Goal: Task Accomplishment & Management: Manage account settings

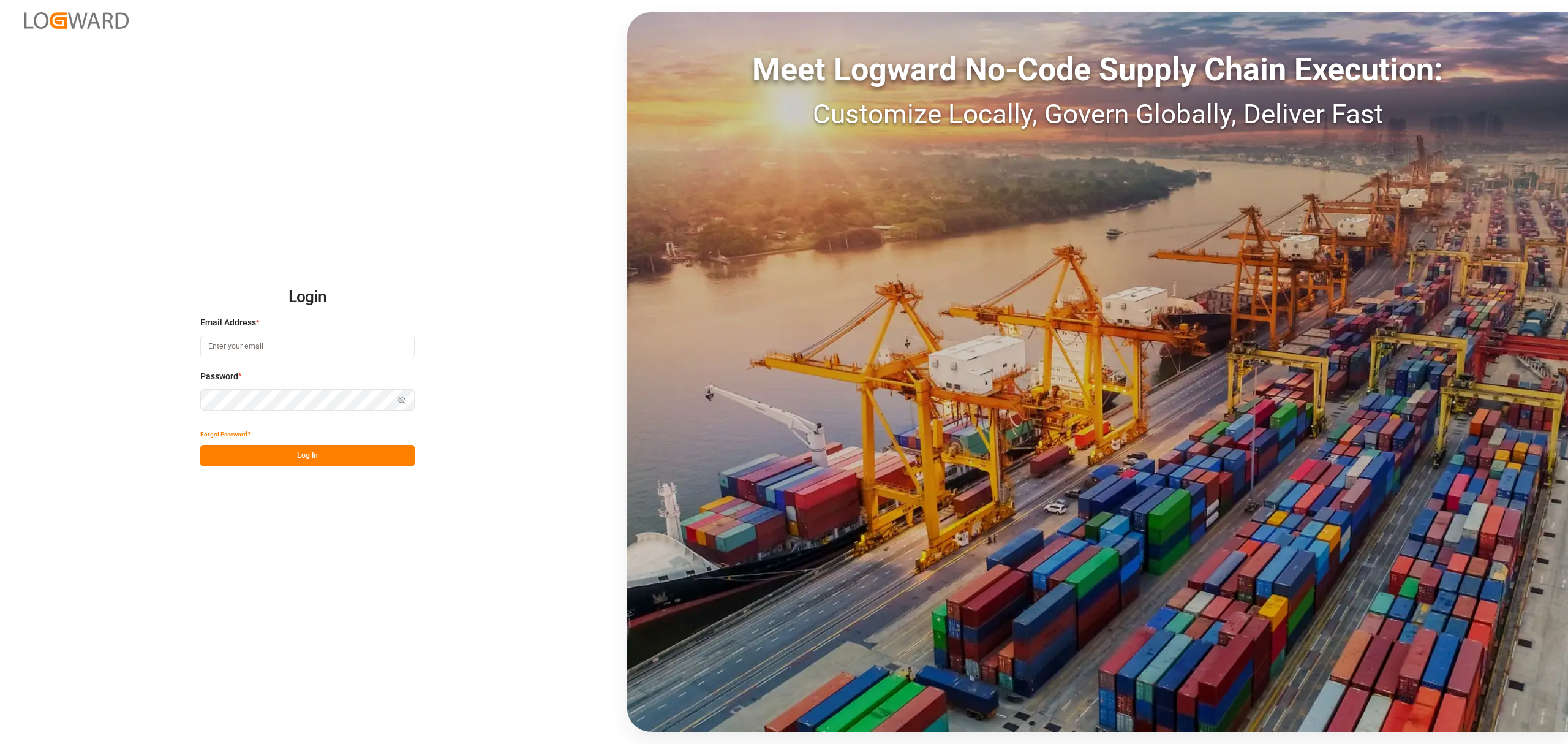
click at [295, 333] on div "Email Address *" at bounding box center [308, 342] width 215 height 54
click at [293, 348] on input at bounding box center [308, 347] width 215 height 22
type input "maria.piranquive@leschaco.com"
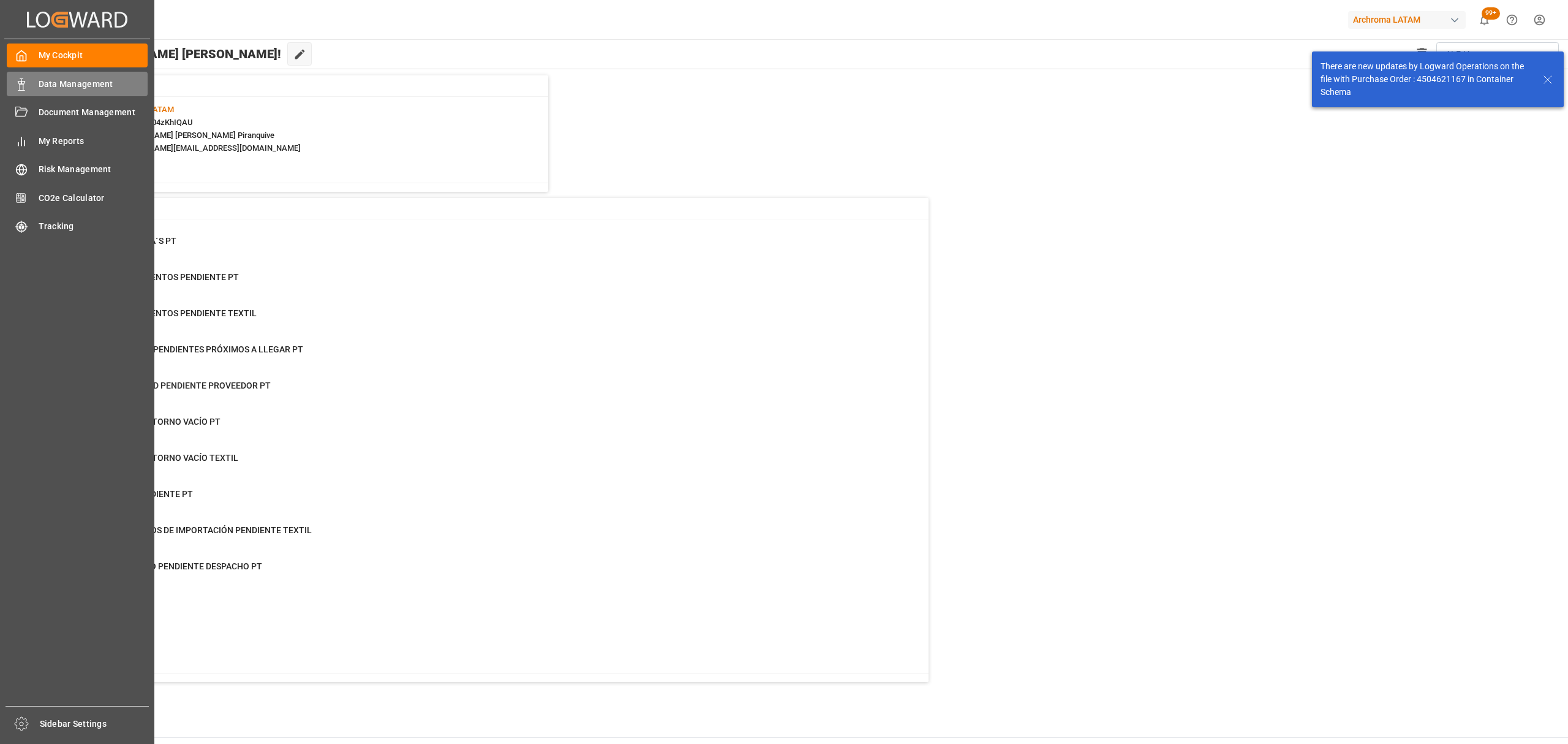
click at [56, 86] on span "Data Management" at bounding box center [93, 84] width 109 height 13
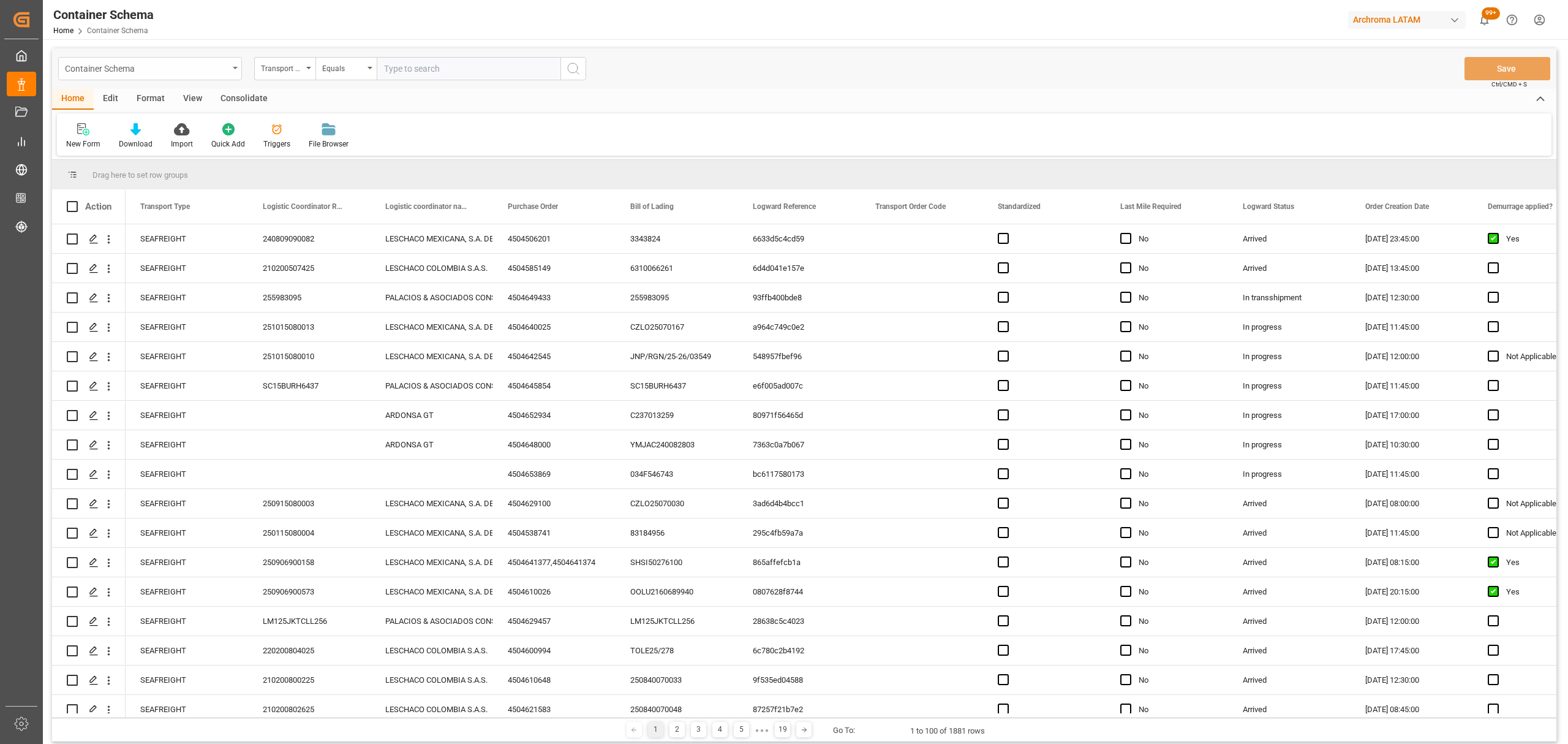
click at [218, 72] on div "Container Schema" at bounding box center [147, 67] width 164 height 15
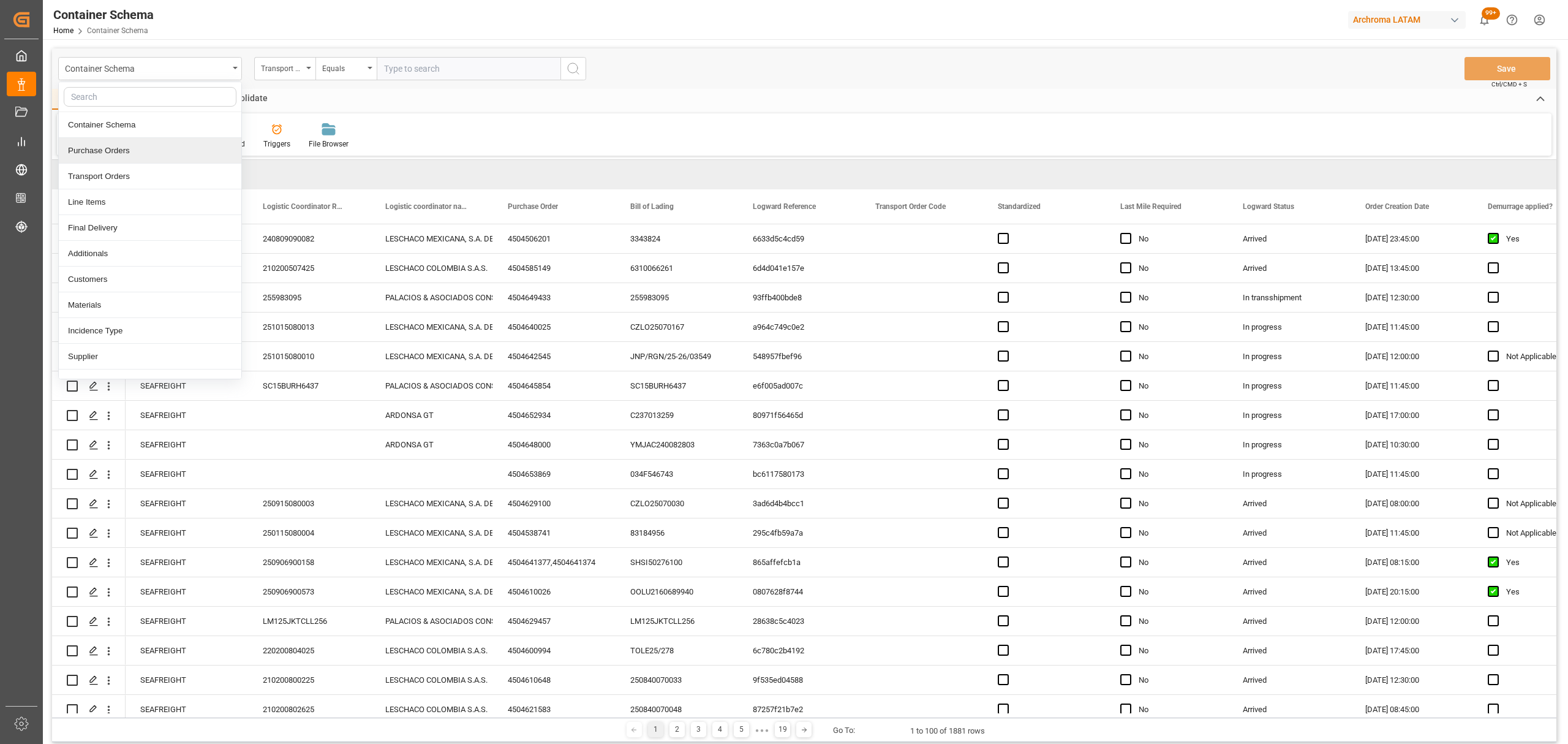
click at [135, 150] on div "Purchase Orders" at bounding box center [150, 150] width 183 height 25
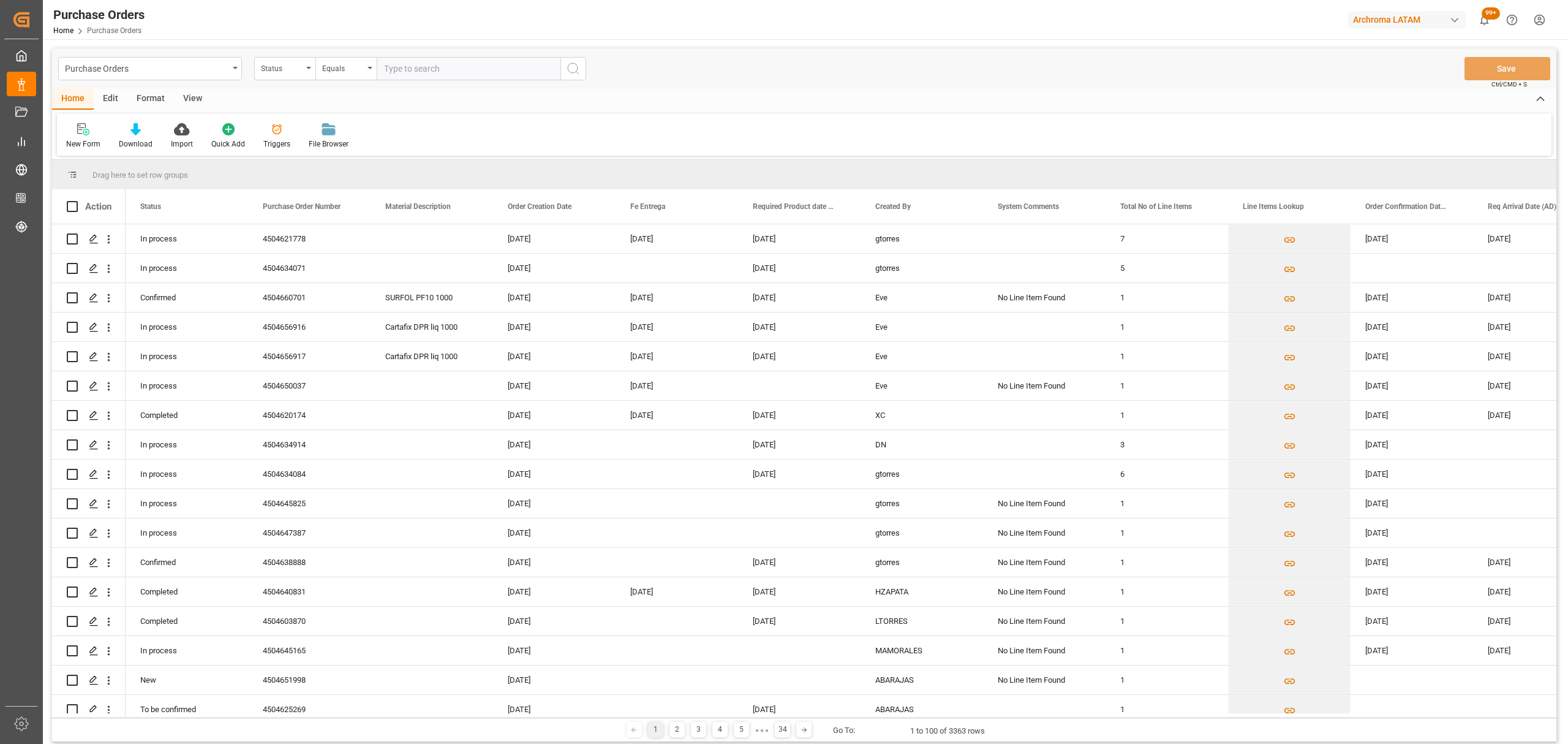
click at [287, 68] on div "Status" at bounding box center [282, 66] width 42 height 14
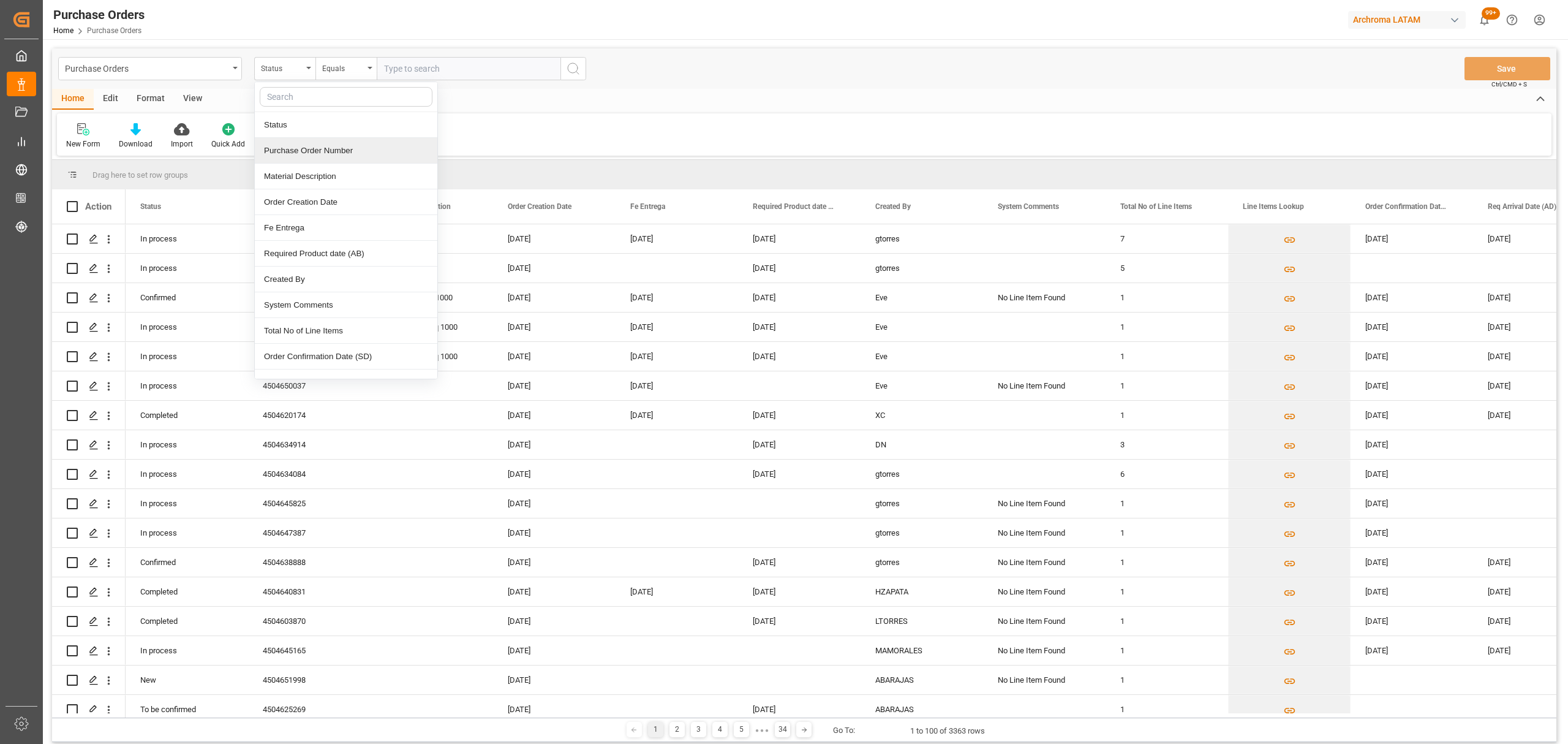
click at [307, 155] on div "Purchase Order Number" at bounding box center [346, 150] width 183 height 25
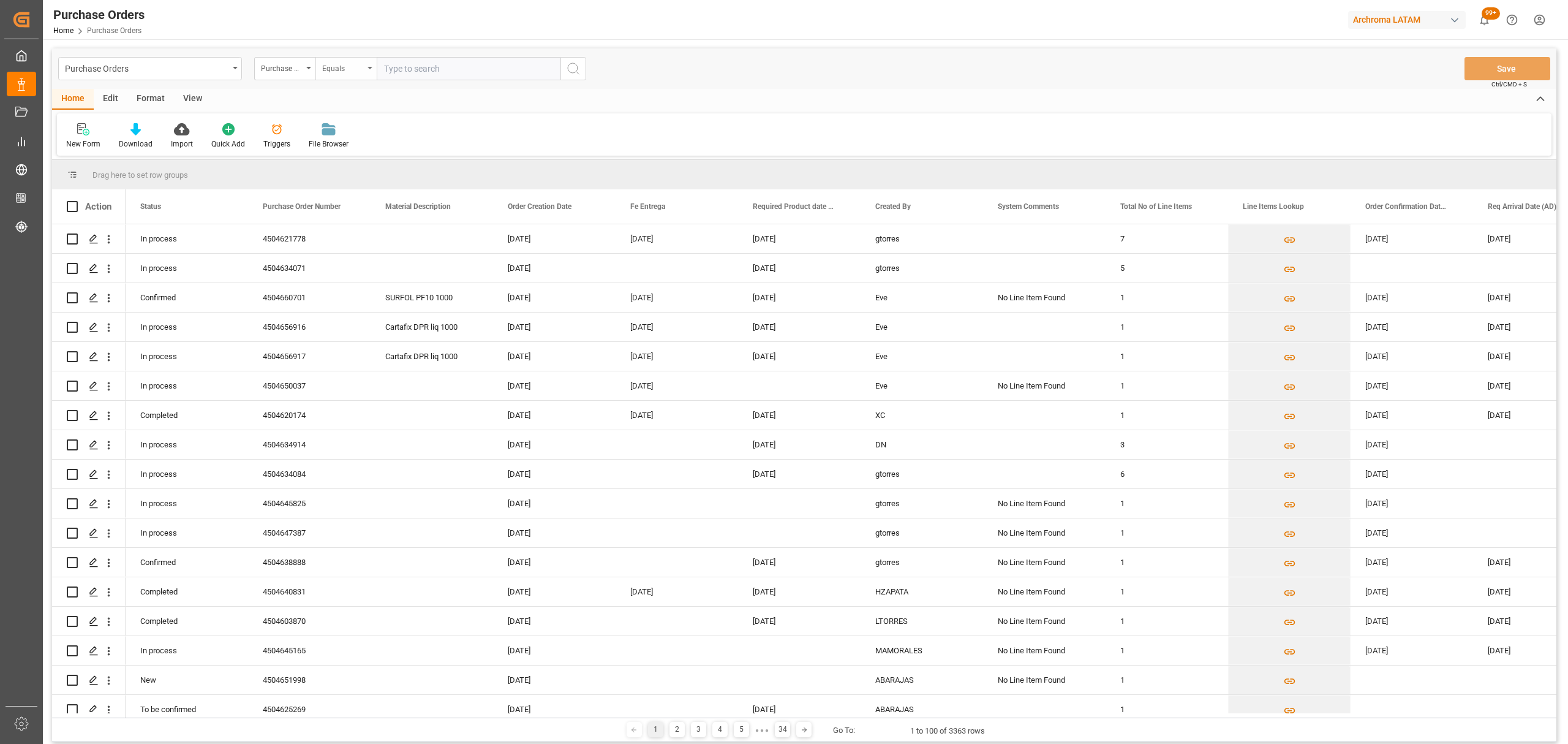
click at [369, 70] on div "Equals" at bounding box center [346, 69] width 61 height 24
click at [351, 136] on div "Equals" at bounding box center [407, 125] width 183 height 25
click at [351, 80] on div "Equals" at bounding box center [346, 69] width 61 height 24
drag, startPoint x: 378, startPoint y: 158, endPoint x: 379, endPoint y: 146, distance: 12.0
click at [379, 157] on div "Fuzzy search" at bounding box center [407, 150] width 183 height 25
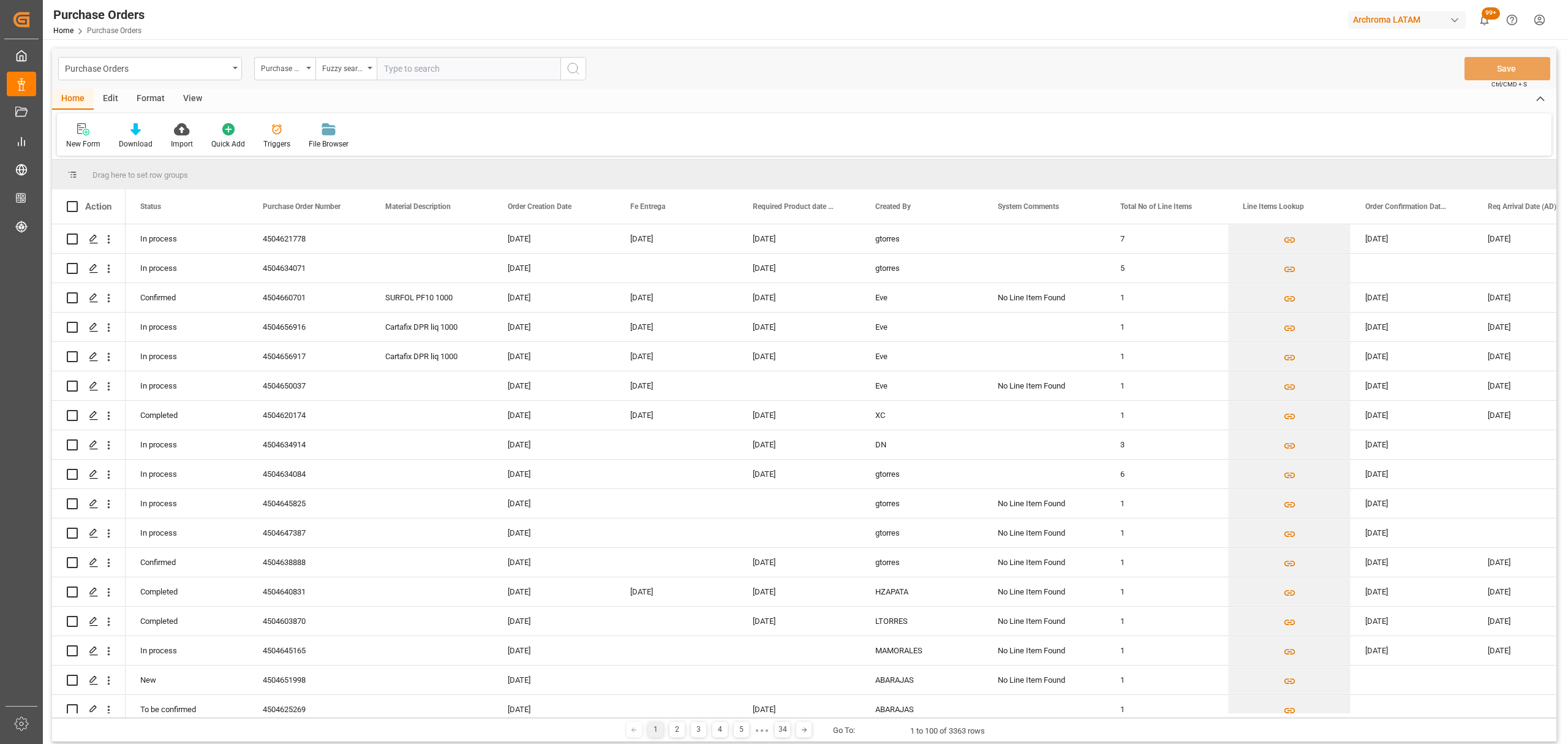
click at [402, 65] on input "text" at bounding box center [469, 69] width 184 height 24
click at [396, 61] on input "text" at bounding box center [469, 69] width 184 height 24
paste input "4504659847"
type input "4504659847"
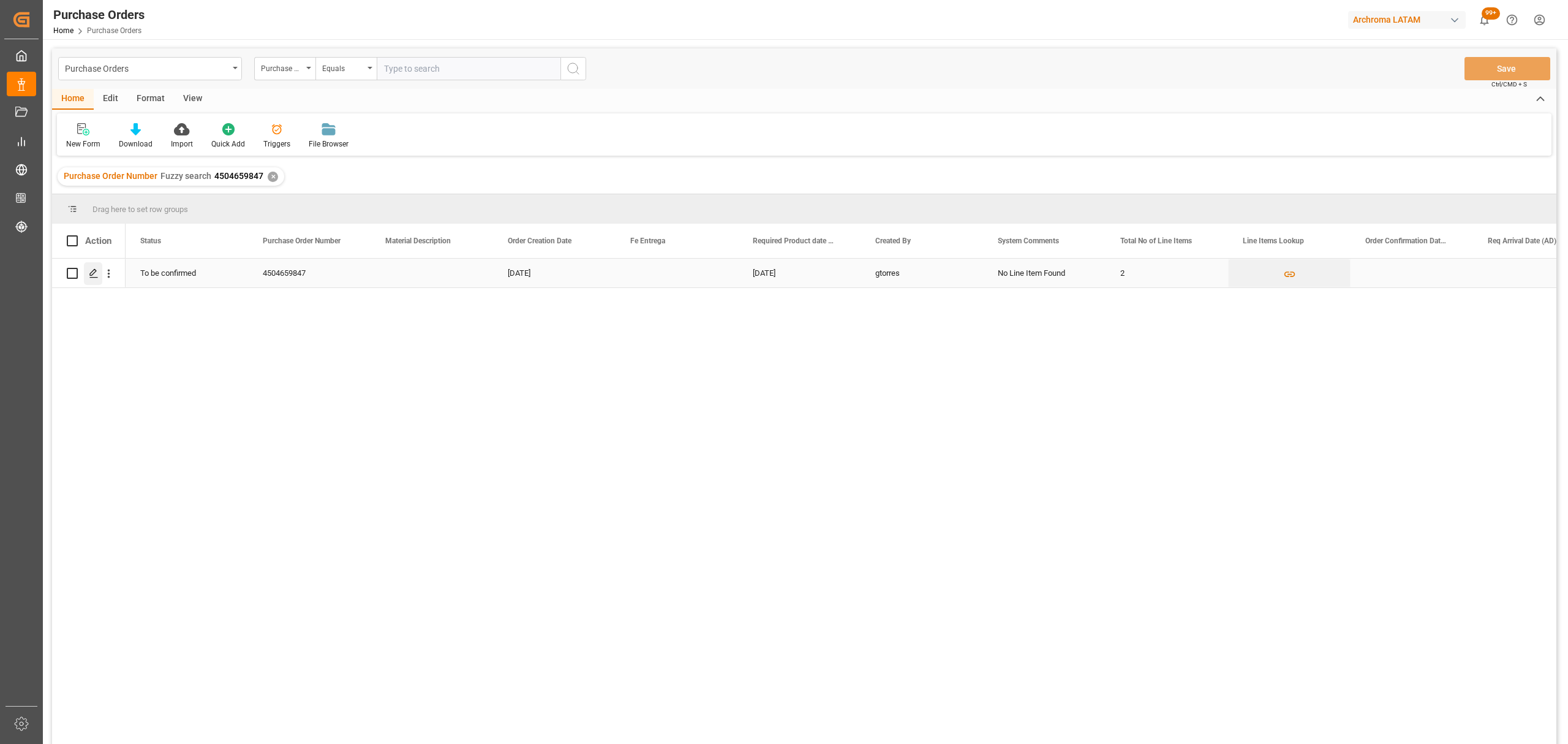
click at [95, 272] on polygon "Press SPACE to select this row." at bounding box center [93, 272] width 6 height 6
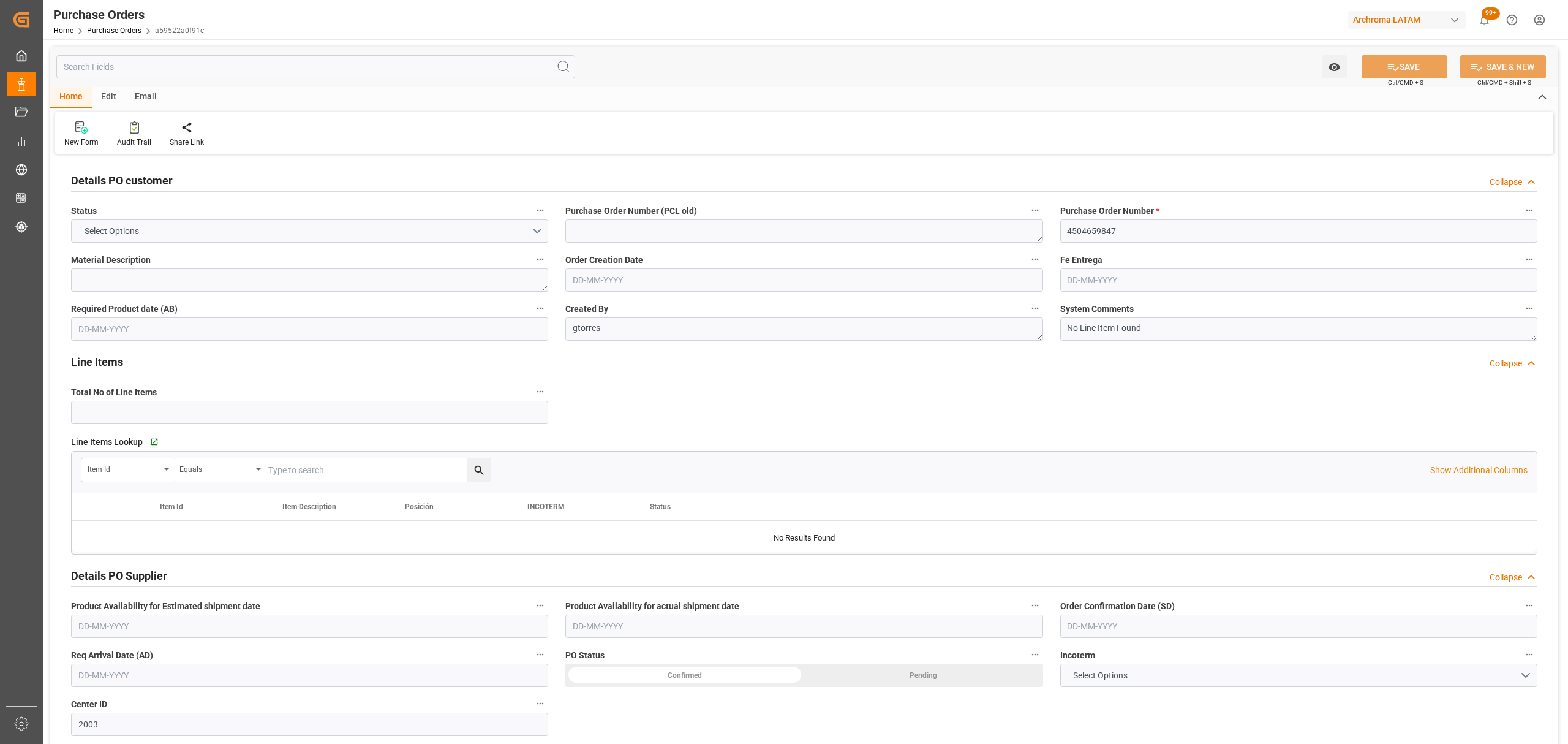
type input "2"
type input "27-08-2025"
type input "30-09-2025"
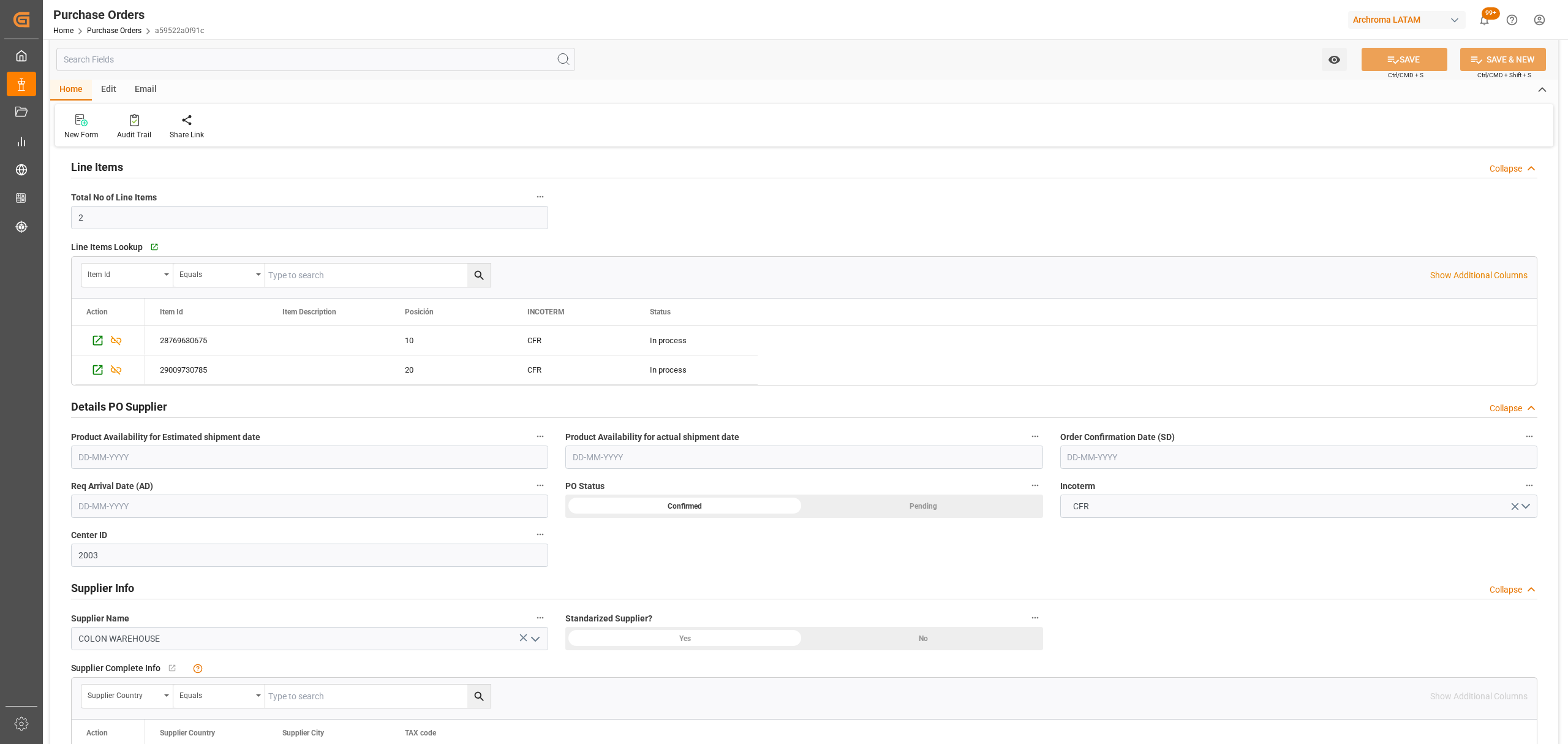
scroll to position [245, 0]
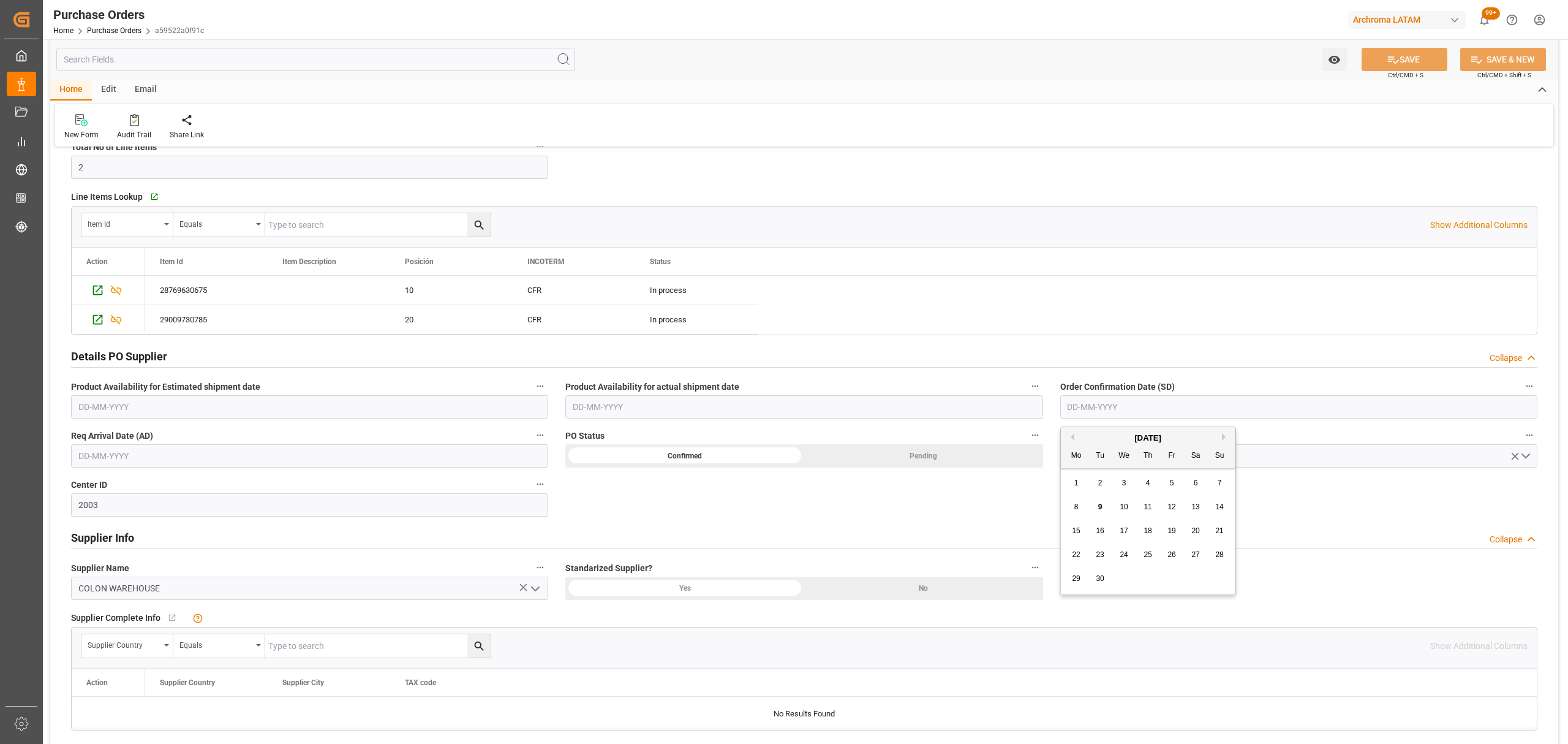
click at [1126, 403] on input "text" at bounding box center [1299, 407] width 477 height 24
click at [1069, 498] on div "8 9 10 11 12 13 14" at bounding box center [1148, 507] width 167 height 24
click at [1221, 508] on span "14" at bounding box center [1219, 506] width 8 height 8
type input "14-09-2025"
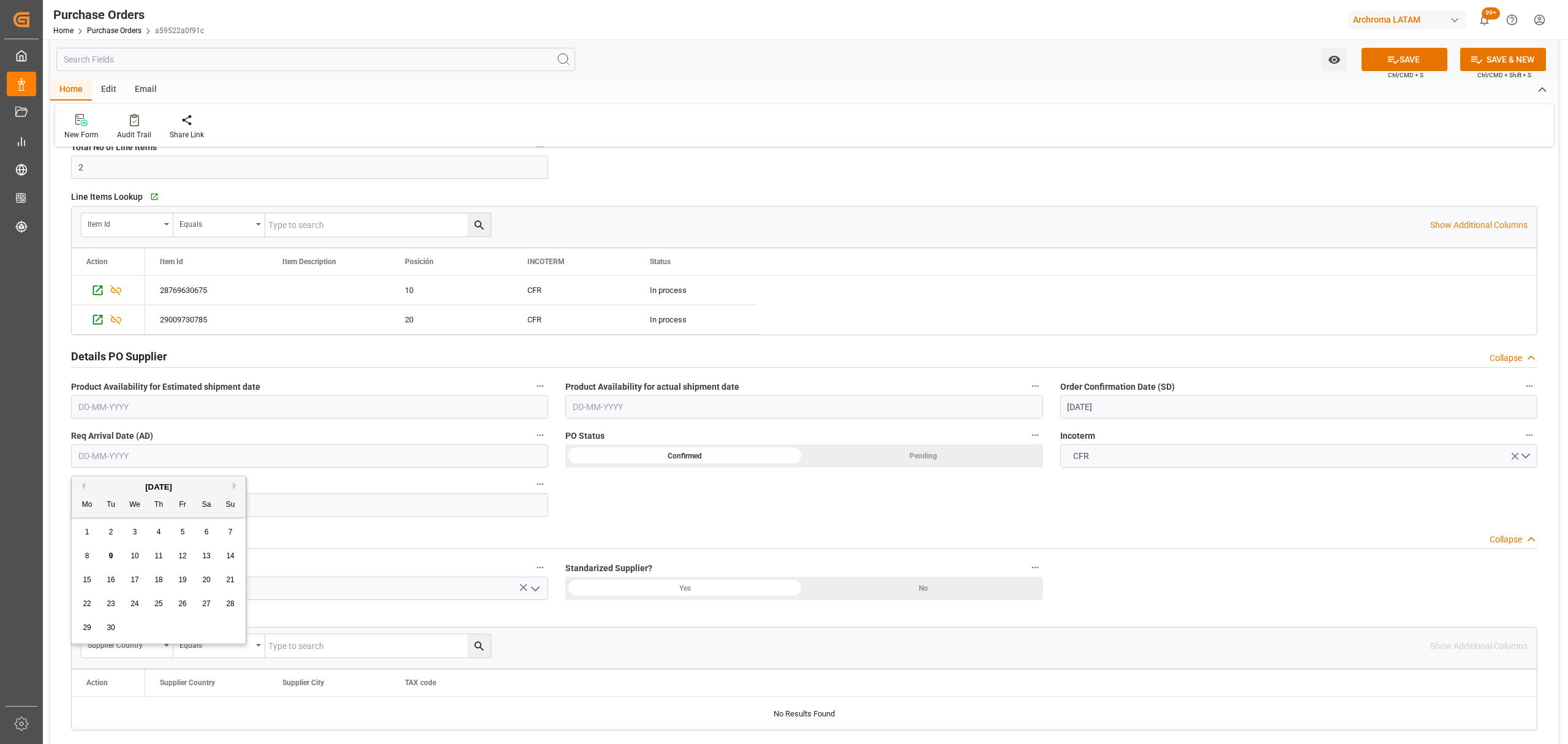
click at [104, 459] on input "text" at bounding box center [309, 456] width 477 height 24
click at [106, 576] on div "16" at bounding box center [111, 580] width 15 height 15
type input "16-09-2025"
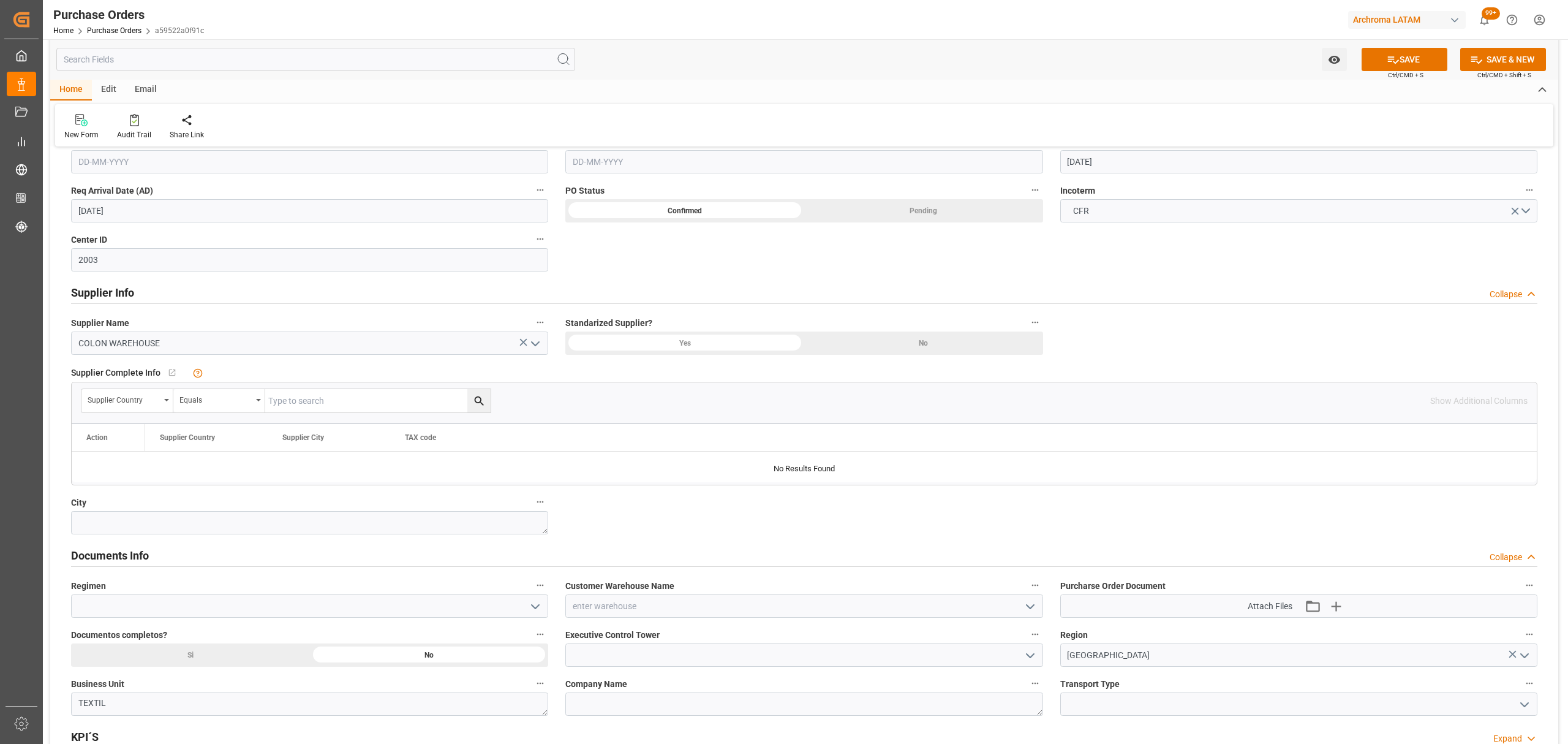
scroll to position [654, 0]
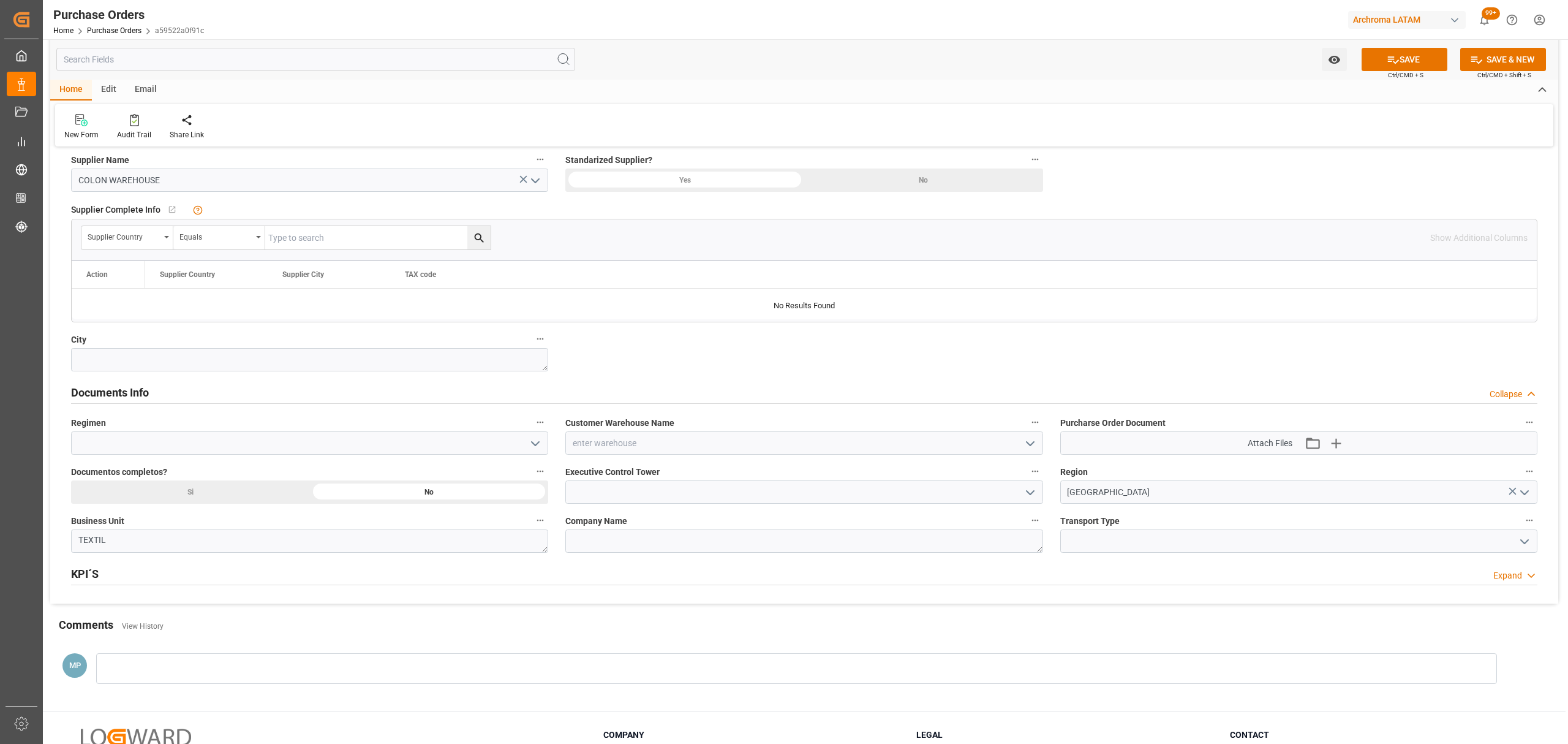
click at [1023, 444] on icon "open menu" at bounding box center [1030, 443] width 15 height 15
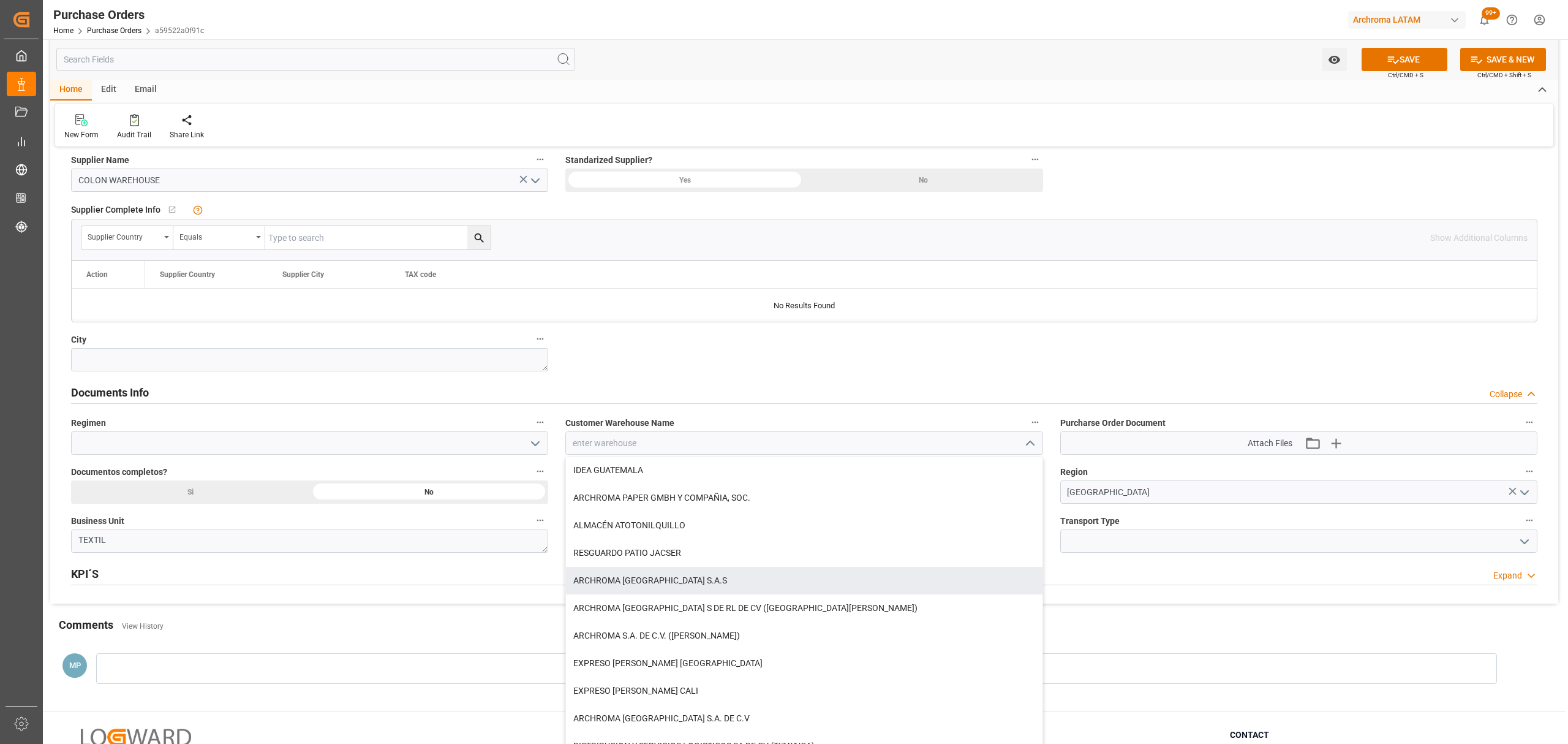
drag, startPoint x: 666, startPoint y: 582, endPoint x: 648, endPoint y: 575, distance: 19.3
click at [667, 582] on div "ARCHROMA COLOMBIA S.A.S" at bounding box center [804, 581] width 476 height 27
type input "ARCHROMA COLOMBIA S.A.S"
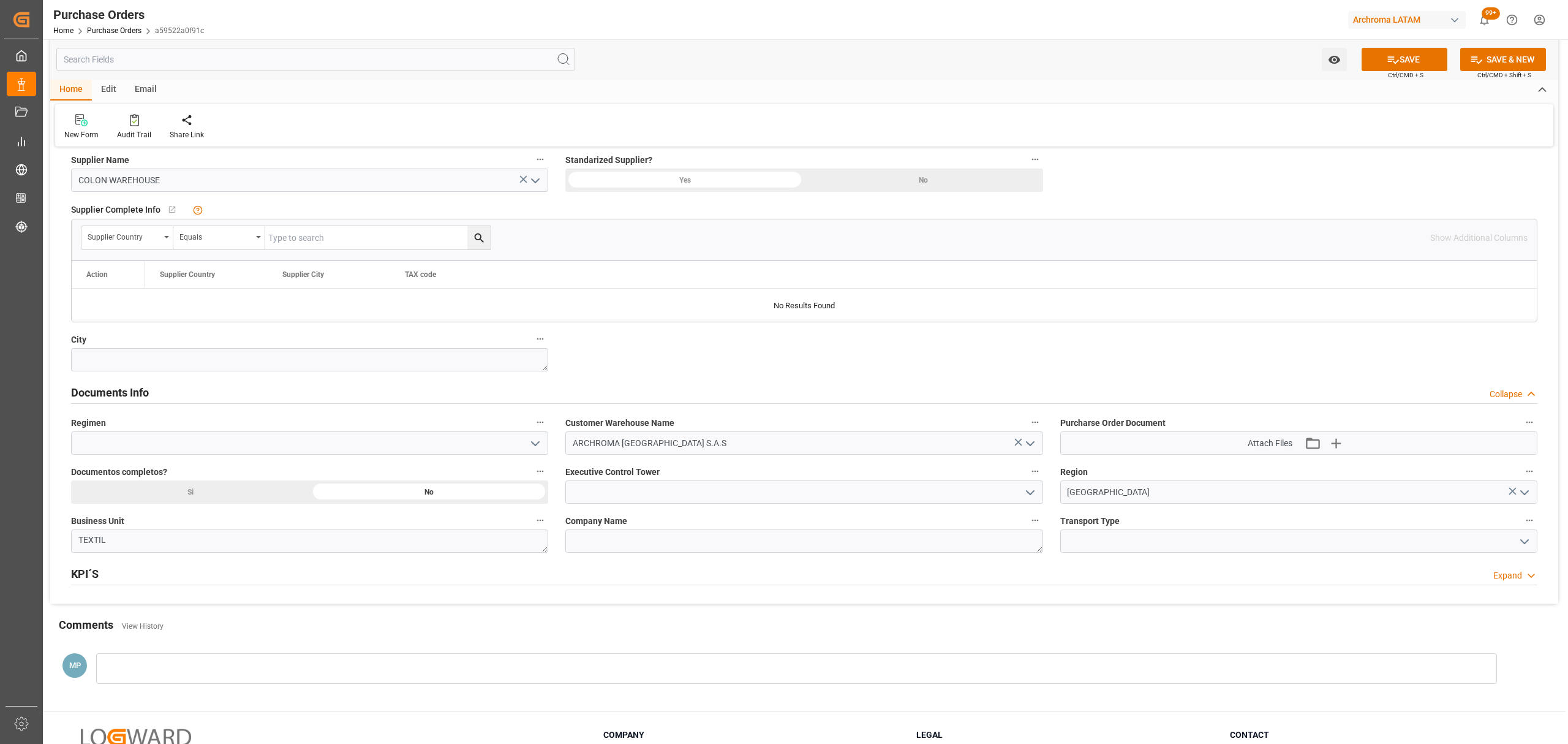
click at [534, 443] on icon "open menu" at bounding box center [535, 443] width 15 height 15
click at [188, 496] on div "Definitivo" at bounding box center [309, 498] width 476 height 27
type input "Definitivo"
click at [1027, 494] on polyline "open menu" at bounding box center [1030, 493] width 7 height 4
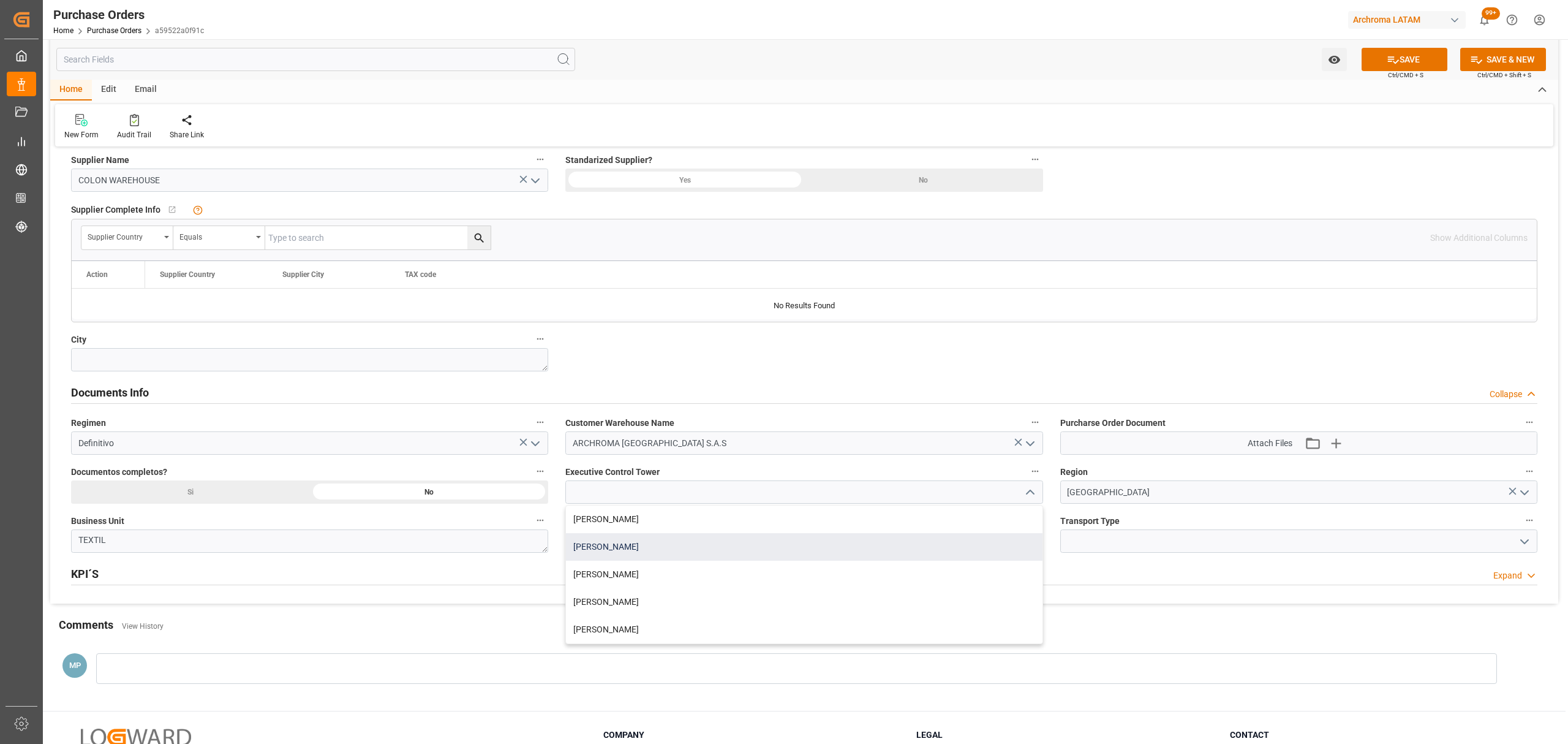
click at [602, 556] on div "Maria Piranquive" at bounding box center [804, 547] width 476 height 27
type input "Maria Piranquive"
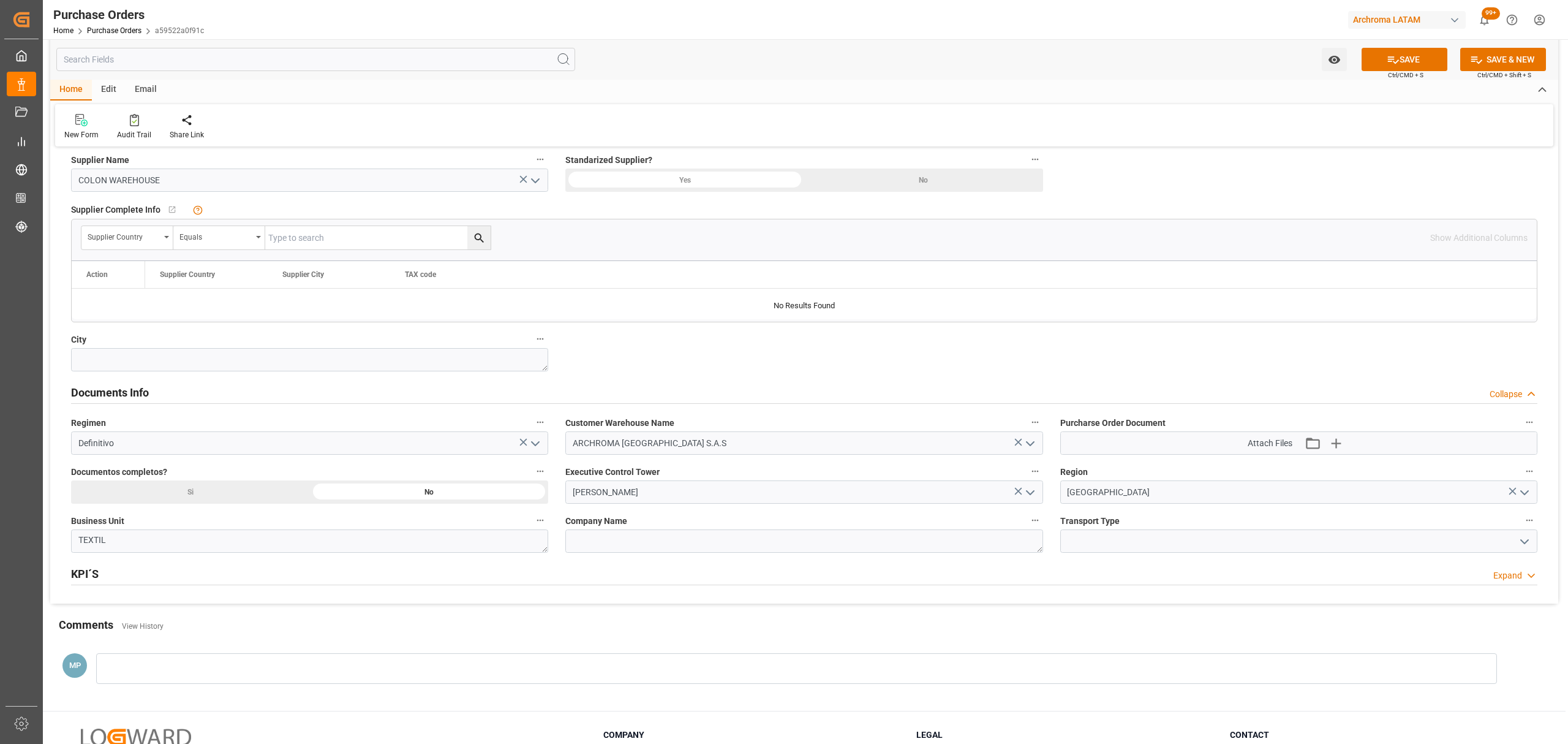
click at [1518, 540] on icon "open menu" at bounding box center [1524, 542] width 15 height 15
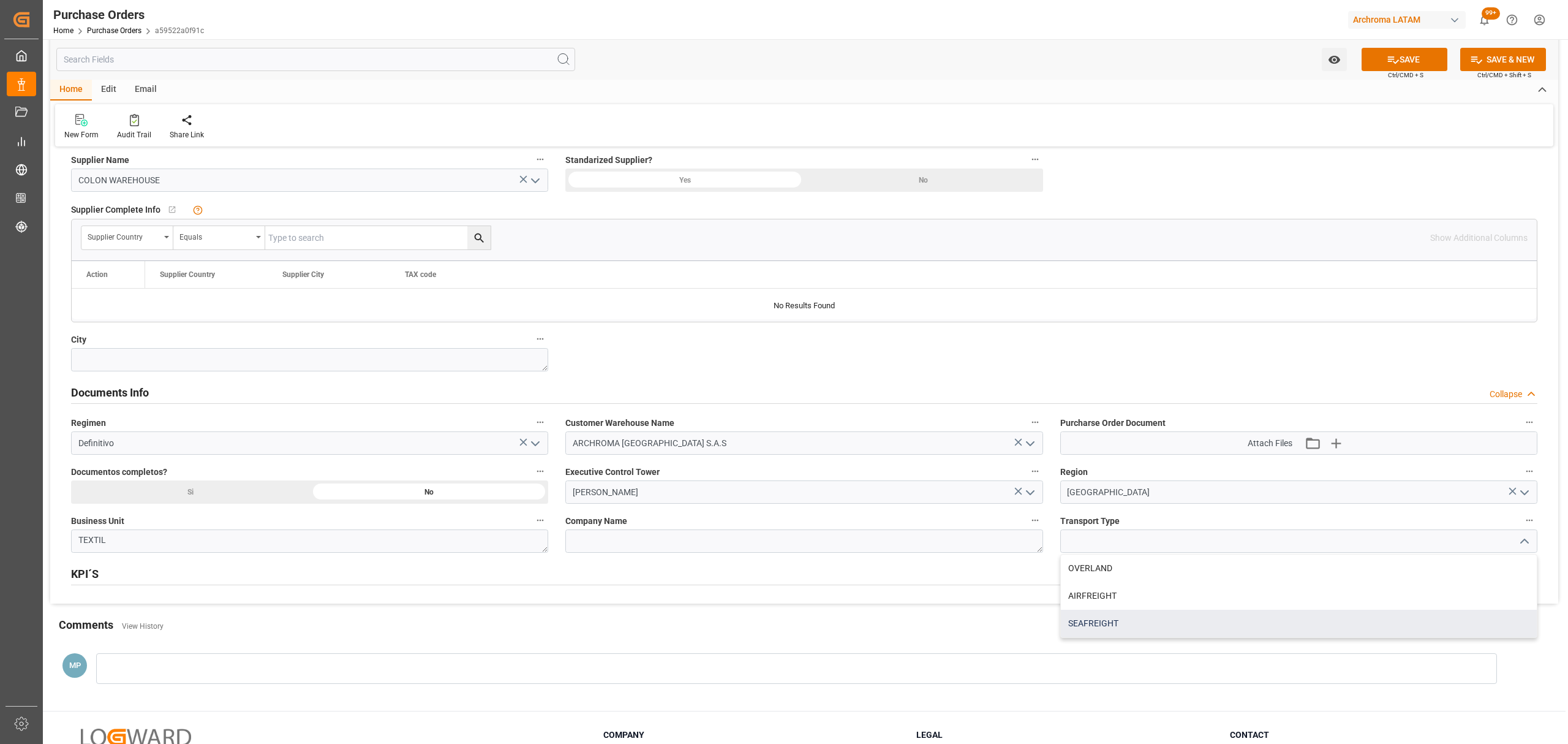
click at [1120, 628] on div "SEAFREIGHT" at bounding box center [1299, 624] width 476 height 27
type input "SEAFREIGHT"
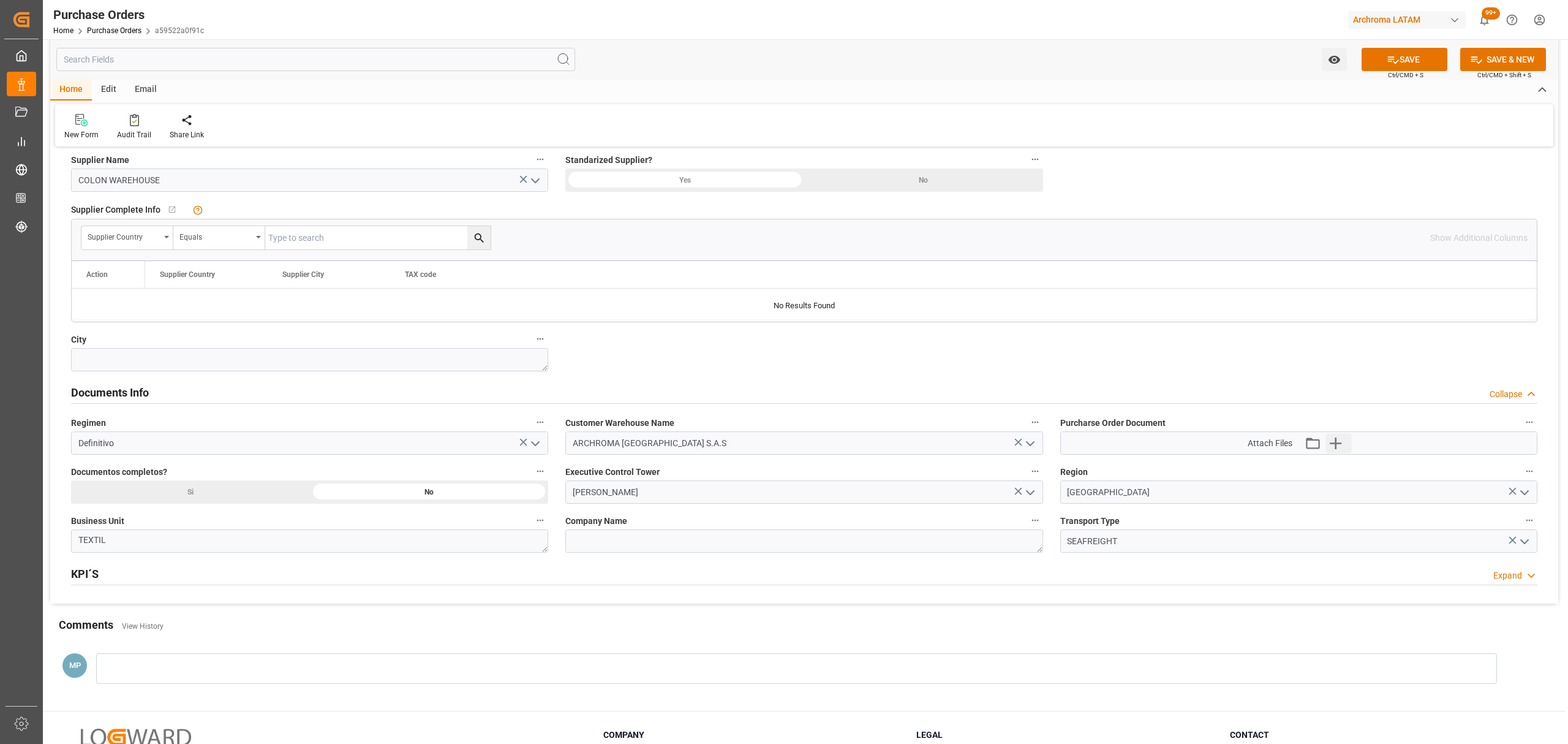
click at [1349, 451] on button "Upload new file" at bounding box center [1339, 443] width 25 height 20
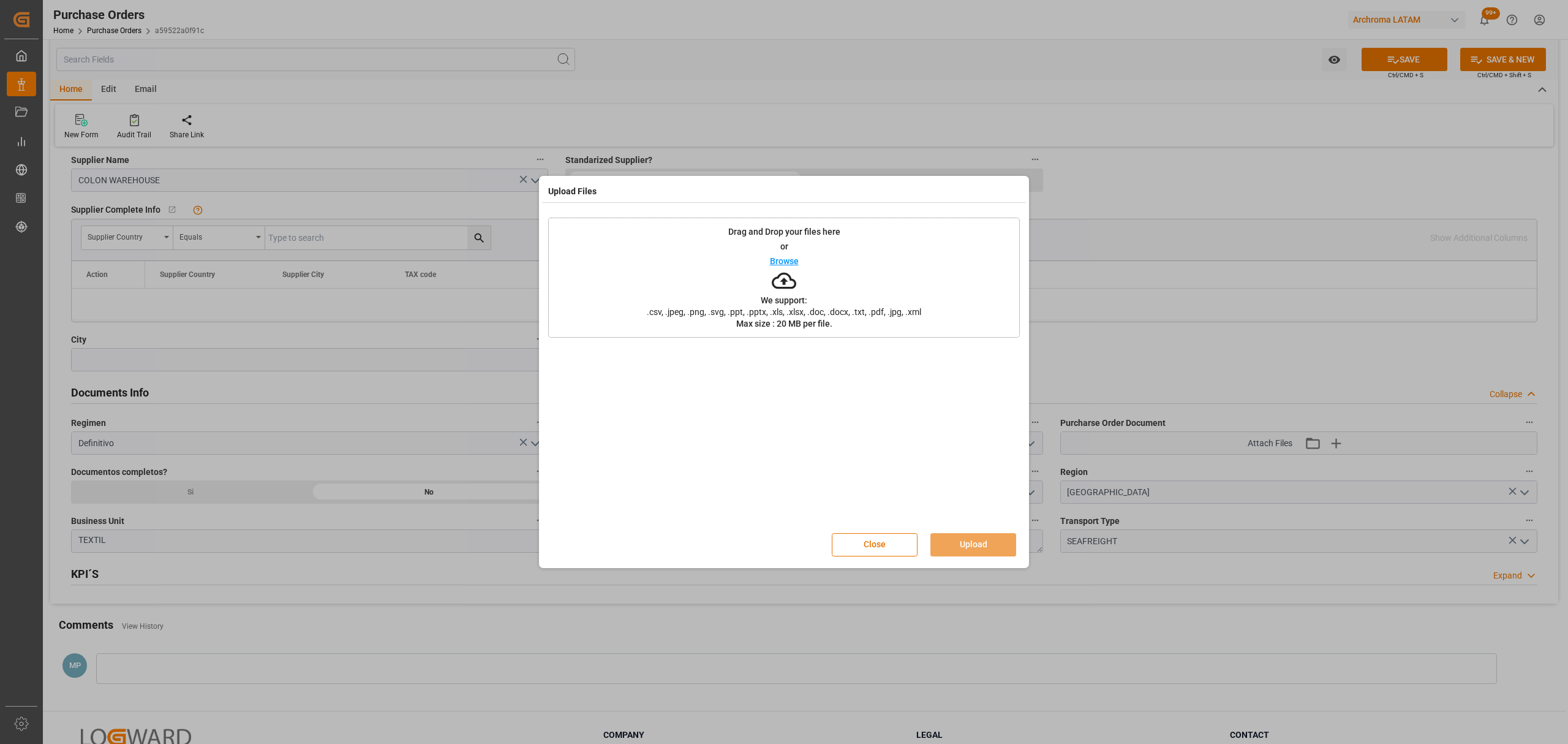
click at [794, 258] on p "Browse" at bounding box center [784, 260] width 29 height 8
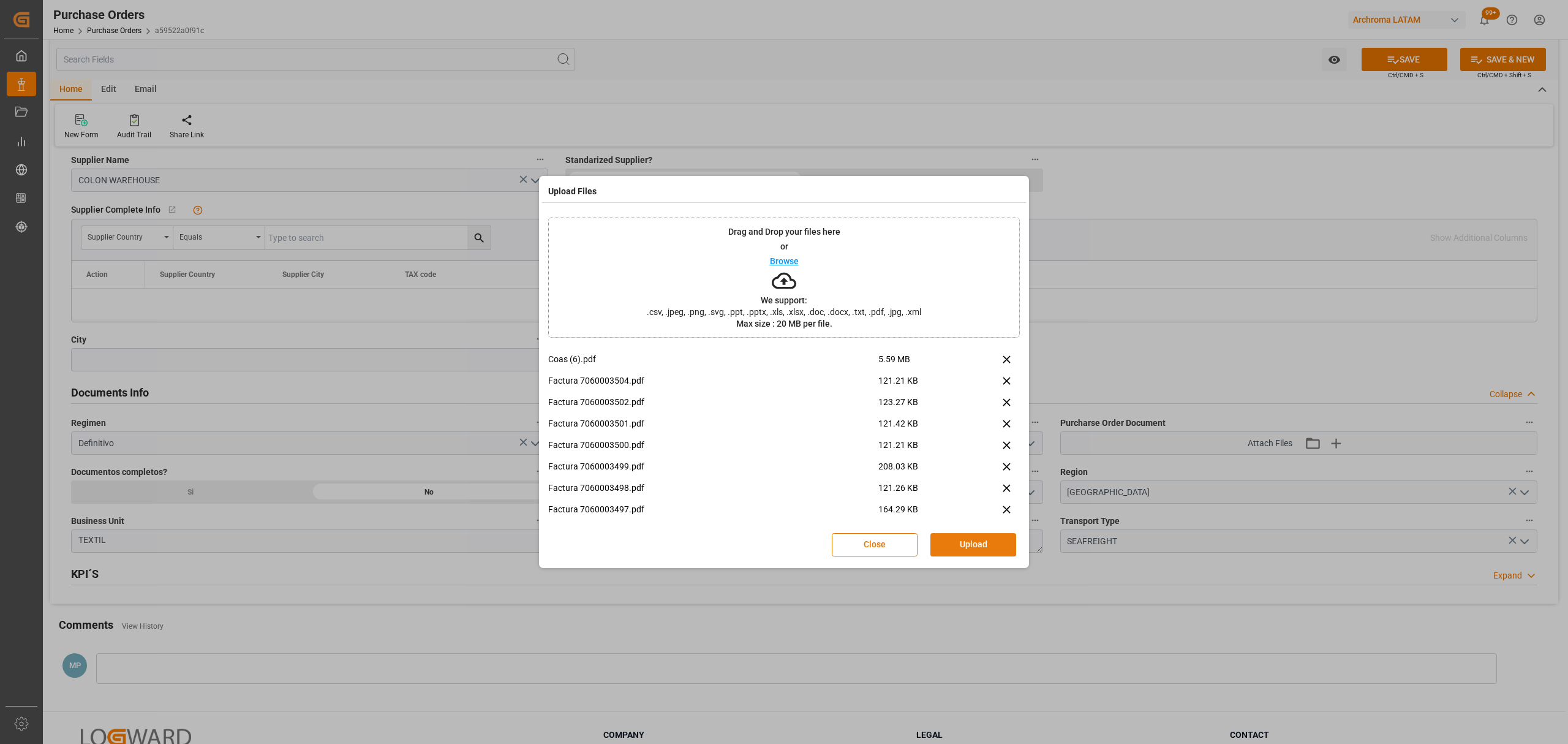
click at [976, 543] on button "Upload" at bounding box center [974, 545] width 86 height 24
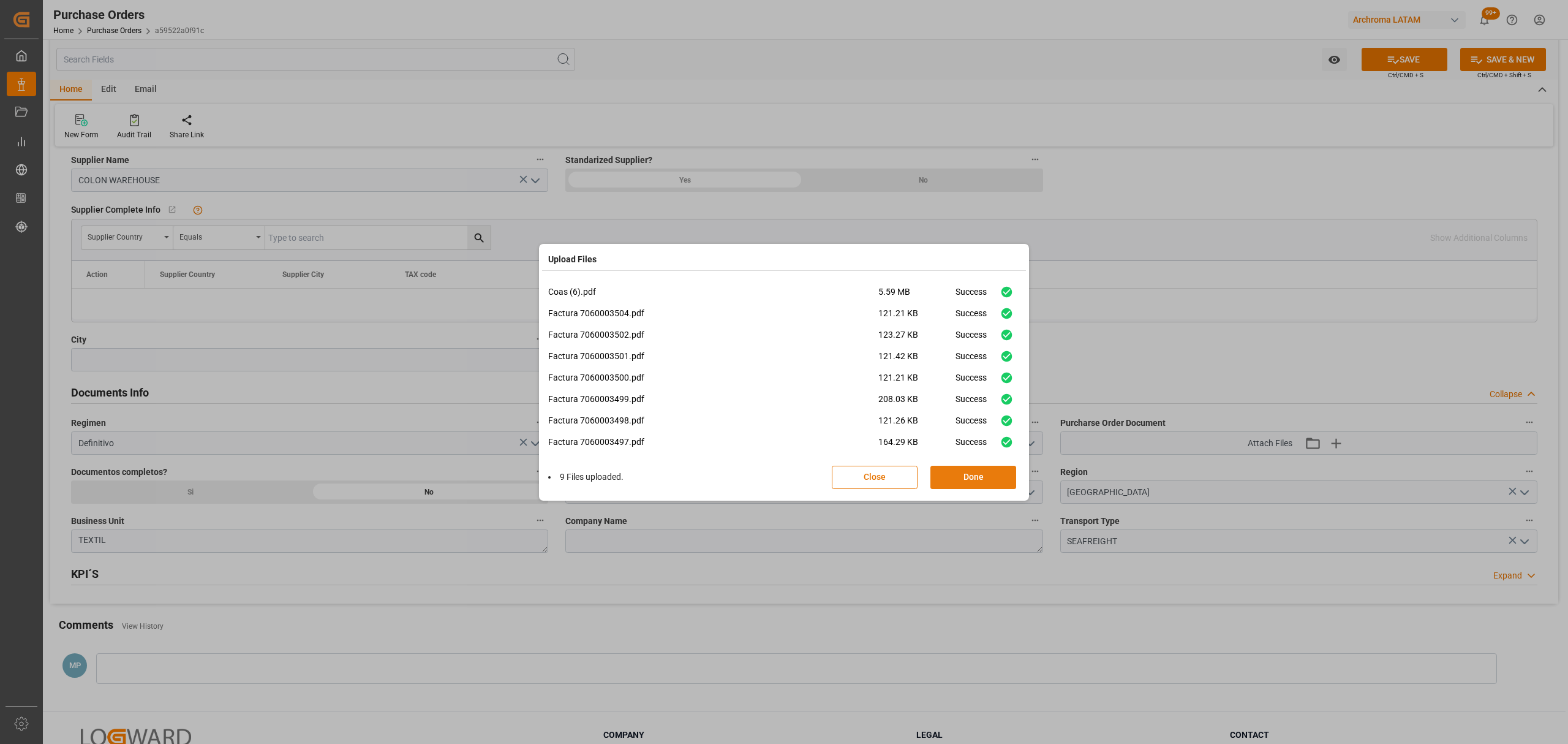
click at [963, 474] on button "Done" at bounding box center [974, 478] width 86 height 24
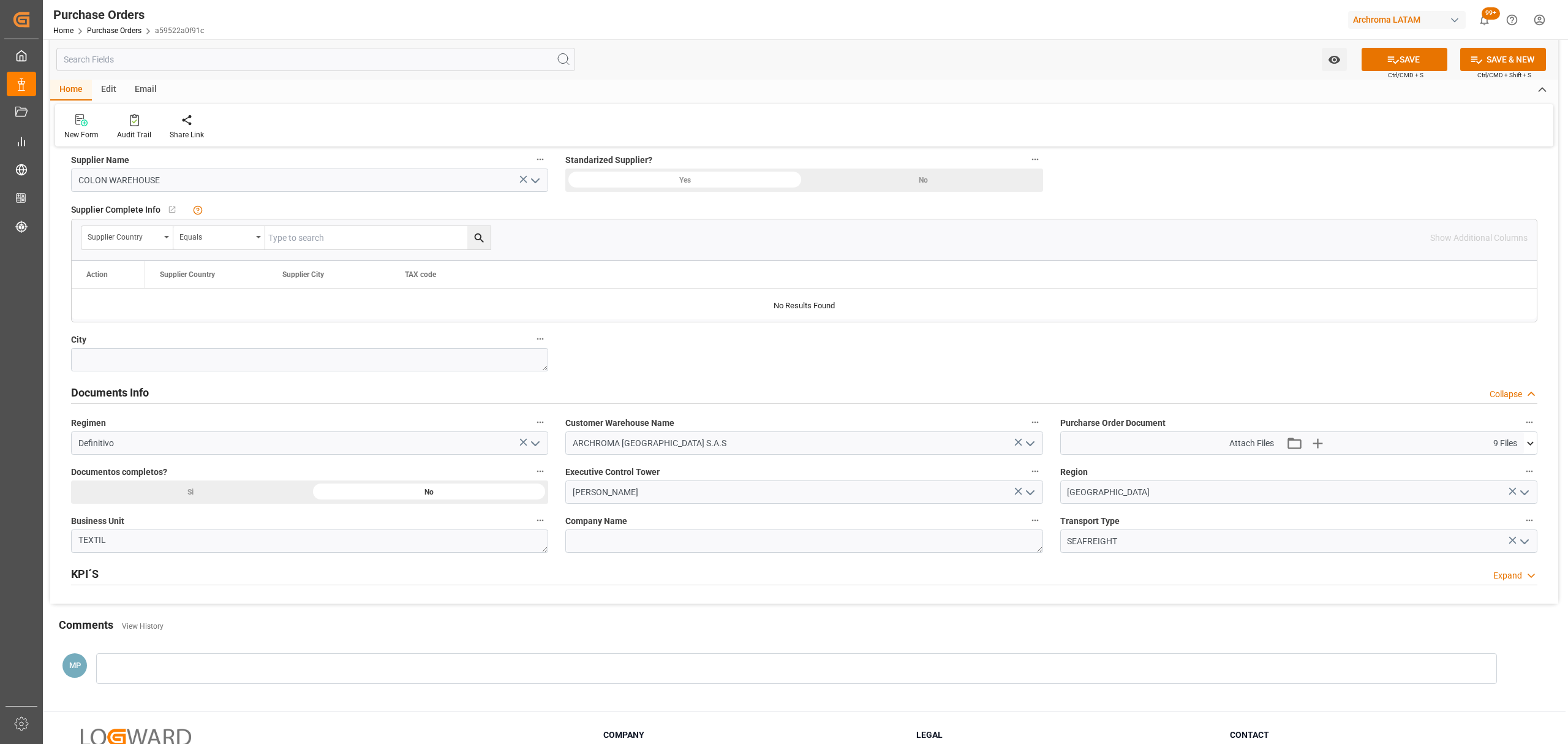
click at [282, 666] on div at bounding box center [797, 669] width 1401 height 31
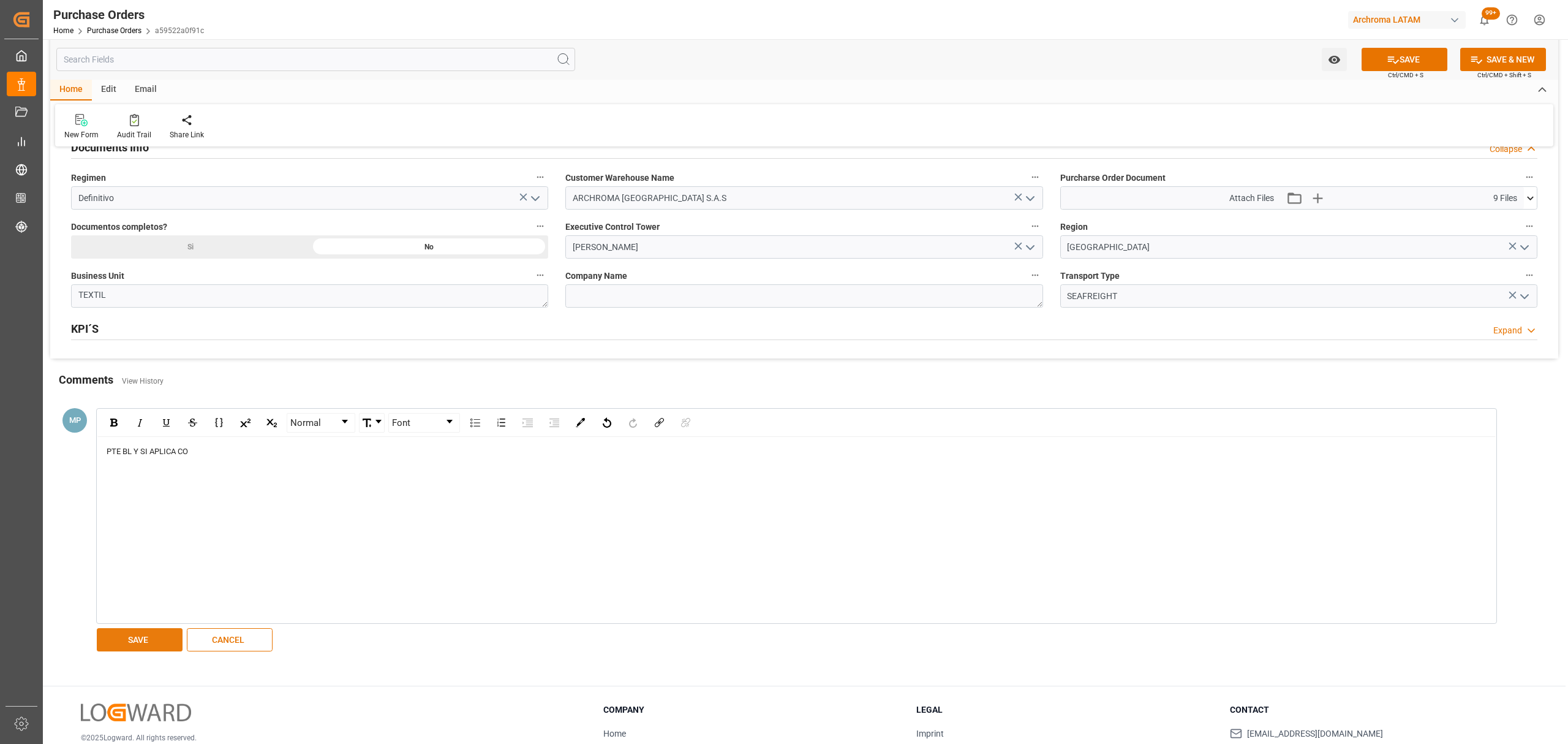
click at [127, 638] on button "SAVE" at bounding box center [139, 640] width 86 height 24
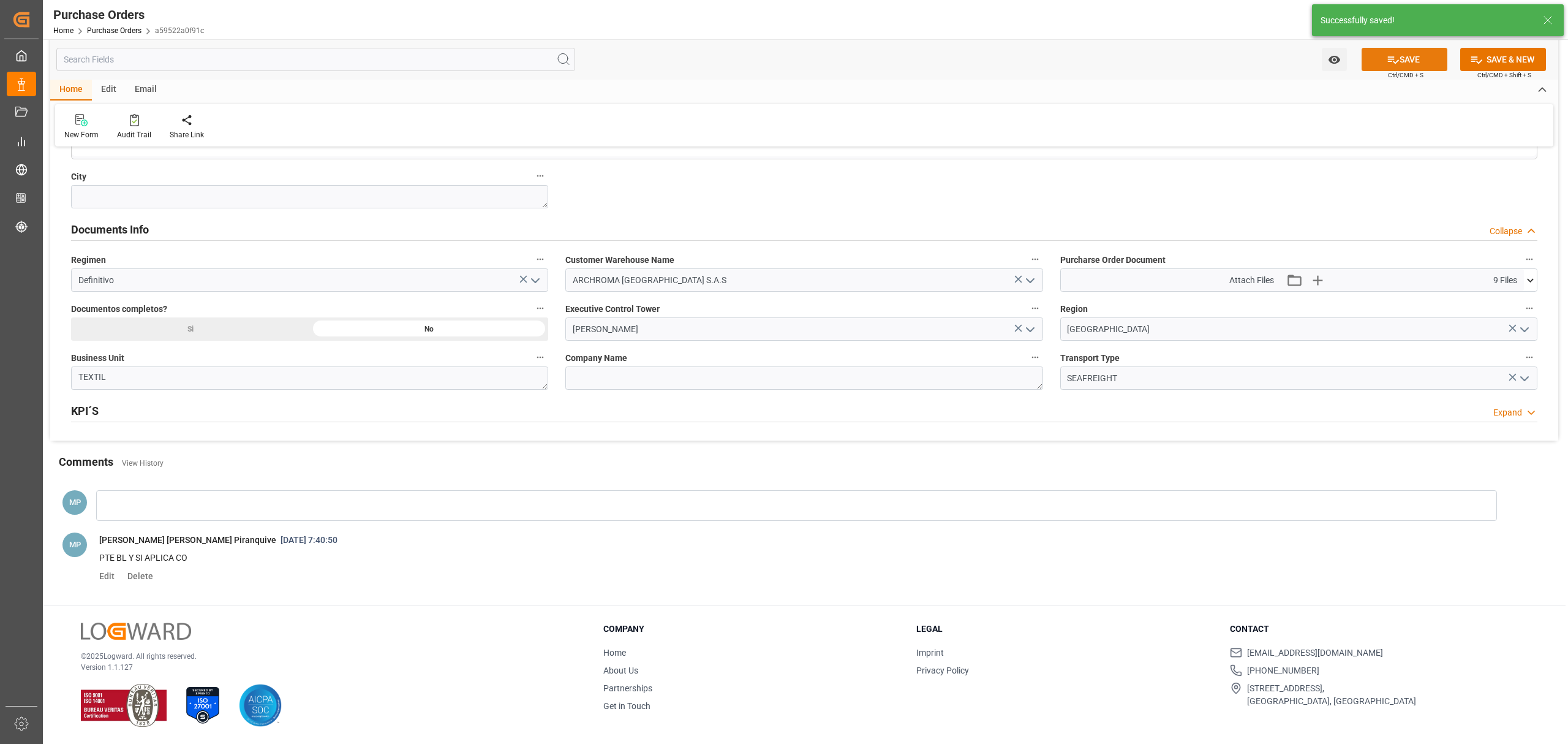
click at [1387, 57] on icon at bounding box center [1393, 60] width 13 height 13
click at [1337, 57] on icon "open menu" at bounding box center [1333, 59] width 12 height 8
click at [1296, 89] on span "Start Watching" at bounding box center [1283, 87] width 112 height 13
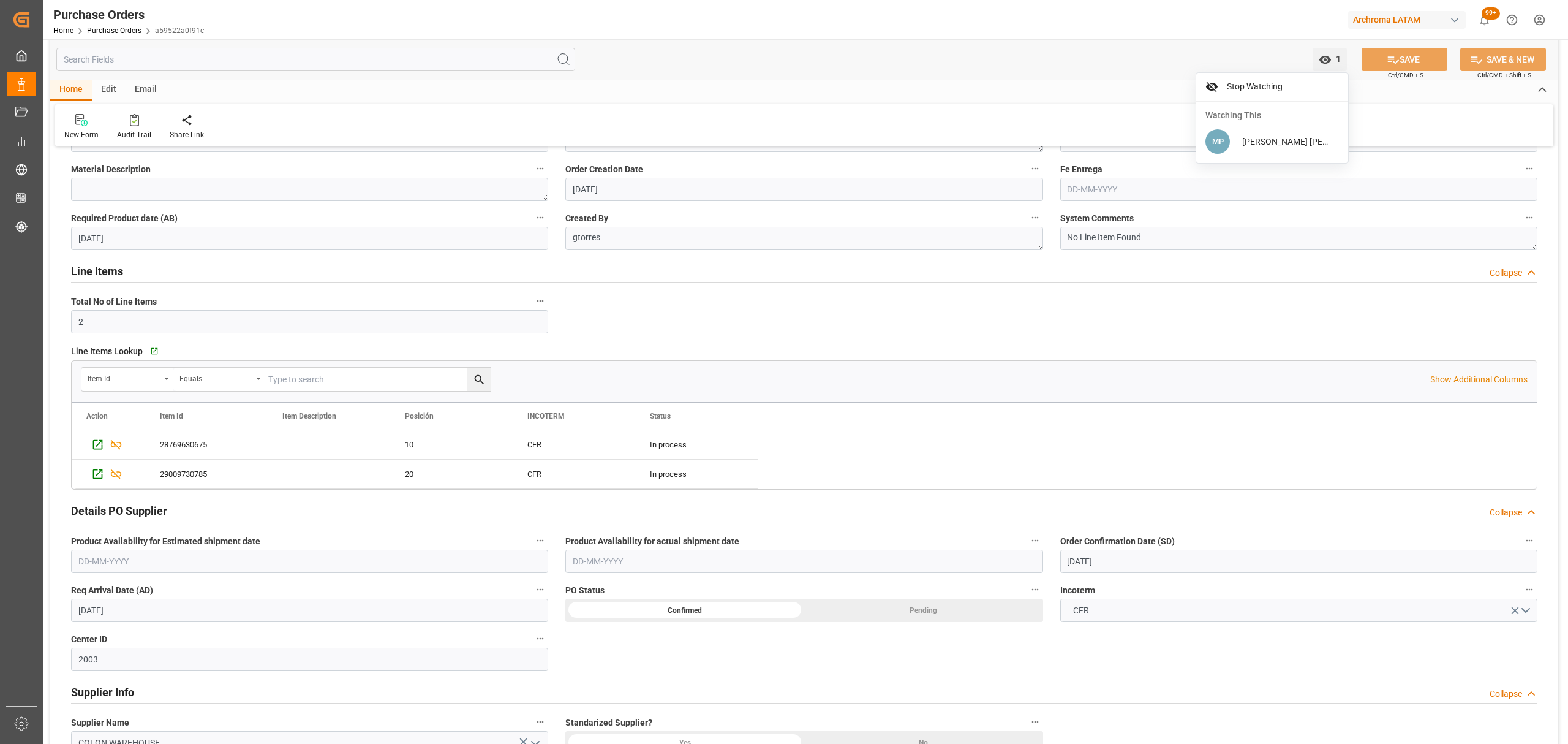
scroll to position [84, 0]
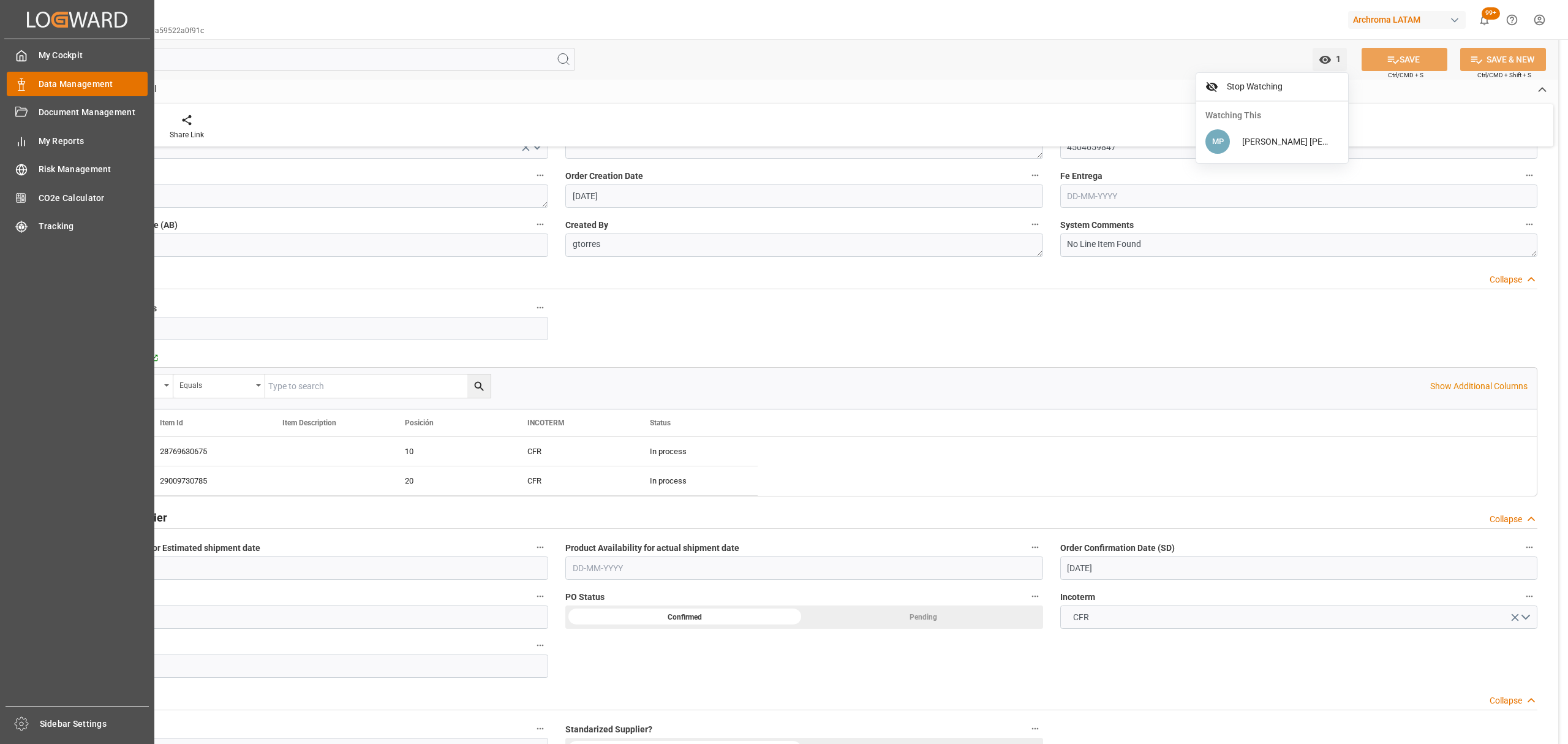
click at [52, 85] on span "Data Management" at bounding box center [93, 84] width 109 height 13
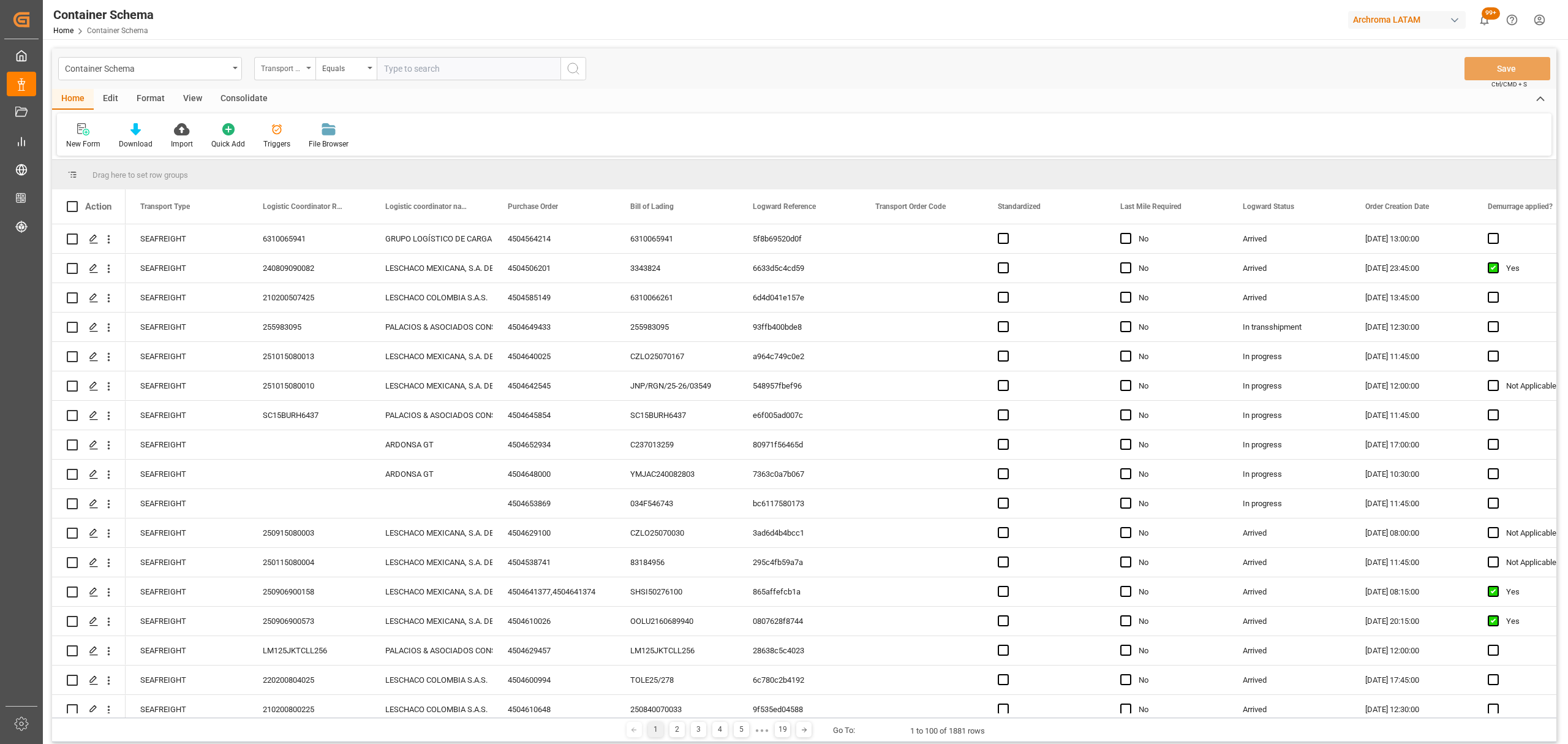
click at [300, 65] on div "Transport Type" at bounding box center [282, 66] width 42 height 14
click at [312, 202] on div "Purchase Order" at bounding box center [346, 202] width 183 height 25
click at [335, 67] on div "Equals" at bounding box center [343, 66] width 42 height 14
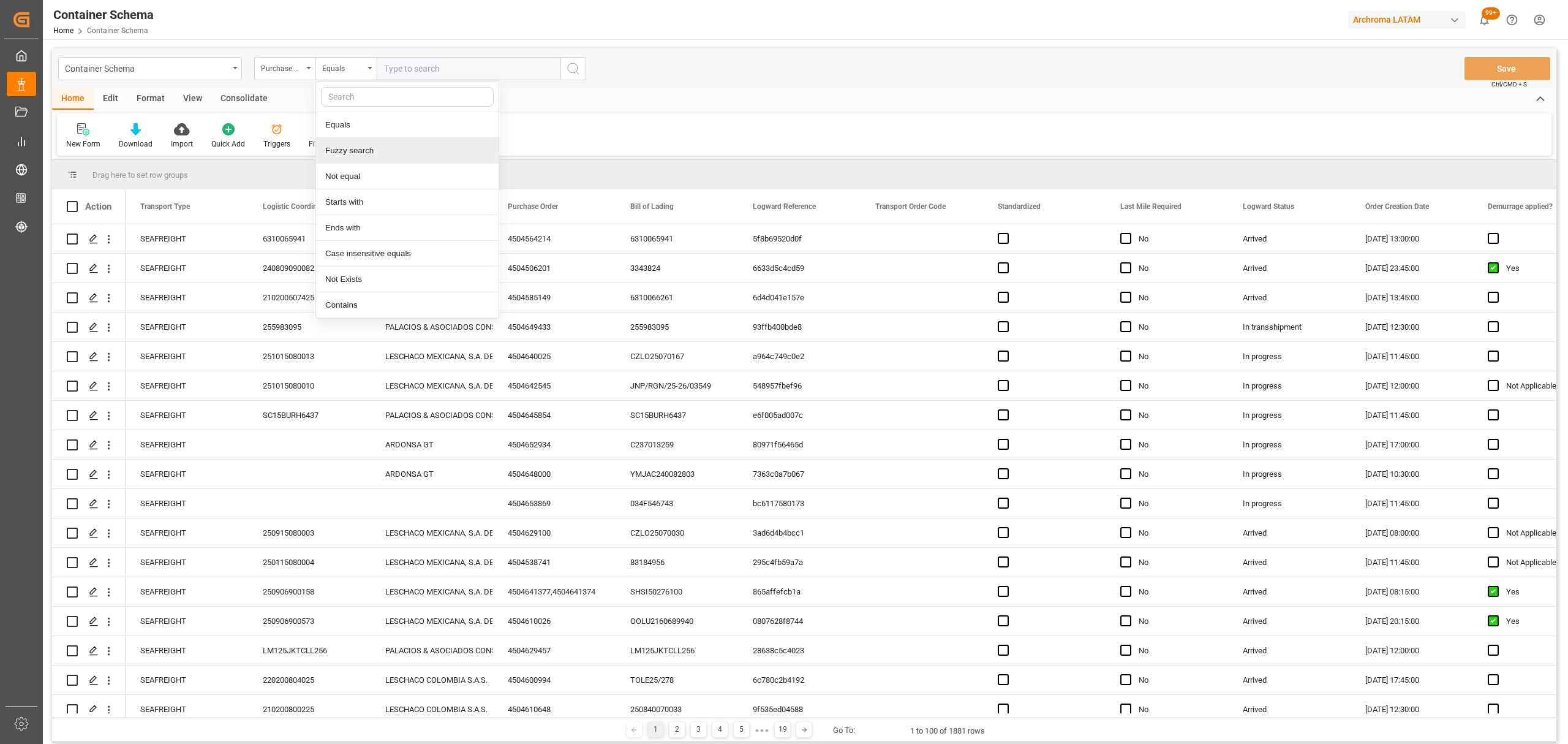
click at [373, 155] on div "Fuzzy search" at bounding box center [407, 150] width 183 height 25
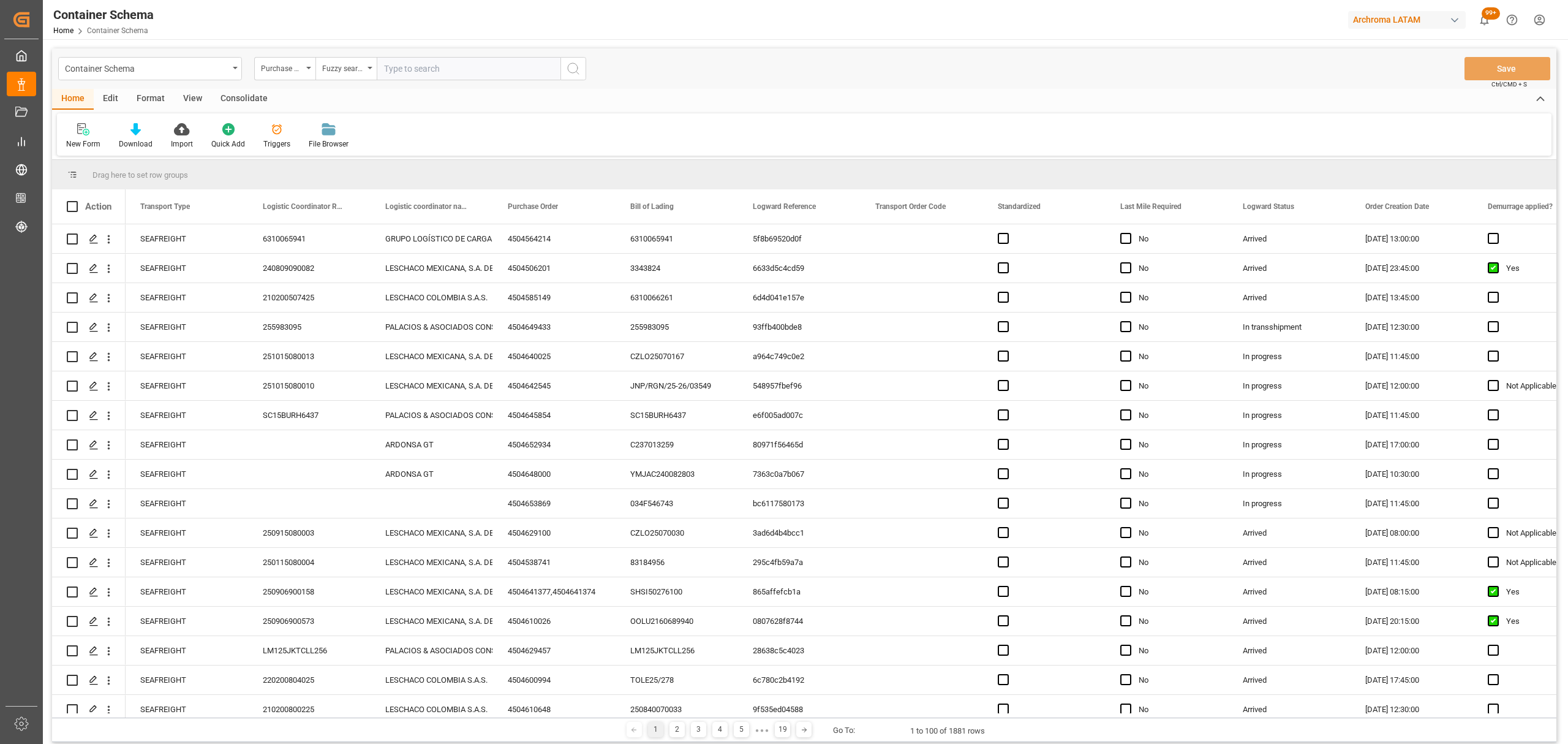
click at [432, 64] on input "text" at bounding box center [469, 69] width 184 height 24
click at [430, 72] on input "text" at bounding box center [469, 69] width 184 height 24
paste input "4504659847"
type input "4504659847"
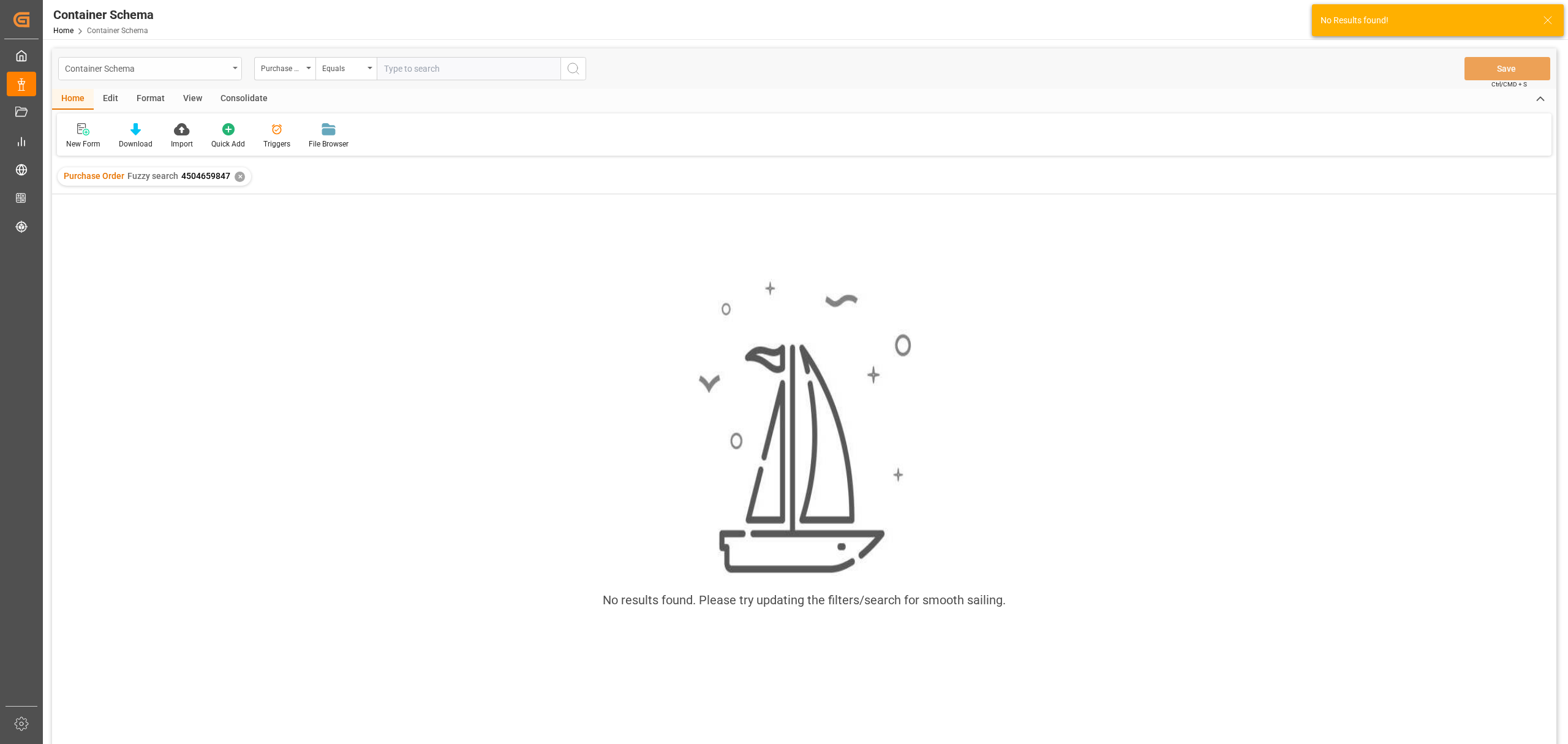
click at [211, 77] on div "Container Schema" at bounding box center [150, 69] width 184 height 24
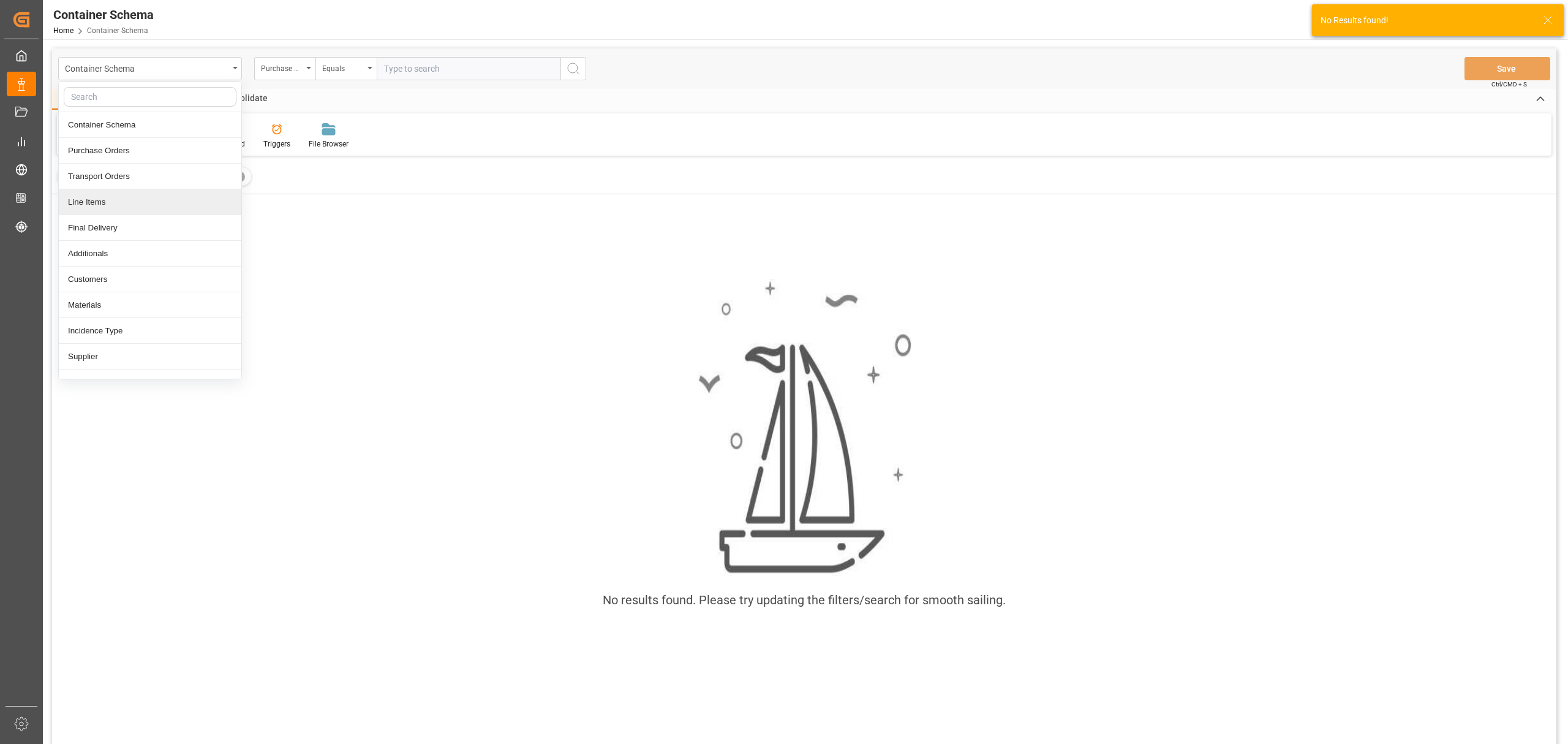
click at [114, 204] on div "Line Items" at bounding box center [150, 202] width 183 height 25
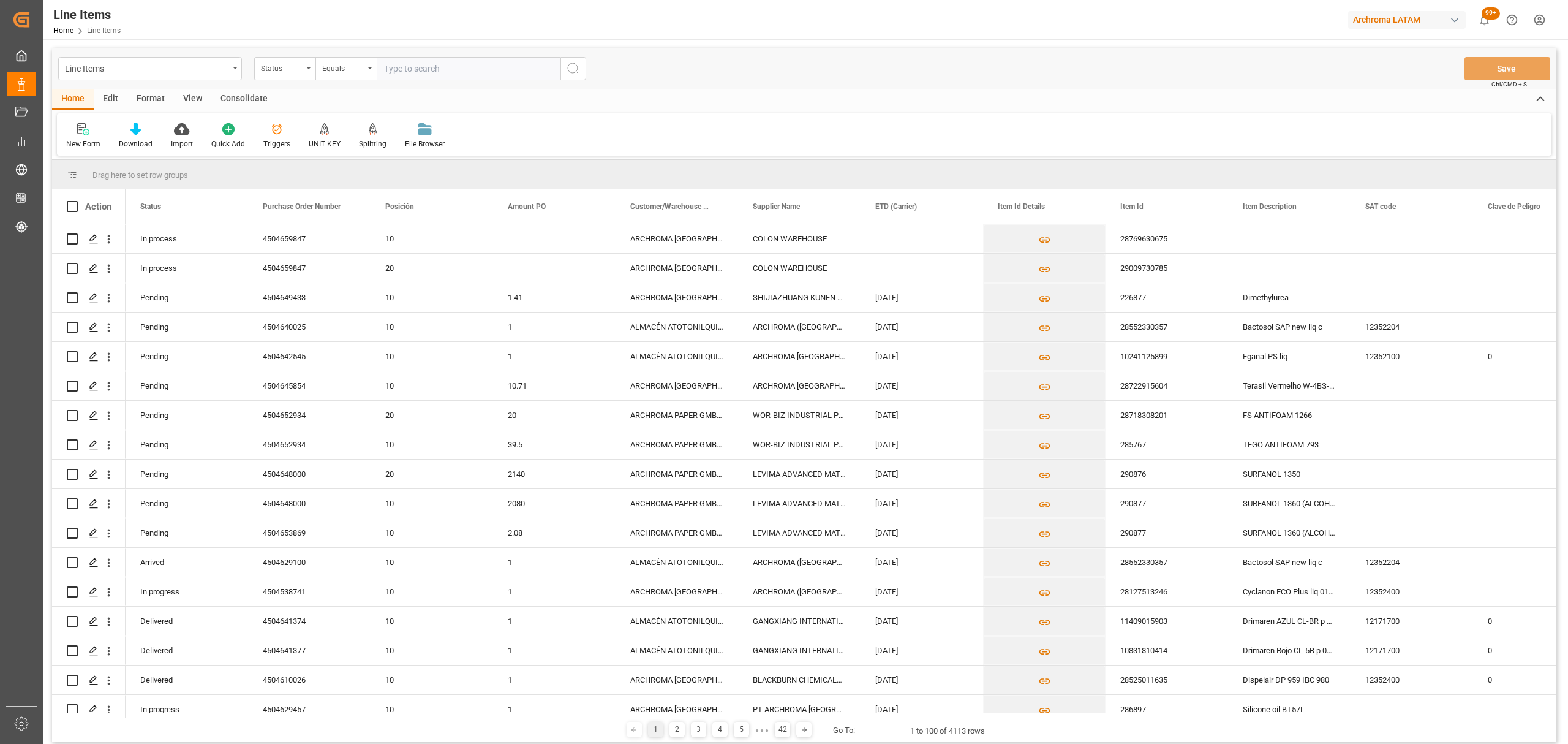
click at [290, 75] on div "Status" at bounding box center [284, 69] width 61 height 24
click at [319, 150] on div "Purchase Order Number" at bounding box center [346, 150] width 183 height 25
click at [327, 60] on div "Equals" at bounding box center [343, 66] width 42 height 14
click at [405, 150] on div "Fuzzy search" at bounding box center [407, 150] width 183 height 25
click at [417, 84] on div "Line Items Purchase Order Number Fuzzy search Save Ctrl/CMD + S" at bounding box center [804, 68] width 1504 height 40
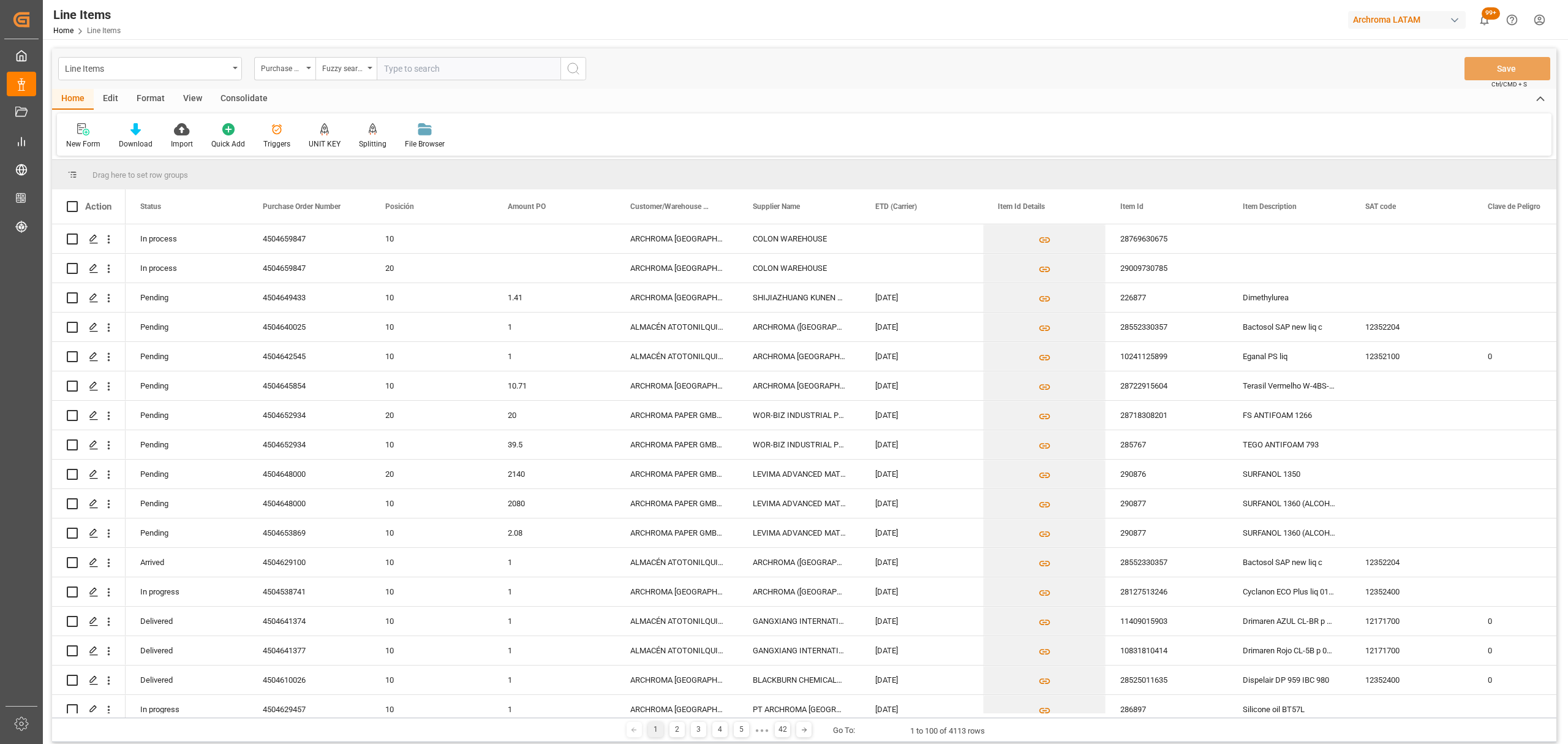
click at [427, 66] on input "text" at bounding box center [469, 69] width 184 height 24
paste input "4504659847"
type input "4504659847"
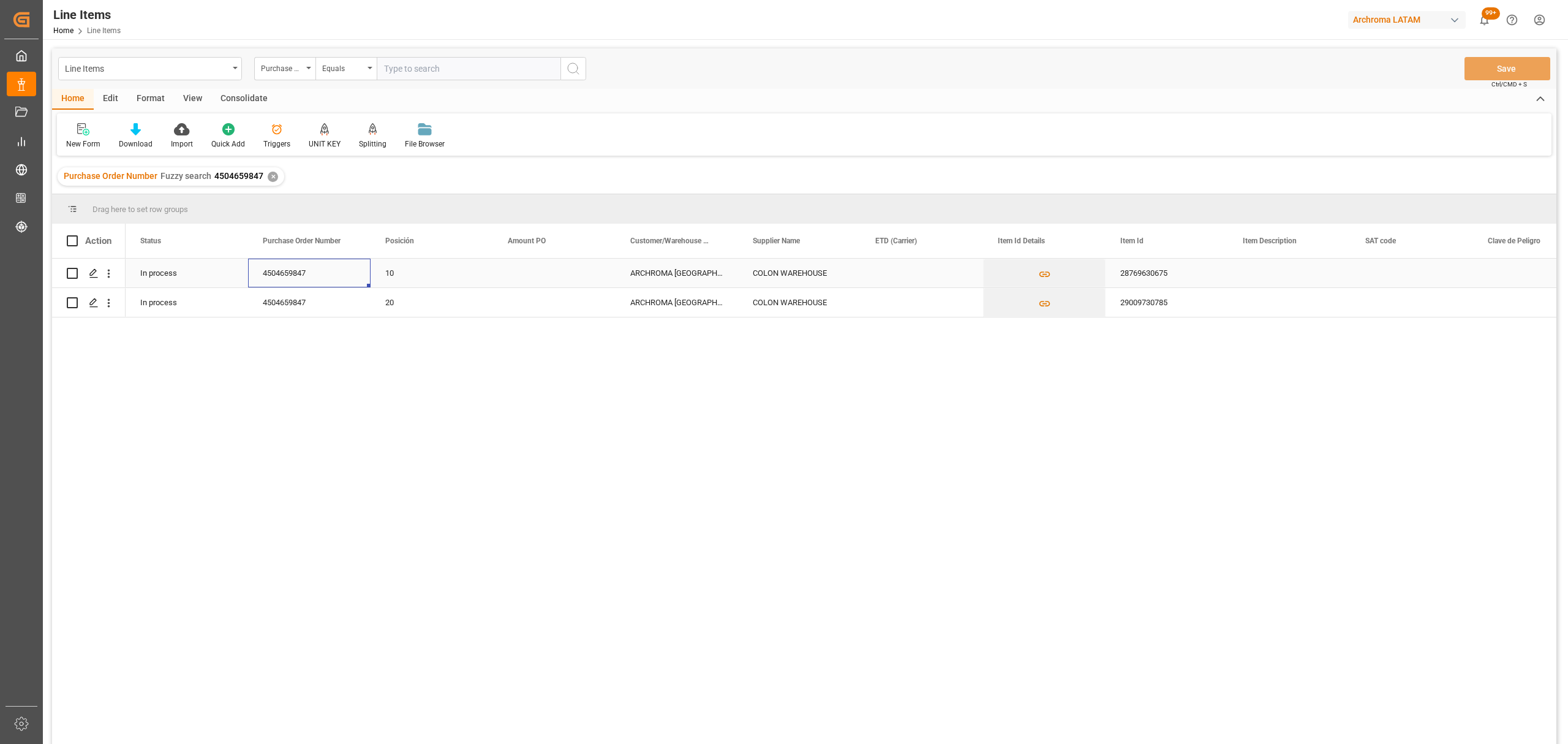
click at [299, 268] on div "4504659847" at bounding box center [309, 273] width 123 height 29
click at [643, 269] on div "ARCHROMA COLOMBIA S.A.S" at bounding box center [677, 273] width 123 height 29
click at [519, 282] on div "Press SPACE to select this row." at bounding box center [554, 273] width 123 height 29
click at [519, 275] on div "Press SPACE to select this row." at bounding box center [554, 273] width 123 height 29
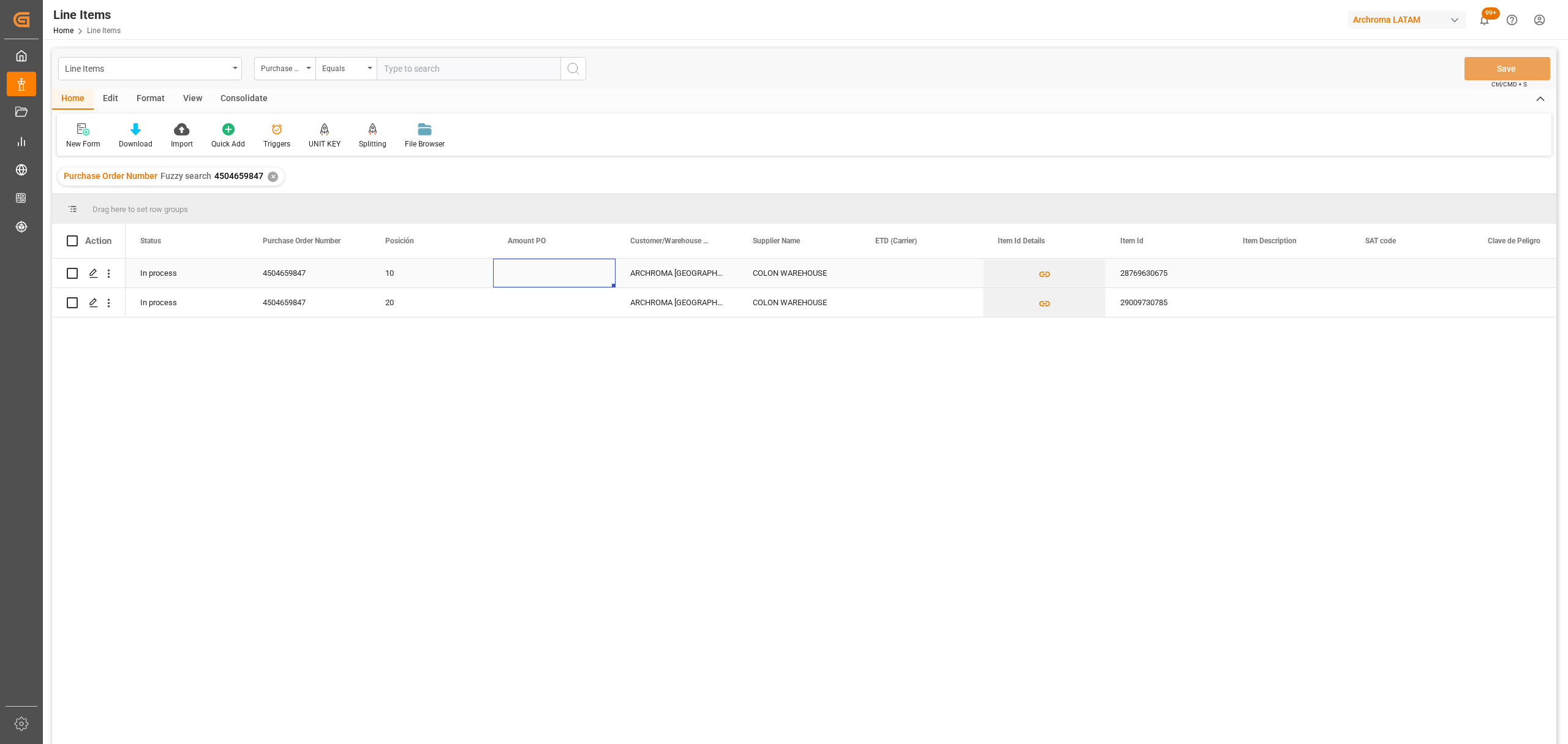
click at [521, 273] on div "Press SPACE to select this row." at bounding box center [554, 273] width 123 height 29
click at [521, 273] on input "Press SPACE to select this row." at bounding box center [554, 280] width 103 height 24
type input "12.37"
click at [563, 311] on div "Press SPACE to select this row." at bounding box center [554, 302] width 123 height 29
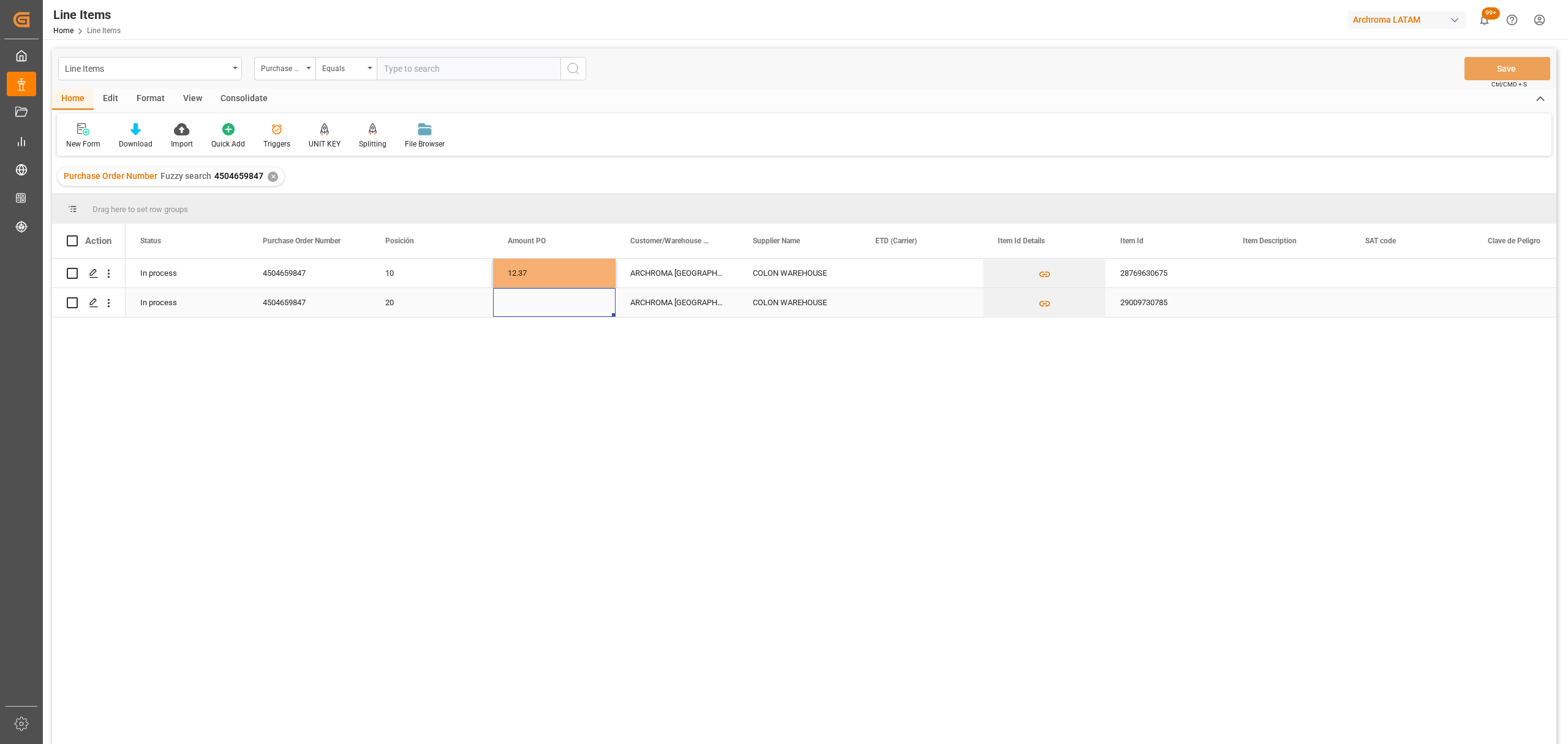
click at [563, 311] on div "Press SPACE to select this row." at bounding box center [554, 302] width 123 height 29
click at [570, 290] on input "Press SPACE to select this row." at bounding box center [554, 296] width 103 height 24
type input "1.67"
click at [657, 273] on div "ARCHROMA COLOMBIA S.A.S" at bounding box center [677, 273] width 123 height 29
click at [670, 275] on div "ARCHROMA COLOMBIA S.A.S" at bounding box center [677, 273] width 123 height 29
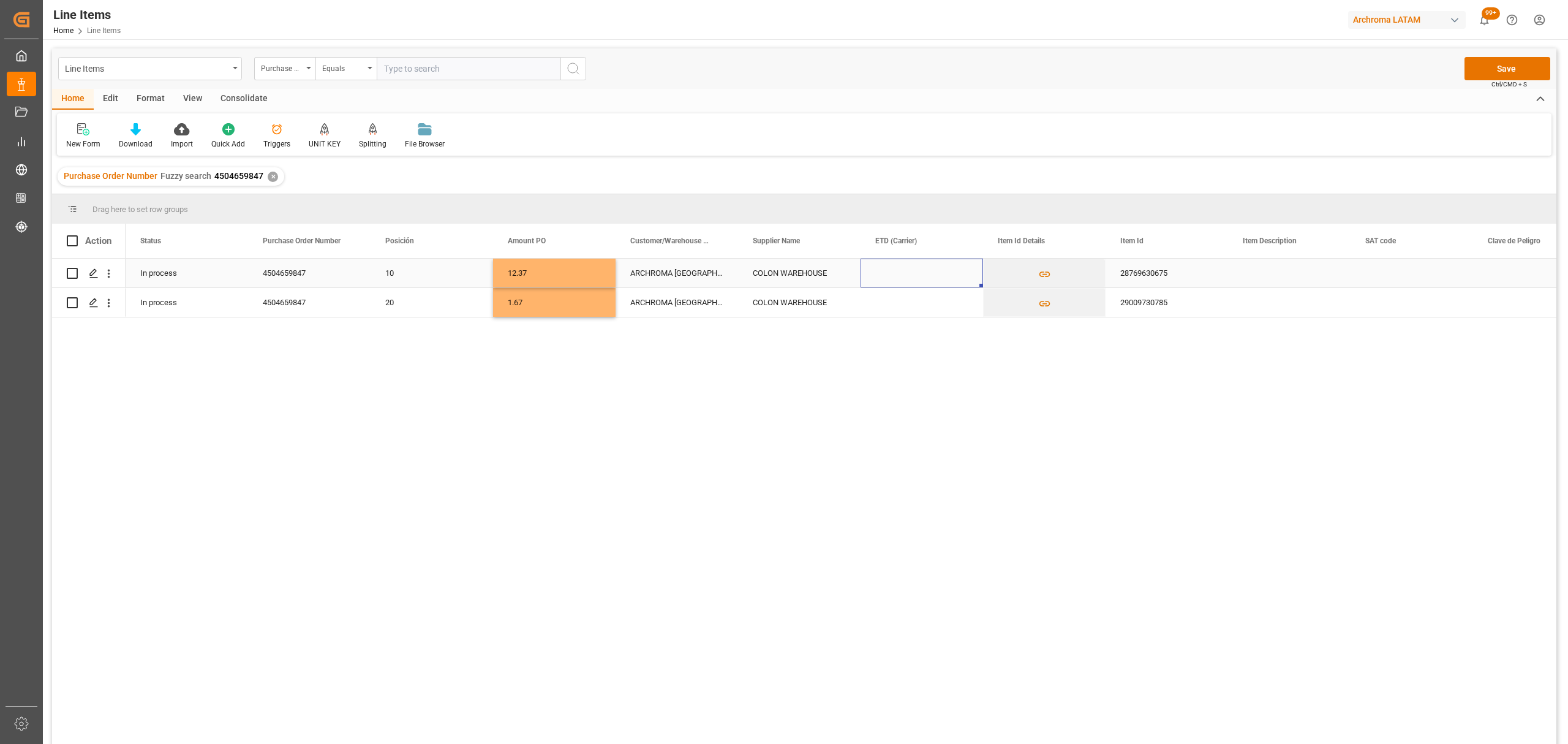
click at [927, 277] on div "Press SPACE to select this row." at bounding box center [922, 273] width 123 height 29
click at [1029, 383] on span "14" at bounding box center [1029, 383] width 8 height 8
type input "14-09-2025"
click at [877, 308] on div "Press SPACE to select this row." at bounding box center [922, 302] width 123 height 29
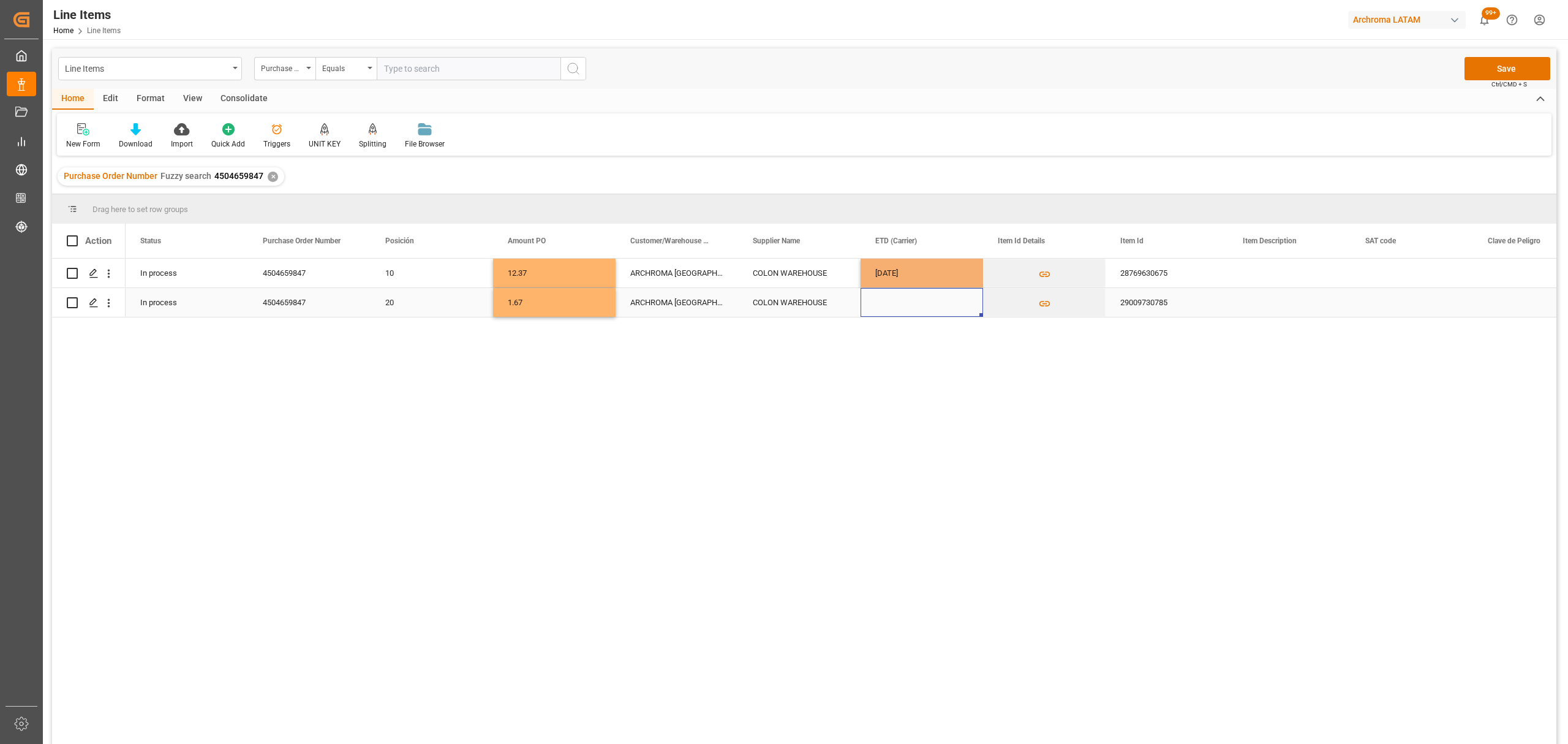
click at [877, 307] on div "Press SPACE to select this row." at bounding box center [922, 302] width 123 height 29
click at [880, 291] on input "Press SPACE to select this row." at bounding box center [922, 292] width 103 height 24
click at [1037, 392] on div "14" at bounding box center [1030, 394] width 15 height 15
type input "14-09-2025"
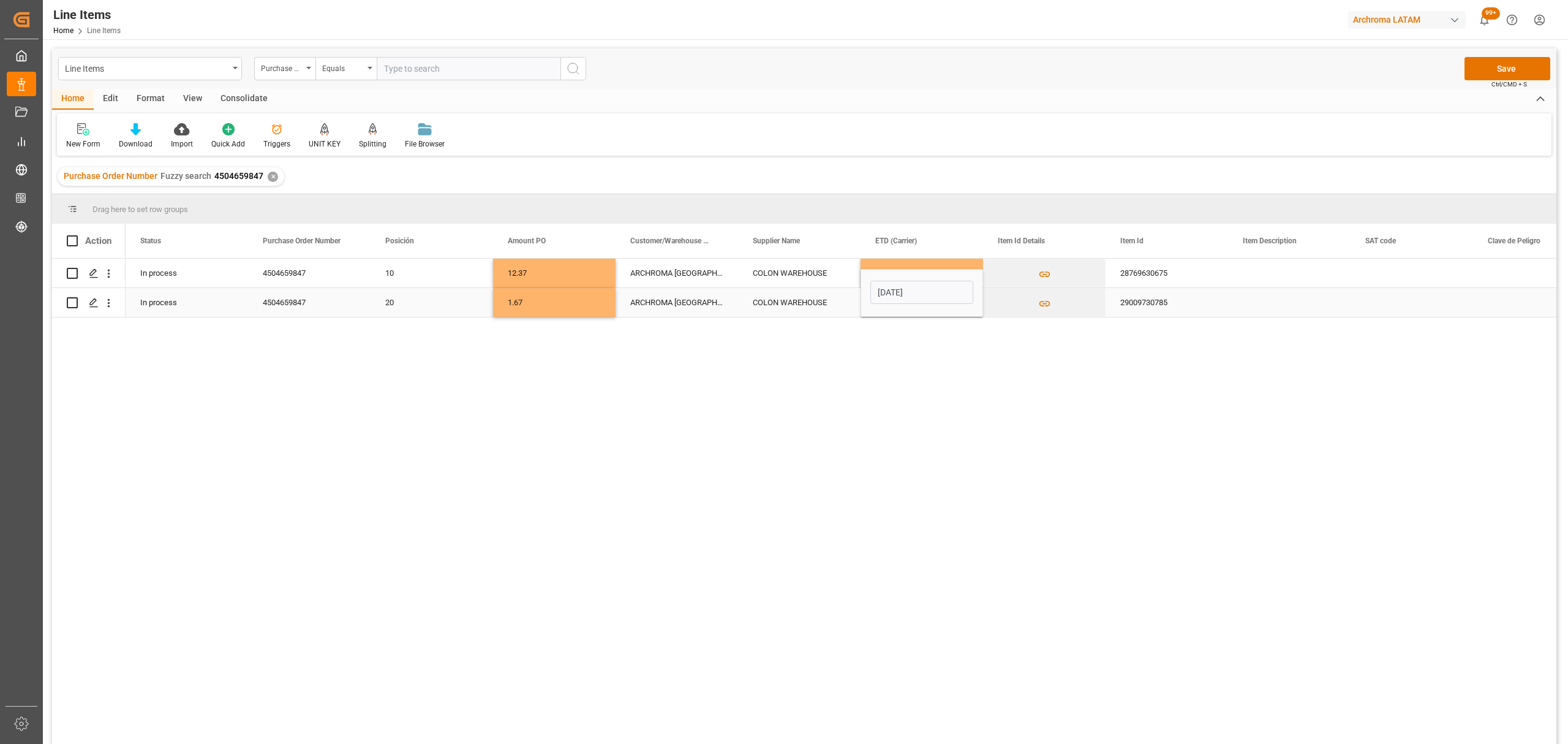
click at [1124, 295] on div "29009730785" at bounding box center [1167, 302] width 123 height 29
click at [1178, 275] on div "28769630675" at bounding box center [1167, 273] width 123 height 29
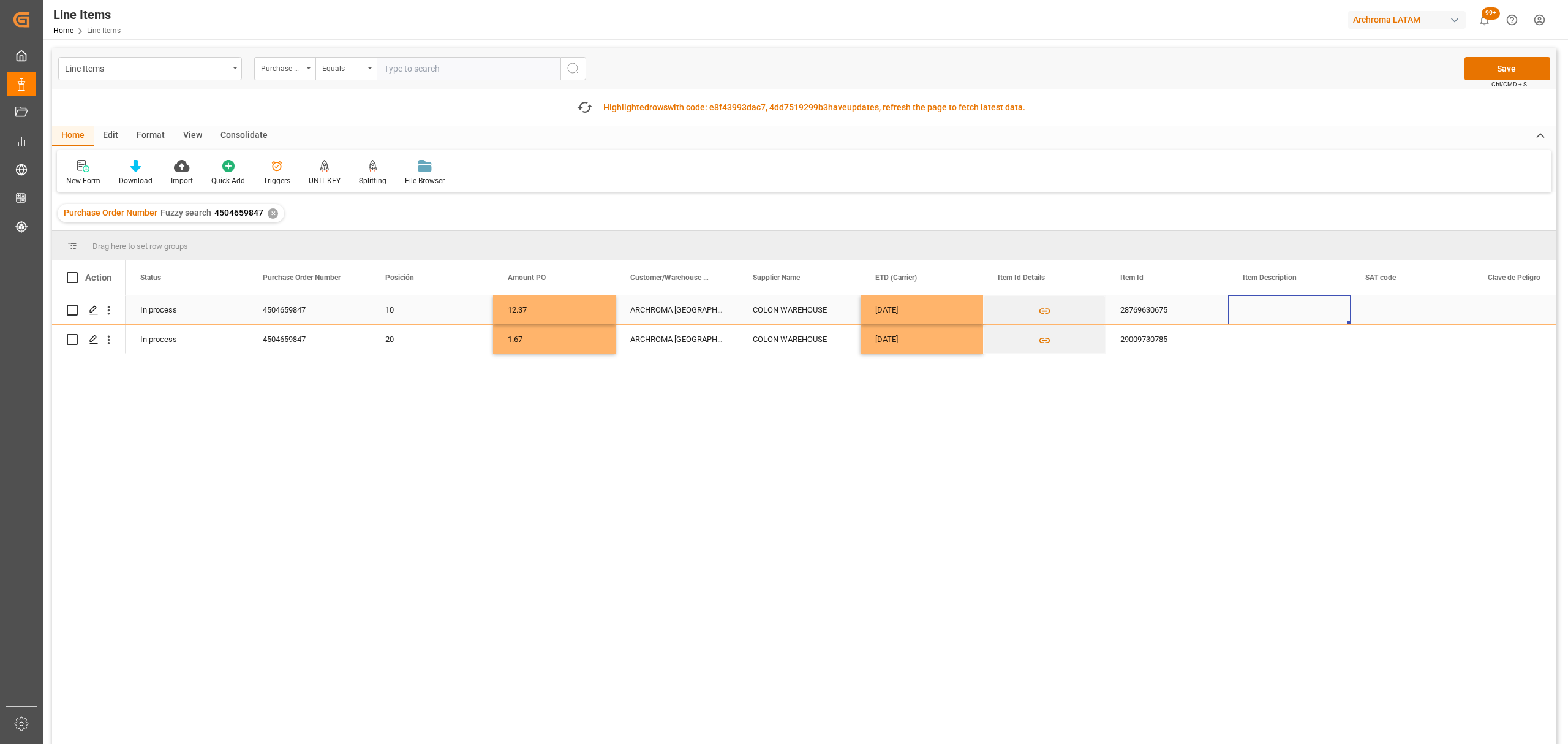
click at [1304, 311] on div "Press SPACE to select this row." at bounding box center [1290, 310] width 123 height 29
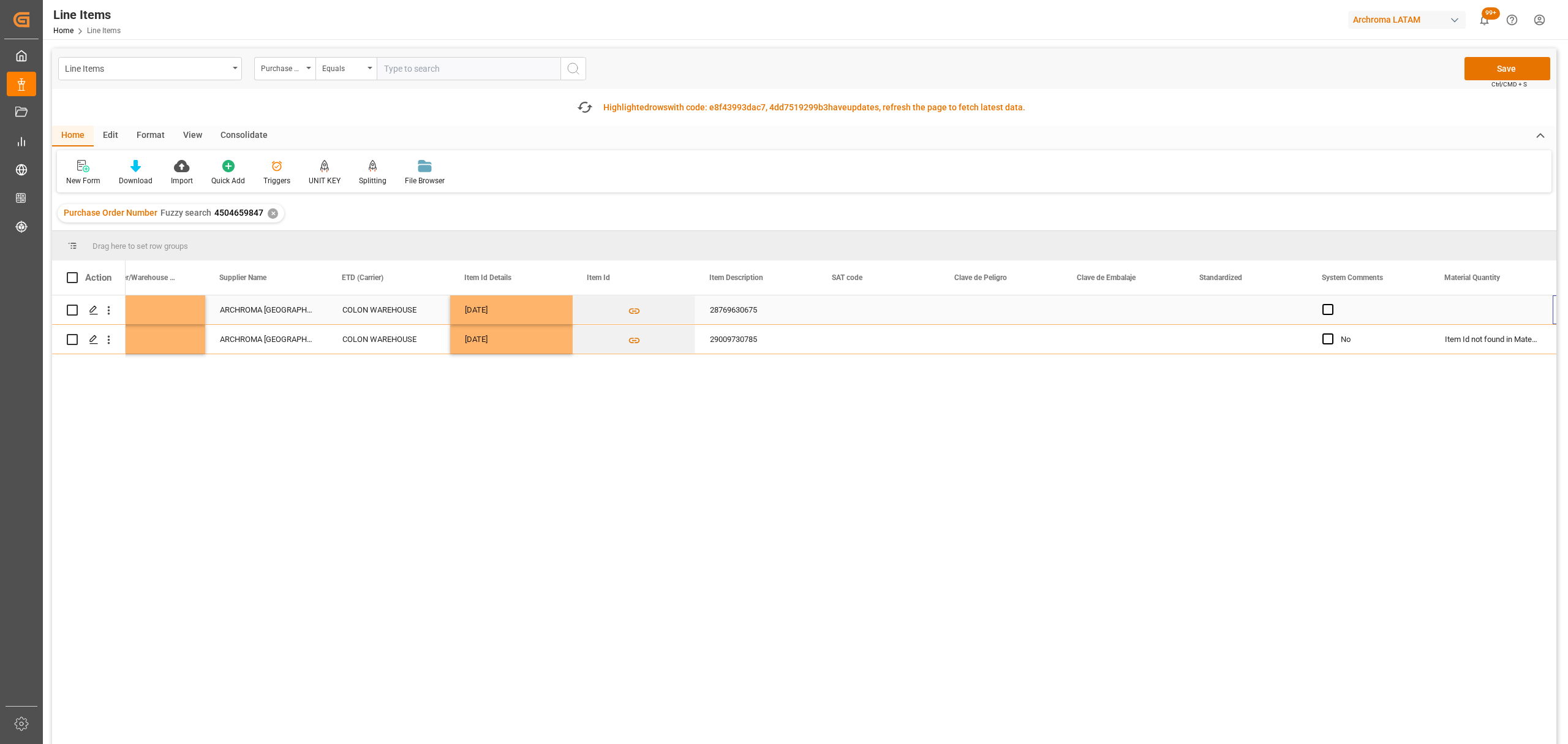
scroll to position [0, 533]
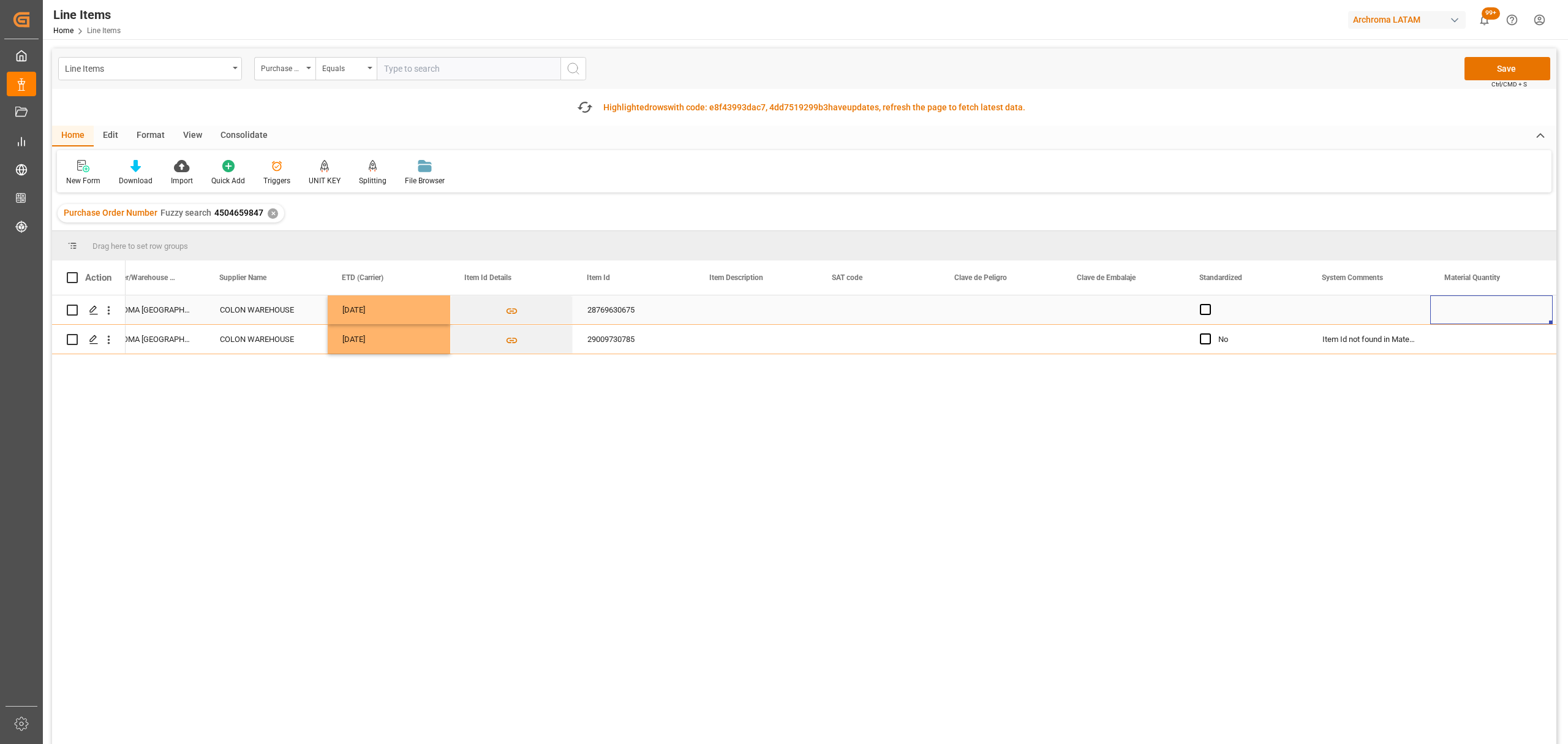
click at [1469, 310] on div "Press SPACE to select this row." at bounding box center [1492, 310] width 123 height 29
click at [1469, 310] on input "Press SPACE to select this row." at bounding box center [1492, 317] width 103 height 24
click at [1496, 319] on input "Press SPACE to select this row." at bounding box center [1492, 317] width 103 height 24
type input "8"
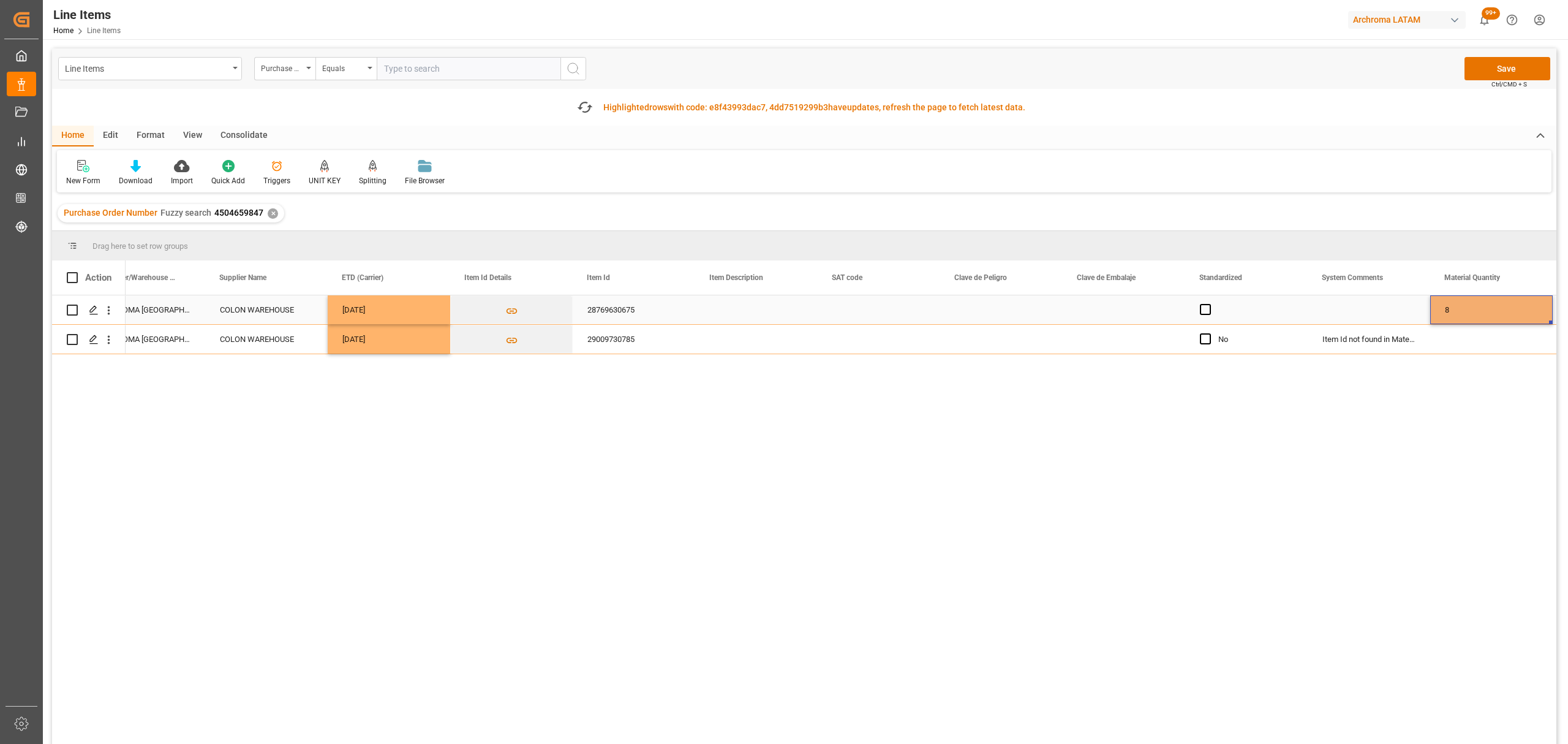
click at [1384, 309] on div "Press SPACE to select this row." at bounding box center [1369, 310] width 123 height 29
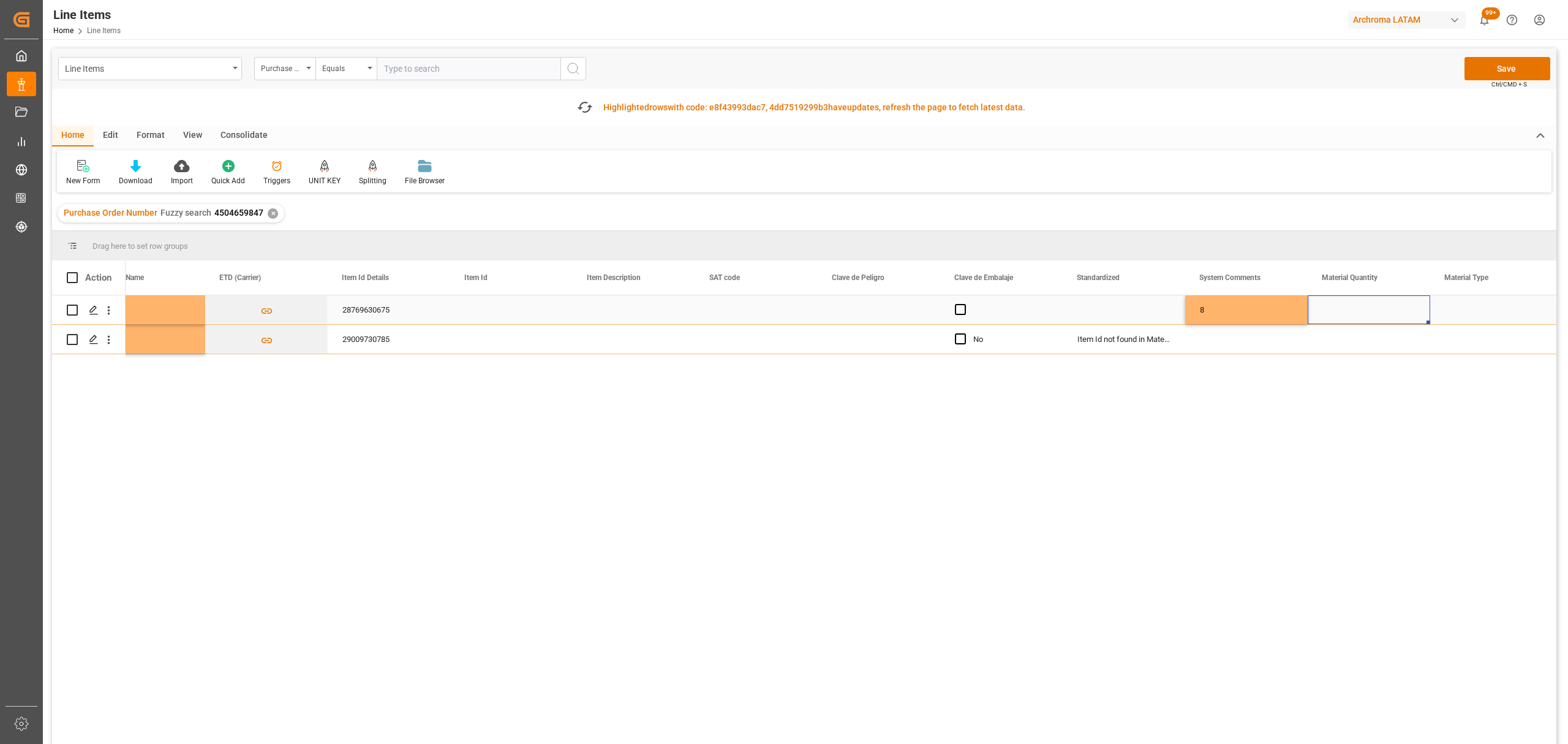
scroll to position [0, 778]
click at [1382, 305] on div "Press SPACE to select this row." at bounding box center [1369, 310] width 123 height 29
click at [1407, 316] on icon "open menu" at bounding box center [1408, 318] width 15 height 15
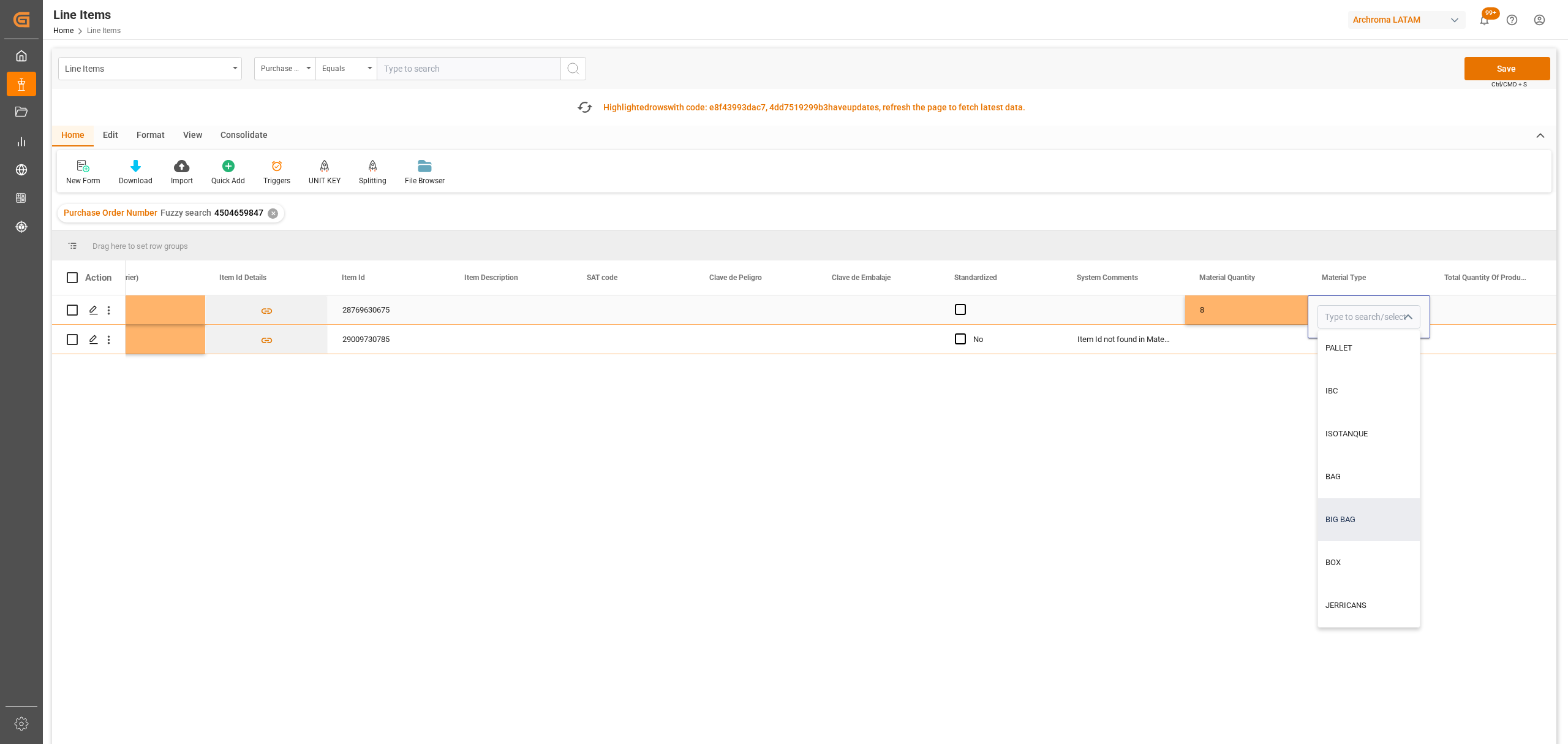
click at [1358, 523] on div "BIG BAG" at bounding box center [1370, 519] width 102 height 43
type input "BIG BAG"
click at [1473, 314] on div "Press SPACE to select this row." at bounding box center [1492, 310] width 123 height 29
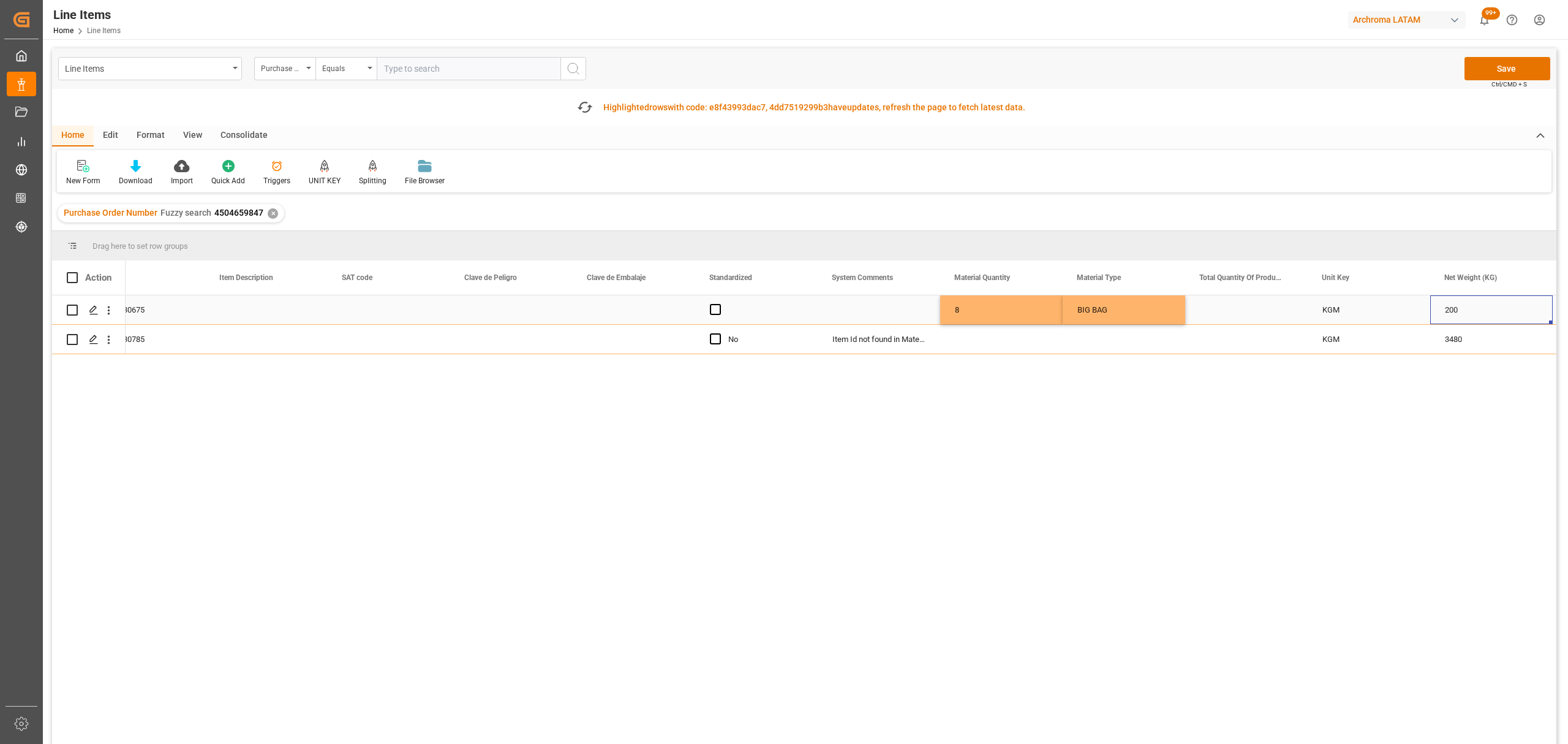
scroll to position [0, 1146]
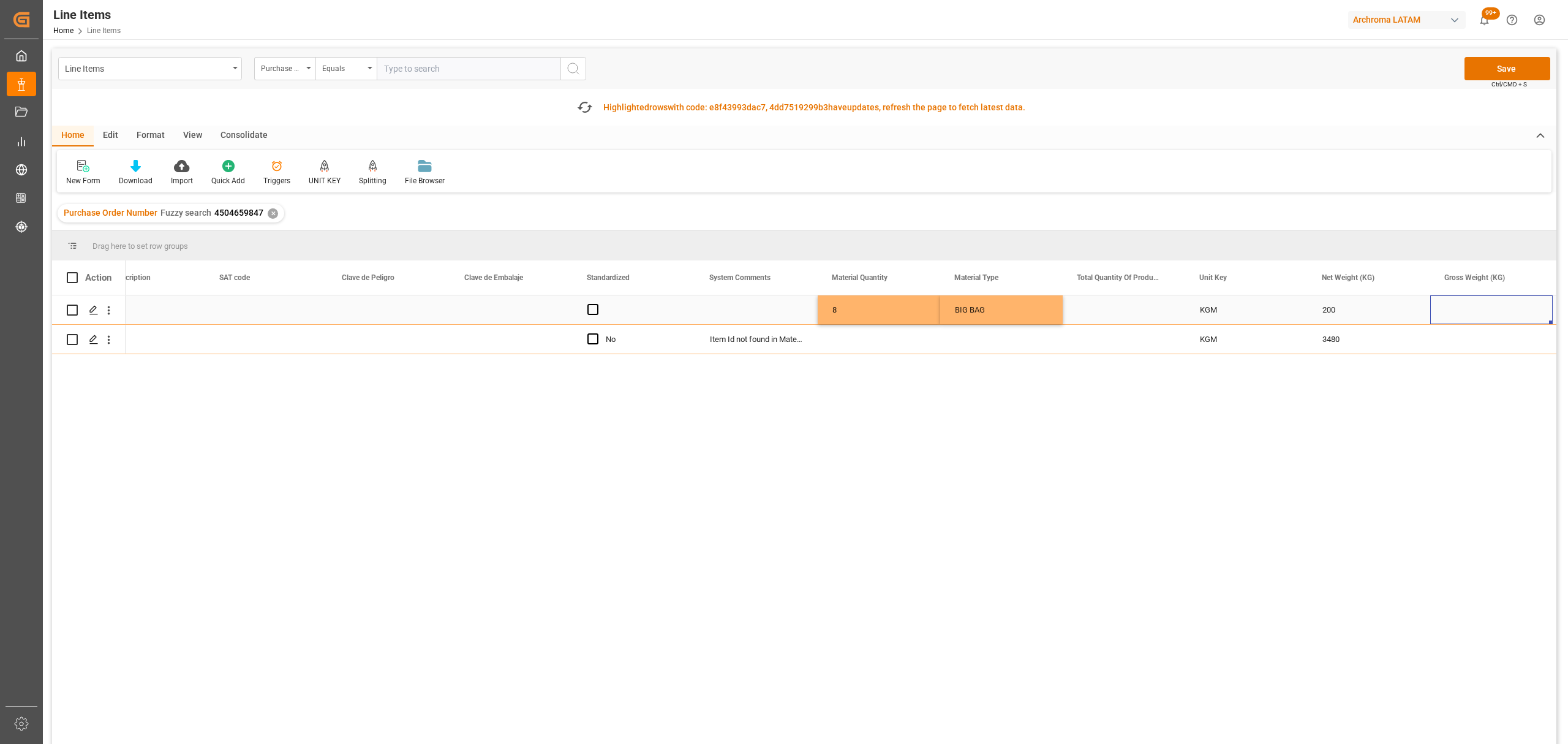
click at [1473, 314] on div "Press SPACE to select this row." at bounding box center [1492, 310] width 123 height 29
click at [1473, 314] on input "Press SPACE to select this row." at bounding box center [1492, 317] width 103 height 24
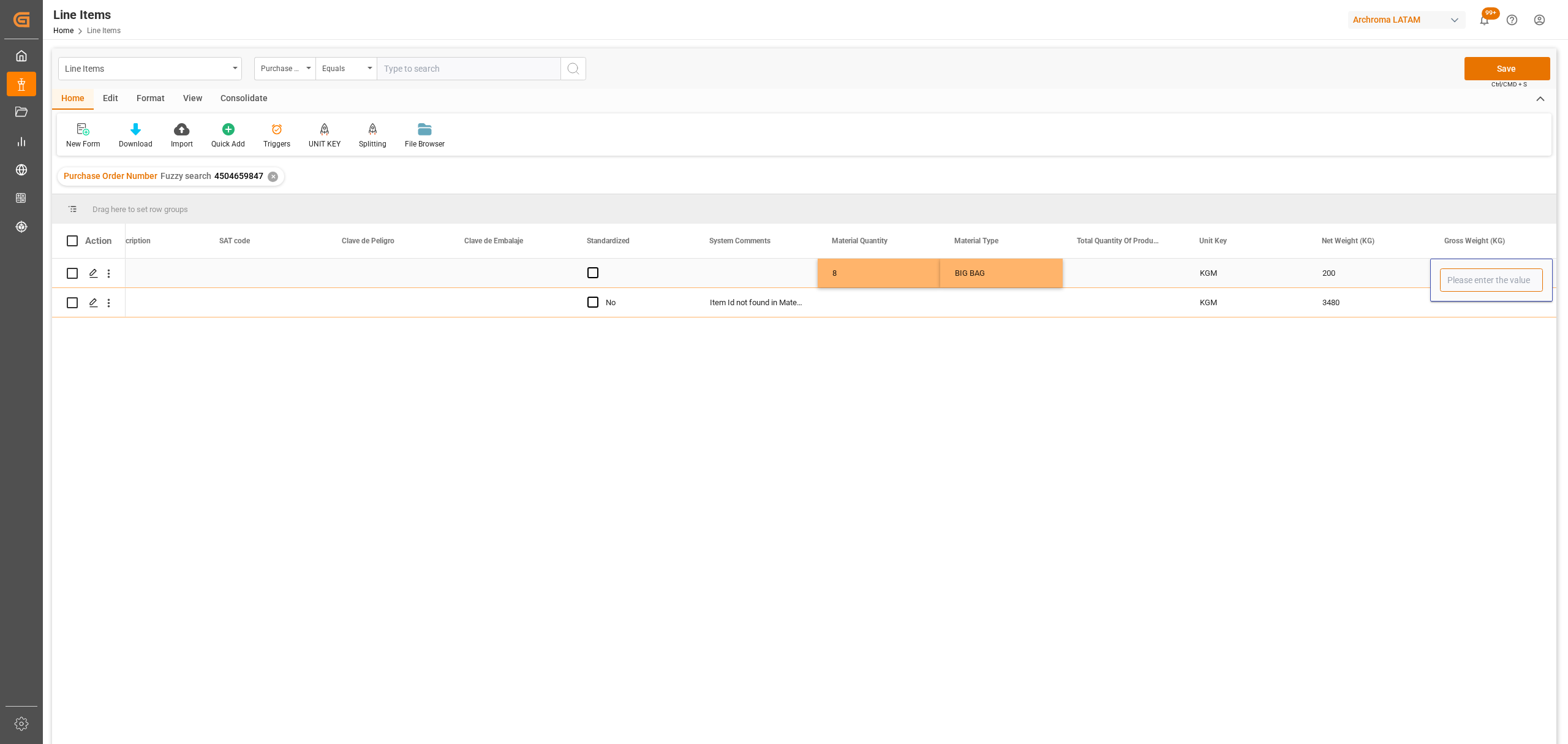
click at [1478, 280] on input "Press SPACE to select this row." at bounding box center [1492, 280] width 103 height 24
type input "209.600"
click at [1373, 277] on div "200" at bounding box center [1369, 273] width 123 height 29
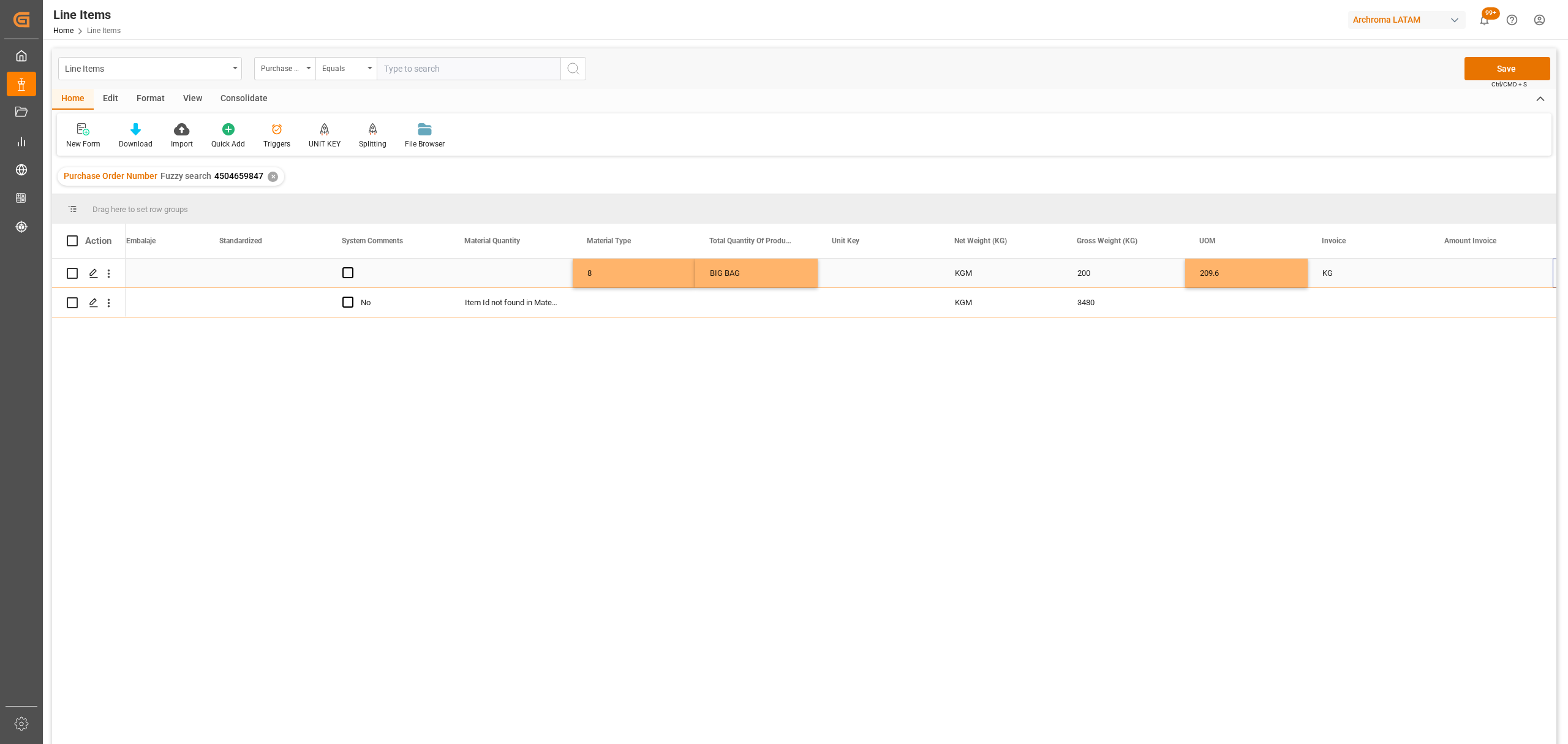
scroll to position [0, 1513]
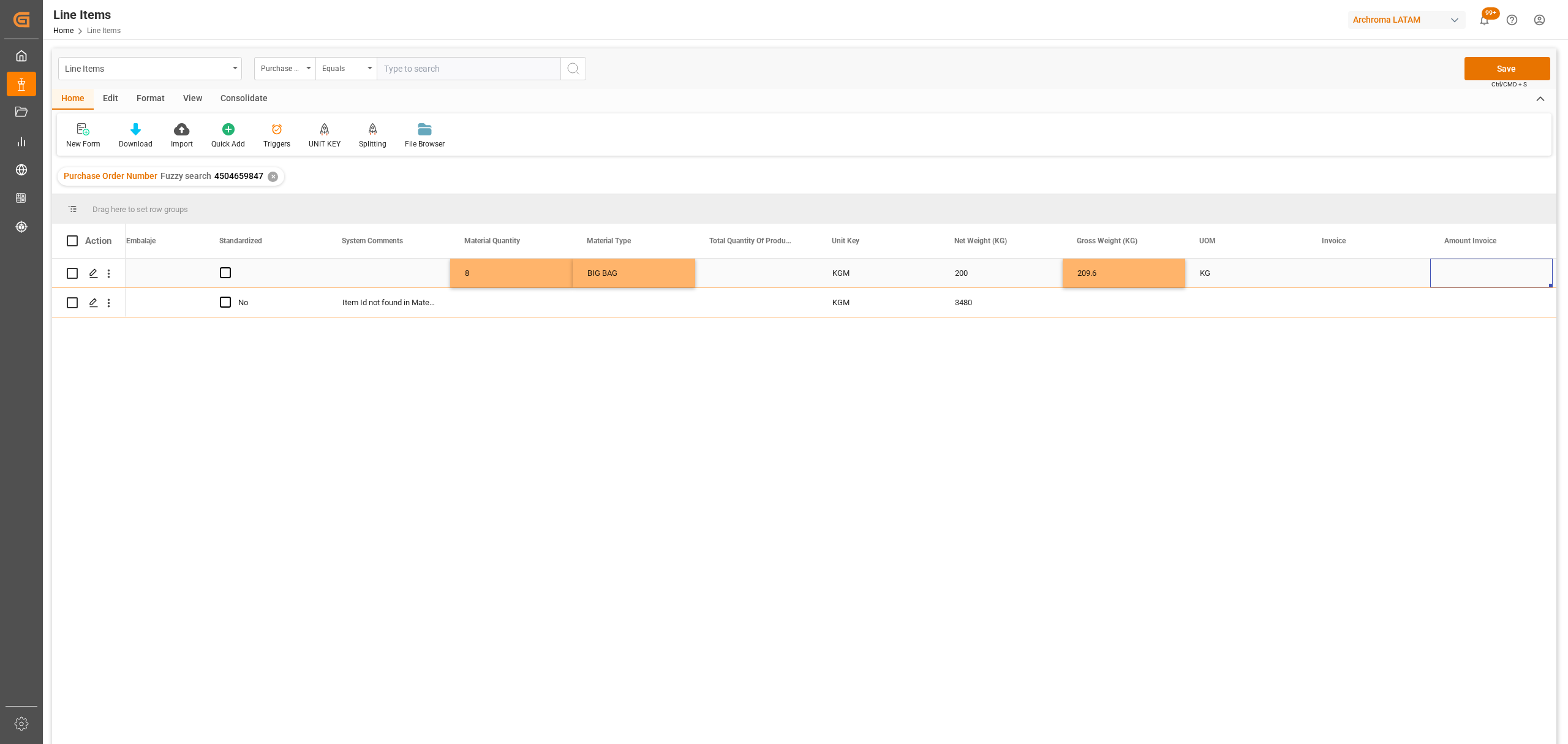
click at [1333, 270] on div "Press SPACE to select this row." at bounding box center [1369, 273] width 123 height 29
click at [1333, 270] on input "Press SPACE to select this row." at bounding box center [1369, 280] width 103 height 24
click at [1353, 280] on input "Press SPACE to select this row." at bounding box center [1369, 280] width 103 height 24
paste input "7060003496"
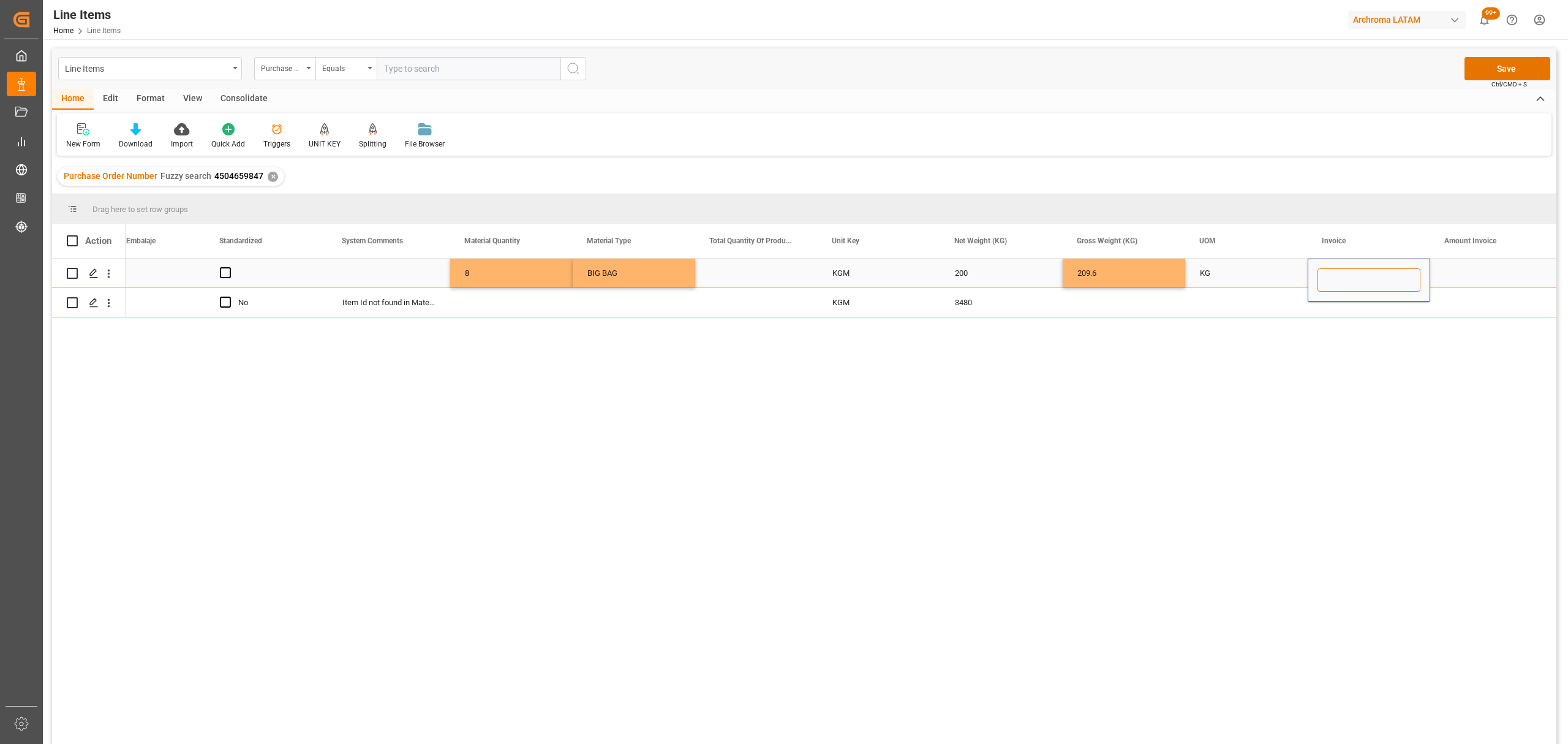
type input "7060003496"
click at [1492, 273] on div "Press SPACE to select this row." at bounding box center [1492, 273] width 123 height 29
click at [1492, 273] on input "Press SPACE to select this row." at bounding box center [1492, 280] width 103 height 24
click at [1466, 273] on input "Press SPACE to select this row." at bounding box center [1492, 280] width 103 height 24
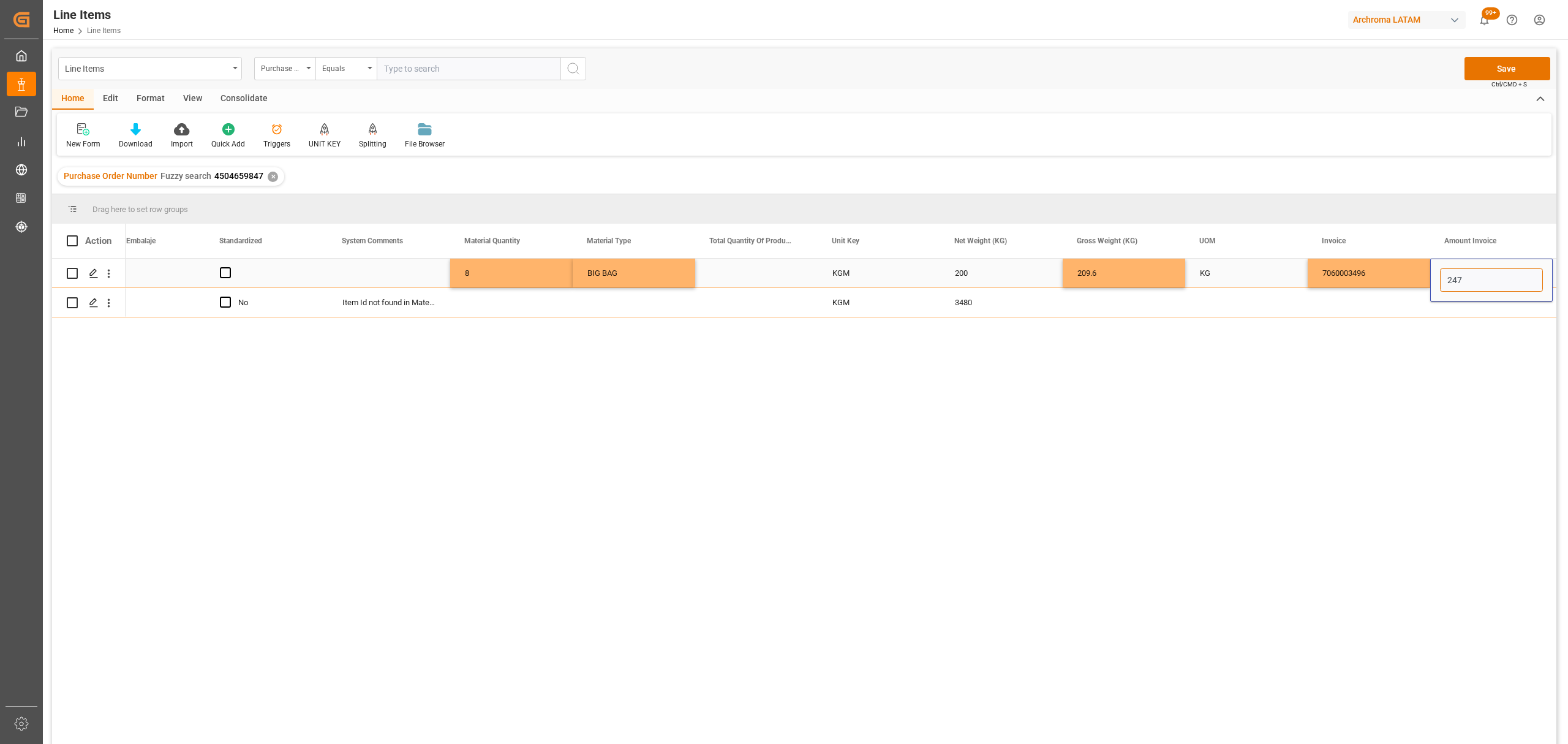
type input "2474"
click at [1362, 275] on div "7060003496" at bounding box center [1369, 273] width 123 height 29
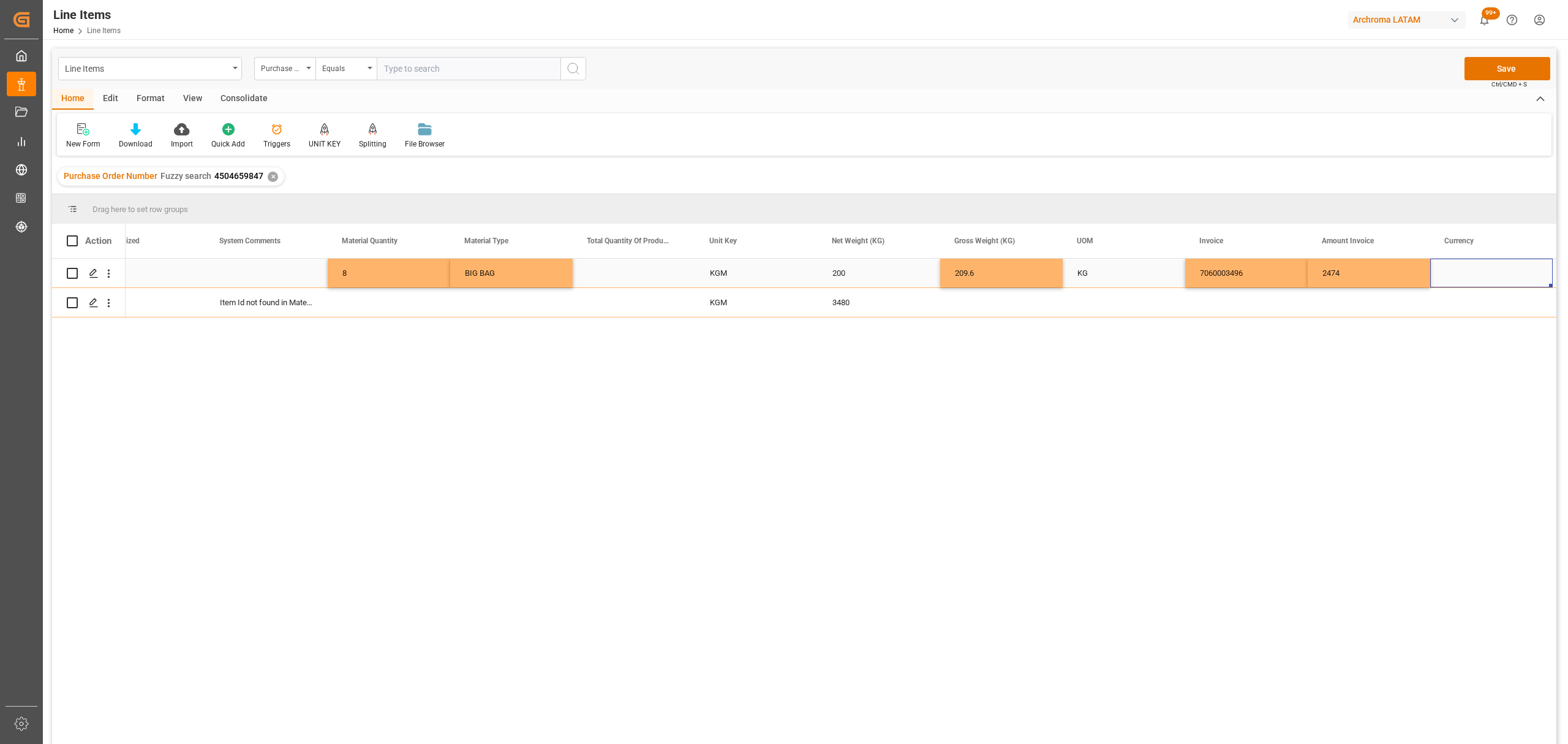
scroll to position [0, 1758]
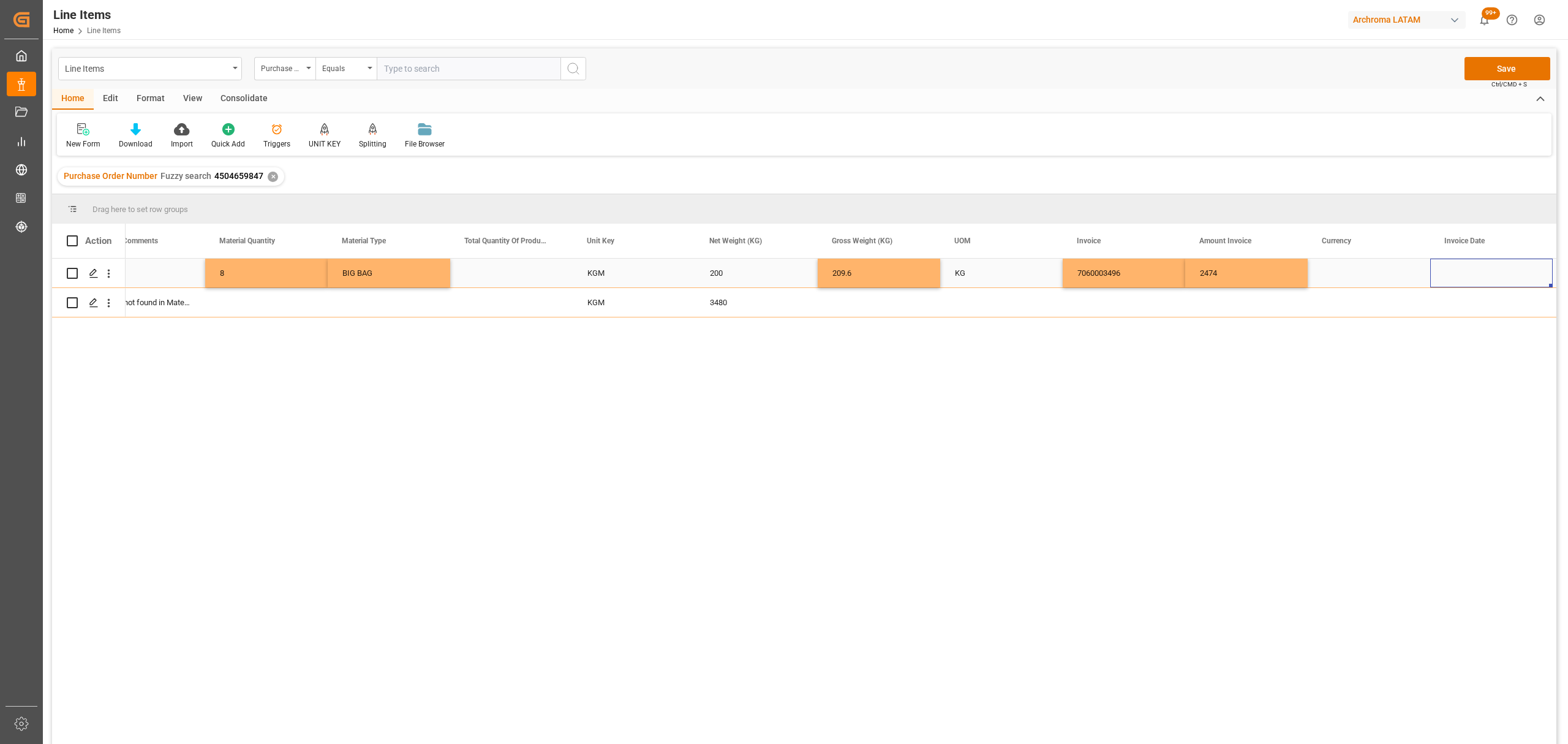
click at [1384, 279] on div "Press SPACE to select this row." at bounding box center [1369, 273] width 123 height 29
click at [1384, 277] on div "Press SPACE to select this row." at bounding box center [1369, 273] width 123 height 29
click at [1407, 280] on icon "open menu" at bounding box center [1408, 280] width 15 height 15
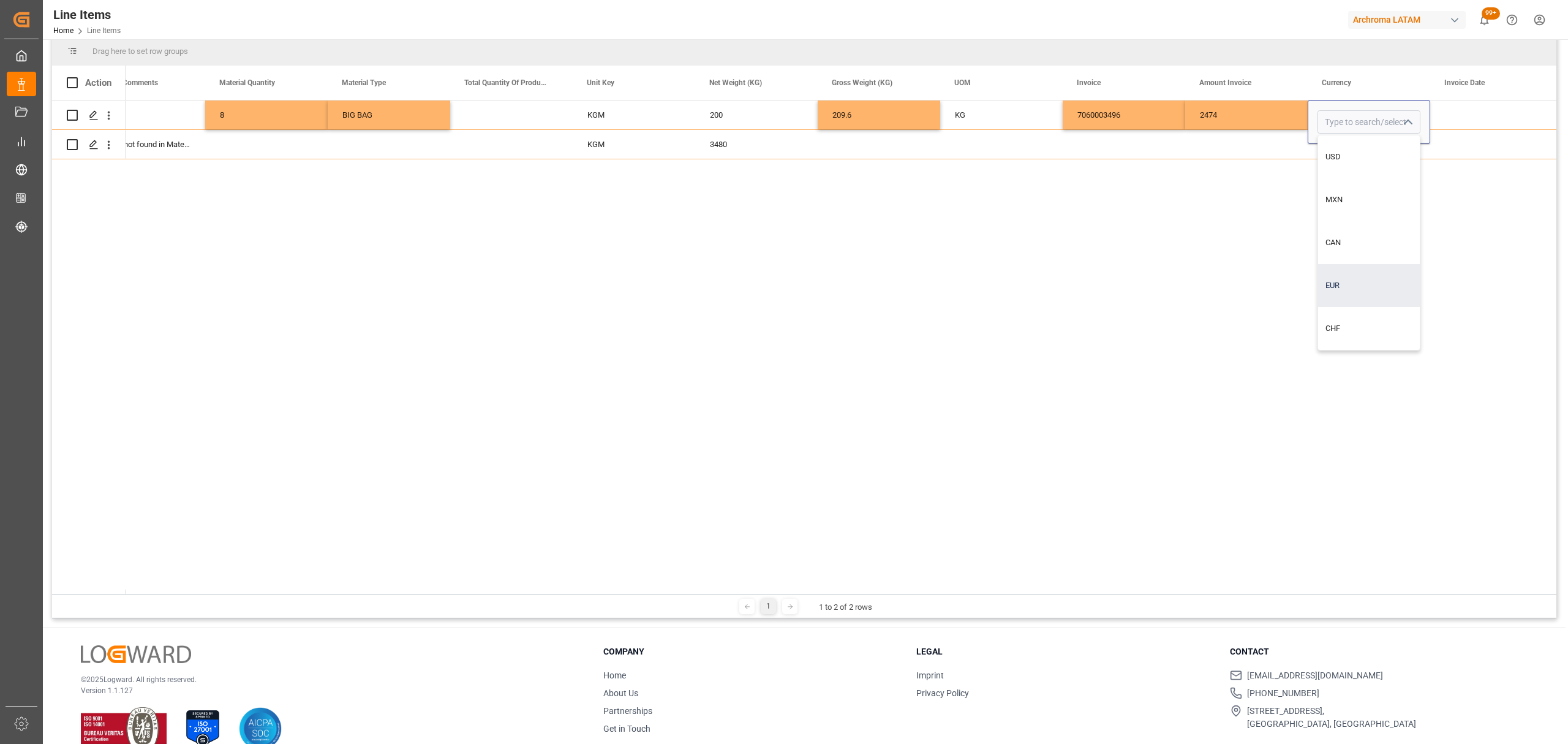
scroll to position [163, 0]
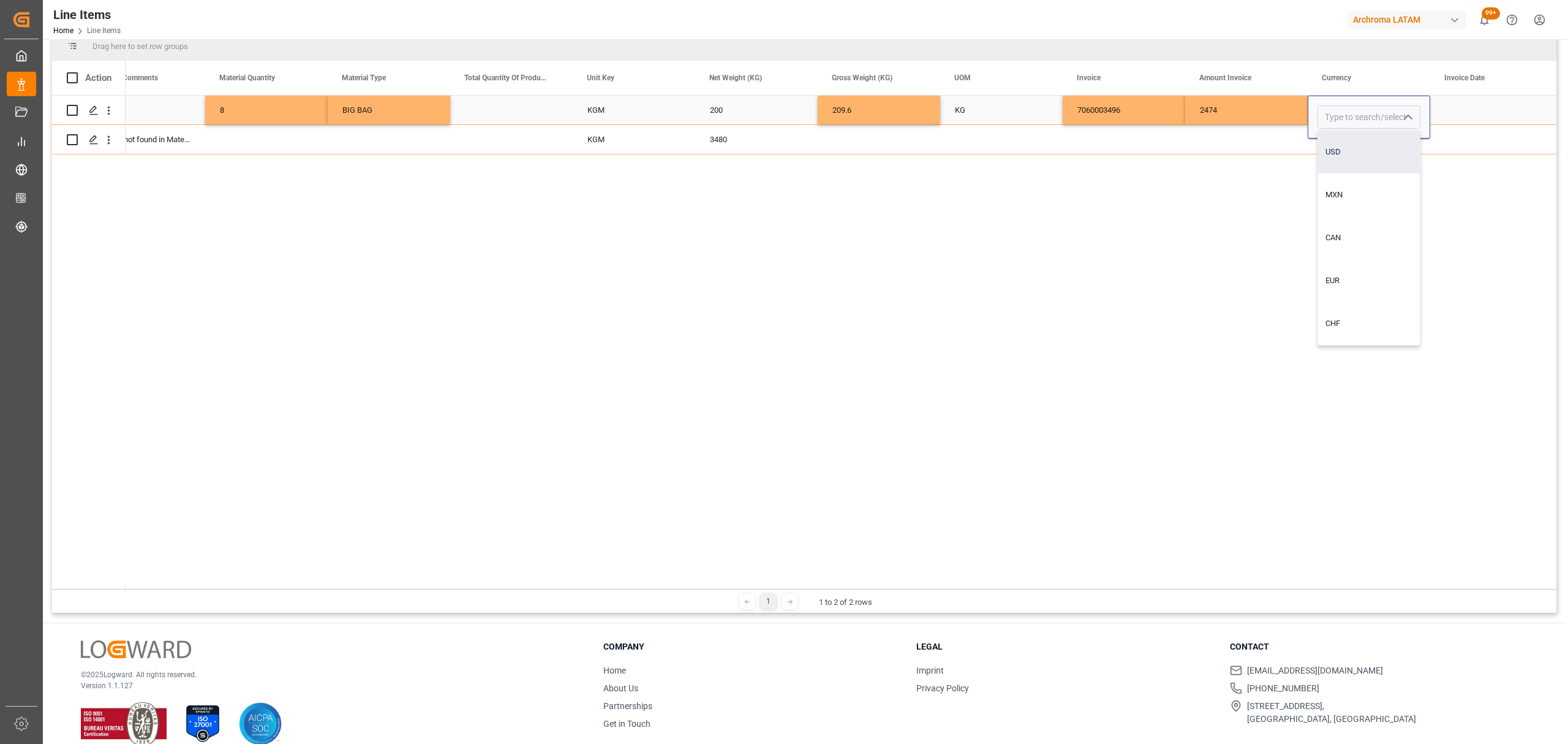
click at [1358, 149] on div "USD" at bounding box center [1370, 151] width 102 height 43
type input "USD"
click at [1475, 106] on div "Press SPACE to select this row." at bounding box center [1492, 110] width 123 height 29
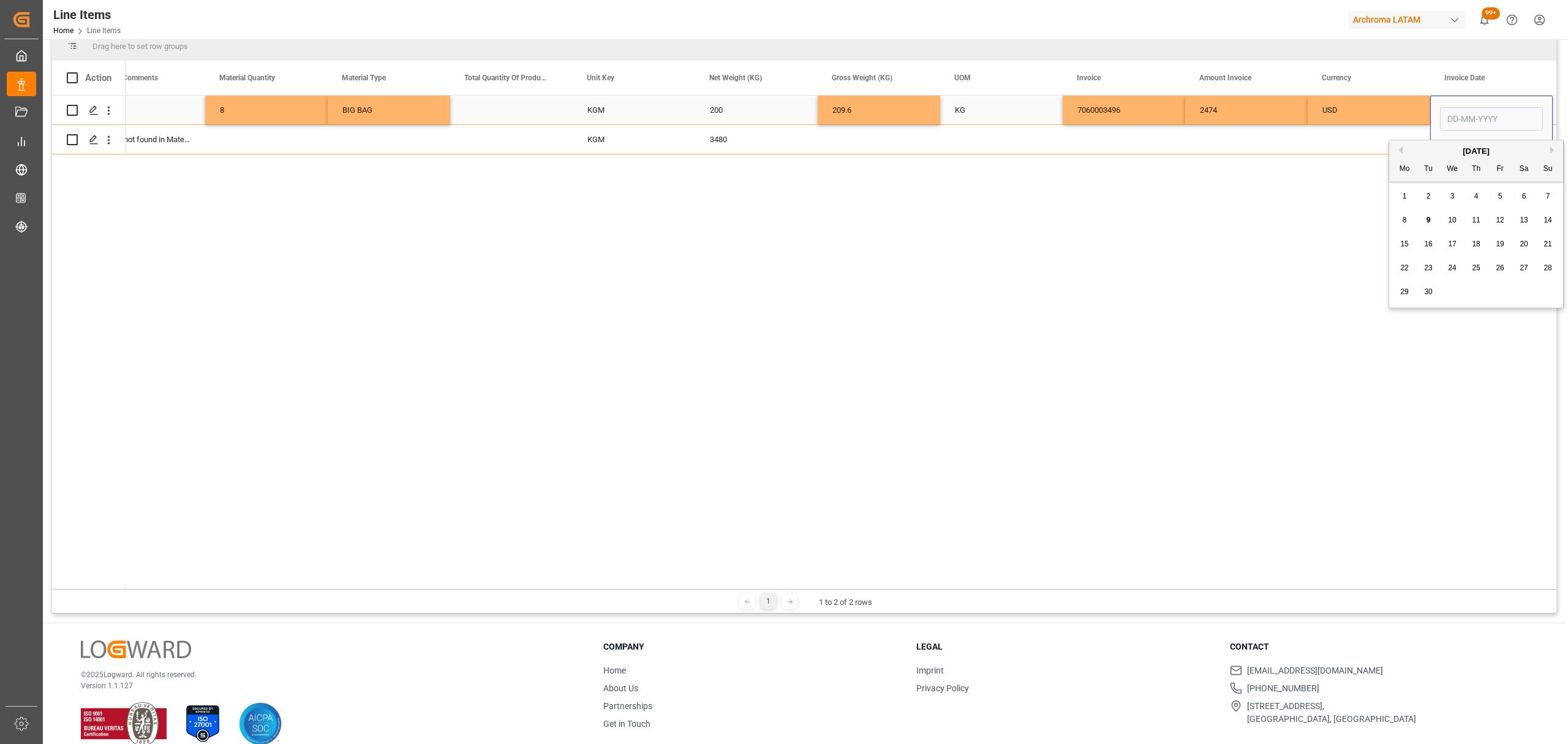
click at [1487, 126] on input "Press SPACE to select this row." at bounding box center [1492, 119] width 103 height 24
click at [1398, 204] on div "1" at bounding box center [1405, 197] width 15 height 15
click at [1486, 116] on input "01-09-2025" at bounding box center [1492, 119] width 103 height 24
click at [1499, 199] on span "5" at bounding box center [1501, 196] width 5 height 8
type input "05-09-2025"
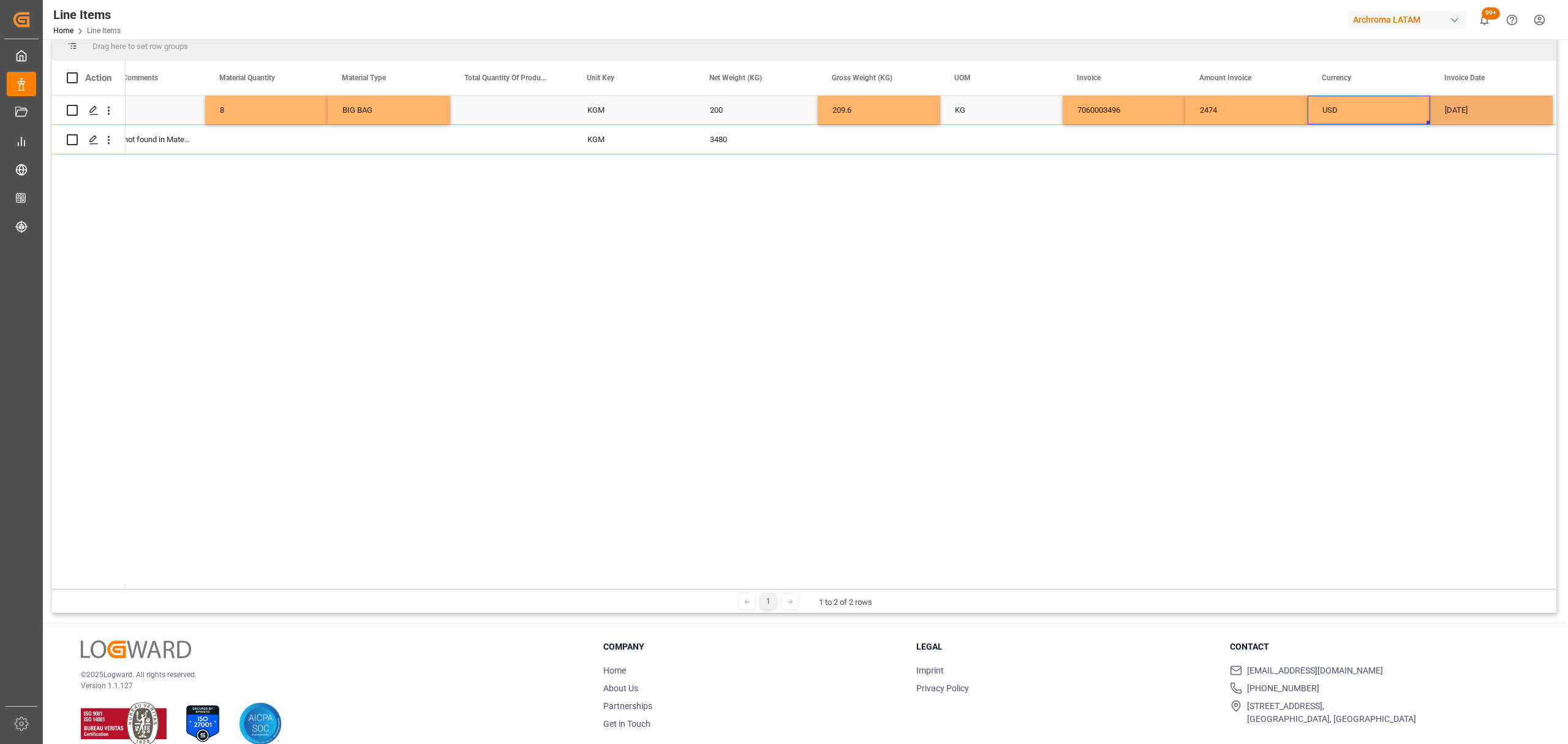
click at [1390, 106] on div "USD" at bounding box center [1369, 110] width 93 height 28
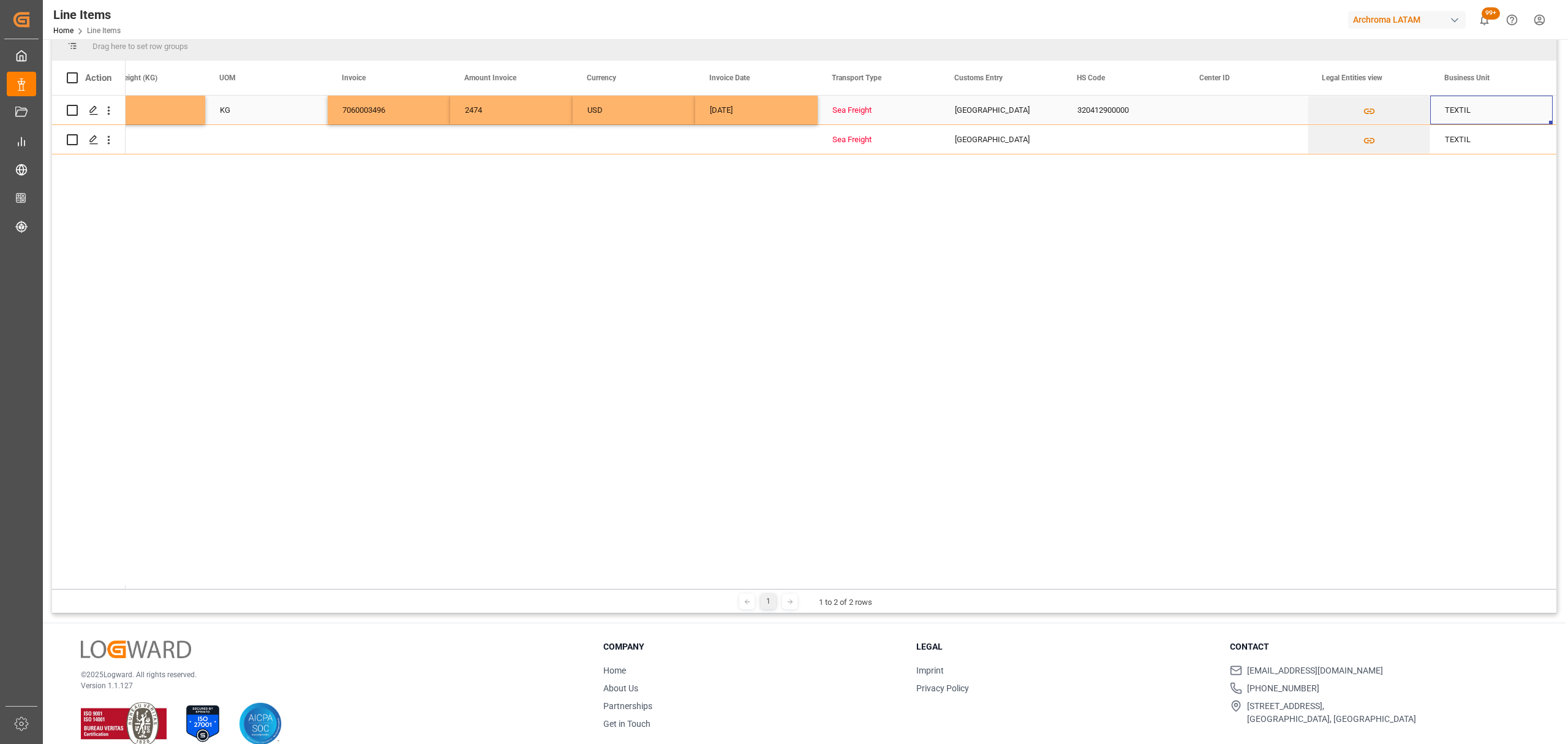
scroll to position [0, 2494]
click at [1229, 110] on div "Press SPACE to select this row." at bounding box center [1247, 110] width 123 height 29
click at [1229, 110] on input "Press SPACE to select this row." at bounding box center [1246, 117] width 103 height 24
click at [1280, 117] on icon "open menu" at bounding box center [1285, 117] width 15 height 15
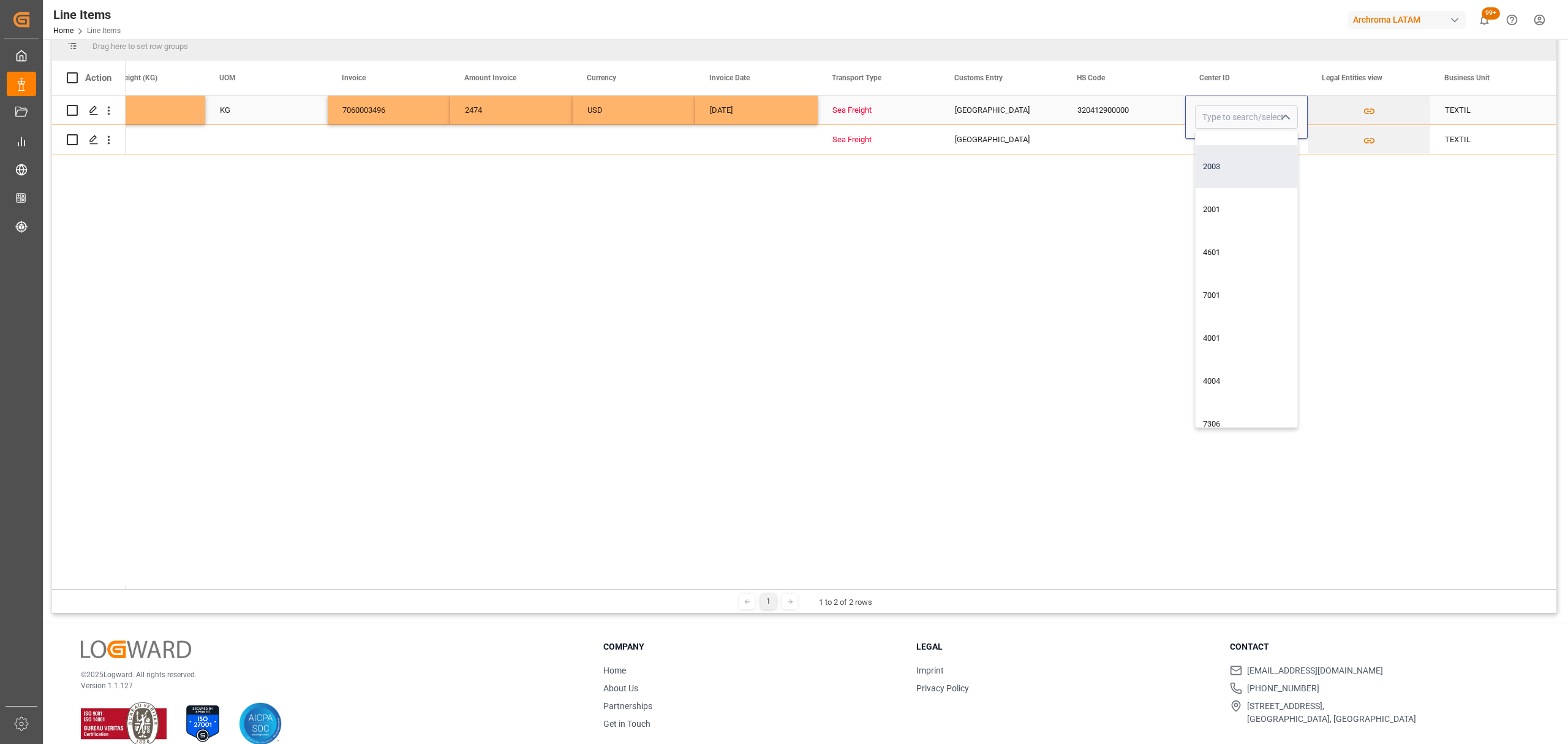
click at [1255, 159] on div "2003" at bounding box center [1247, 167] width 102 height 43
type input "2003"
click at [1214, 146] on div "Press SPACE to select this row." at bounding box center [1247, 139] width 123 height 29
click at [1291, 140] on div "Press SPACE to select this row." at bounding box center [1247, 139] width 123 height 29
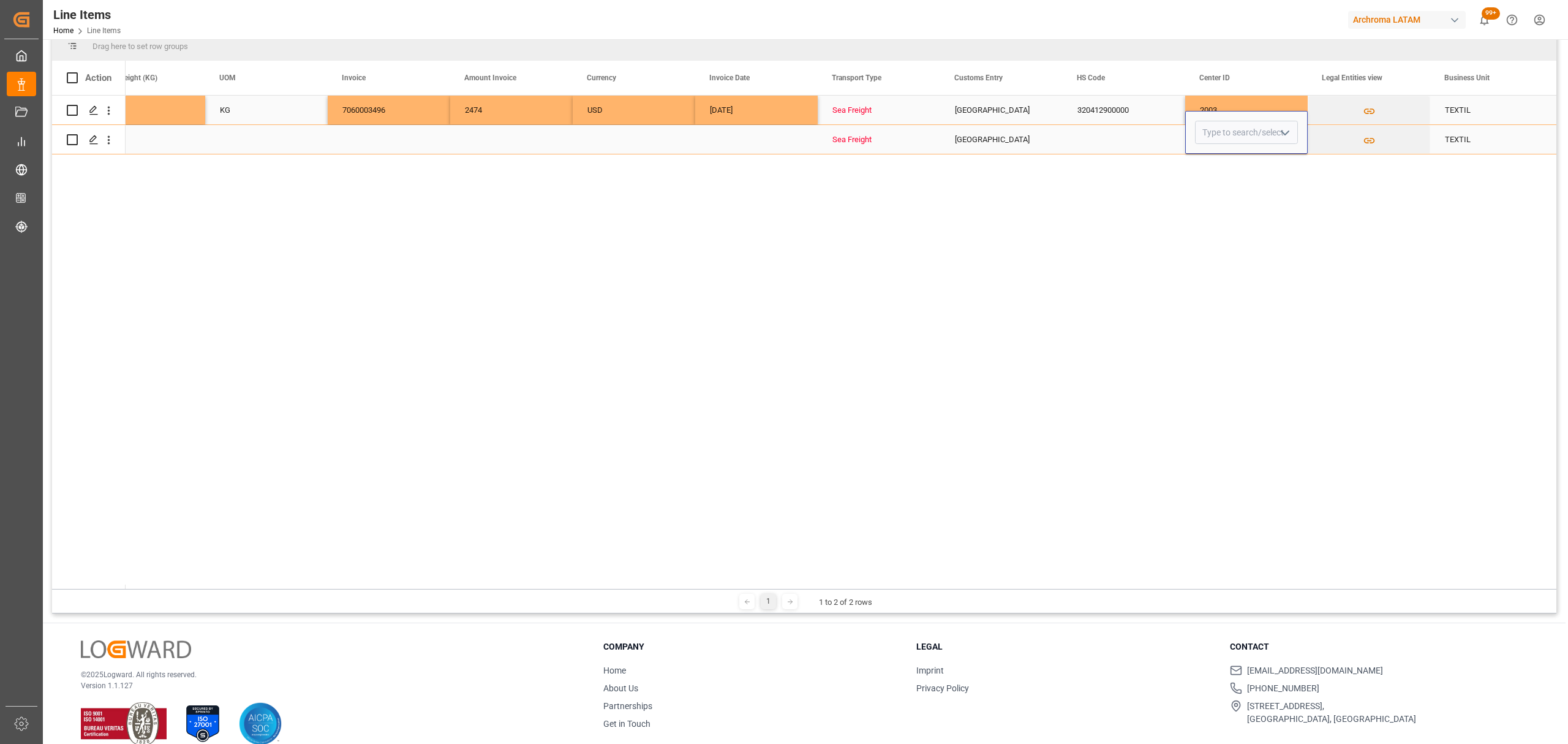
click at [1281, 130] on icon "open menu" at bounding box center [1285, 133] width 15 height 15
click at [1236, 183] on div "2003" at bounding box center [1247, 181] width 102 height 43
type input "2003"
click at [1142, 146] on div "Press SPACE to select this row." at bounding box center [1124, 139] width 123 height 29
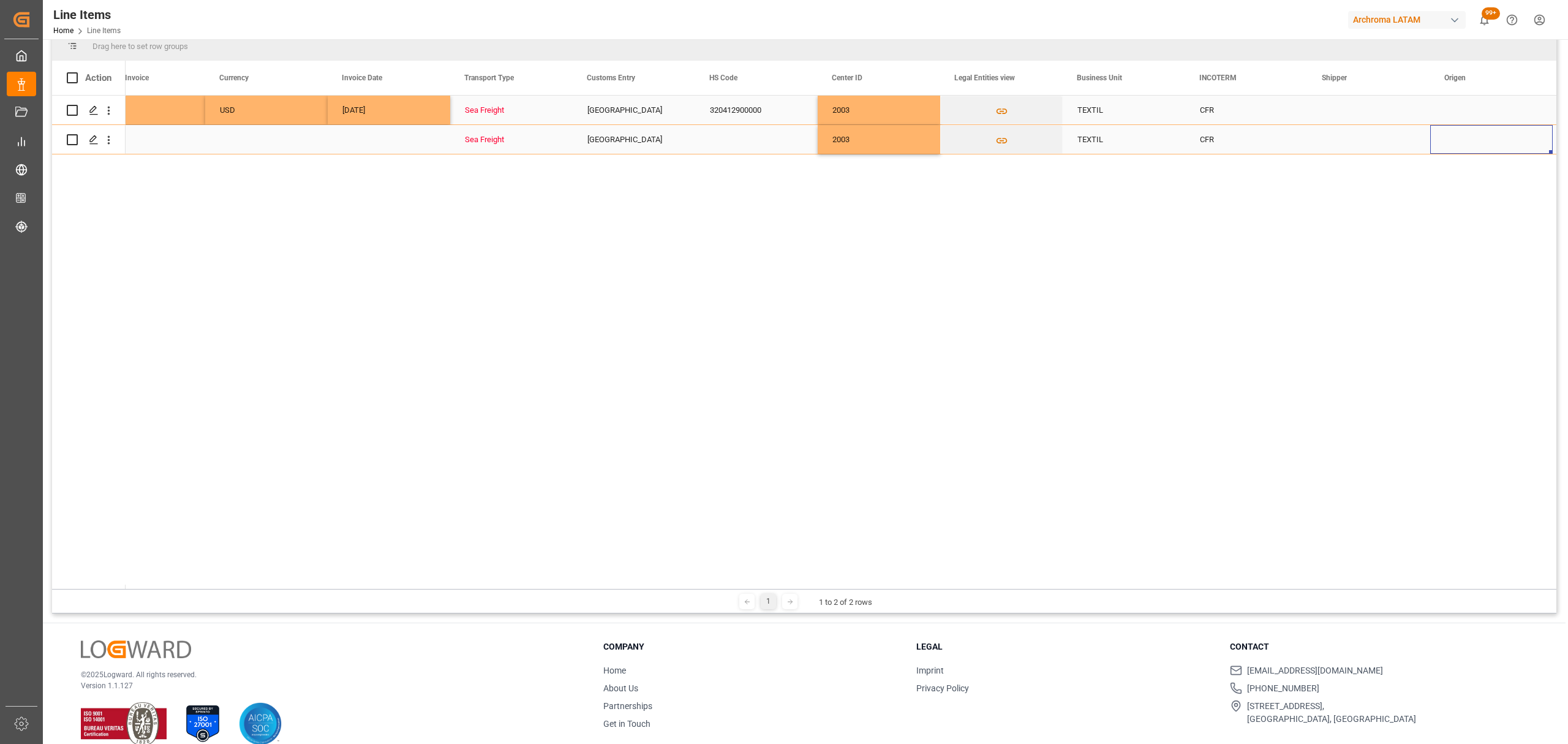
scroll to position [0, 2983]
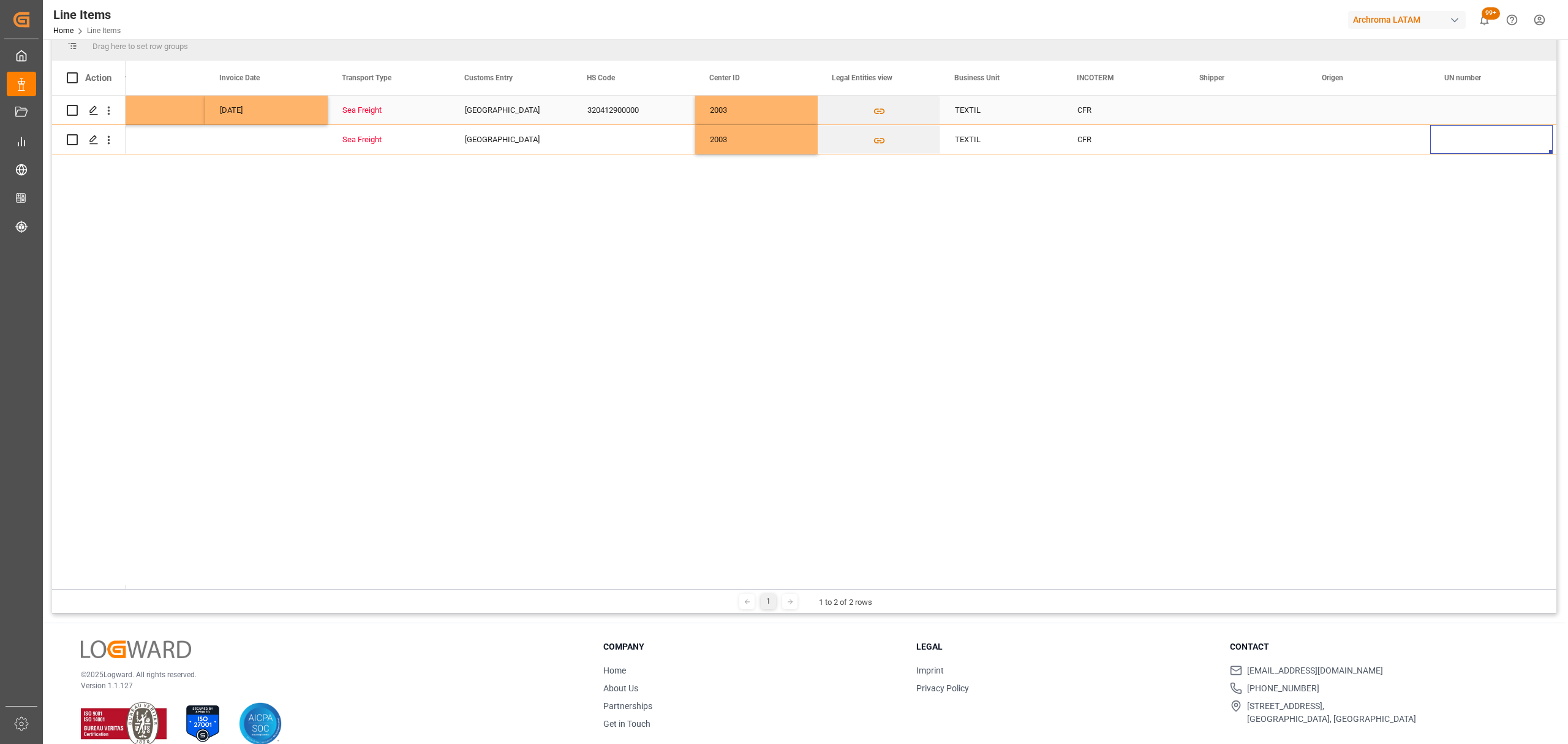
click at [1360, 107] on div "Press SPACE to select this row." at bounding box center [1369, 110] width 123 height 29
click at [1402, 117] on icon "open menu" at bounding box center [1408, 117] width 15 height 15
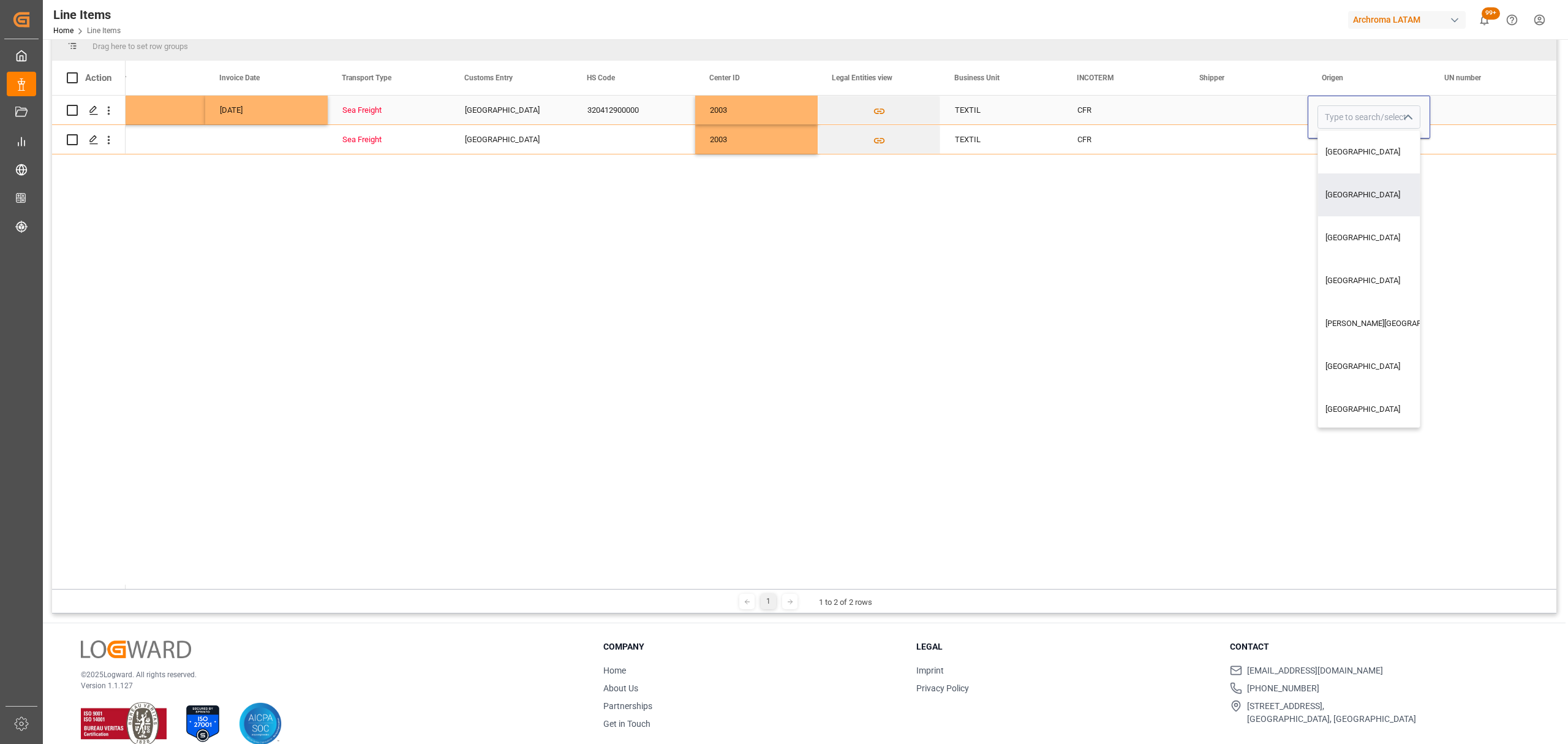
click at [1368, 192] on div "CHINA" at bounding box center [1392, 195] width 148 height 43
type input "CHINA"
click at [1334, 146] on div "Press SPACE to select this row." at bounding box center [1369, 139] width 123 height 29
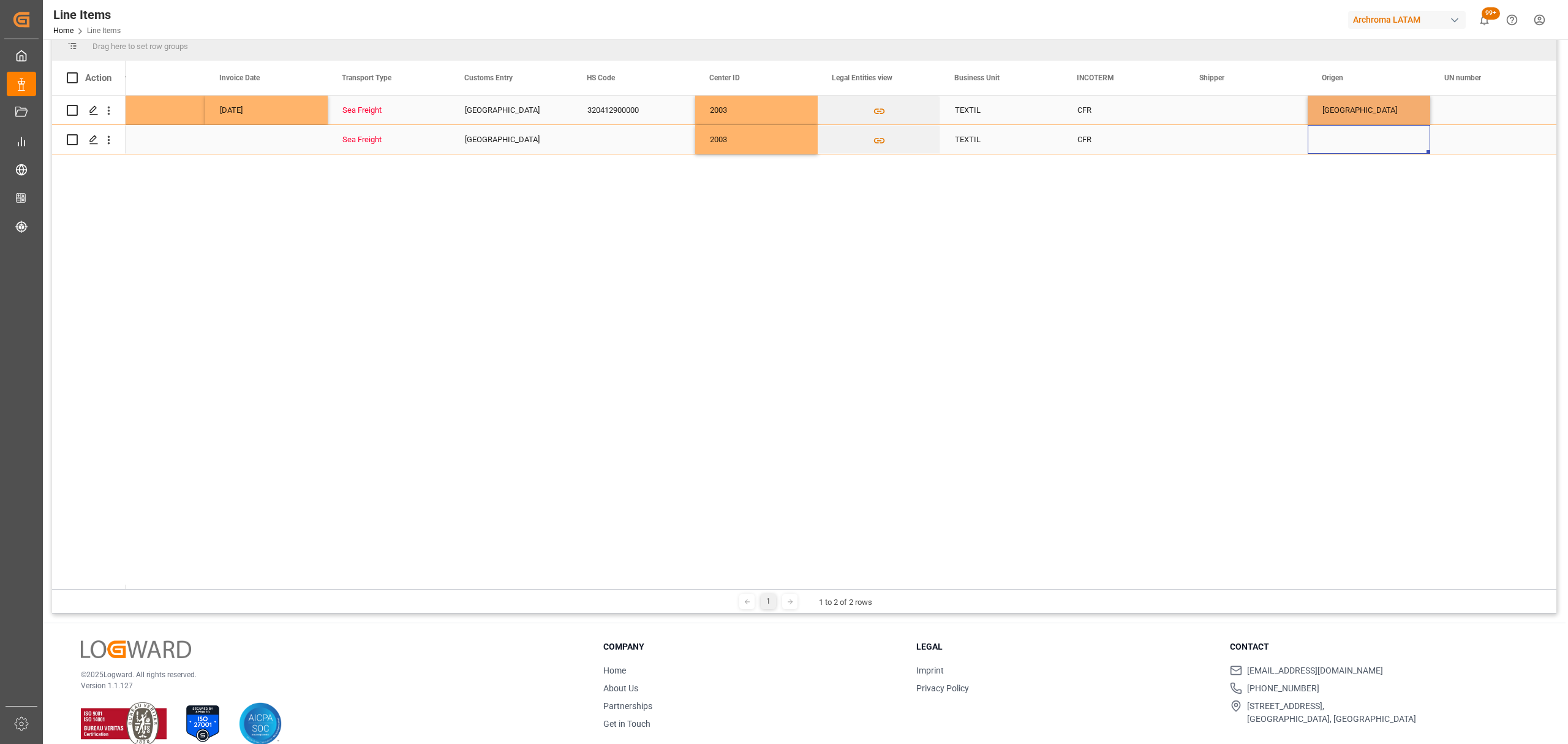
click at [1336, 146] on div "Press SPACE to select this row." at bounding box center [1369, 139] width 123 height 29
click at [1401, 130] on icon "open menu" at bounding box center [1408, 133] width 15 height 15
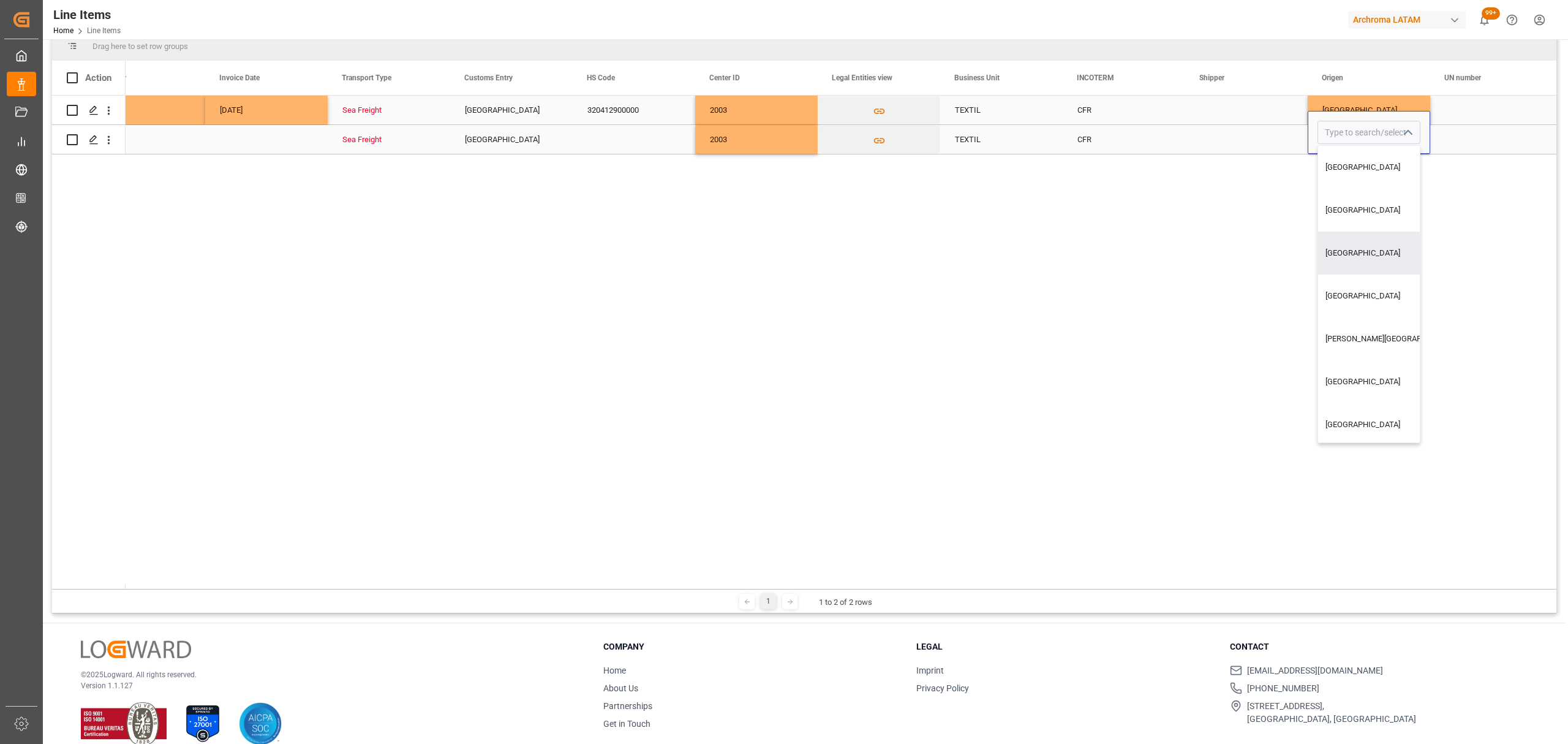
click at [1347, 205] on div "CHINA" at bounding box center [1392, 209] width 148 height 43
type input "CHINA"
click at [1252, 138] on div "Press SPACE to select this row." at bounding box center [1247, 139] width 123 height 29
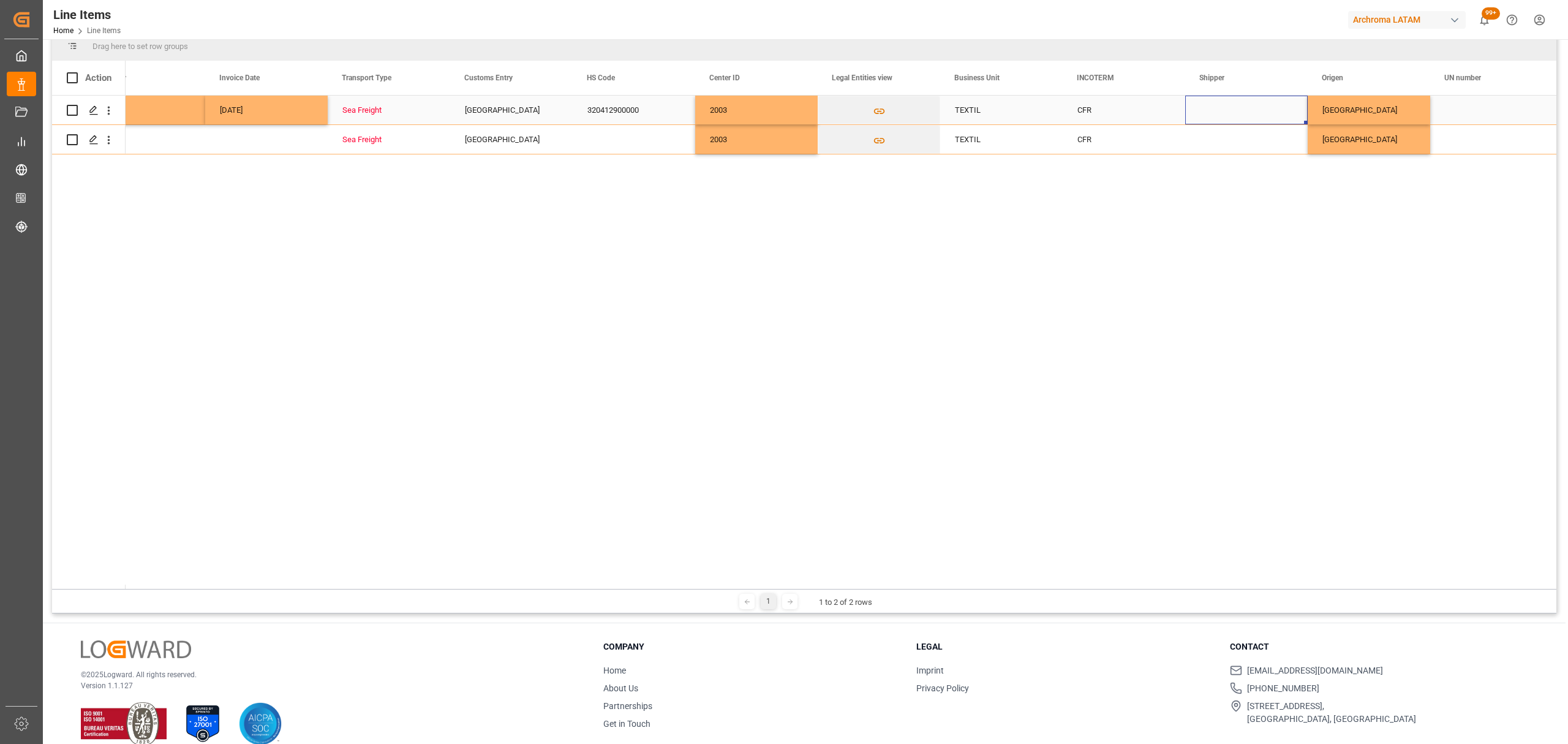
click at [1282, 106] on div "Press SPACE to select this row." at bounding box center [1247, 110] width 123 height 29
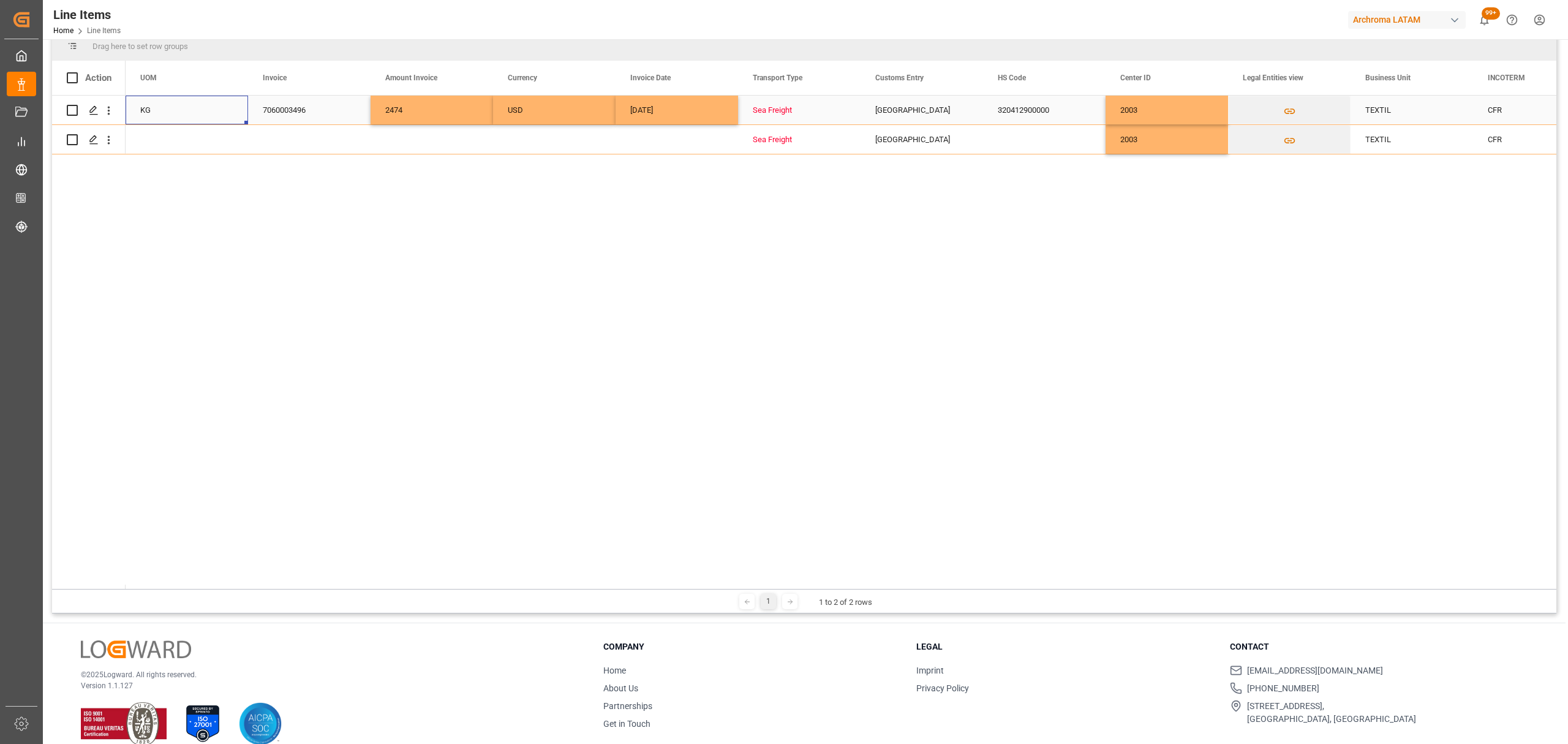
scroll to position [0, 0]
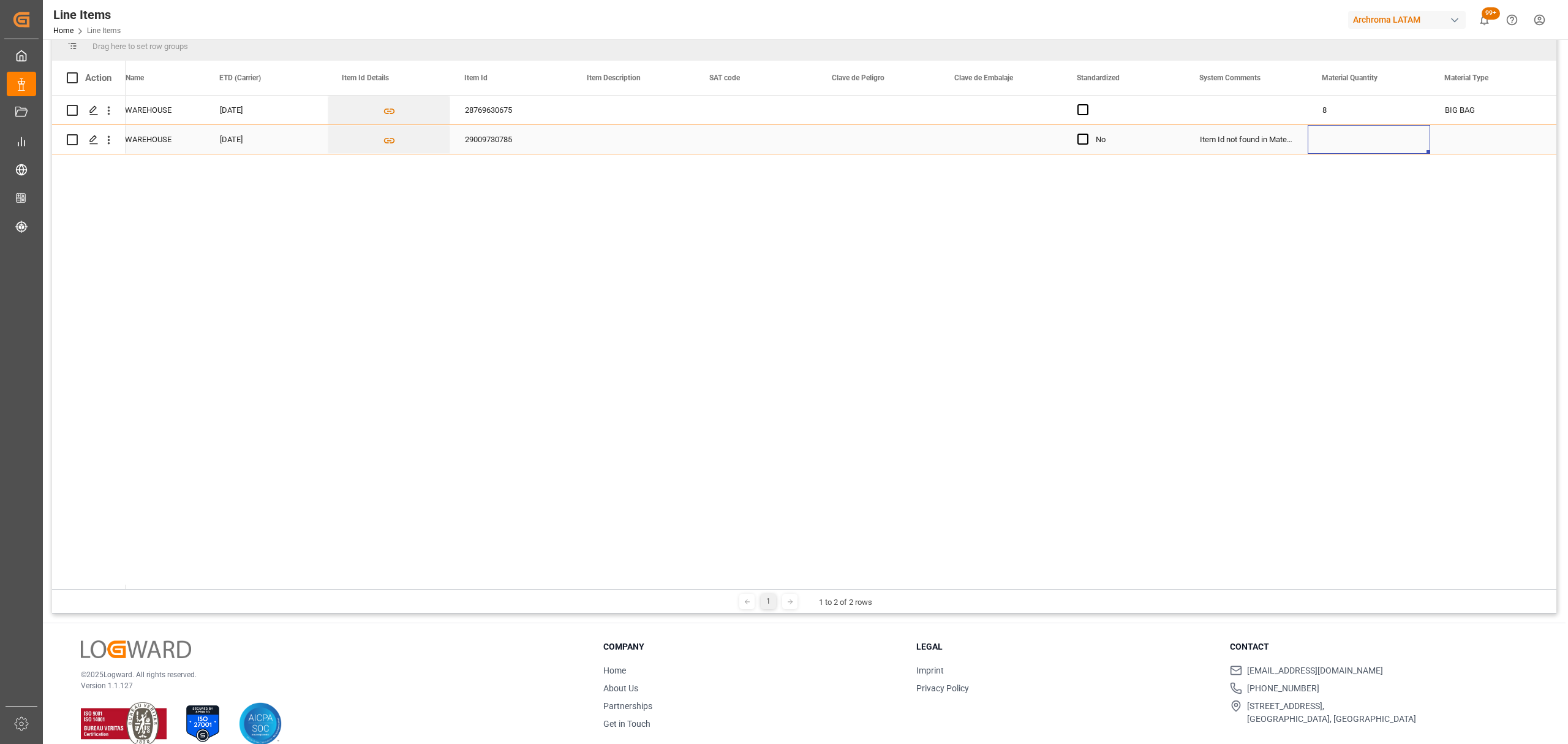
click at [1355, 143] on div "Press SPACE to select this row." at bounding box center [1369, 139] width 123 height 29
click at [1369, 138] on div "Press SPACE to select this row." at bounding box center [1369, 139] width 123 height 29
click at [1369, 138] on input "Press SPACE to select this row." at bounding box center [1369, 133] width 103 height 24
type input "29"
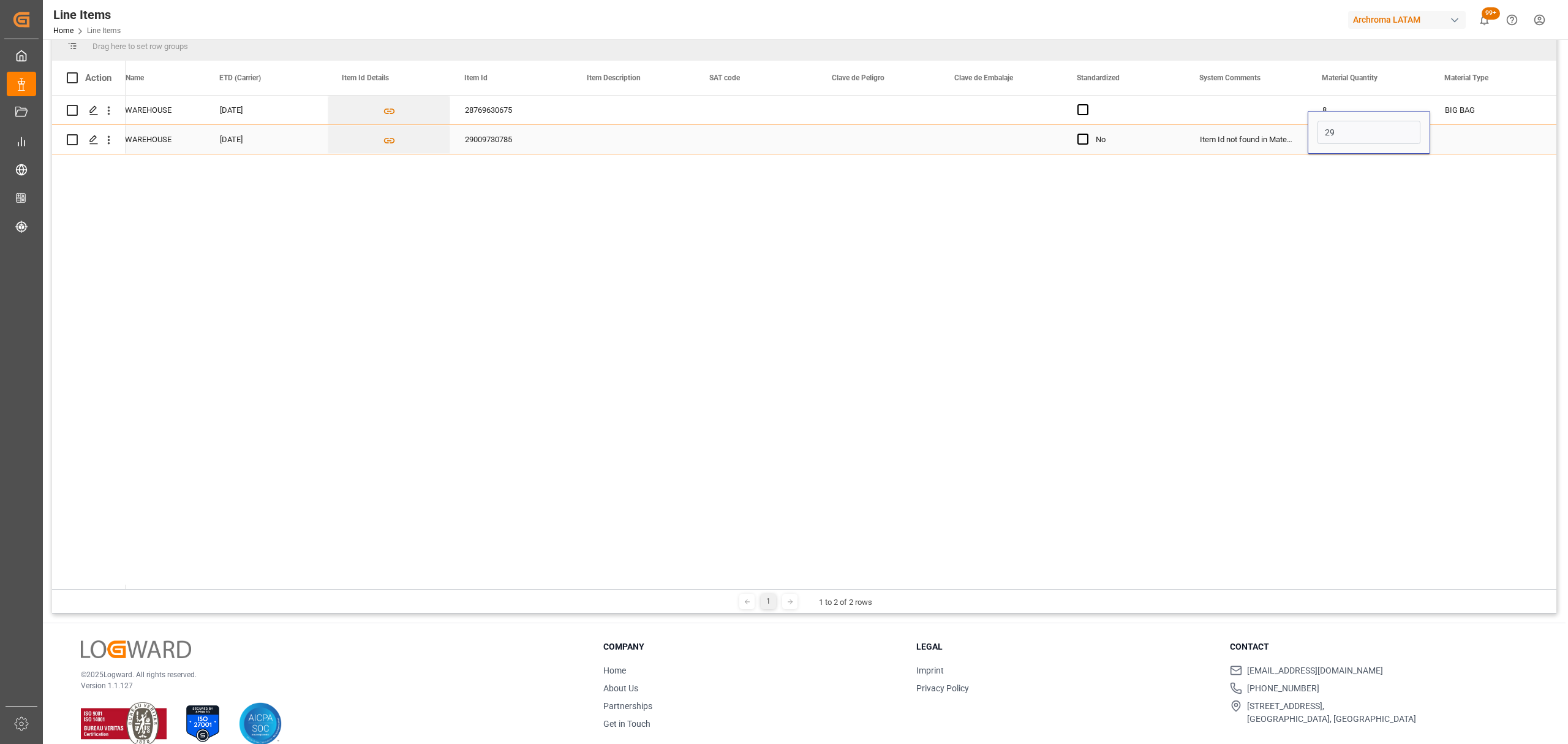
click at [1482, 128] on div "Press SPACE to select this row." at bounding box center [1492, 139] width 123 height 29
click at [1478, 138] on div "Press SPACE to select this row." at bounding box center [1492, 139] width 123 height 29
click at [1530, 130] on icon "open menu" at bounding box center [1531, 133] width 15 height 15
click at [1488, 332] on div "BIG BAG" at bounding box center [1492, 335] width 102 height 43
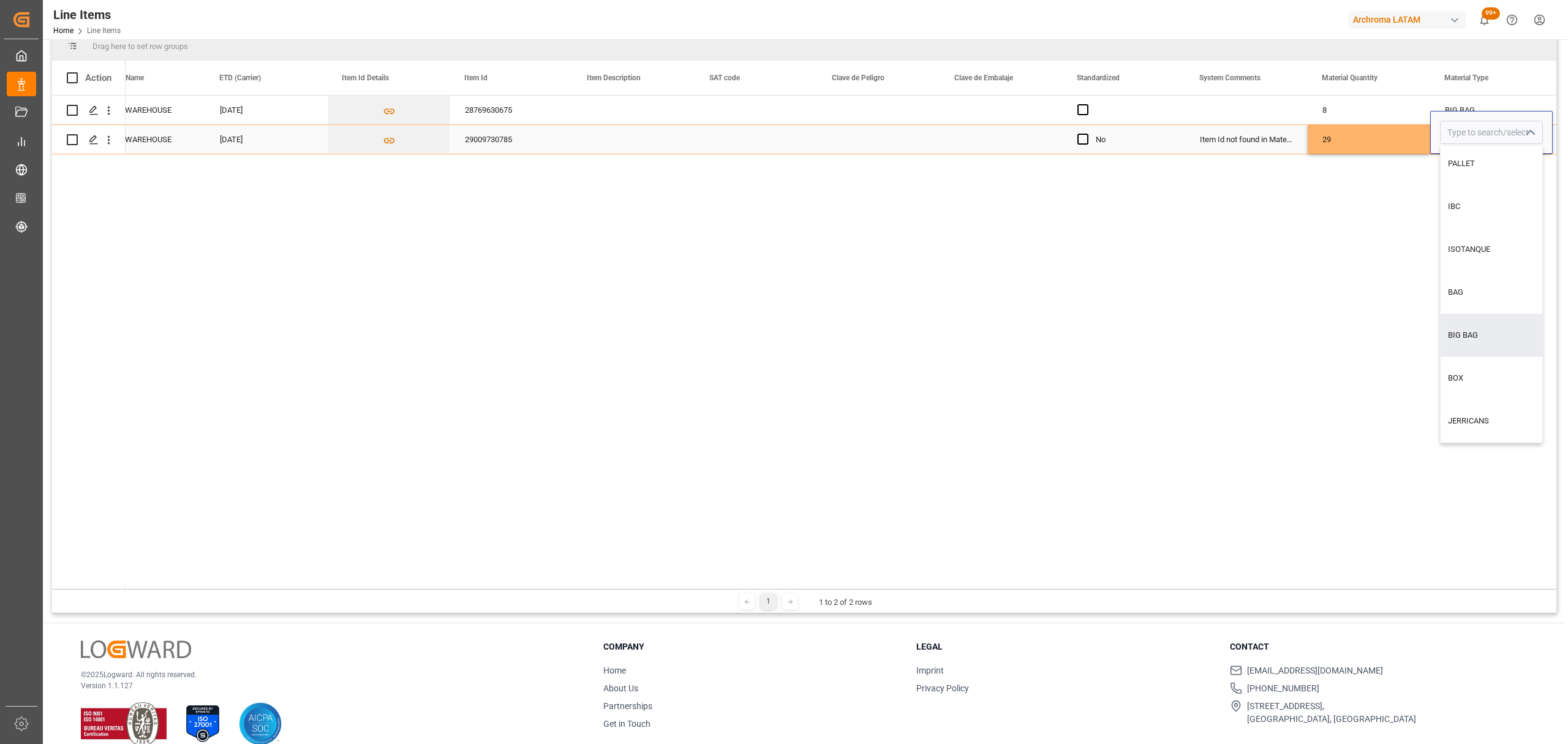
type input "BIG BAG"
click at [1404, 144] on div "29" at bounding box center [1369, 139] width 123 height 29
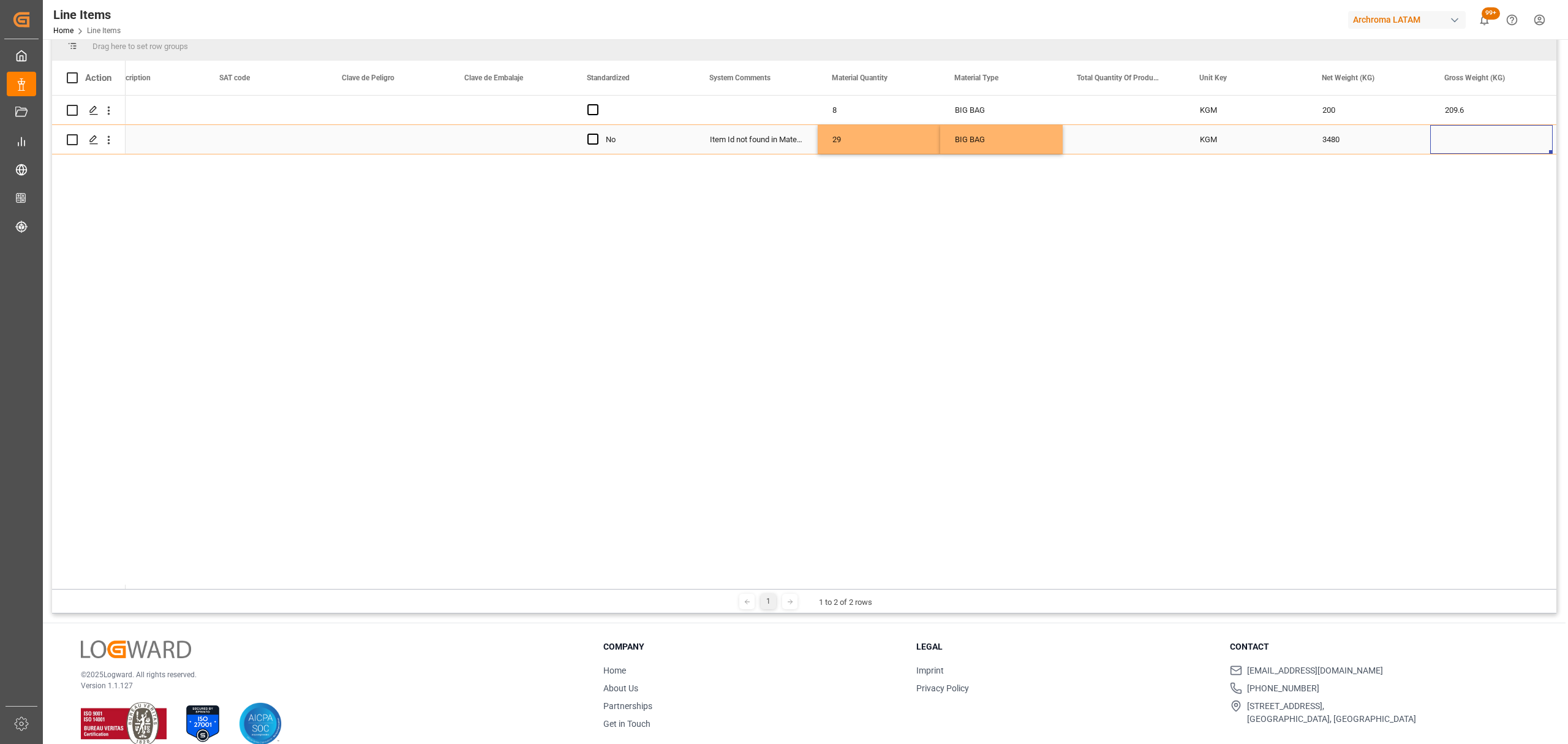
click at [1453, 142] on div "Press SPACE to select this row." at bounding box center [1492, 139] width 123 height 29
click at [1453, 142] on input "Press SPACE to select this row." at bounding box center [1492, 133] width 103 height 24
type input "3664.440"
click at [1385, 138] on div "3480" at bounding box center [1369, 139] width 123 height 29
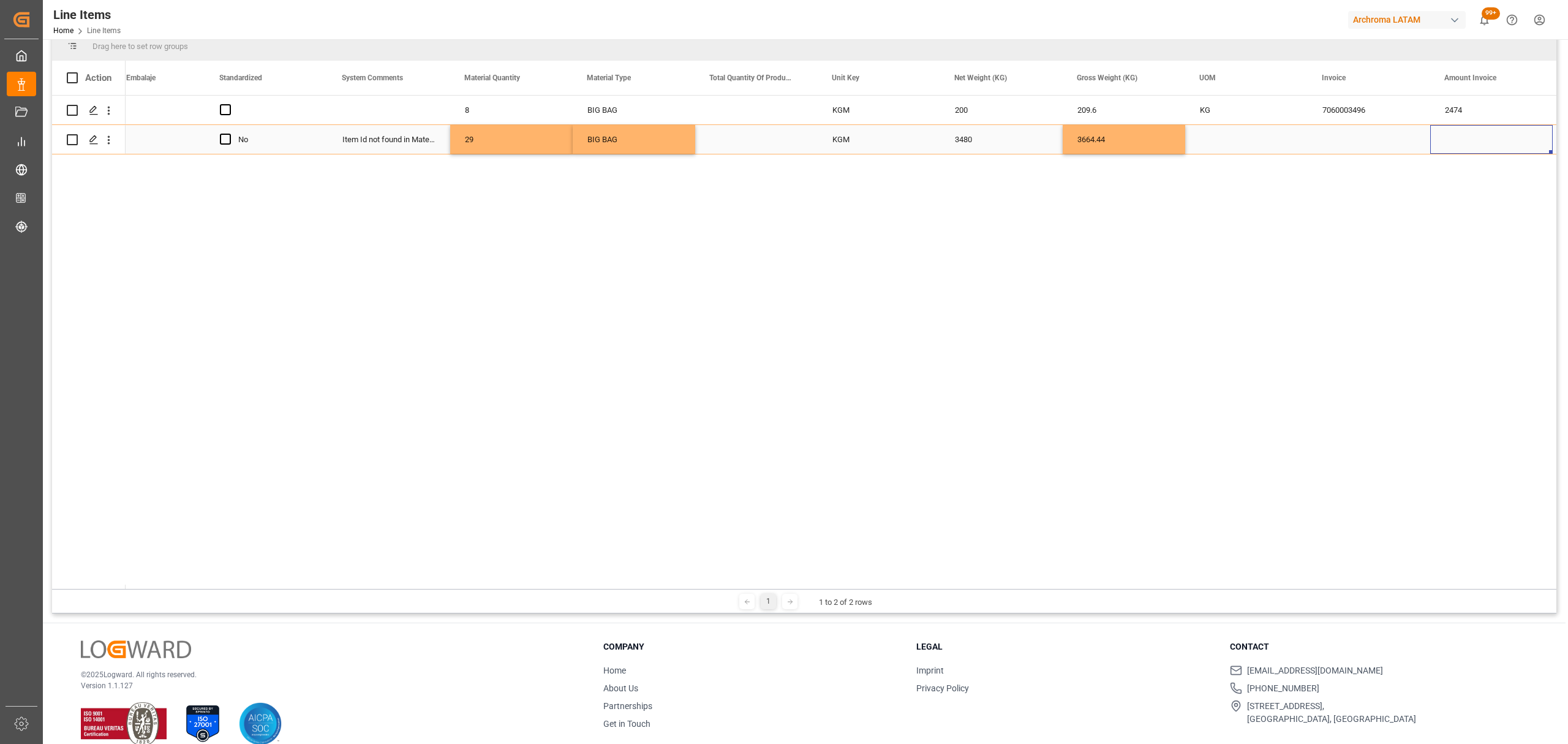
click at [1250, 138] on div "Press SPACE to select this row." at bounding box center [1247, 139] width 123 height 29
click at [1281, 130] on input "Press SPACE to select this row." at bounding box center [1246, 133] width 103 height 24
type input "KG"
click at [1362, 136] on div "Press SPACE to select this row." at bounding box center [1369, 139] width 123 height 29
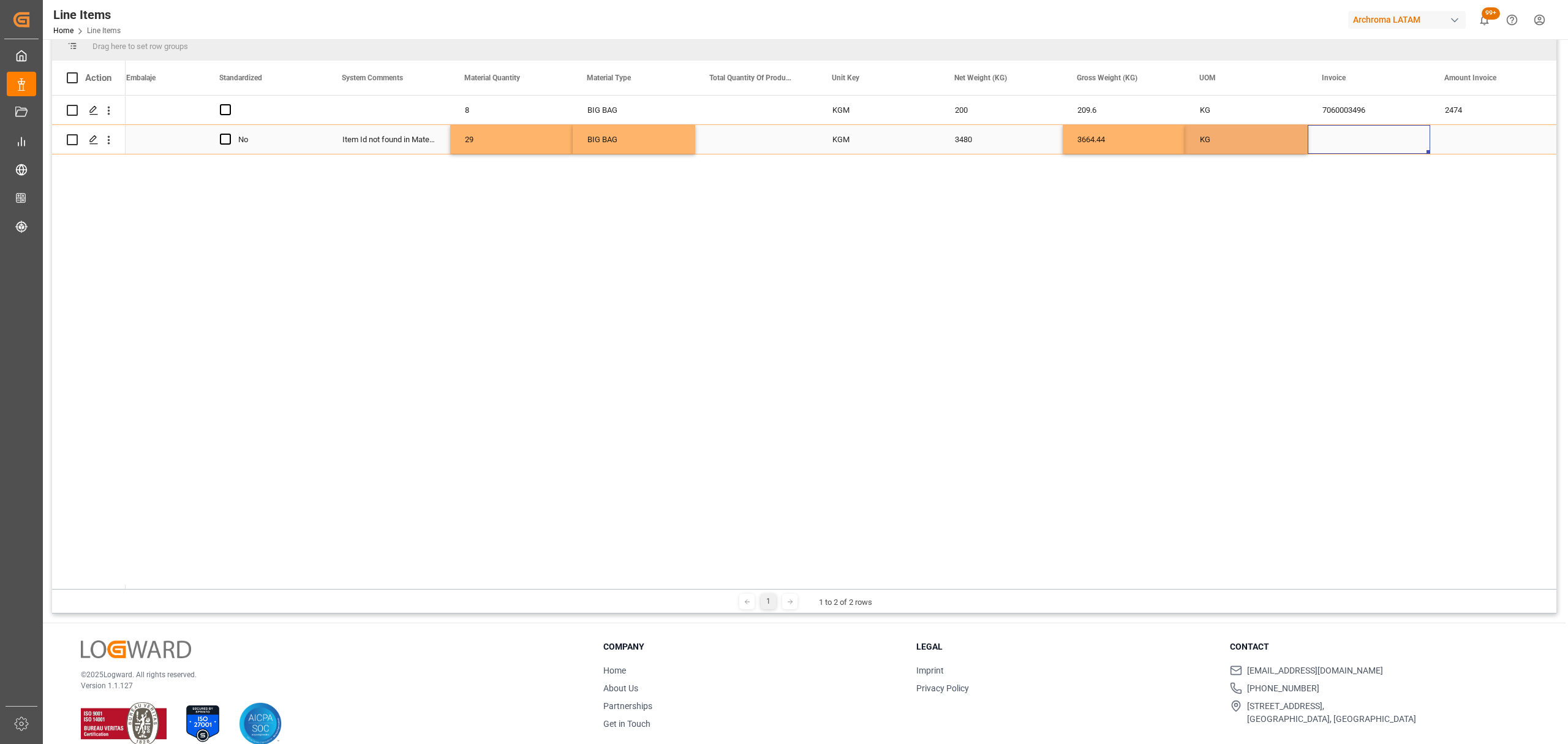
click at [1361, 139] on div "Press SPACE to select this row." at bounding box center [1369, 139] width 123 height 29
click at [1388, 131] on input "Press SPACE to select this row." at bounding box center [1369, 133] width 103 height 24
click at [1358, 136] on input "Press SPACE to select this row." at bounding box center [1369, 133] width 103 height 24
paste input "7060003496"
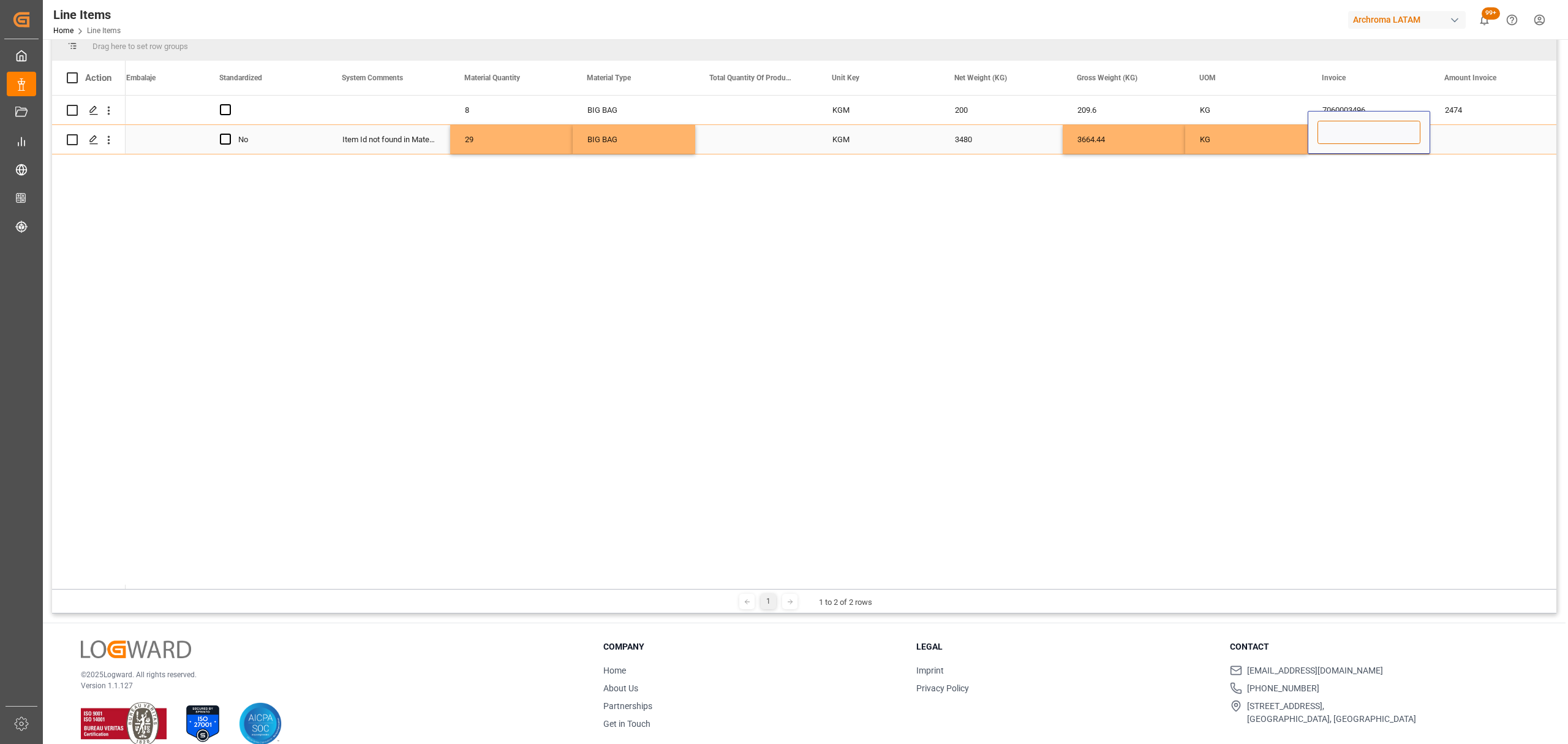
type input "7060003496"
click at [1449, 138] on div "Press SPACE to select this row." at bounding box center [1492, 139] width 123 height 29
click at [1449, 138] on input "Press SPACE to select this row." at bounding box center [1492, 133] width 103 height 24
click at [1478, 123] on input "Press SPACE to select this row." at bounding box center [1492, 133] width 103 height 24
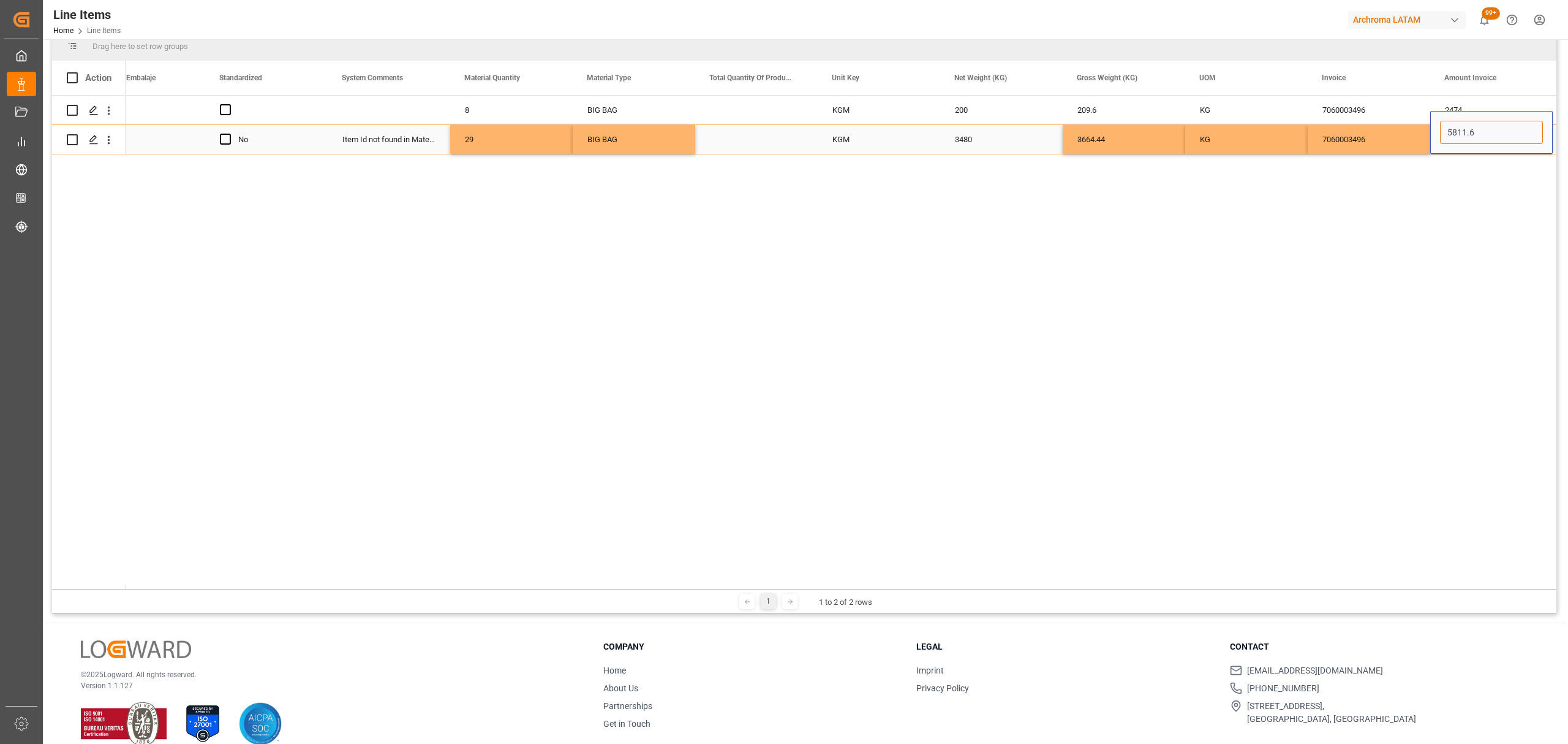
type input "5811.60"
click at [1400, 136] on div "7060003496" at bounding box center [1369, 139] width 123 height 29
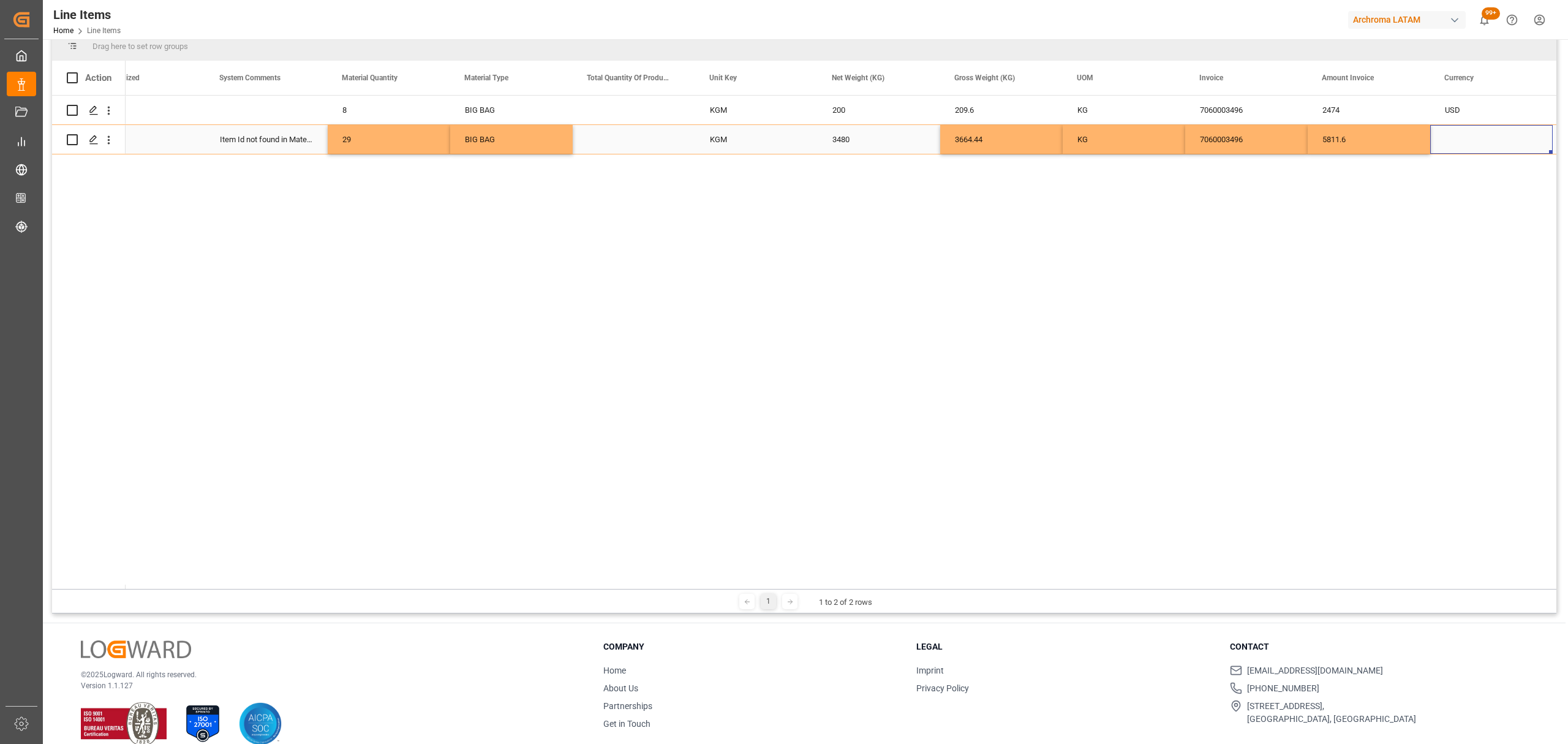
scroll to position [0, 1758]
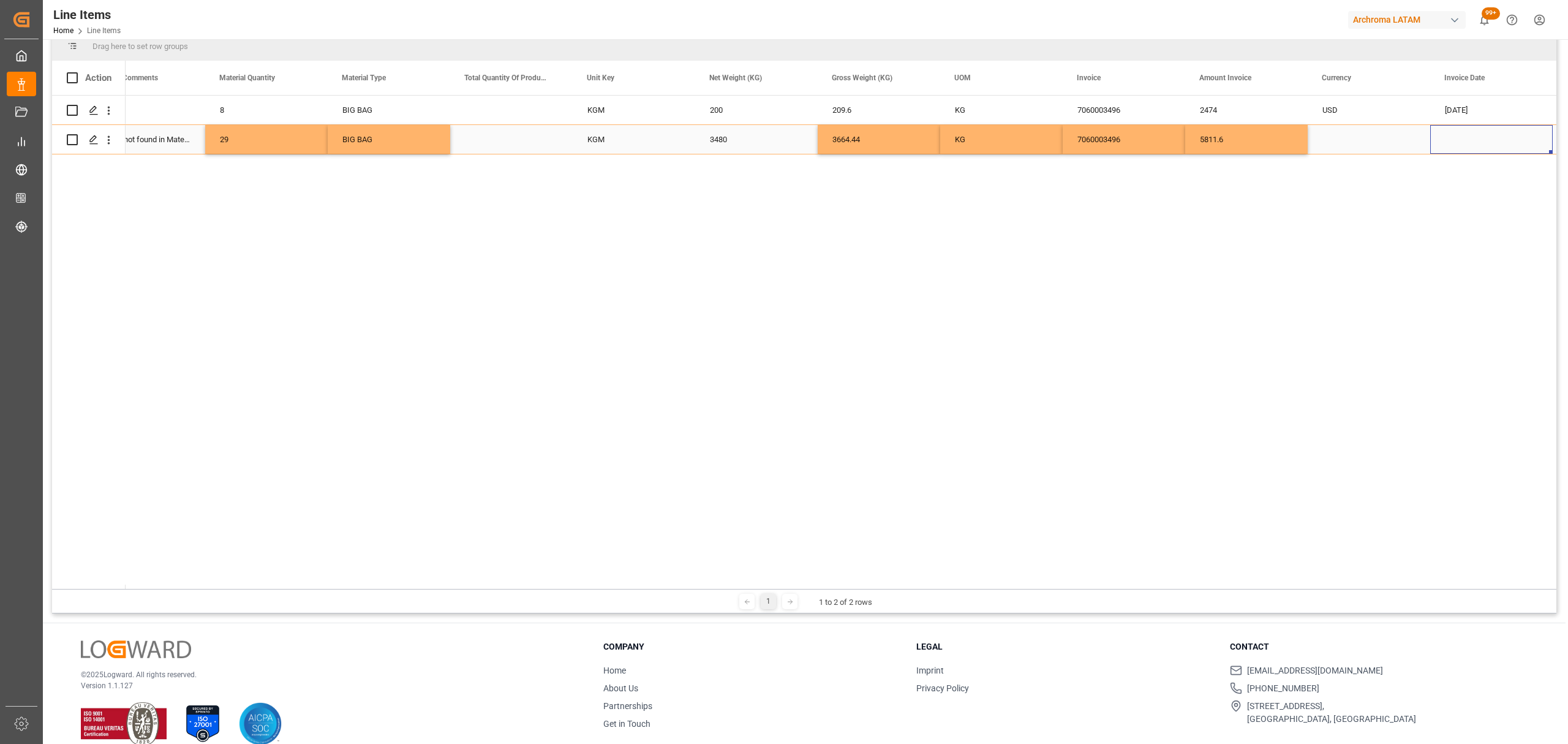
click at [1394, 138] on div "Press SPACE to select this row." at bounding box center [1369, 139] width 123 height 29
click at [1405, 128] on icon "open menu" at bounding box center [1408, 133] width 15 height 15
click at [1378, 156] on div "USD" at bounding box center [1370, 167] width 102 height 43
type input "USD"
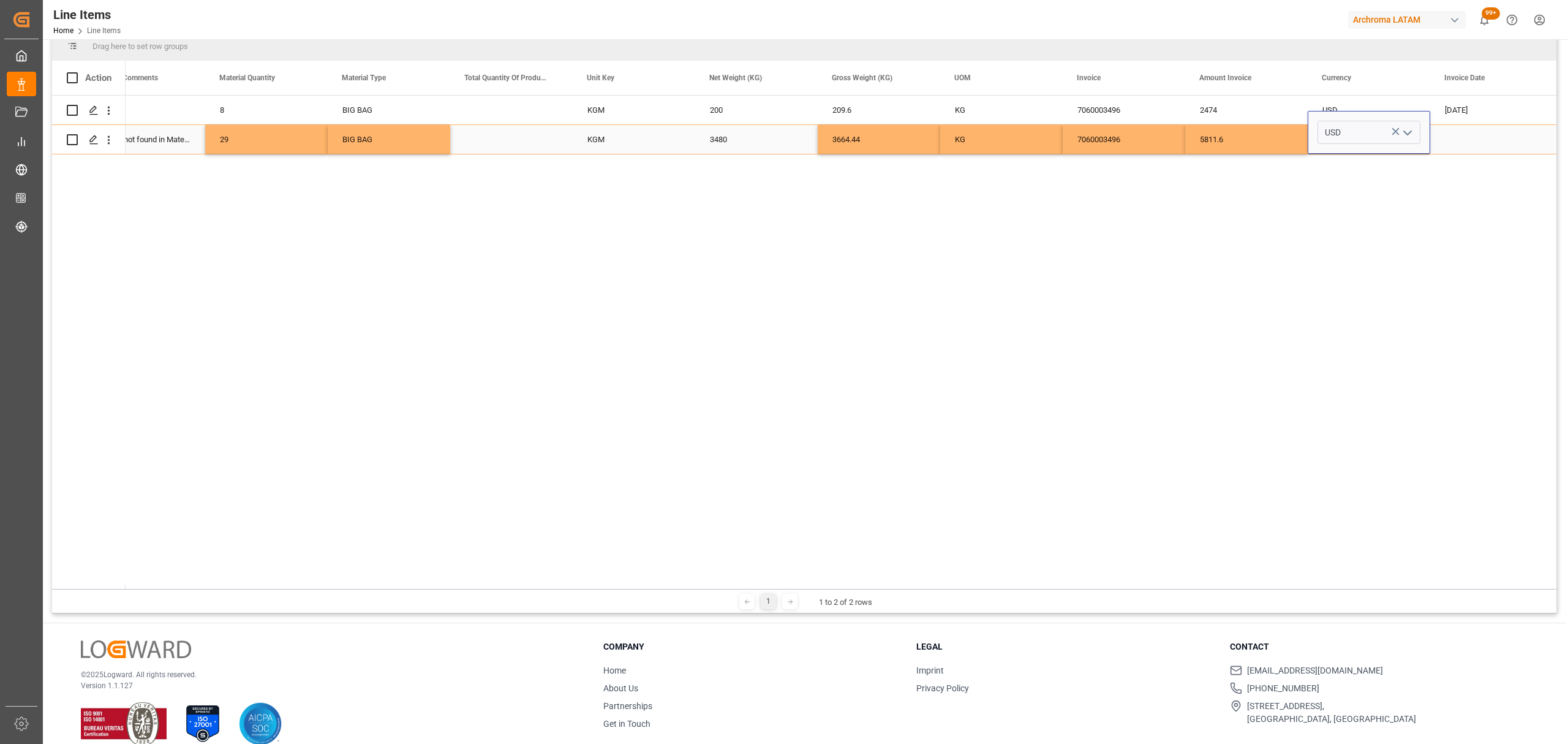
click at [1455, 143] on div "Press SPACE to select this row." at bounding box center [1492, 139] width 123 height 29
click at [1499, 207] on span "5" at bounding box center [1501, 205] width 5 height 8
type input "05-09-2025"
click at [1370, 138] on div "USD" at bounding box center [1369, 139] width 93 height 28
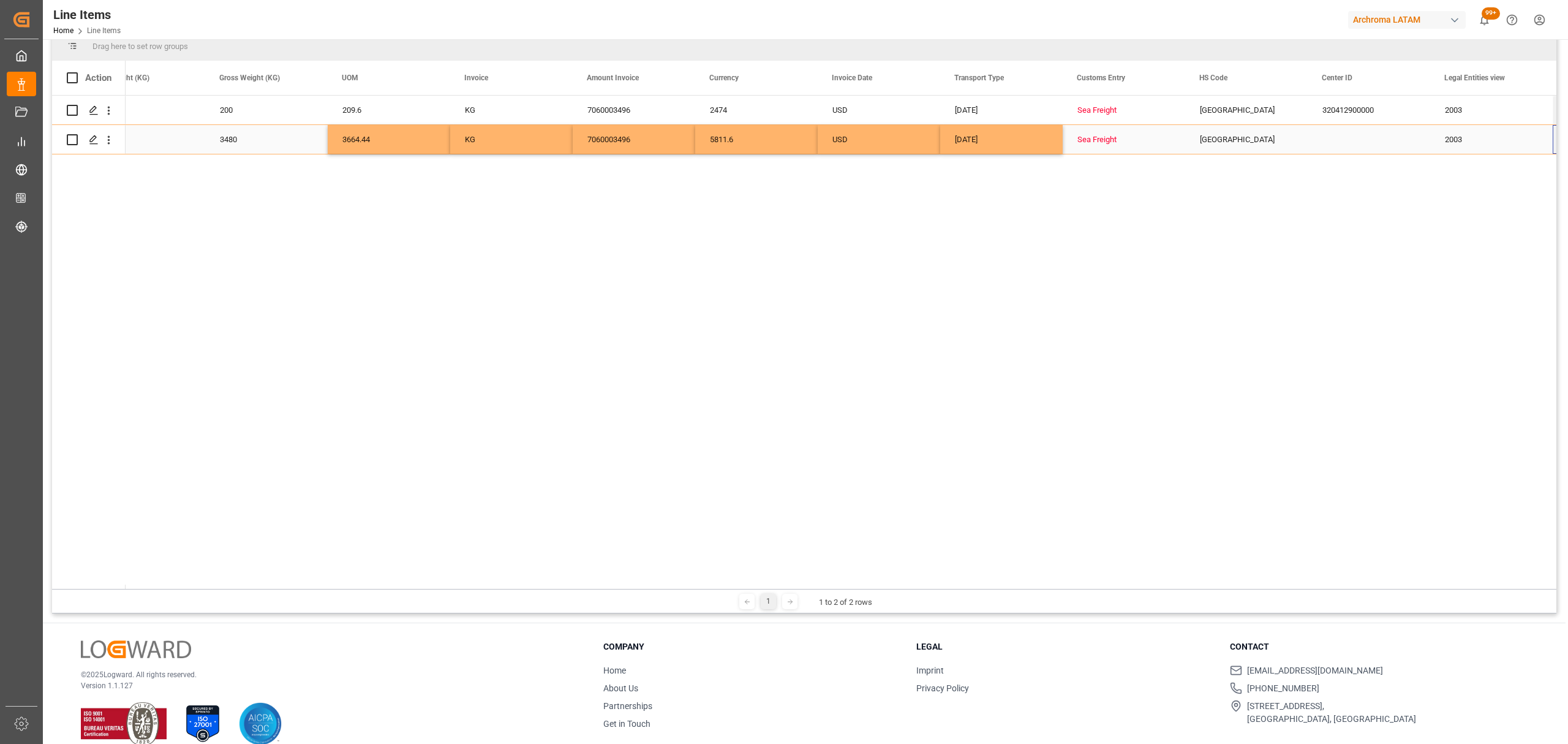
scroll to position [0, 2371]
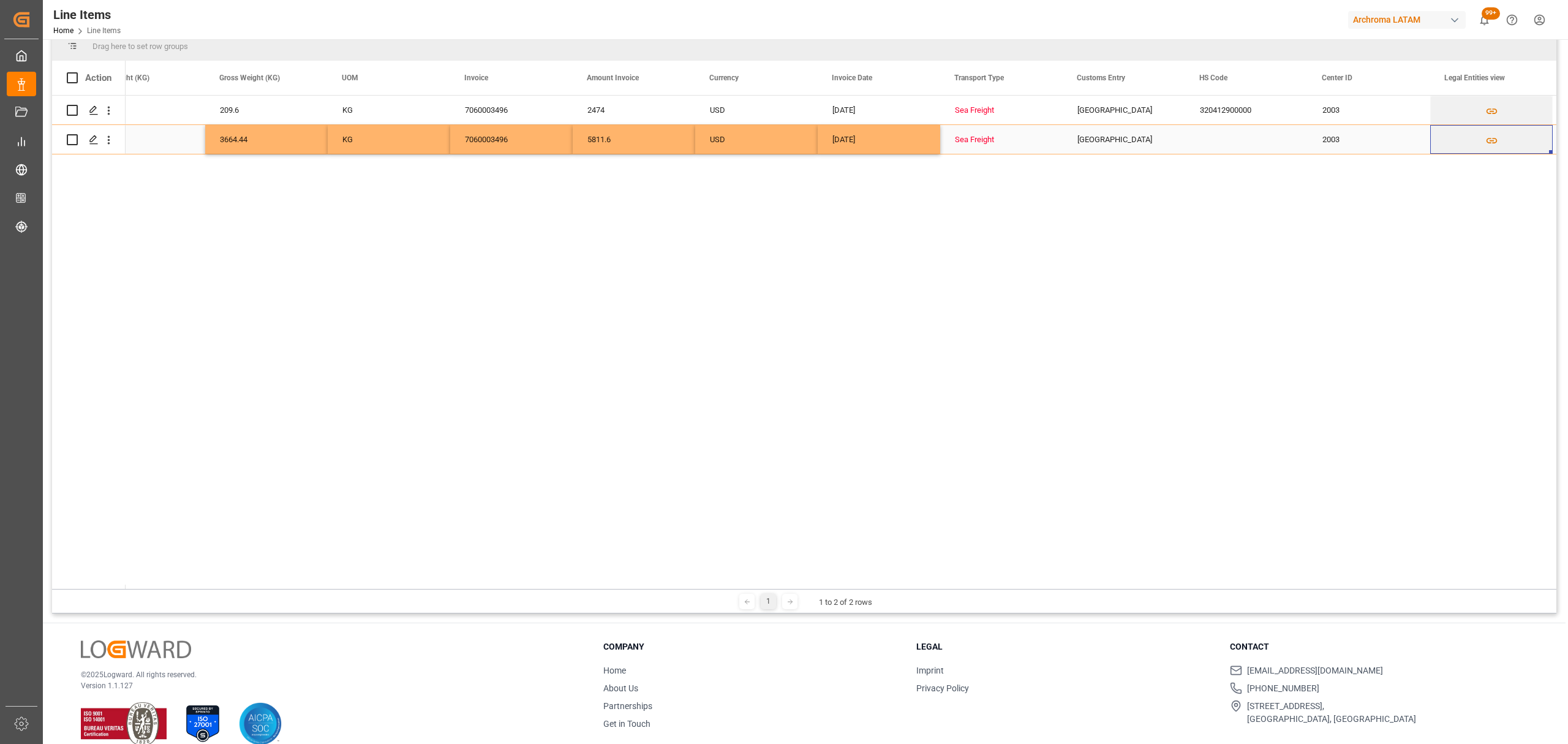
click at [1272, 143] on div "Press SPACE to select this row." at bounding box center [1247, 139] width 123 height 29
click at [1274, 138] on div "Press SPACE to select this row." at bounding box center [1247, 139] width 123 height 29
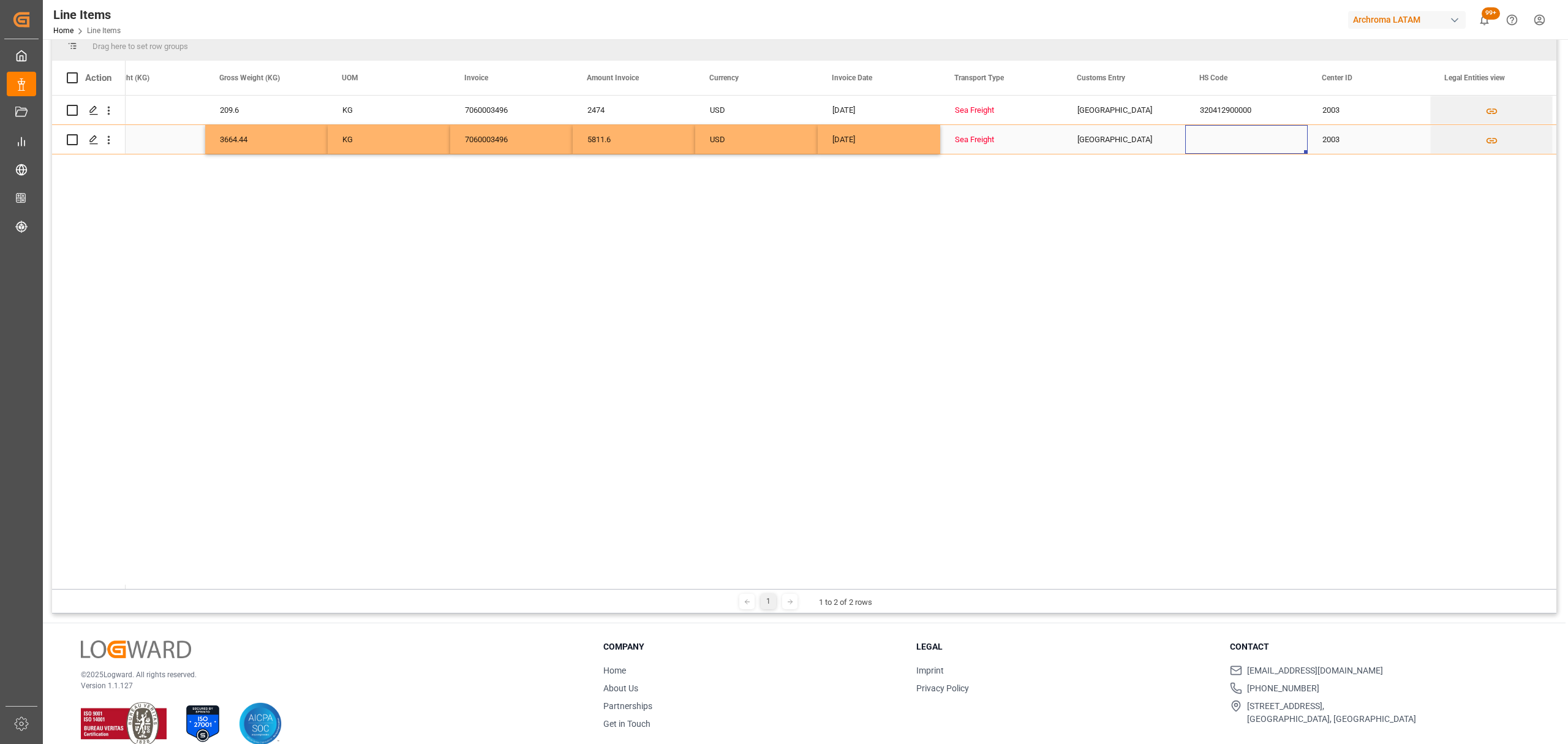
click at [1274, 138] on div "Press SPACE to select this row." at bounding box center [1247, 139] width 123 height 29
click at [1223, 140] on div "Press SPACE to select this row." at bounding box center [1247, 139] width 123 height 29
click at [1209, 136] on div "Press SPACE to select this row." at bounding box center [1247, 139] width 123 height 29
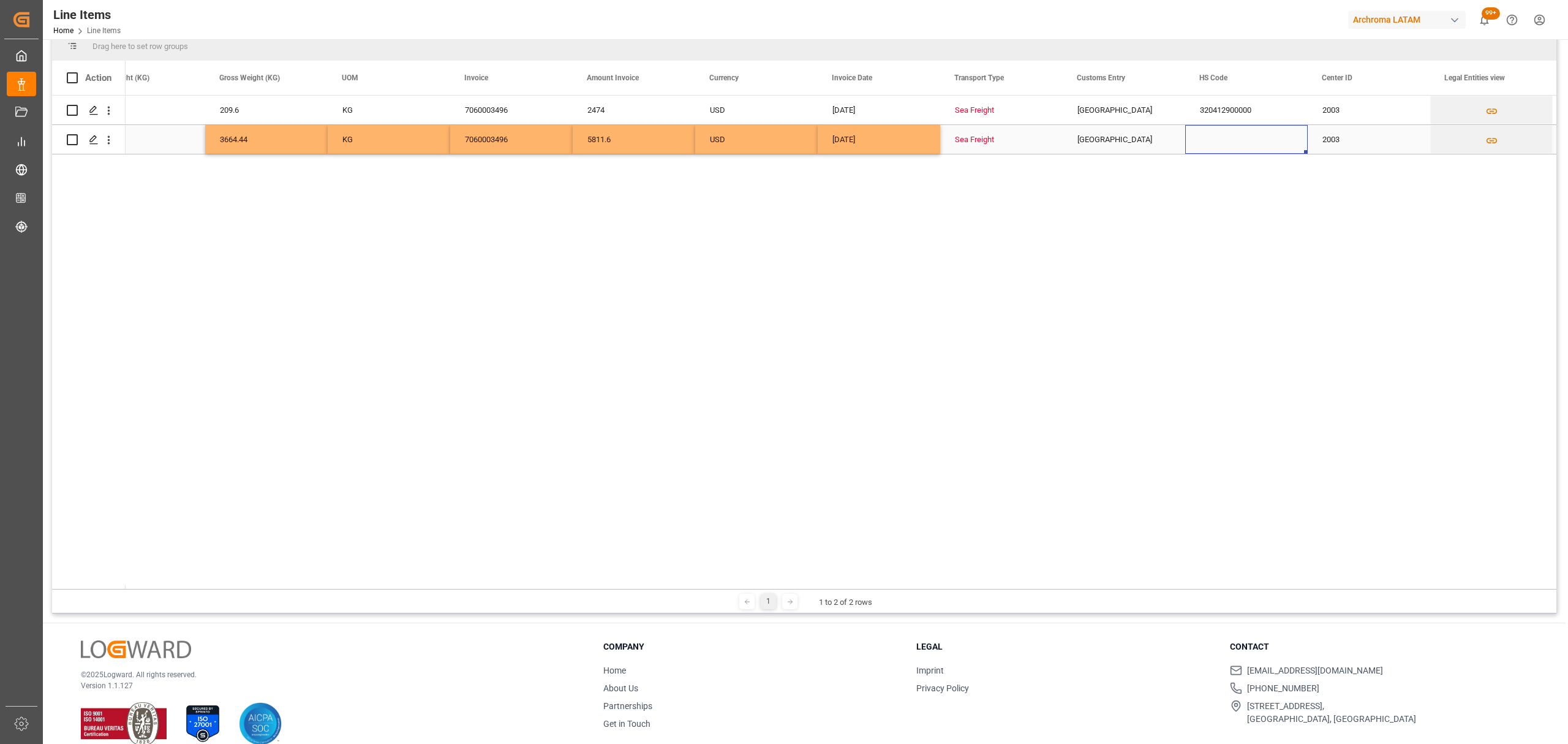
click at [1209, 136] on div "Press SPACE to select this row." at bounding box center [1247, 139] width 123 height 29
click at [1356, 138] on div "2003" at bounding box center [1369, 139] width 123 height 29
click at [1231, 136] on div "Press SPACE to select this row." at bounding box center [1247, 139] width 123 height 29
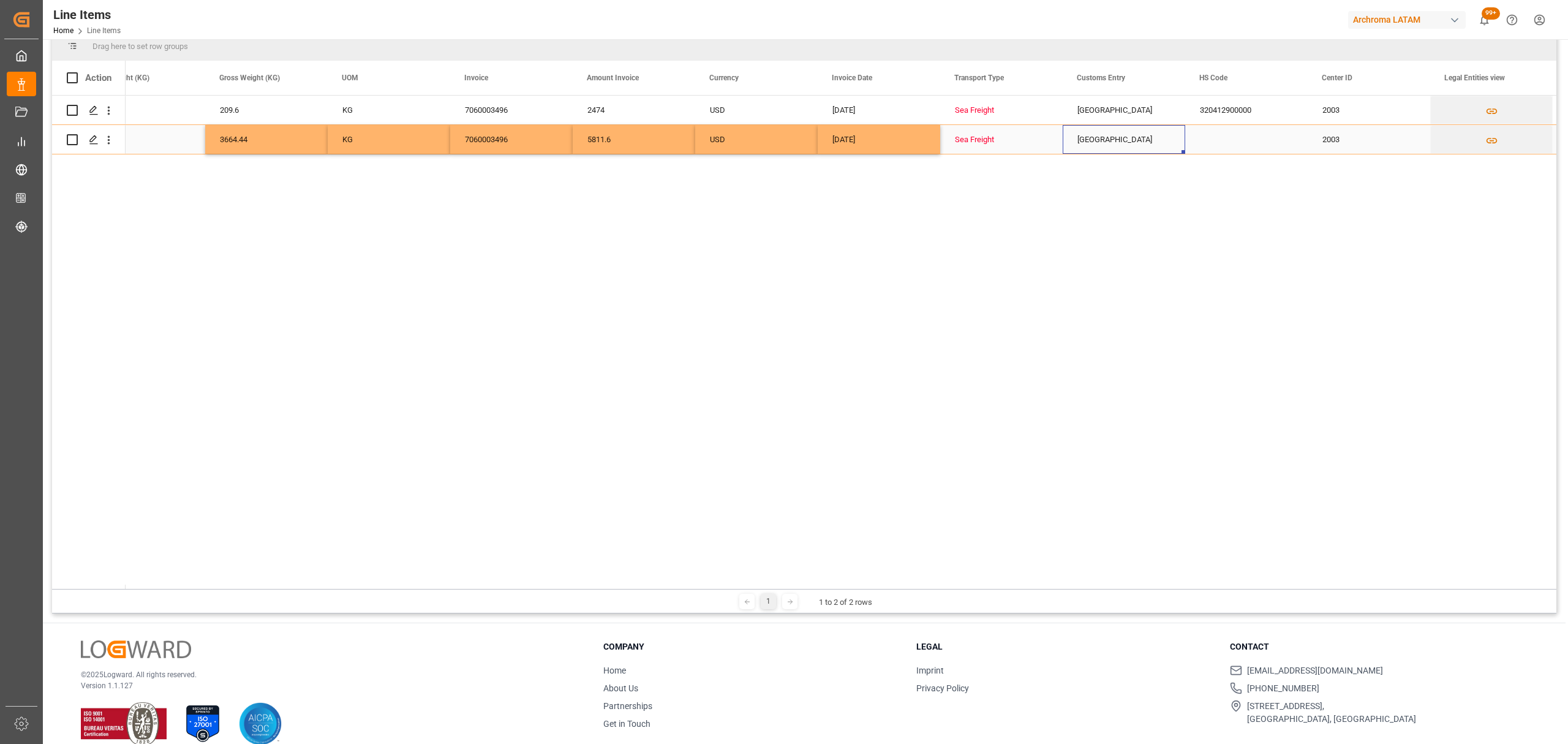
click at [1137, 132] on div "CARTAGENA" at bounding box center [1124, 139] width 123 height 29
click at [1238, 132] on div "Press SPACE to select this row." at bounding box center [1247, 139] width 123 height 29
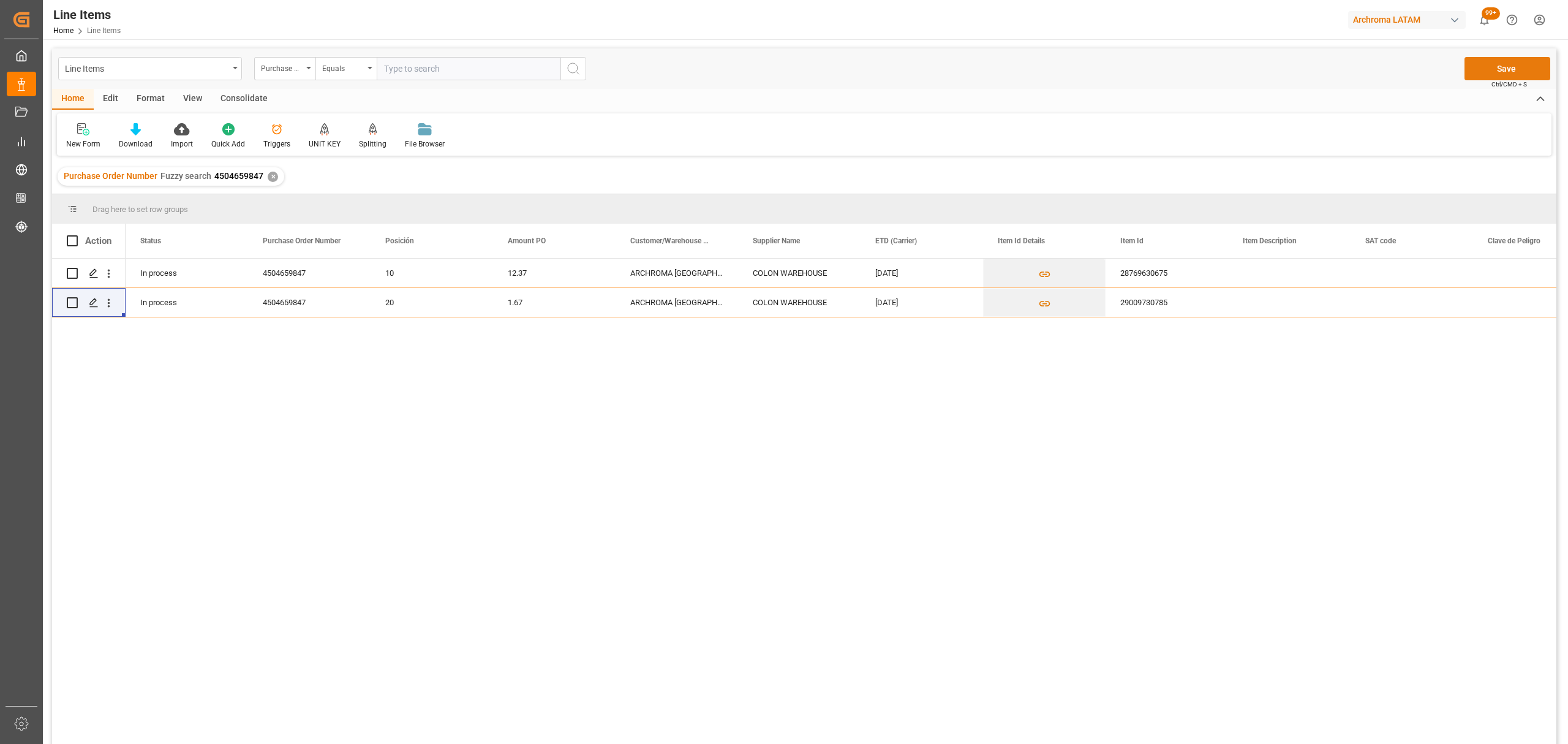
click at [1476, 66] on button "Save" at bounding box center [1508, 69] width 86 height 24
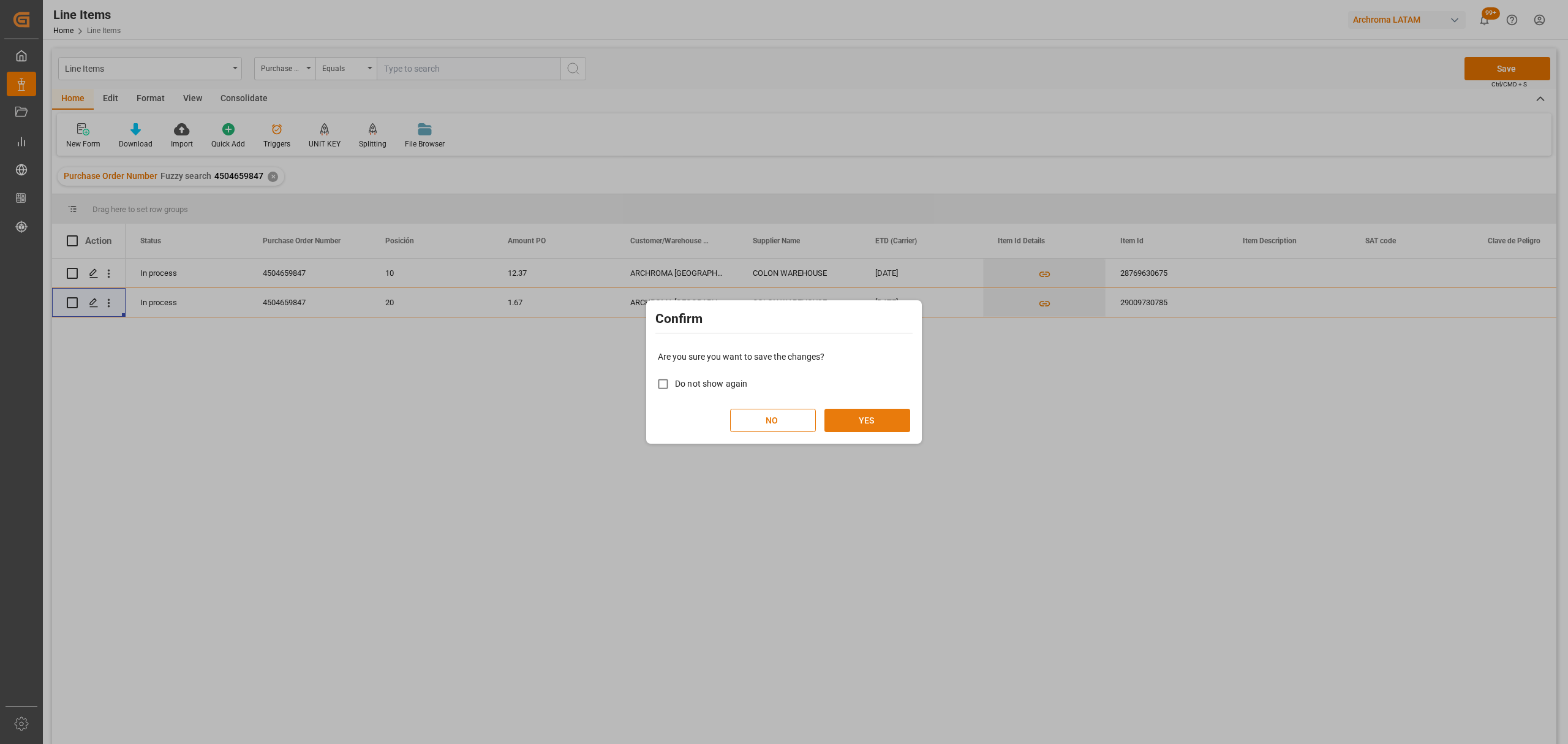
click at [890, 411] on button "YES" at bounding box center [867, 421] width 86 height 24
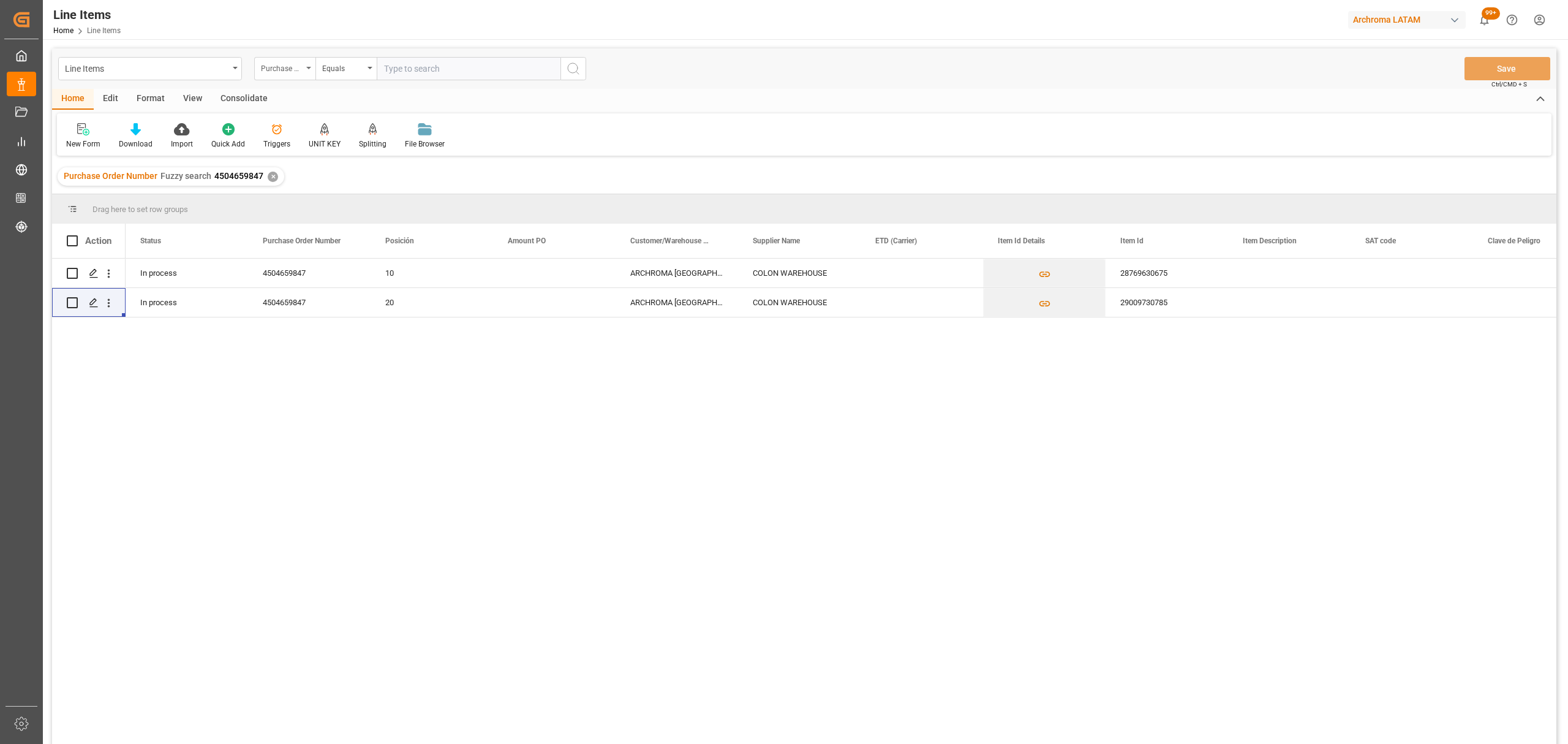
drag, startPoint x: 280, startPoint y: 69, endPoint x: 297, endPoint y: 74, distance: 17.7
click at [280, 69] on div "Purchase Order Number" at bounding box center [282, 66] width 42 height 14
click at [335, 146] on div "Purchase Order Number" at bounding box center [346, 150] width 183 height 25
click at [342, 74] on div "Equals" at bounding box center [343, 66] width 42 height 14
drag, startPoint x: 372, startPoint y: 148, endPoint x: 390, endPoint y: 121, distance: 32.4
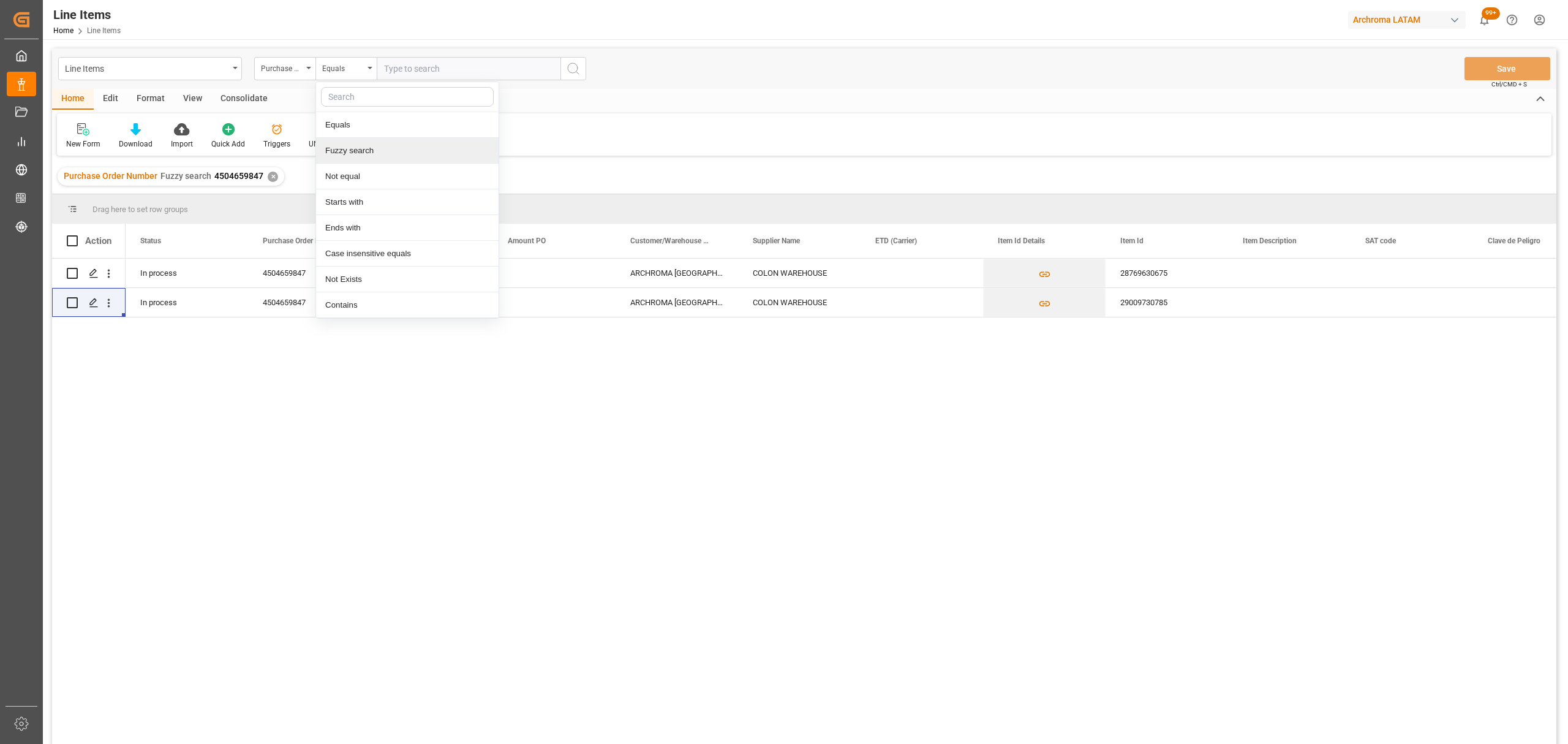
click at [373, 148] on div "Fuzzy search" at bounding box center [407, 150] width 183 height 25
click at [429, 66] on input "text" at bounding box center [469, 69] width 184 height 24
paste input "4504653897"
type input "4504653897"
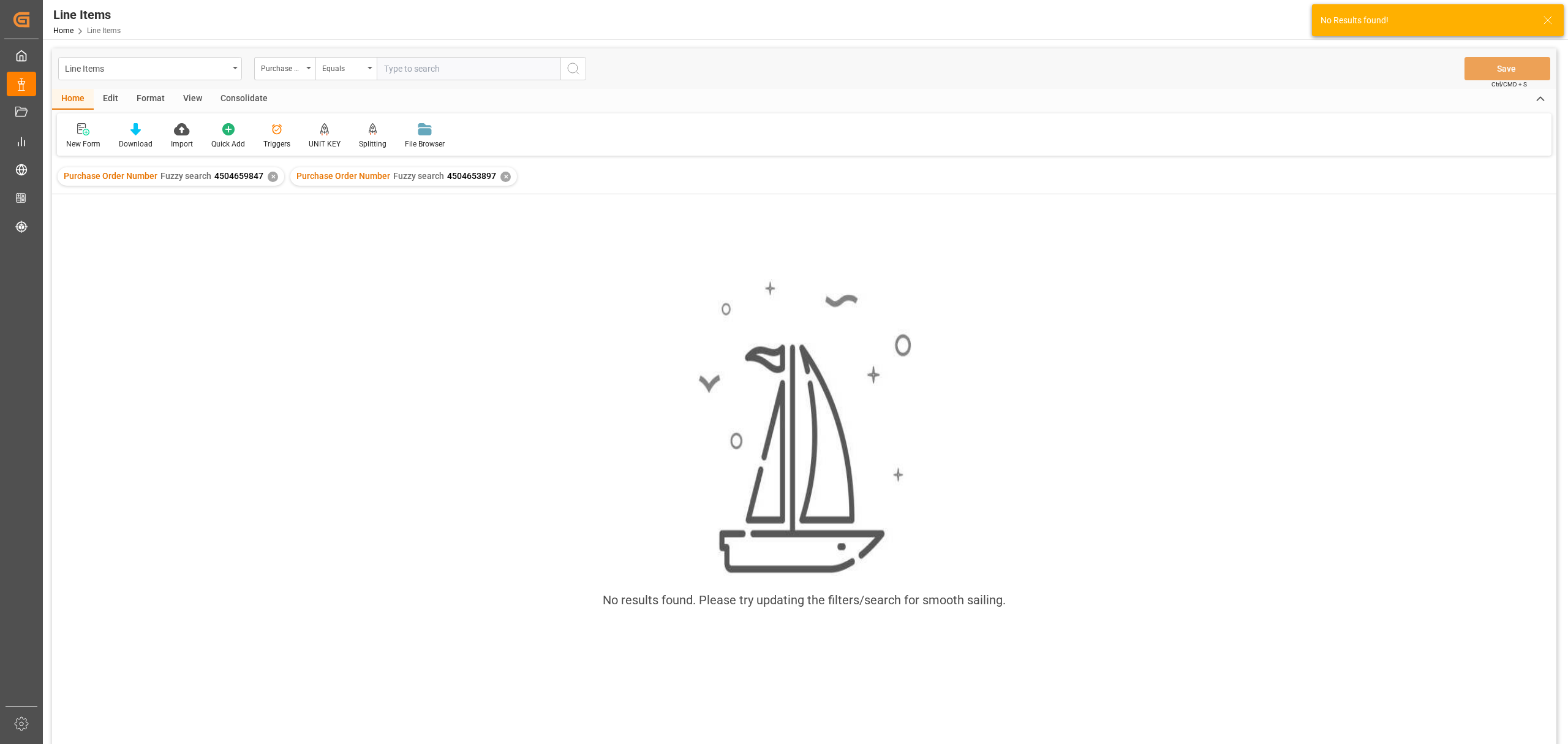
click at [273, 176] on div "✕" at bounding box center [272, 176] width 10 height 10
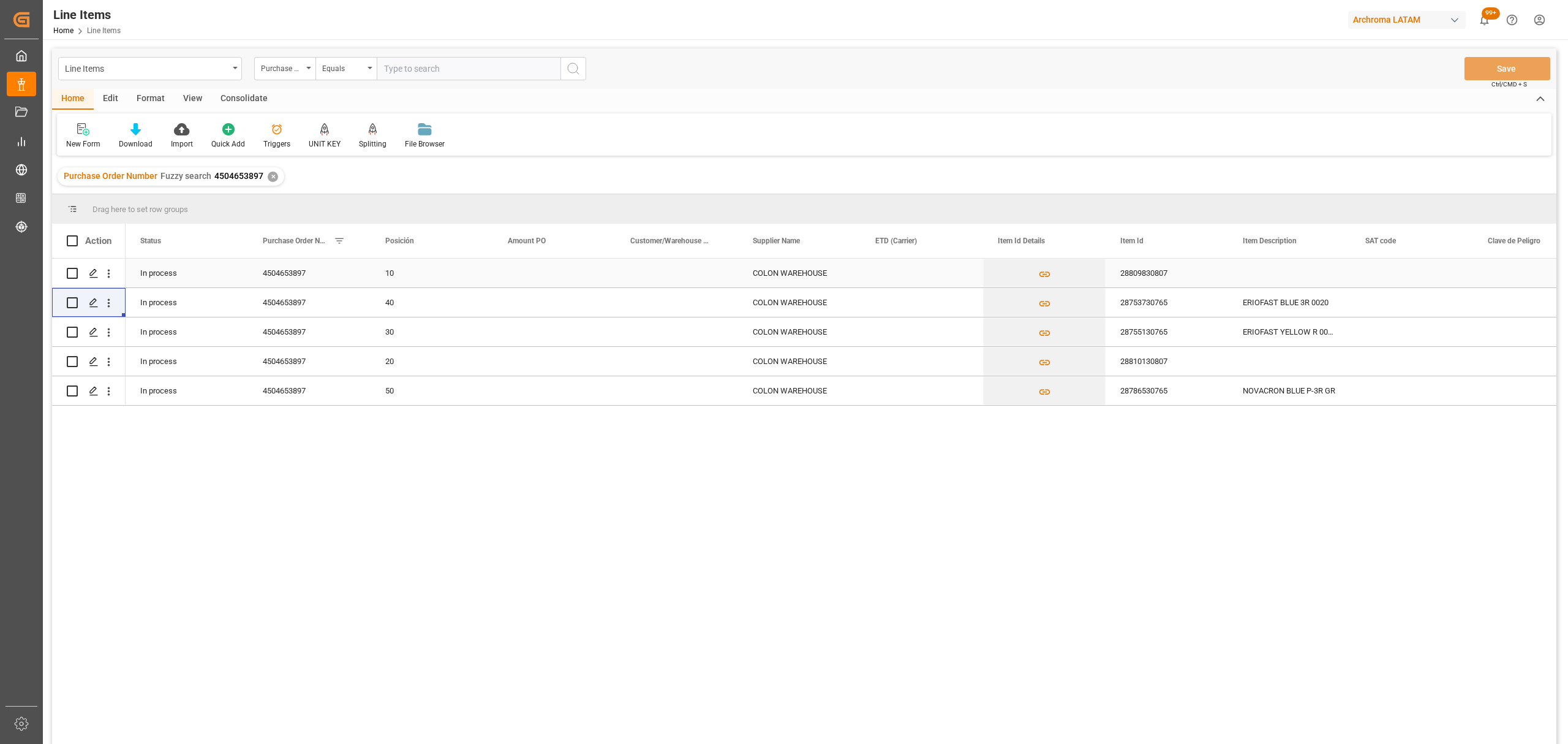
click at [526, 278] on div "Press SPACE to select this row." at bounding box center [554, 273] width 123 height 29
click at [526, 275] on input "Press SPACE to select this row." at bounding box center [554, 280] width 103 height 24
type input "5.61"
click at [519, 311] on div "Press SPACE to select this row." at bounding box center [554, 302] width 123 height 29
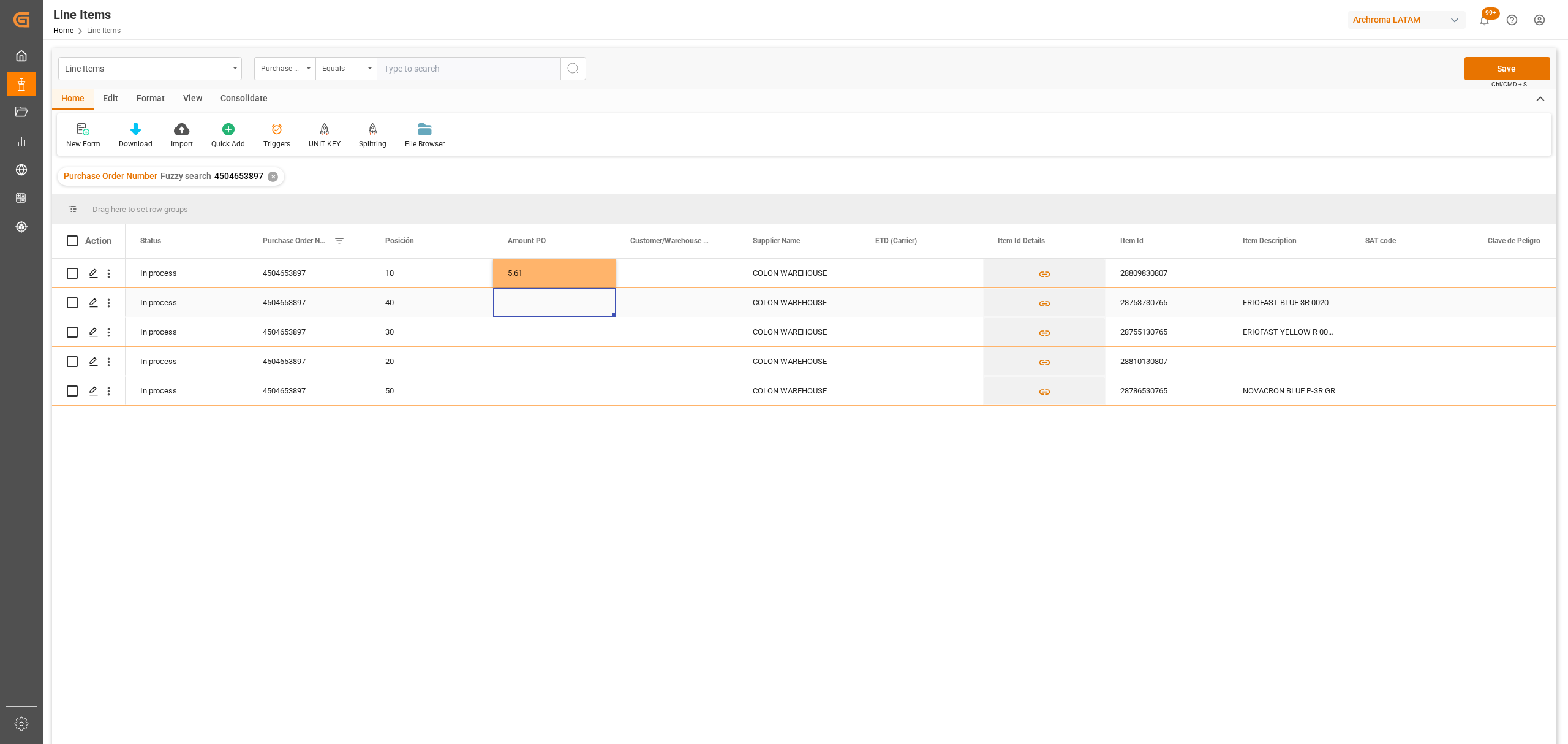
click at [530, 300] on div "Press SPACE to select this row." at bounding box center [554, 302] width 123 height 29
click at [530, 300] on input "Press SPACE to select this row." at bounding box center [554, 310] width 103 height 24
click at [539, 359] on div "Press SPACE to select this row." at bounding box center [554, 362] width 123 height 29
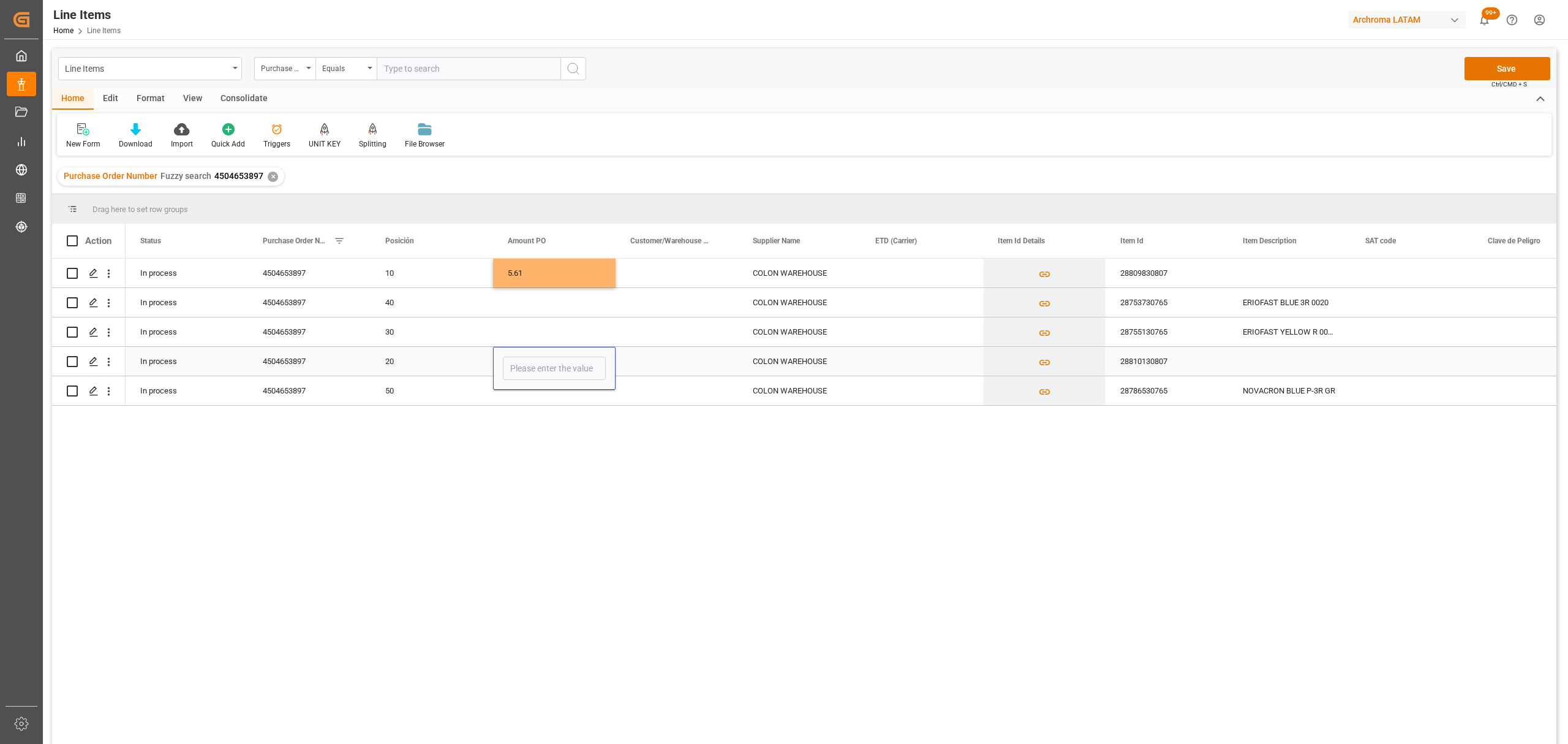
click at [539, 359] on input "Press SPACE to select this row." at bounding box center [554, 369] width 103 height 24
type input "16.28"
click at [655, 363] on div "Press SPACE to select this row." at bounding box center [677, 362] width 123 height 29
click at [532, 331] on div "Press SPACE to select this row." at bounding box center [554, 332] width 123 height 29
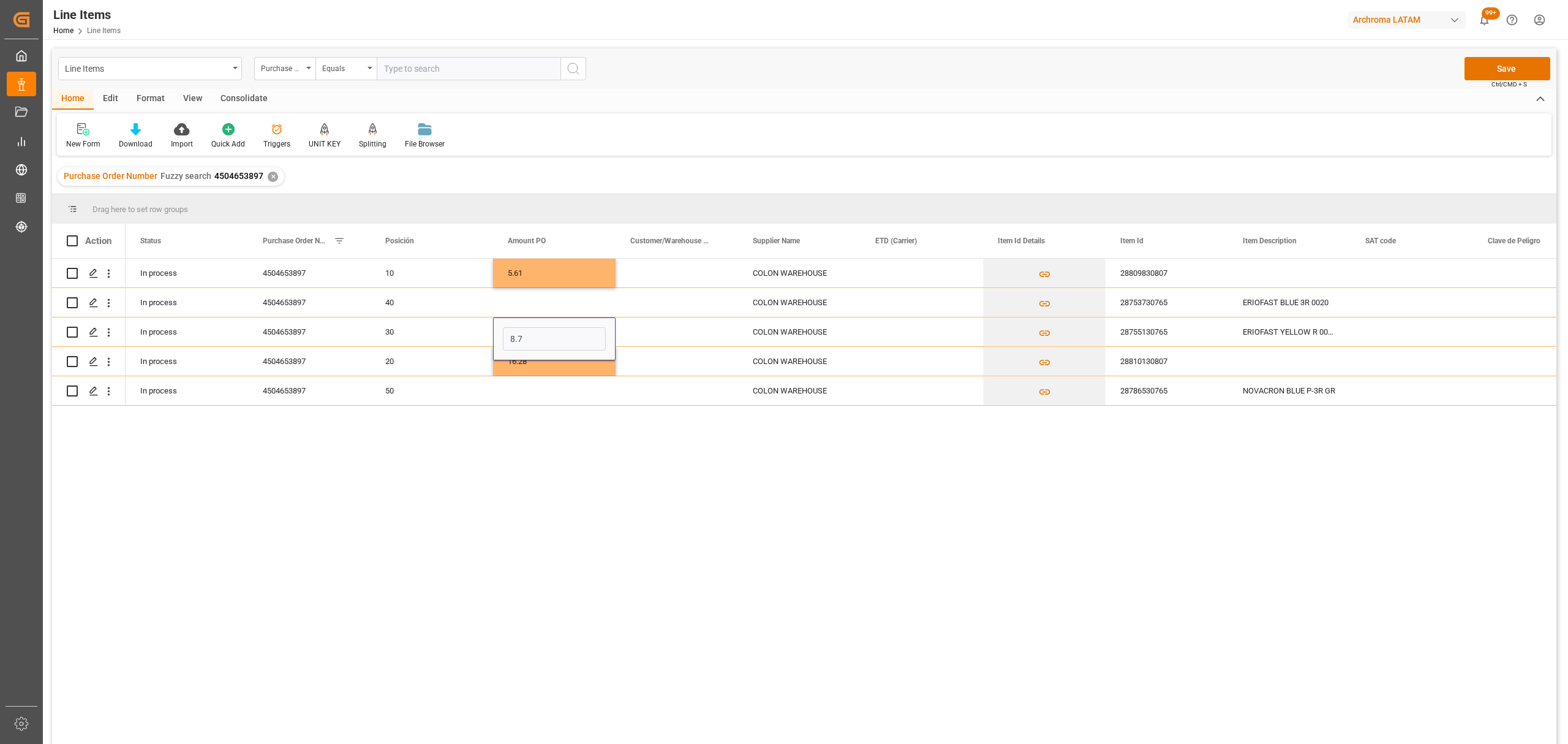
type input "8.71"
click at [677, 326] on div "Press SPACE to select this row." at bounding box center [677, 332] width 123 height 29
click at [565, 293] on div "Press SPACE to select this row." at bounding box center [554, 302] width 123 height 29
click at [565, 293] on div "Press SPACE to select this row." at bounding box center [554, 309] width 123 height 43
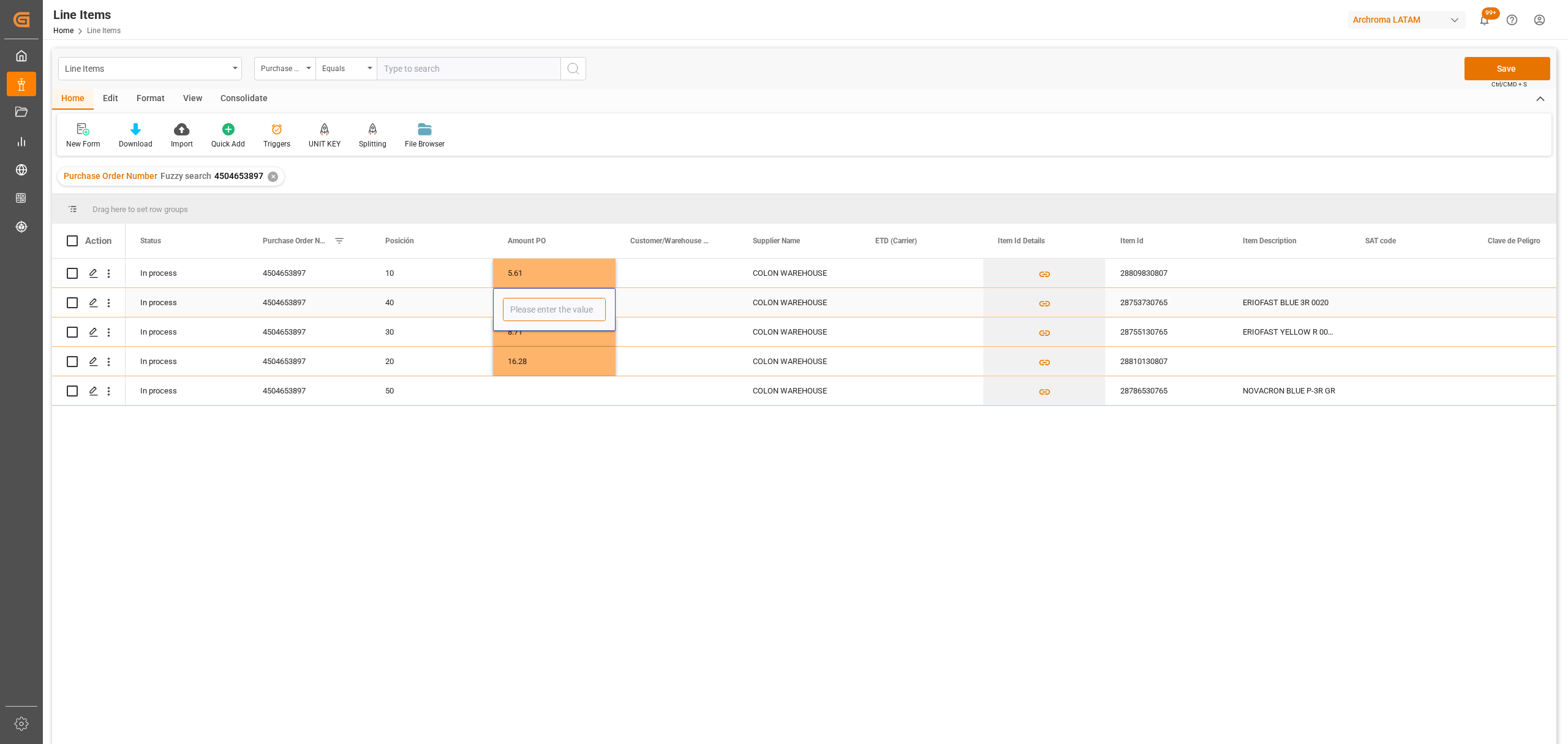
click at [557, 310] on input "Press SPACE to select this row." at bounding box center [554, 310] width 103 height 24
type input "25.22"
click at [542, 388] on div "Press SPACE to select this row." at bounding box center [554, 391] width 123 height 29
click at [542, 388] on input "Press SPACE to select this row." at bounding box center [554, 384] width 103 height 24
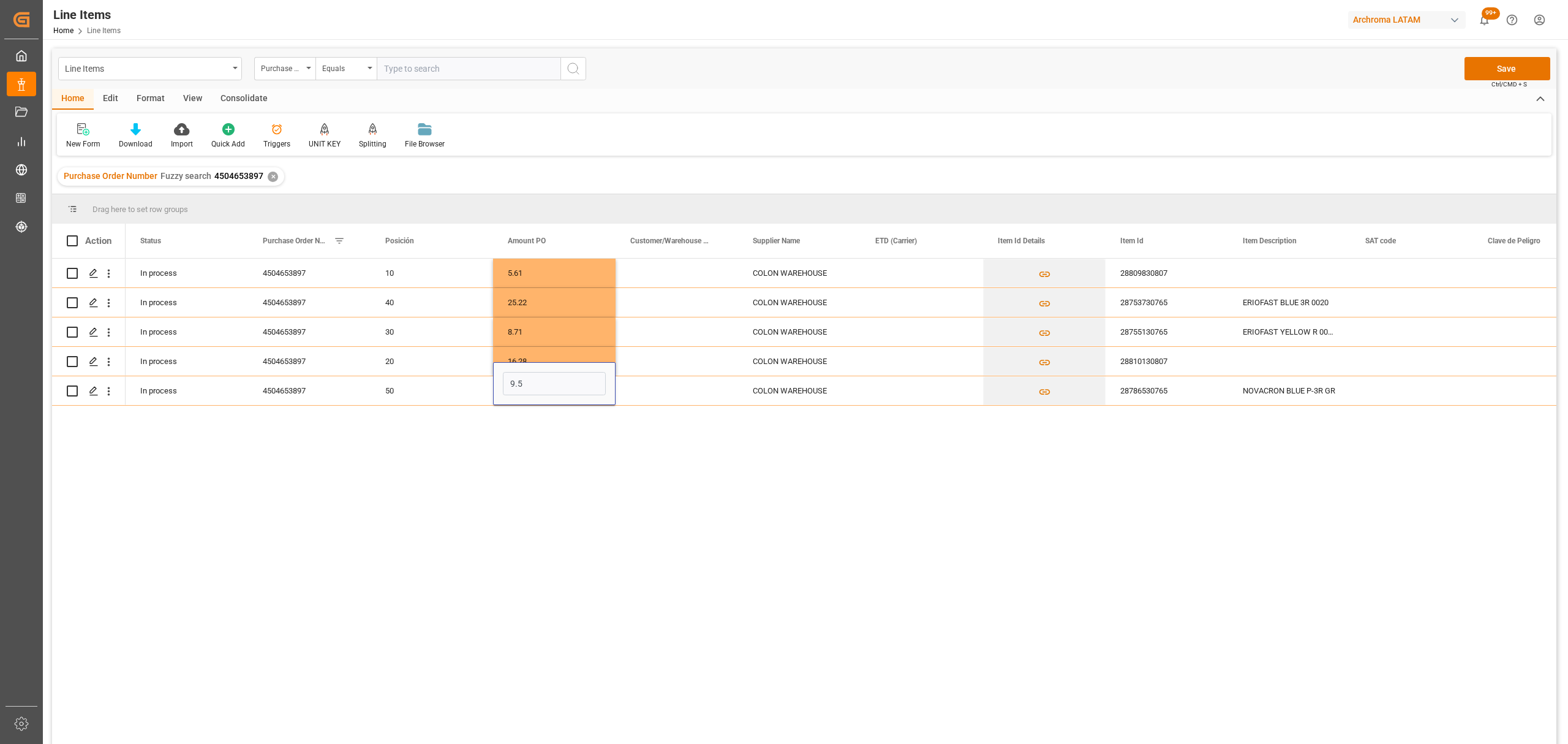
type input "9.51"
click at [689, 285] on div "Press SPACE to select this row." at bounding box center [677, 273] width 123 height 29
click at [895, 270] on div "Press SPACE to select this row." at bounding box center [922, 273] width 123 height 29
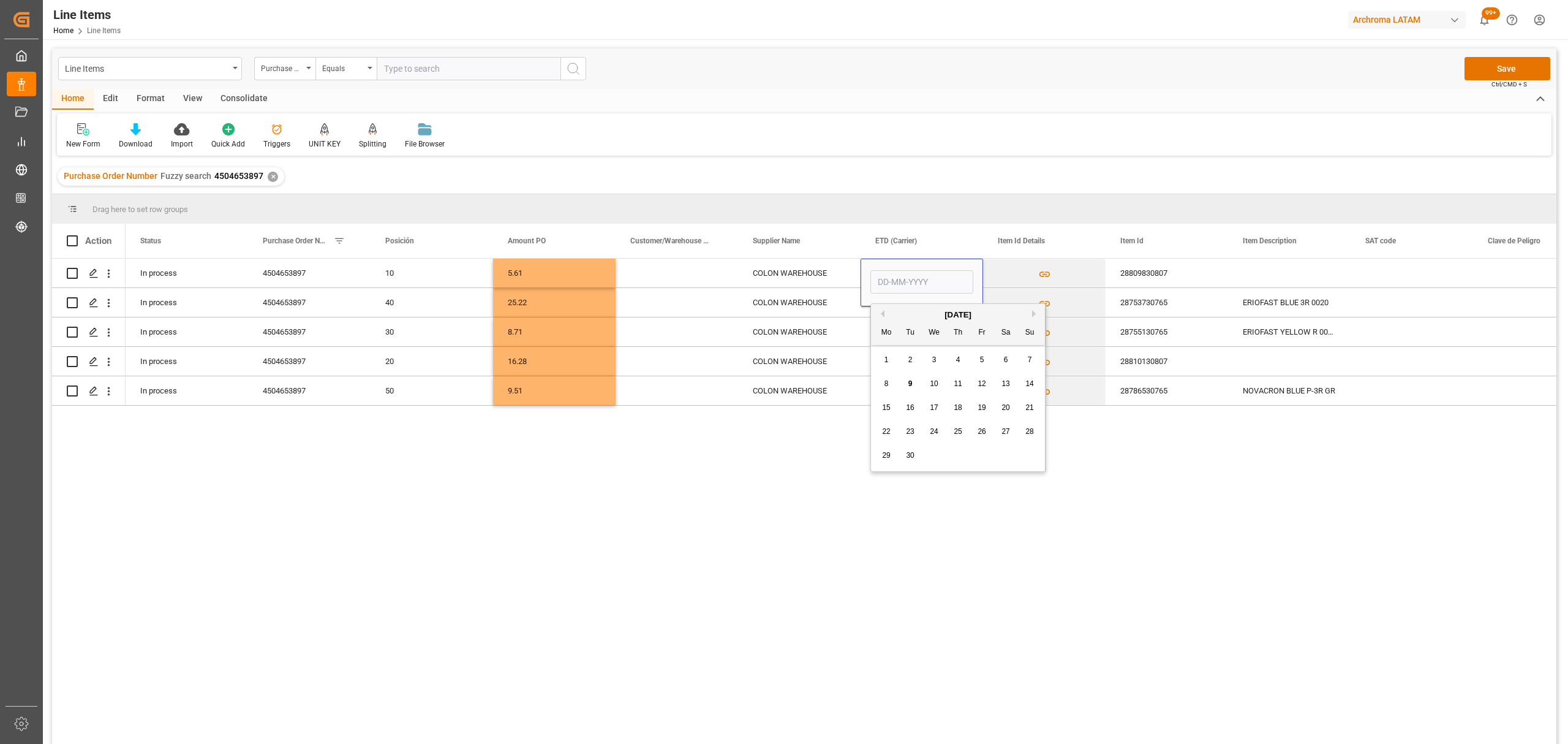
click at [1027, 382] on span "14" at bounding box center [1029, 383] width 8 height 8
type input "14-09-2025"
click at [910, 314] on div "Press SPACE to select this row." at bounding box center [922, 302] width 123 height 29
click at [1017, 406] on div "8 9 10 11 12 13 14" at bounding box center [958, 413] width 167 height 24
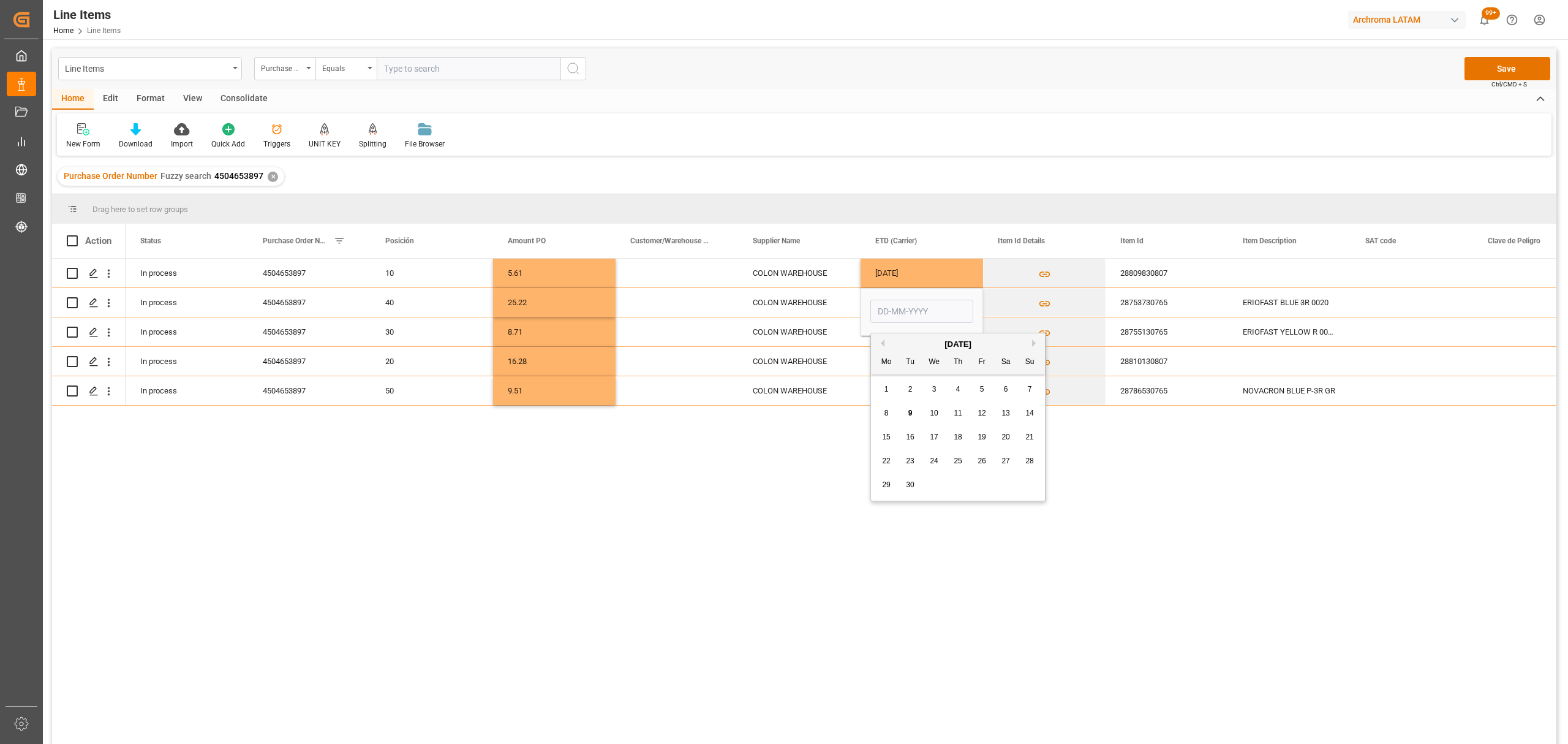
click at [1030, 413] on span "14" at bounding box center [1029, 413] width 8 height 8
type input "14-09-2025"
click at [917, 343] on div "Press SPACE to select this row." at bounding box center [922, 332] width 123 height 29
click at [1028, 444] on span "14" at bounding box center [1029, 442] width 8 height 8
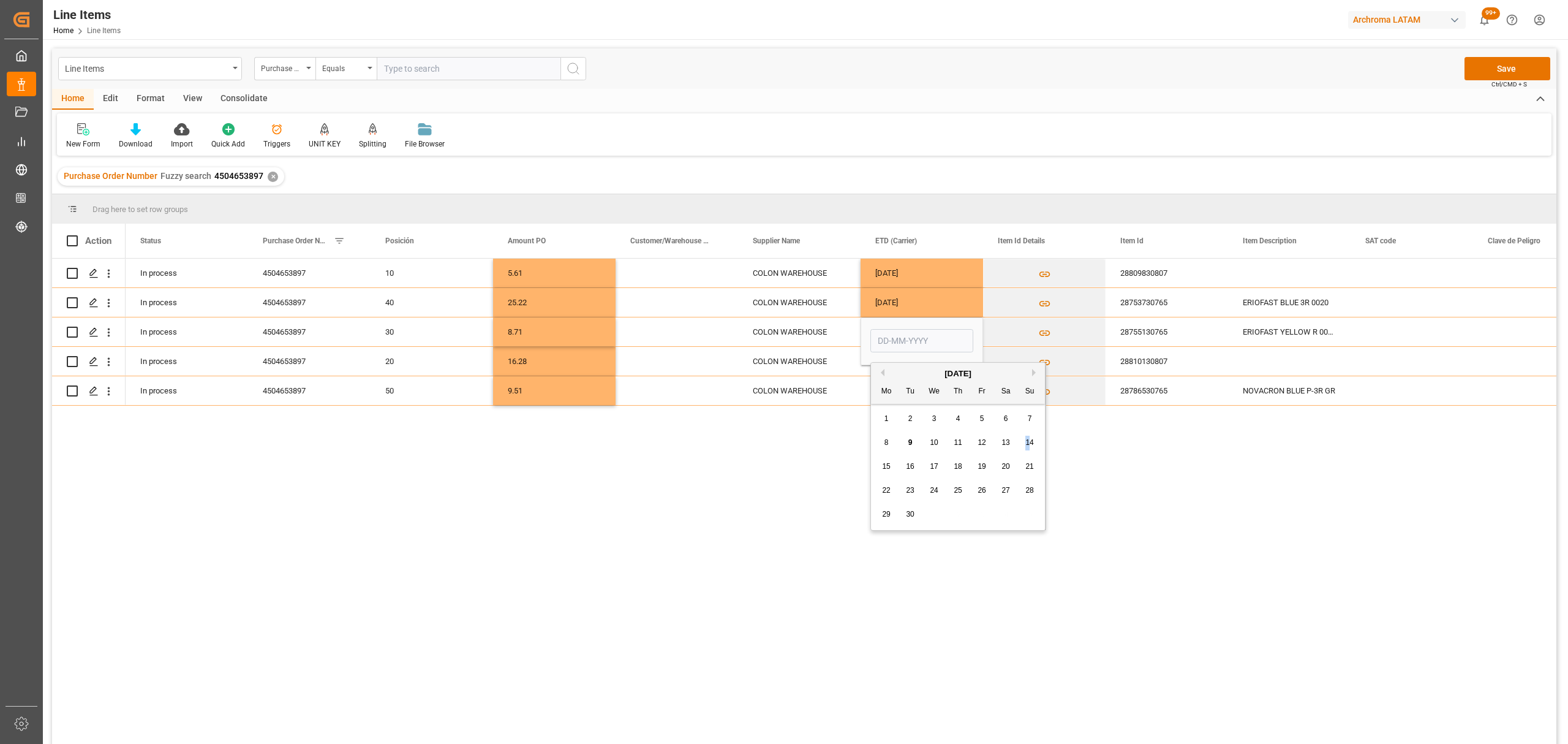
type input "14-09-2025"
click at [924, 371] on div "Press SPACE to select this row." at bounding box center [922, 362] width 123 height 29
click at [1035, 466] on div "14" at bounding box center [1030, 473] width 15 height 15
type input "14-09-2025"
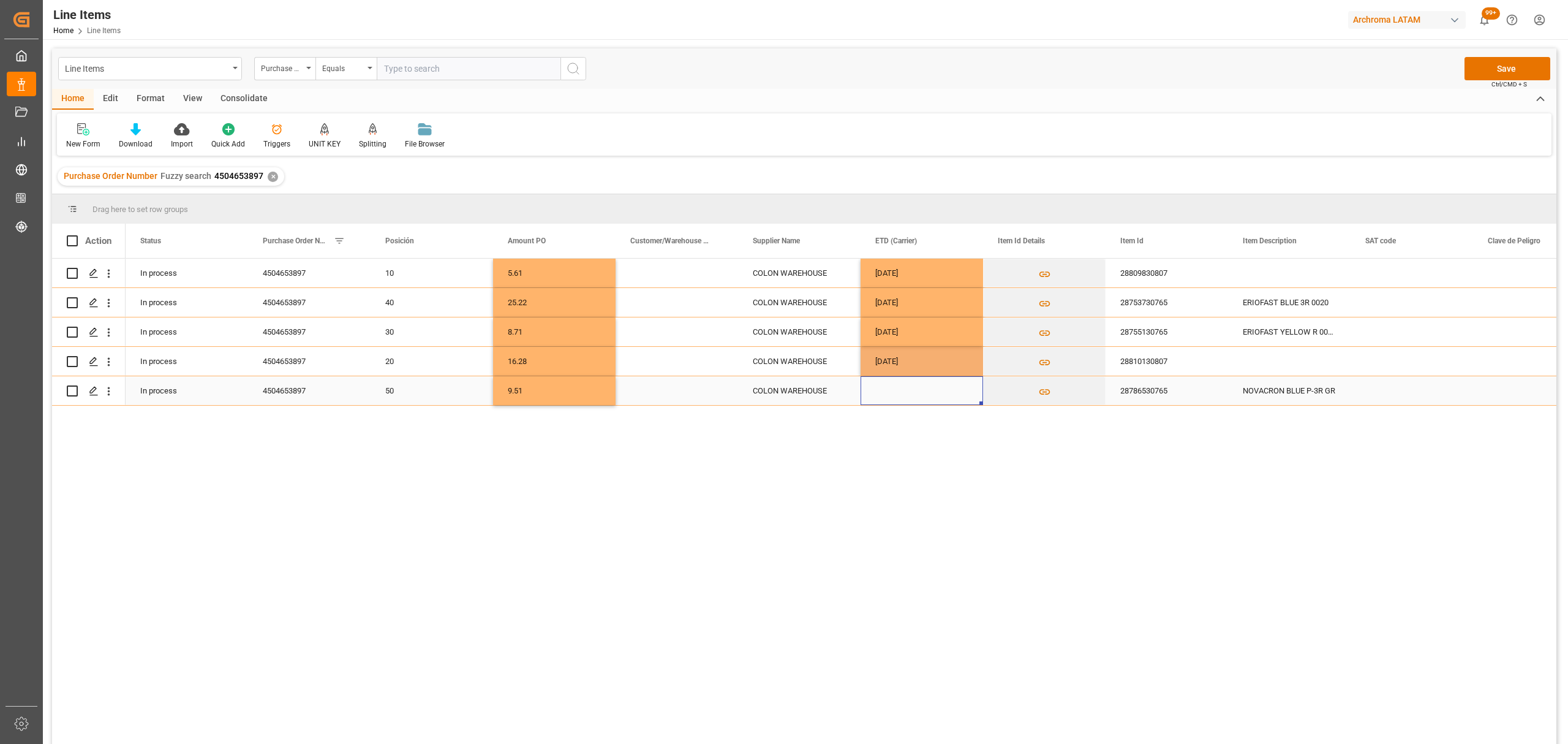
click at [905, 401] on div "Press SPACE to select this row." at bounding box center [922, 391] width 123 height 29
click at [1032, 482] on span "14" at bounding box center [1029, 481] width 8 height 8
type input "14-09-2025"
click at [1262, 276] on div "Press SPACE to select this row." at bounding box center [1290, 273] width 123 height 29
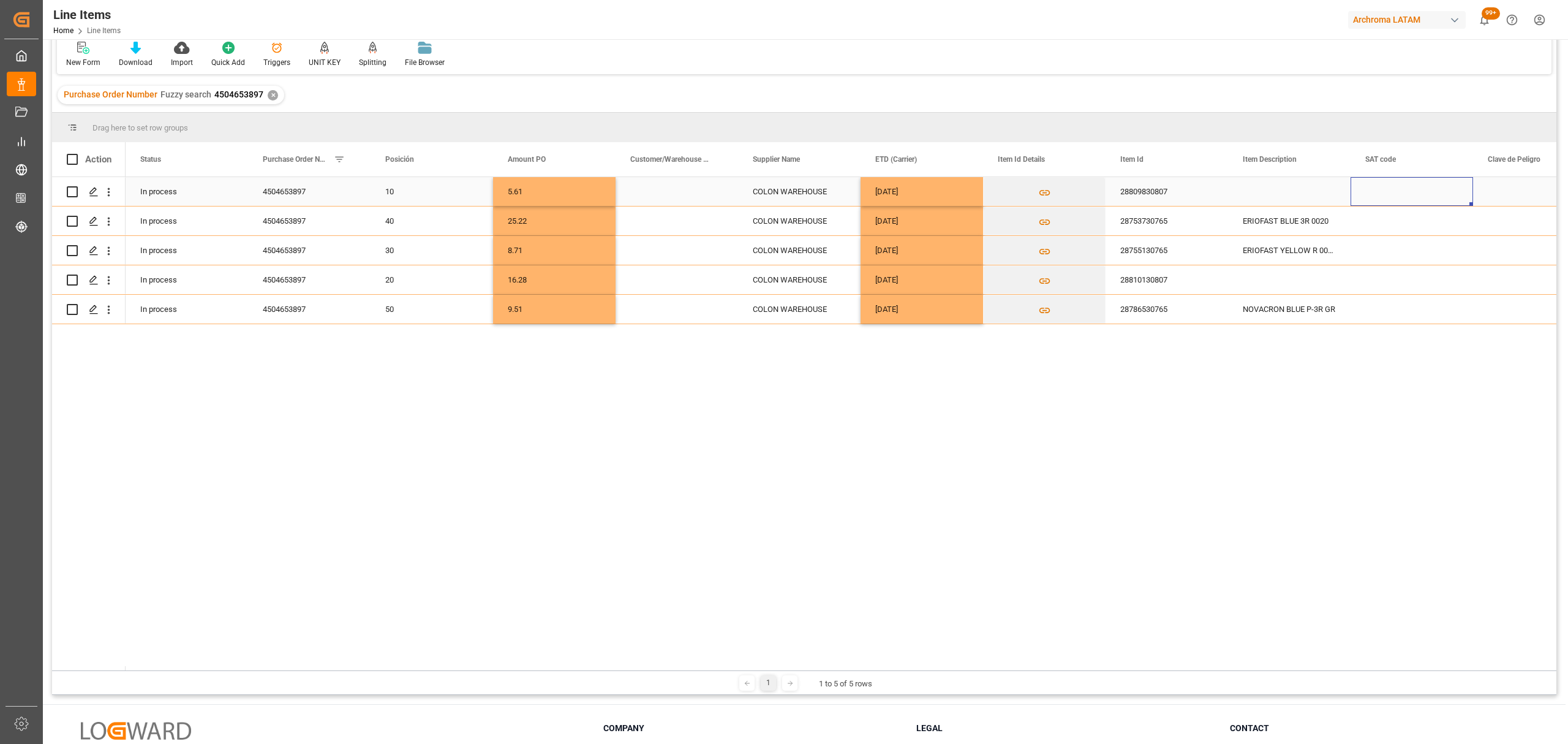
click at [1396, 182] on div "Press SPACE to select this row." at bounding box center [1411, 192] width 123 height 29
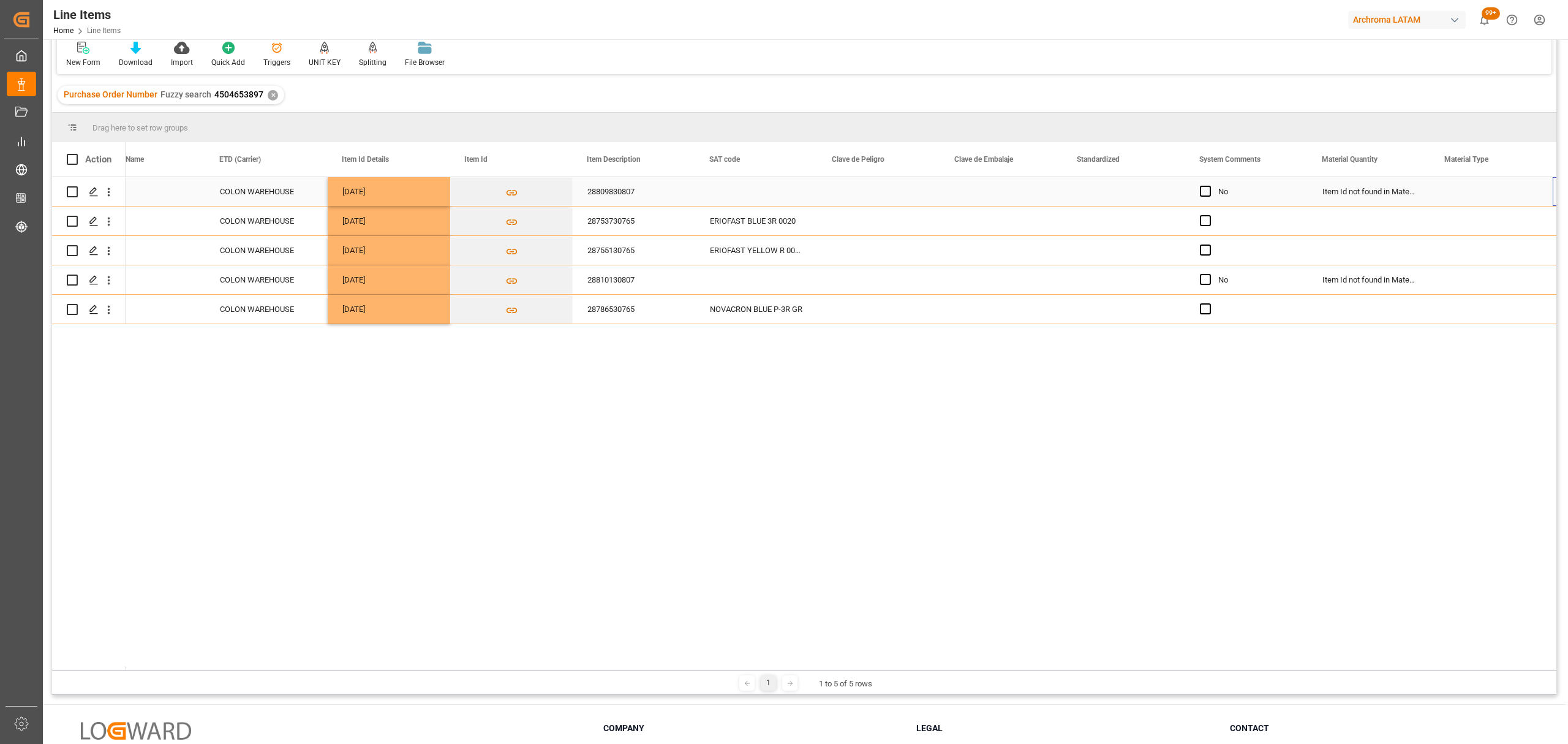
scroll to position [0, 655]
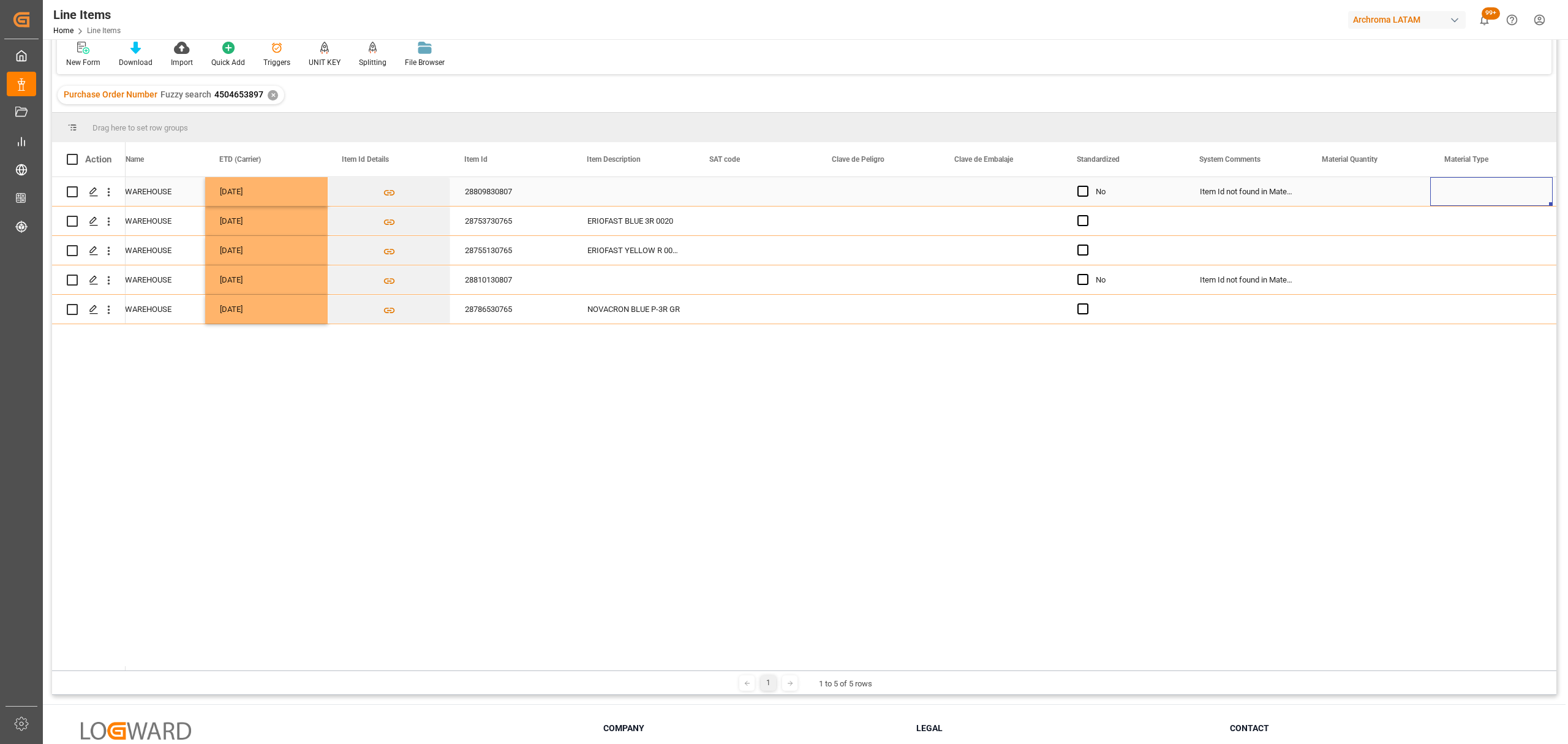
click at [1362, 196] on div "Press SPACE to select this row." at bounding box center [1369, 192] width 123 height 29
click at [1362, 196] on input "Press SPACE to select this row." at bounding box center [1369, 199] width 103 height 24
type input "1"
click at [1468, 192] on div "Press SPACE to select this row." at bounding box center [1492, 192] width 123 height 29
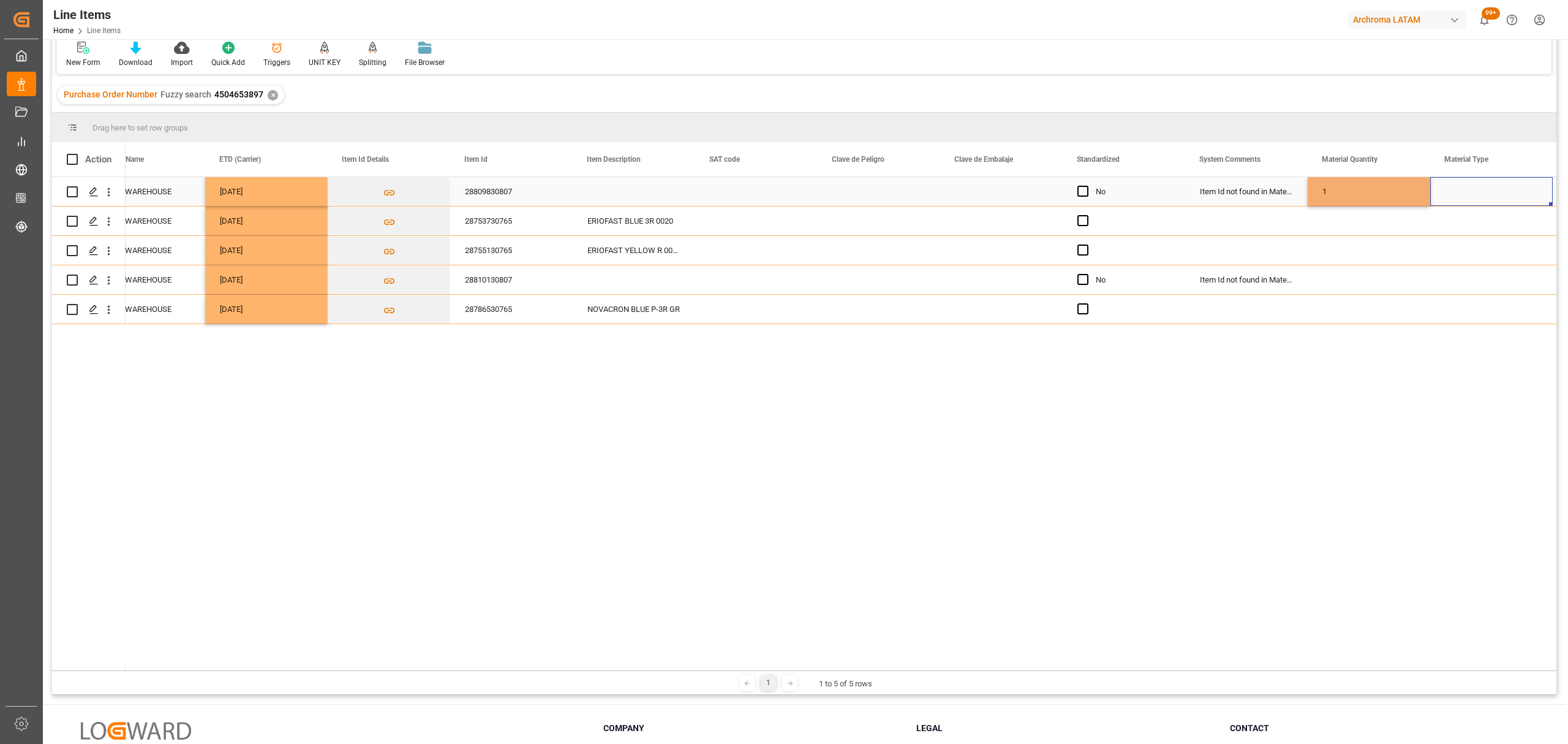
click at [1468, 192] on div "Press SPACE to select this row." at bounding box center [1492, 192] width 123 height 29
click at [1533, 199] on polyline "open menu" at bounding box center [1531, 199] width 7 height 4
click at [1476, 398] on div "BIG BAG" at bounding box center [1492, 401] width 102 height 43
type input "BIG BAG"
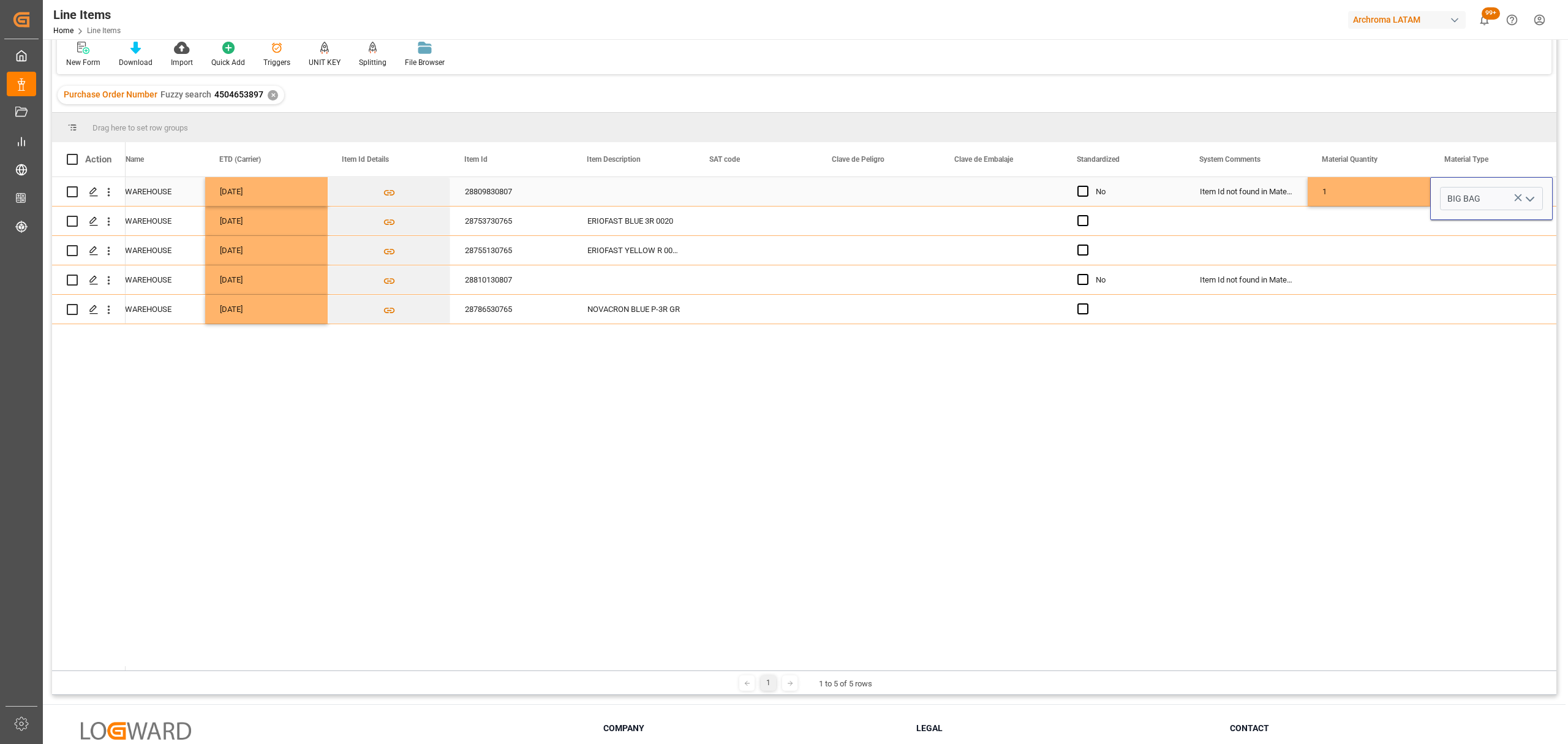
click at [1370, 190] on div "1" at bounding box center [1369, 192] width 123 height 29
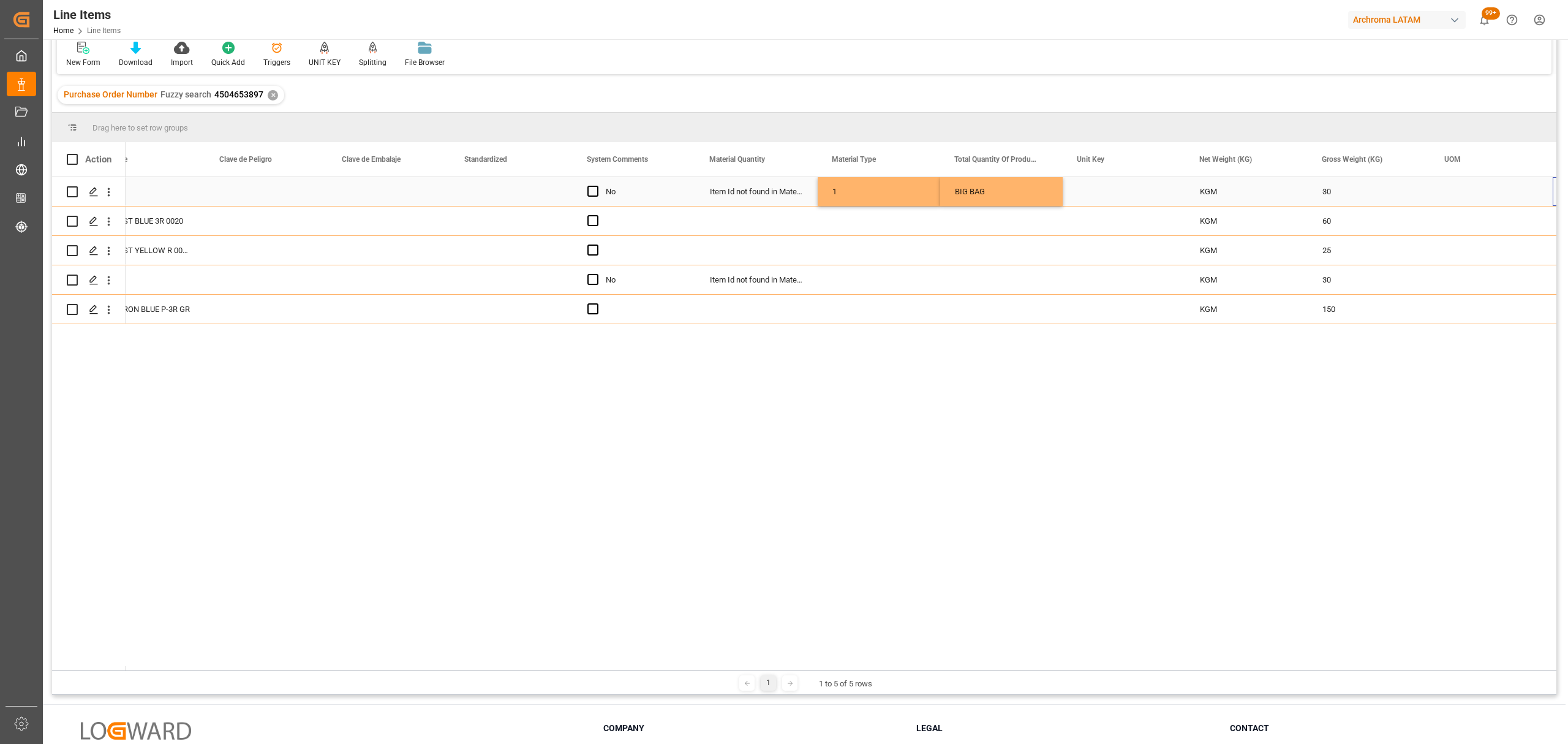
scroll to position [0, 1268]
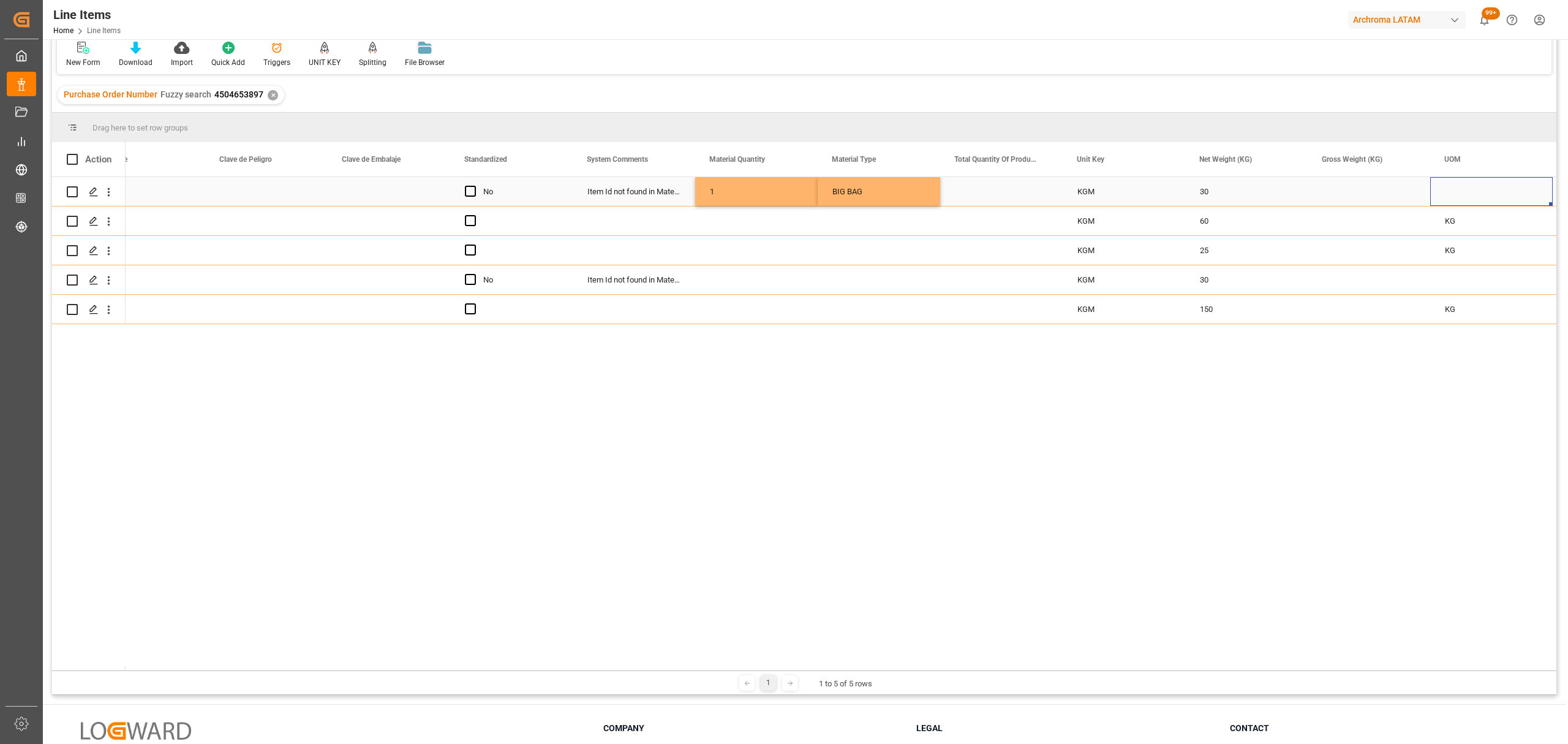
click at [1331, 185] on div "Press SPACE to select this row." at bounding box center [1369, 192] width 123 height 29
click at [1336, 194] on input "Press SPACE to select this row." at bounding box center [1369, 199] width 103 height 24
type input "31.710"
click at [1458, 196] on div "Press SPACE to select this row." at bounding box center [1492, 192] width 123 height 29
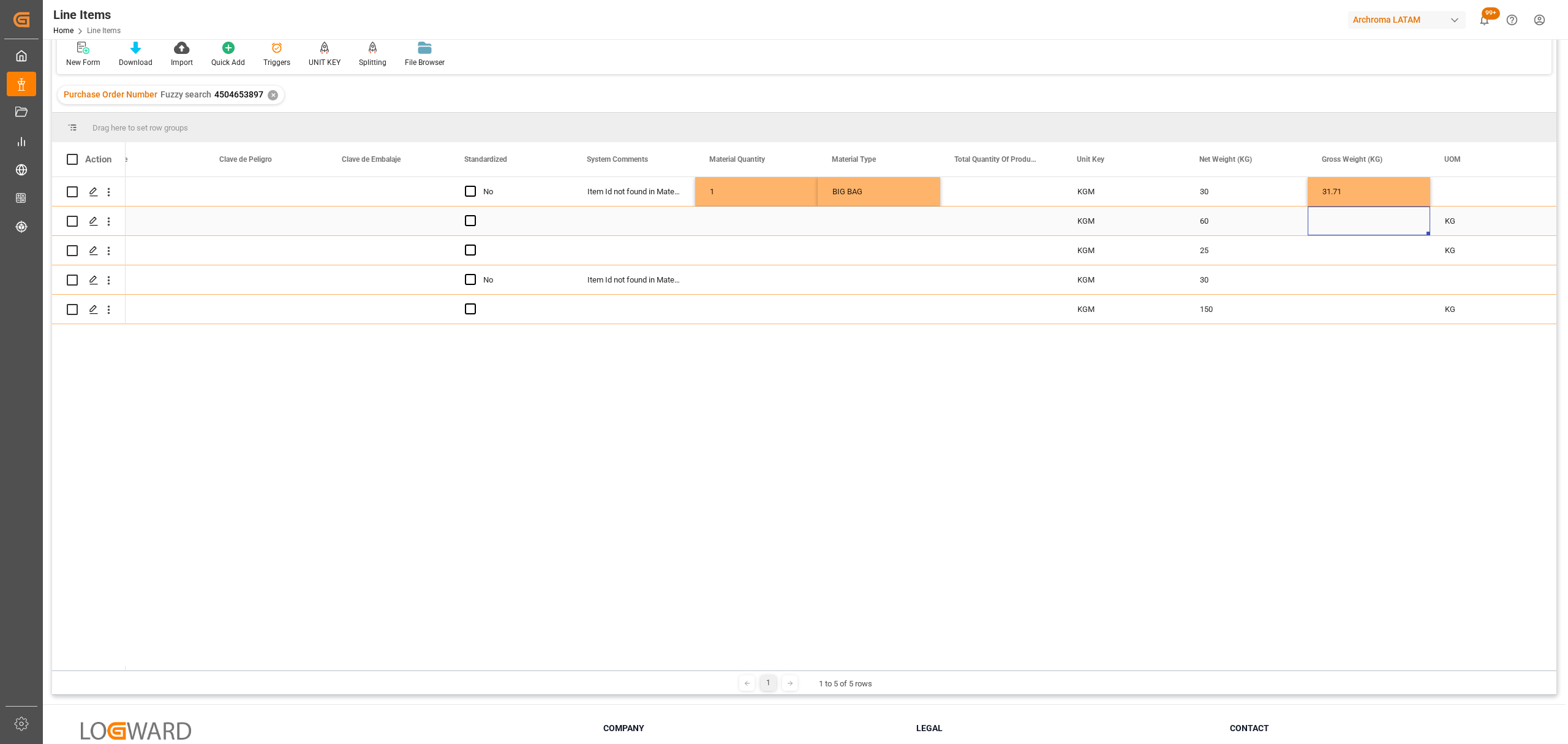
click at [1324, 227] on div "Press SPACE to select this row." at bounding box center [1369, 221] width 123 height 29
click at [1337, 233] on input "Press SPACE to select this row." at bounding box center [1369, 229] width 103 height 24
type input "1"
type input "31.71"
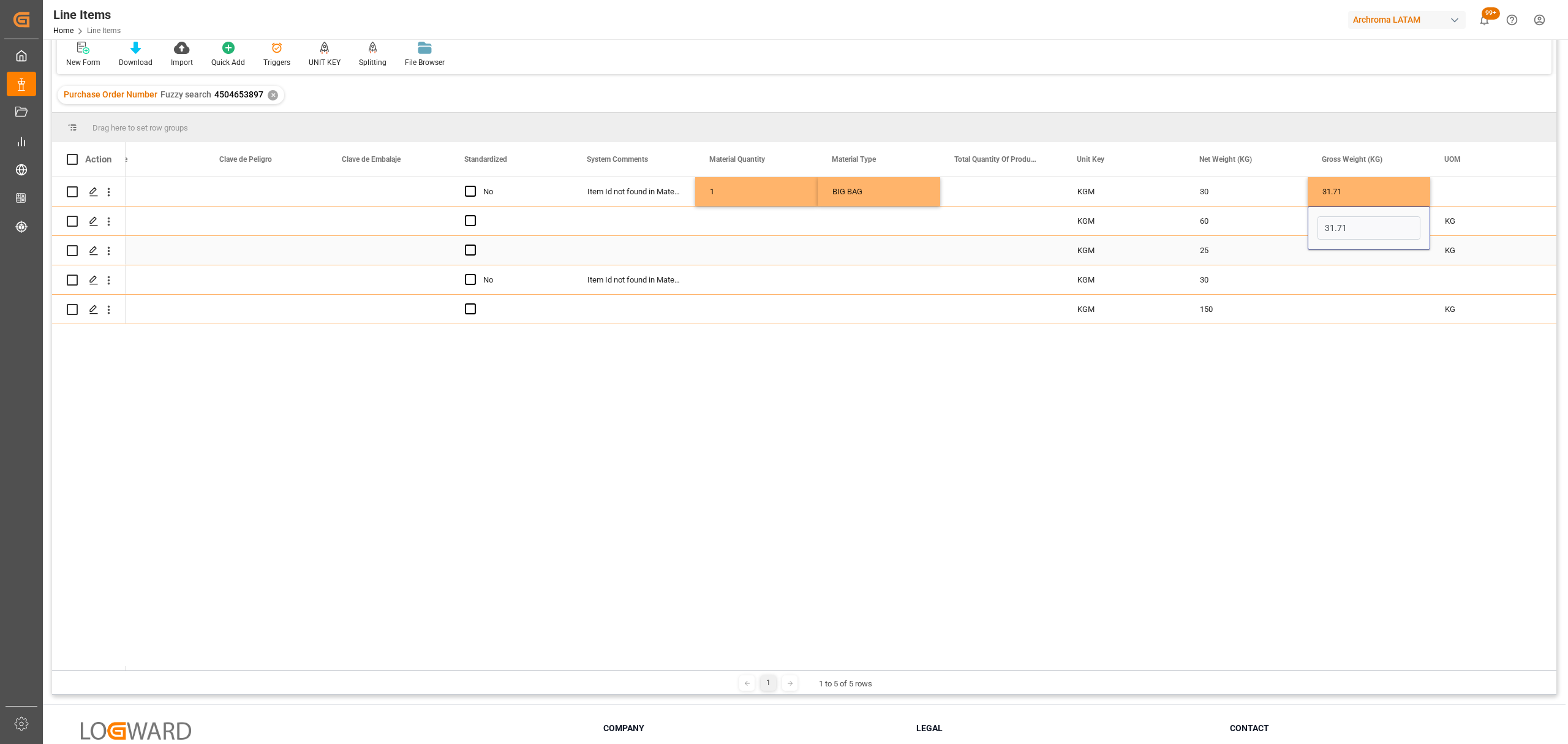
click at [1383, 252] on div "Press SPACE to select this row." at bounding box center [1369, 250] width 123 height 29
click at [1383, 252] on input "Press SPACE to select this row." at bounding box center [1369, 258] width 103 height 24
type input "26.70"
click at [1346, 287] on div "Press SPACE to select this row." at bounding box center [1369, 280] width 123 height 29
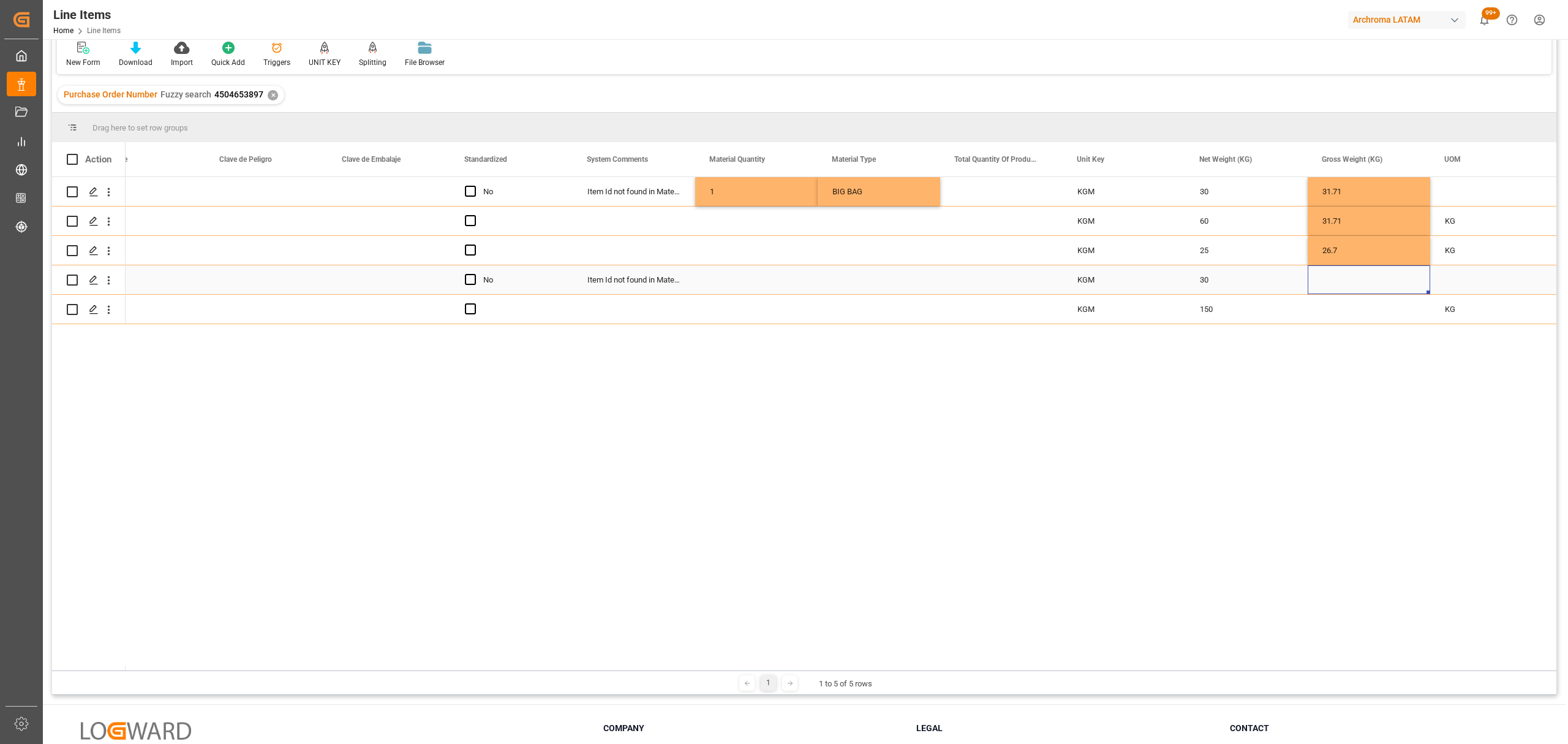
click at [1346, 287] on div "Press SPACE to select this row." at bounding box center [1369, 280] width 123 height 29
click at [1346, 287] on input "Press SPACE to select this row." at bounding box center [1369, 287] width 103 height 24
type input "65.160"
click at [1255, 308] on div "150" at bounding box center [1247, 310] width 123 height 29
click at [1373, 308] on div "Press SPACE to select this row." at bounding box center [1369, 310] width 123 height 29
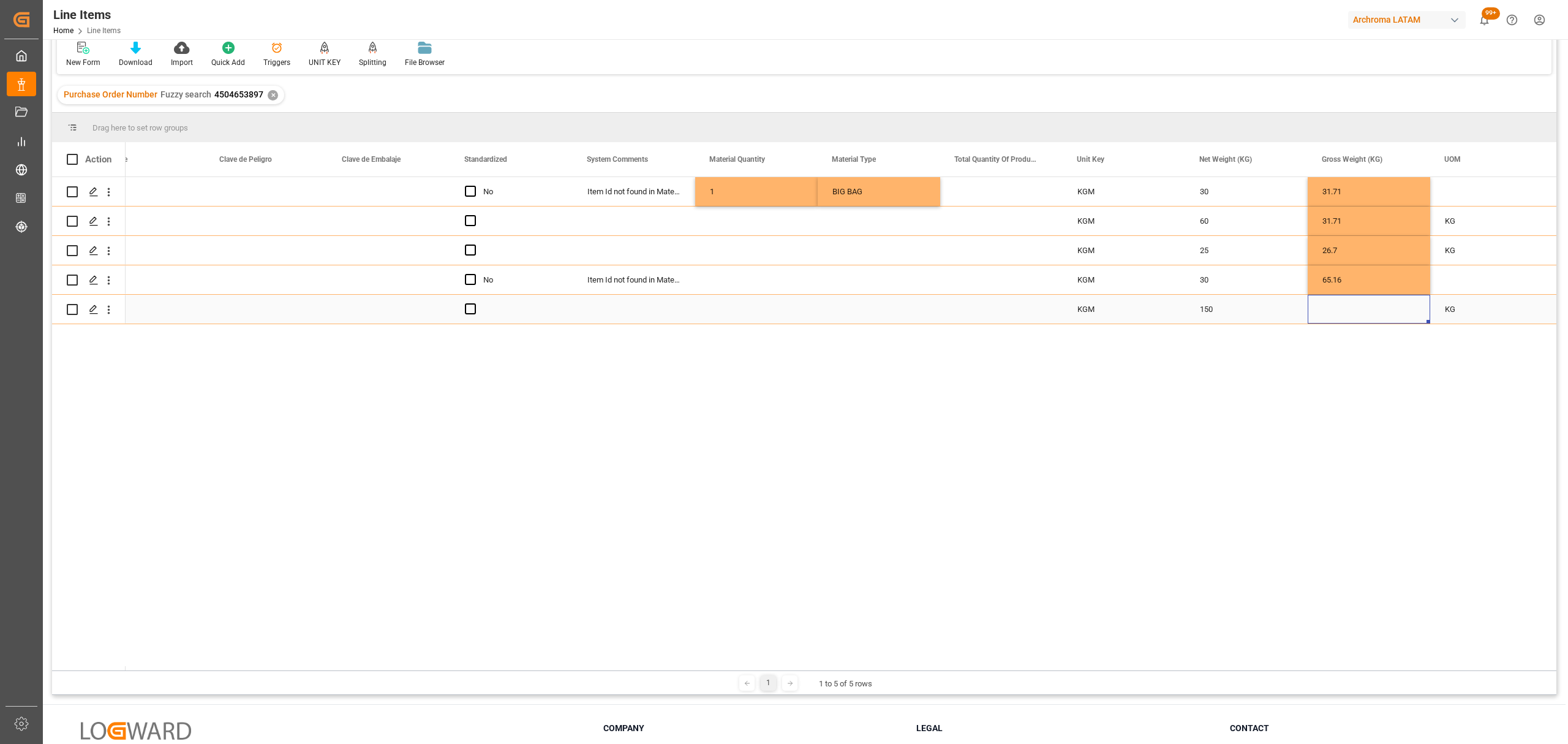
click at [1373, 308] on div "Press SPACE to select this row." at bounding box center [1369, 310] width 123 height 29
click at [1373, 307] on input "Press SPACE to select this row." at bounding box center [1369, 302] width 103 height 24
type input "160.200"
click at [1472, 280] on div "Press SPACE to select this row." at bounding box center [1492, 280] width 123 height 29
click at [1462, 187] on div "Press SPACE to select this row." at bounding box center [1492, 192] width 123 height 29
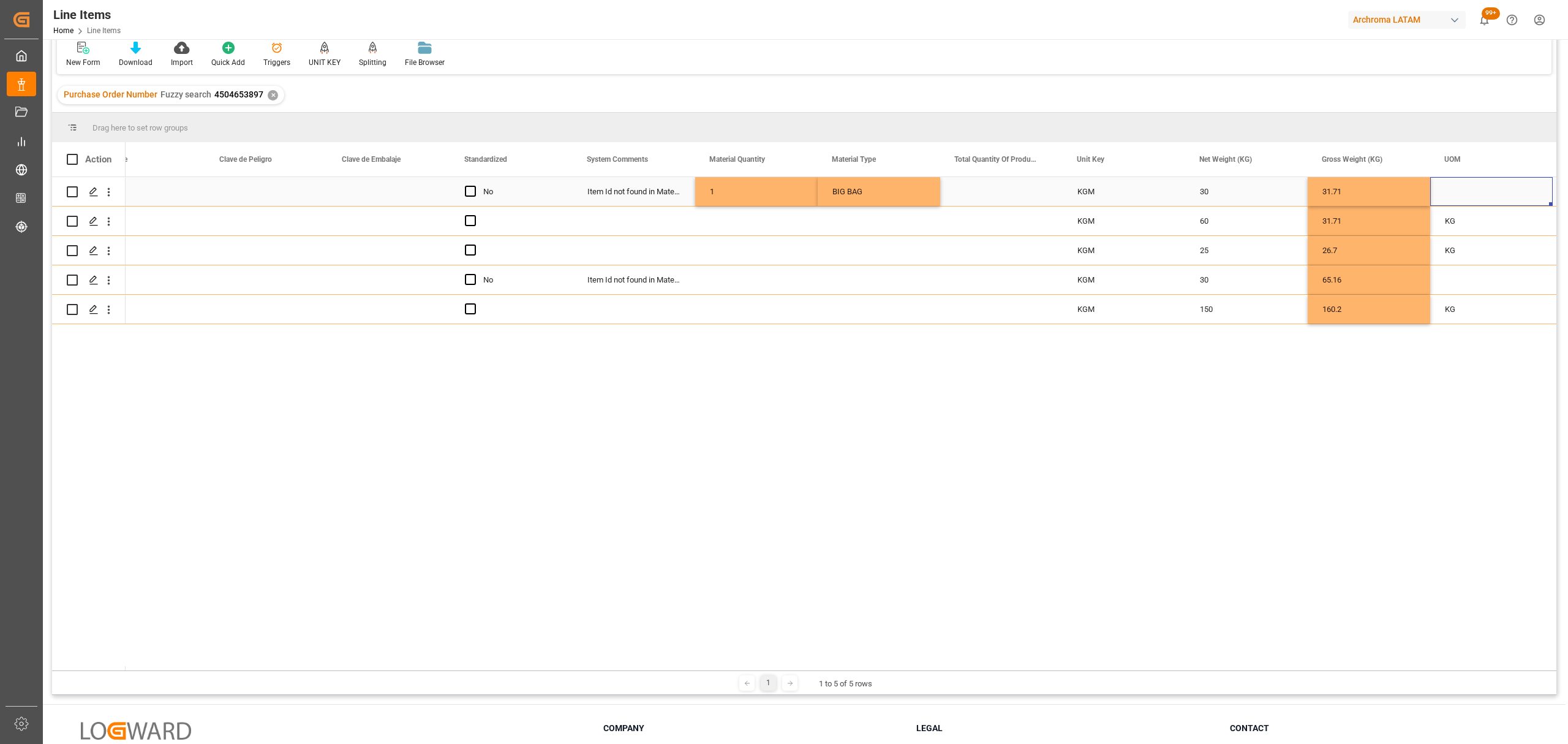
click at [1462, 187] on div "Press SPACE to select this row." at bounding box center [1492, 192] width 123 height 29
click at [1479, 201] on input "Press SPACE to select this row." at bounding box center [1492, 199] width 103 height 24
type input "L"
type input "KG"
click at [1493, 290] on div "Press SPACE to select this row." at bounding box center [1492, 280] width 123 height 29
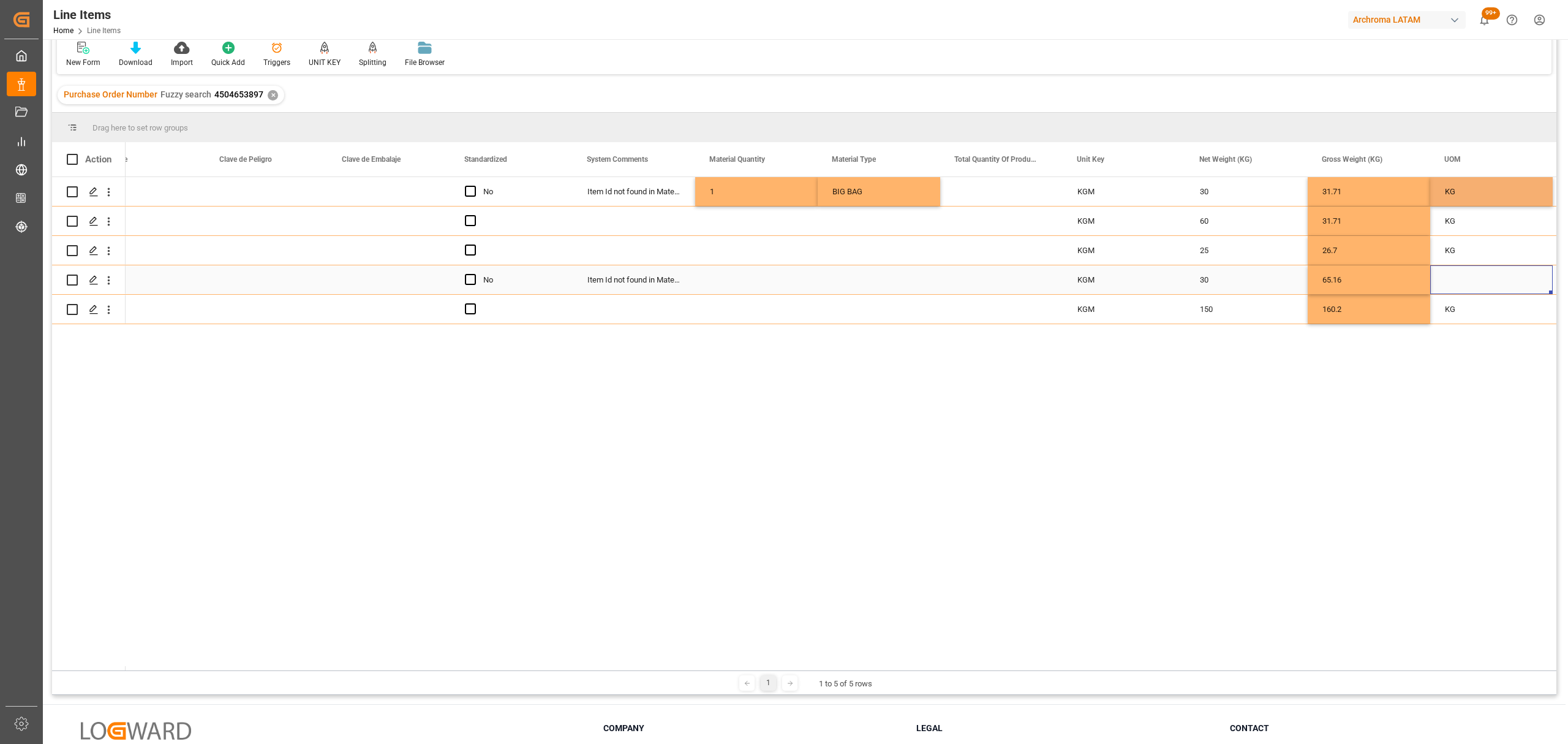
click at [1493, 285] on div "Press SPACE to select this row." at bounding box center [1492, 280] width 123 height 29
click at [1493, 284] on div "Press SPACE to select this row." at bounding box center [1492, 280] width 123 height 29
click at [1493, 282] on input "Press SPACE to select this row." at bounding box center [1492, 287] width 103 height 24
type input "KG"
click at [1391, 283] on div "65.16" at bounding box center [1369, 280] width 123 height 29
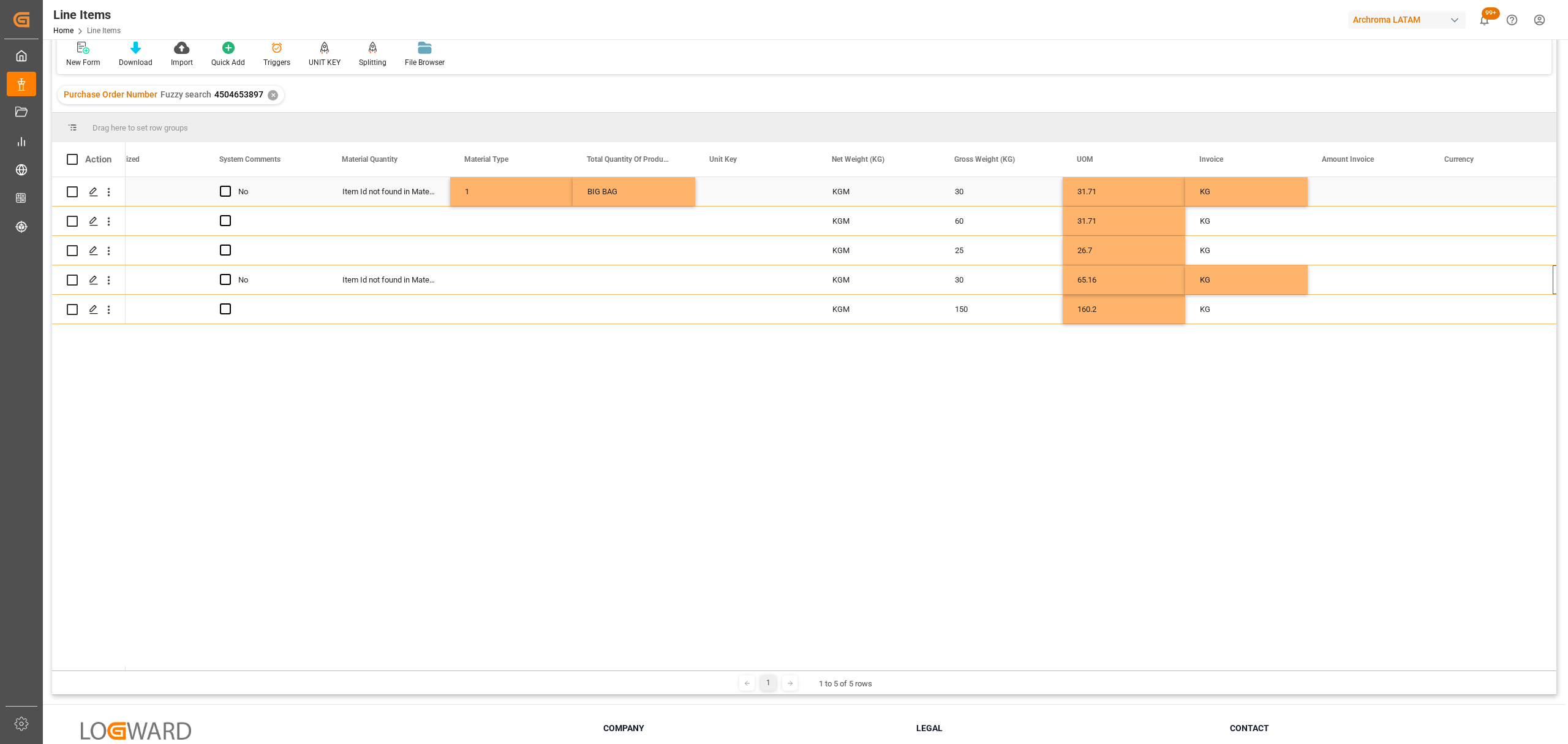
scroll to position [0, 1635]
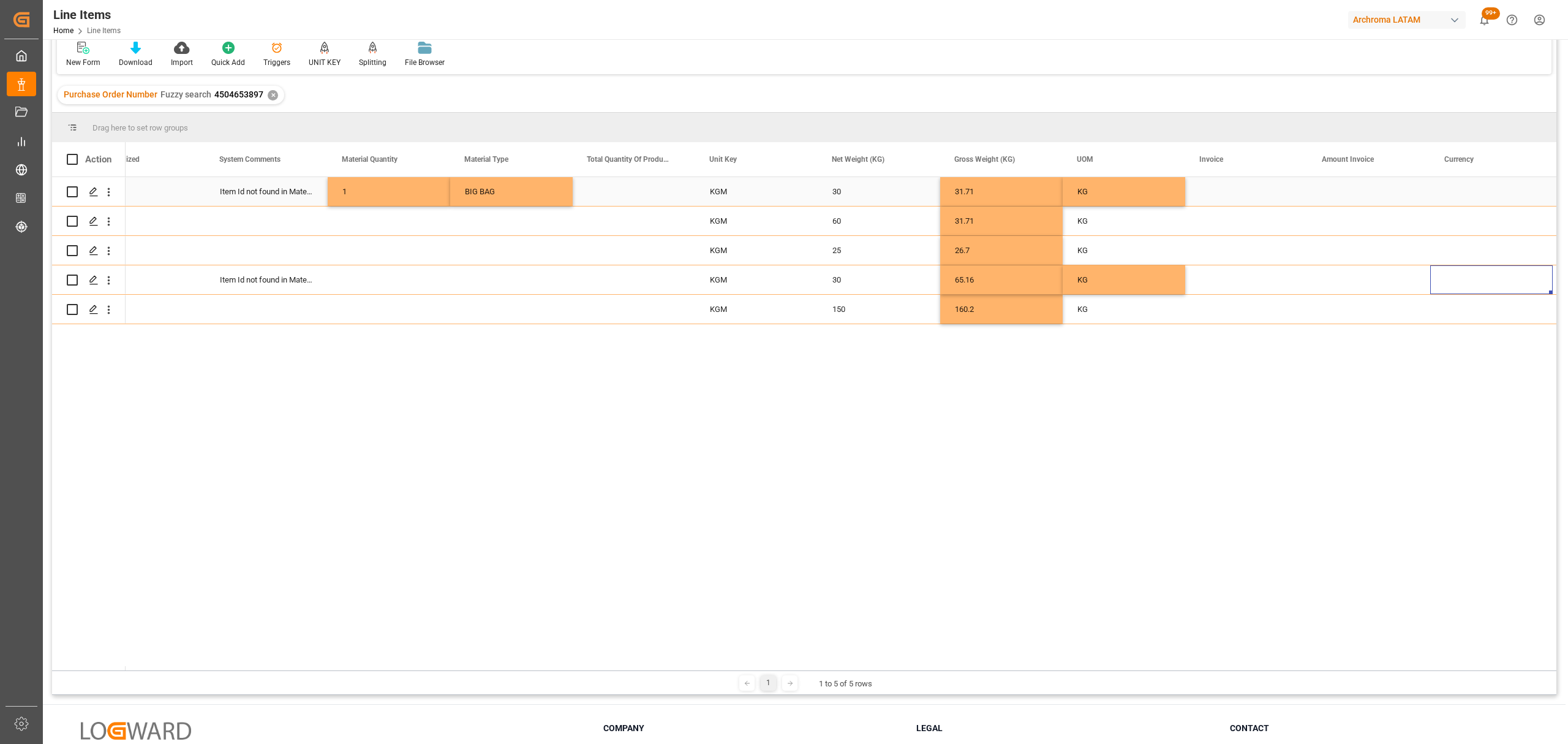
click at [1253, 190] on div "Press SPACE to select this row." at bounding box center [1247, 192] width 123 height 29
click at [1262, 197] on input "Press SPACE to select this row." at bounding box center [1246, 199] width 103 height 24
paste input "7060003497"
type input "7060003497"
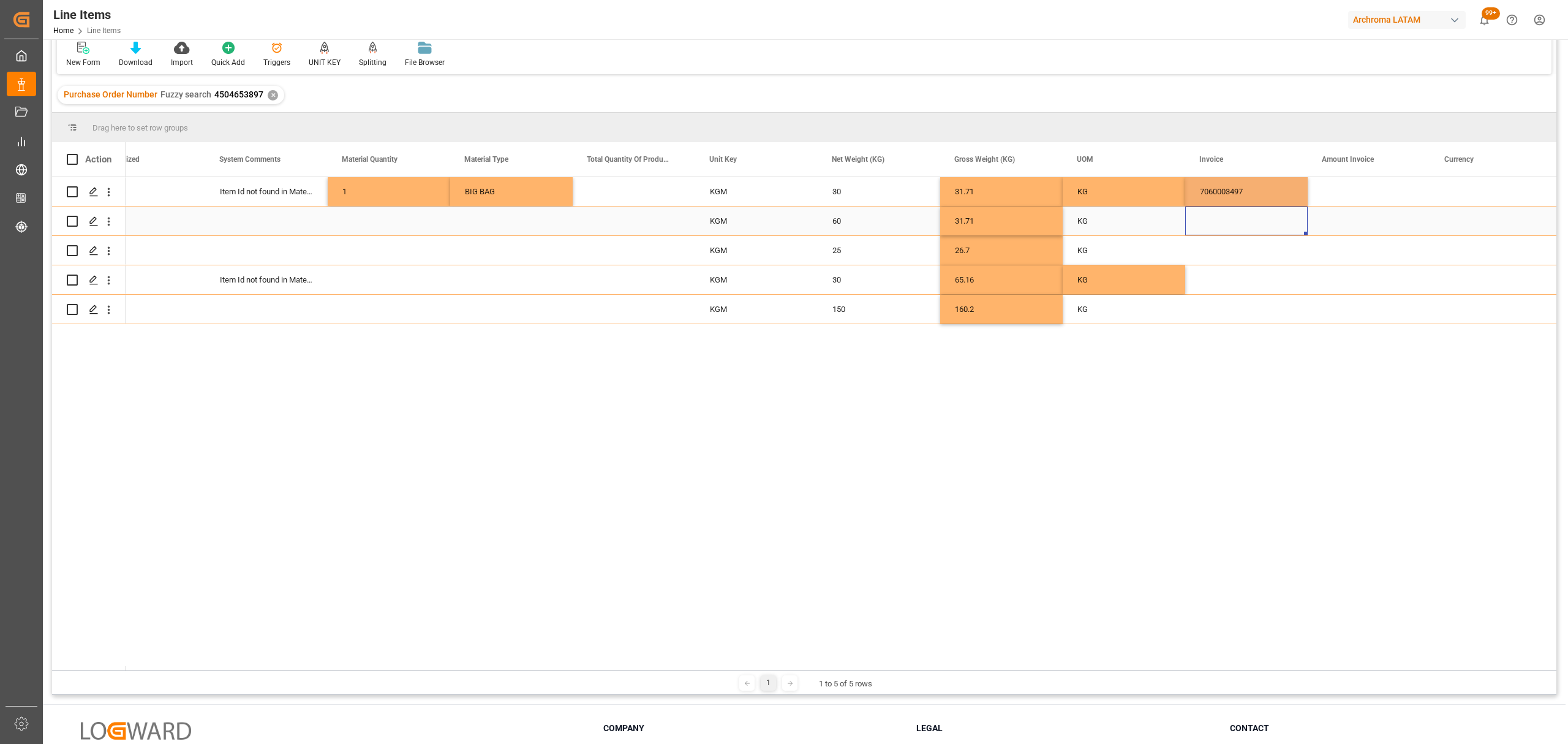
click at [1244, 222] on div "Press SPACE to select this row." at bounding box center [1247, 221] width 123 height 29
click at [1243, 220] on input "Press SPACE to select this row." at bounding box center [1246, 229] width 103 height 24
paste input "7060003497"
type input "7060003497"
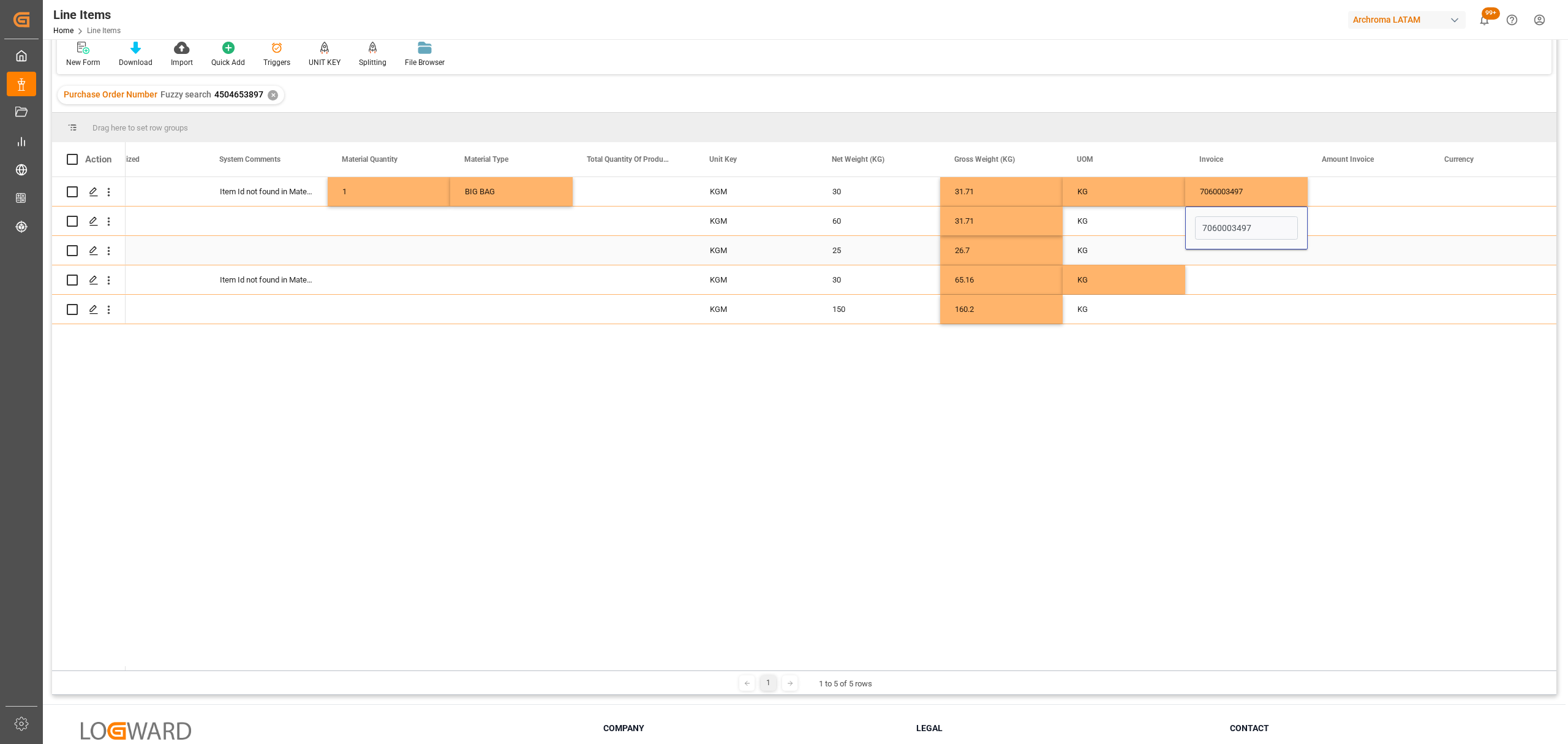
click at [1236, 253] on div "Press SPACE to select this row." at bounding box center [1247, 250] width 123 height 29
click at [1236, 250] on input "Press SPACE to select this row." at bounding box center [1246, 258] width 103 height 24
paste input "7060003497"
type input "7060003497"
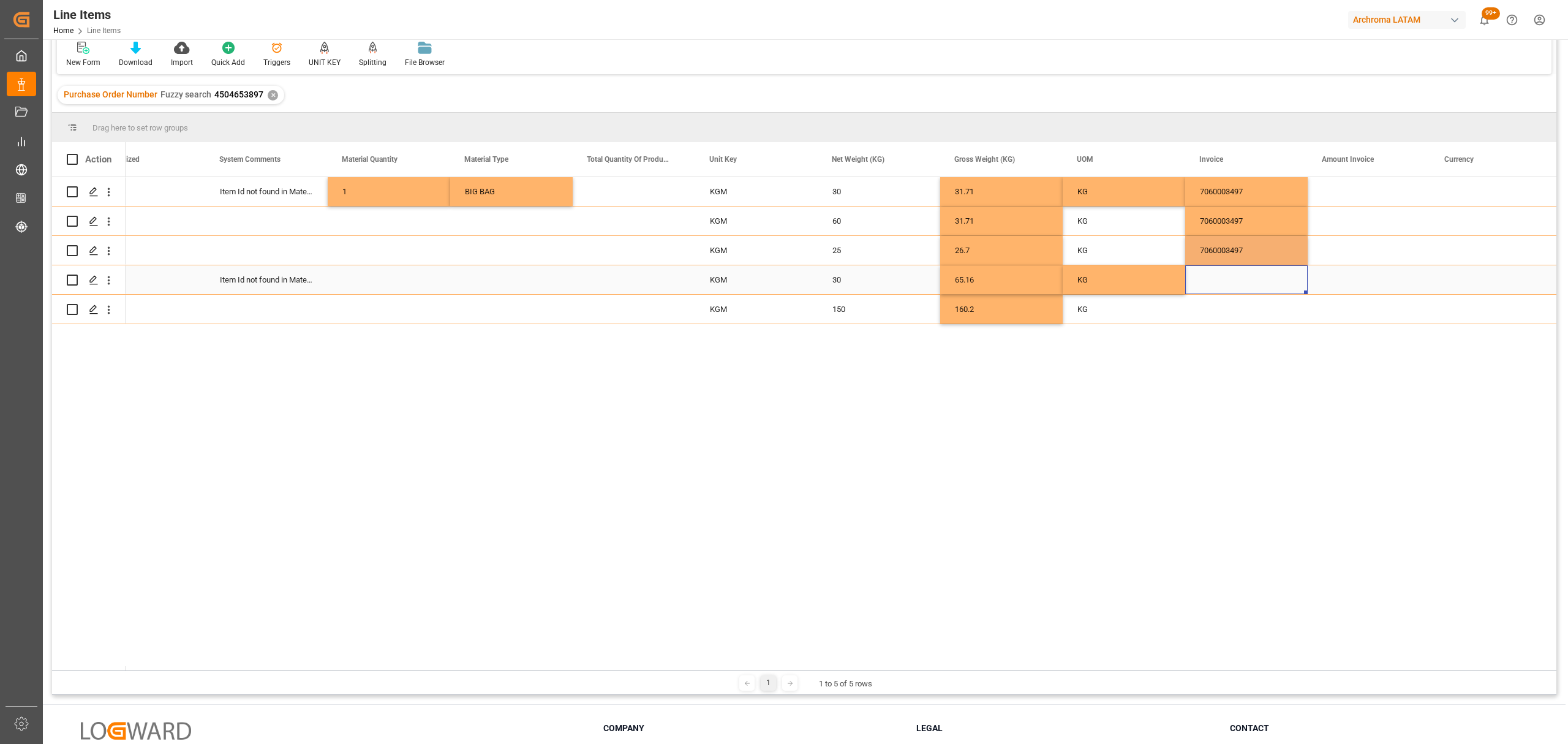
click at [1240, 285] on div "Press SPACE to select this row." at bounding box center [1247, 280] width 123 height 29
click at [1236, 280] on input "Press SPACE to select this row." at bounding box center [1246, 287] width 103 height 24
paste input "7060003497"
type input "7060003497"
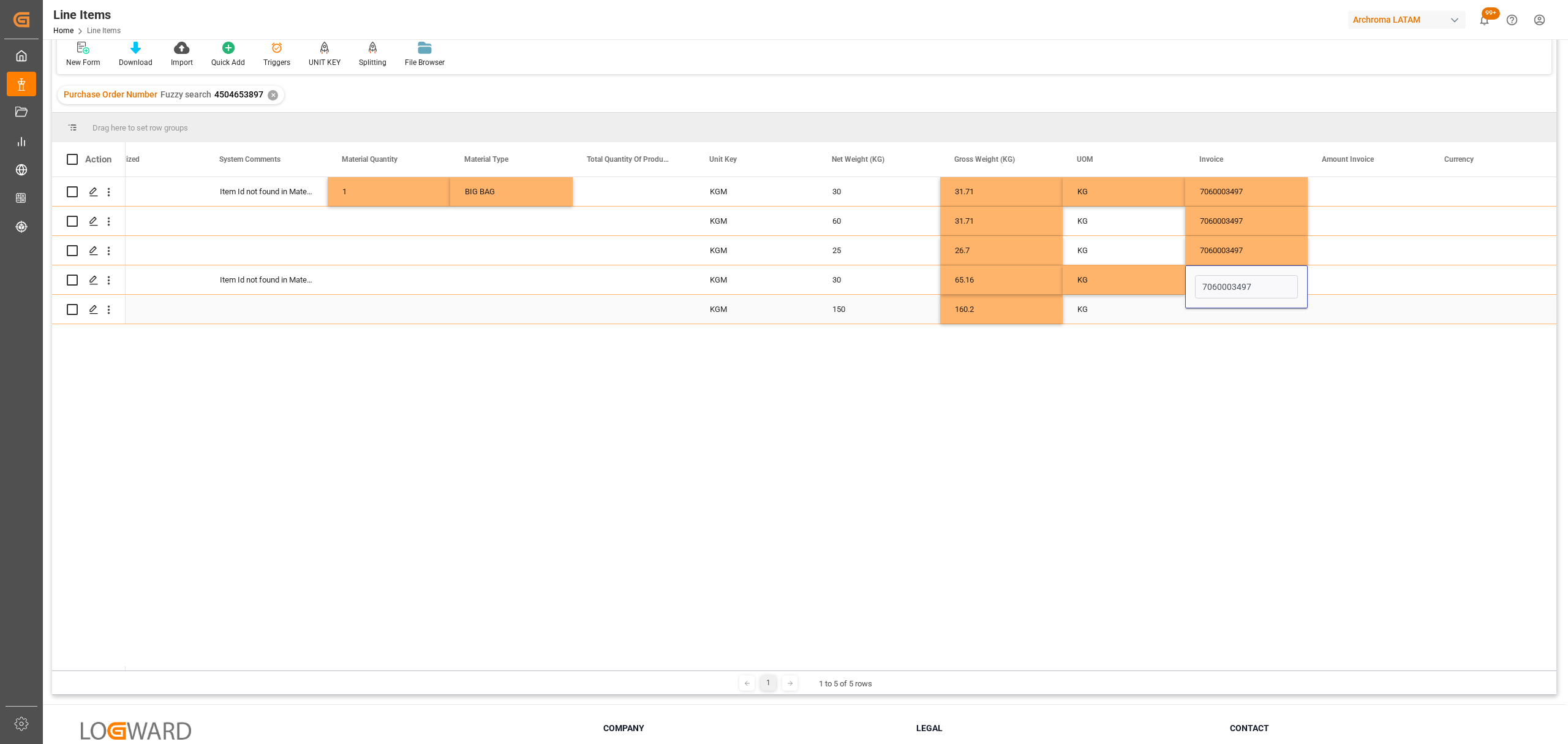
click at [1238, 311] on div "Press SPACE to select this row." at bounding box center [1247, 310] width 123 height 29
click at [1239, 311] on div "Press SPACE to select this row." at bounding box center [1247, 310] width 123 height 29
click at [1238, 311] on input "Press SPACE to select this row." at bounding box center [1246, 302] width 103 height 24
paste input "7060003497"
type input "7060003497"
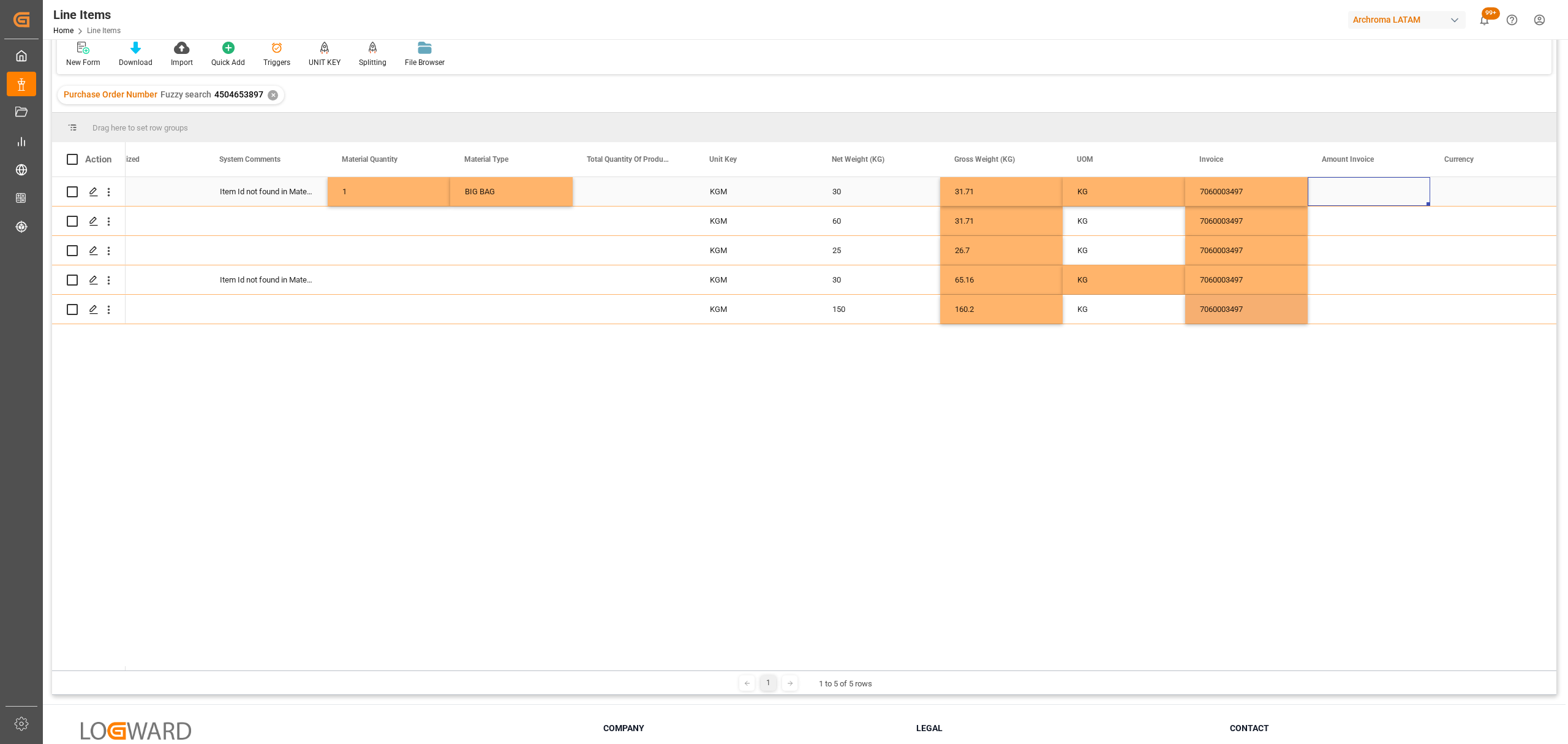
click at [1365, 187] on div "Press SPACE to select this row." at bounding box center [1369, 192] width 123 height 29
click at [1359, 199] on input "Press SPACE to select this row." at bounding box center [1369, 199] width 103 height 24
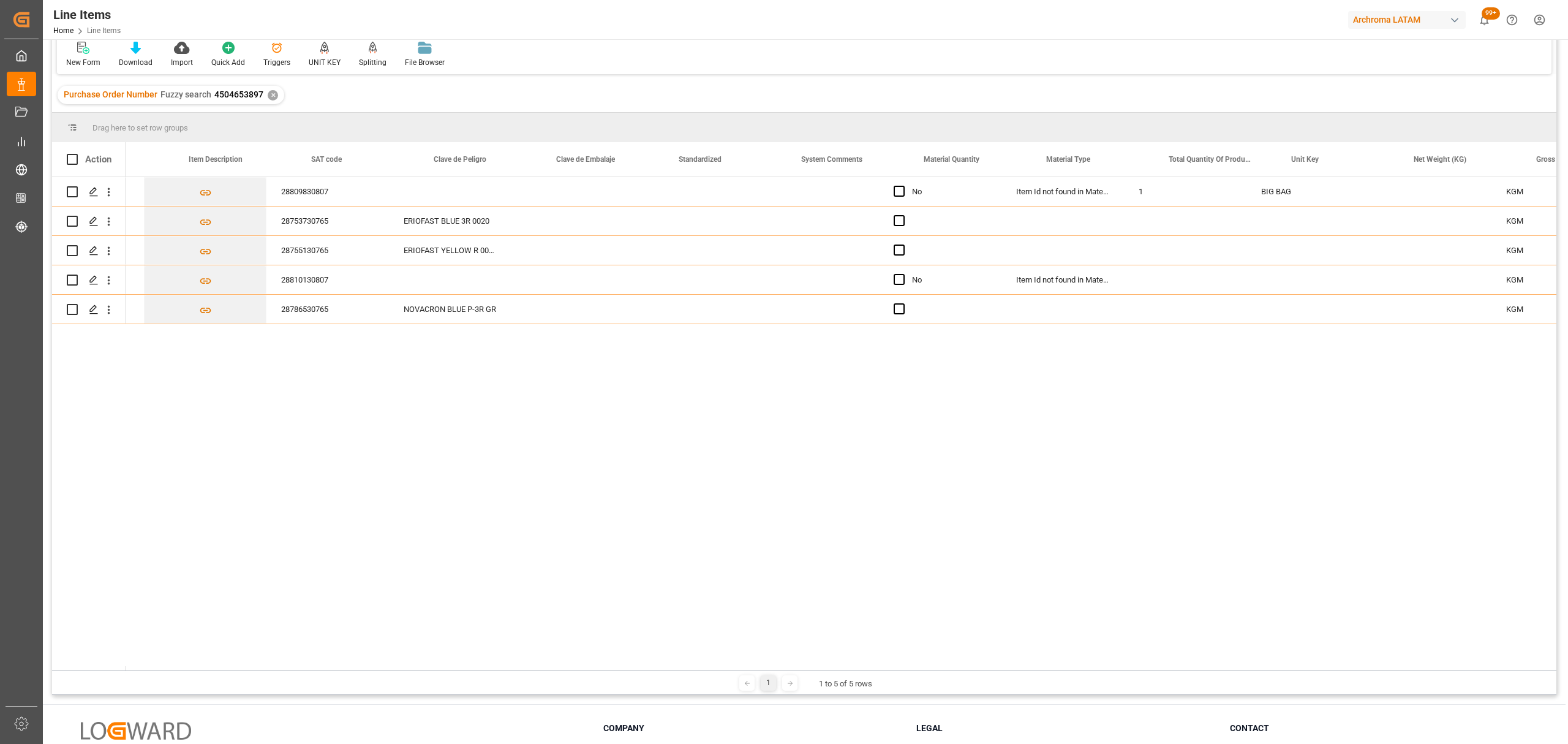
scroll to position [0, 1191]
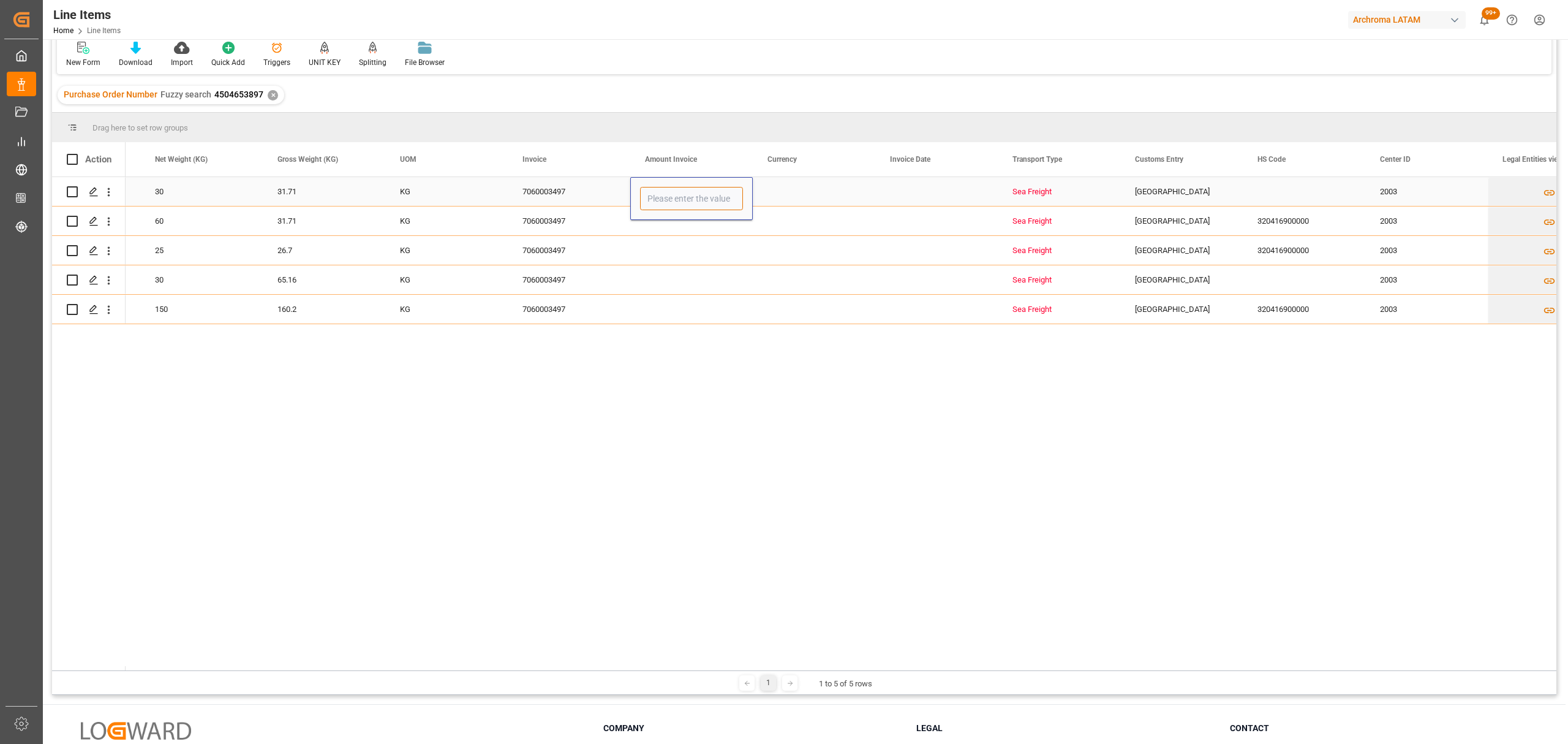
click at [660, 199] on input "Press SPACE to select this row." at bounding box center [691, 199] width 103 height 24
type input "168.30"
click at [723, 227] on div "Press SPACE to select this row." at bounding box center [692, 221] width 123 height 29
click at [723, 227] on input "Press SPACE to select this row." at bounding box center [691, 229] width 103 height 24
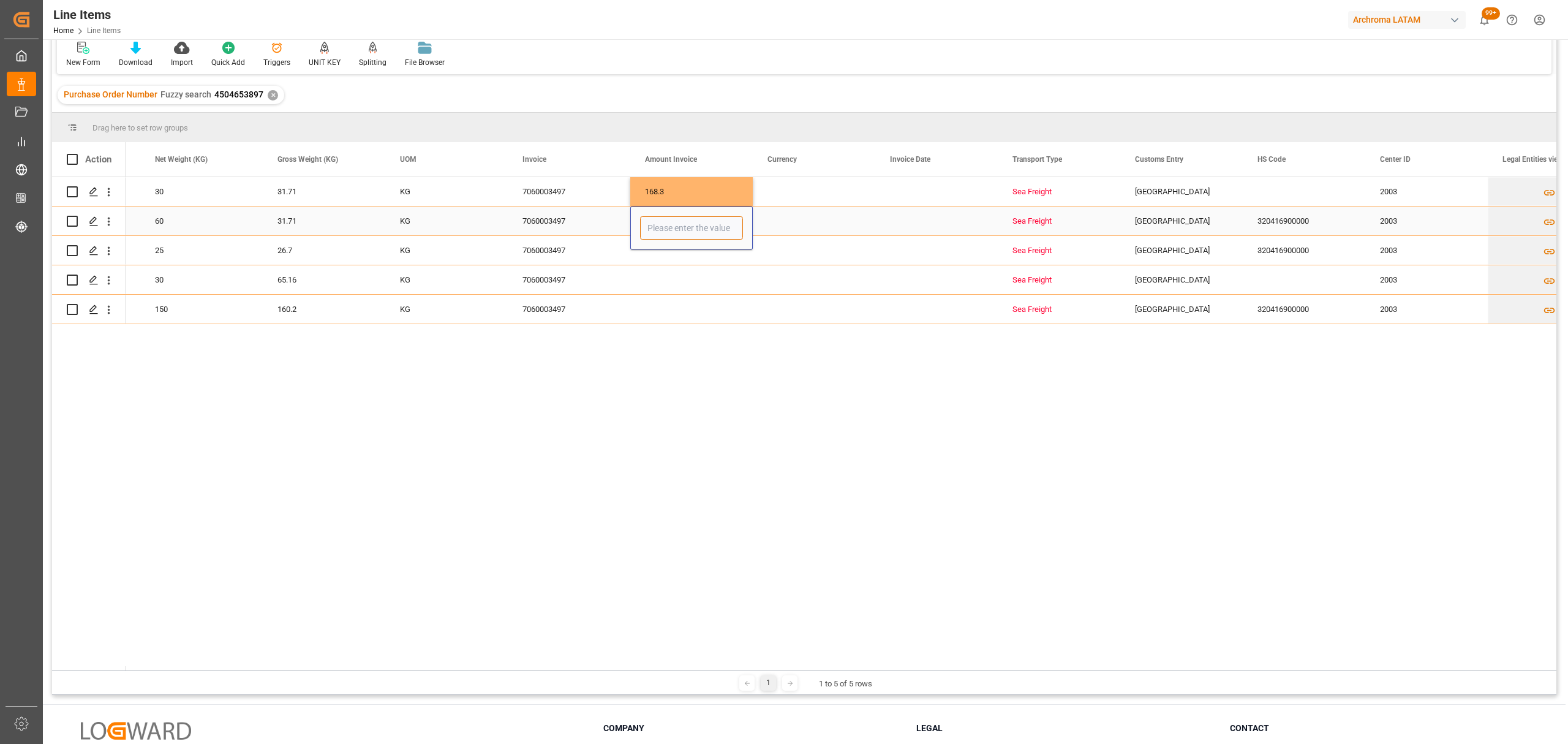
click at [699, 231] on input "Press SPACE to select this row." at bounding box center [691, 229] width 103 height 24
type input "1513.20"
click at [683, 253] on div "Press SPACE to select this row." at bounding box center [692, 250] width 123 height 29
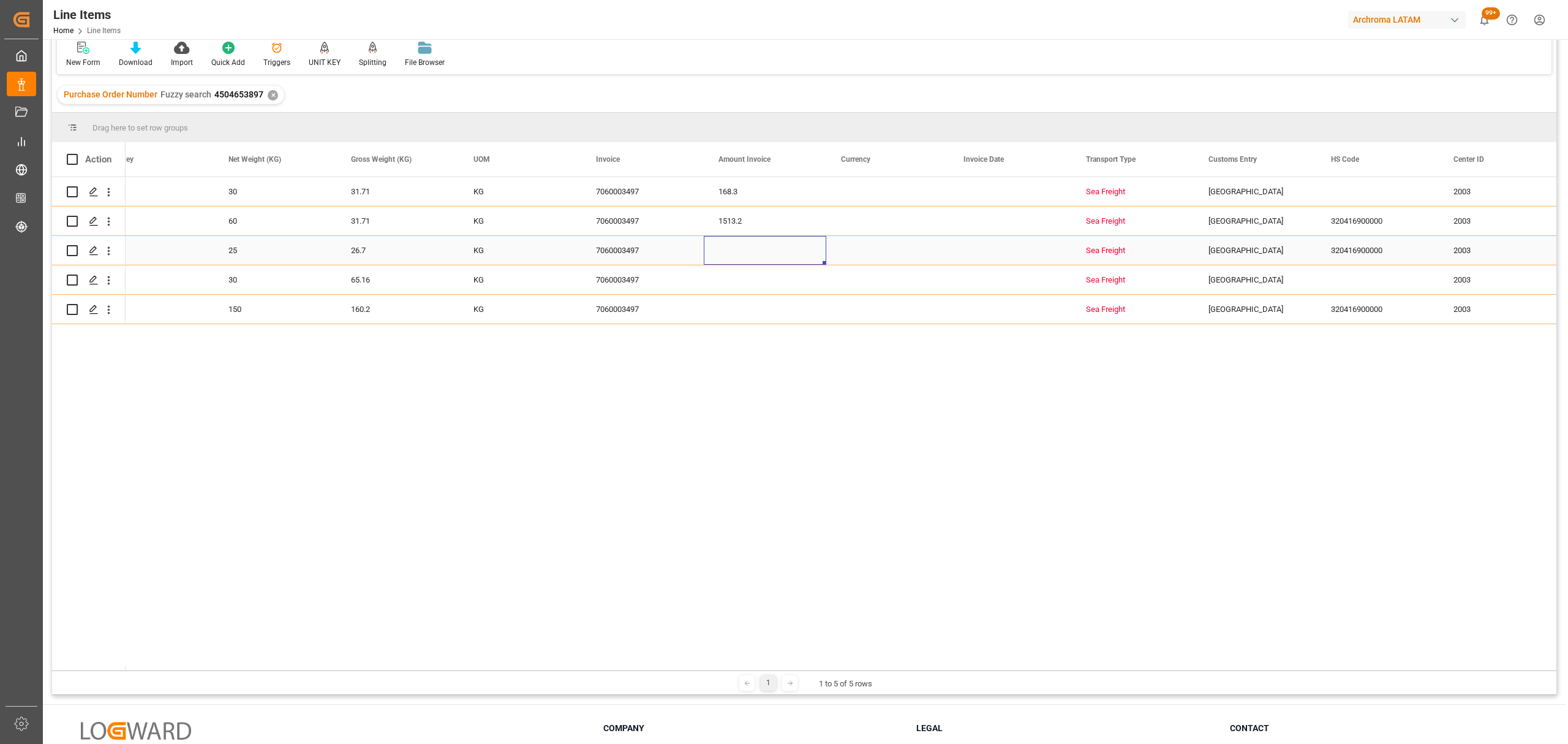
click at [740, 255] on div "Press SPACE to select this row." at bounding box center [764, 250] width 123 height 29
click at [740, 255] on input "Press SPACE to select this row." at bounding box center [764, 258] width 103 height 24
type input "217.75"
click at [745, 288] on div "Press SPACE to select this row." at bounding box center [764, 280] width 123 height 29
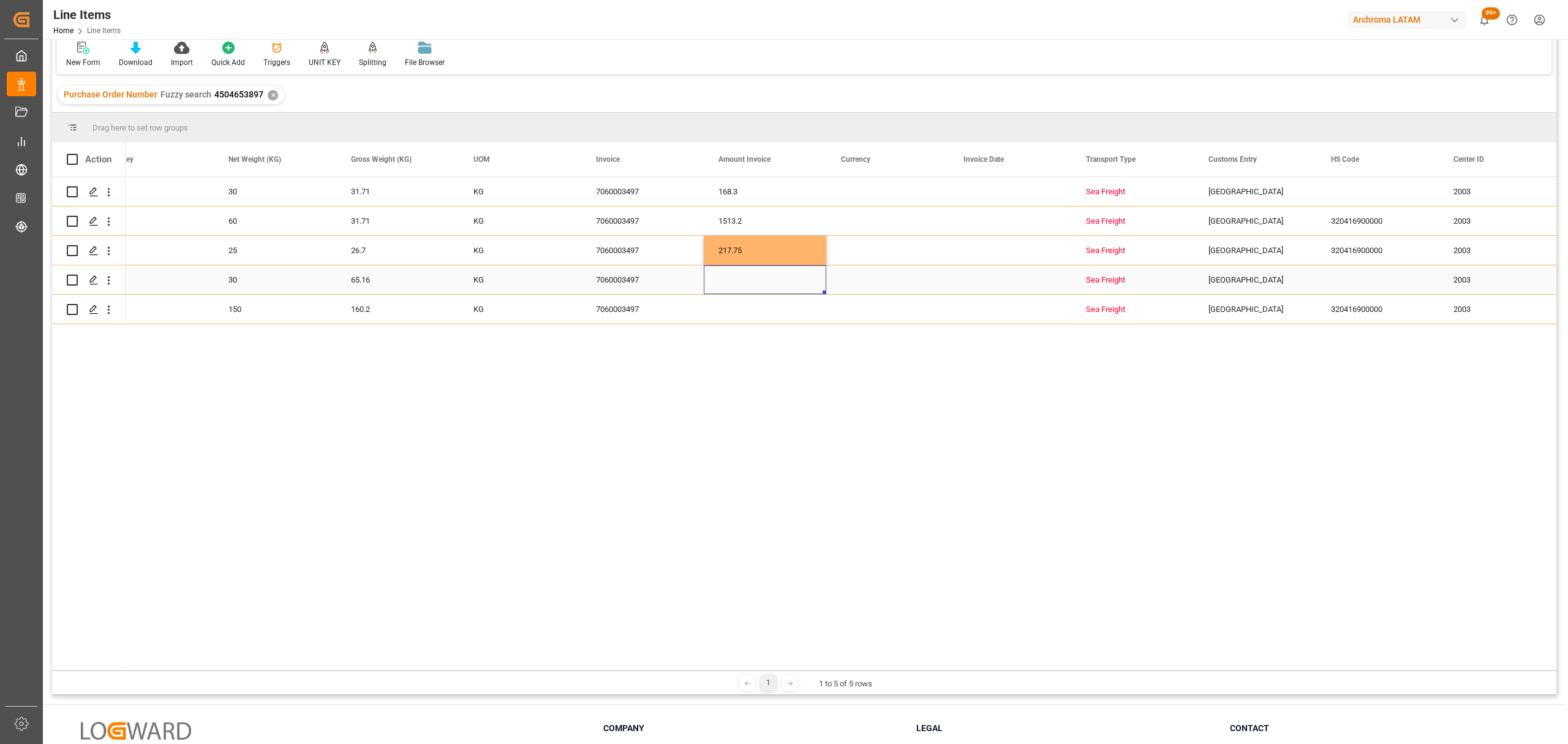
click at [749, 280] on div "Press SPACE to select this row." at bounding box center [764, 280] width 123 height 29
click at [749, 280] on input "Press SPACE to select this row." at bounding box center [764, 287] width 103 height 24
type input "488.40"
click at [775, 316] on div "Press SPACE to select this row." at bounding box center [764, 310] width 123 height 29
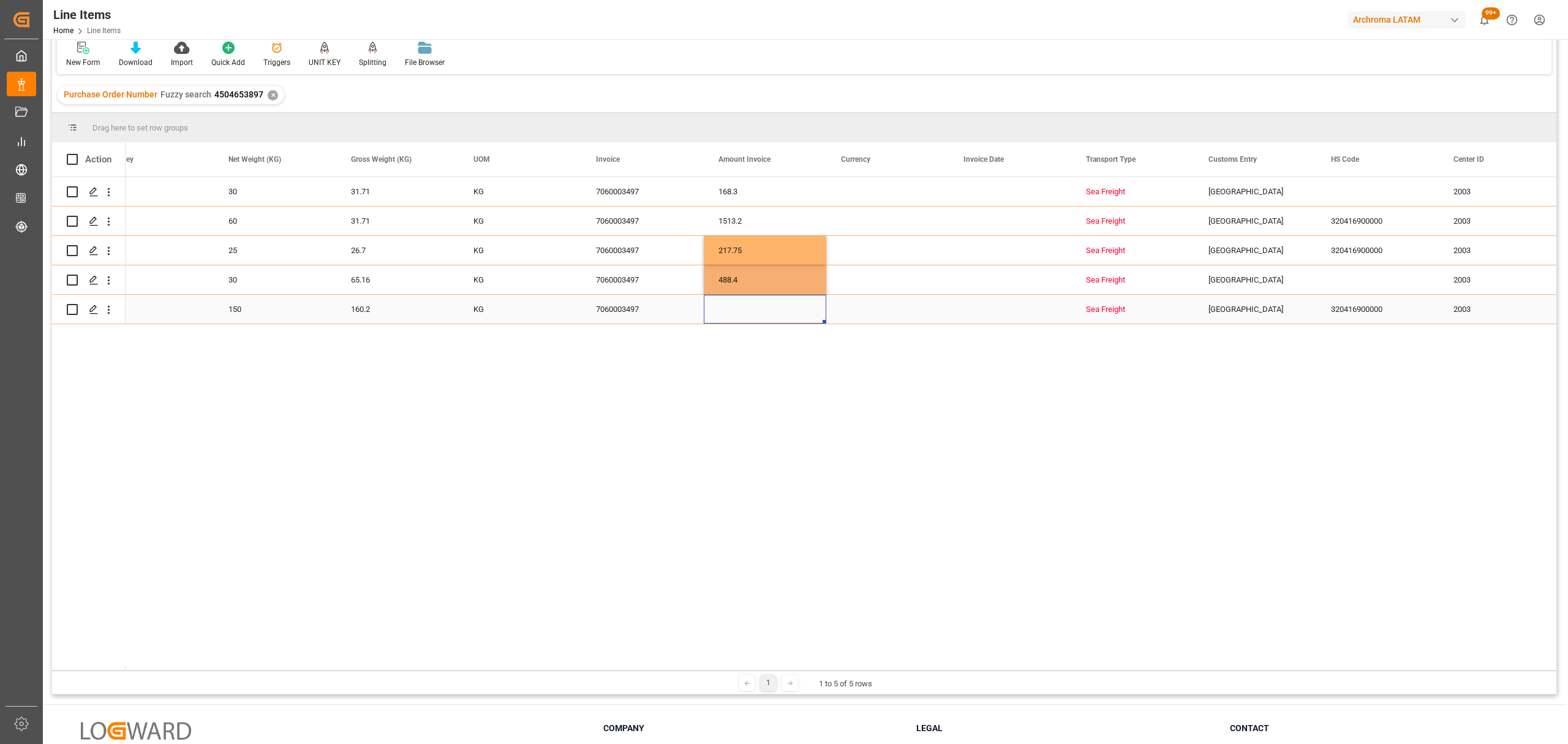
click at [775, 316] on div "Press SPACE to select this row." at bounding box center [764, 310] width 123 height 29
click at [778, 305] on input "Press SPACE to select this row." at bounding box center [764, 302] width 103 height 24
type input "1426.50"
click at [865, 187] on div "Press SPACE to select this row." at bounding box center [887, 192] width 123 height 29
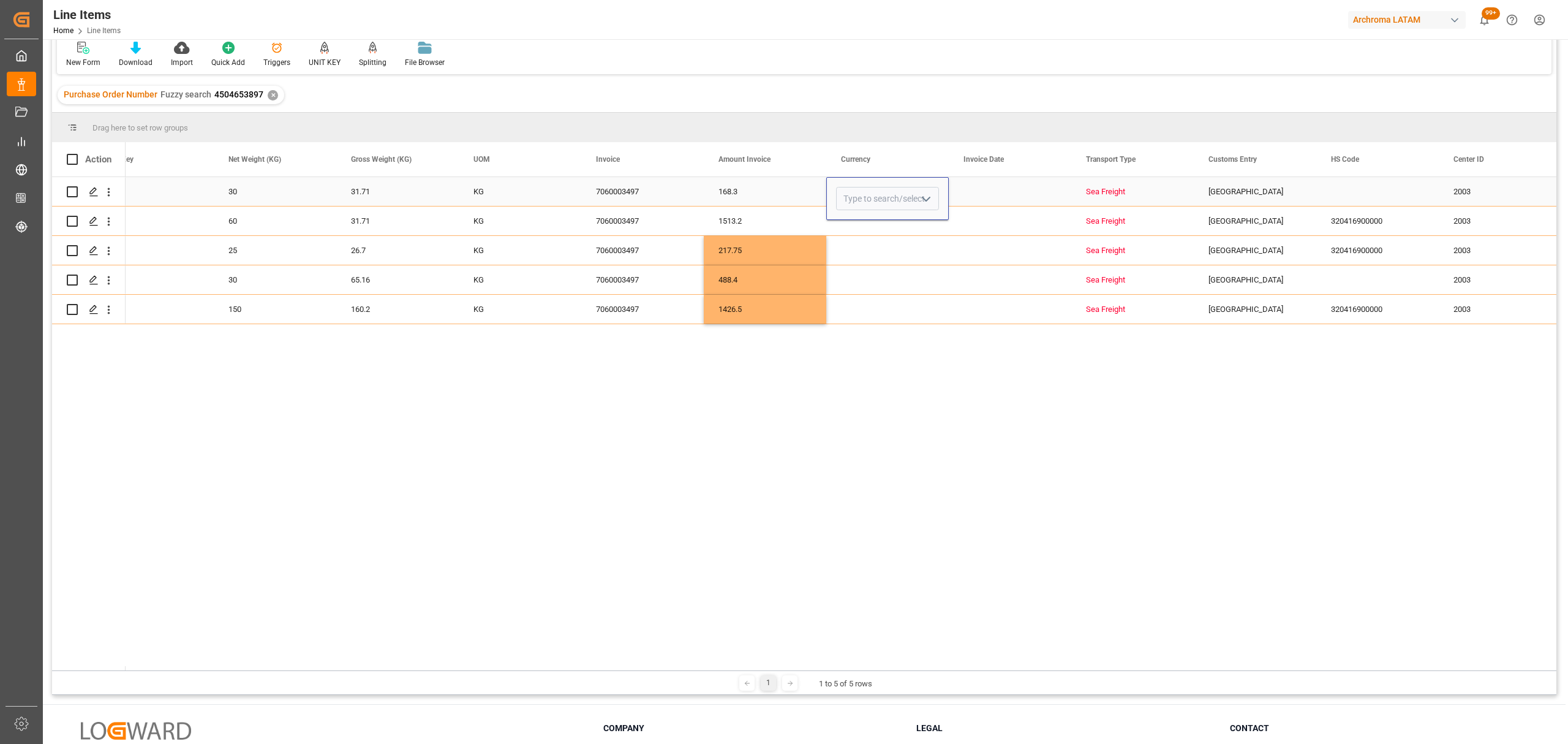
click at [925, 198] on icon "open menu" at bounding box center [926, 199] width 15 height 15
click at [867, 233] on div "USD" at bounding box center [888, 233] width 102 height 43
type input "USD"
click at [924, 227] on div "Press SPACE to select this row." at bounding box center [887, 221] width 123 height 29
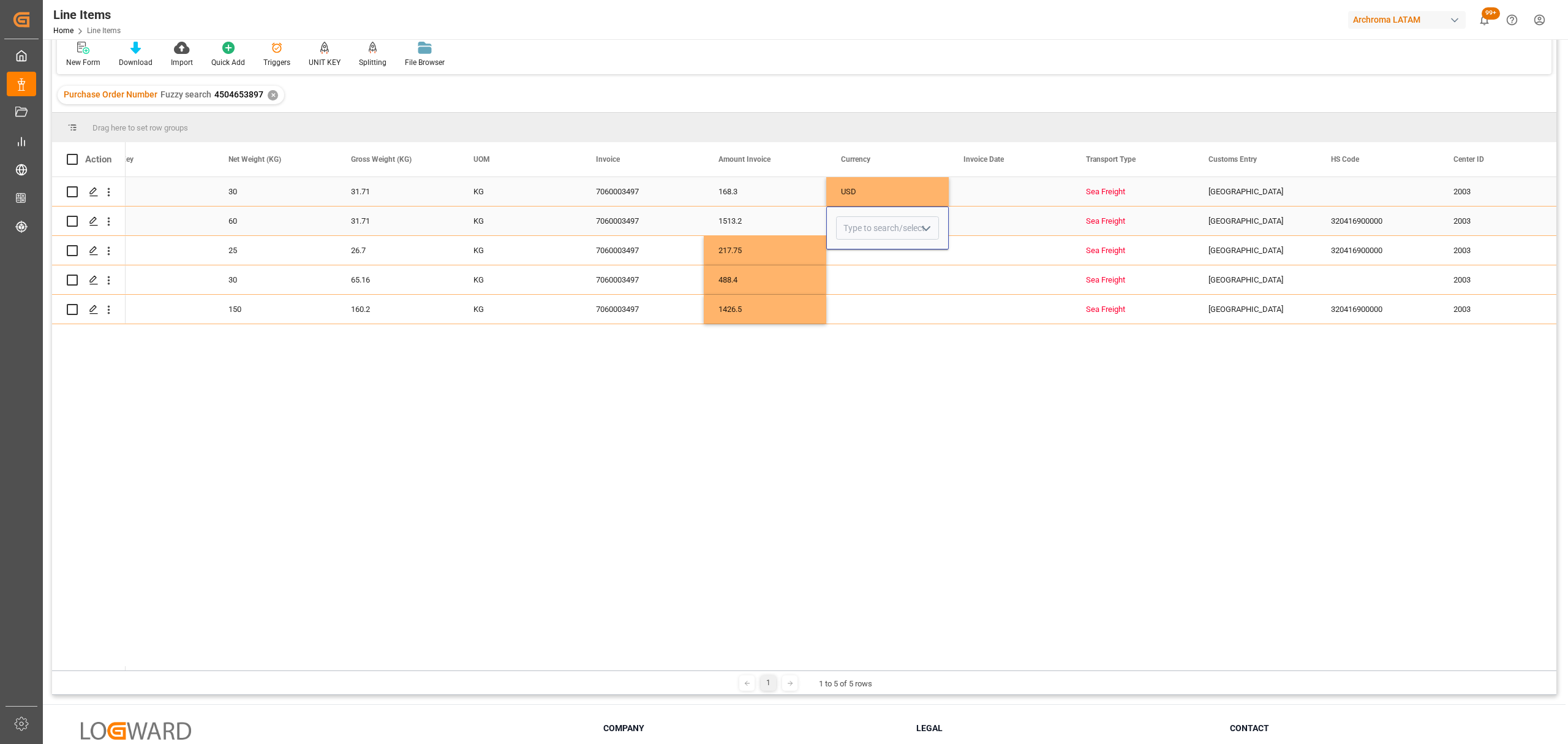
click at [926, 224] on icon "open menu" at bounding box center [926, 229] width 15 height 15
click at [884, 262] on div "USD" at bounding box center [888, 262] width 102 height 43
type input "USD"
click at [912, 256] on div "Press SPACE to select this row." at bounding box center [887, 250] width 123 height 29
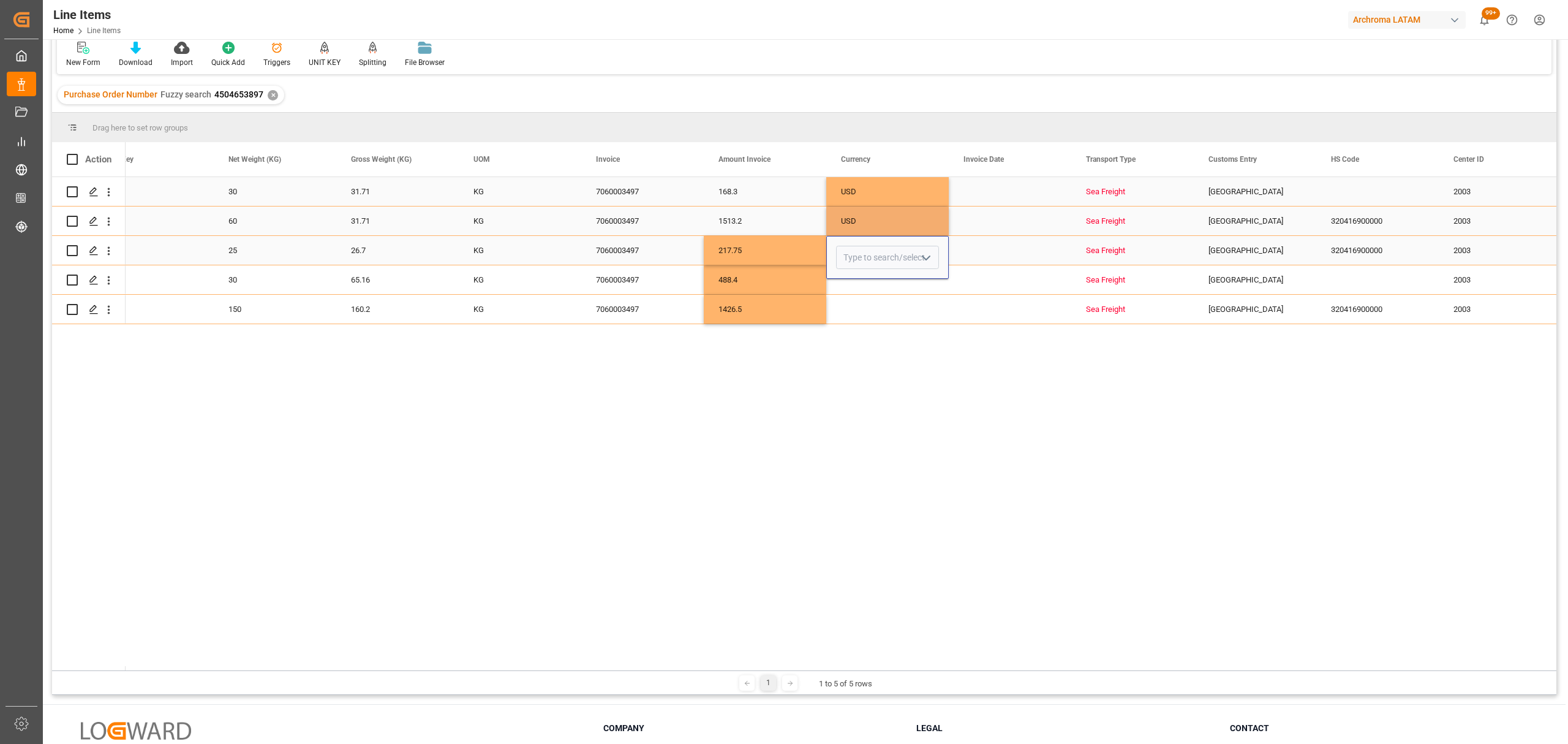
click at [932, 250] on icon "open menu" at bounding box center [926, 258] width 15 height 15
click at [895, 288] on div "USD" at bounding box center [888, 292] width 102 height 43
type input "USD"
click at [916, 285] on div "Press SPACE to select this row." at bounding box center [887, 280] width 123 height 29
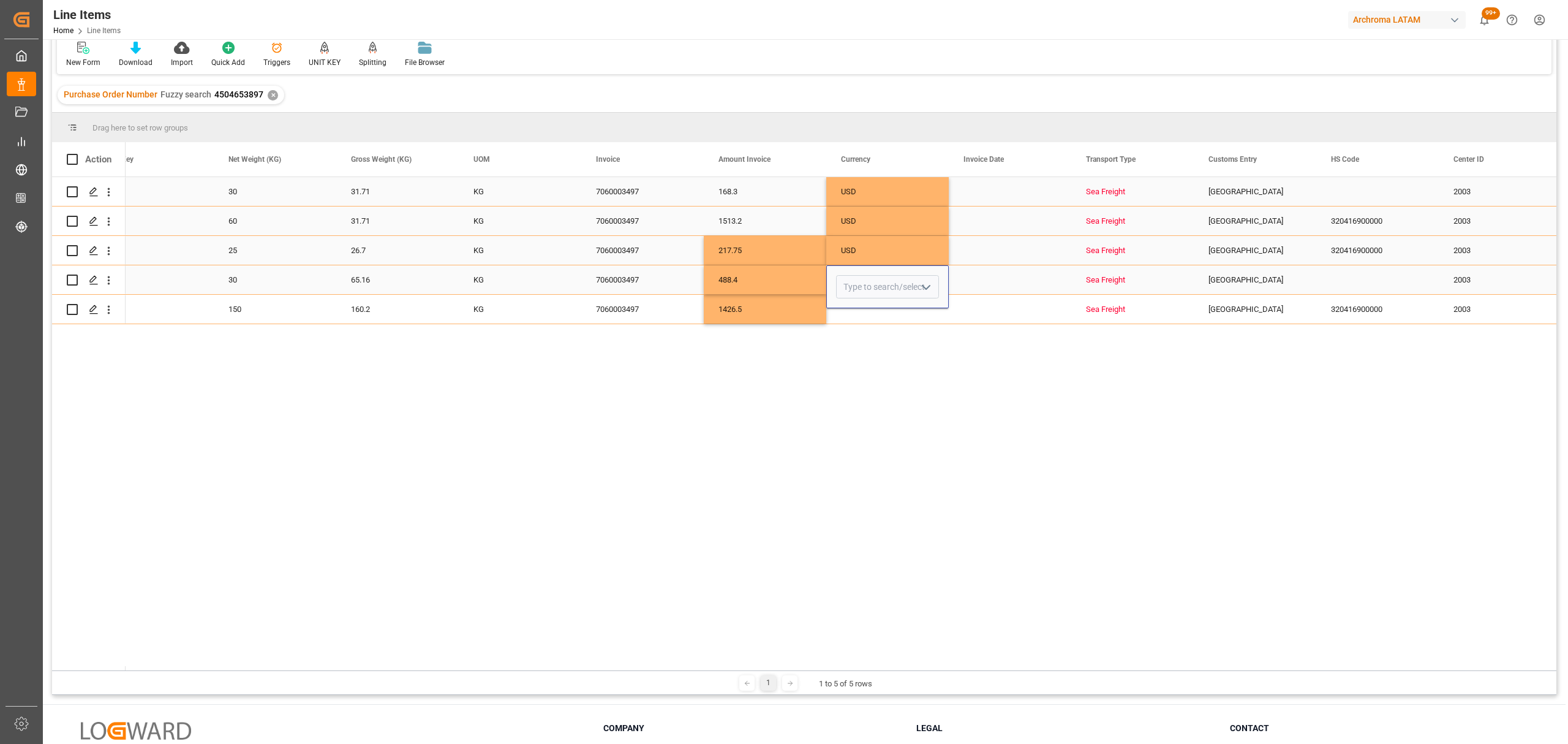
click at [923, 280] on icon "open menu" at bounding box center [926, 288] width 15 height 15
click at [870, 315] on div "USD" at bounding box center [888, 321] width 102 height 43
type input "USD"
click at [899, 314] on div "Press SPACE to select this row." at bounding box center [887, 310] width 123 height 29
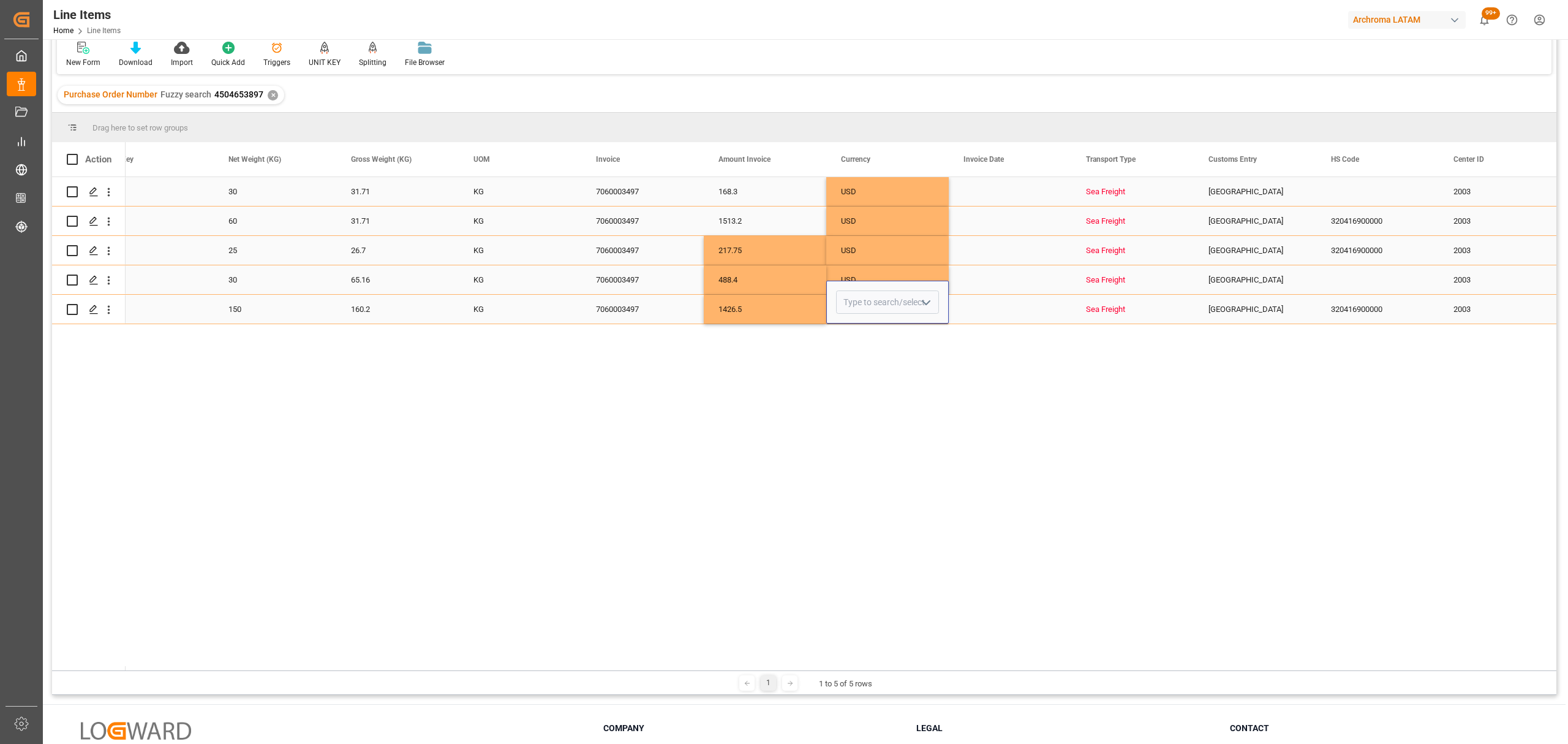
click at [926, 304] on polyline "open menu" at bounding box center [926, 303] width 7 height 4
click at [882, 336] on div "USD" at bounding box center [888, 337] width 102 height 43
type input "USD"
click at [998, 195] on div "Press SPACE to select this row." at bounding box center [1010, 192] width 123 height 29
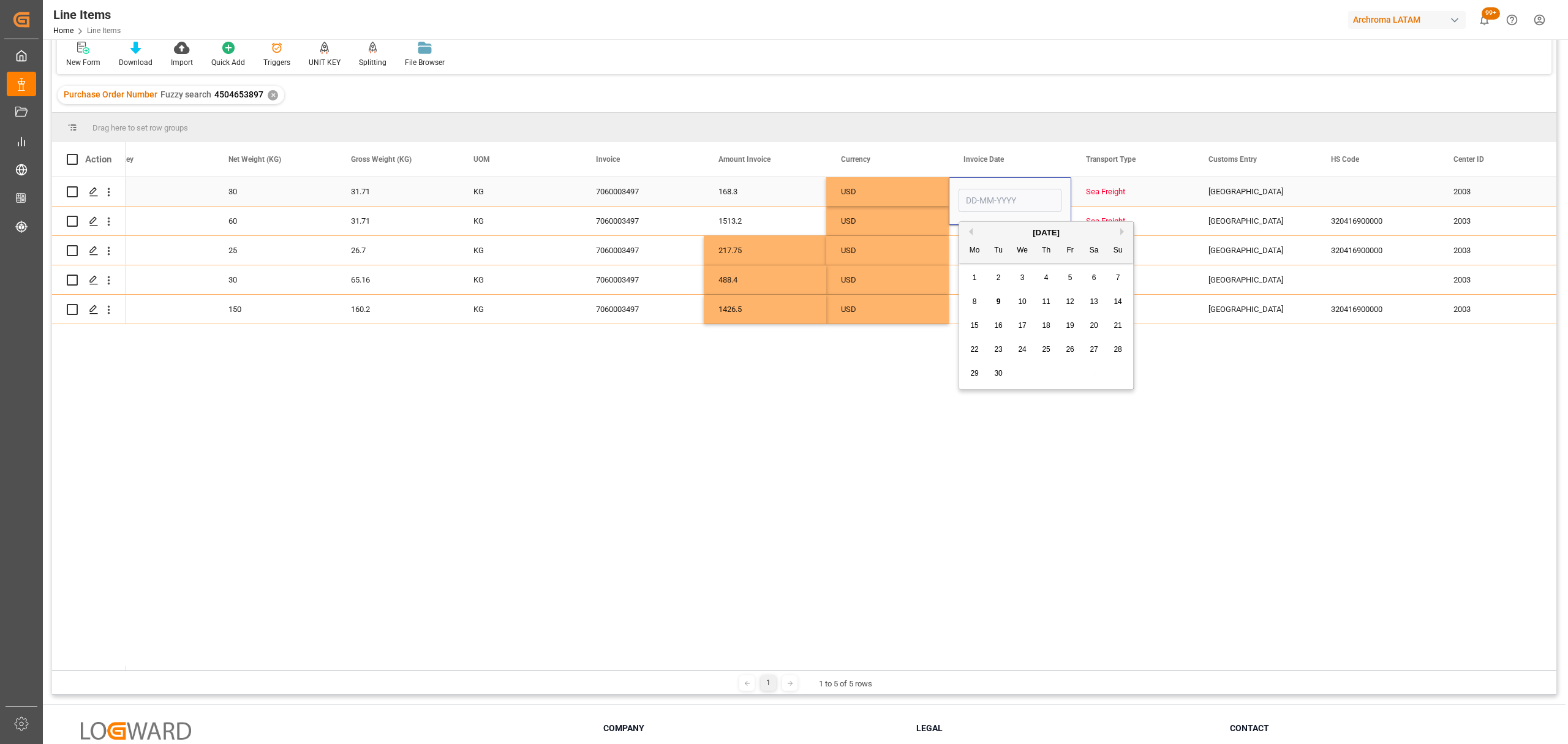
click at [998, 195] on input "Press SPACE to select this row." at bounding box center [1010, 200] width 103 height 24
click at [966, 287] on div "1 2 3 4 5 6 7" at bounding box center [1047, 278] width 167 height 24
click at [1069, 278] on span "5" at bounding box center [1070, 277] width 5 height 8
type input "05-09-2025"
click at [1001, 233] on div "Press SPACE to select this row." at bounding box center [1010, 221] width 123 height 29
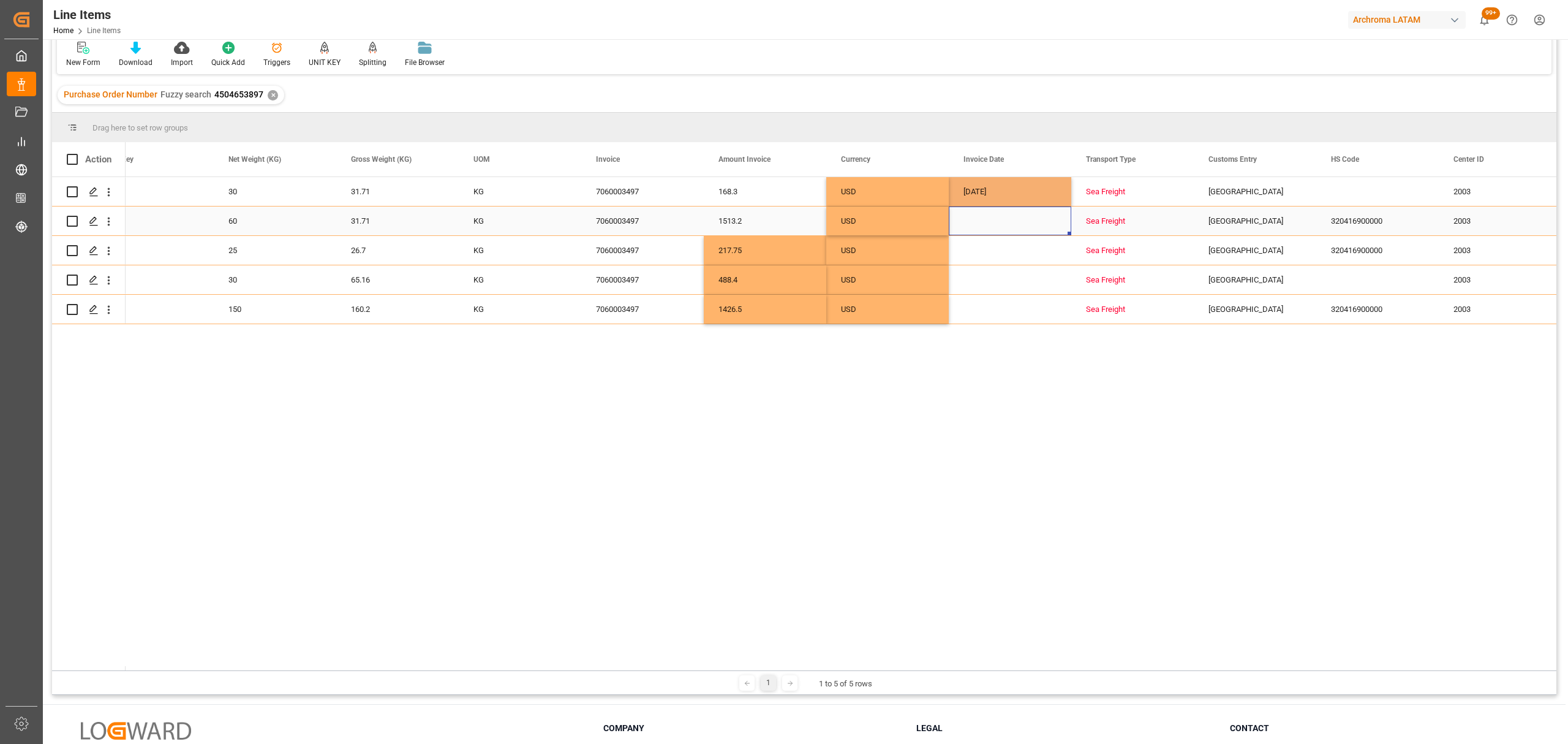
click at [1000, 233] on div "Press SPACE to select this row." at bounding box center [1010, 221] width 123 height 29
click at [1075, 309] on div "5" at bounding box center [1070, 308] width 15 height 15
type input "05-09-2025"
click at [974, 261] on div "Press SPACE to select this row." at bounding box center [1010, 250] width 123 height 29
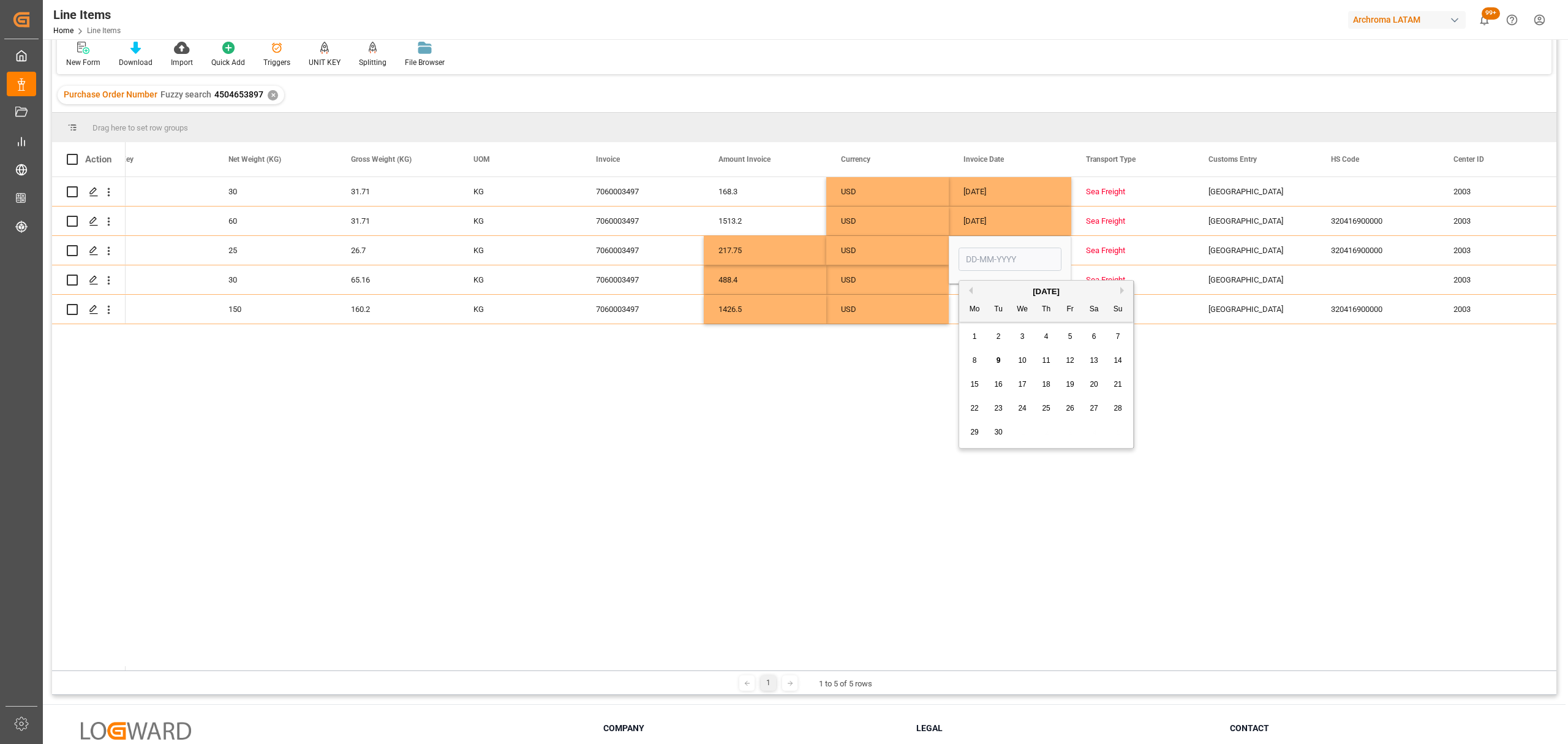
click at [1068, 335] on span "5" at bounding box center [1070, 336] width 5 height 8
type input "05-09-2025"
click at [990, 287] on div "Press SPACE to select this row." at bounding box center [1010, 280] width 123 height 29
click at [1071, 369] on span "5" at bounding box center [1070, 365] width 5 height 8
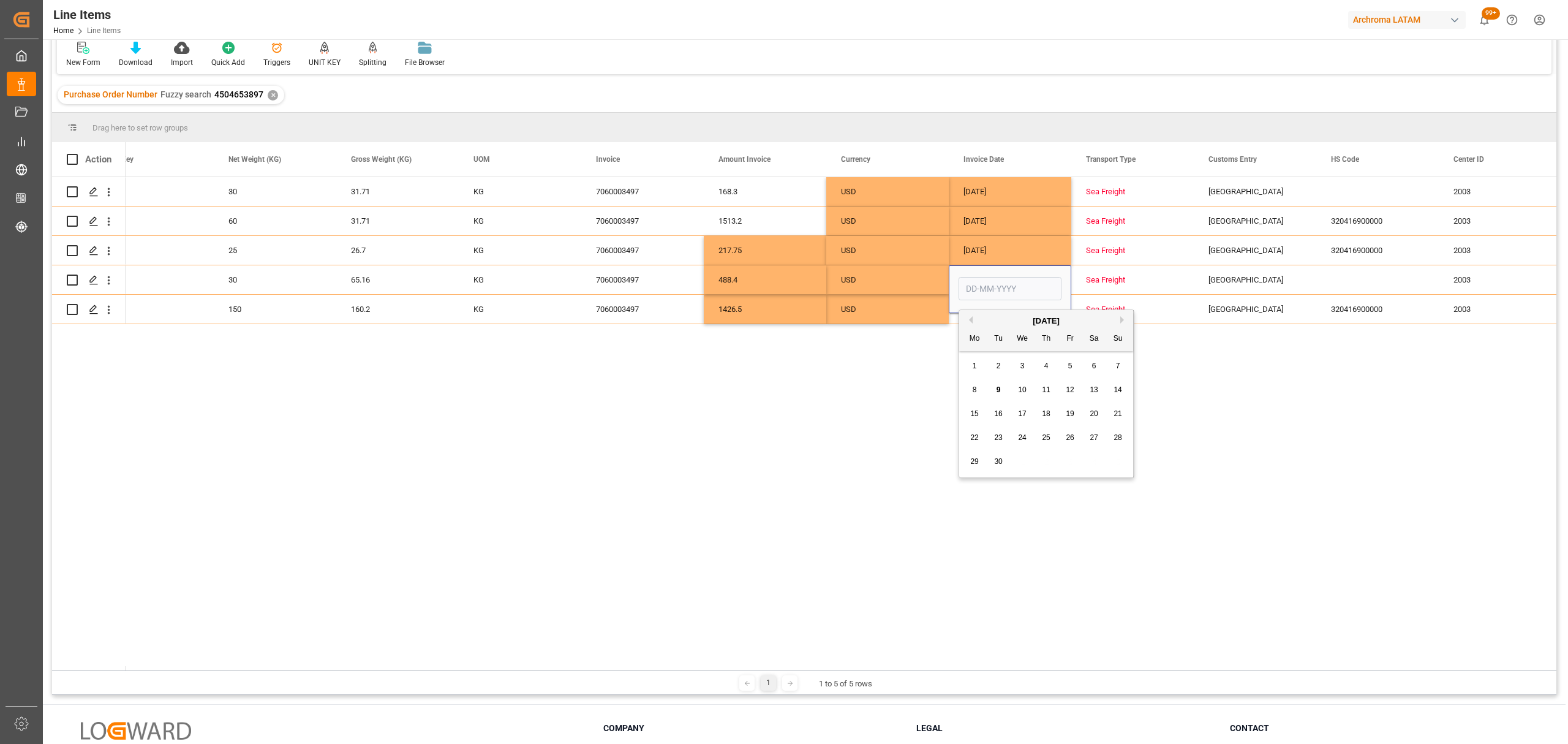
type input "05-09-2025"
click at [996, 321] on div "Press SPACE to select this row." at bounding box center [1010, 310] width 123 height 29
click at [1073, 376] on div "5" at bounding box center [1070, 376] width 15 height 15
type input "05-09-2025"
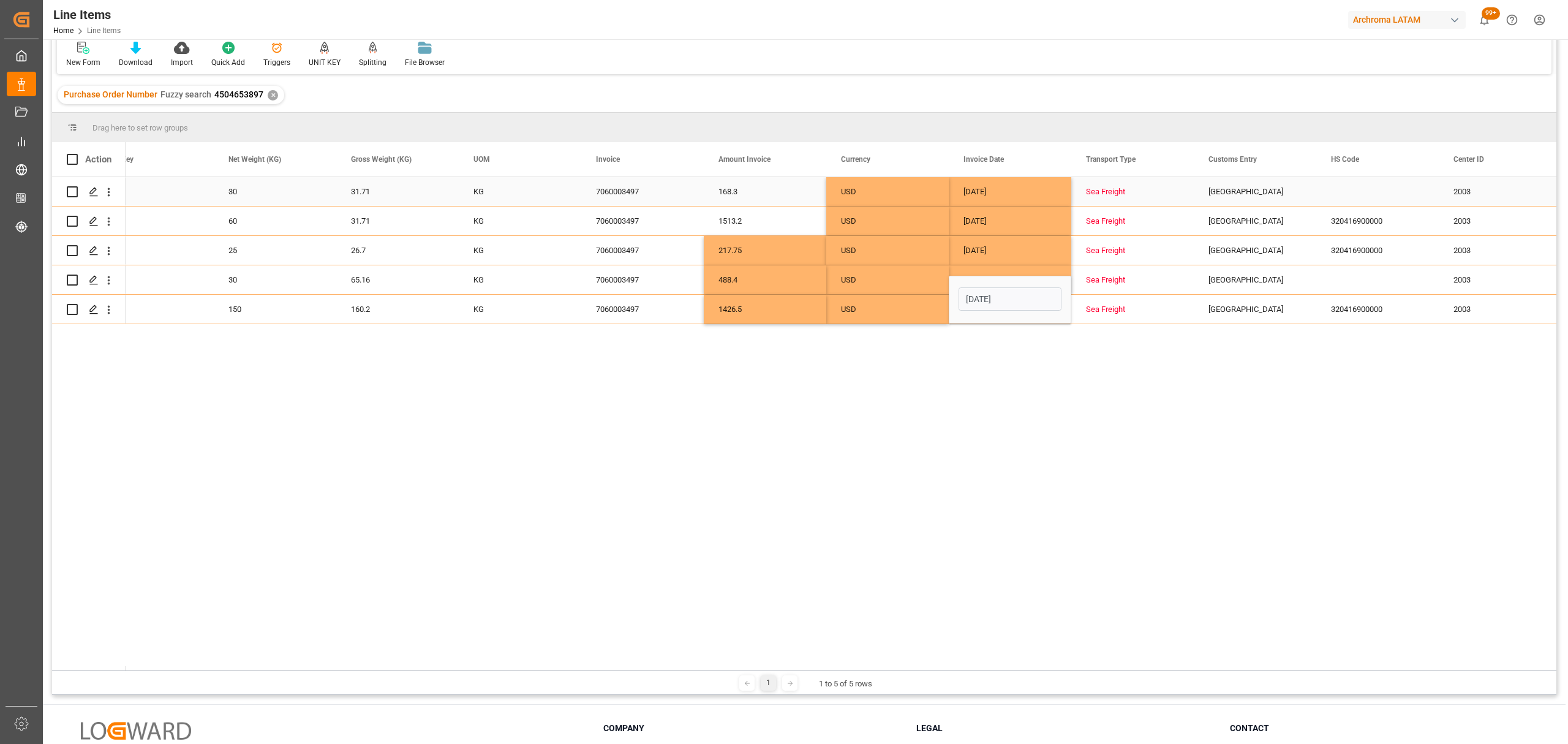
click at [1039, 190] on div "05-09-2025" at bounding box center [1010, 192] width 123 height 29
click at [1419, 194] on div "Press SPACE to select this row." at bounding box center [1378, 192] width 123 height 29
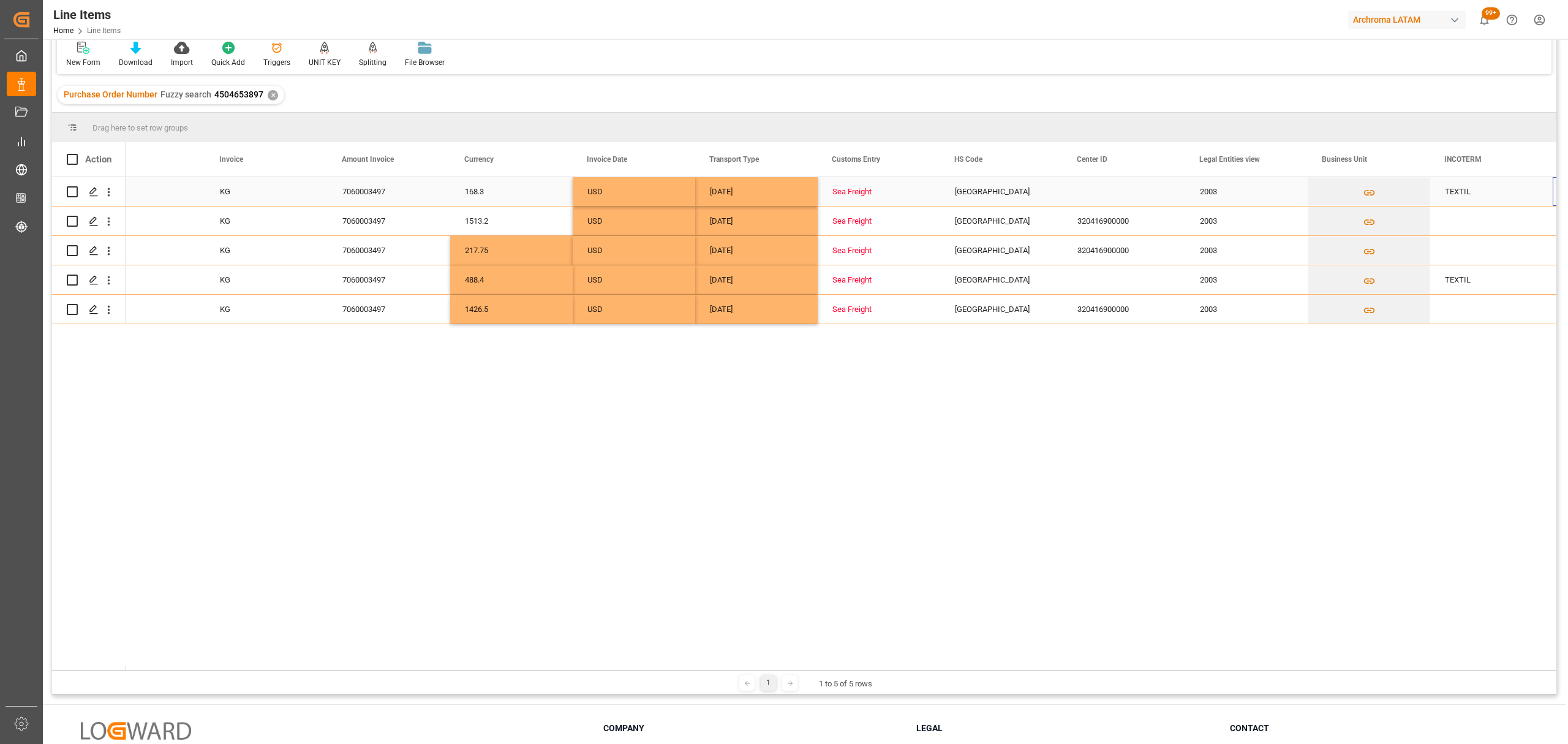
scroll to position [0, 2615]
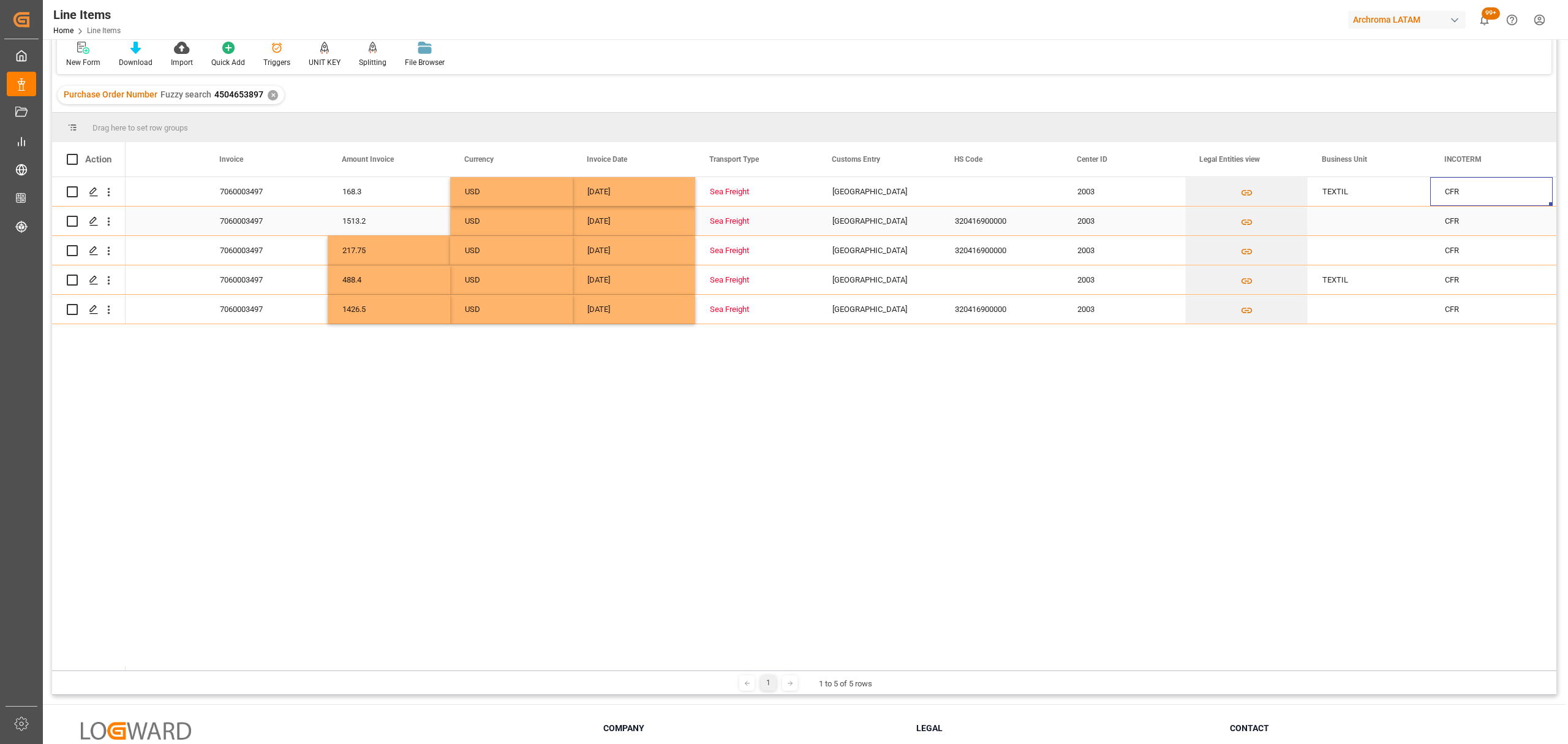
click at [1382, 228] on div "Press SPACE to select this row." at bounding box center [1369, 221] width 123 height 29
click at [1382, 228] on input "Press SPACE to select this row." at bounding box center [1369, 229] width 103 height 24
type input "TEXTIL"
click at [1365, 256] on div "Press SPACE to select this row." at bounding box center [1369, 250] width 123 height 29
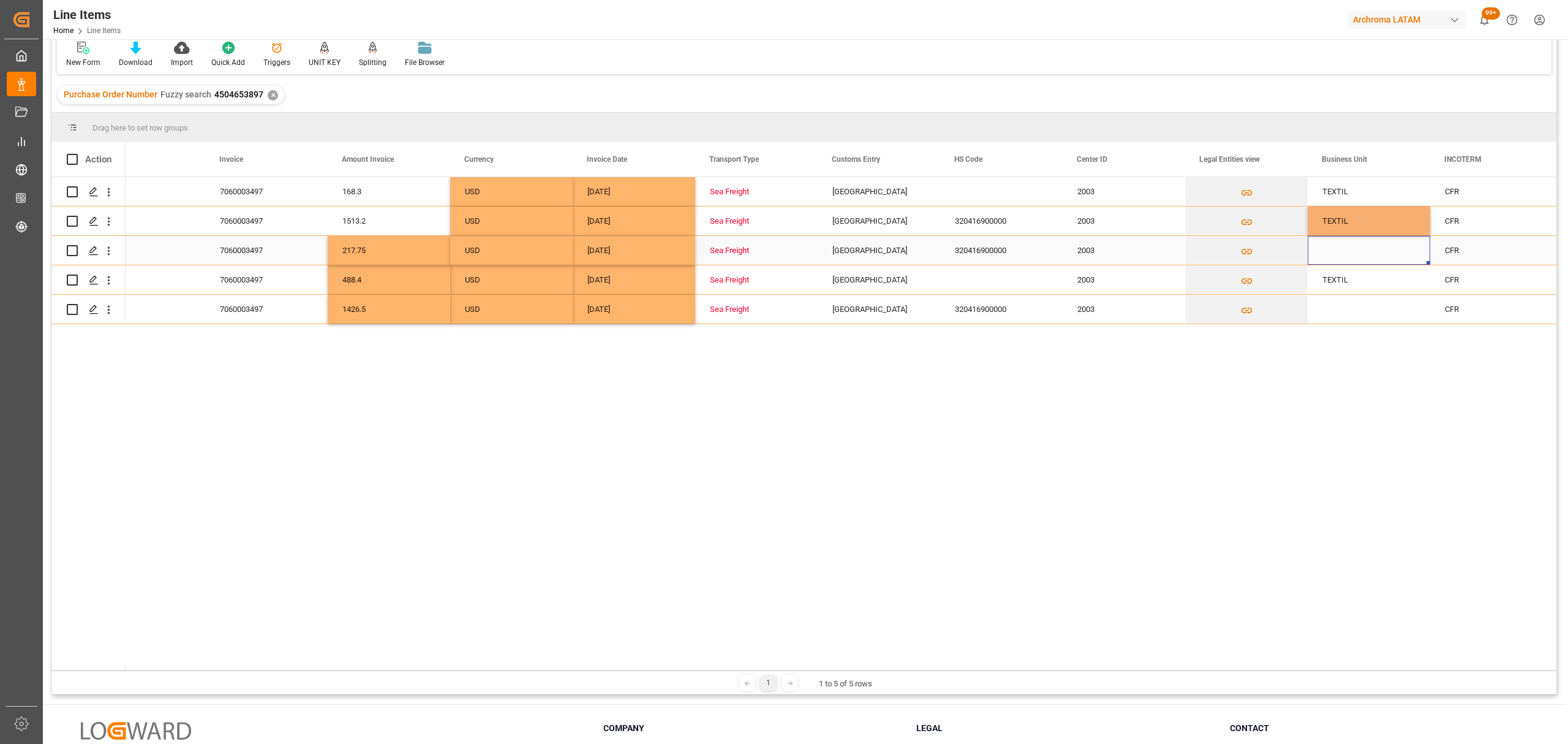
click at [1365, 256] on div "Press SPACE to select this row." at bounding box center [1369, 250] width 123 height 29
click at [1363, 256] on input "Press SPACE to select this row." at bounding box center [1369, 258] width 103 height 24
type input "TEXTIL"
click at [1365, 305] on div "Press SPACE to select this row." at bounding box center [1369, 310] width 123 height 29
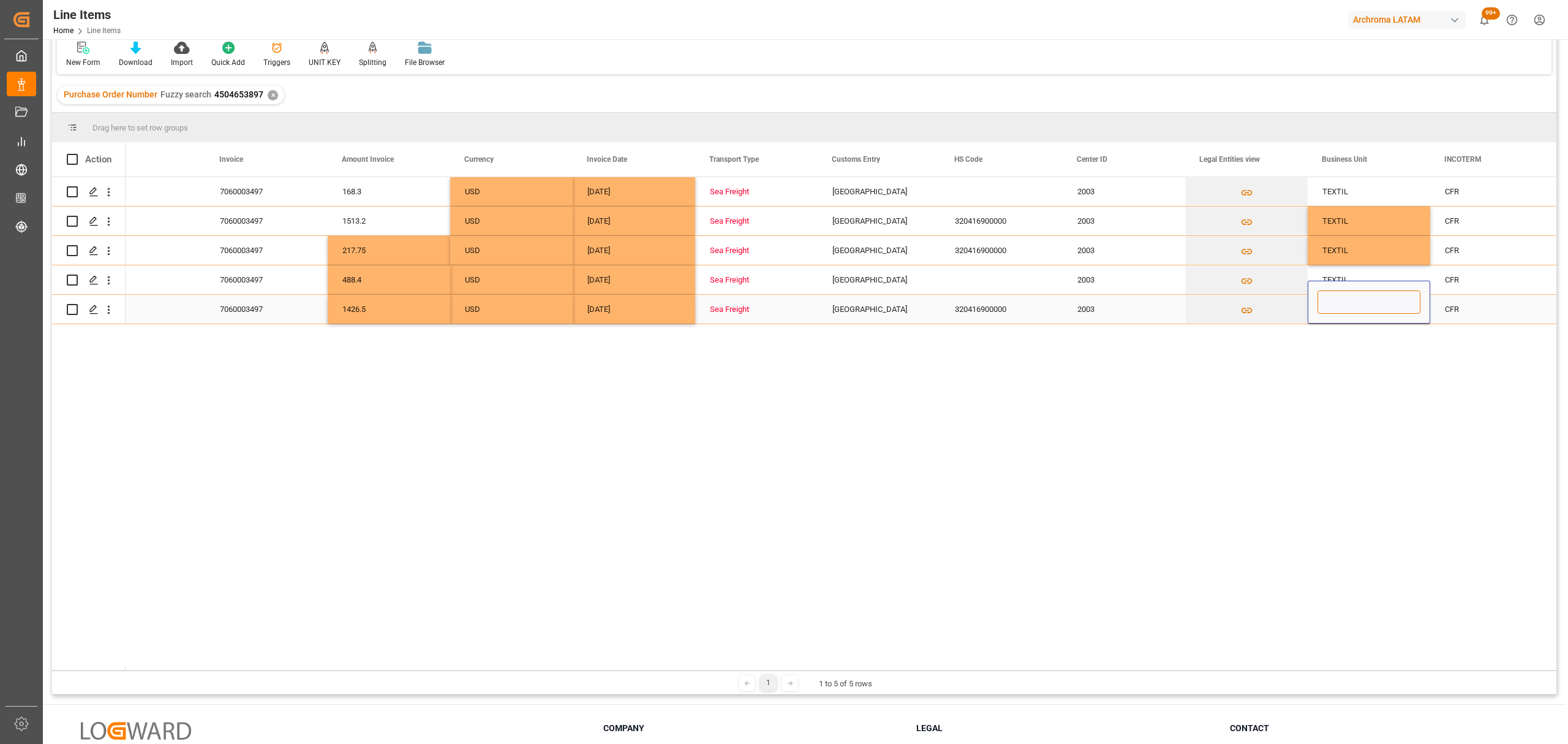
click at [1362, 310] on input "Press SPACE to select this row." at bounding box center [1369, 302] width 103 height 24
type input "TEXTIL"
click at [1473, 215] on div "CFR" at bounding box center [1492, 221] width 93 height 28
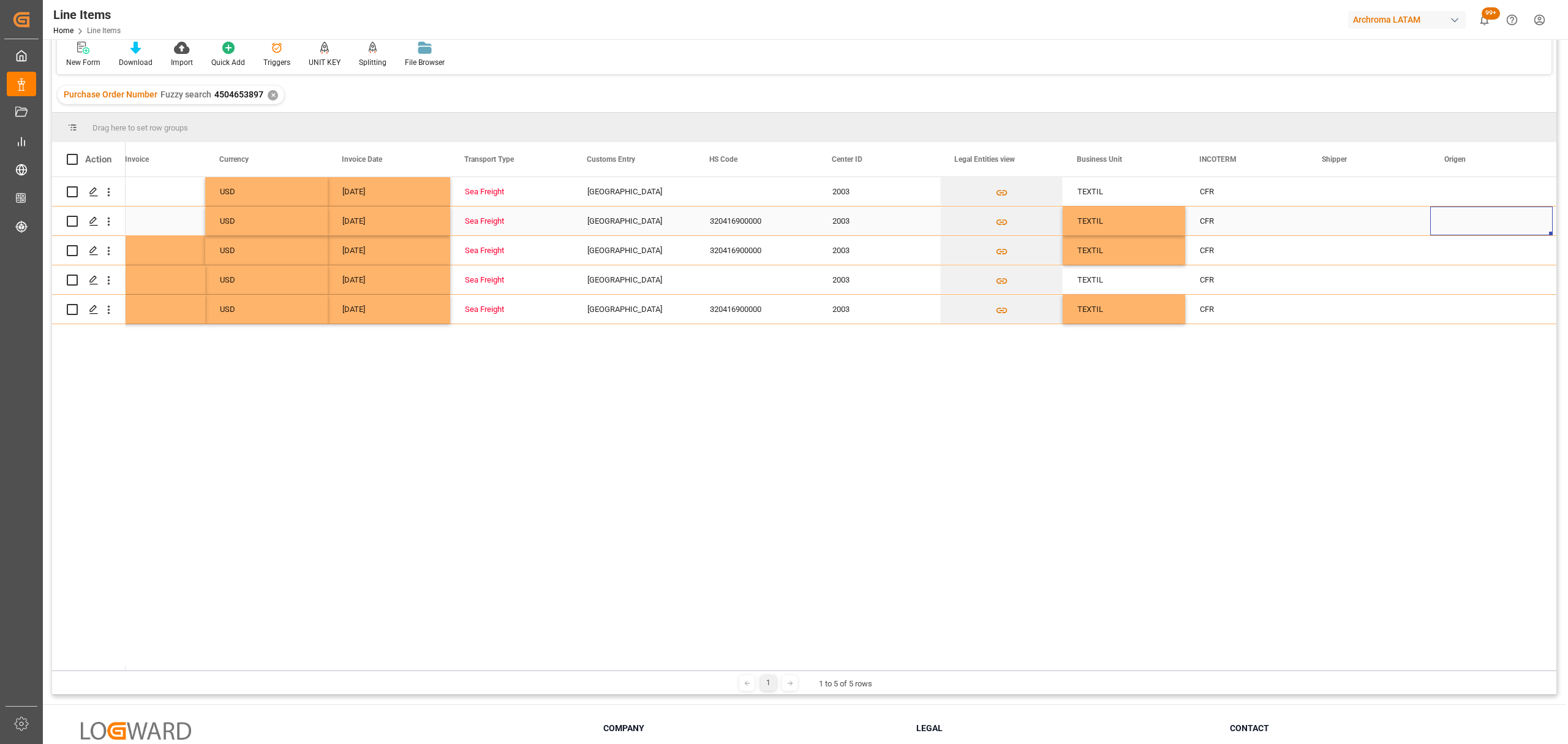
scroll to position [0, 2983]
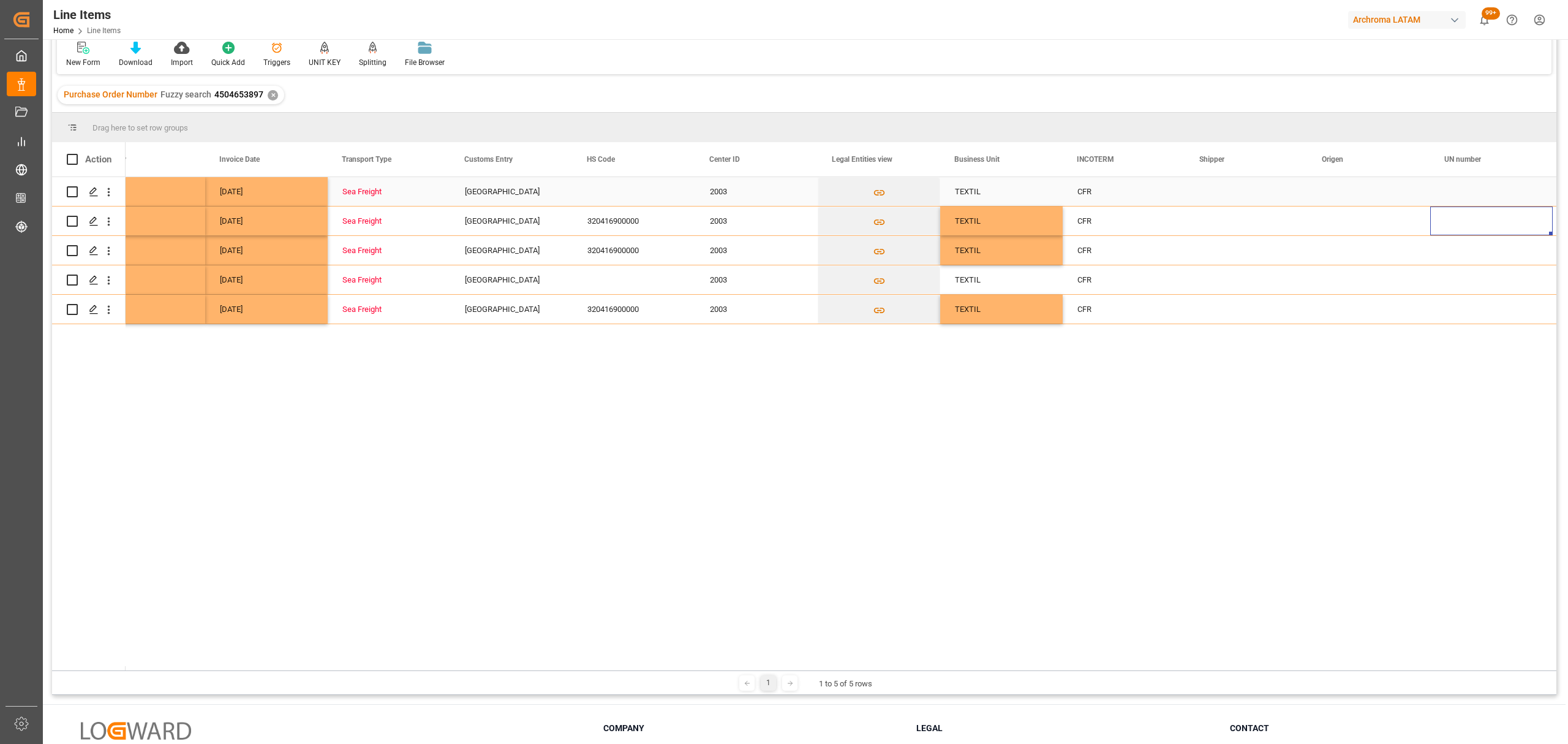
click at [1337, 191] on div "Press SPACE to select this row." at bounding box center [1369, 192] width 123 height 29
click at [1405, 201] on icon "open menu" at bounding box center [1408, 199] width 15 height 15
click at [1370, 334] on div "TAILANDIA" at bounding box center [1392, 340] width 148 height 43
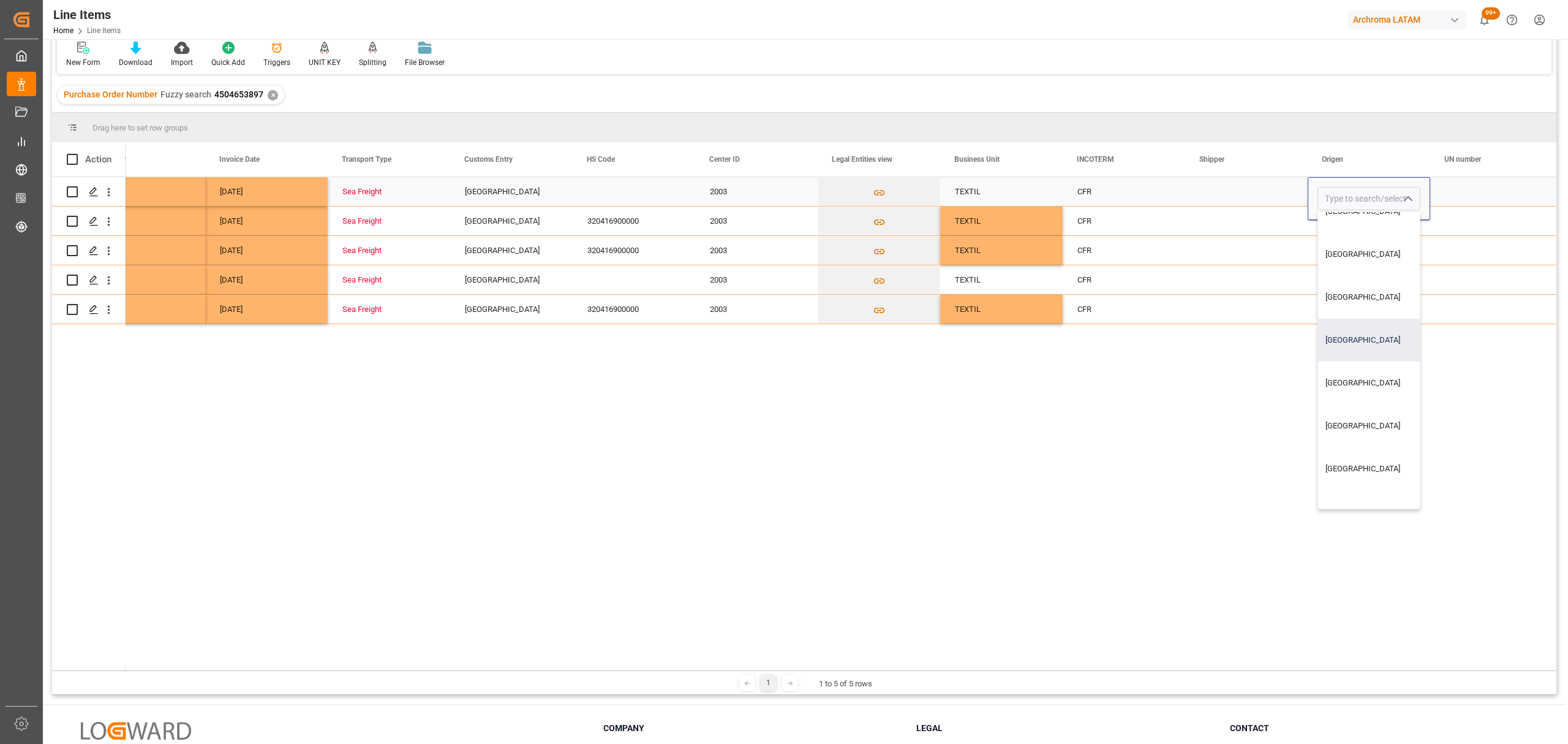
type input "TAILANDIA"
click at [1371, 228] on div "Press SPACE to select this row." at bounding box center [1369, 221] width 123 height 29
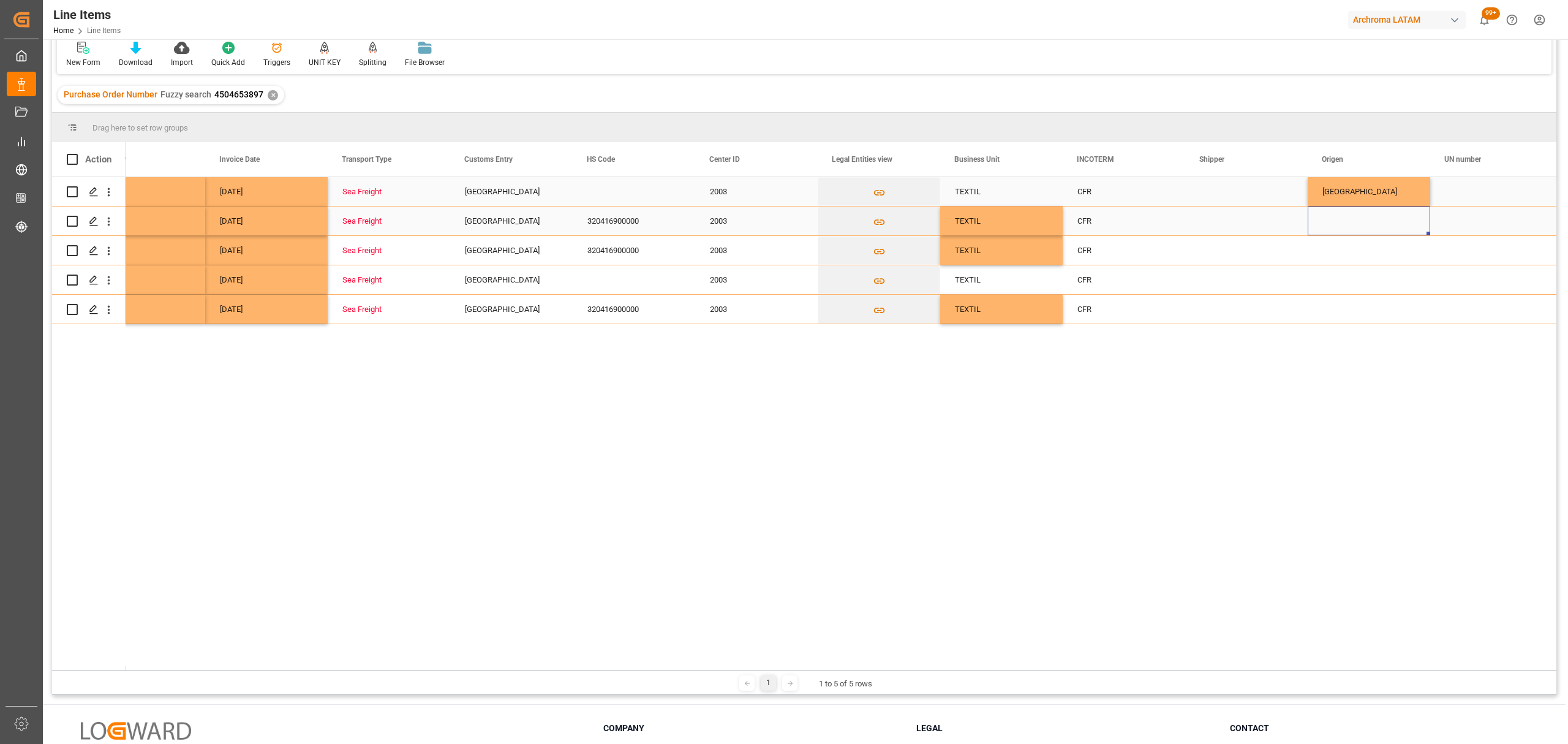
click at [1397, 223] on div "Press SPACE to select this row." at bounding box center [1369, 221] width 123 height 29
click at [1398, 223] on div "Press SPACE to select this row." at bounding box center [1369, 221] width 123 height 29
click at [1404, 229] on icon "open menu" at bounding box center [1408, 229] width 15 height 15
click at [1358, 454] on div "TAILANDIA" at bounding box center [1392, 451] width 148 height 43
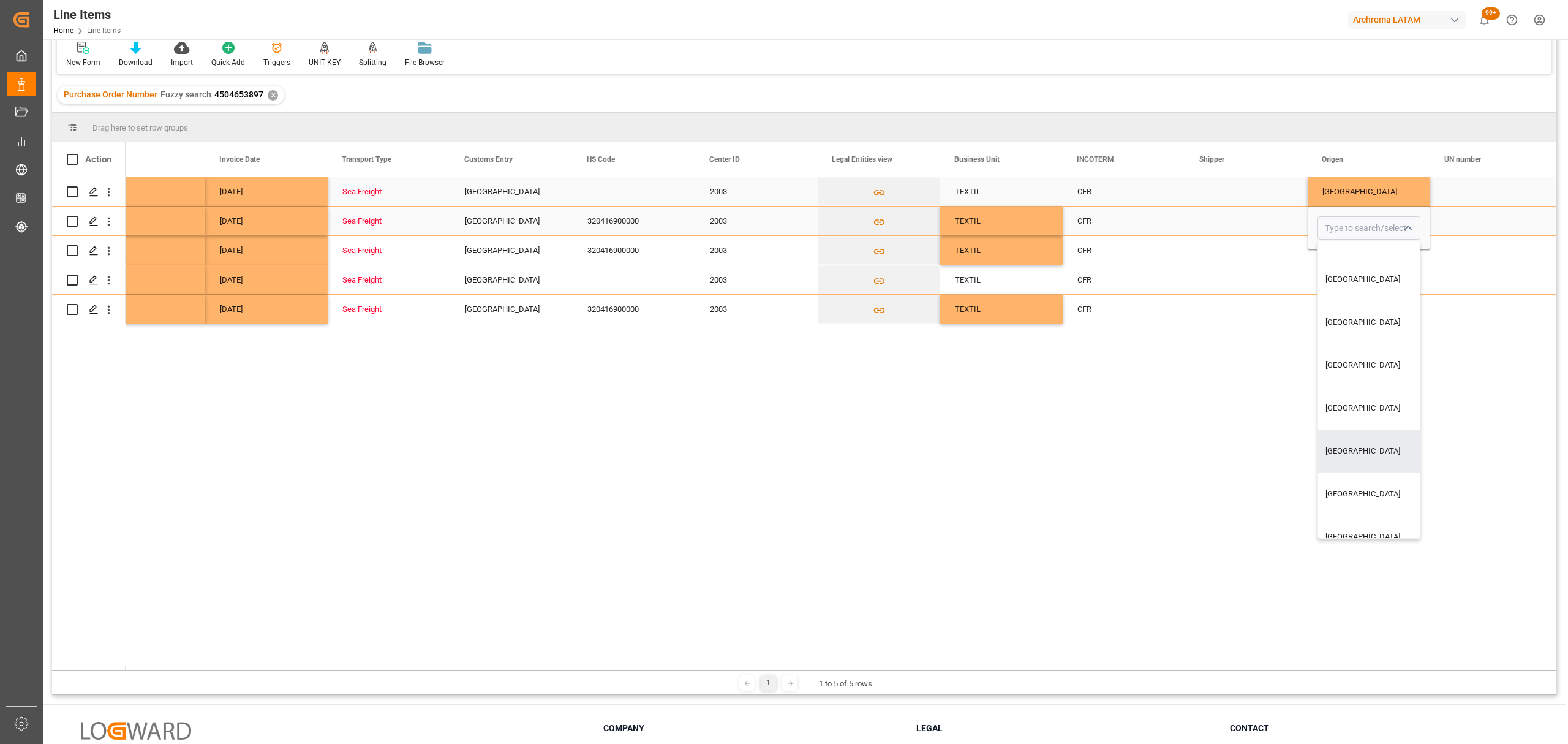
type input "TAILANDIA"
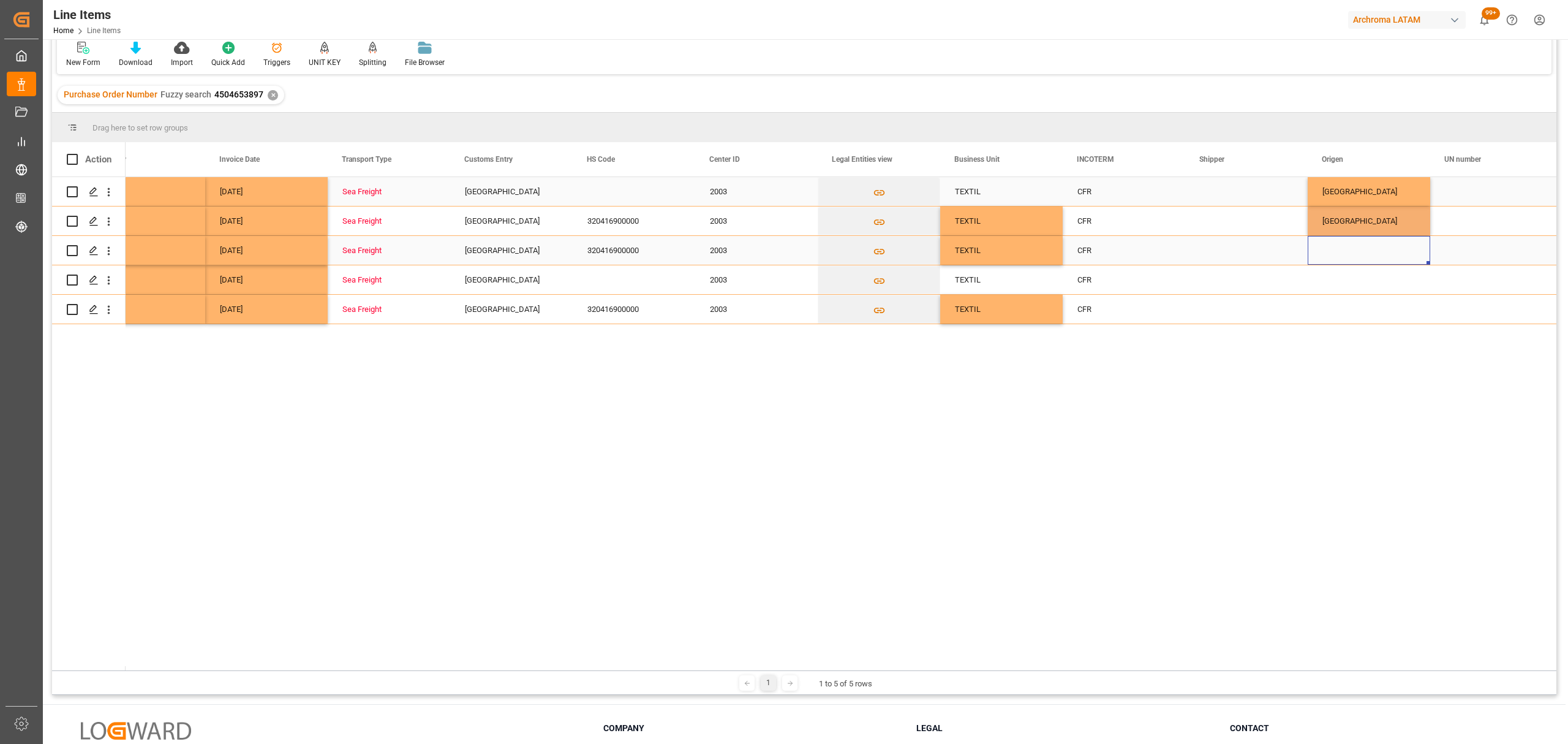
click at [1346, 254] on div "Press SPACE to select this row." at bounding box center [1369, 250] width 123 height 29
click at [1349, 253] on input "Press SPACE to select this row." at bounding box center [1369, 258] width 103 height 24
click at [1407, 263] on icon "open menu" at bounding box center [1408, 258] width 15 height 15
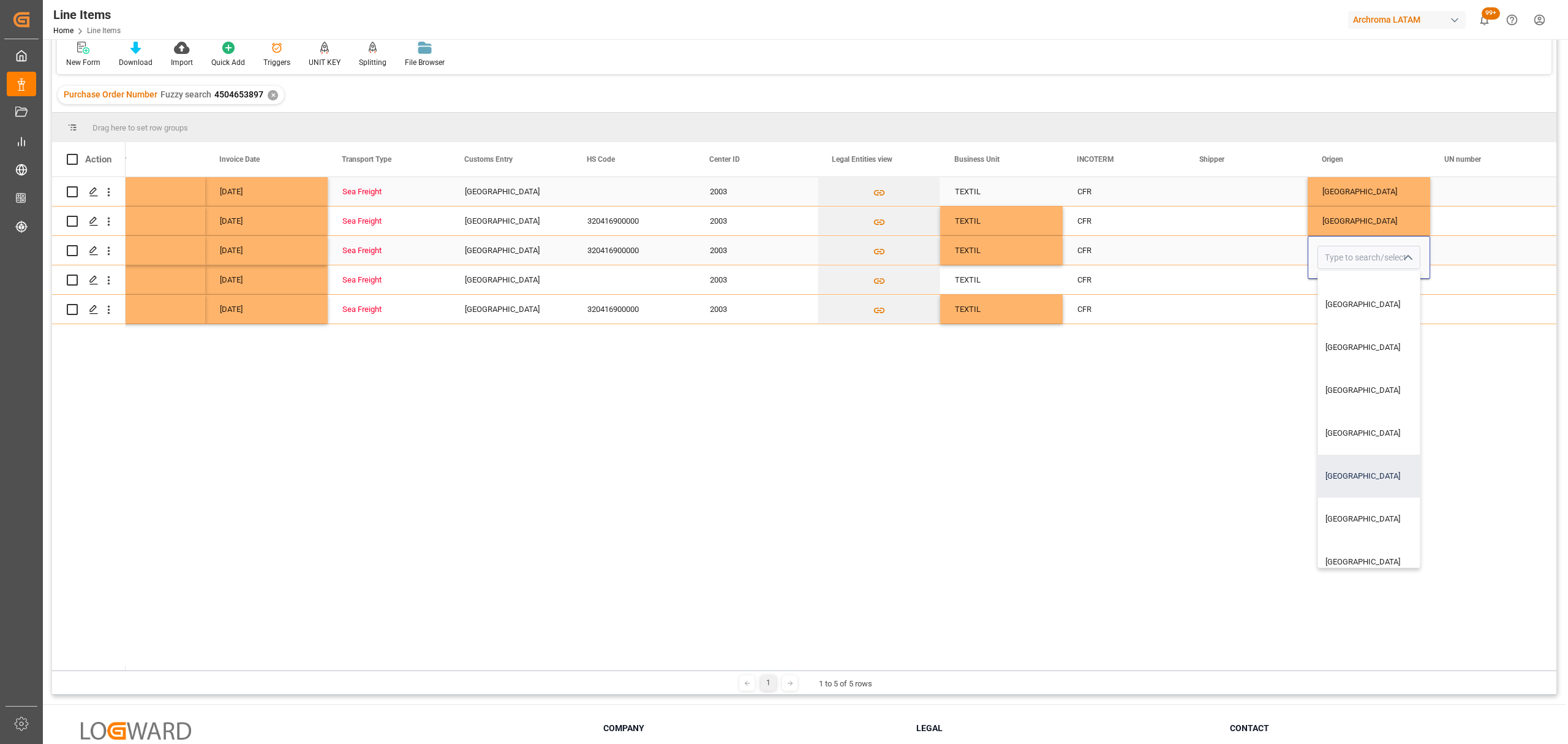
scroll to position [408, 0]
click at [1352, 406] on div "TAILANDIA" at bounding box center [1392, 399] width 148 height 43
type input "TAILANDIA"
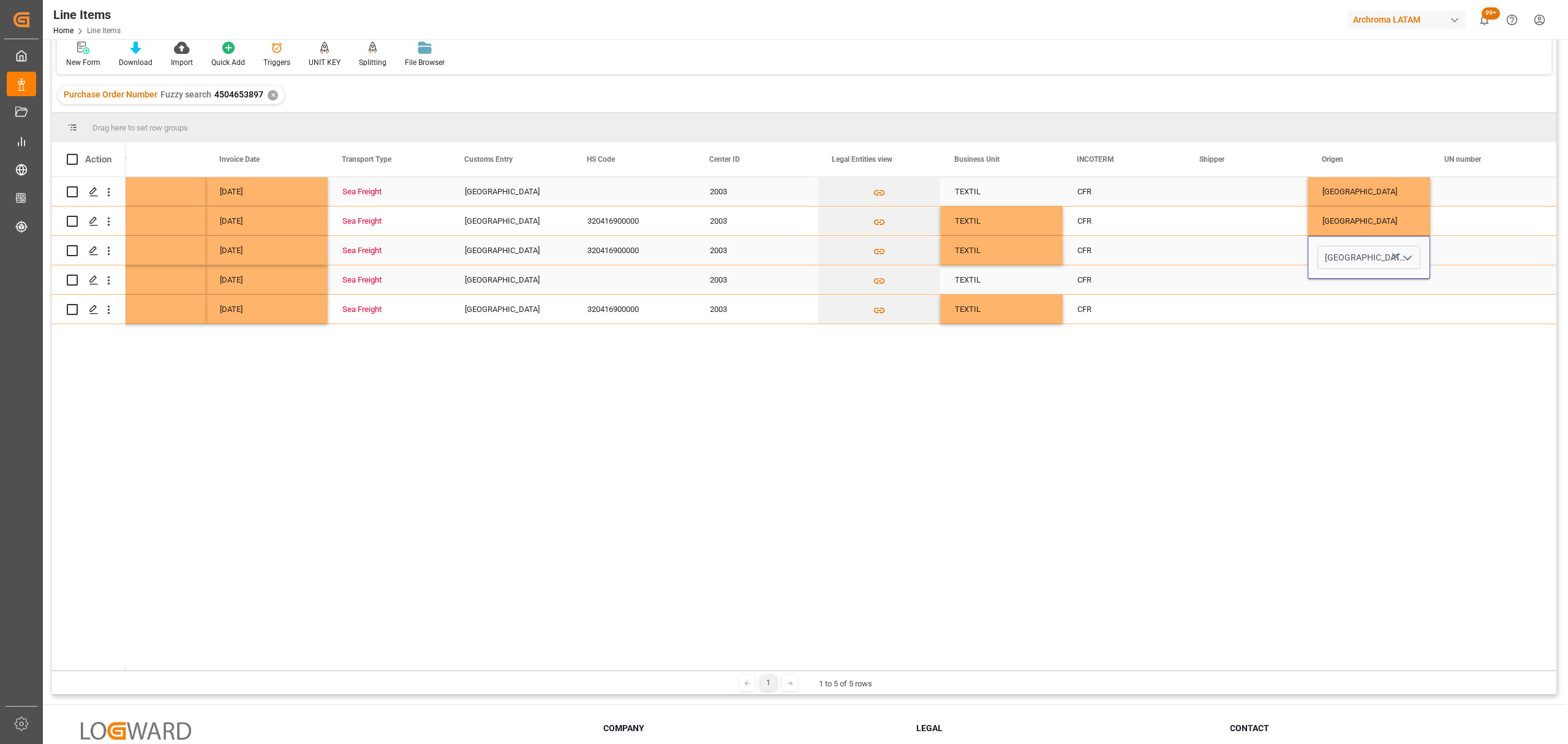
click at [1345, 287] on div "Press SPACE to select this row." at bounding box center [1369, 280] width 123 height 29
click at [1403, 282] on div "Press SPACE to select this row." at bounding box center [1369, 280] width 123 height 29
click at [1409, 286] on icon "open menu" at bounding box center [1408, 288] width 15 height 15
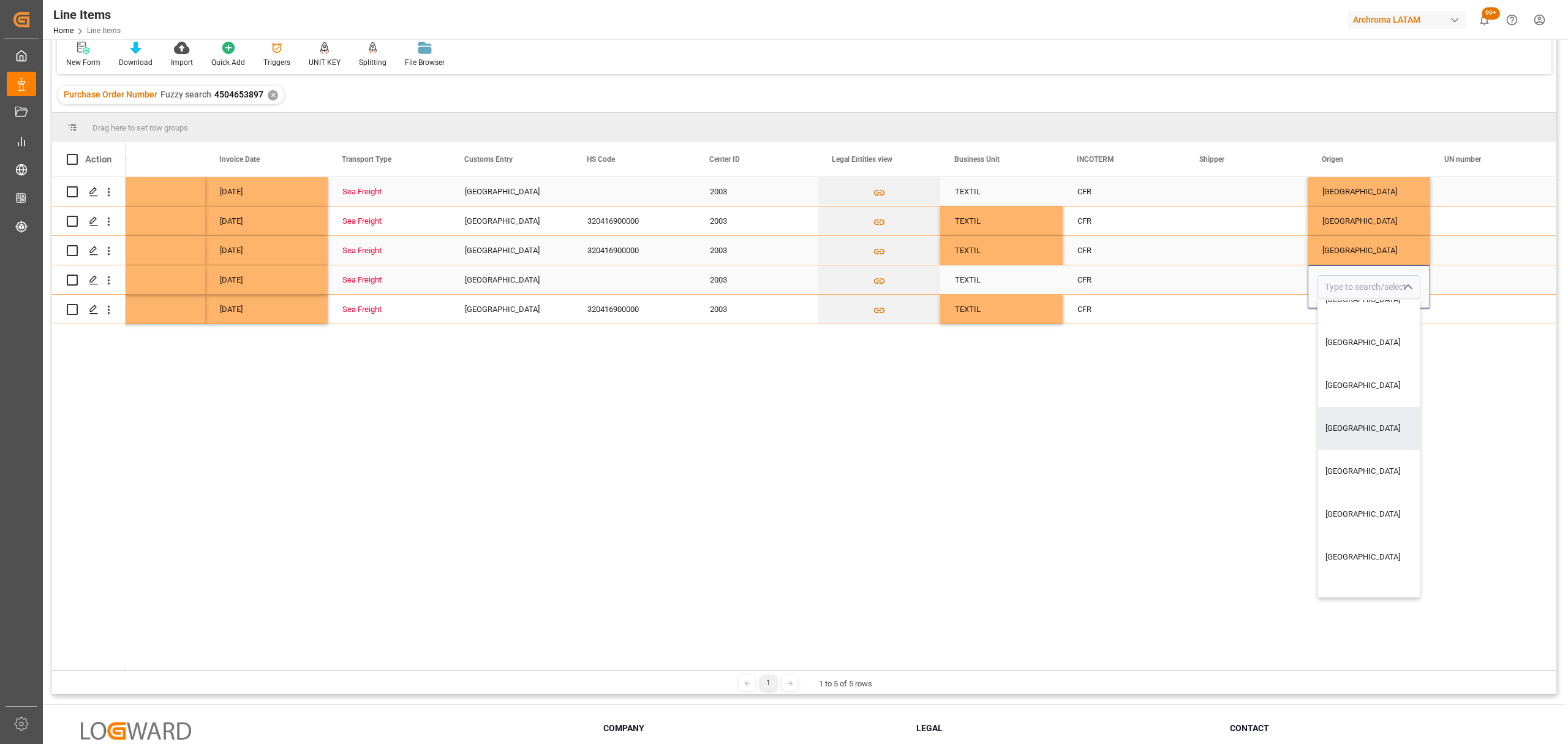
click at [1365, 415] on div "TAILANDIA" at bounding box center [1392, 428] width 148 height 43
type input "TAILANDIA"
click at [1390, 319] on div "Press SPACE to select this row." at bounding box center [1369, 310] width 123 height 29
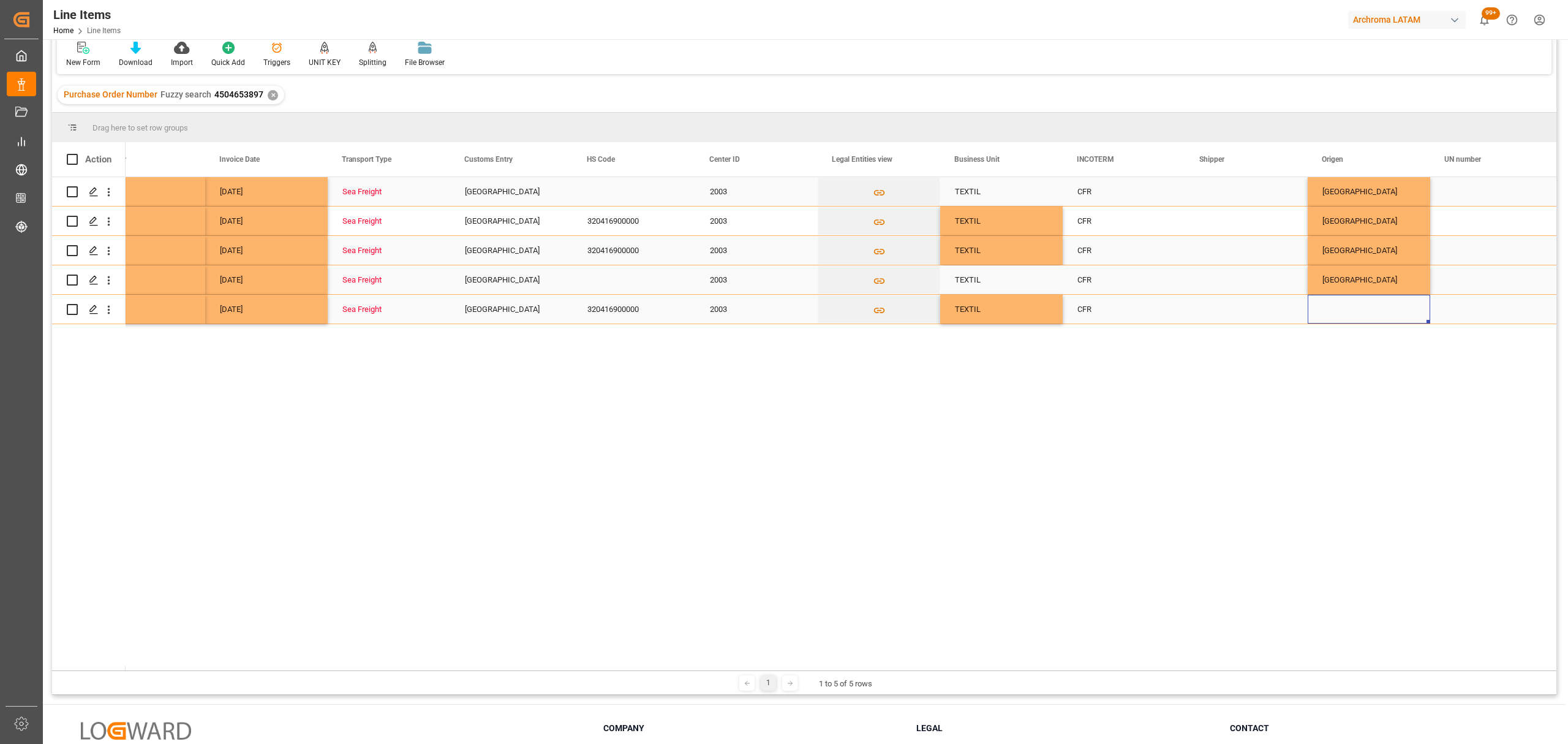
click at [1392, 315] on div "Press SPACE to select this row." at bounding box center [1369, 310] width 123 height 29
click at [1401, 301] on icon "open menu" at bounding box center [1408, 302] width 15 height 15
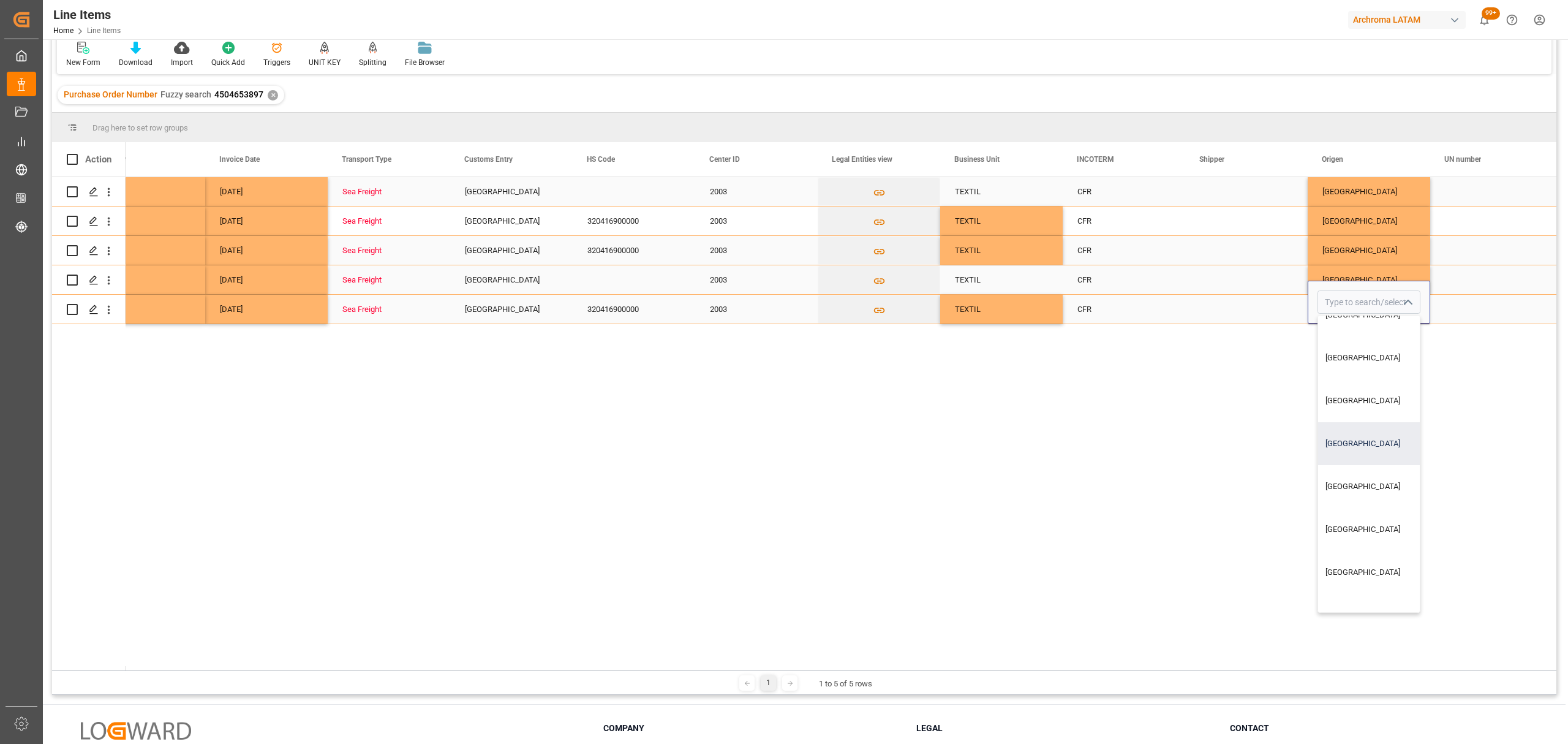
click at [1359, 446] on div "TAILANDIA" at bounding box center [1392, 443] width 148 height 43
type input "TAILANDIA"
click at [1253, 308] on div "Press SPACE to select this row." at bounding box center [1247, 310] width 123 height 29
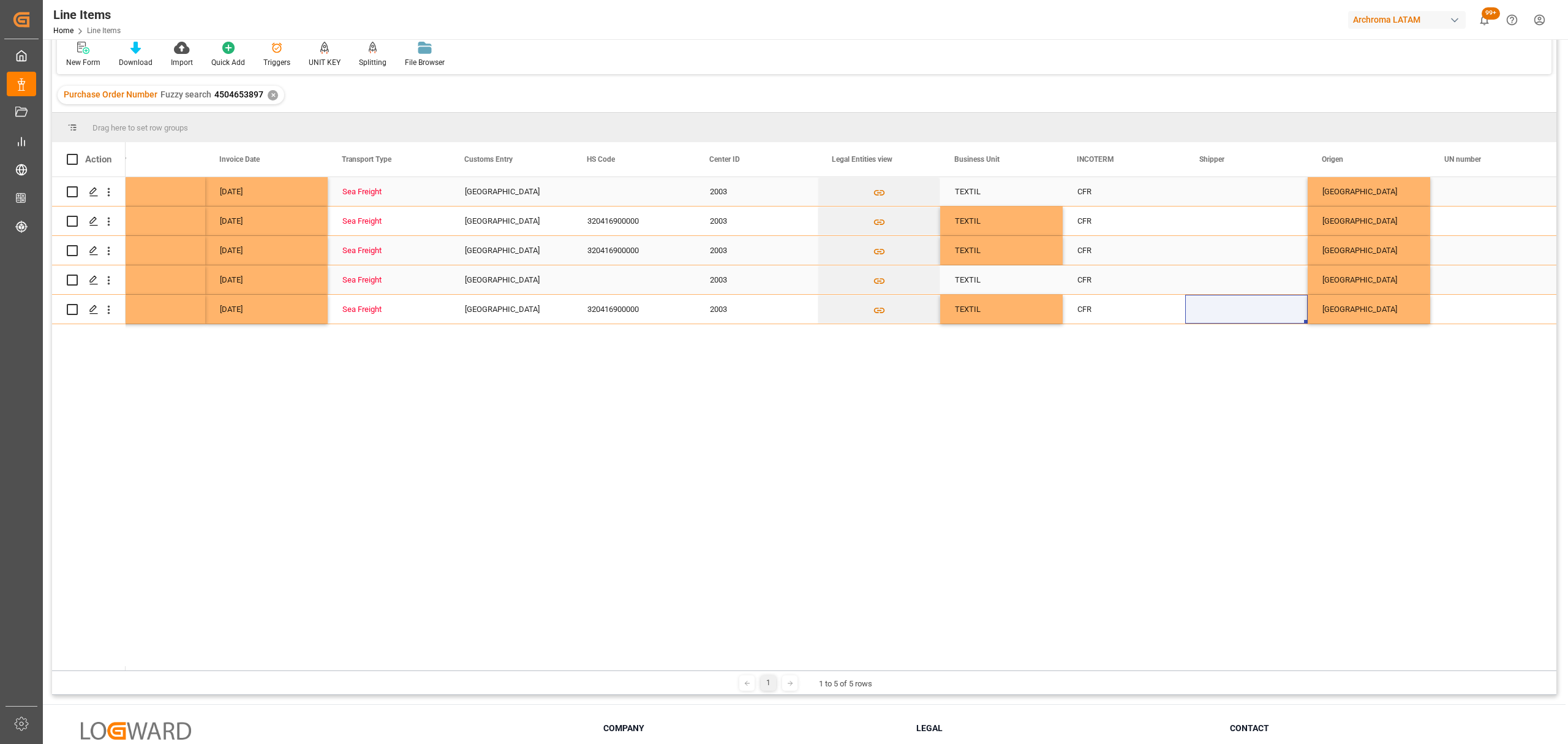
drag, startPoint x: 745, startPoint y: 672, endPoint x: 733, endPoint y: 670, distance: 12.2
click at [733, 670] on div "Drag here to set row groups Drag here to set column labels Action Legal Entitie…" at bounding box center [804, 404] width 1504 height 583
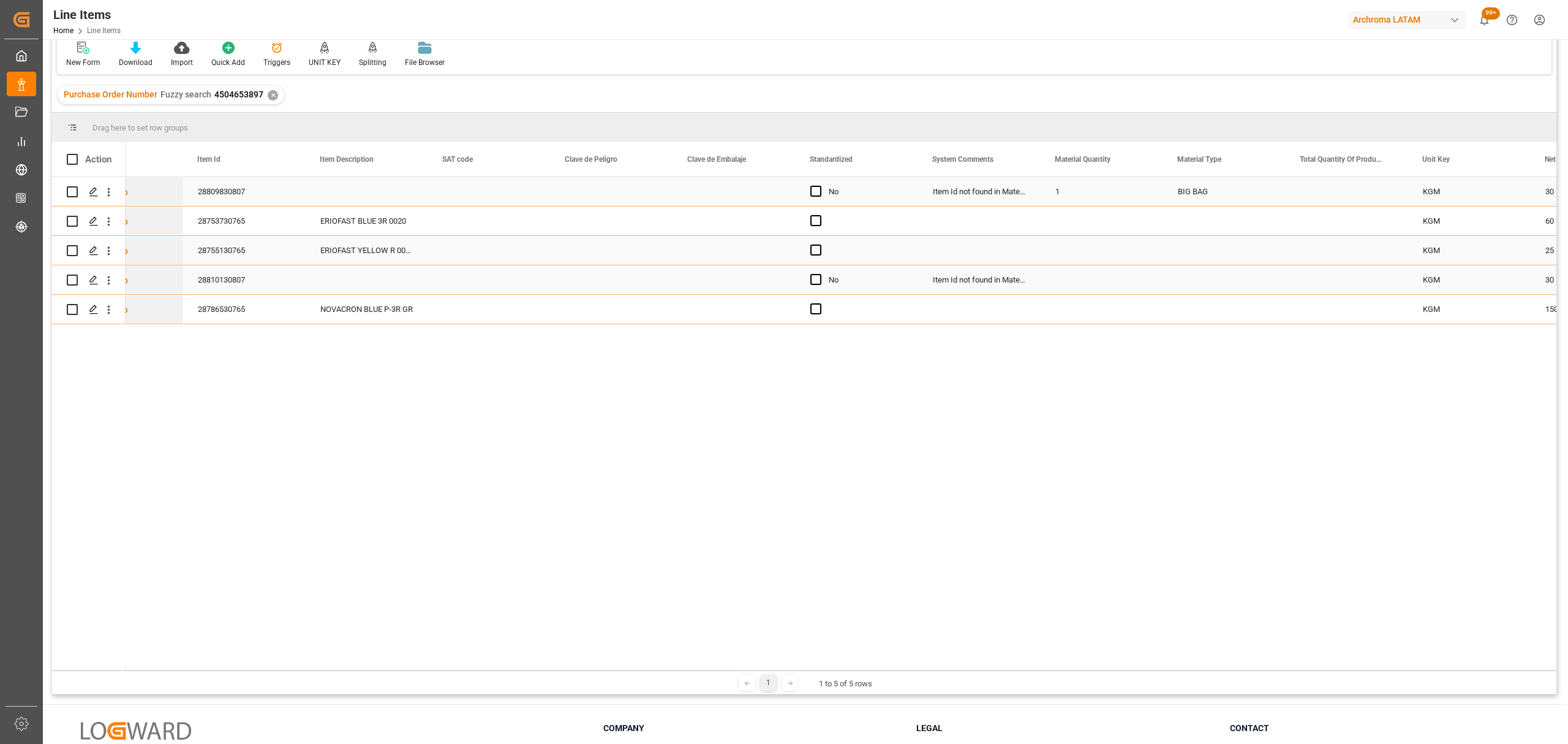
scroll to position [0, 446]
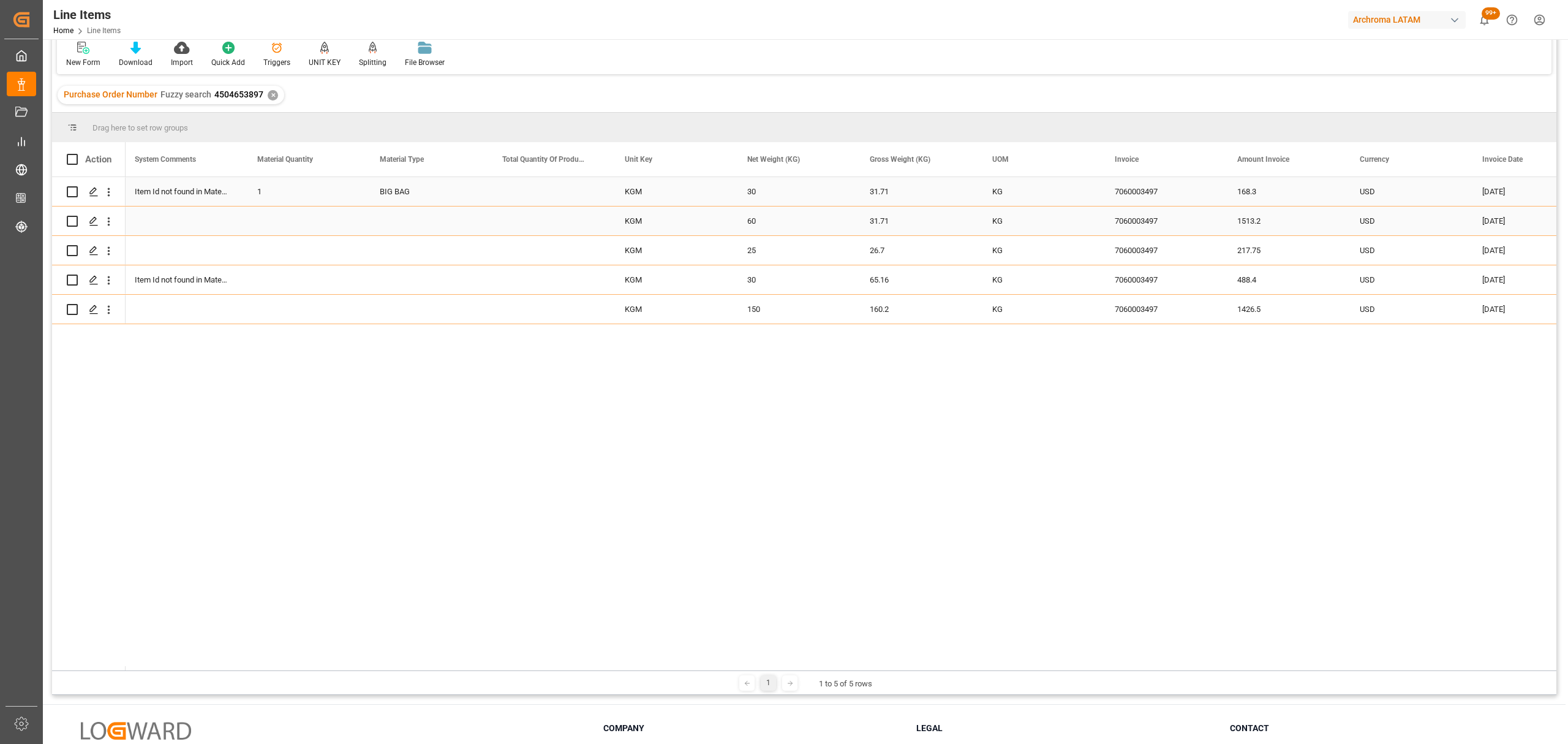
click at [909, 226] on div "31.71" at bounding box center [916, 221] width 123 height 29
drag, startPoint x: 909, startPoint y: 226, endPoint x: 839, endPoint y: 224, distance: 70.0
type input "65.160"
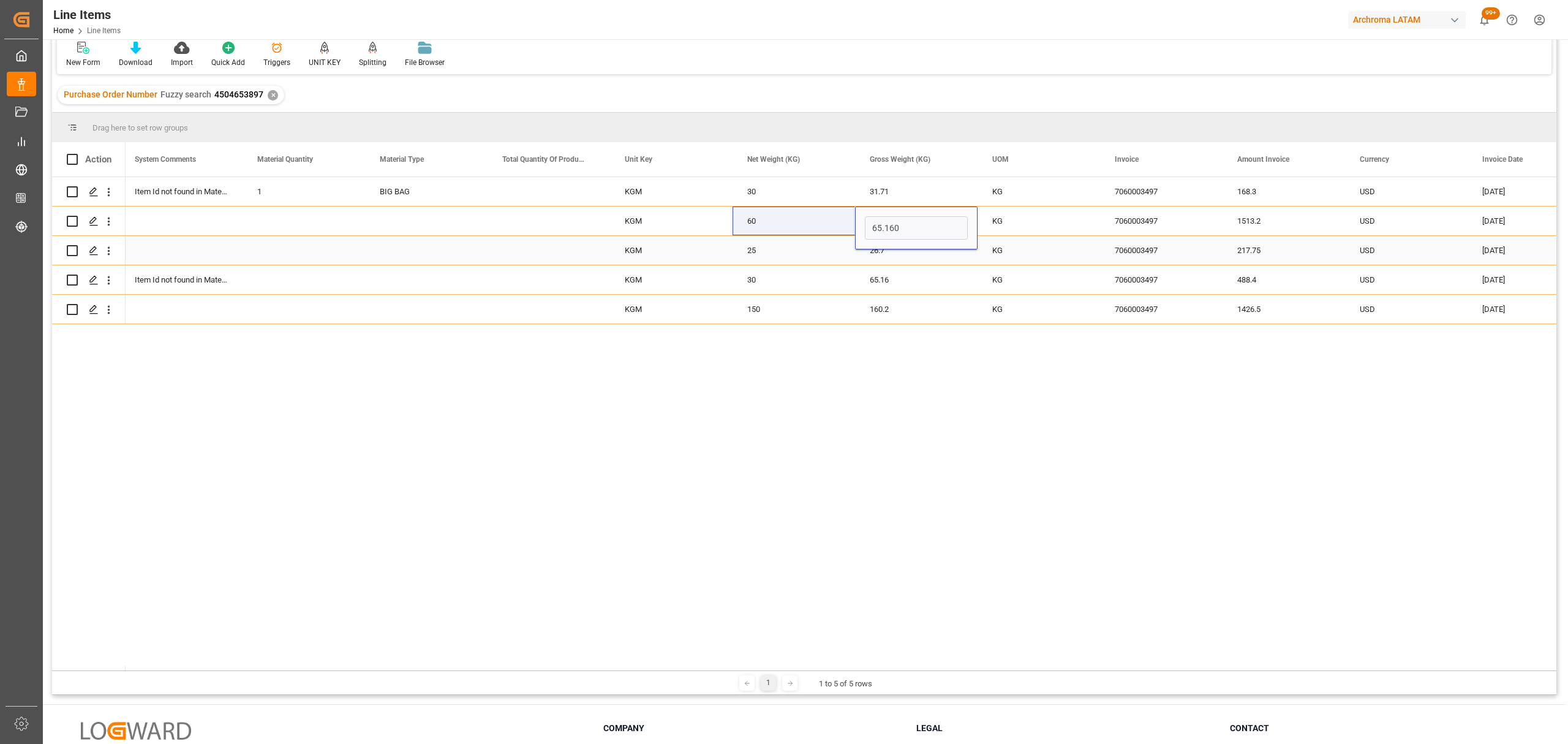
click at [916, 256] on div "26.7" at bounding box center [916, 250] width 123 height 29
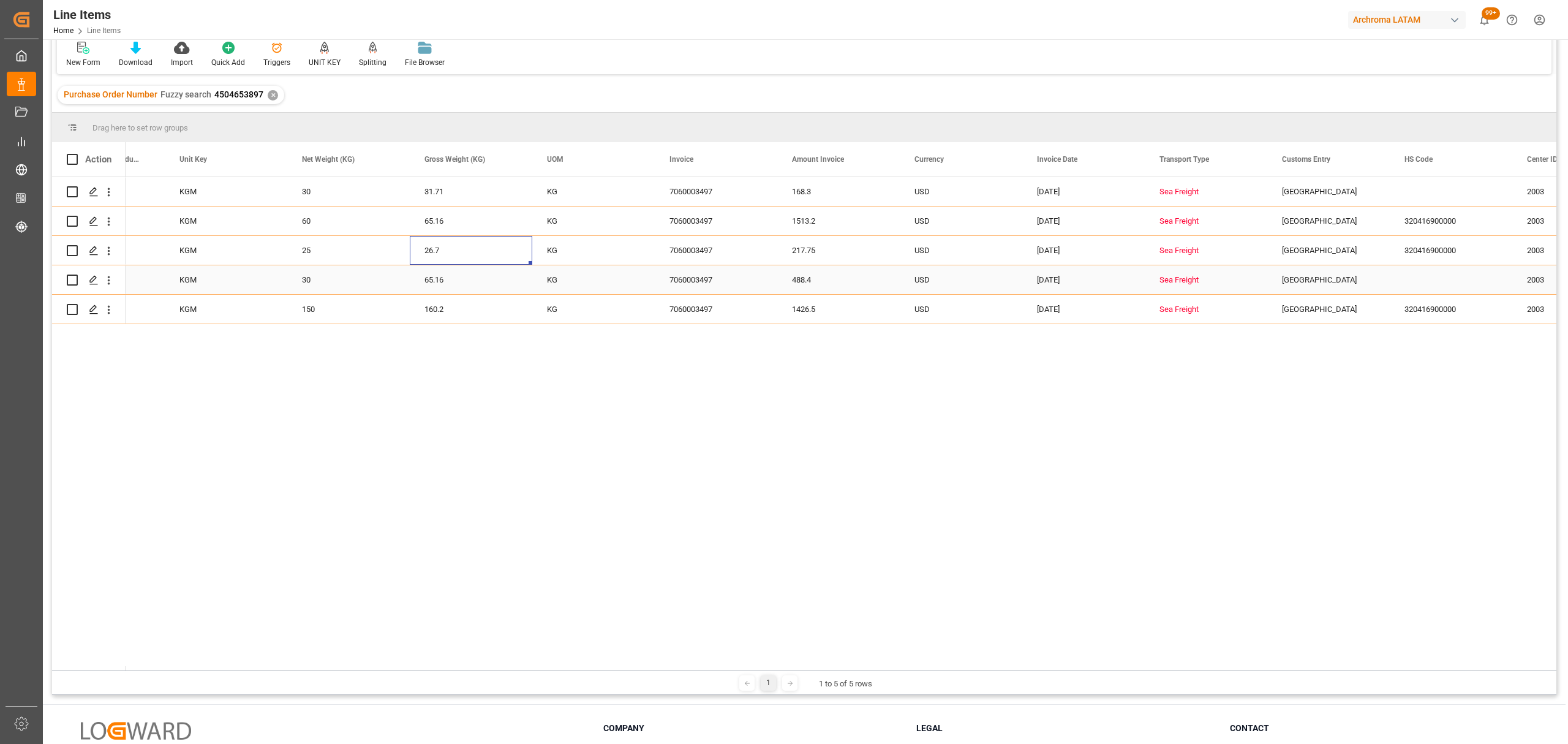
click at [447, 282] on div "65.16" at bounding box center [470, 280] width 123 height 29
drag, startPoint x: 455, startPoint y: 283, endPoint x: 380, endPoint y: 290, distance: 75.3
type input "31.71"
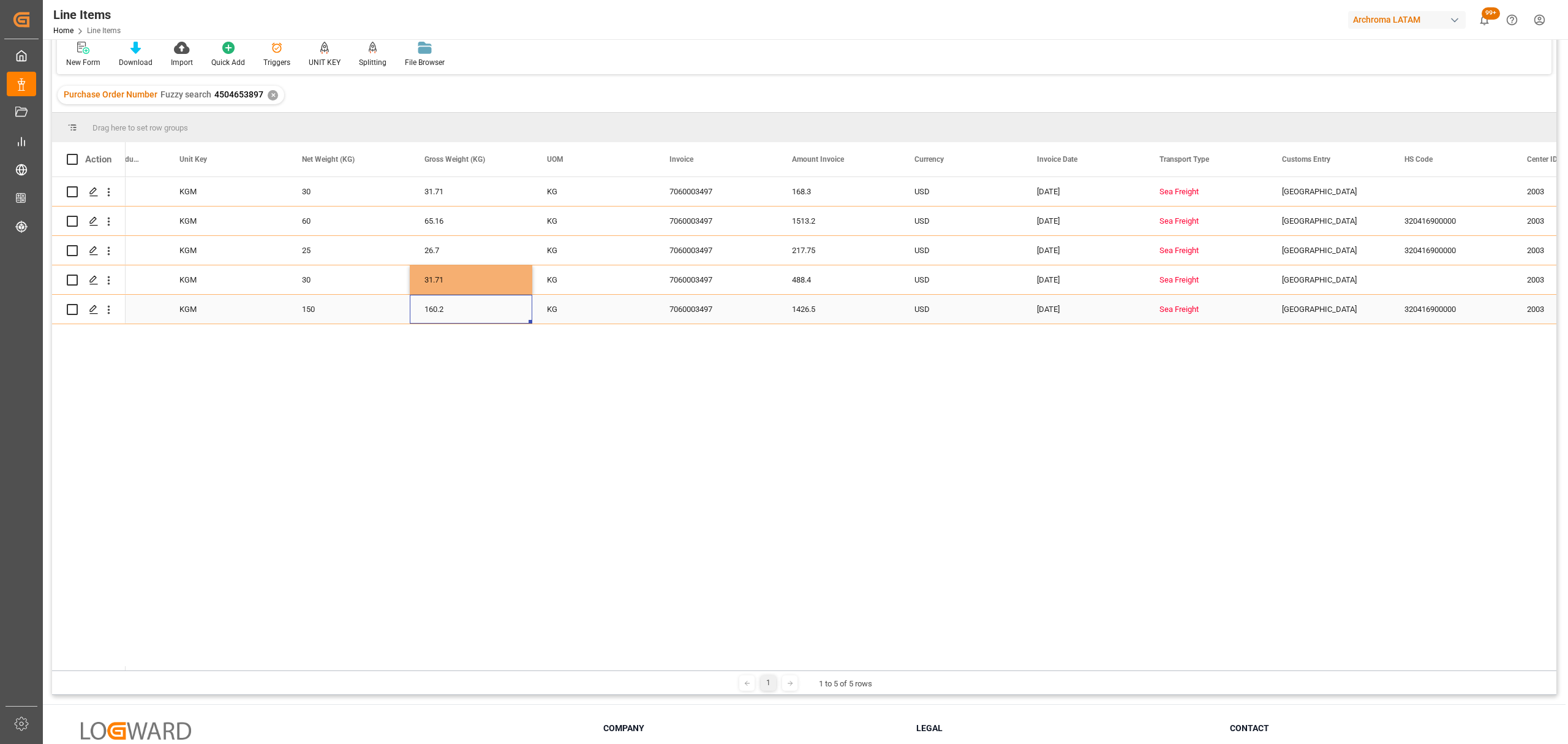
click at [481, 312] on div "160.2" at bounding box center [470, 310] width 123 height 29
click at [481, 314] on div "160.2" at bounding box center [470, 310] width 123 height 29
click at [618, 247] on div "KG" at bounding box center [593, 250] width 123 height 29
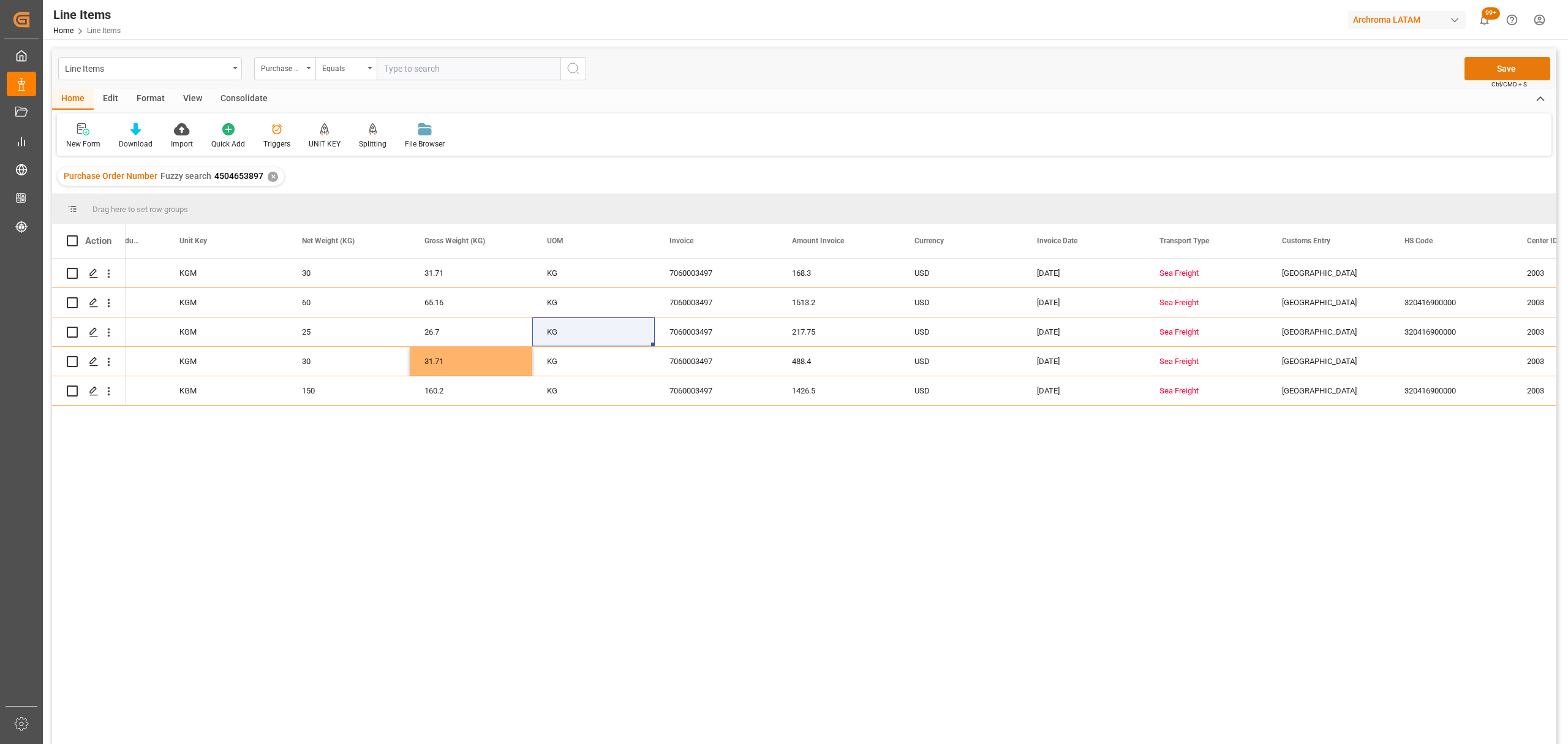
click at [1503, 64] on button "Save" at bounding box center [1508, 69] width 86 height 24
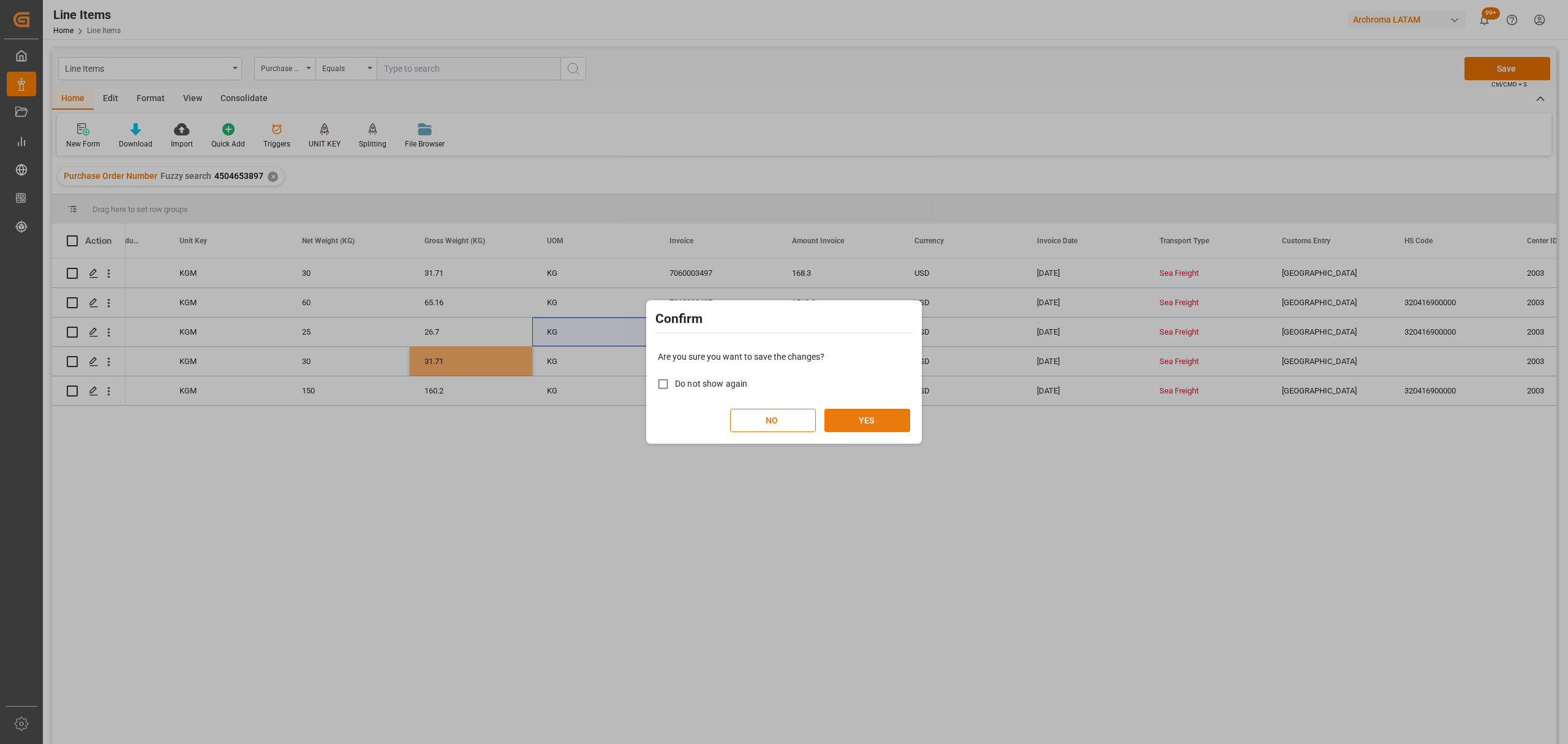
click at [854, 417] on button "YES" at bounding box center [867, 421] width 86 height 24
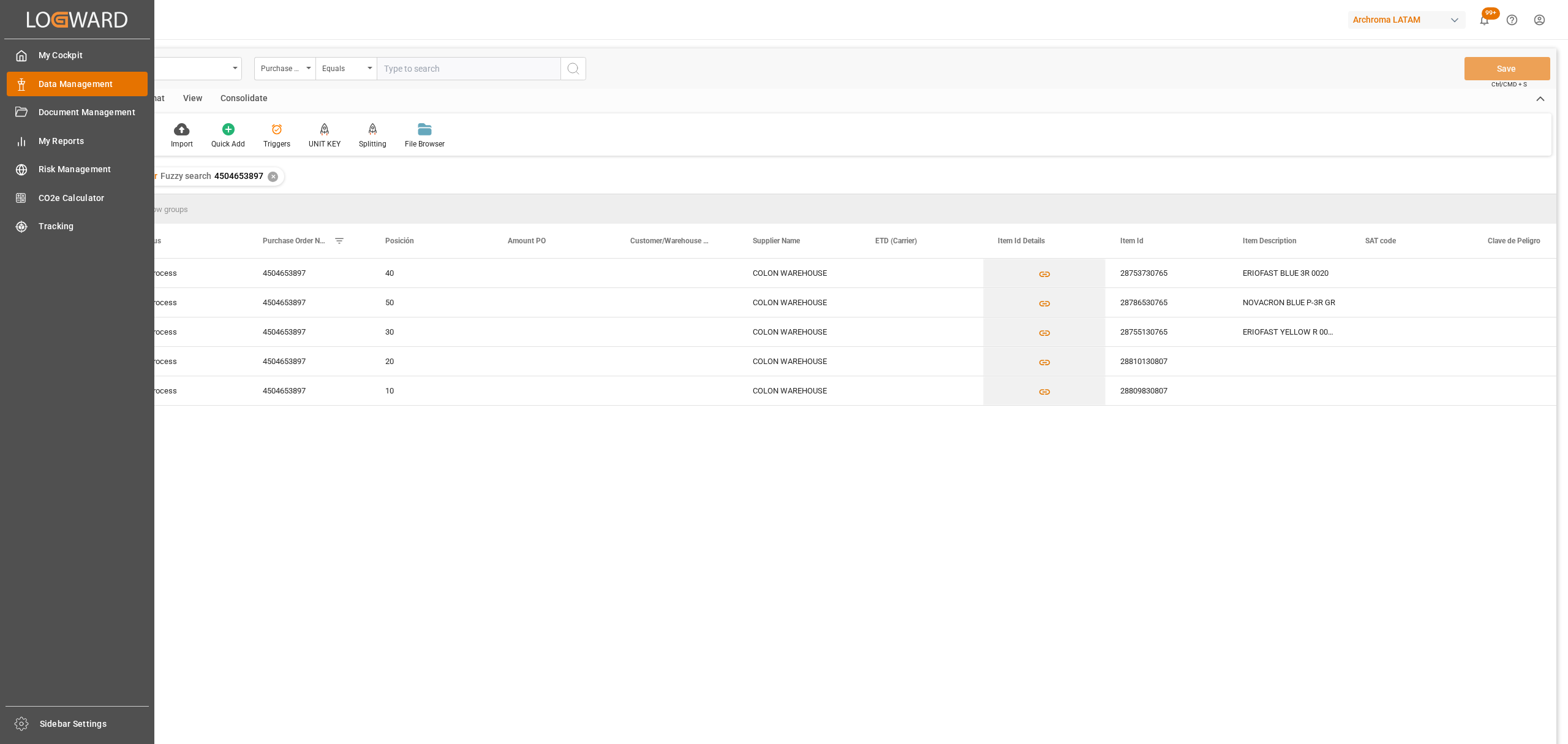
click at [33, 86] on div "Data Management Data Management" at bounding box center [76, 84] width 141 height 24
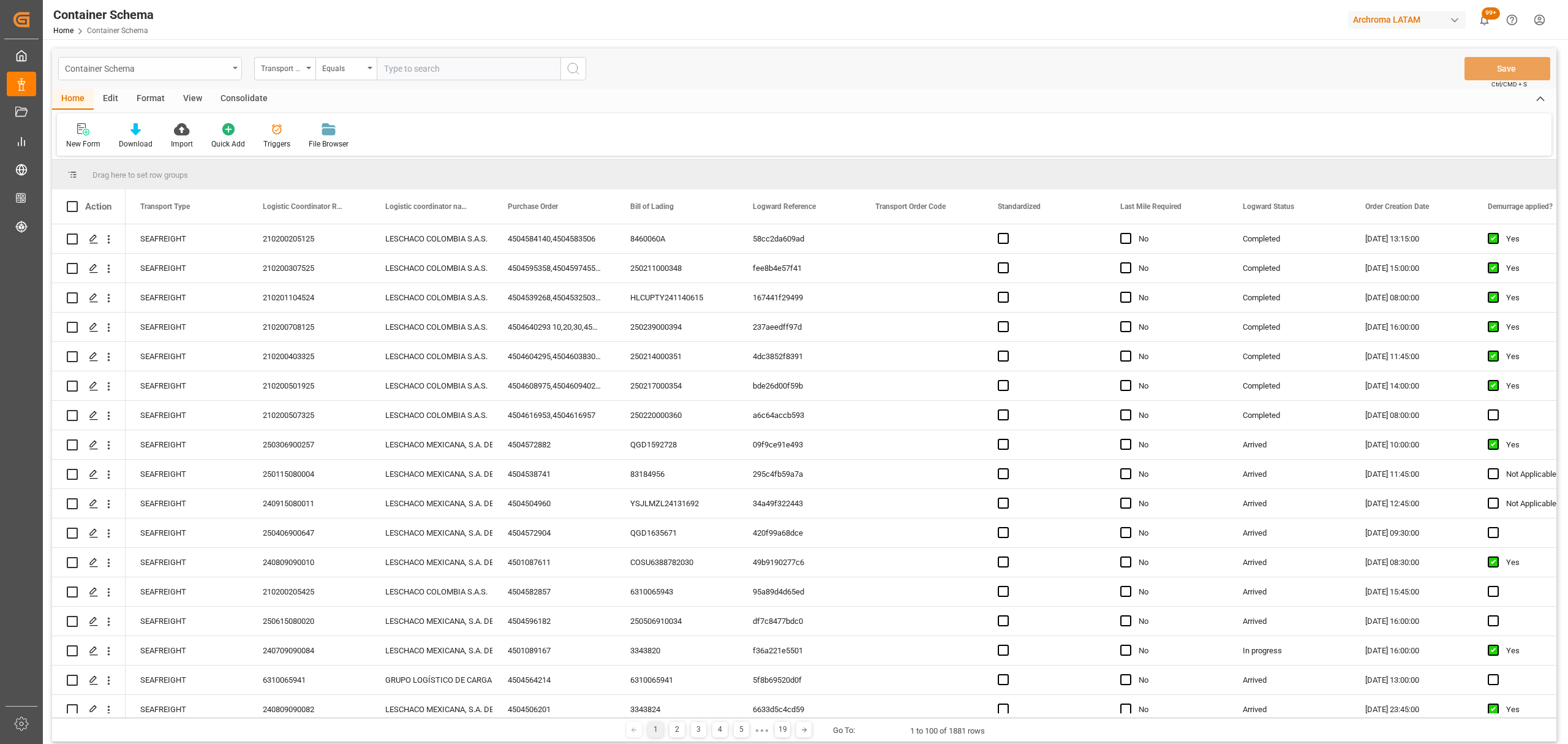
click at [162, 72] on div "Container Schema" at bounding box center [147, 67] width 164 height 15
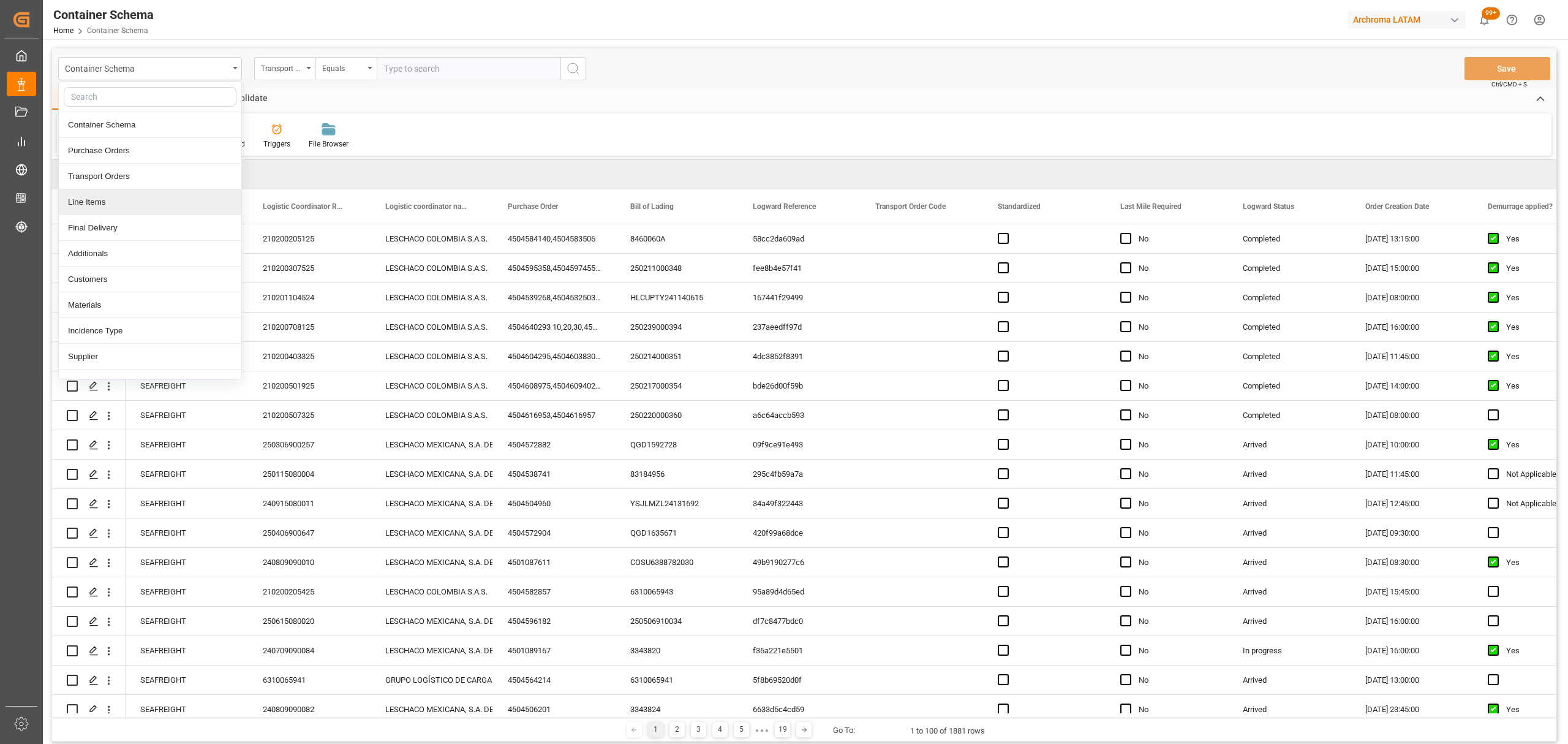
click at [108, 202] on div "Line Items" at bounding box center [150, 202] width 183 height 25
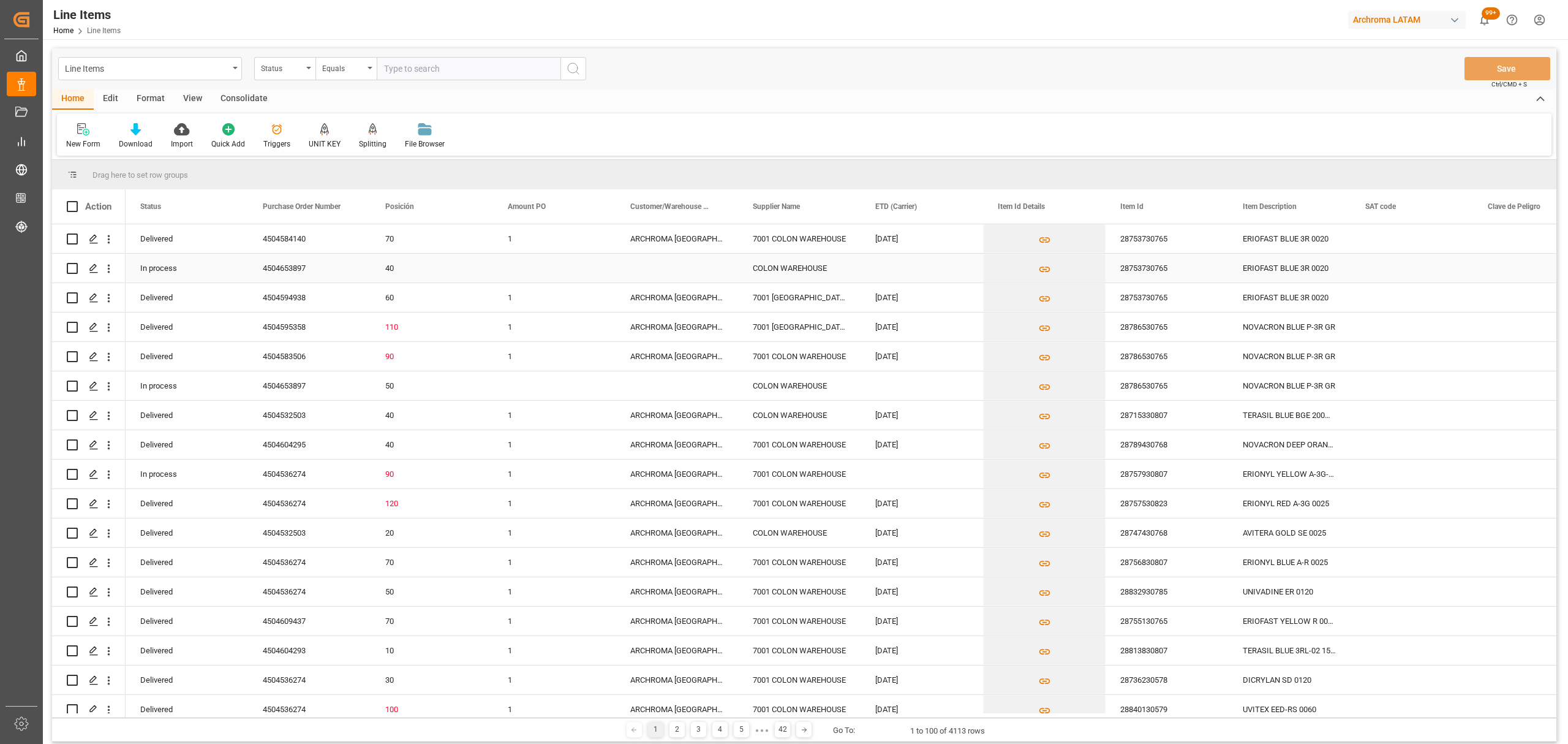
click at [682, 273] on div "Press SPACE to select this row." at bounding box center [677, 269] width 123 height 29
click at [116, 59] on div "Line Items" at bounding box center [150, 69] width 184 height 24
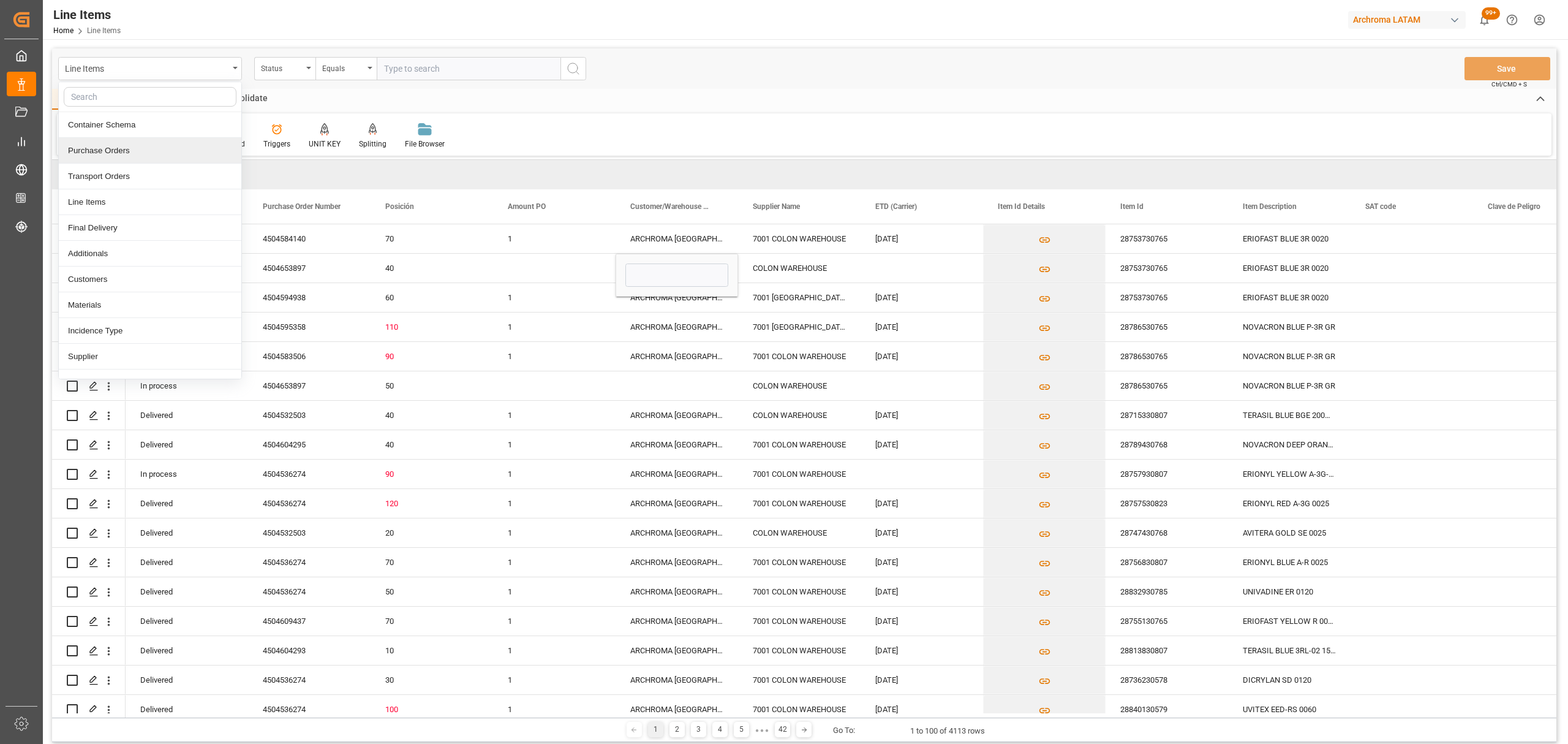
click at [119, 155] on div "Purchase Orders" at bounding box center [150, 150] width 183 height 25
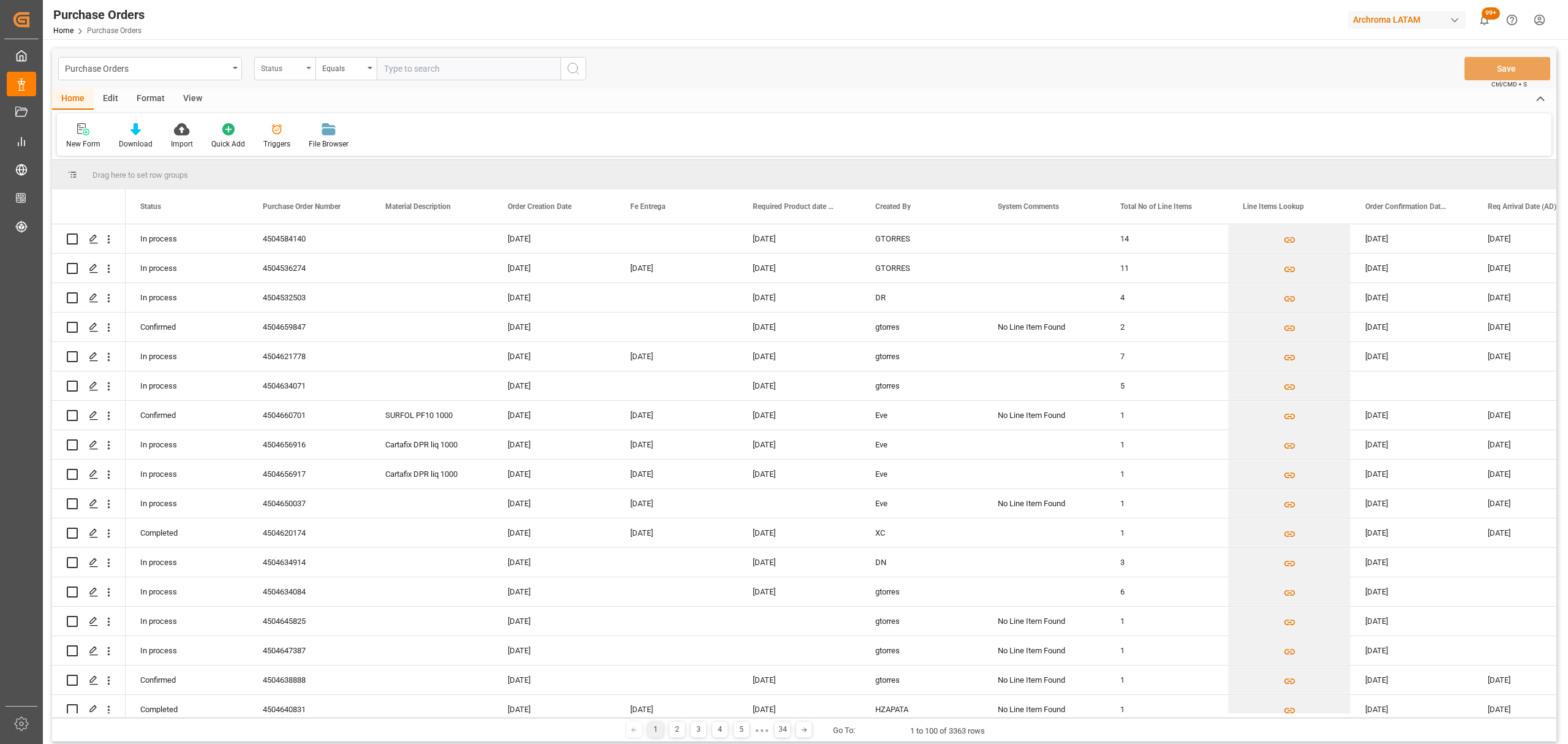
click at [300, 72] on div "Status" at bounding box center [282, 66] width 42 height 14
click at [311, 151] on div "Purchase Order Number" at bounding box center [346, 150] width 183 height 25
click at [336, 57] on div "Equals" at bounding box center [346, 69] width 61 height 24
click at [361, 157] on div "Fuzzy search" at bounding box center [407, 150] width 183 height 25
click at [432, 59] on input "text" at bounding box center [469, 69] width 184 height 24
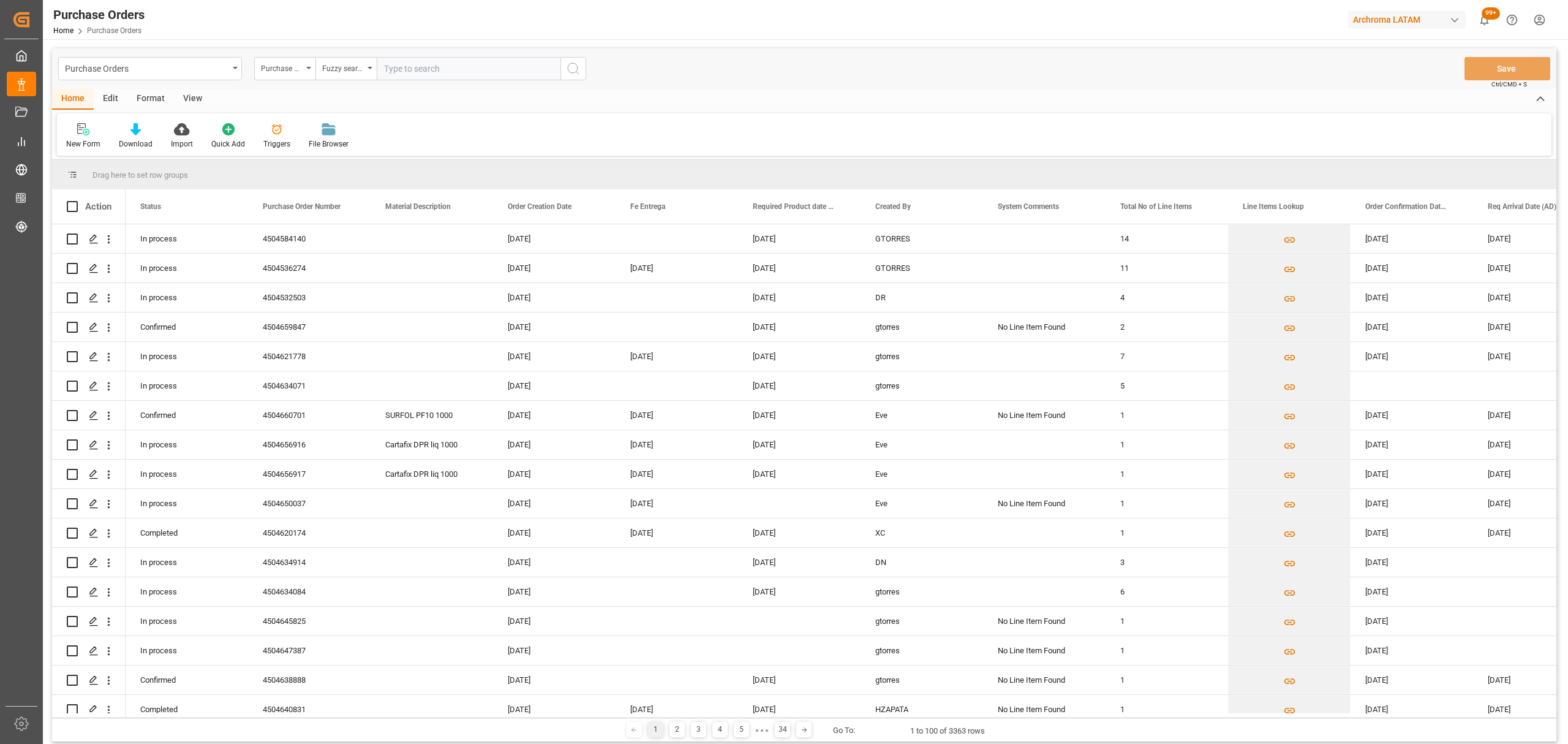
paste input "4504653897"
type input "4504653897"
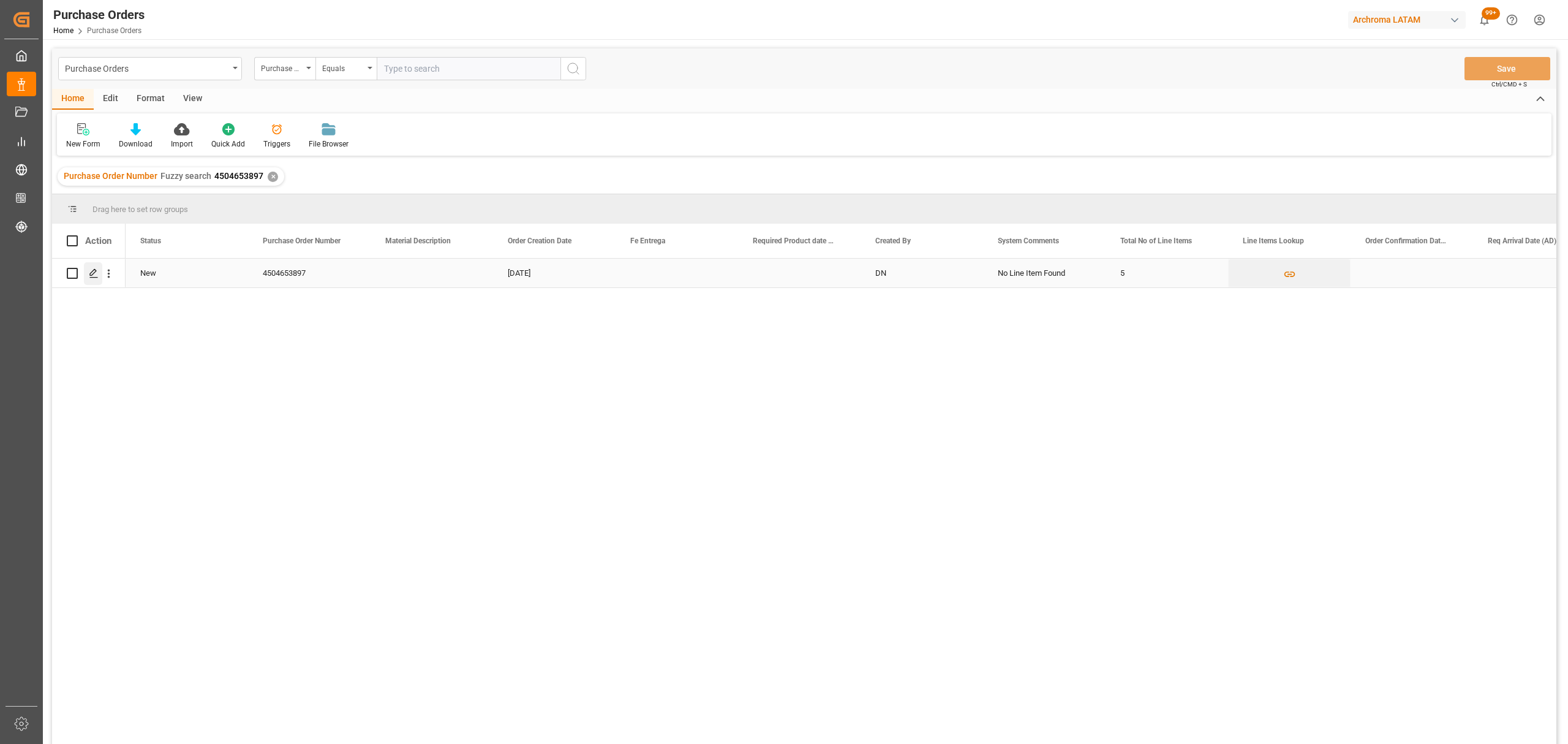
click at [96, 278] on div "Press SPACE to select this row." at bounding box center [93, 273] width 18 height 23
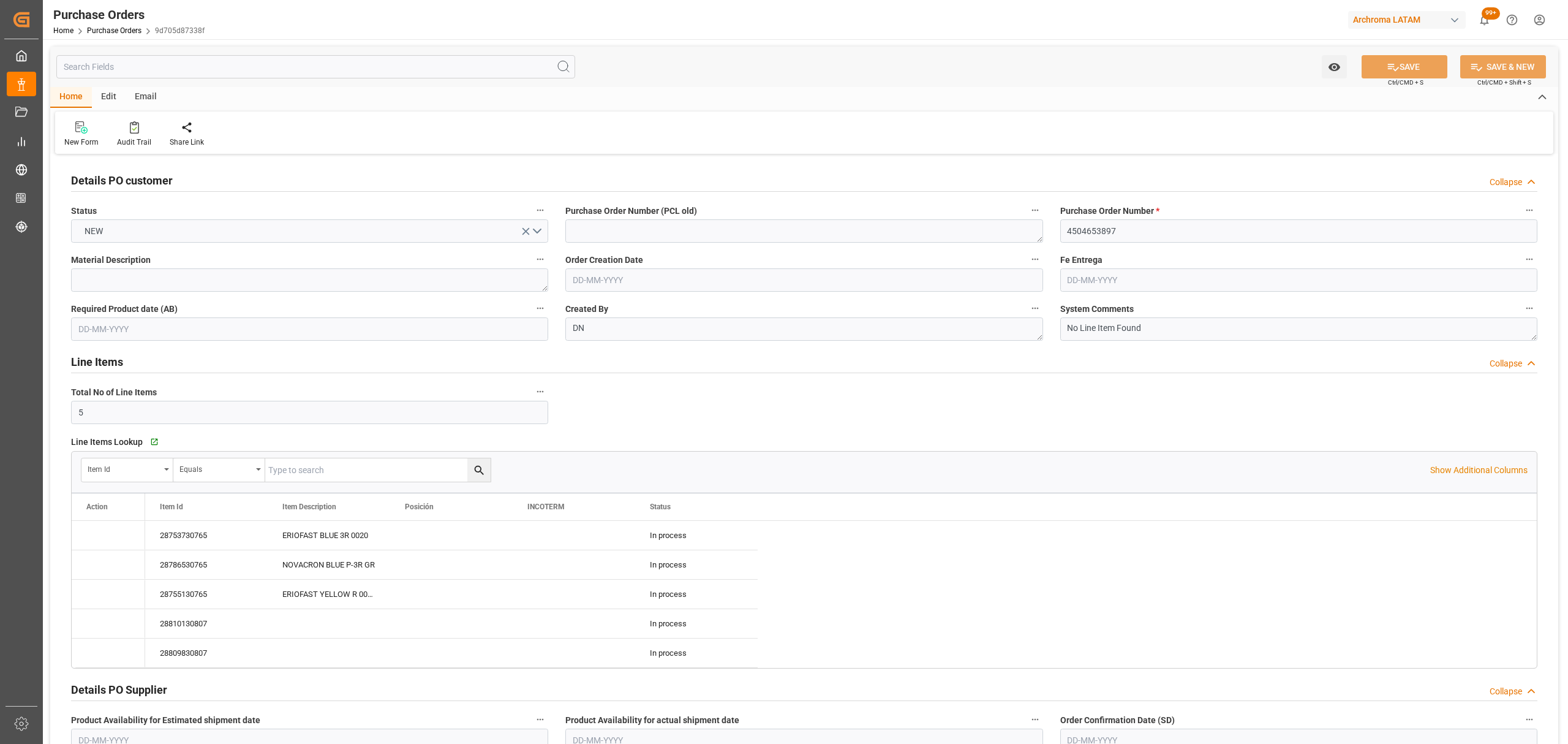
type input "11-08-2025"
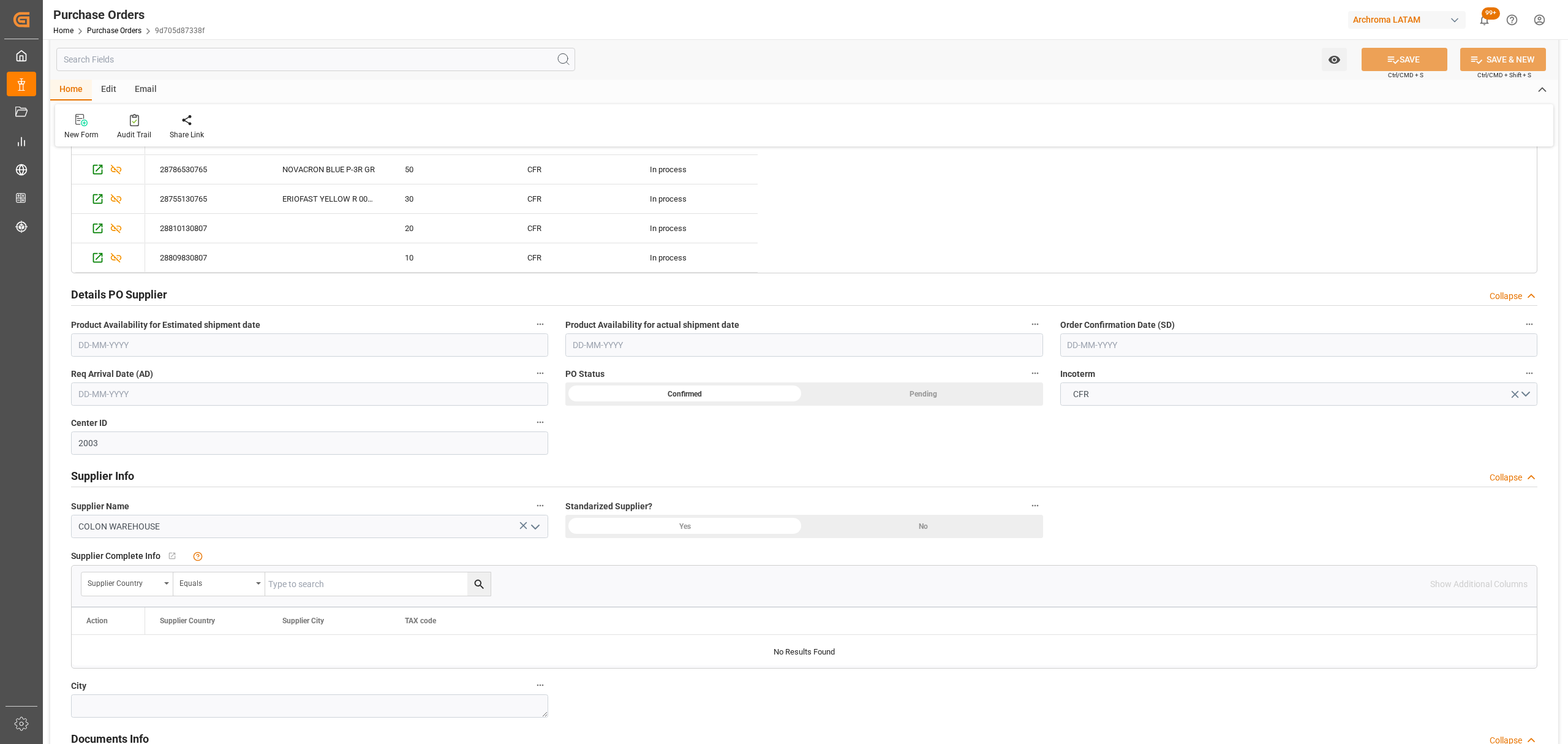
scroll to position [408, 0]
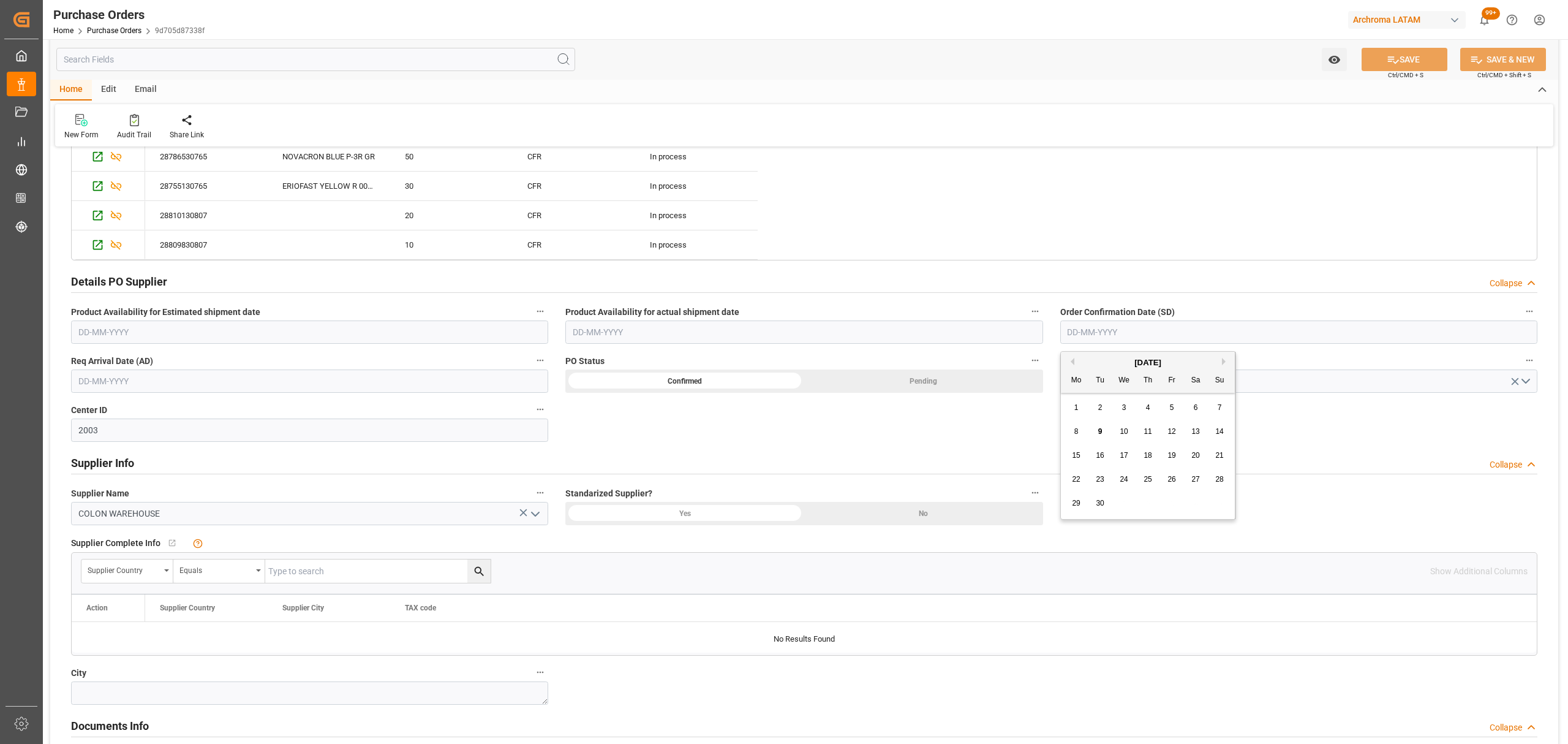
drag, startPoint x: 1189, startPoint y: 336, endPoint x: 1172, endPoint y: 340, distance: 17.5
click at [1189, 336] on input "text" at bounding box center [1299, 332] width 477 height 24
click at [1069, 440] on div "8" at bounding box center [1077, 433] width 15 height 15
click at [1133, 337] on input "[DATE]" at bounding box center [1299, 332] width 477 height 24
drag, startPoint x: 1221, startPoint y: 433, endPoint x: 1196, endPoint y: 432, distance: 25.0
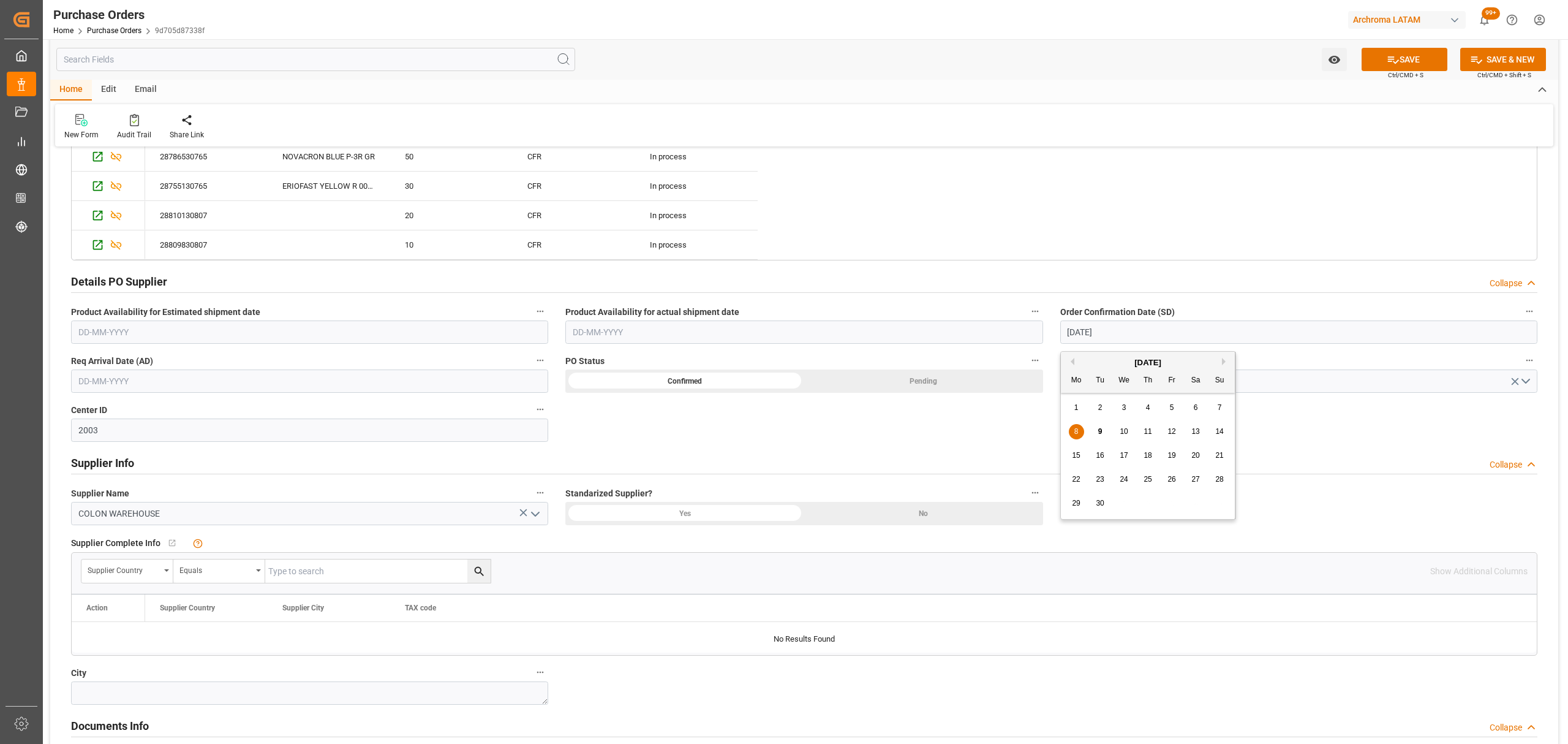
click at [1220, 433] on span "14" at bounding box center [1219, 431] width 8 height 8
type input "14-09-2025"
click at [217, 391] on input "text" at bounding box center [309, 382] width 477 height 24
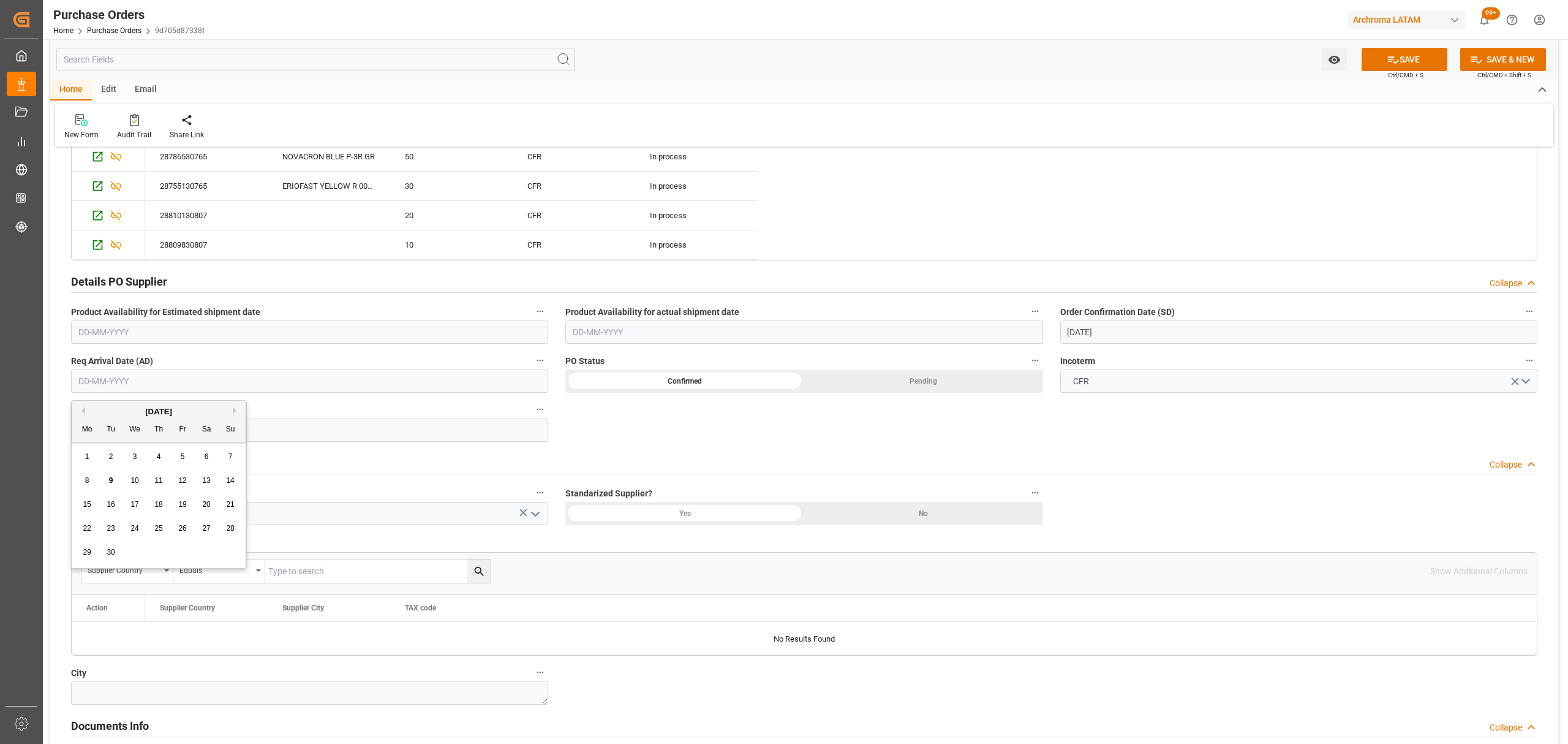
click at [106, 505] on div "16" at bounding box center [111, 505] width 15 height 15
type input "16-09-2025"
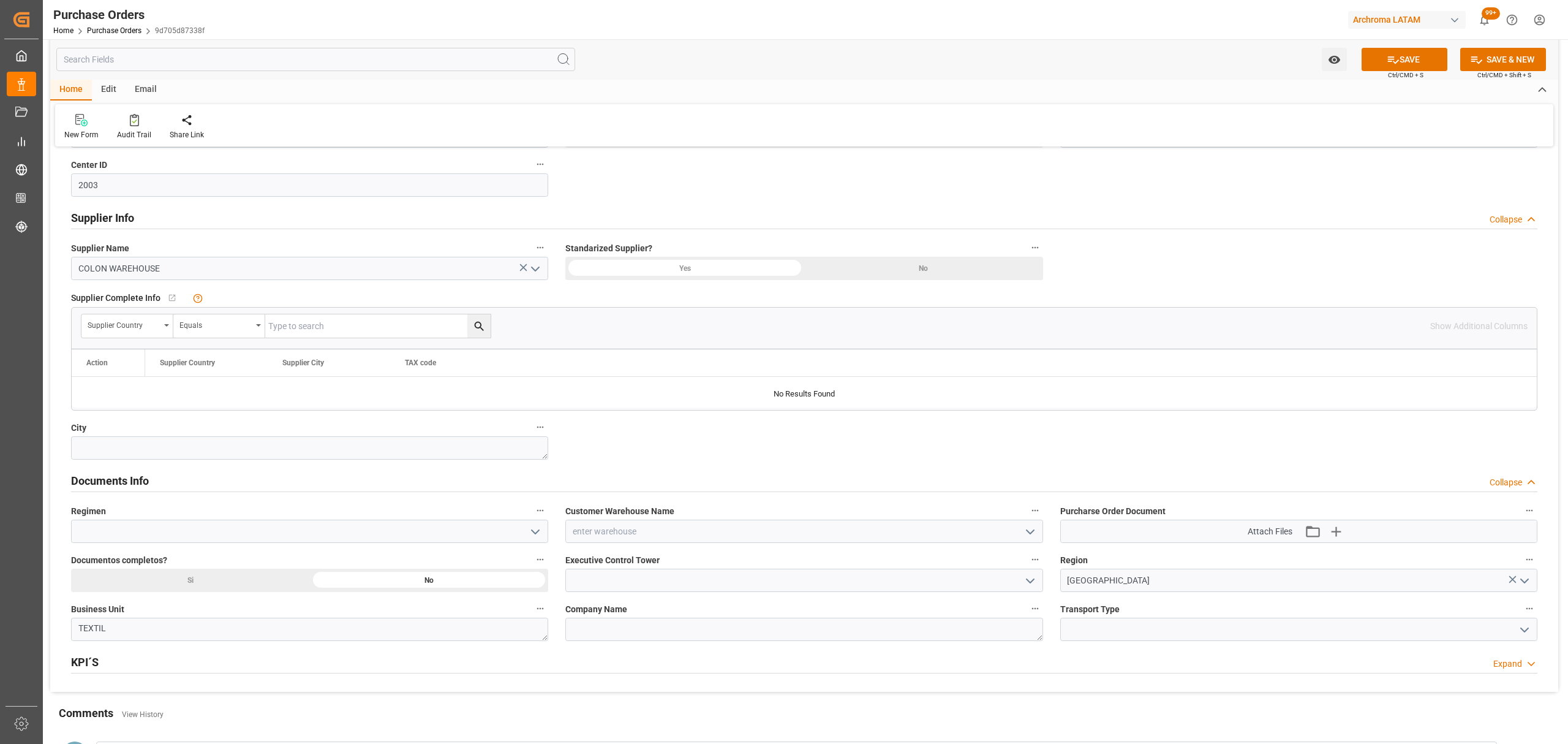
click at [1029, 534] on icon "open menu" at bounding box center [1030, 532] width 15 height 15
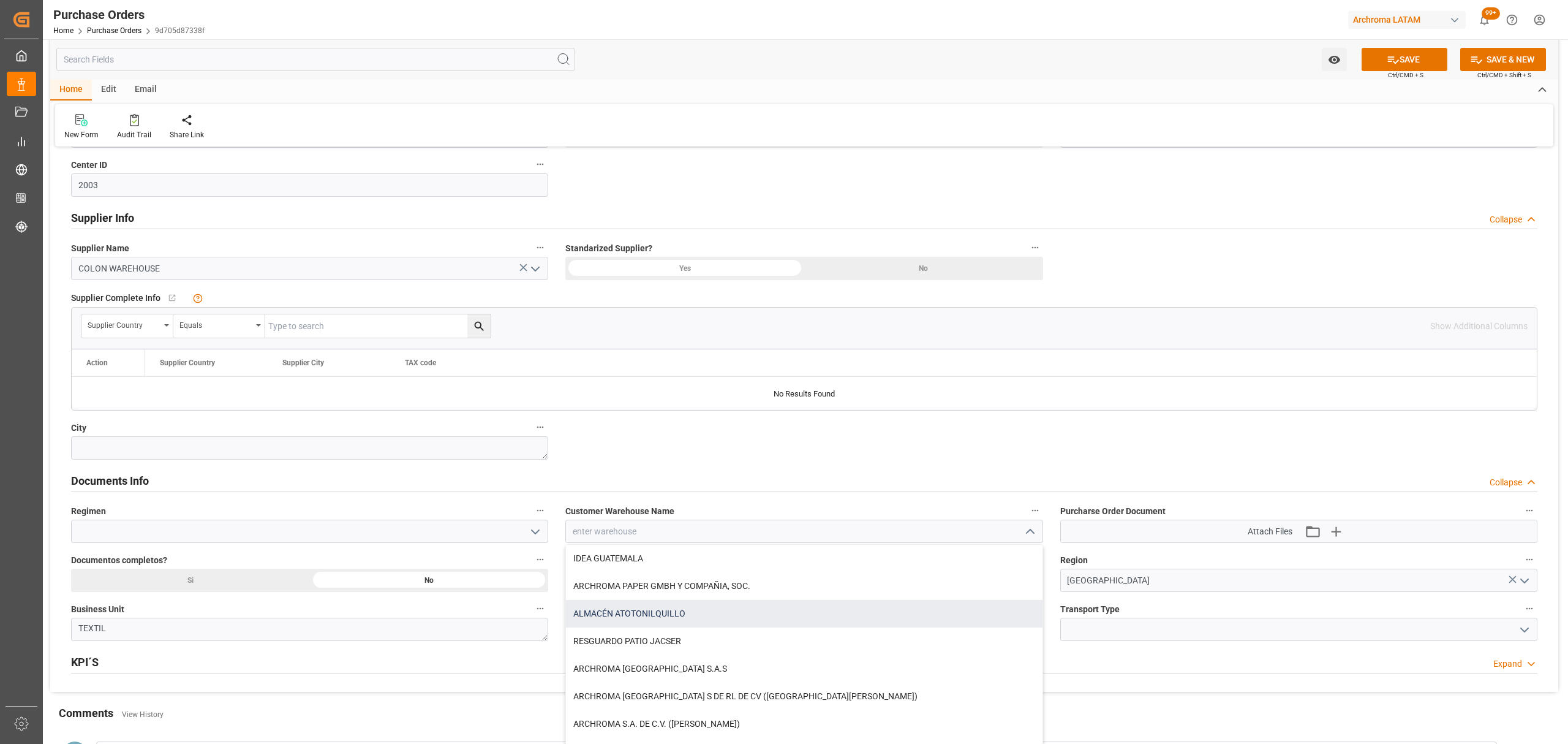
scroll to position [82, 0]
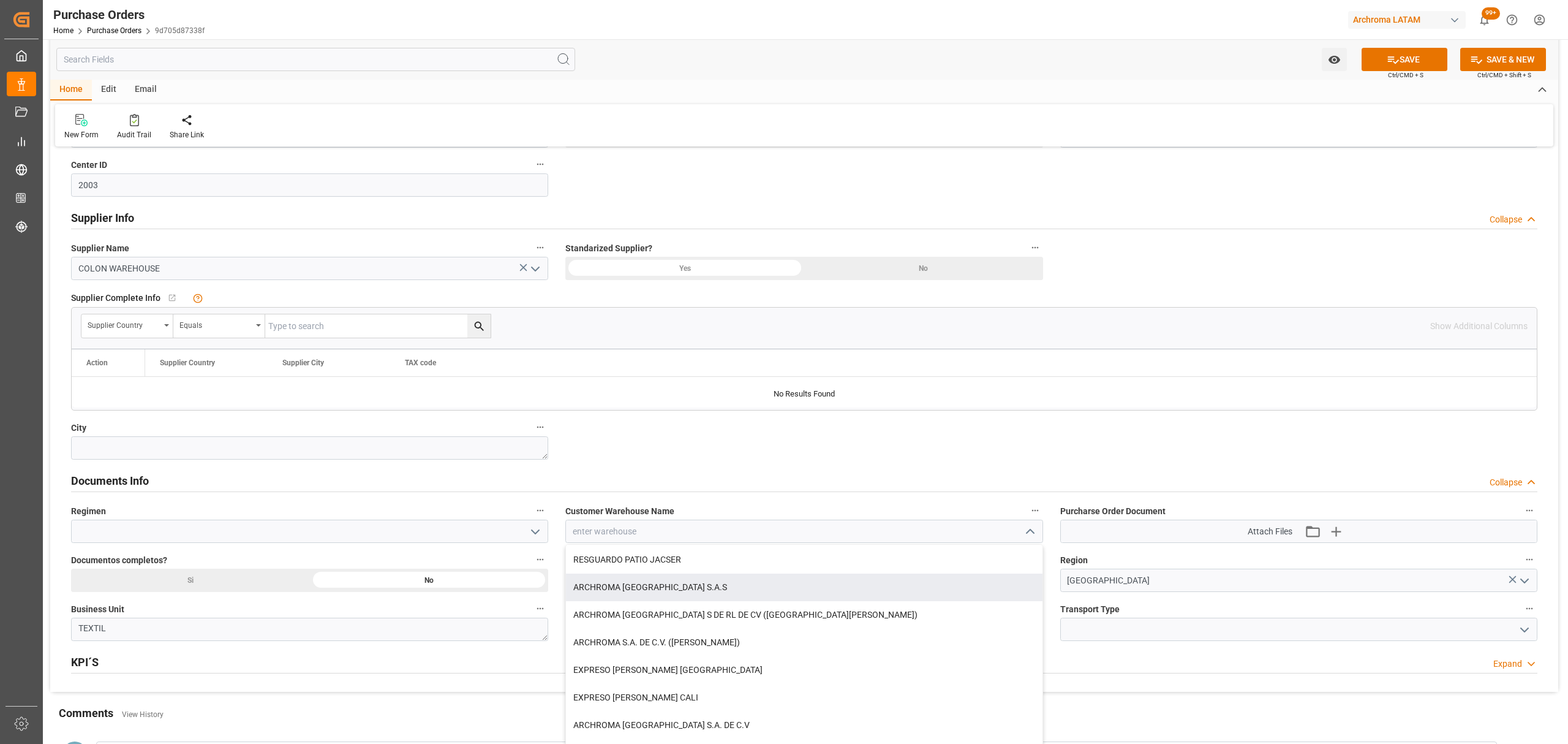
click at [682, 585] on div "ARCHROMA COLOMBIA S.A.S" at bounding box center [804, 587] width 476 height 27
type input "ARCHROMA COLOMBIA S.A.S"
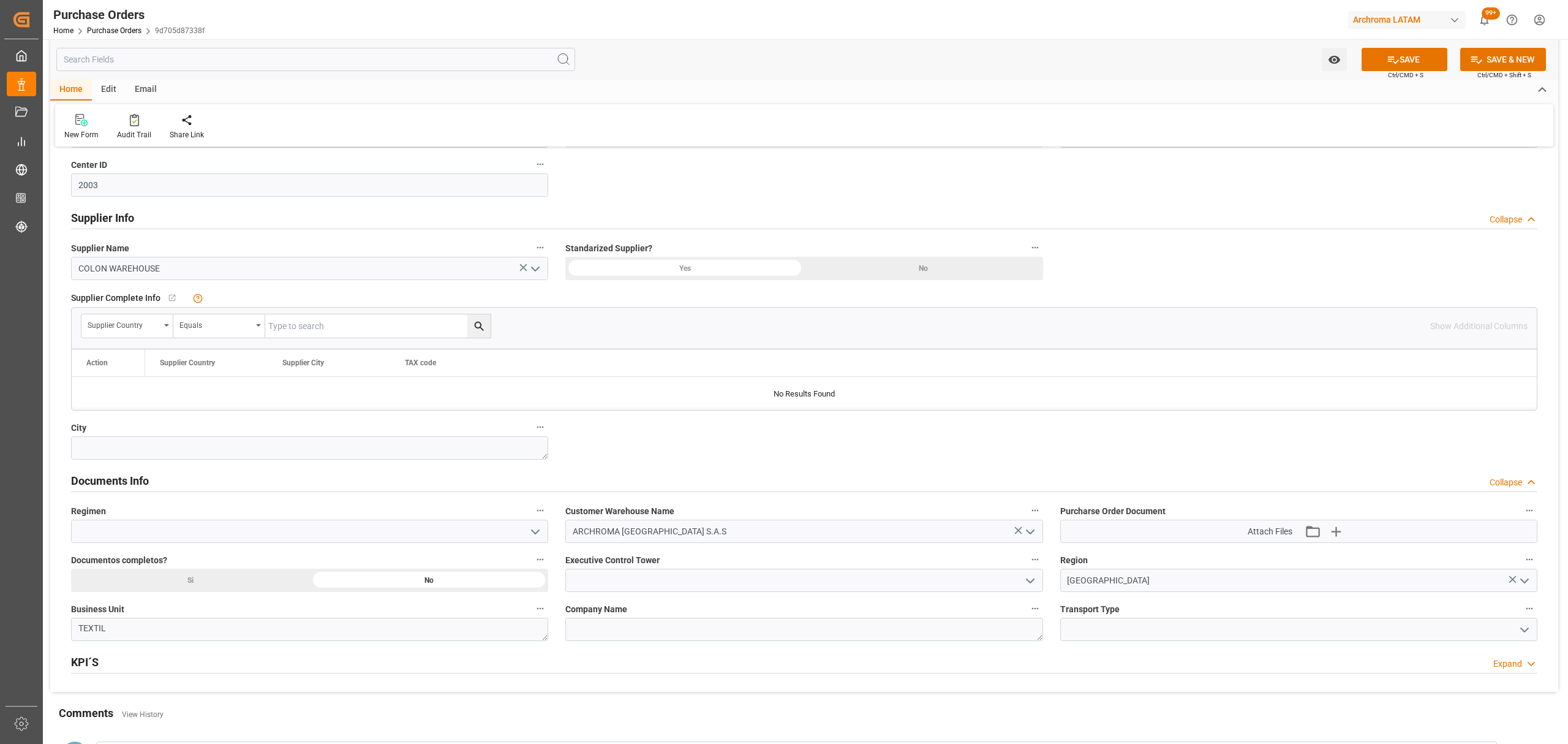
click at [531, 537] on icon "open menu" at bounding box center [535, 532] width 15 height 15
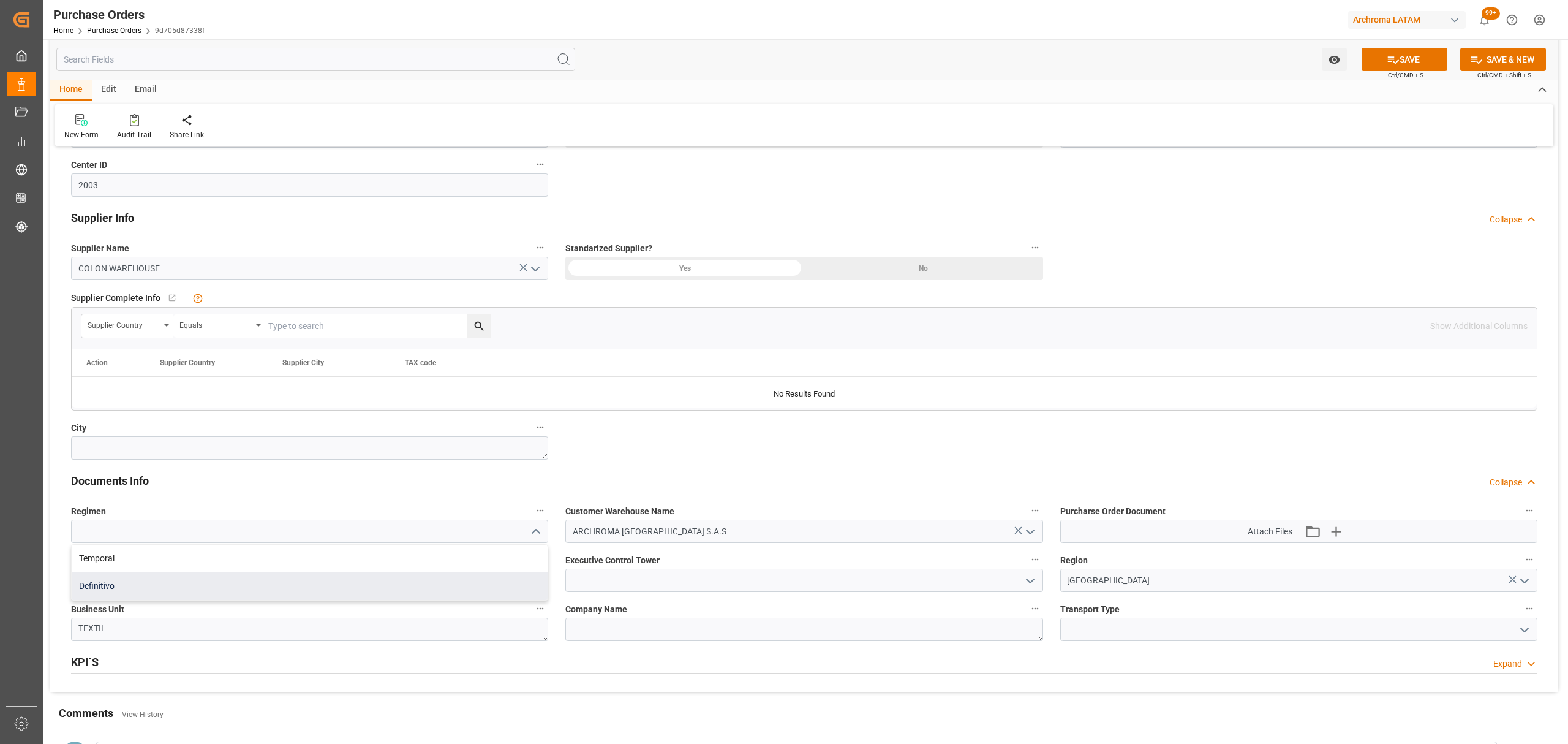
click at [277, 586] on div "Definitivo" at bounding box center [309, 586] width 476 height 27
type input "Definitivo"
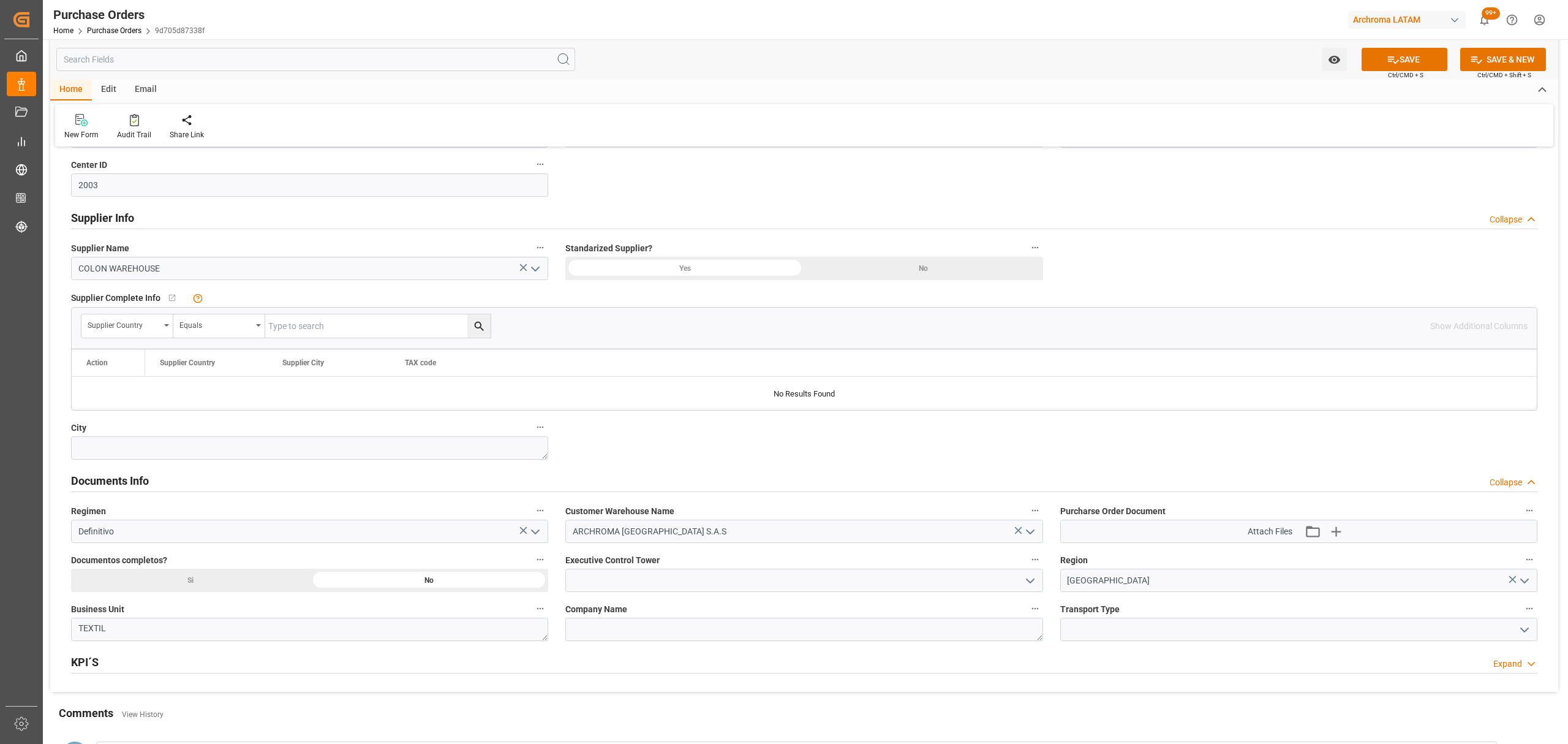
click at [1020, 585] on button "open menu" at bounding box center [1029, 580] width 18 height 19
click at [655, 640] on div "Maria Piranquive" at bounding box center [804, 636] width 476 height 27
type input "Maria Piranquive"
click at [1514, 633] on button "open menu" at bounding box center [1523, 629] width 18 height 19
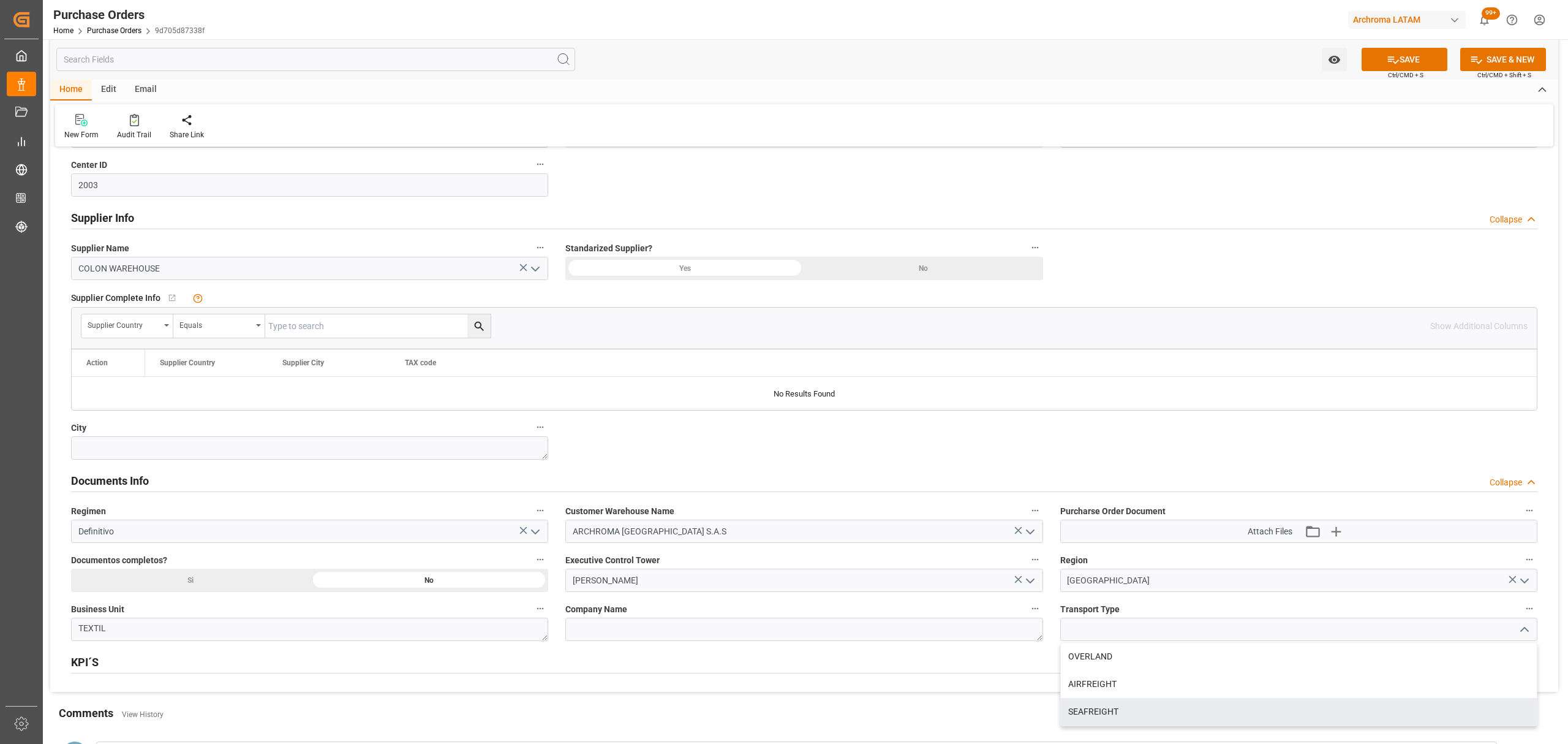
click at [1112, 709] on div "SEAFREIGHT" at bounding box center [1299, 712] width 476 height 27
type input "SEAFREIGHT"
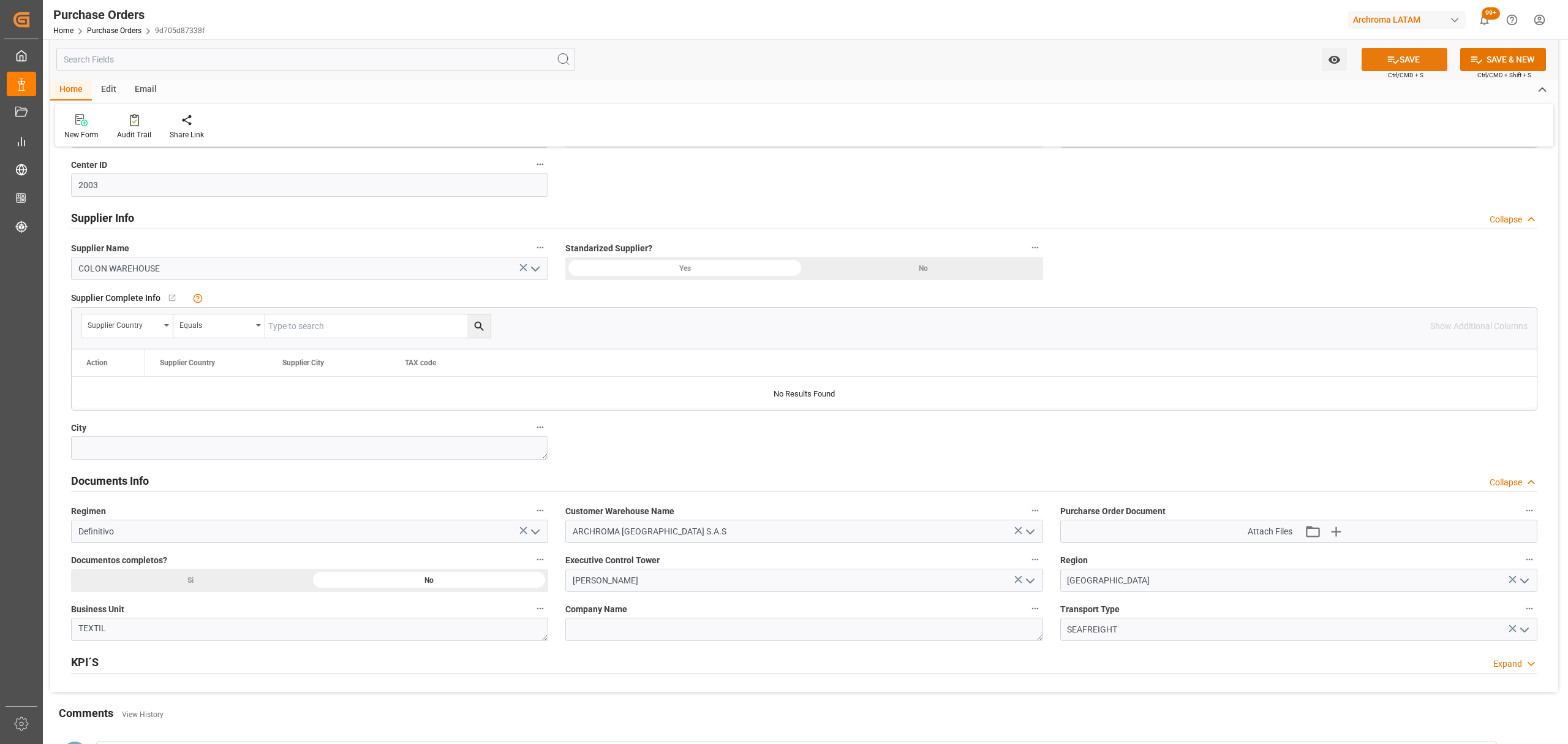
click at [1403, 53] on button "SAVE" at bounding box center [1404, 60] width 86 height 24
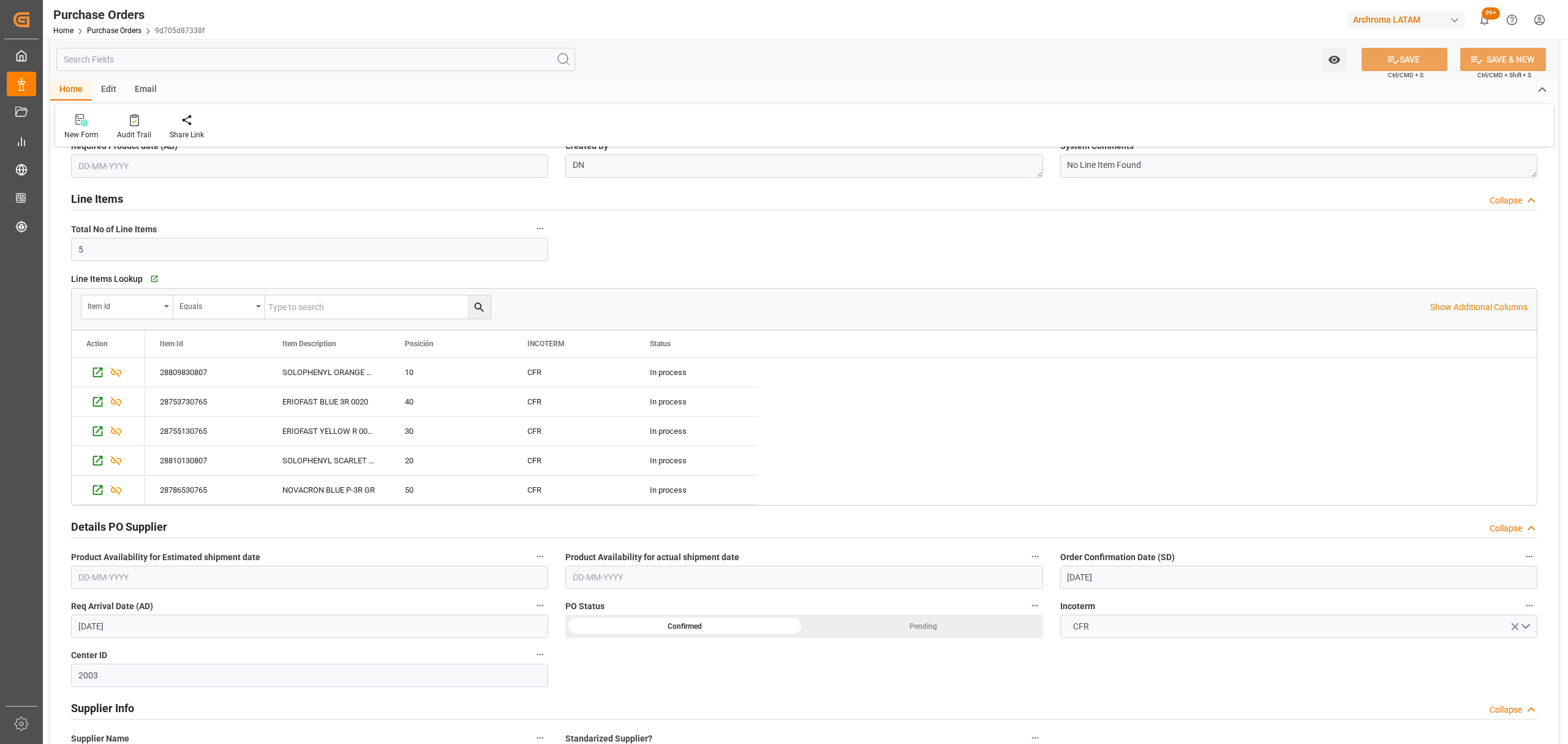
scroll to position [0, 0]
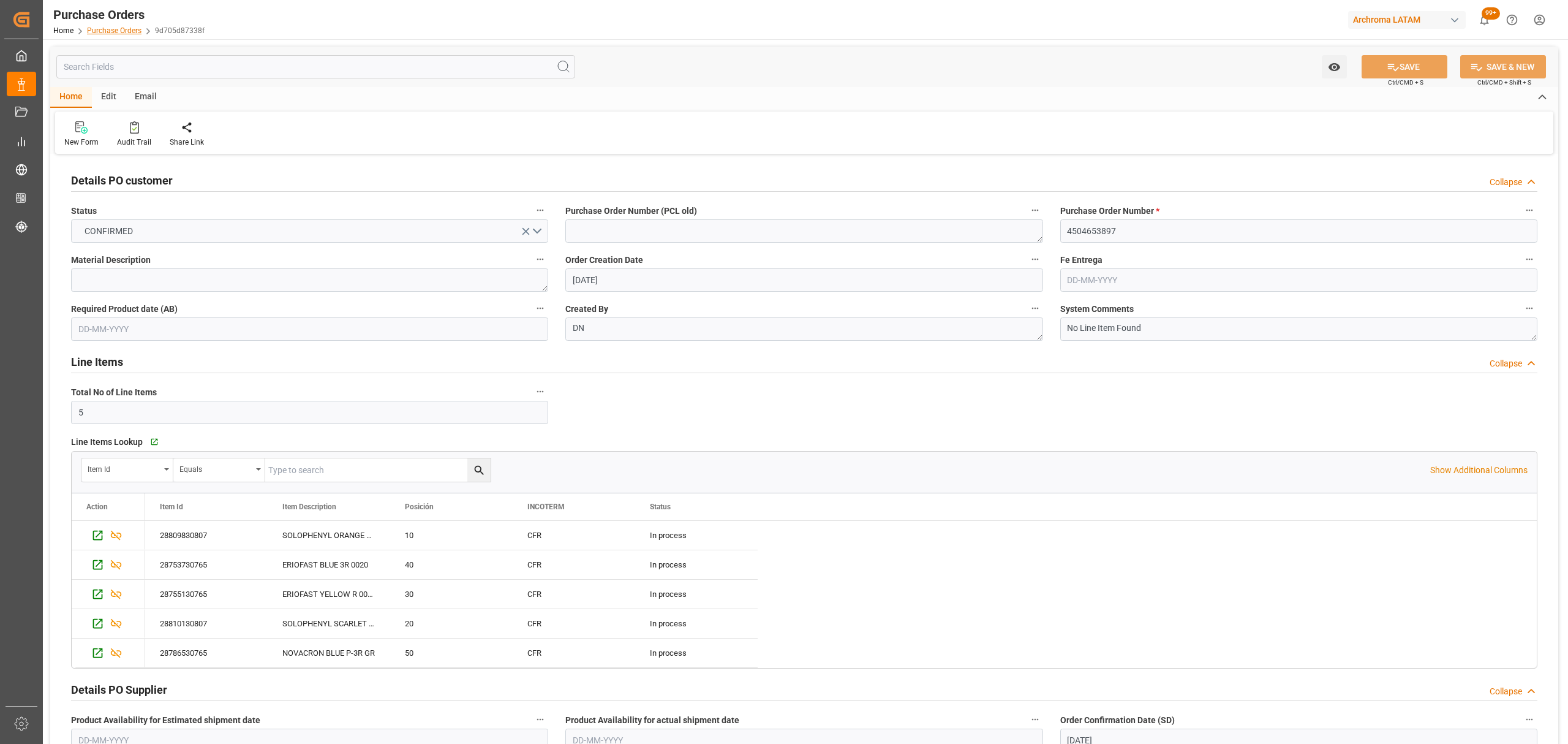
click at [121, 32] on link "Purchase Orders" at bounding box center [115, 30] width 55 height 8
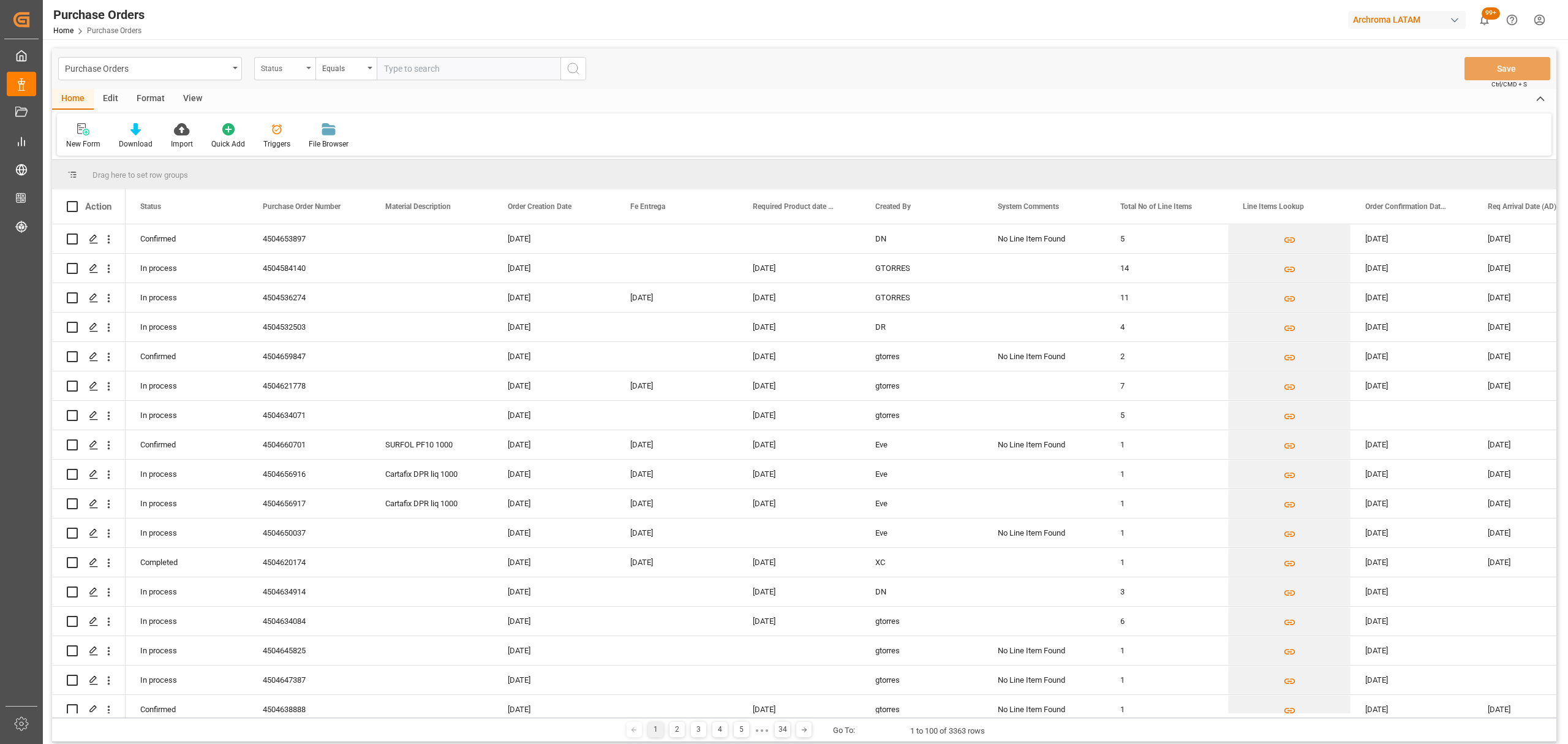
click at [272, 64] on div "Status" at bounding box center [282, 66] width 42 height 14
click at [310, 149] on div "Purchase Order Number" at bounding box center [346, 150] width 183 height 25
click at [340, 68] on div "Equals" at bounding box center [343, 66] width 42 height 14
click at [374, 155] on div "Fuzzy search" at bounding box center [407, 150] width 183 height 25
click at [417, 71] on input "text" at bounding box center [469, 69] width 184 height 24
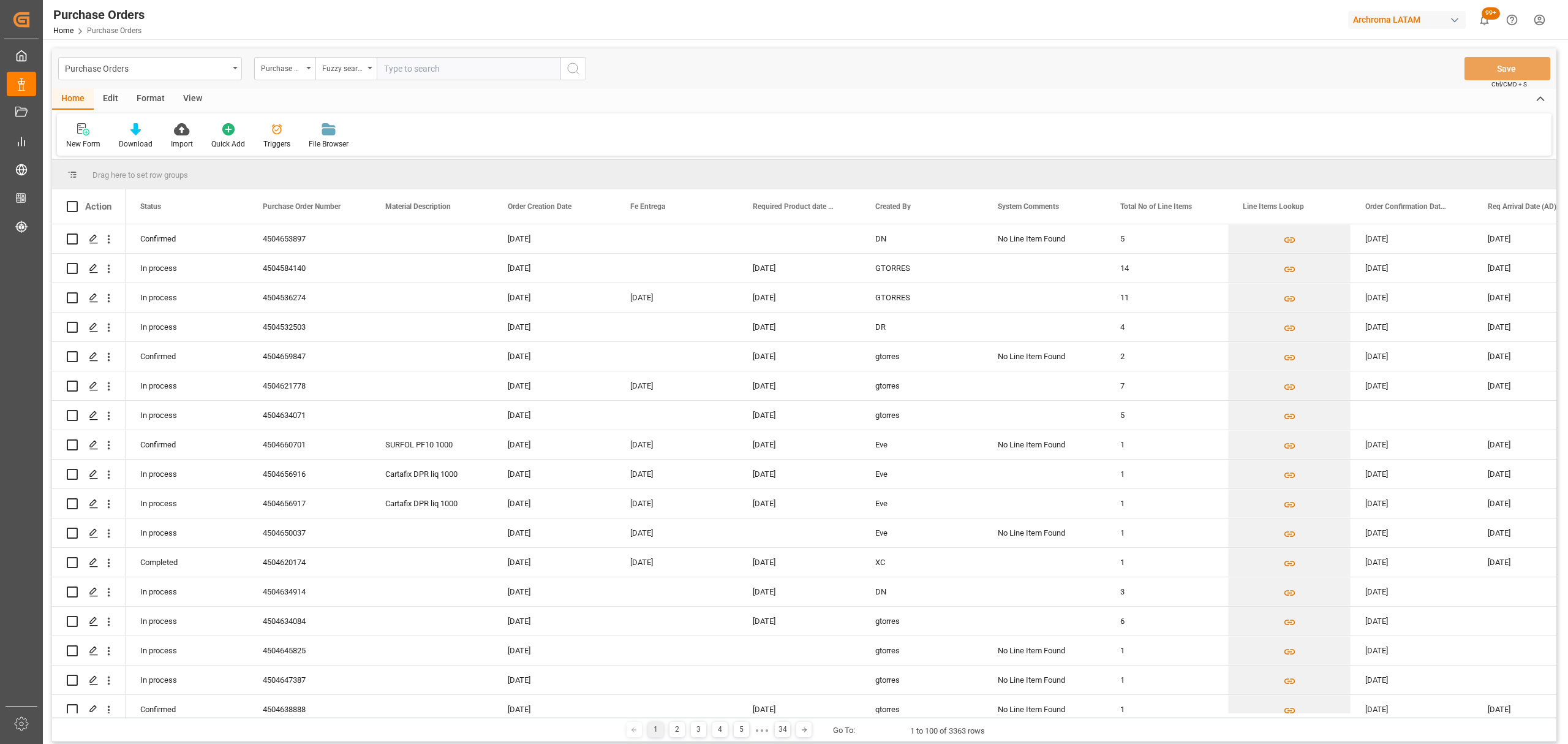
paste input "4504654263"
type input "4504654263"
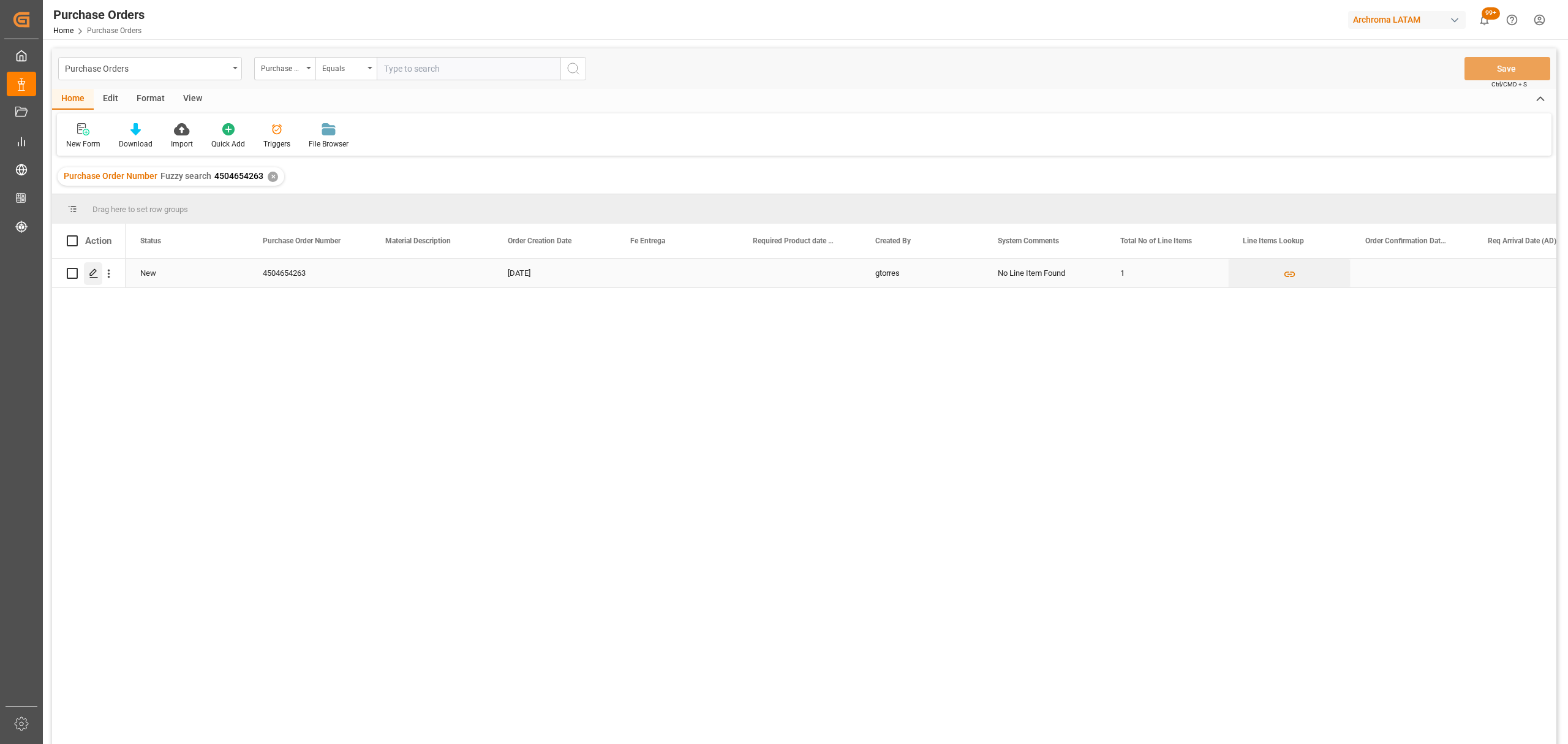
click at [95, 278] on line "Press SPACE to select this row." at bounding box center [94, 278] width 7 height 0
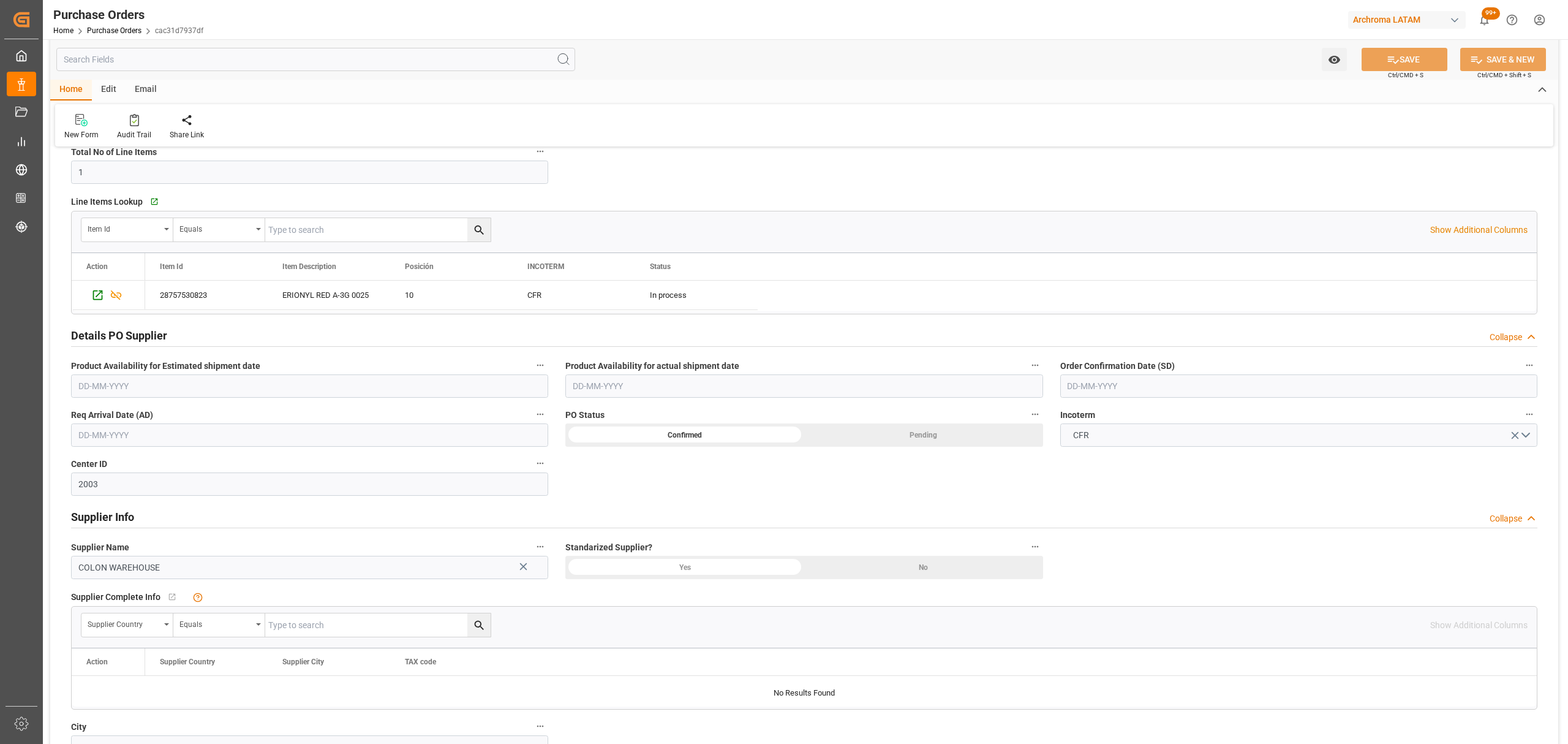
scroll to position [245, 0]
click at [361, 439] on input "text" at bounding box center [309, 431] width 477 height 24
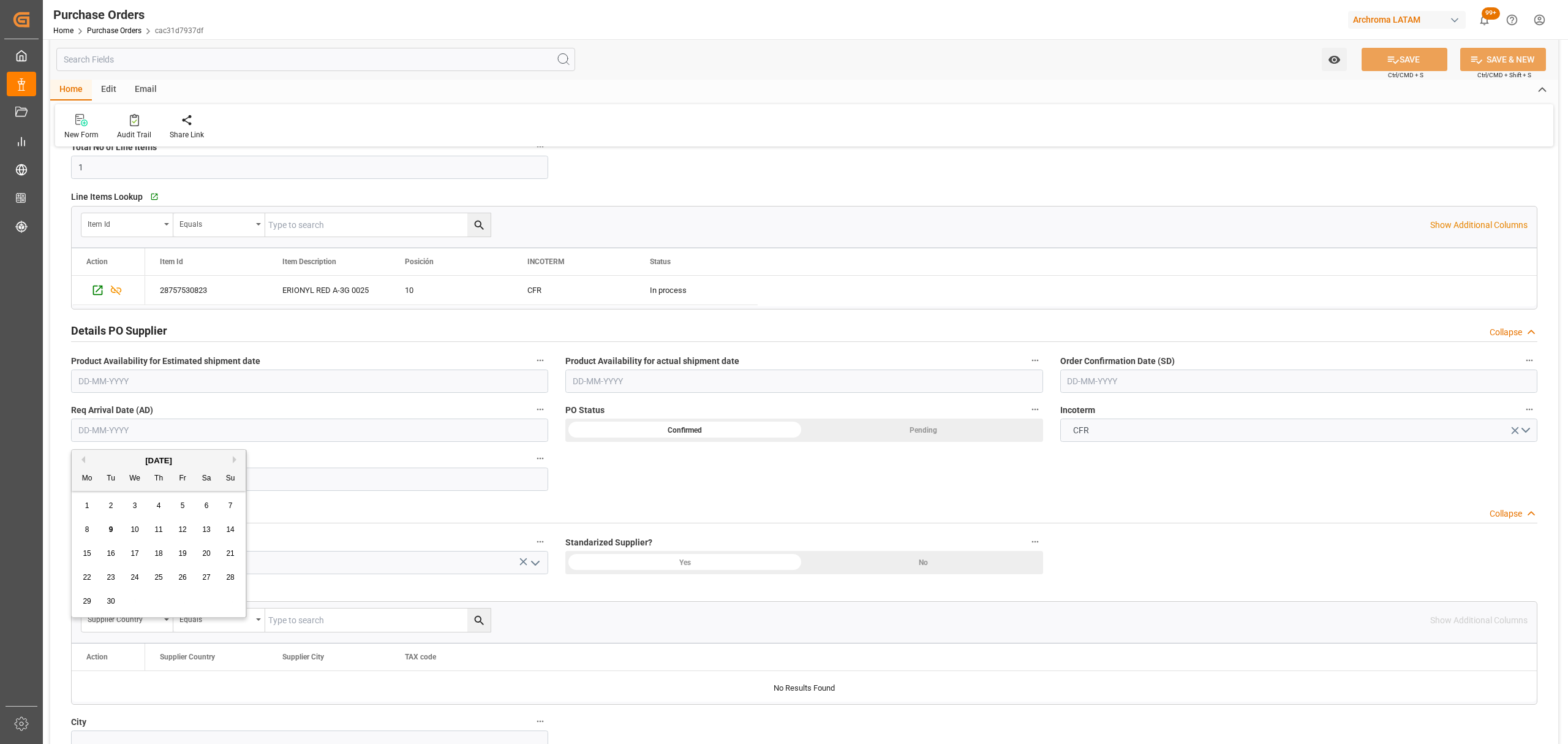
click at [104, 557] on div "16" at bounding box center [111, 554] width 15 height 15
type input "16-09-2025"
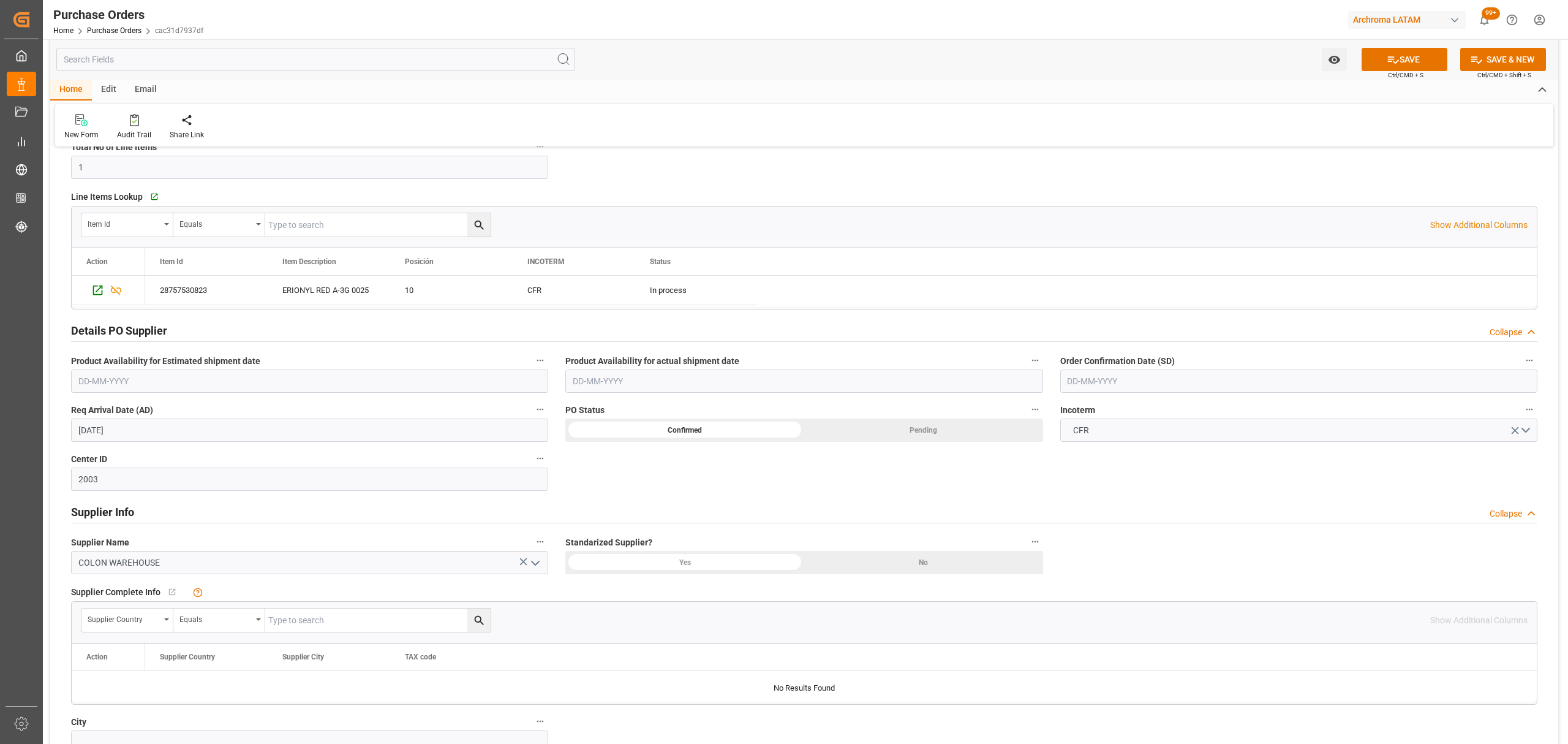
click at [1122, 391] on input "text" at bounding box center [1299, 382] width 477 height 24
click at [1061, 468] on div "September 2025 Mo Tu We Th Fr Sa Su 1 2 3 4 5 6 7 8 9 10 11 12 13 14 15 16 17 1…" at bounding box center [1148, 484] width 175 height 168
click at [1219, 481] on span "14" at bounding box center [1219, 480] width 8 height 8
type input "14-09-2025"
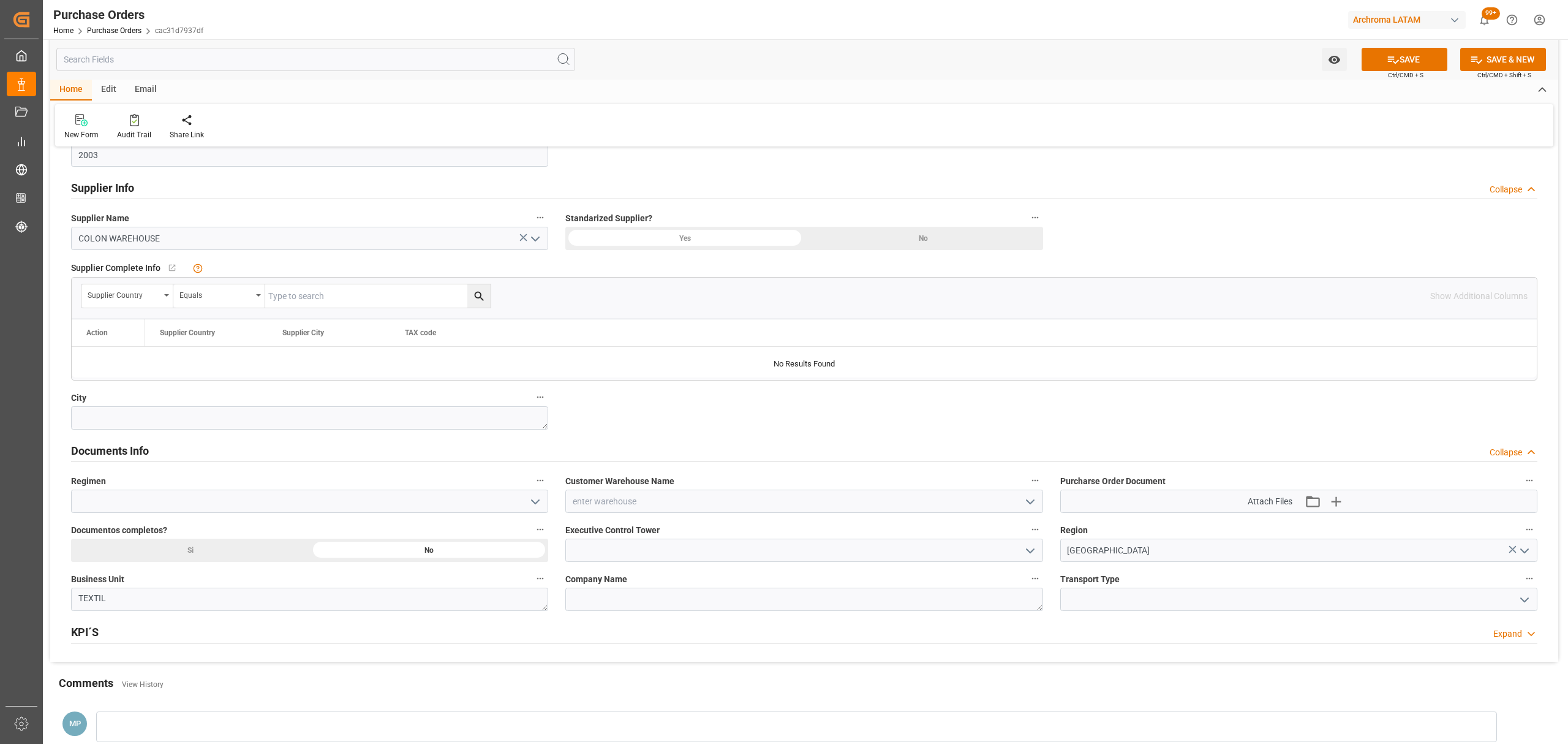
scroll to position [654, 0]
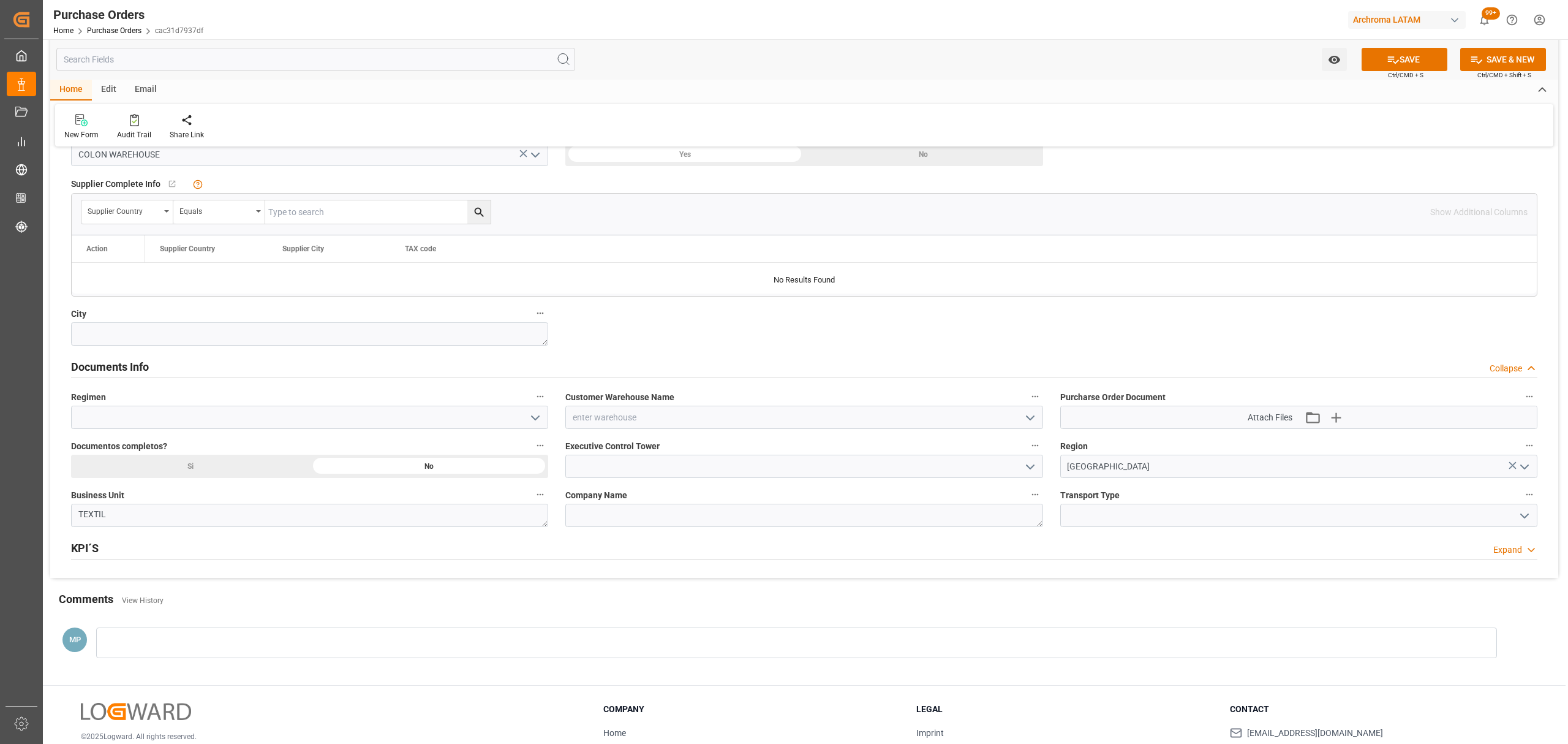
click at [1034, 417] on icon "open menu" at bounding box center [1030, 418] width 15 height 15
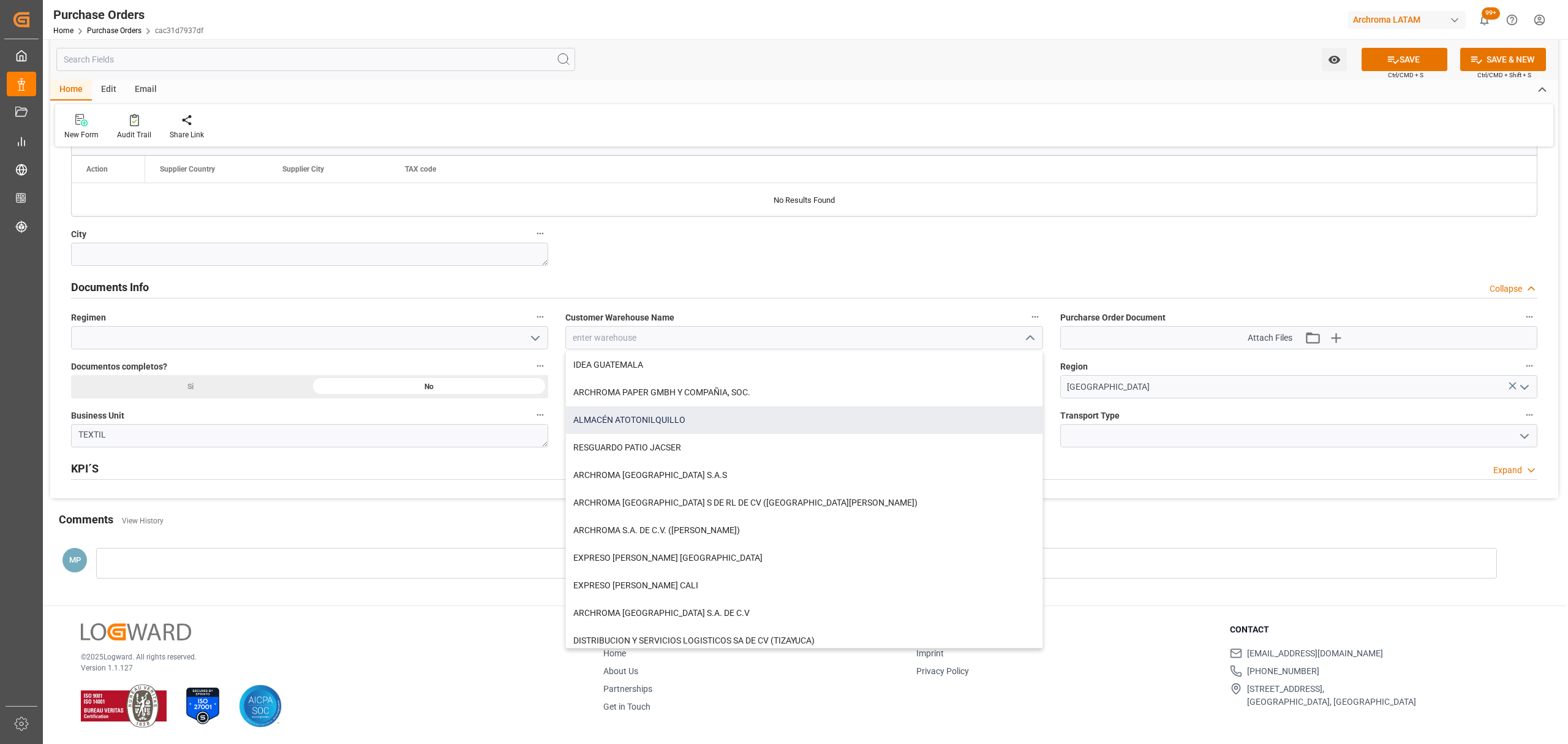
scroll to position [737, 0]
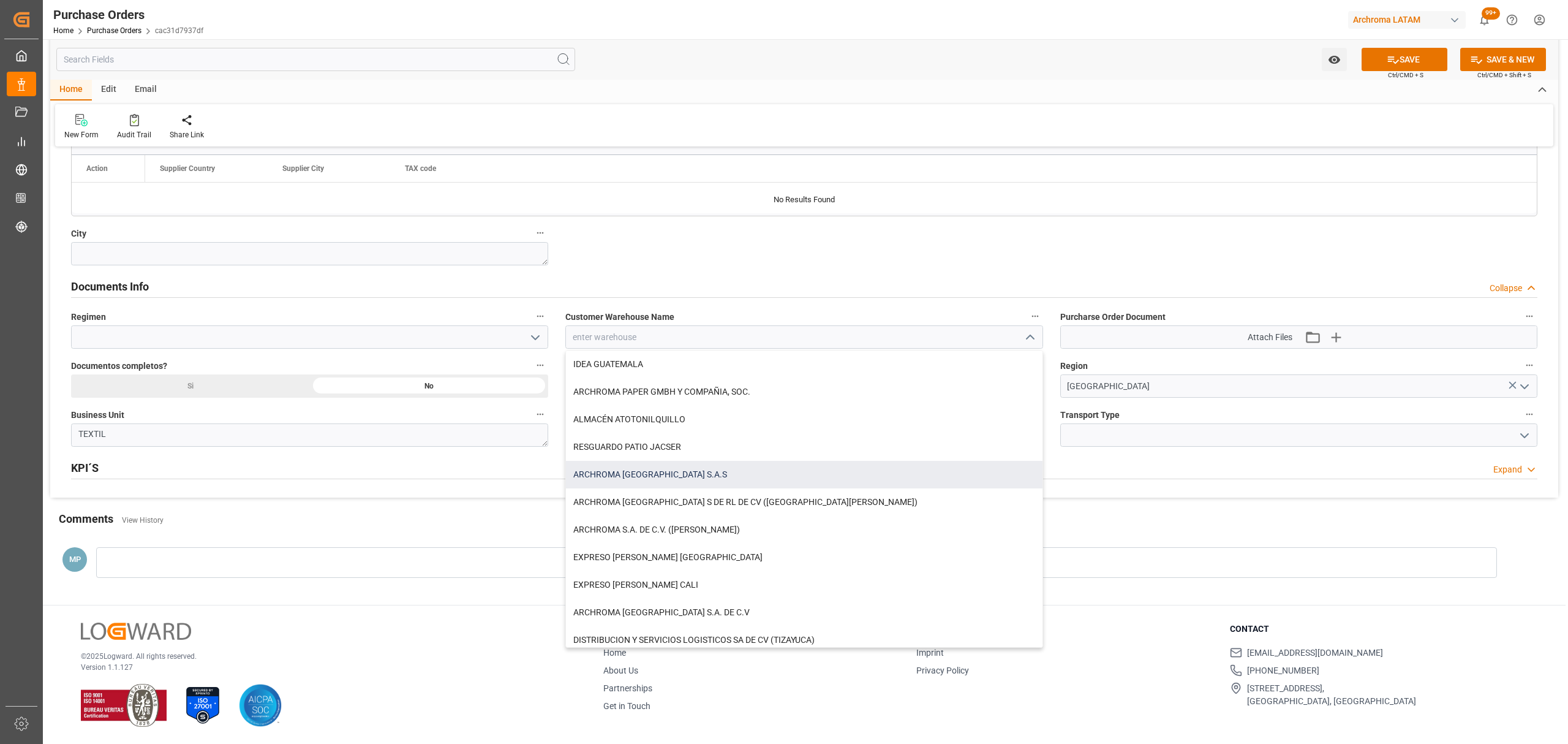
click at [719, 474] on div "ARCHROMA COLOMBIA S.A.S" at bounding box center [804, 474] width 476 height 27
type input "ARCHROMA COLOMBIA S.A.S"
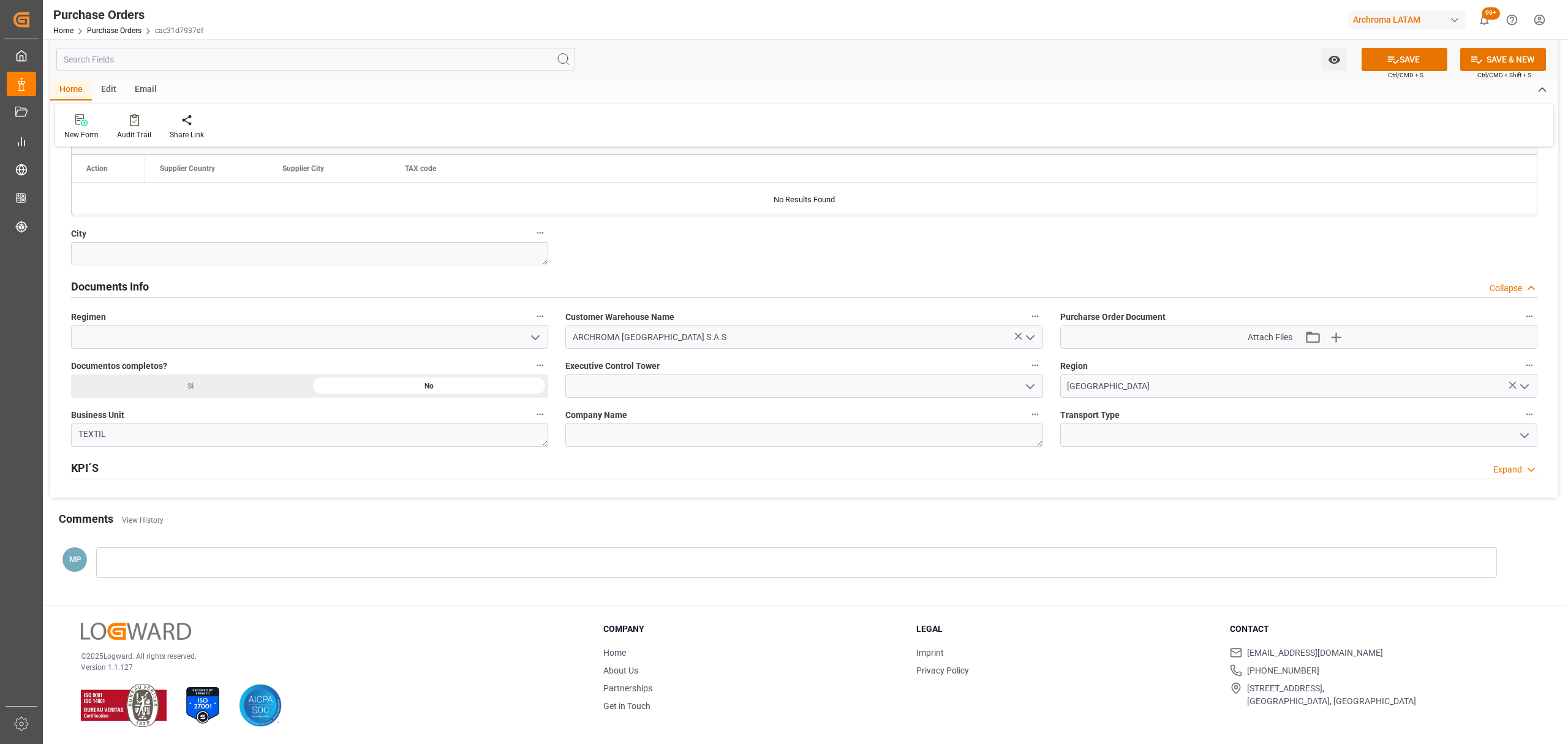
click at [532, 340] on icon "open menu" at bounding box center [535, 338] width 15 height 15
click at [189, 395] on div "Definitivo" at bounding box center [309, 392] width 476 height 27
type input "Definitivo"
click at [250, 391] on div "Si" at bounding box center [190, 386] width 239 height 24
click at [1023, 385] on icon "open menu" at bounding box center [1030, 387] width 15 height 15
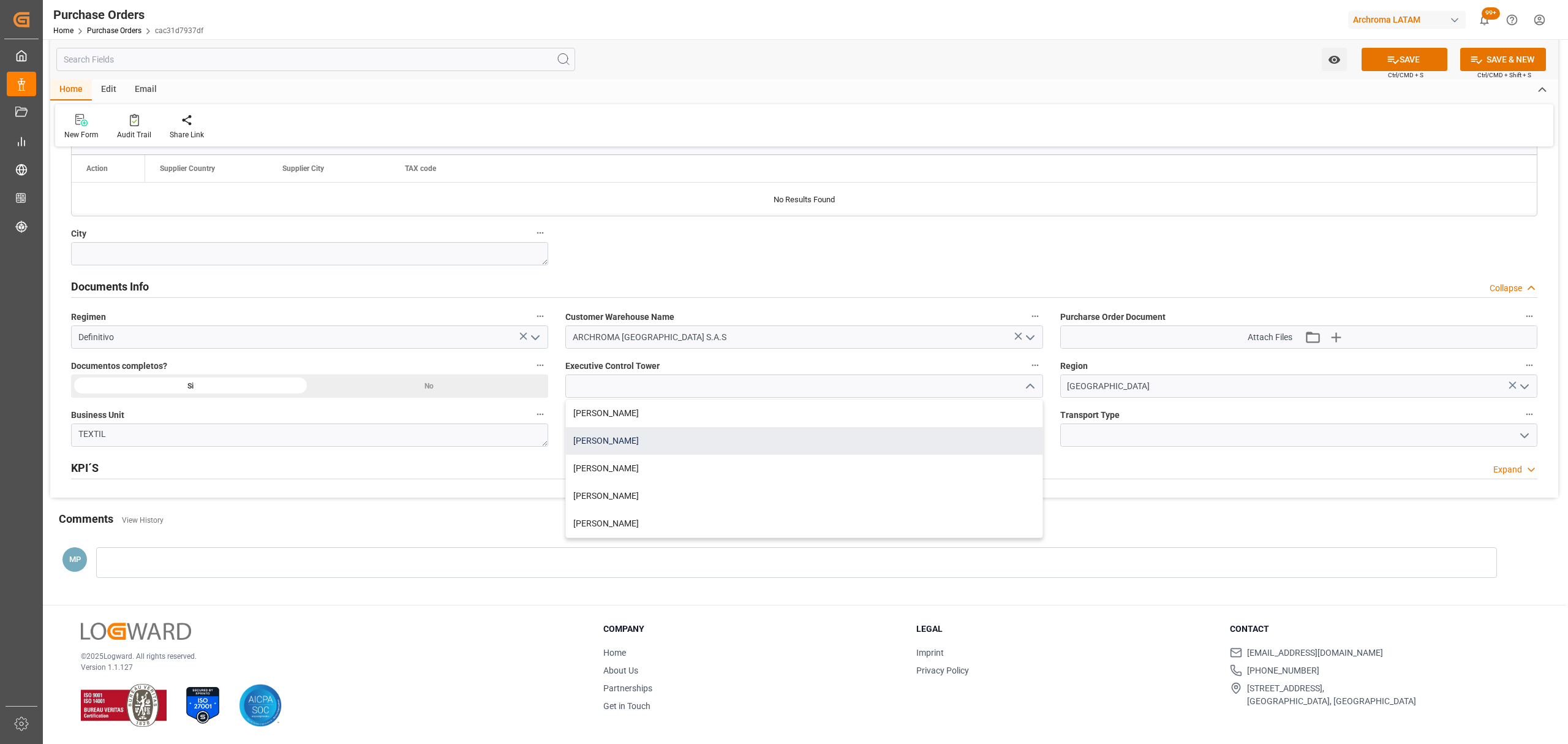
click at [637, 442] on div "Maria Piranquive" at bounding box center [804, 441] width 476 height 27
type input "Maria Piranquive"
click at [1530, 438] on icon "open menu" at bounding box center [1524, 436] width 15 height 15
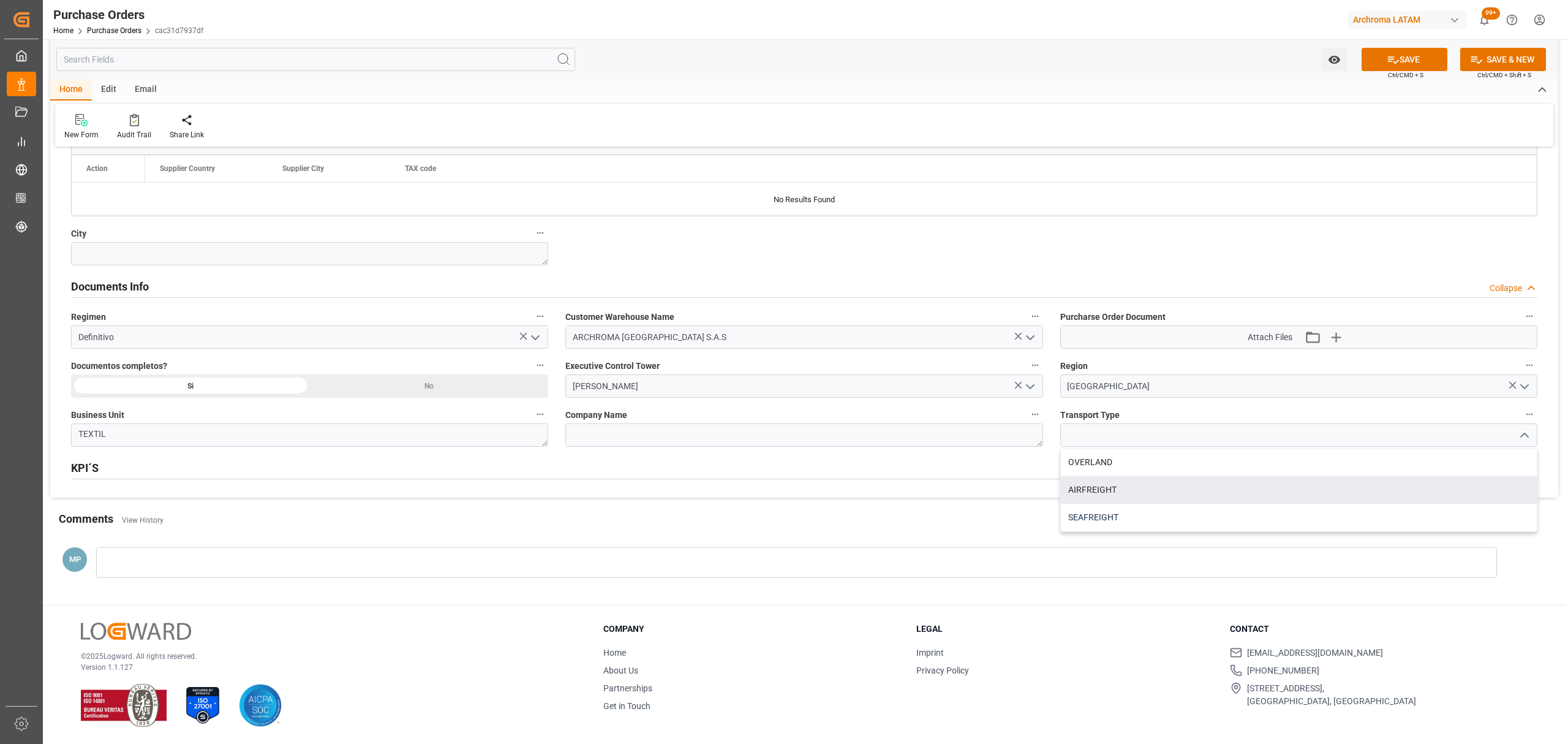
click at [1175, 515] on div "SEAFREIGHT" at bounding box center [1299, 517] width 476 height 27
type input "SEAFREIGHT"
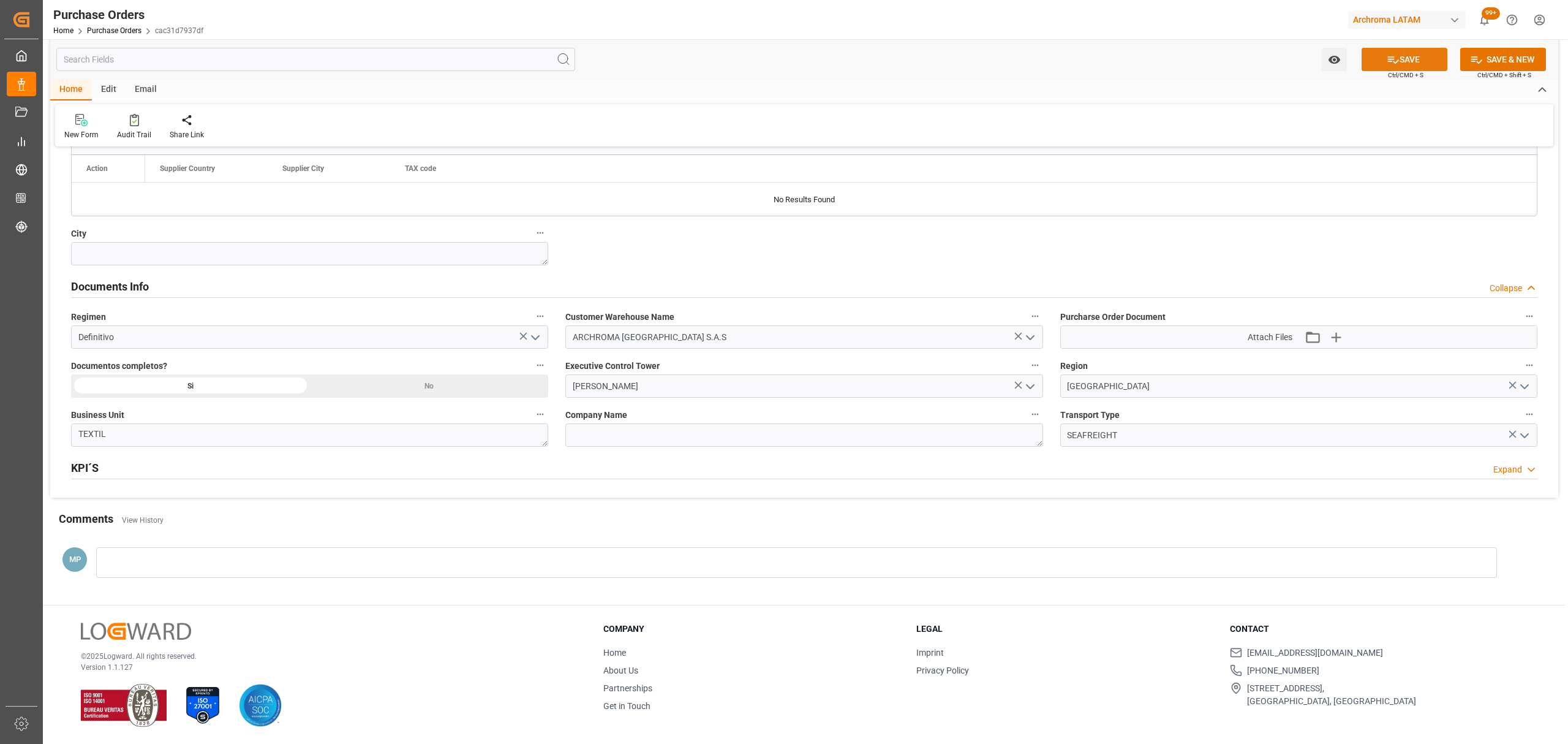
click at [1404, 56] on button "SAVE" at bounding box center [1404, 60] width 86 height 24
click at [1334, 57] on icon "open menu" at bounding box center [1334, 60] width 13 height 13
click at [1285, 84] on span "Start Watching" at bounding box center [1283, 87] width 112 height 13
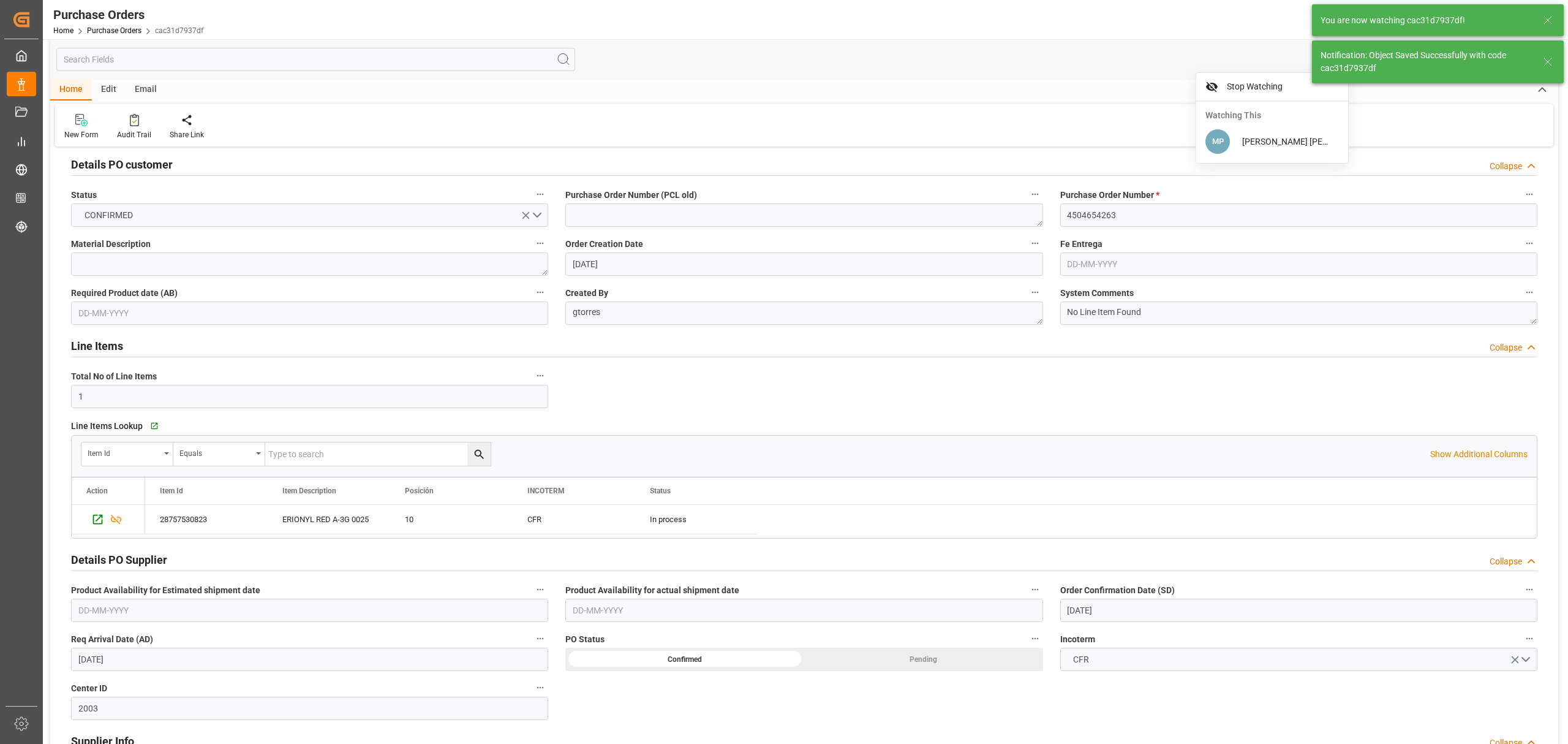
scroll to position [1, 0]
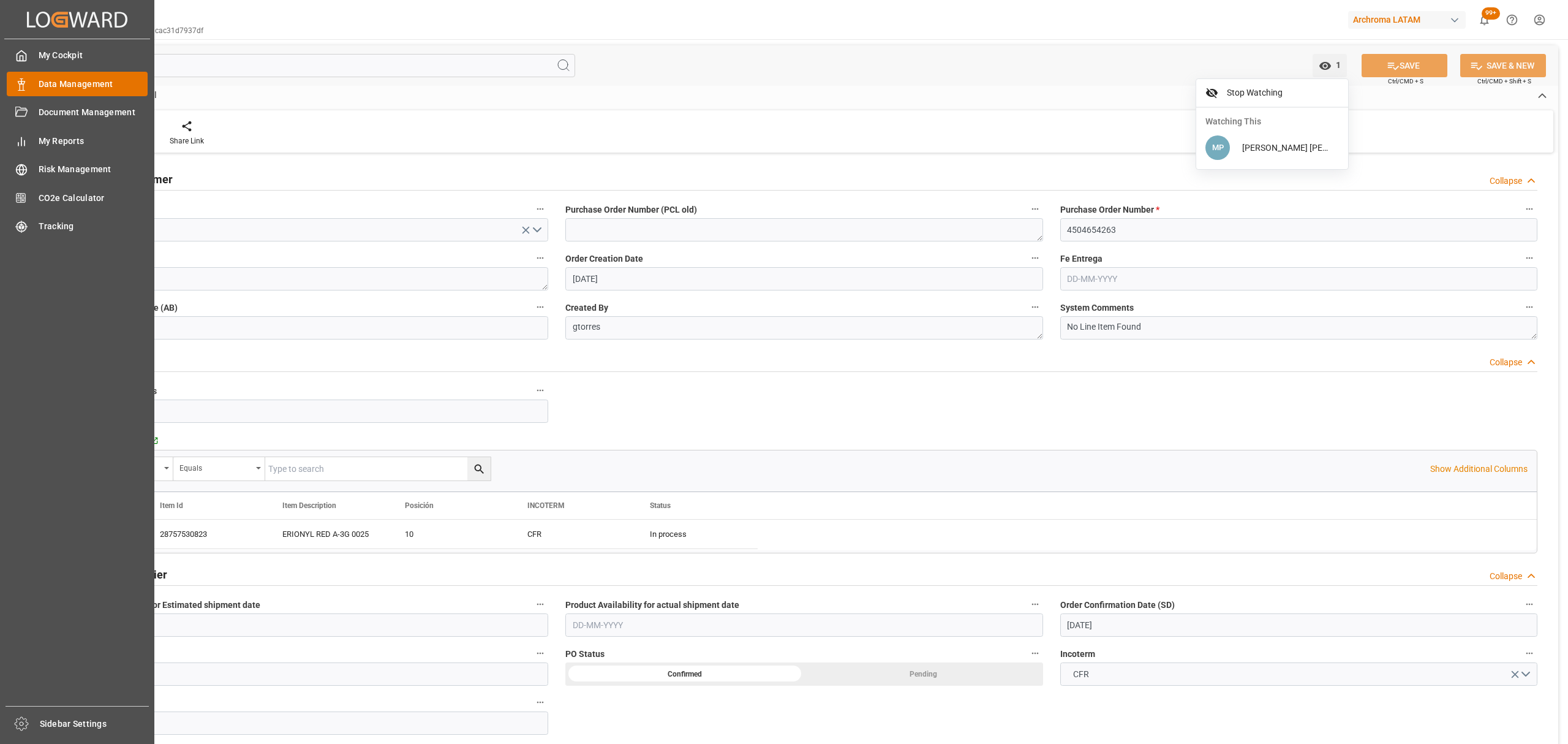
click at [35, 79] on div "Data Management Data Management" at bounding box center [76, 84] width 141 height 24
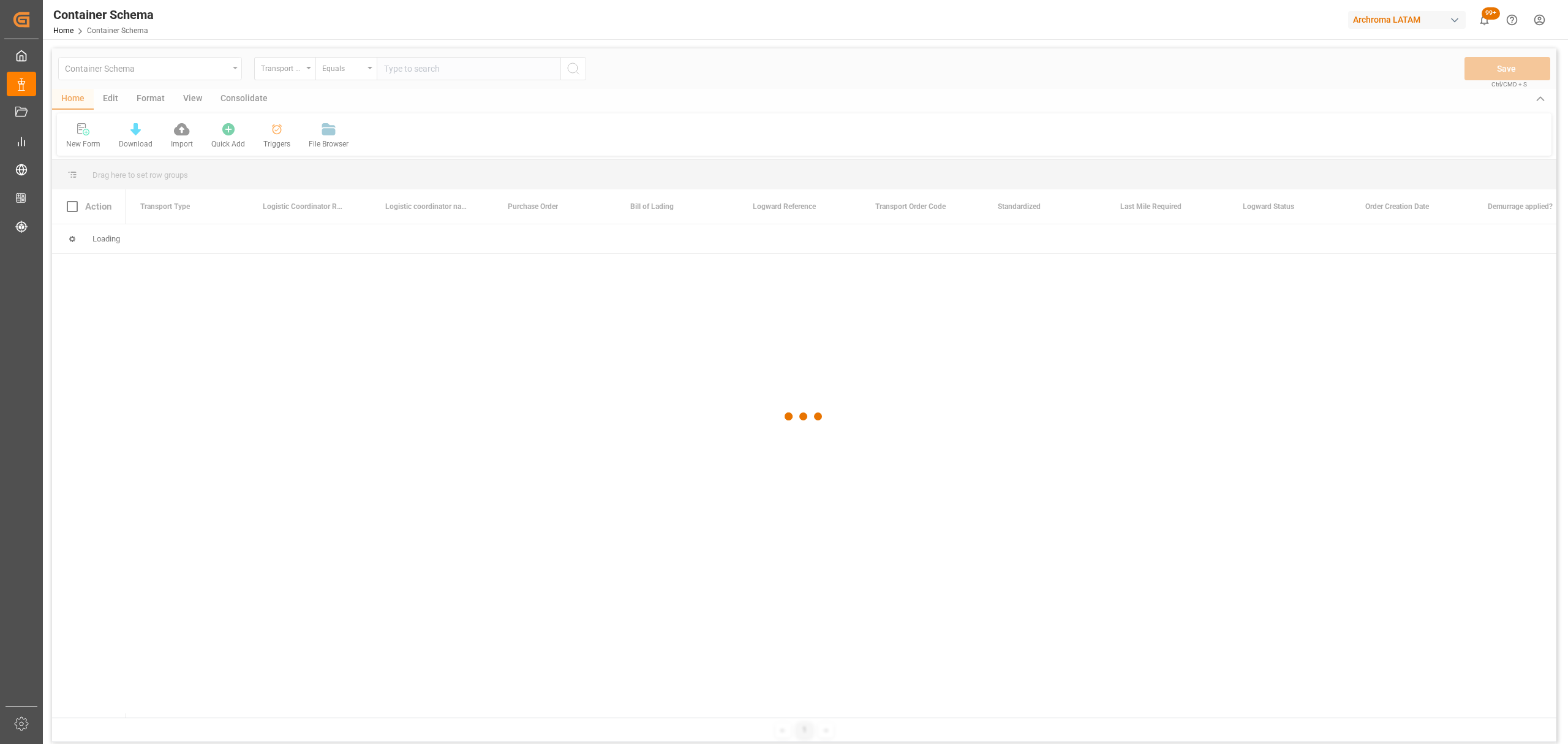
click at [211, 74] on div at bounding box center [804, 416] width 1504 height 737
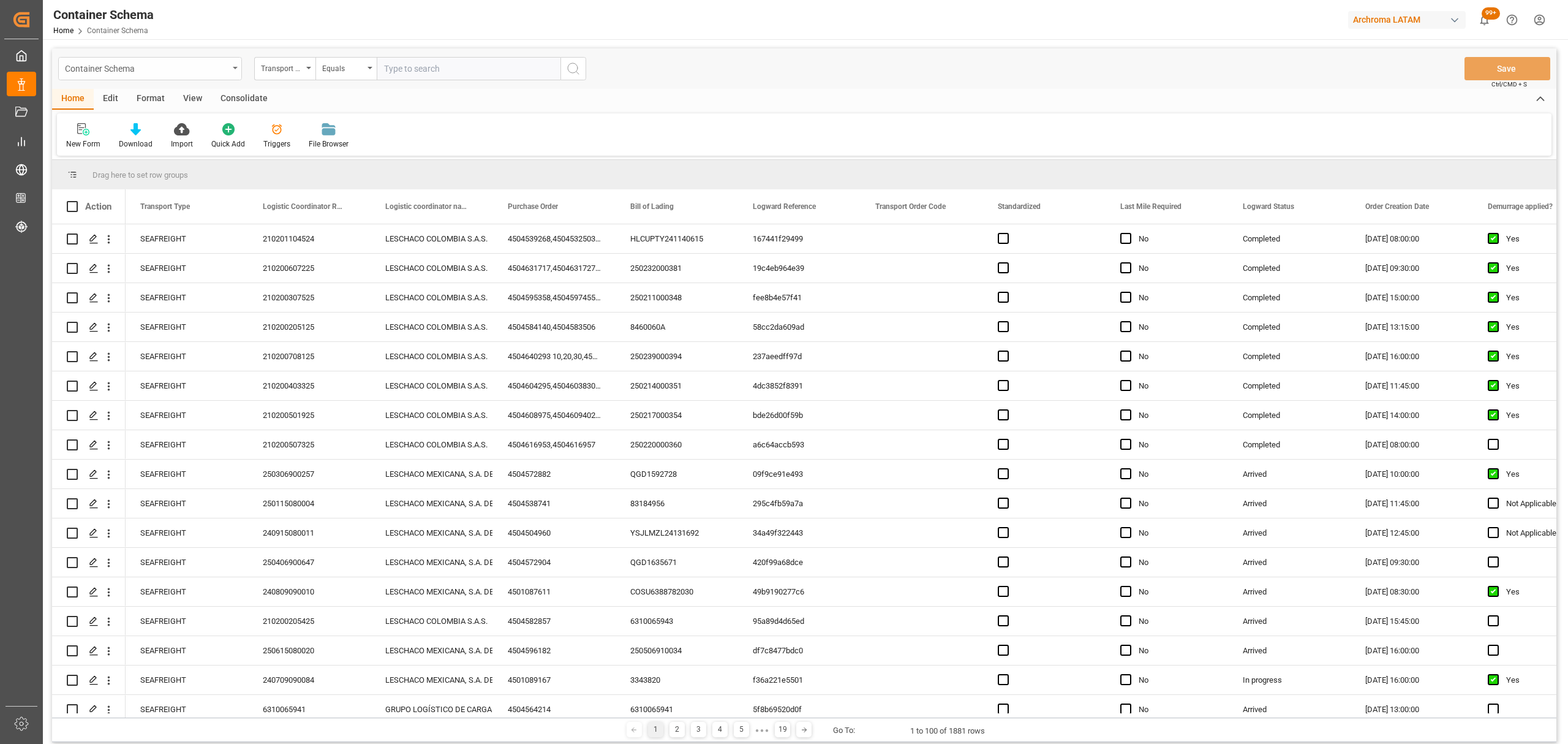
click at [201, 70] on div "Container Schema" at bounding box center [147, 67] width 164 height 15
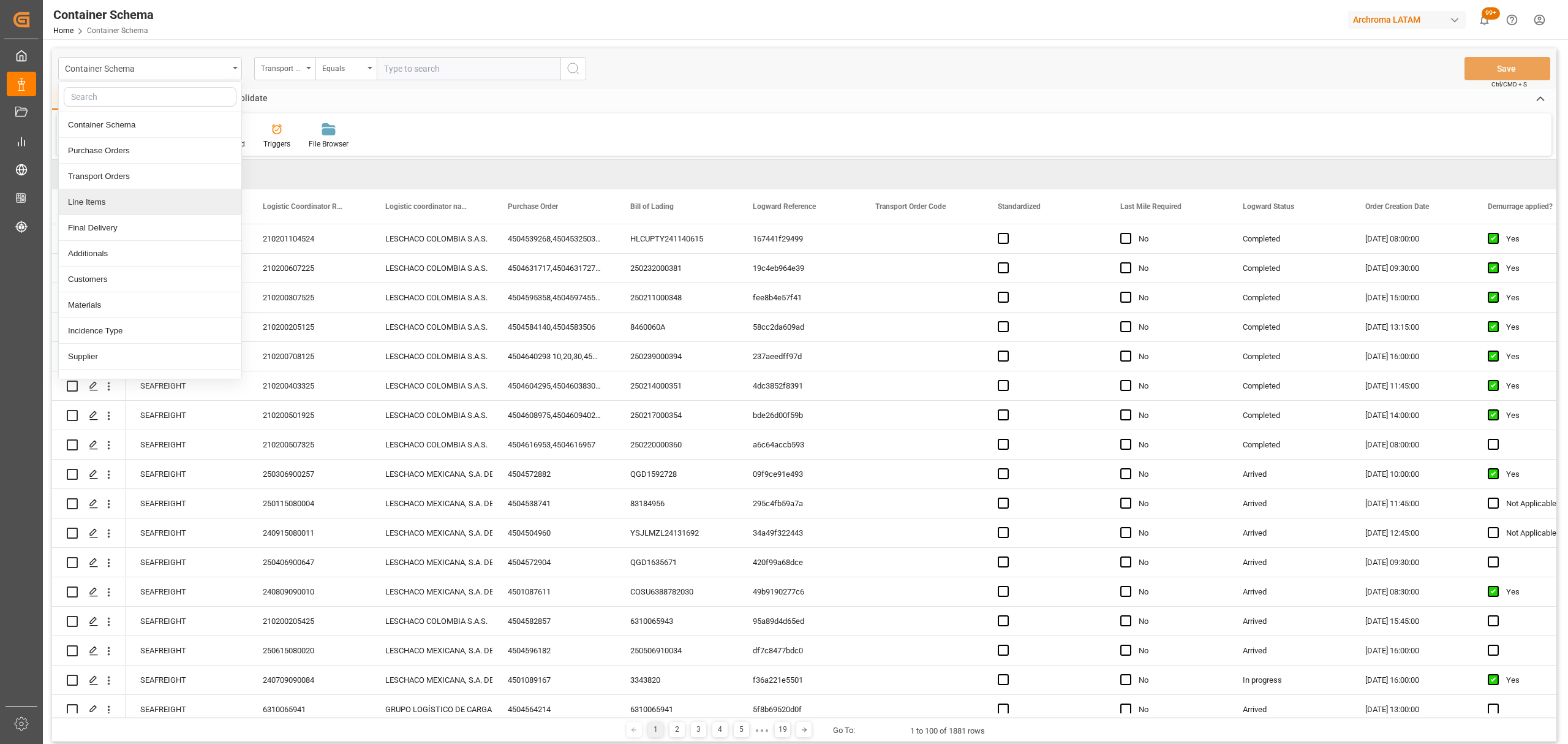
click at [124, 212] on div "Line Items" at bounding box center [150, 202] width 183 height 25
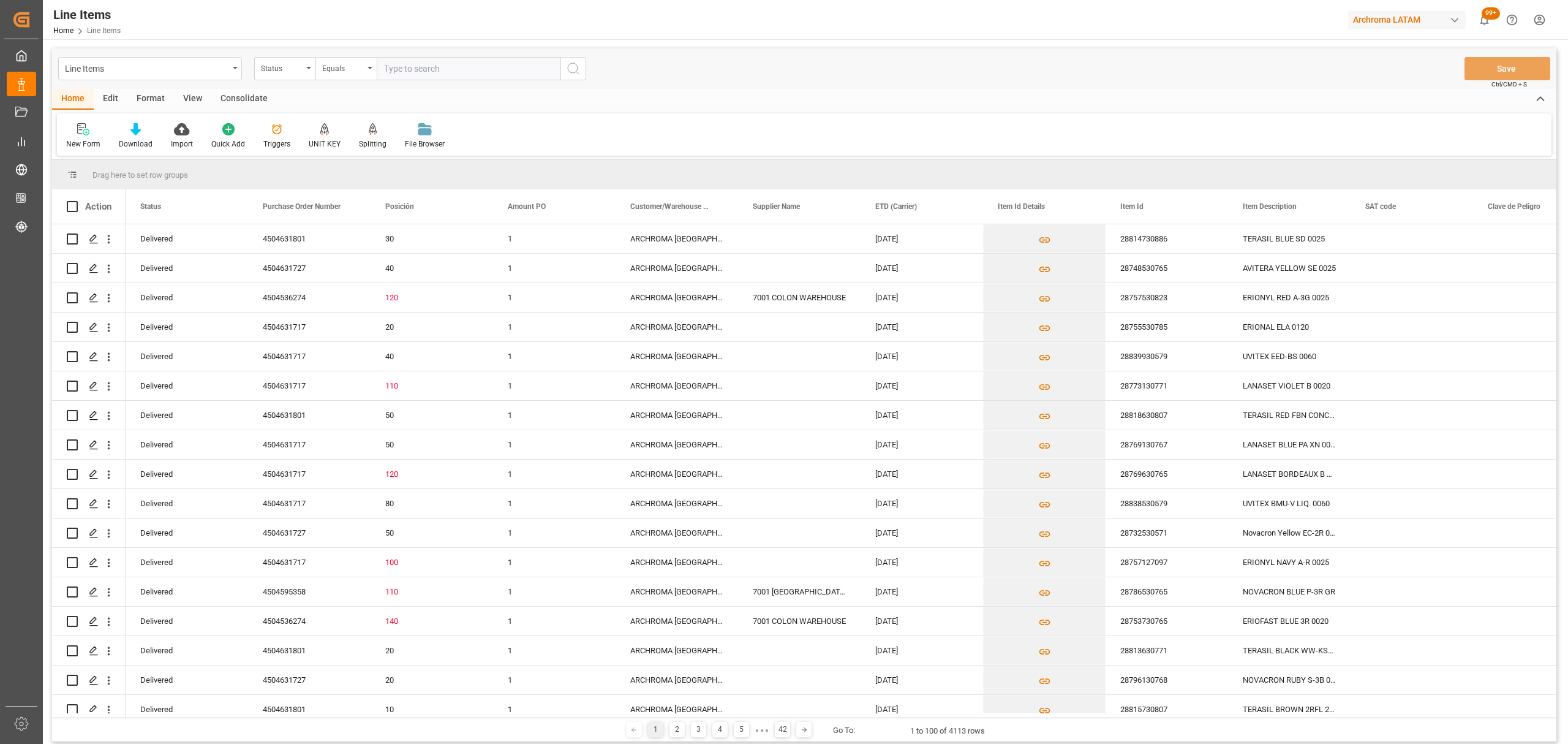
click at [283, 70] on div "Status" at bounding box center [282, 66] width 42 height 14
click at [319, 146] on div "Purchase Order Number" at bounding box center [346, 150] width 183 height 25
click at [379, 66] on input "text" at bounding box center [469, 69] width 184 height 24
click at [356, 67] on div "Equals" at bounding box center [343, 66] width 42 height 14
click at [376, 153] on div "Fuzzy search" at bounding box center [407, 150] width 183 height 25
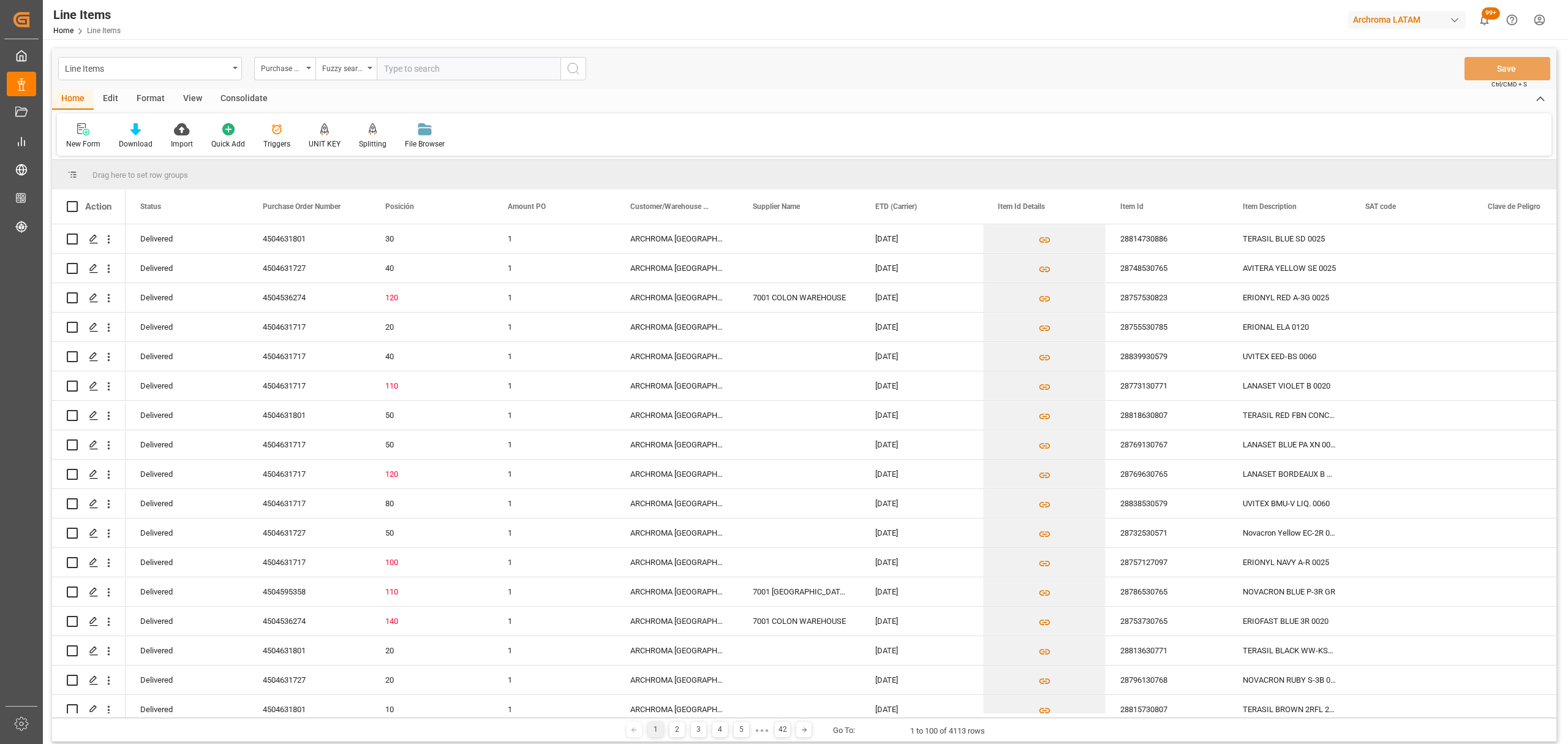
click at [420, 61] on input "text" at bounding box center [469, 69] width 184 height 24
paste input "28757530823"
drag, startPoint x: 481, startPoint y: 69, endPoint x: 285, endPoint y: 65, distance: 196.0
click at [285, 67] on div "Purchase Order Number Fuzzy search 28757530823" at bounding box center [420, 69] width 332 height 24
paste input "450465426"
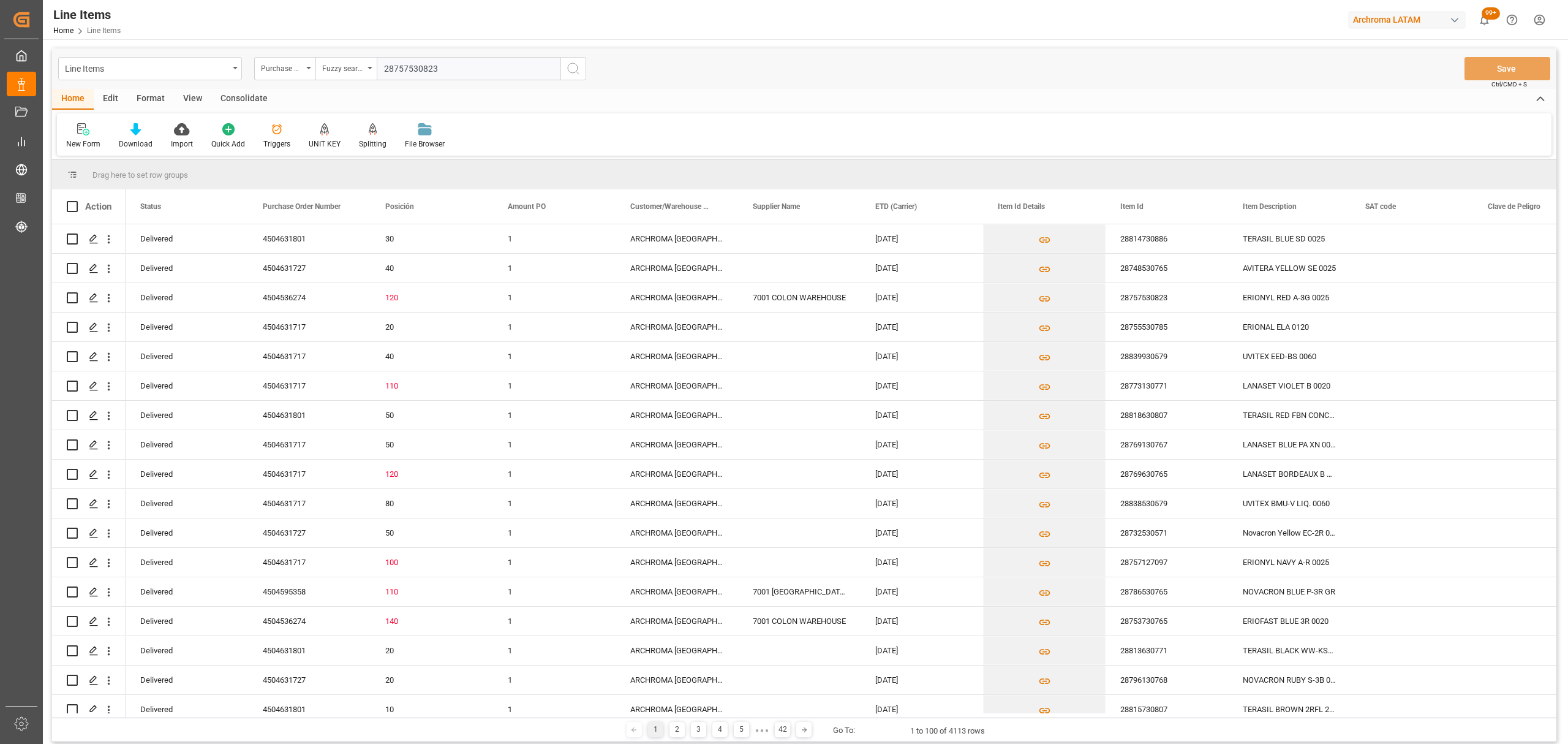
type input "4504654263"
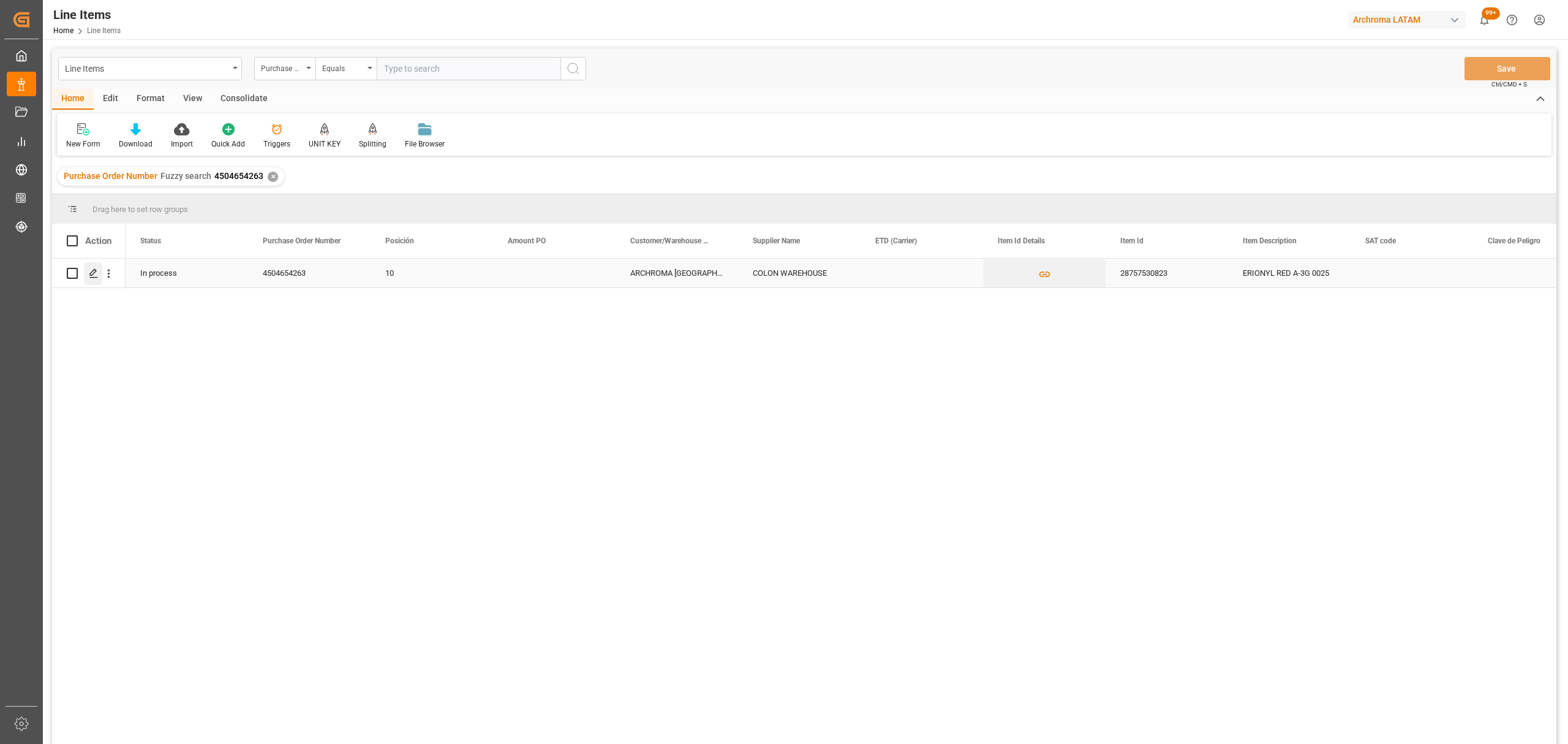
click at [95, 277] on icon "Press SPACE to select this row." at bounding box center [94, 273] width 10 height 10
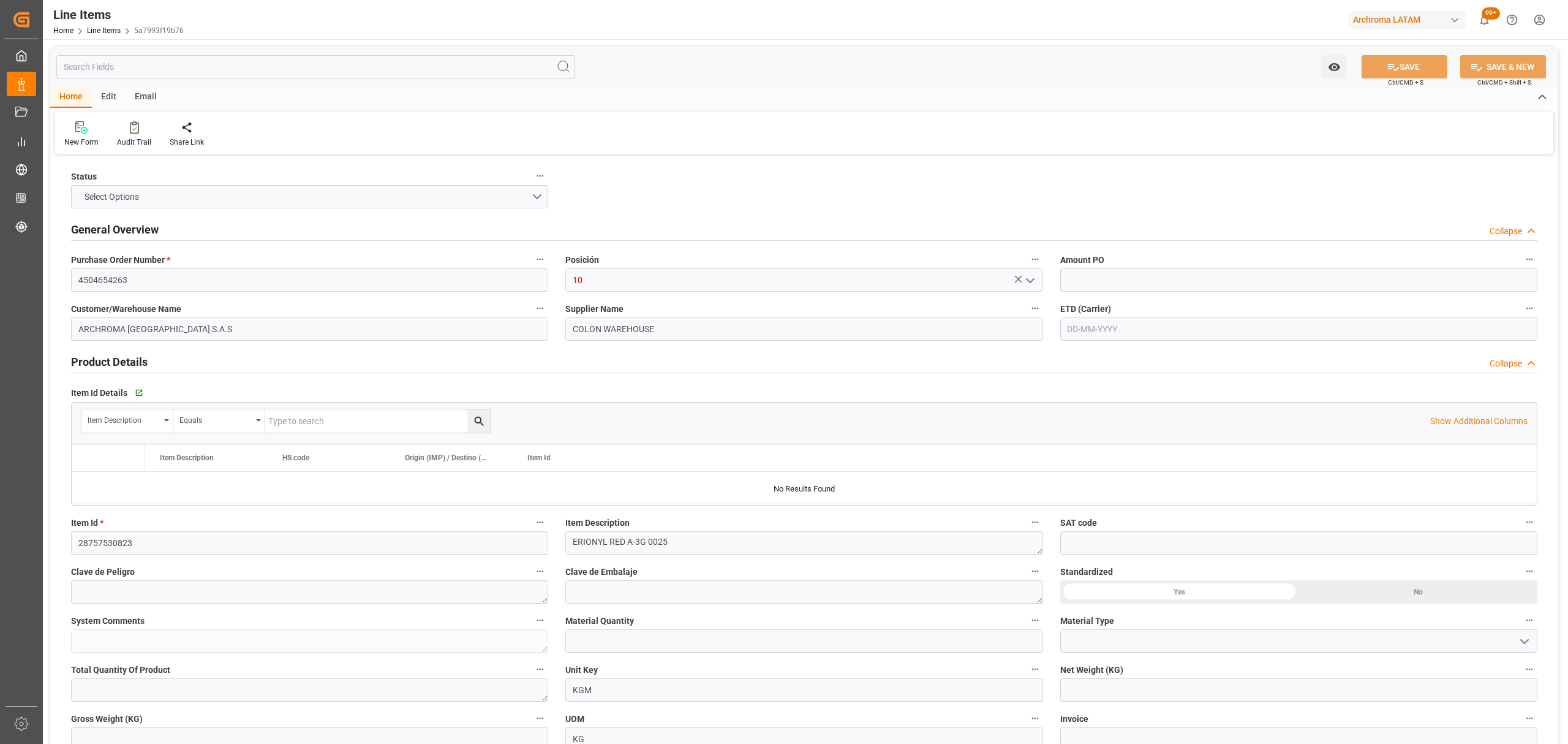
type input "150"
type input "320412900000"
type input "09-09-2025 13:13"
type input "14-08-2025 13:50"
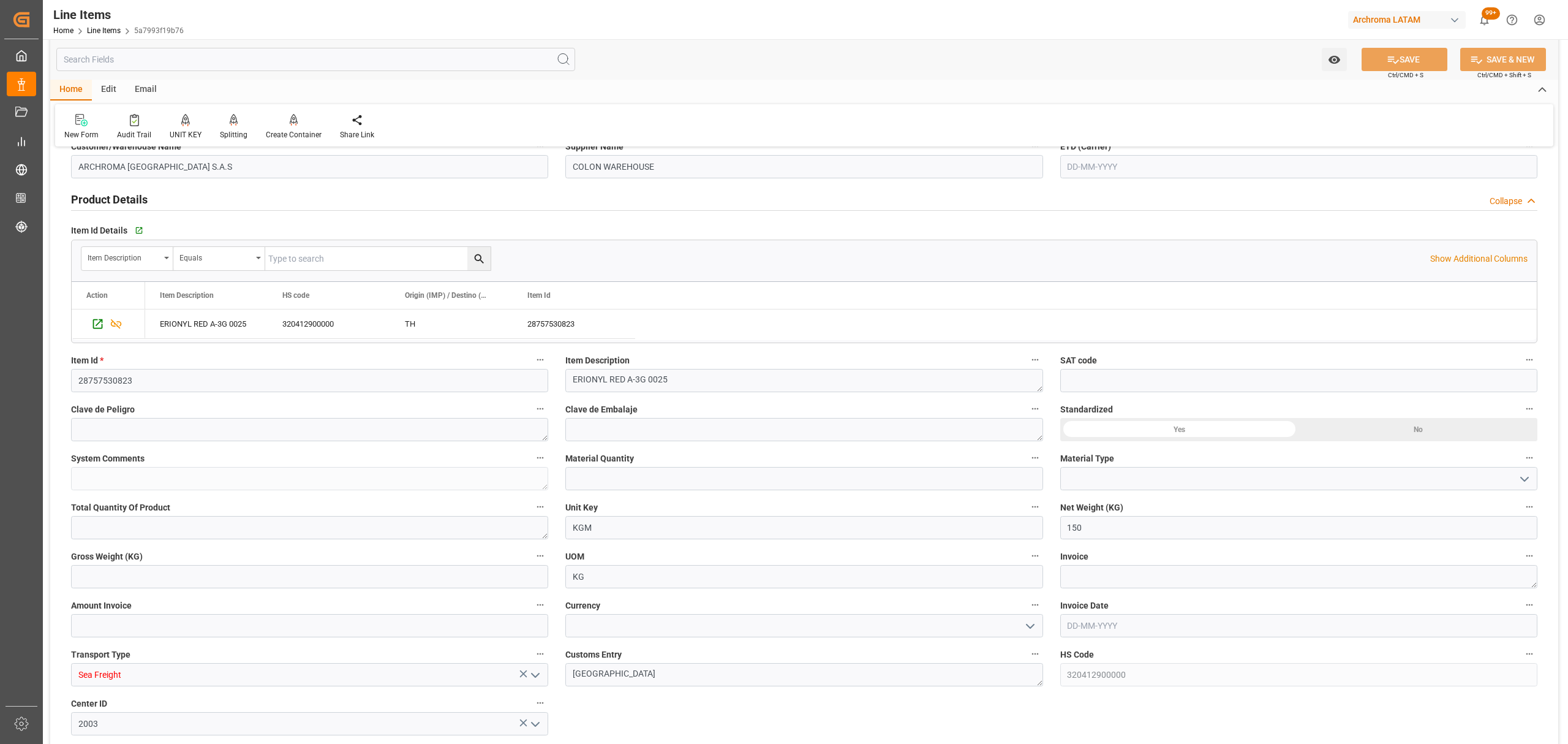
scroll to position [163, 0]
click at [638, 483] on input "text" at bounding box center [804, 478] width 477 height 24
type input "6"
click at [1527, 481] on icon "open menu" at bounding box center [1524, 479] width 15 height 15
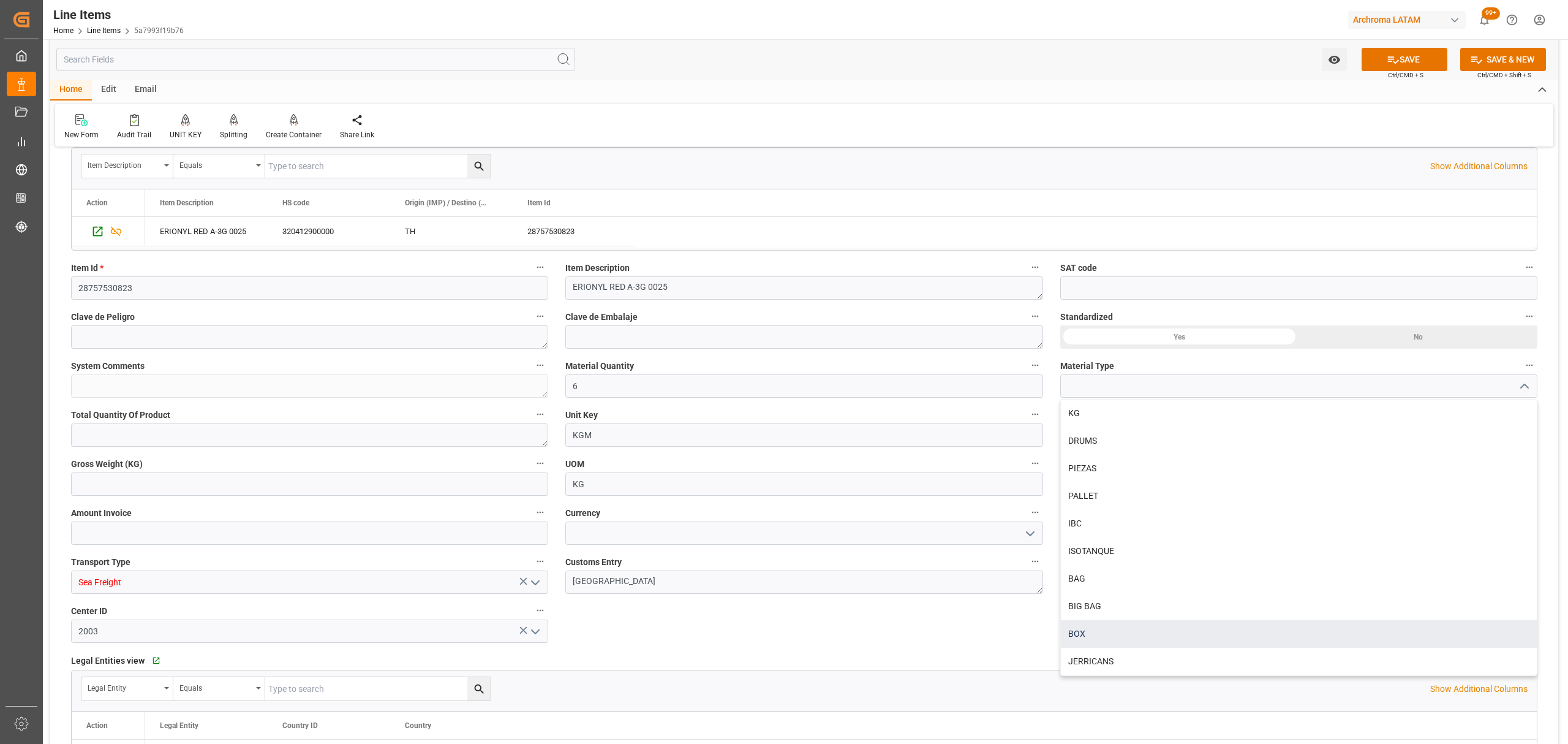
scroll to position [327, 0]
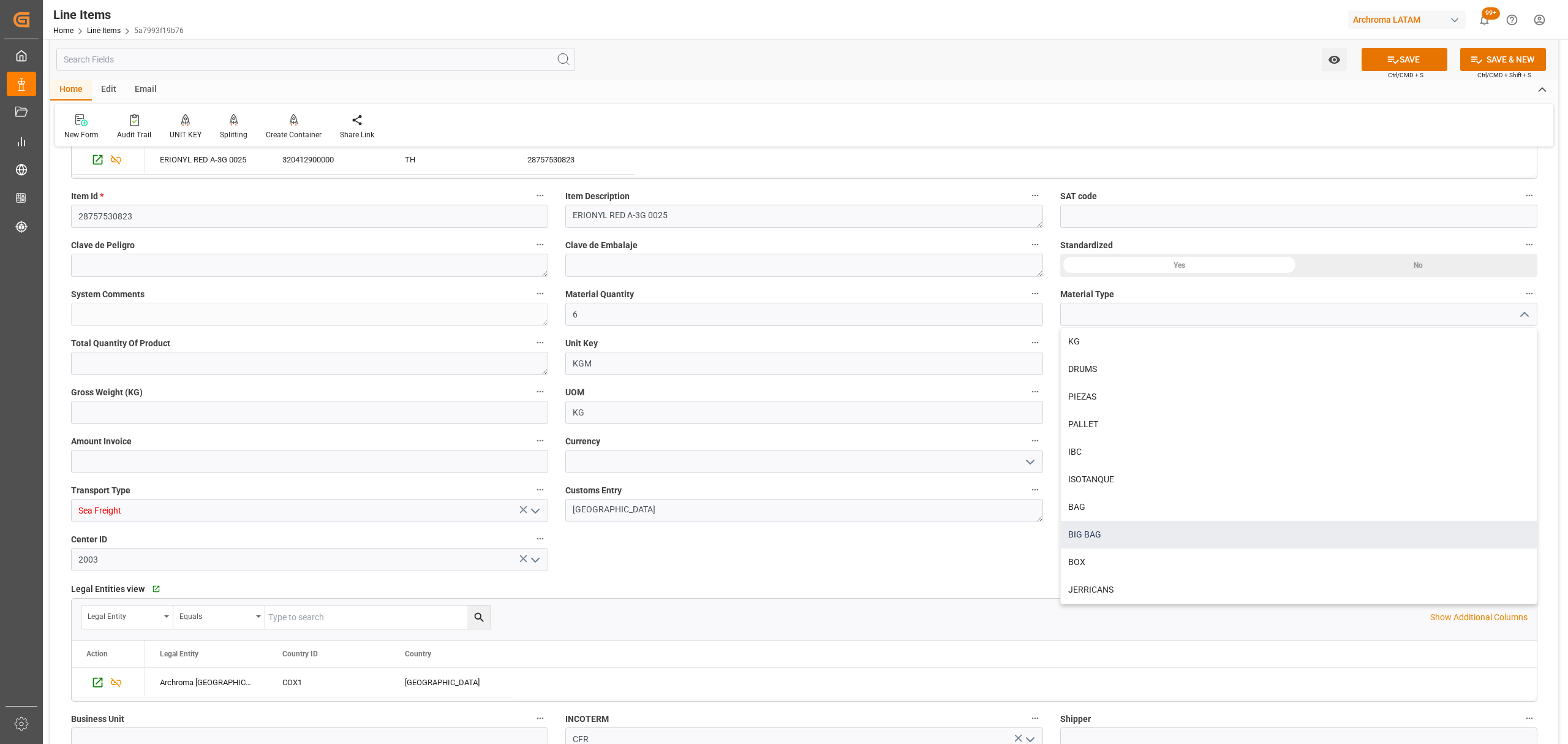
click at [1130, 525] on div "BIG BAG" at bounding box center [1299, 535] width 476 height 27
type input "BIG BAG"
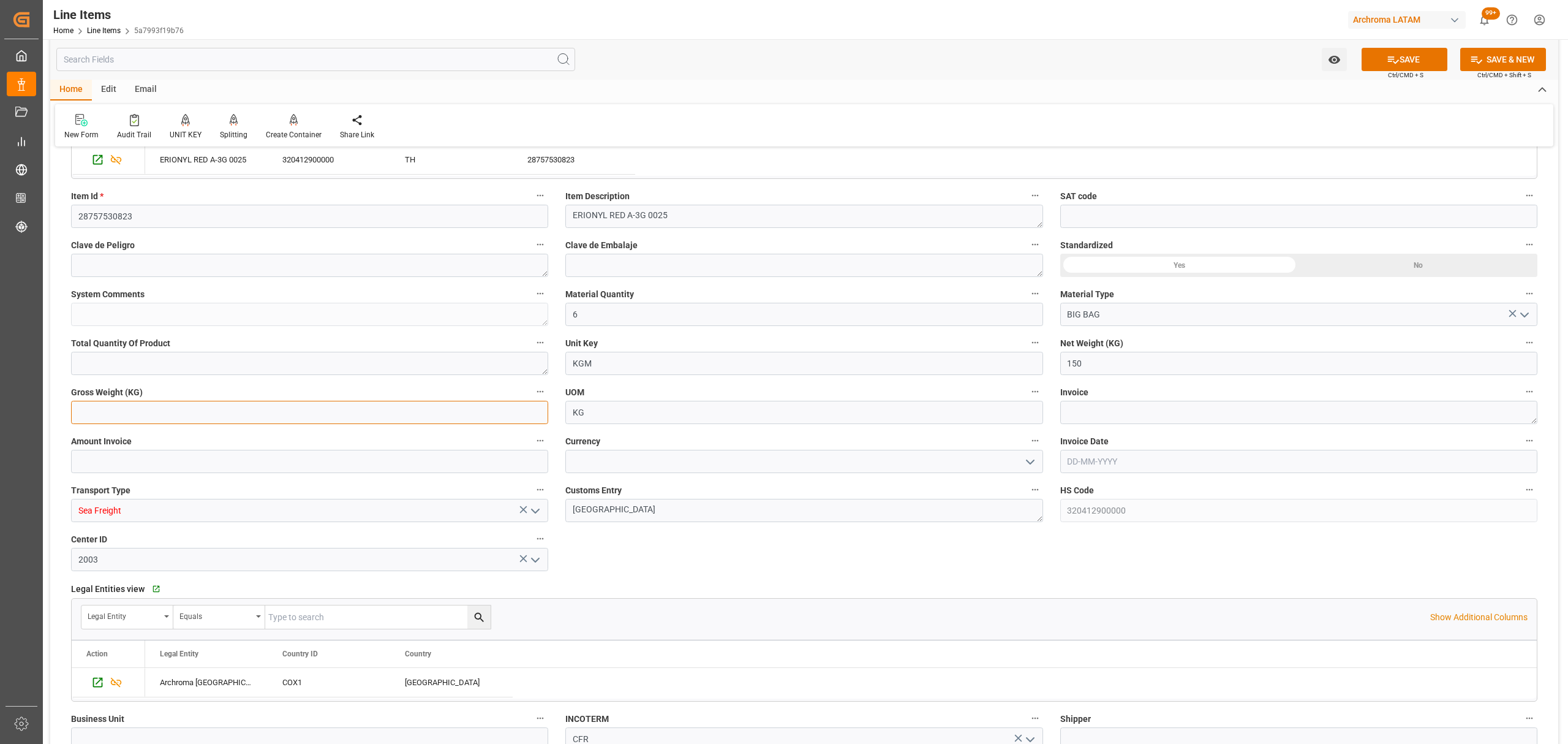
click at [243, 413] on input "text" at bounding box center [309, 413] width 477 height 24
type input "160.200"
click at [363, 459] on input "text" at bounding box center [309, 462] width 477 height 24
type input "2208"
click at [1103, 408] on textarea at bounding box center [1299, 413] width 477 height 24
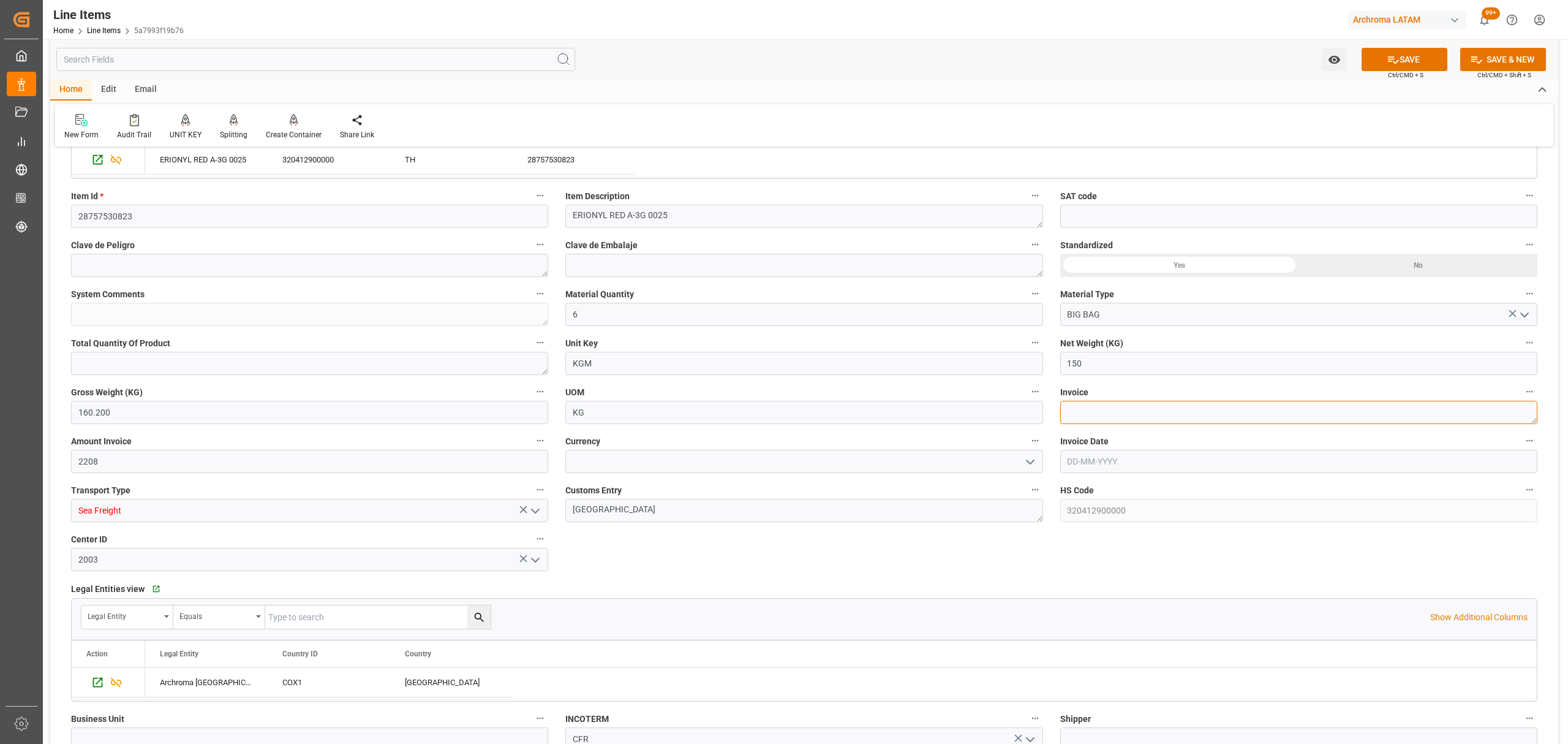
click at [1123, 420] on textarea at bounding box center [1299, 413] width 477 height 24
paste textarea "7060003498"
type textarea "7060003498"
click at [1128, 459] on input "text" at bounding box center [1299, 462] width 477 height 24
click at [1065, 545] on div "1 2 3 4 5 6 7" at bounding box center [1148, 537] width 167 height 24
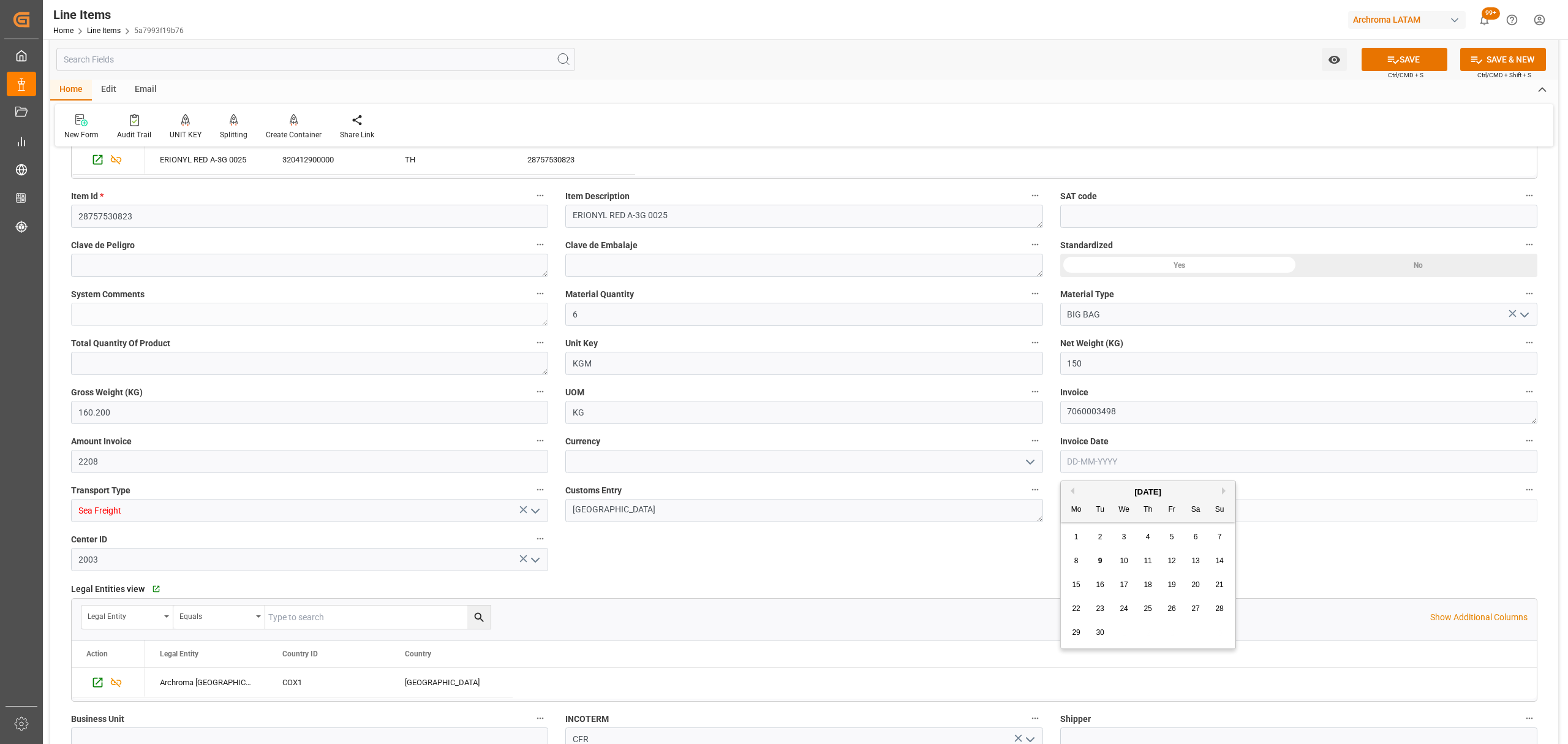
click at [1165, 537] on div "5" at bounding box center [1172, 537] width 15 height 15
type input "05-09-2025"
click at [1032, 464] on icon "open menu" at bounding box center [1030, 463] width 15 height 15
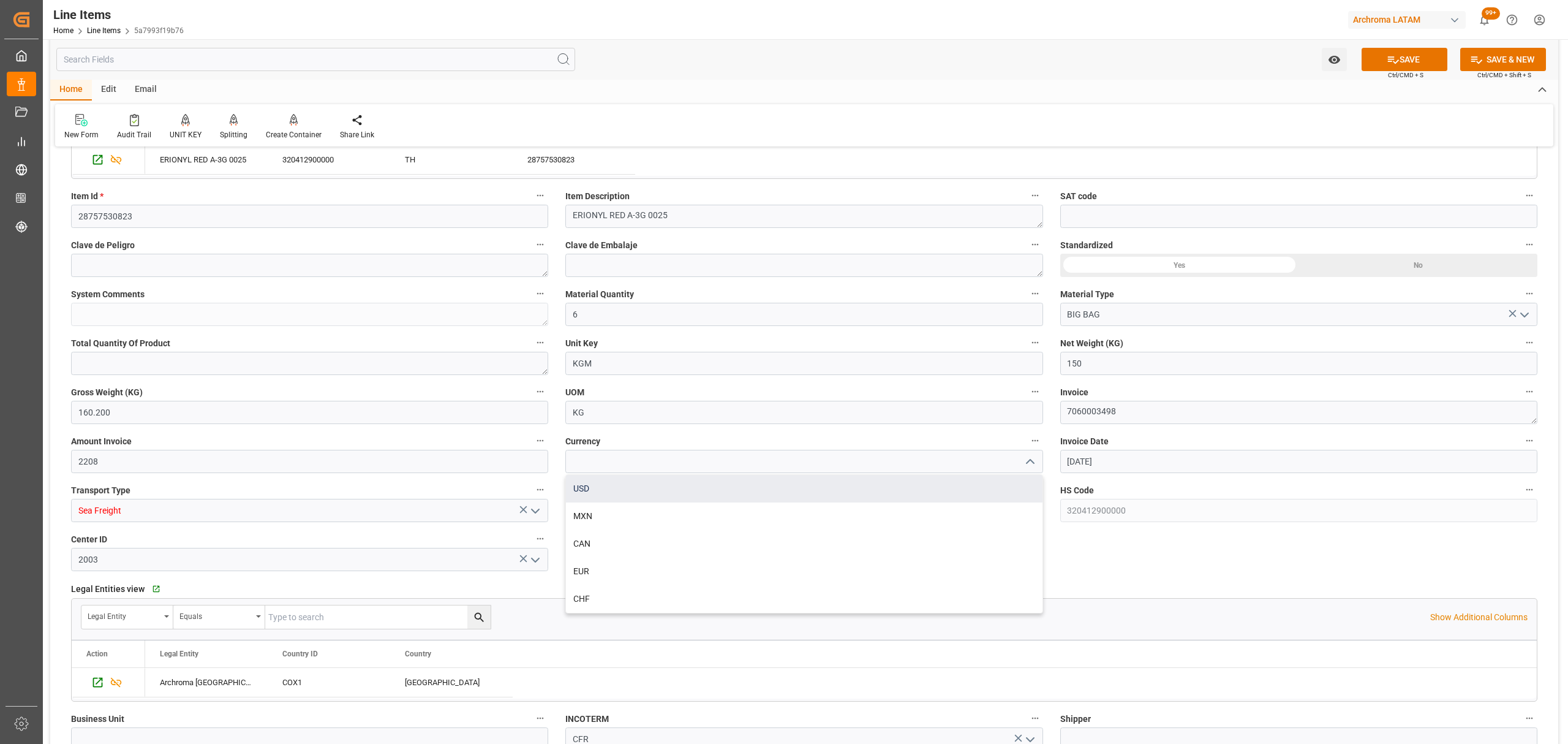
click at [702, 498] on div "USD" at bounding box center [804, 489] width 476 height 27
type input "USD"
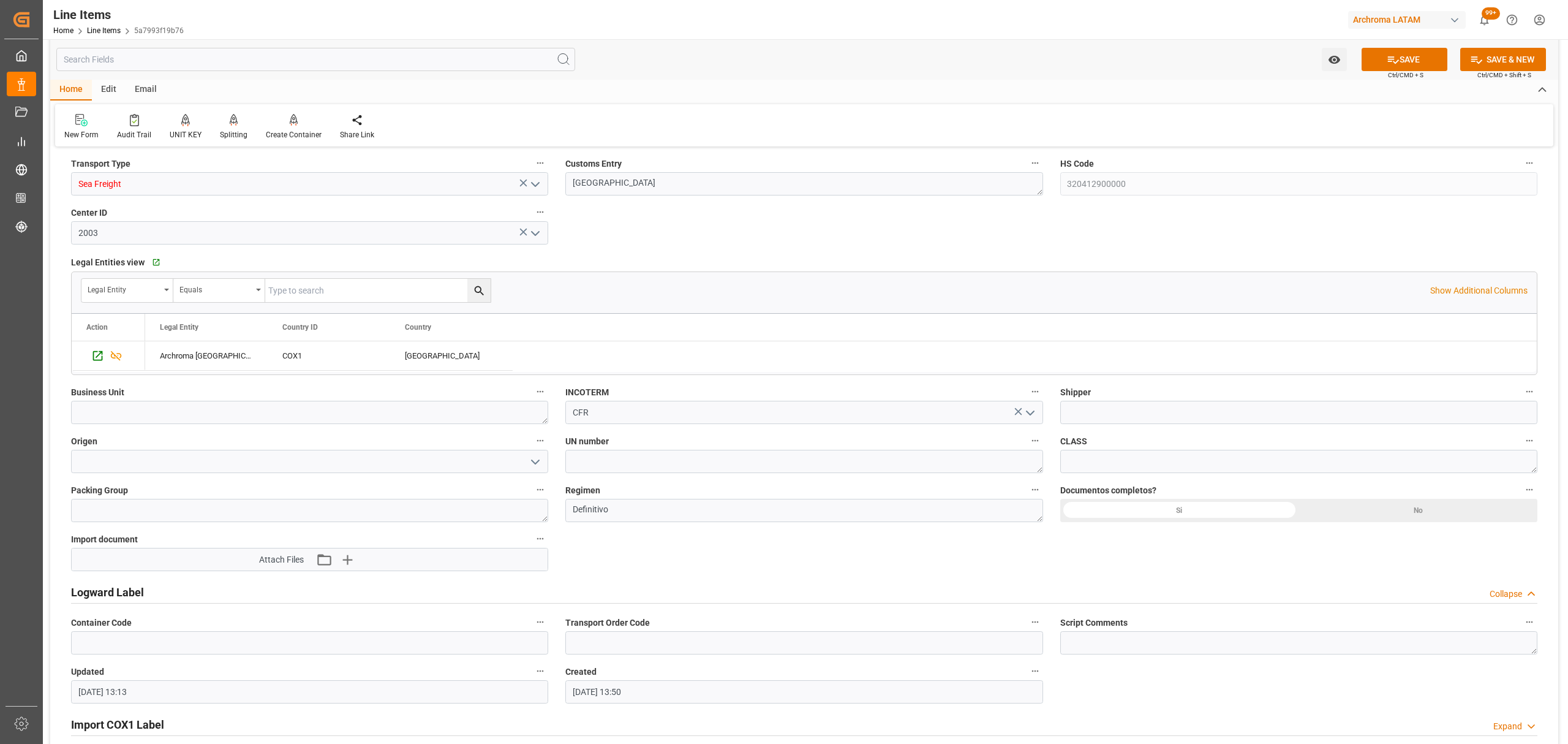
scroll to position [817, 0]
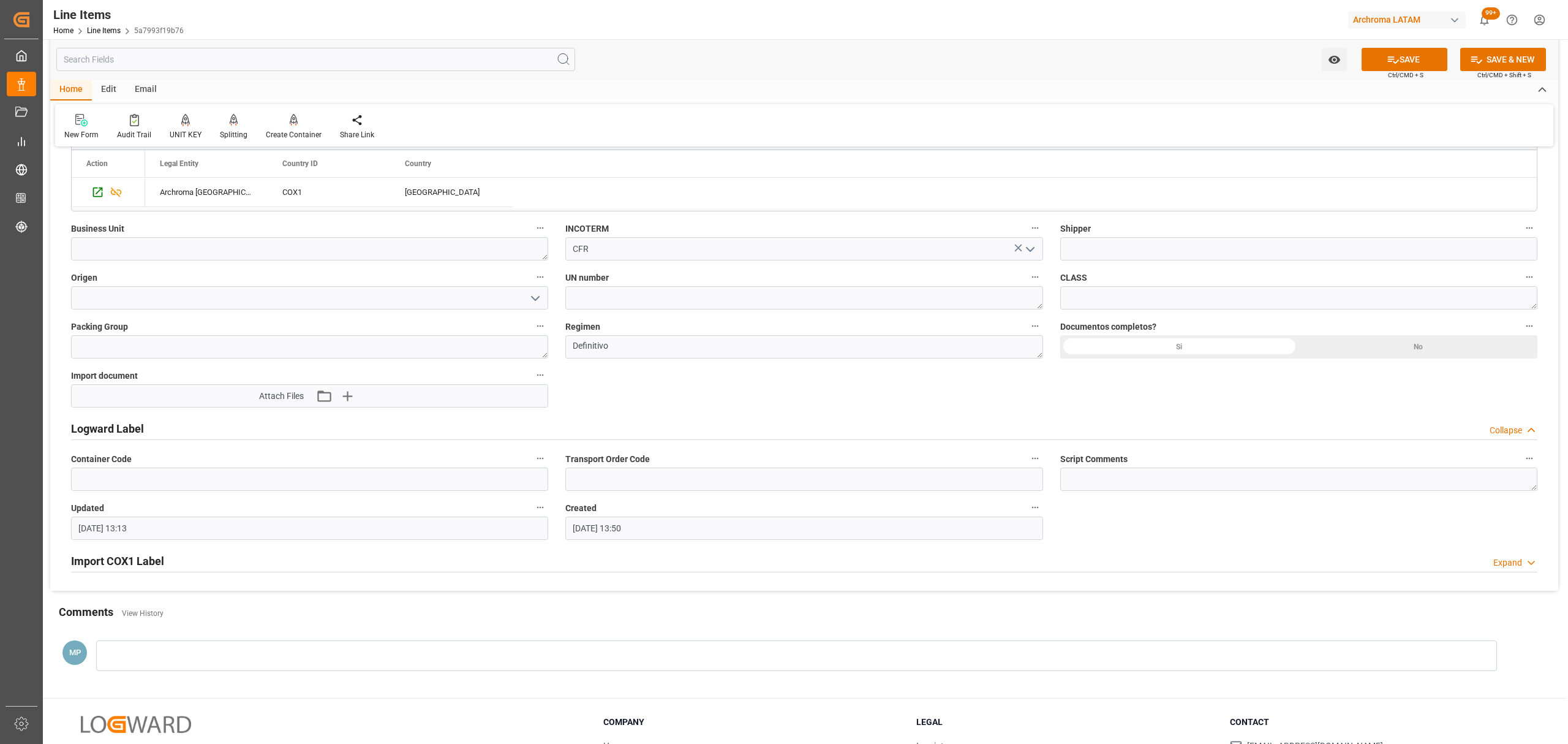
click at [540, 295] on icon "open menu" at bounding box center [535, 299] width 15 height 15
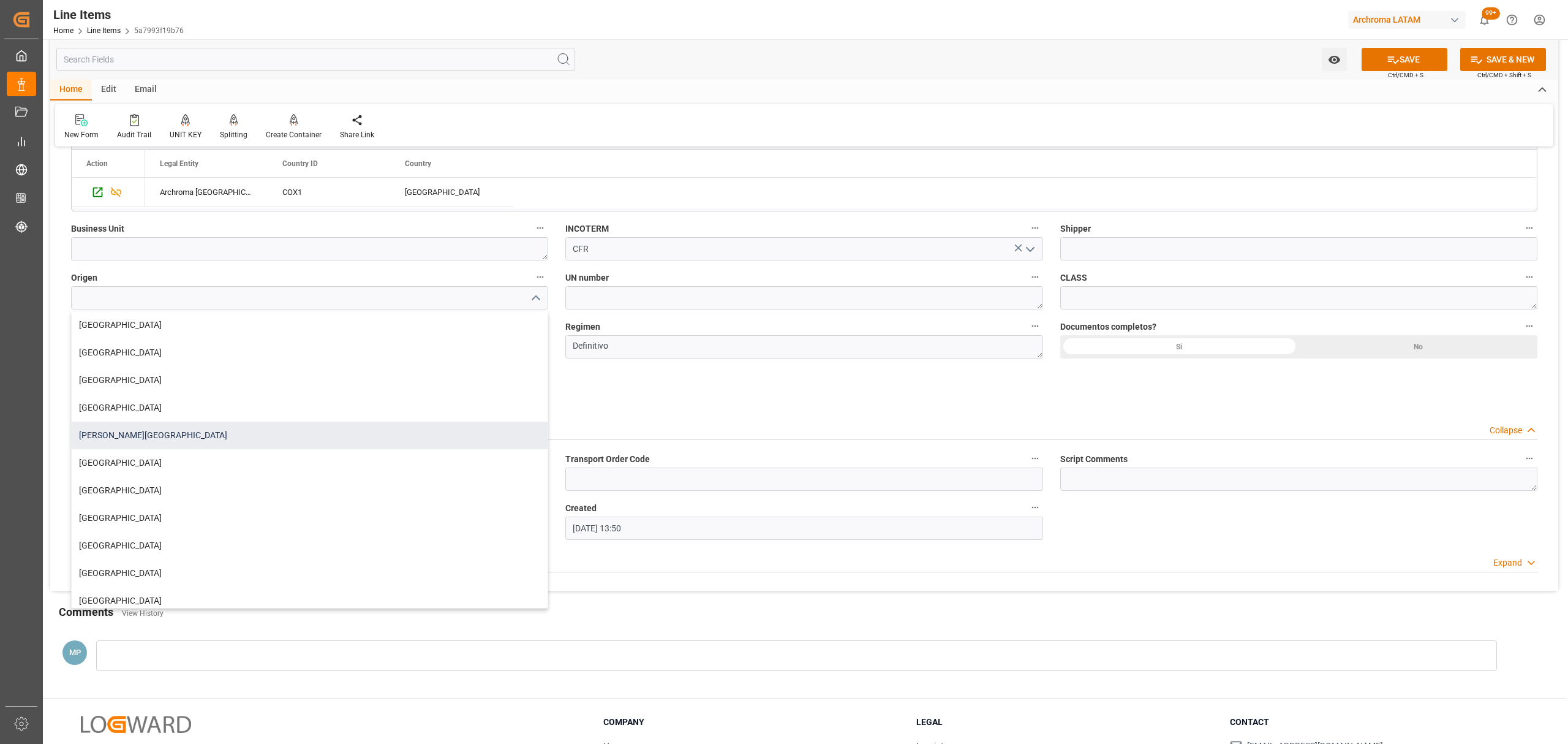
scroll to position [163, 0]
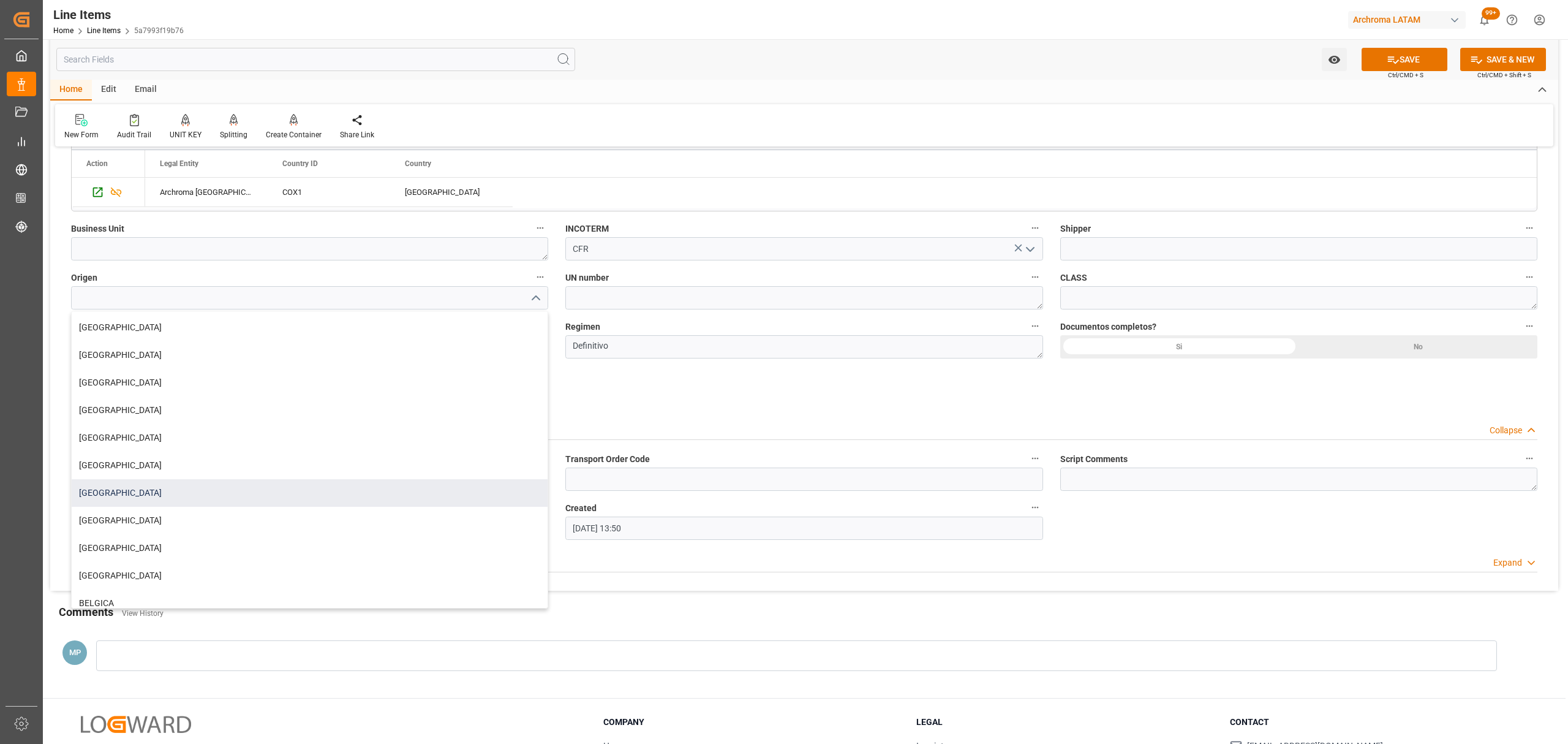
click at [163, 487] on div "TAILANDIA" at bounding box center [309, 493] width 476 height 27
type input "TAILANDIA"
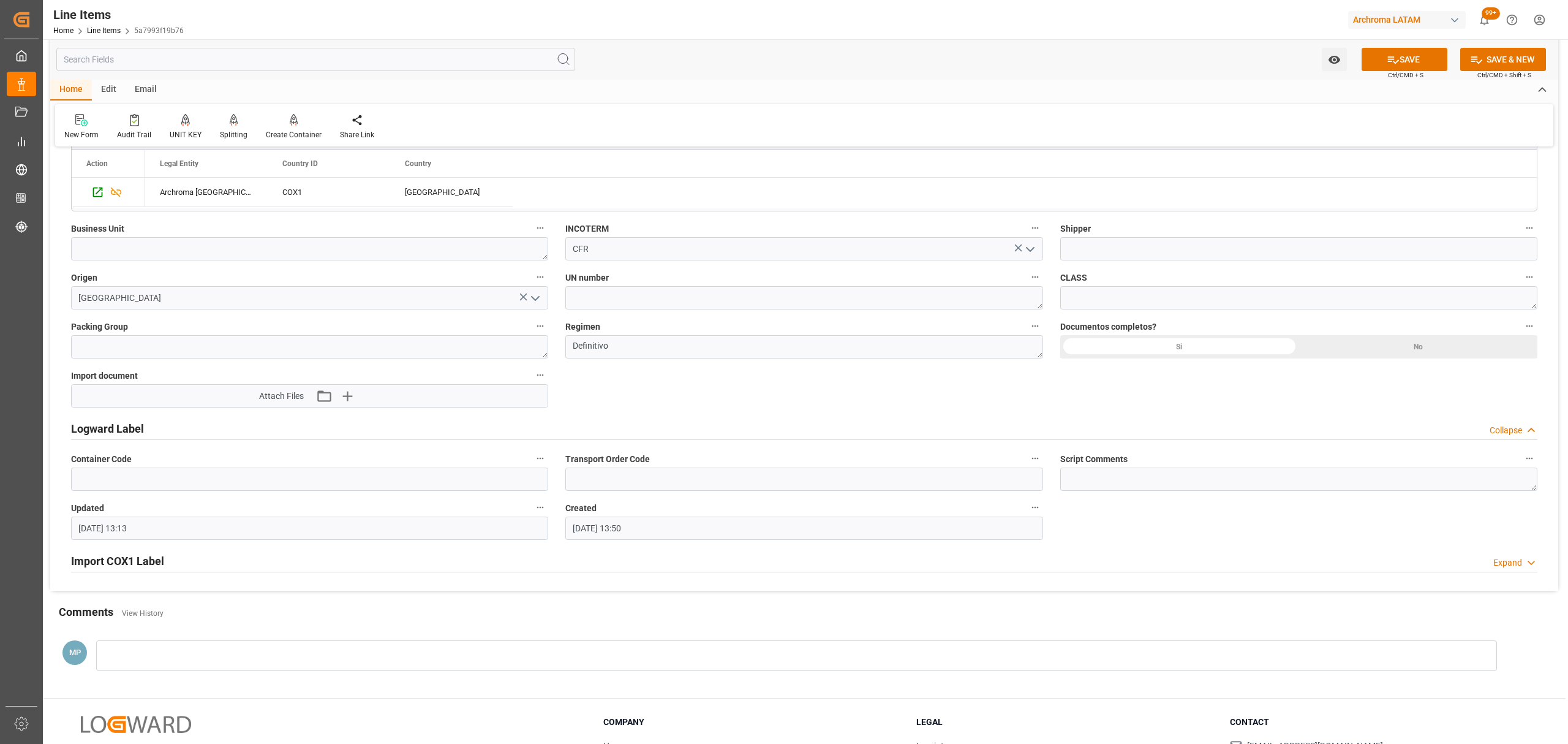
click at [1398, 40] on div "Watch Option SAVE Ctrl/CMD + S SAVE & NEW Ctrl/CMD + Shift + S" at bounding box center [804, 59] width 1508 height 40
click at [1396, 55] on icon at bounding box center [1393, 60] width 13 height 13
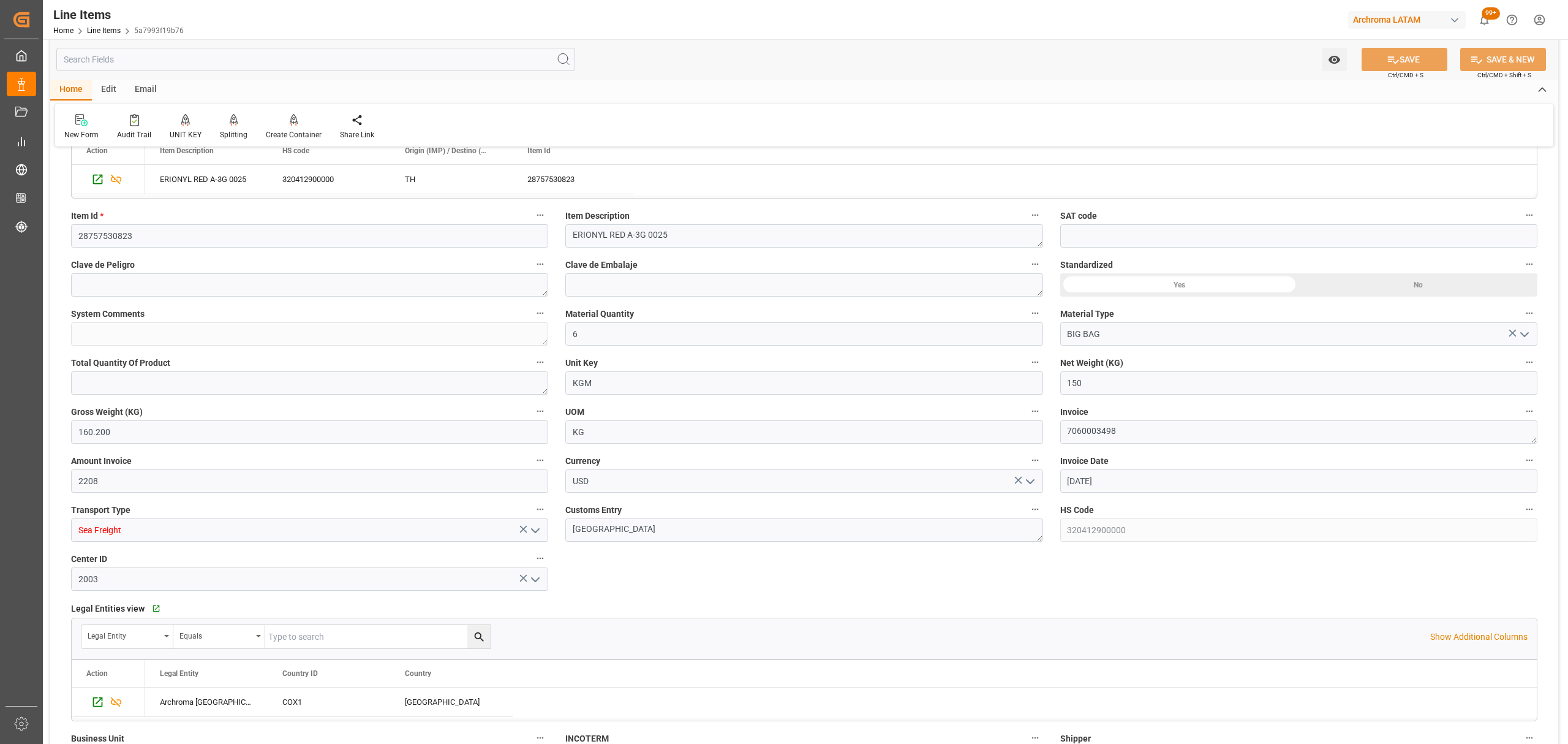
scroll to position [82, 0]
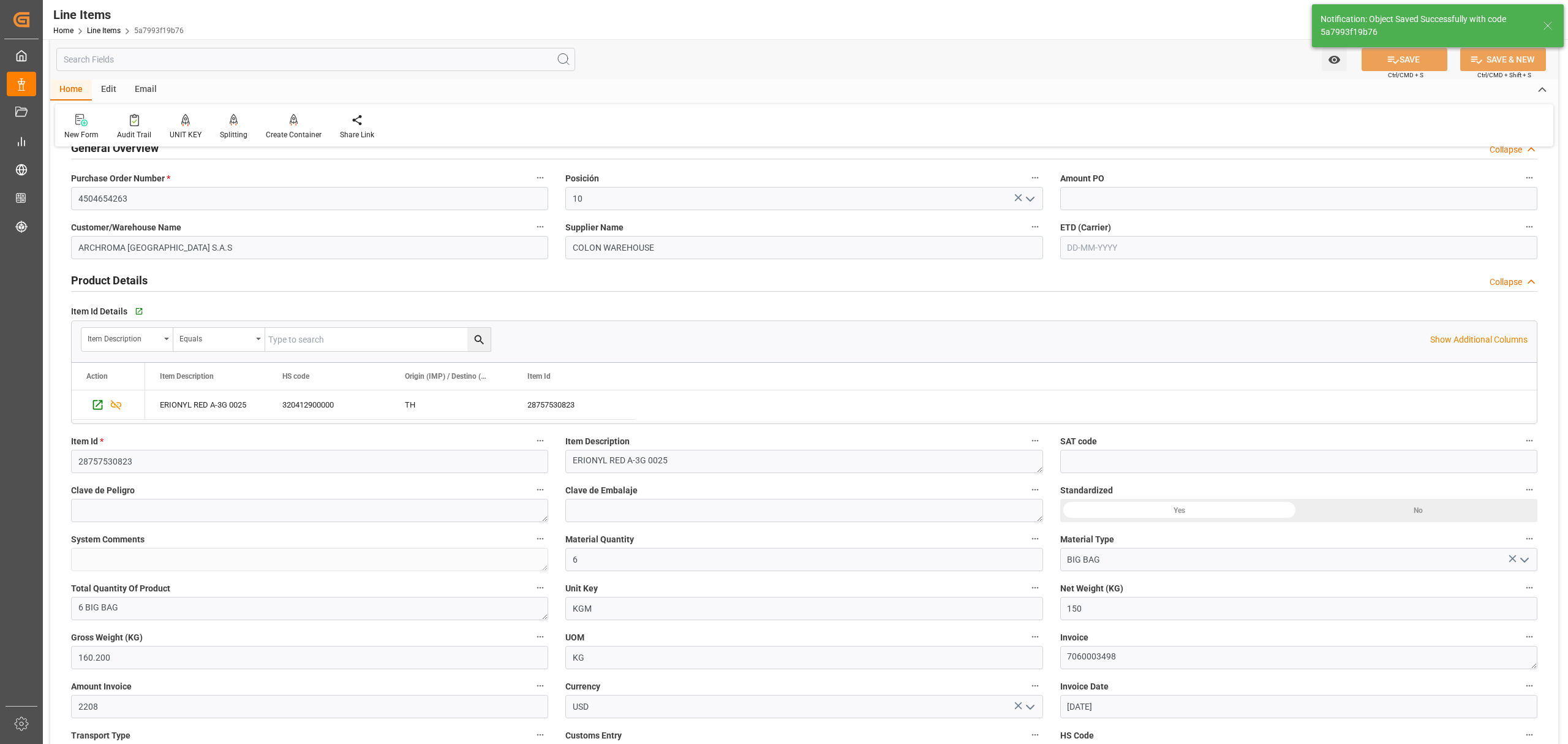
type textarea "6 BIG BAG"
type input "09-09-2025 13:15"
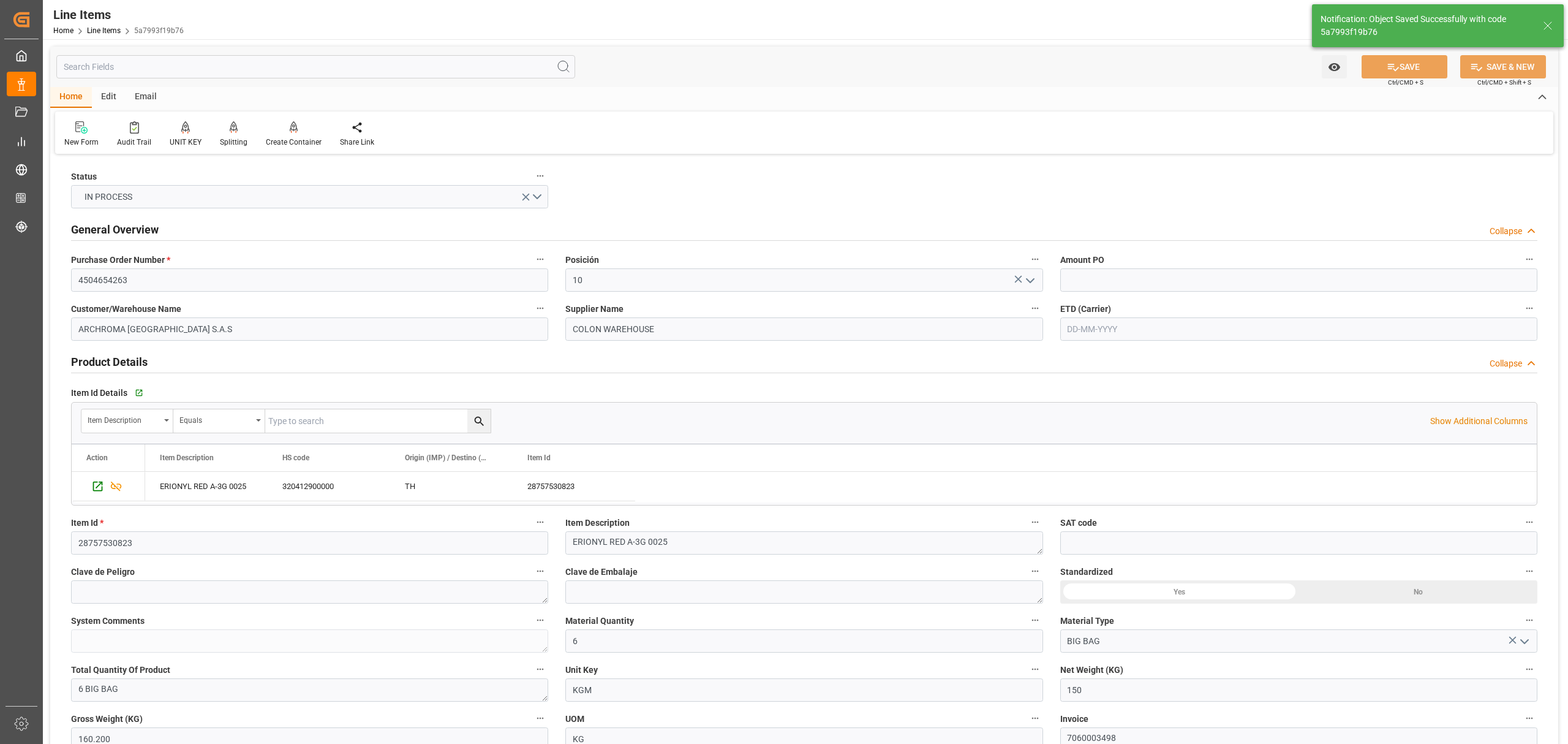
click at [1174, 321] on input "text" at bounding box center [1299, 330] width 477 height 24
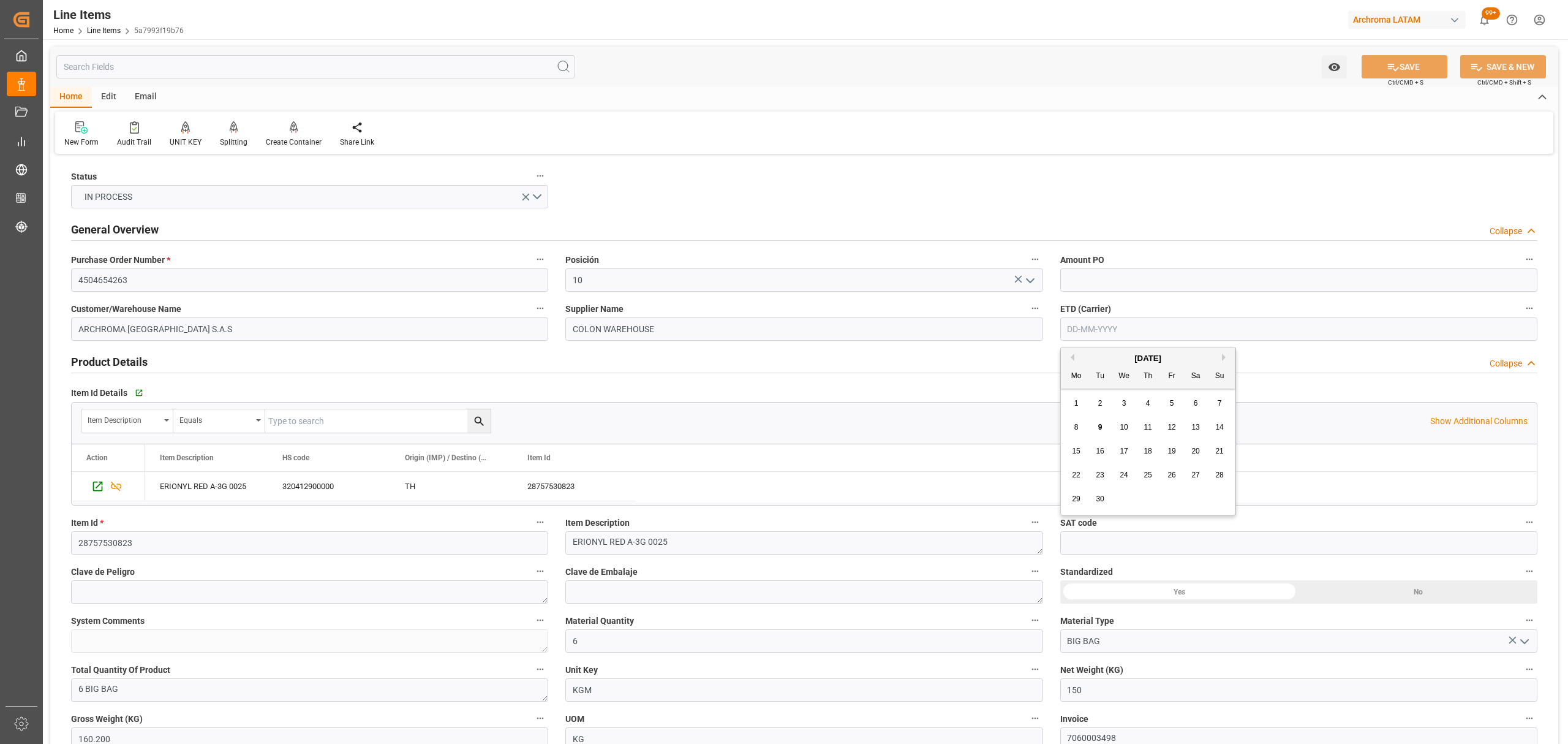
click at [1071, 417] on div "8 9 10 11 12 13 14" at bounding box center [1148, 427] width 167 height 24
click at [1214, 429] on div "14" at bounding box center [1219, 428] width 15 height 15
type input "14-09-2025"
click at [1116, 277] on input "text" at bounding box center [1299, 280] width 477 height 24
type input "14.72"
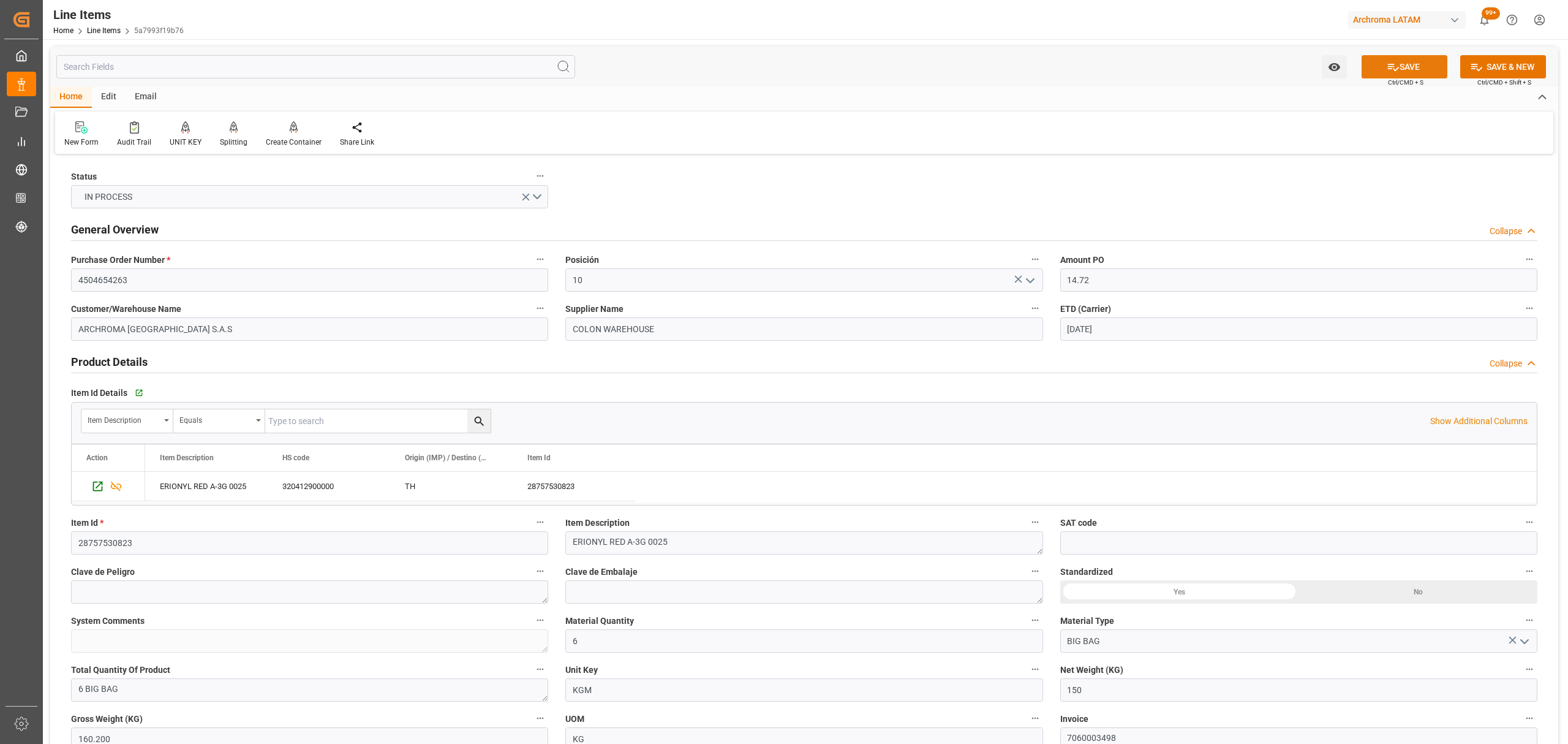
click at [1414, 57] on button "SAVE" at bounding box center [1404, 67] width 86 height 24
click at [103, 33] on link "Line Items" at bounding box center [104, 30] width 34 height 8
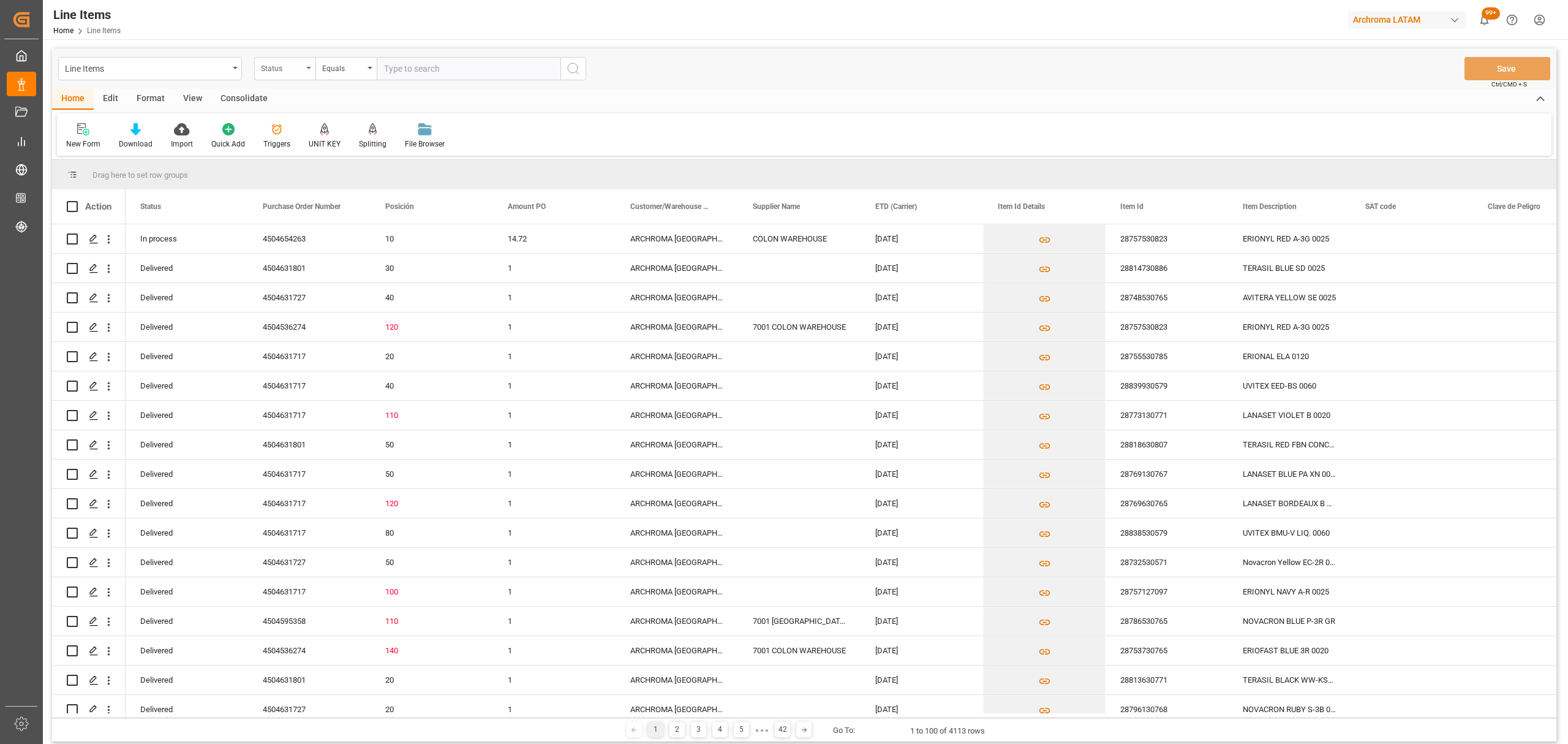
click at [265, 69] on div "Status" at bounding box center [282, 66] width 42 height 14
click at [335, 148] on div "Purchase Order Number" at bounding box center [346, 150] width 183 height 25
click at [357, 74] on div "Equals" at bounding box center [343, 66] width 42 height 14
click at [367, 148] on div "Fuzzy search" at bounding box center [407, 150] width 183 height 25
drag, startPoint x: 356, startPoint y: 45, endPoint x: 410, endPoint y: 65, distance: 57.6
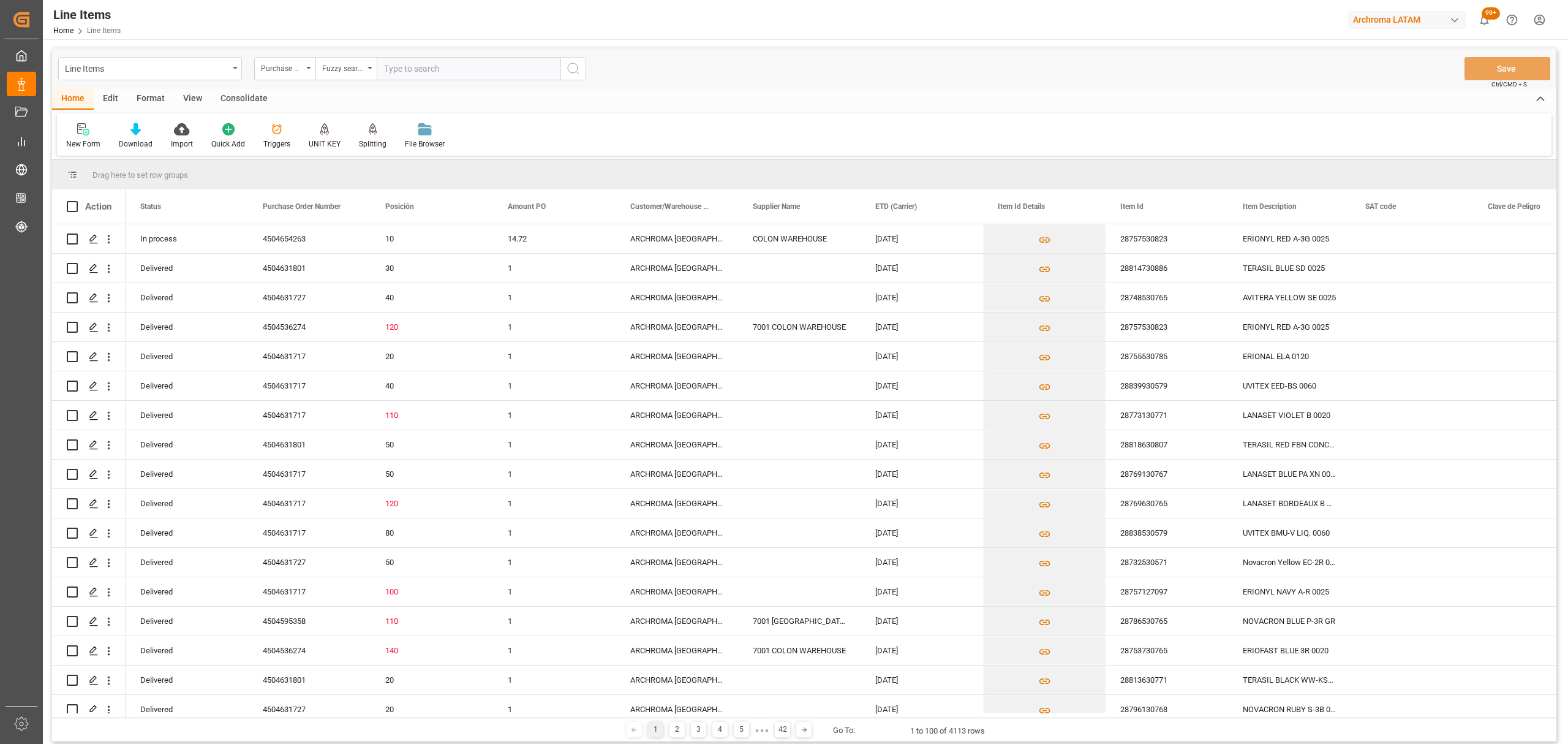
click at [374, 59] on div "Line Items Purchase Order Number Fuzzy search Save Ctrl/CMD + S Home Edit Forma…" at bounding box center [804, 463] width 1523 height 847
click at [417, 59] on input "text" at bounding box center [469, 69] width 184 height 24
paste input "4504661282"
type input "4504661282"
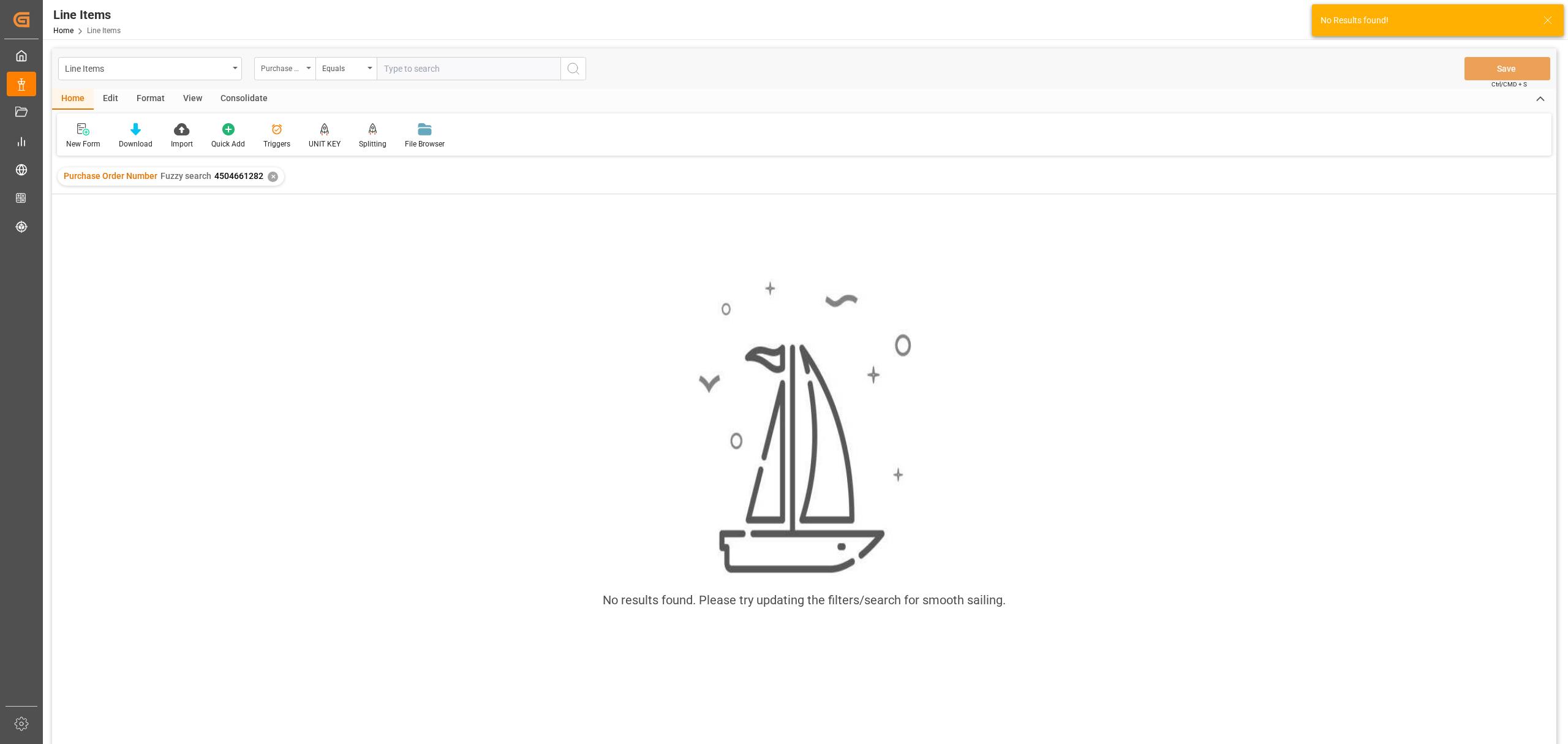
click at [300, 72] on div "Purchase Order Number" at bounding box center [282, 66] width 42 height 14
drag, startPoint x: 315, startPoint y: 155, endPoint x: 319, endPoint y: 148, distance: 8.1
click at [317, 155] on div "Purchase Order Number" at bounding box center [346, 150] width 183 height 25
drag, startPoint x: 342, startPoint y: 59, endPoint x: 347, endPoint y: 69, distance: 11.2
click at [343, 59] on div "Equals" at bounding box center [346, 69] width 61 height 24
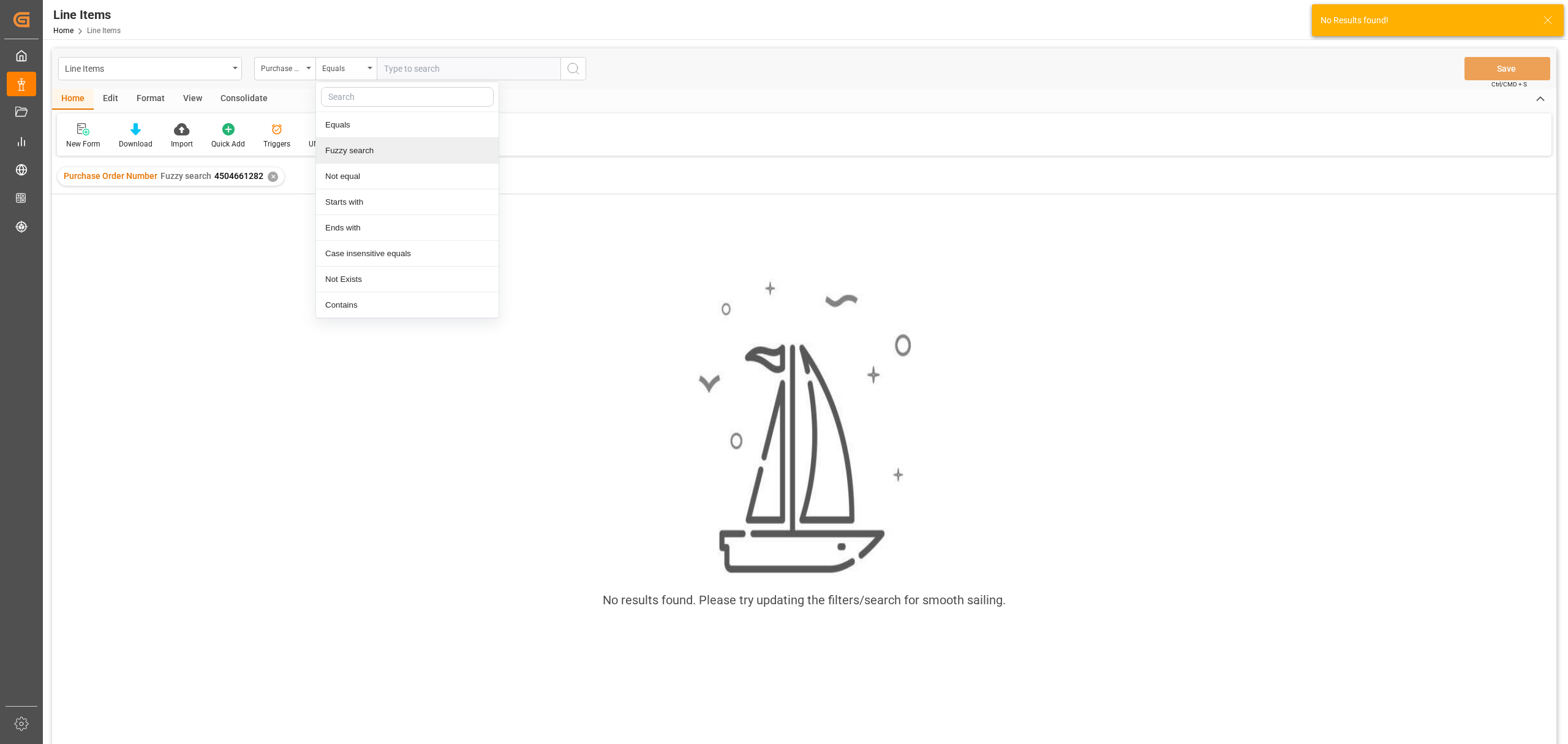
drag, startPoint x: 369, startPoint y: 151, endPoint x: 400, endPoint y: 103, distance: 57.1
click at [370, 151] on div "Fuzzy search" at bounding box center [407, 150] width 183 height 25
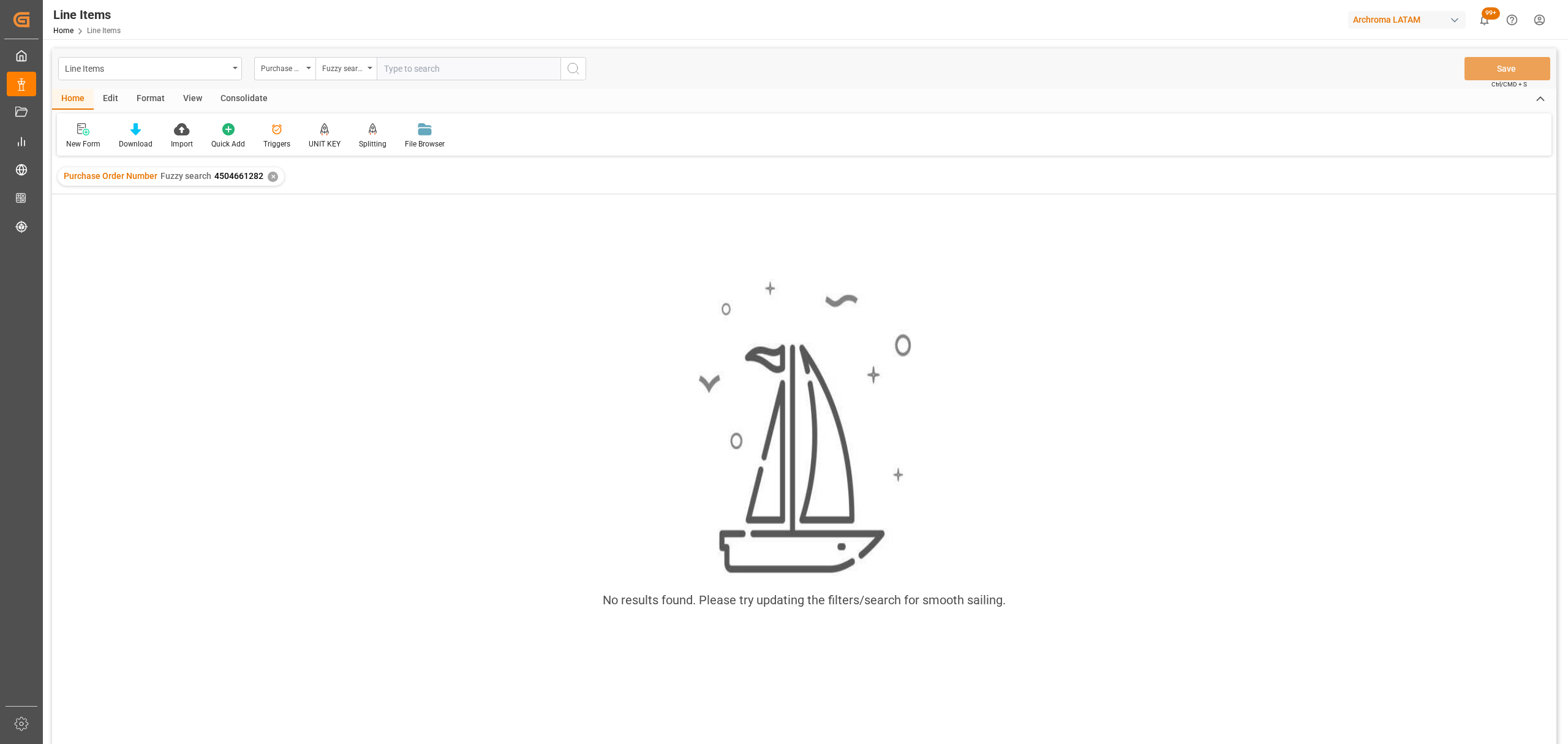
click at [425, 61] on input "text" at bounding box center [469, 69] width 184 height 24
paste input "4504661282"
click at [385, 71] on input "4504661282" at bounding box center [469, 69] width 184 height 24
type input "4504661282"
click at [587, 68] on div "Line Items Purchase Order Number Fuzzy search 4504661282 Save Ctrl/CMD + S" at bounding box center [804, 68] width 1504 height 40
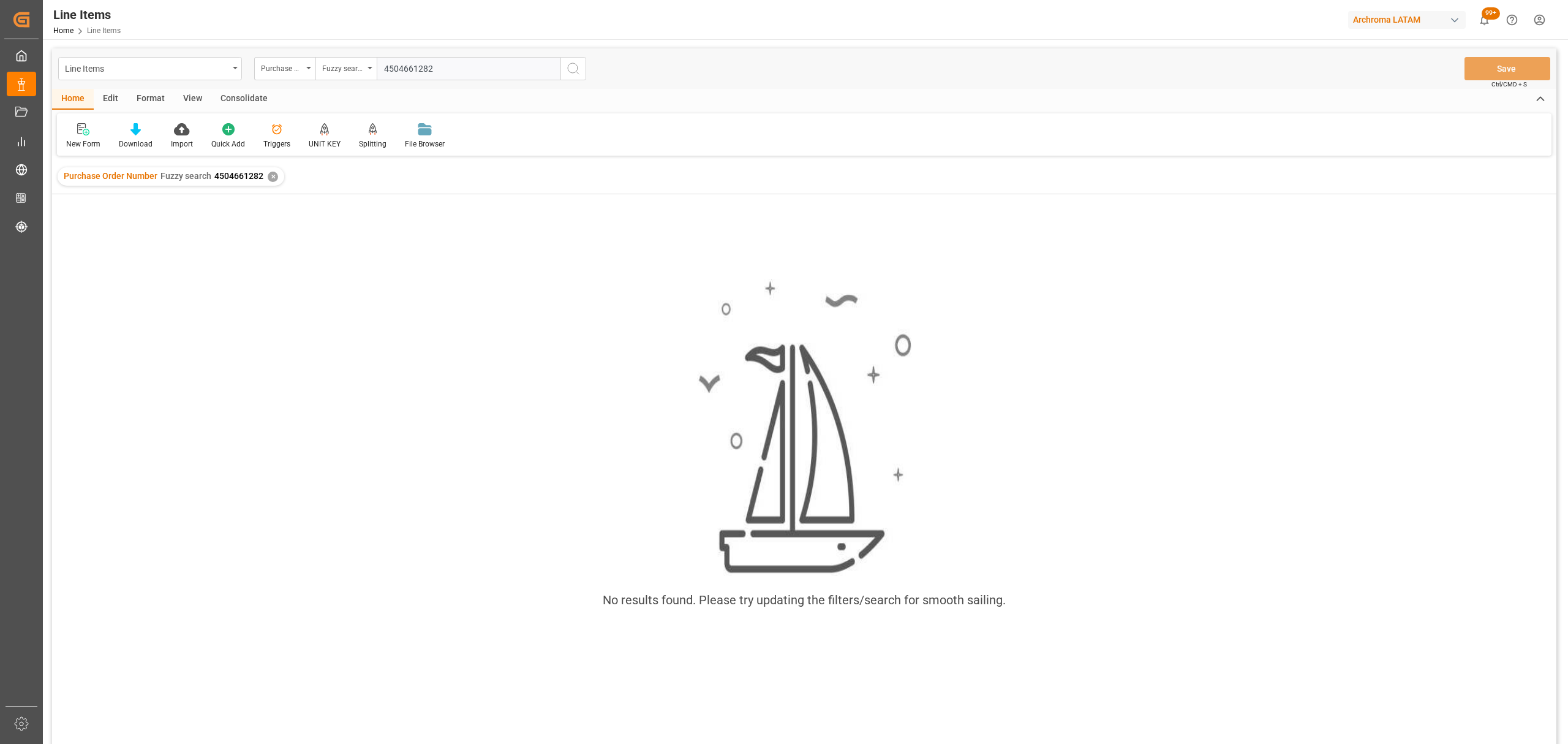
click at [574, 67] on icon "search button" at bounding box center [573, 68] width 15 height 15
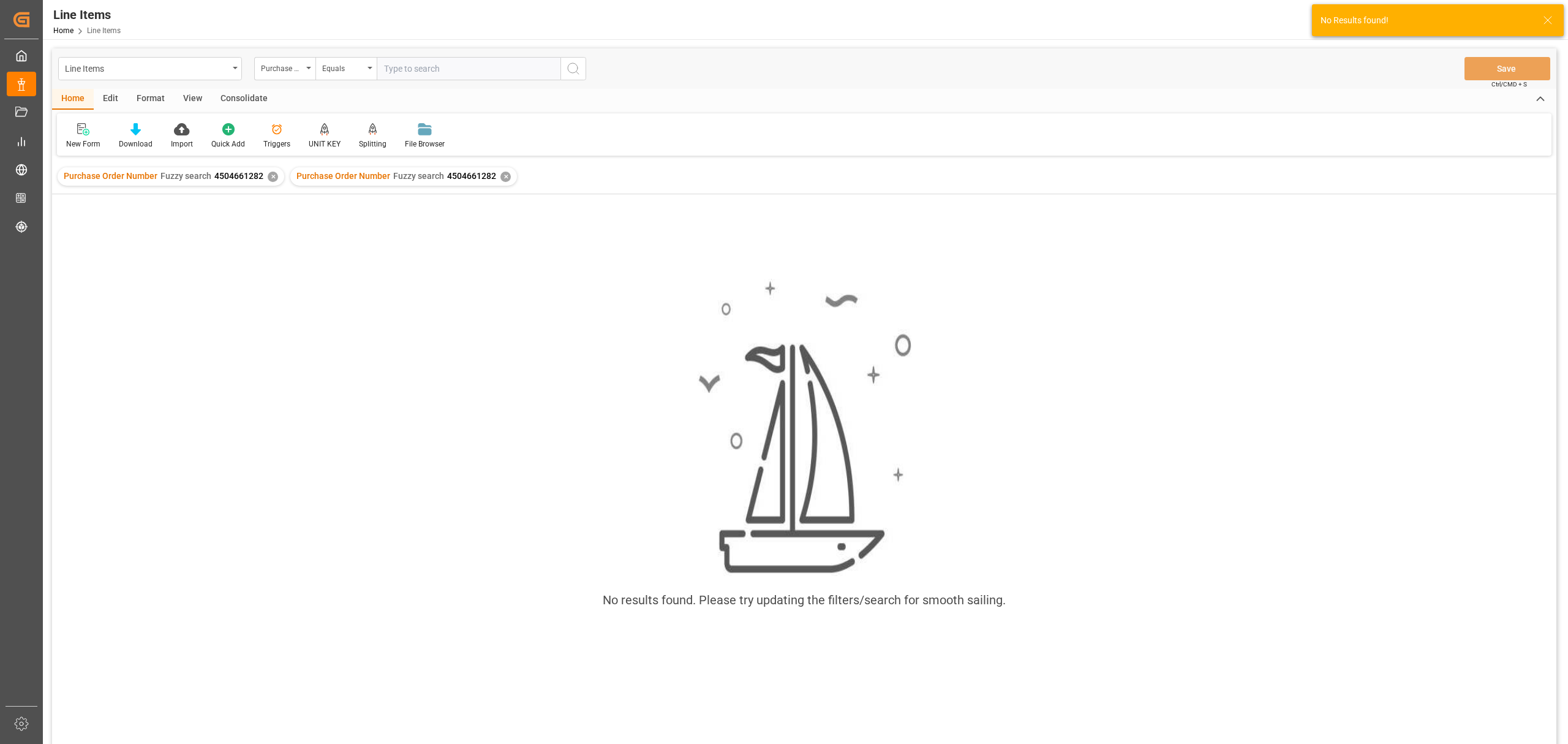
click at [269, 182] on div "Purchase Order Number Fuzzy search 4504661282 ✕" at bounding box center [170, 177] width 227 height 18
click at [269, 175] on div "✕" at bounding box center [272, 176] width 10 height 10
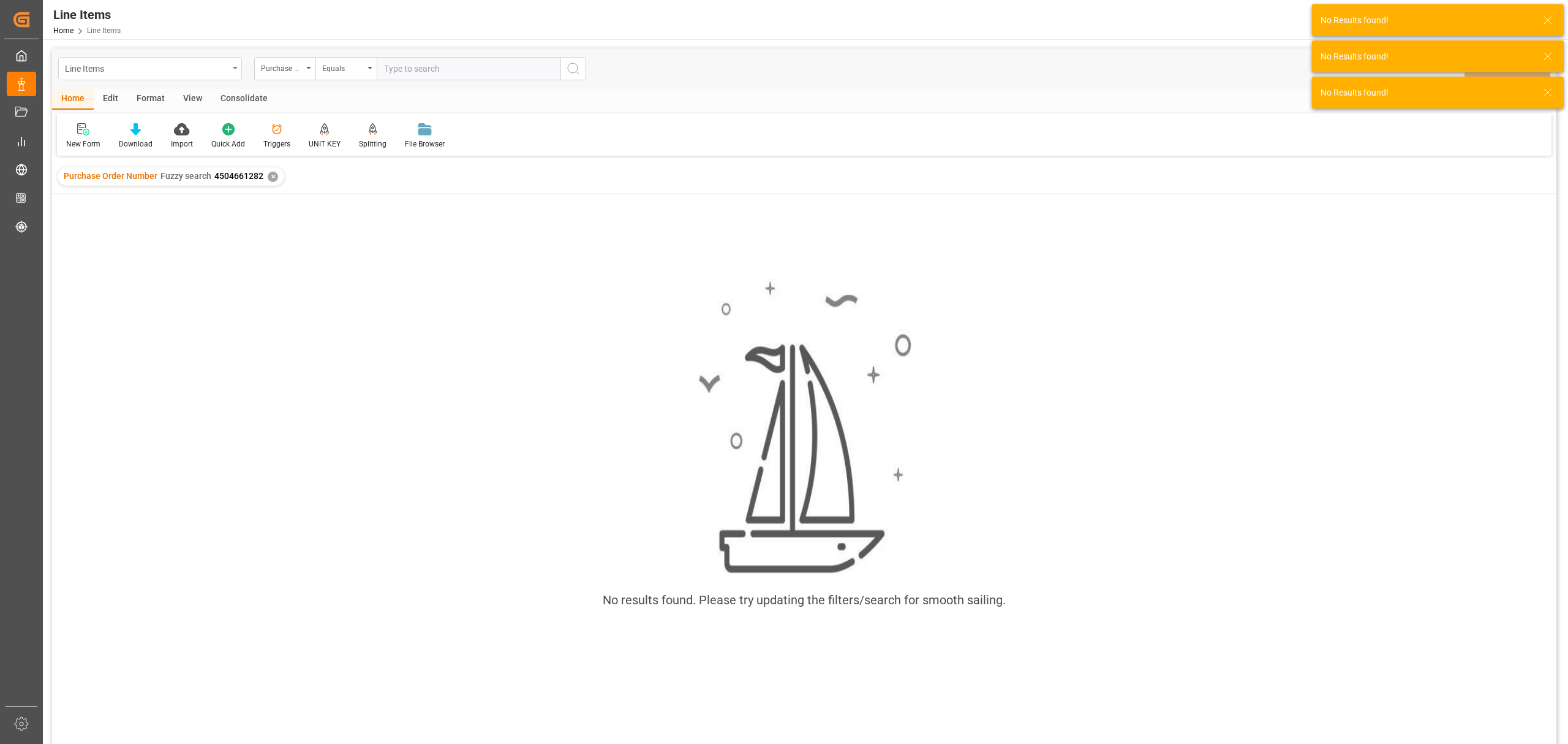
click at [224, 72] on div "Line Items" at bounding box center [147, 67] width 164 height 15
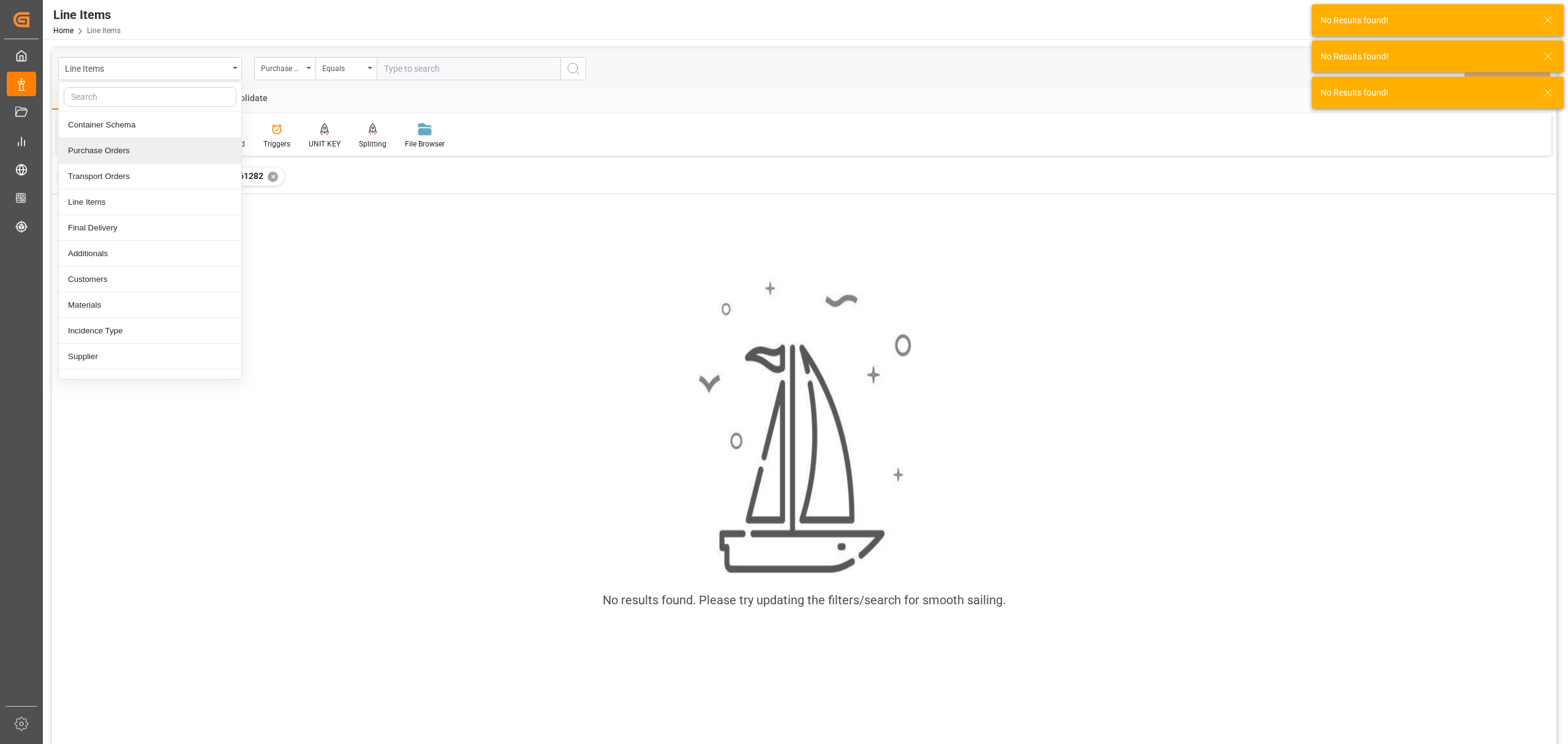
click at [177, 146] on div "Purchase Orders" at bounding box center [150, 150] width 183 height 25
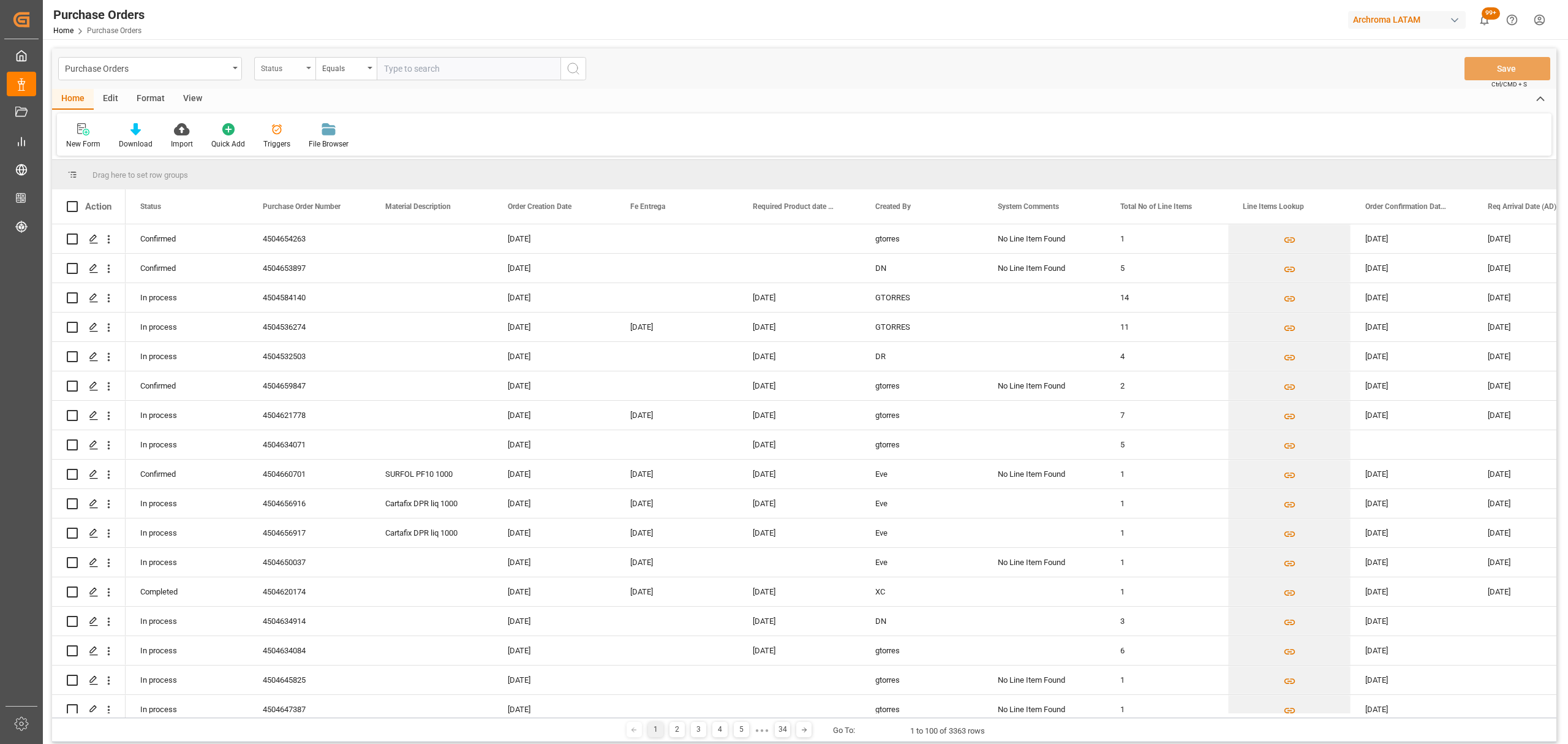
click at [292, 72] on div "Status" at bounding box center [282, 66] width 42 height 14
click at [334, 148] on div "Purchase Order Number" at bounding box center [346, 150] width 183 height 25
click at [346, 74] on div "Equals" at bounding box center [346, 69] width 61 height 24
click at [402, 151] on div "Fuzzy search" at bounding box center [407, 150] width 183 height 25
click at [400, 70] on input "text" at bounding box center [469, 69] width 184 height 24
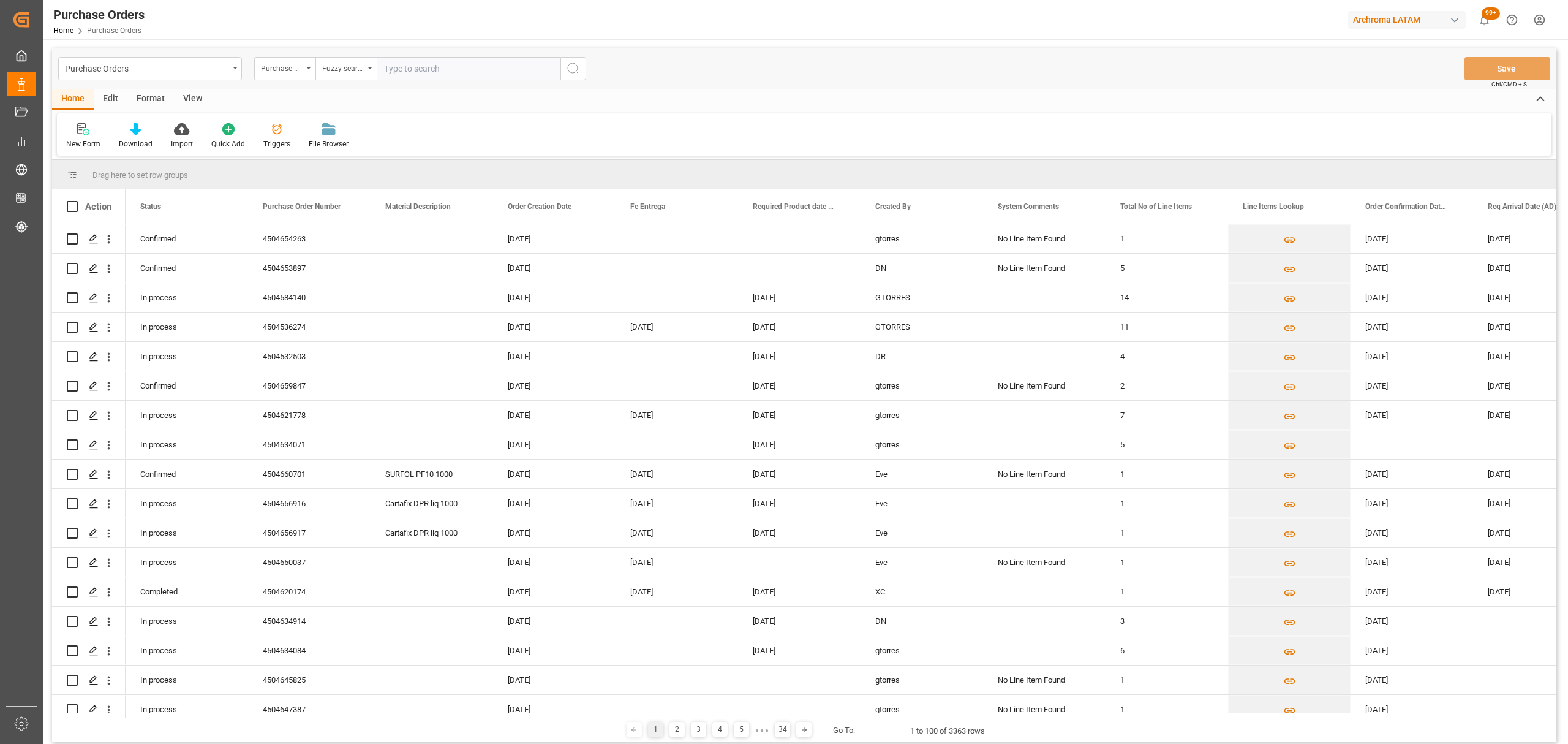
paste input "4504661282"
type input "4504661282"
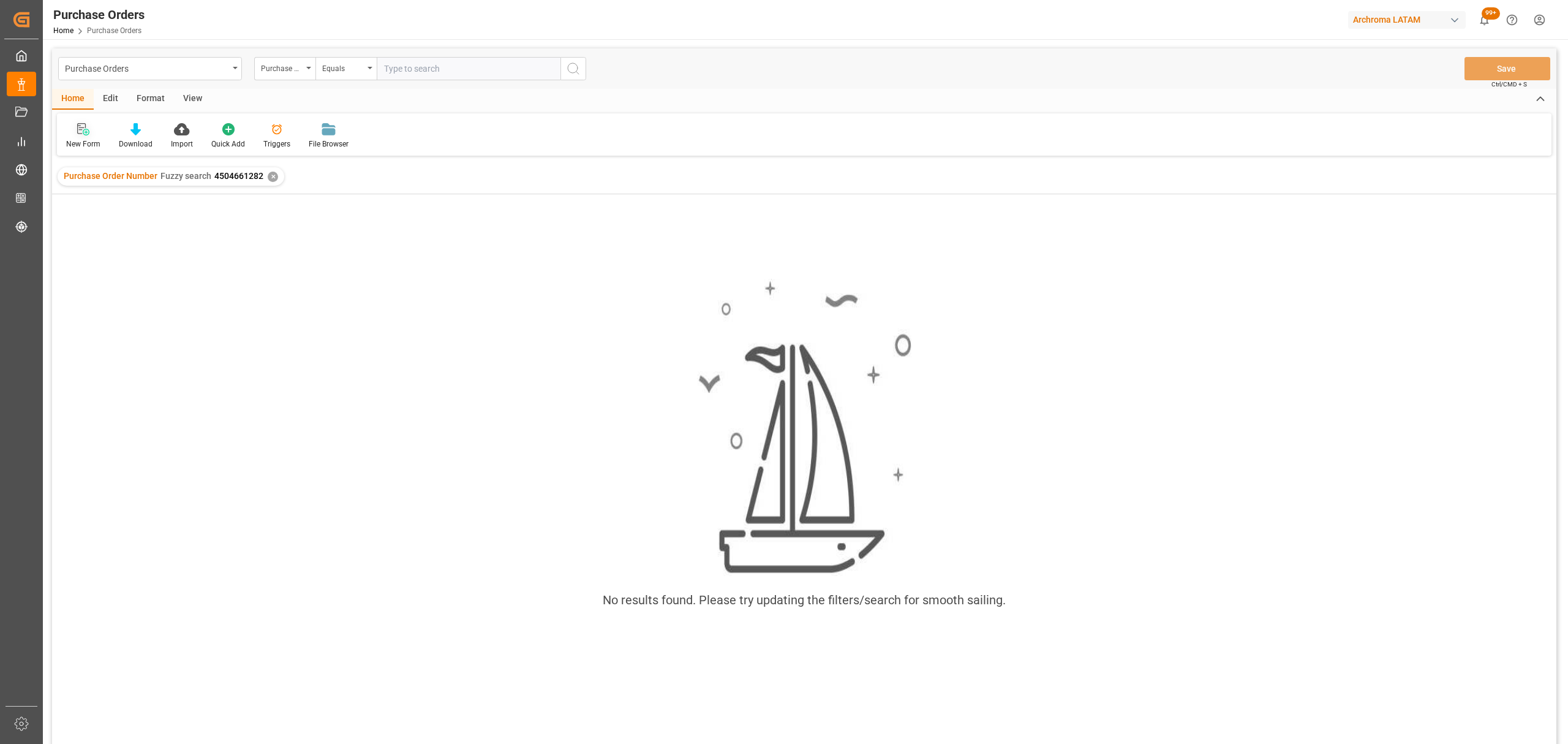
click at [98, 138] on div "New Form" at bounding box center [84, 144] width 35 height 11
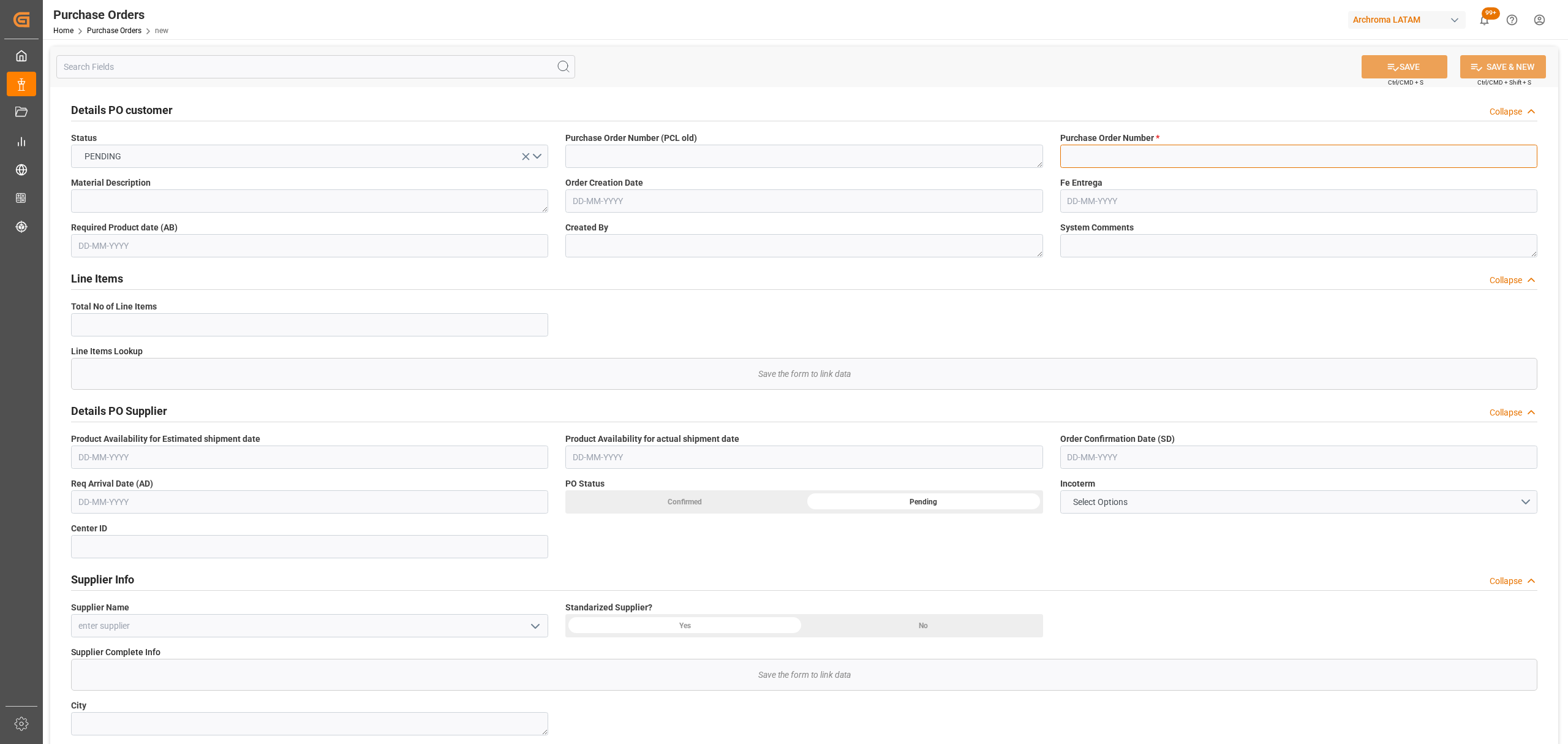
click at [1160, 162] on input at bounding box center [1299, 157] width 477 height 24
paste input "4504661282"
type input "4504661282"
click at [610, 194] on input "text" at bounding box center [804, 201] width 477 height 24
click at [599, 298] on div "9" at bounding box center [605, 300] width 15 height 15
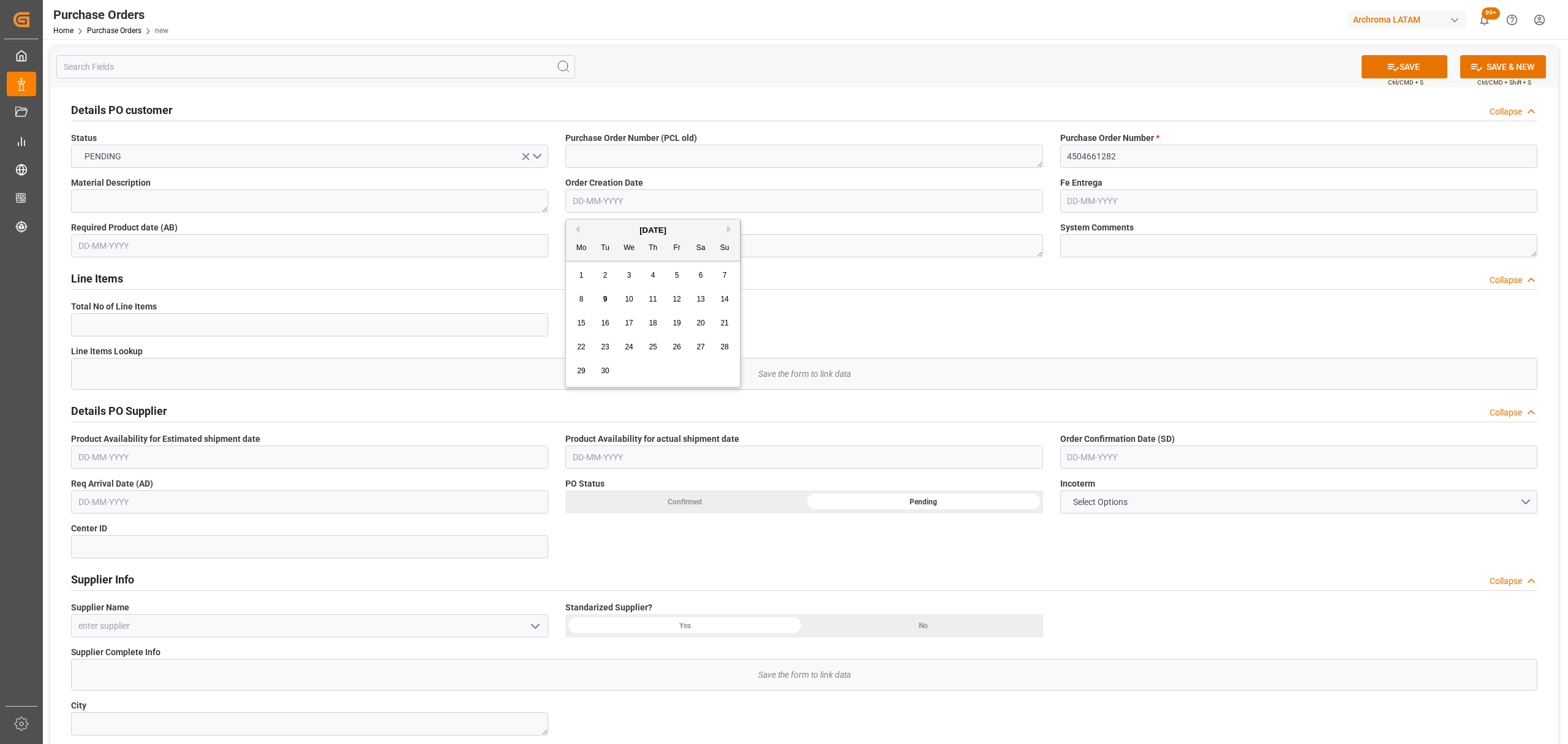
type input "[DATE]"
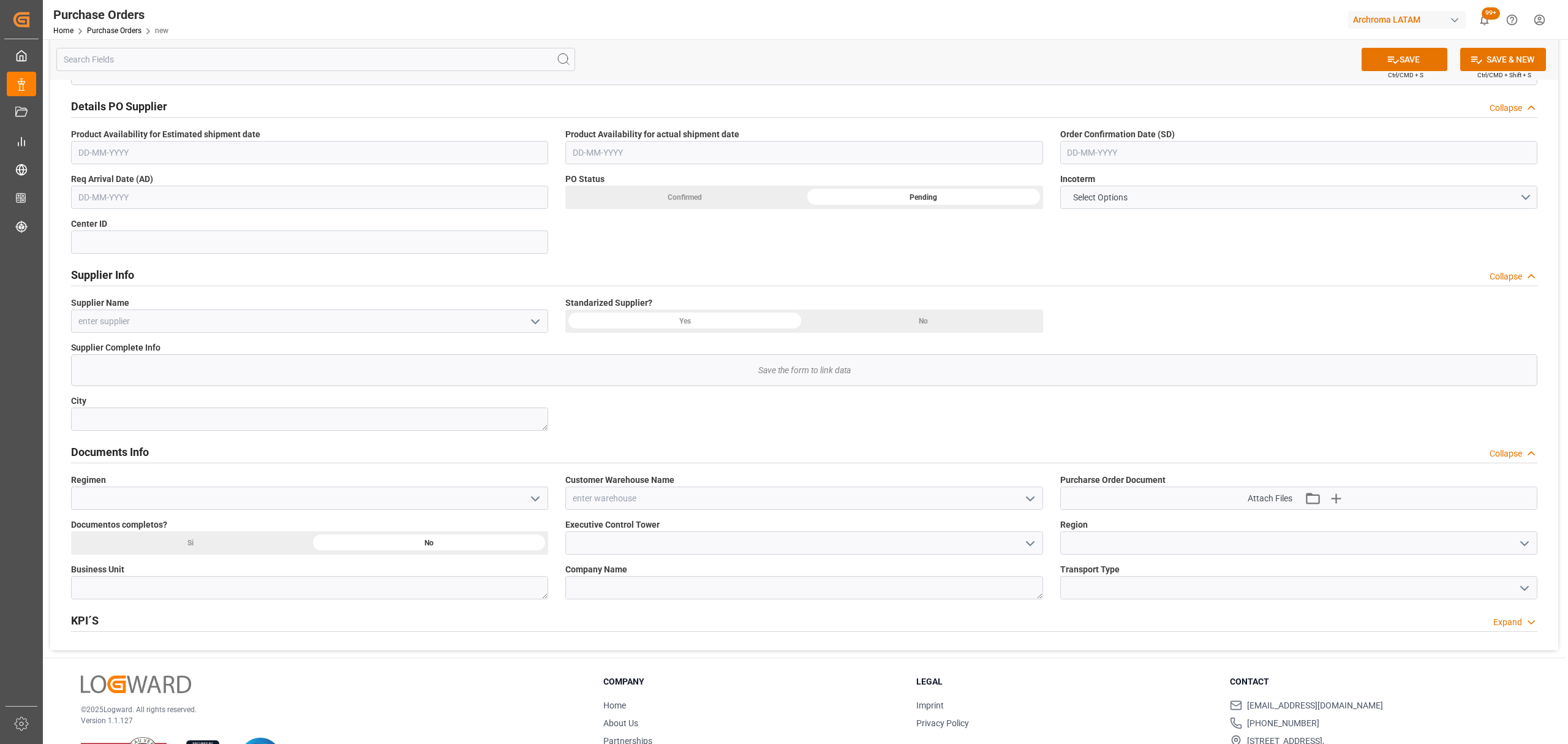
scroll to position [327, 0]
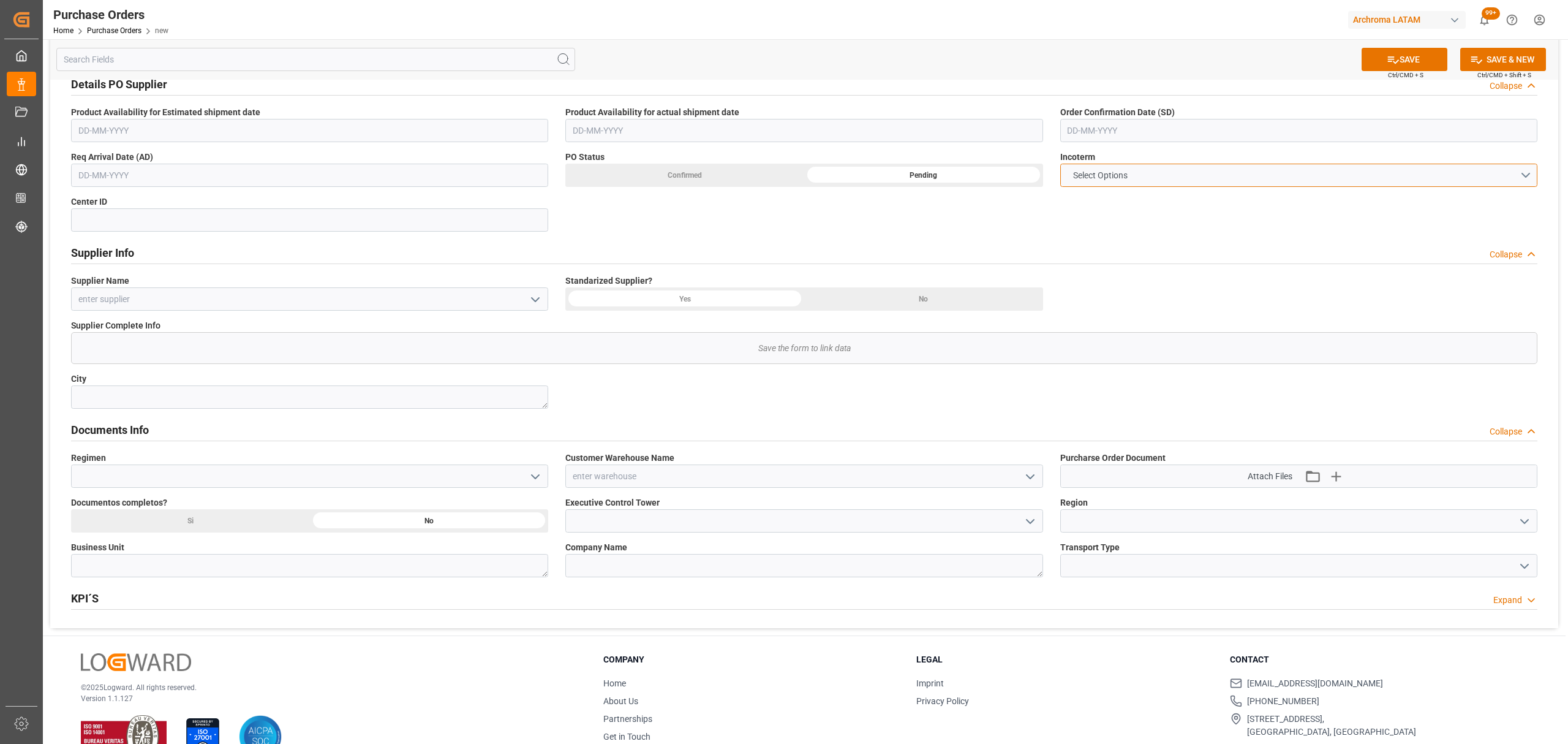
click at [1524, 180] on button "Select Options" at bounding box center [1299, 176] width 477 height 24
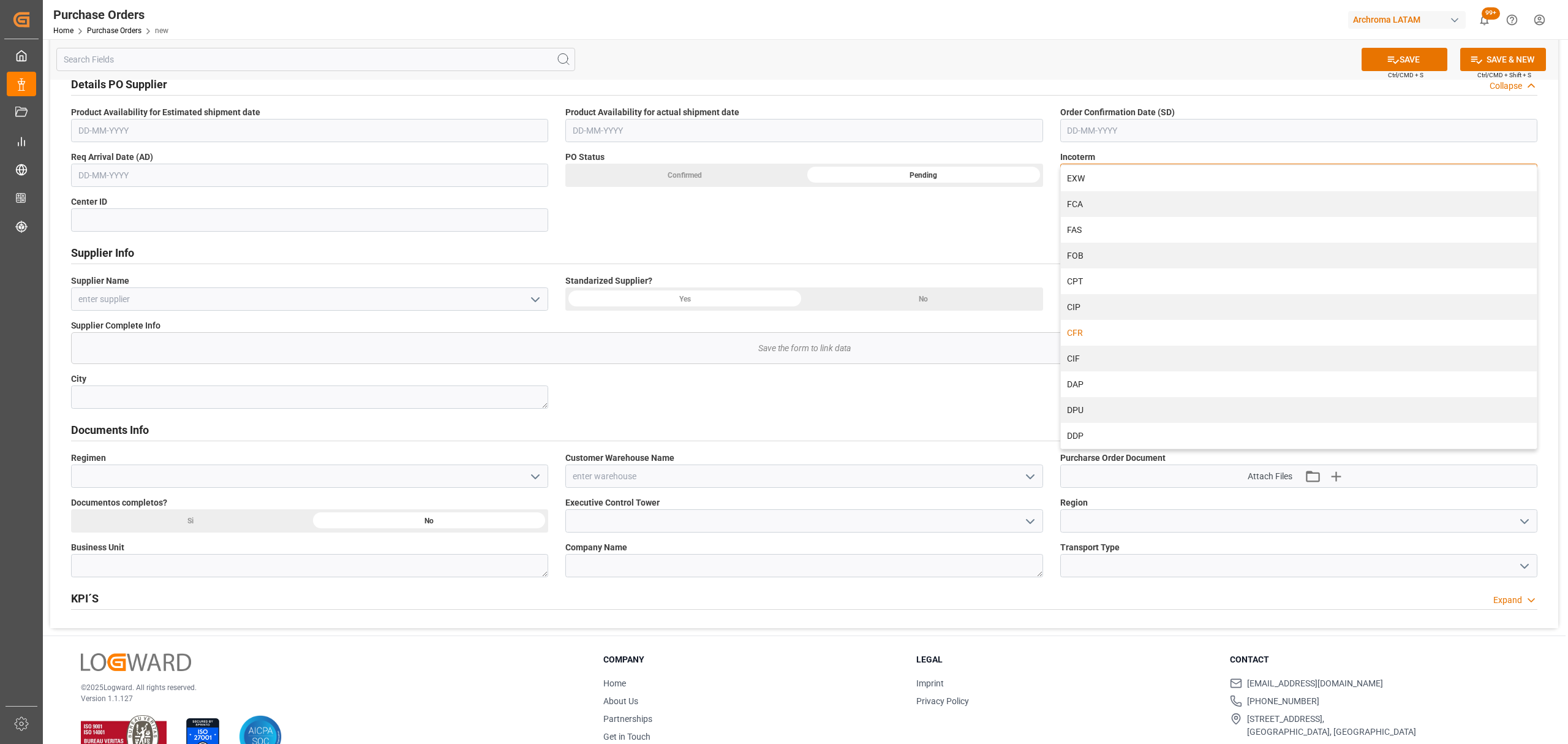
click at [1092, 337] on div "CFR" at bounding box center [1299, 332] width 476 height 25
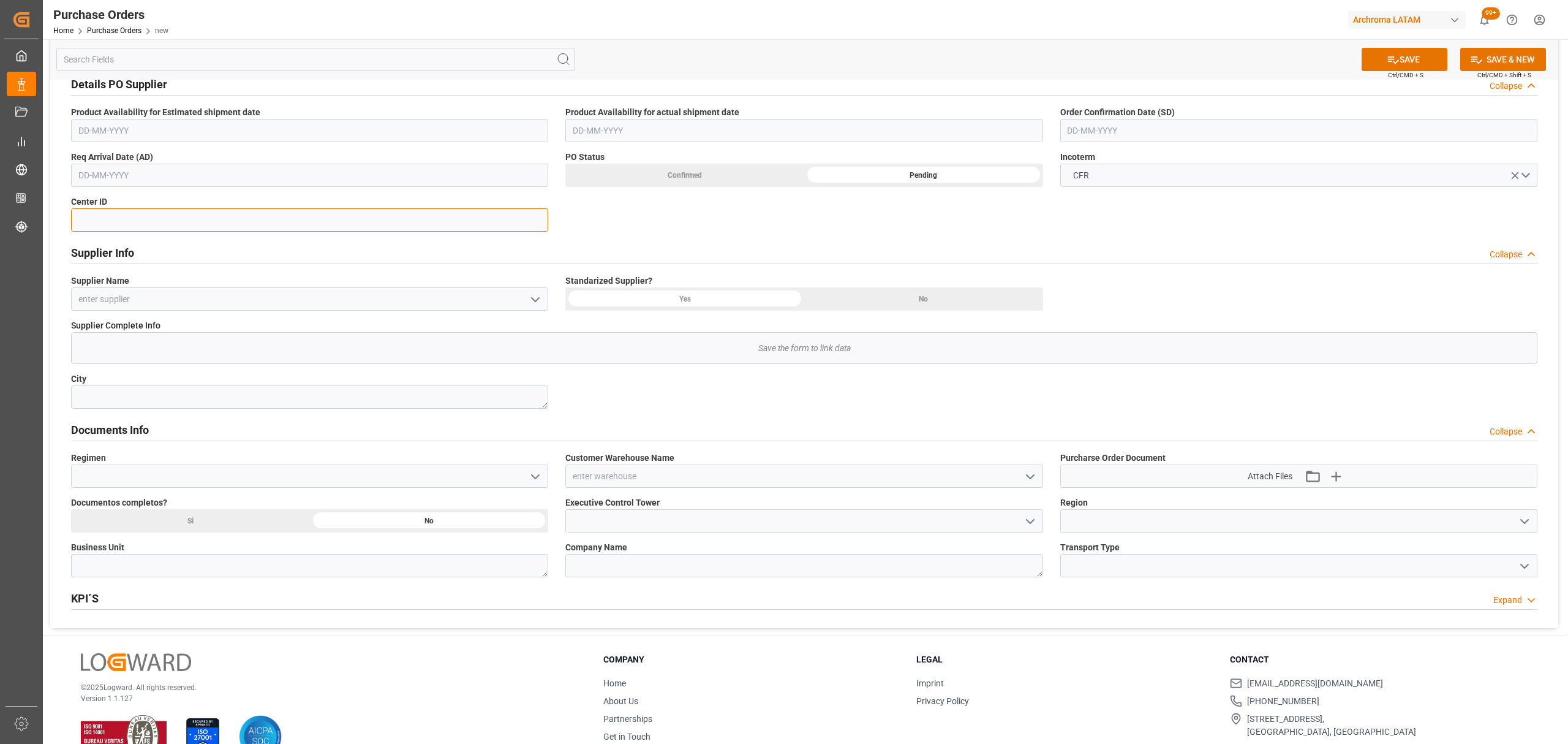
click at [170, 224] on input at bounding box center [309, 220] width 477 height 24
type input "2003"
click at [268, 178] on input "text" at bounding box center [309, 176] width 477 height 24
click at [76, 260] on div "1 2 3 4 5 6 7" at bounding box center [159, 250] width 167 height 24
click at [112, 298] on span "16" at bounding box center [110, 297] width 8 height 8
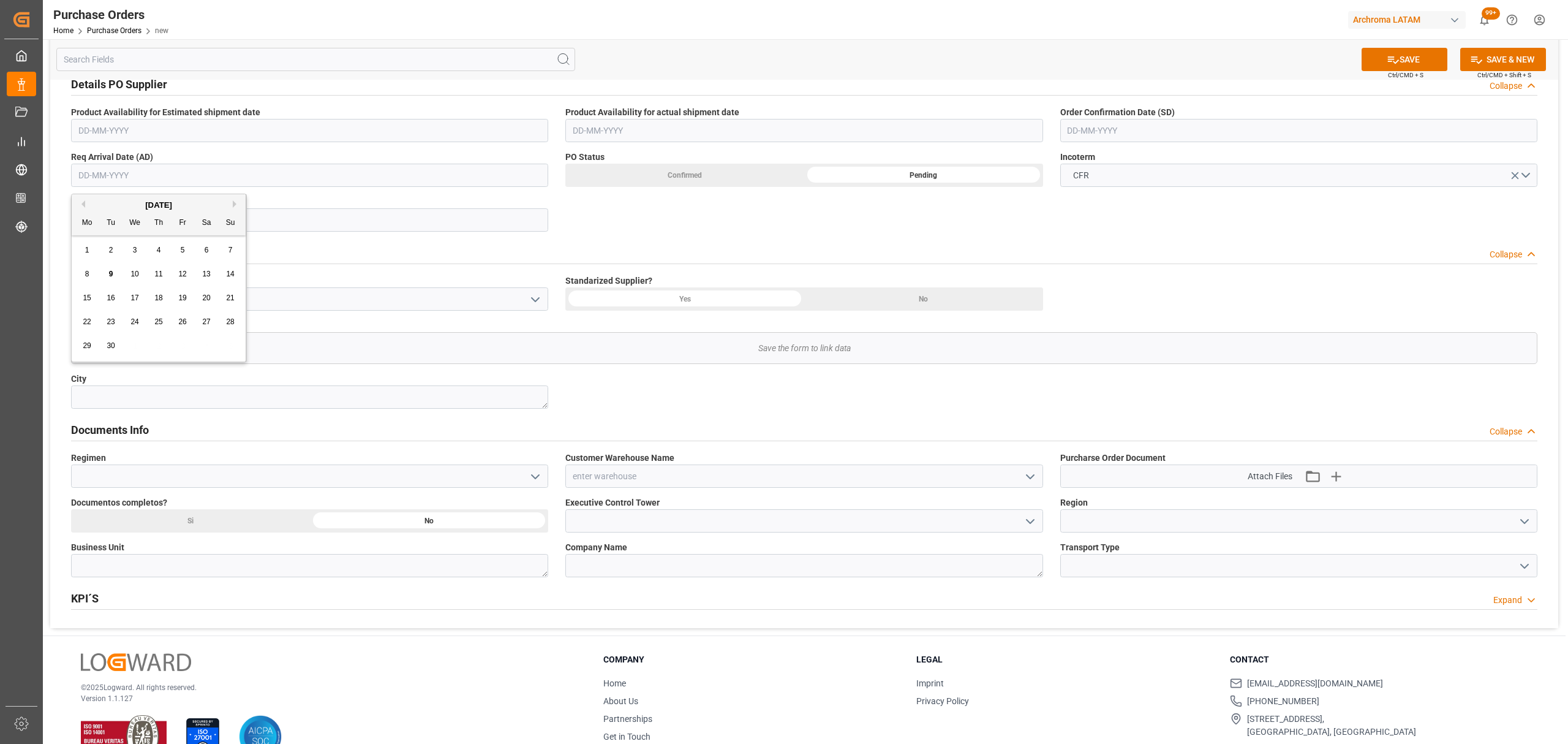
type input "16-09-2025"
click at [1110, 128] on input "text" at bounding box center [1299, 131] width 477 height 24
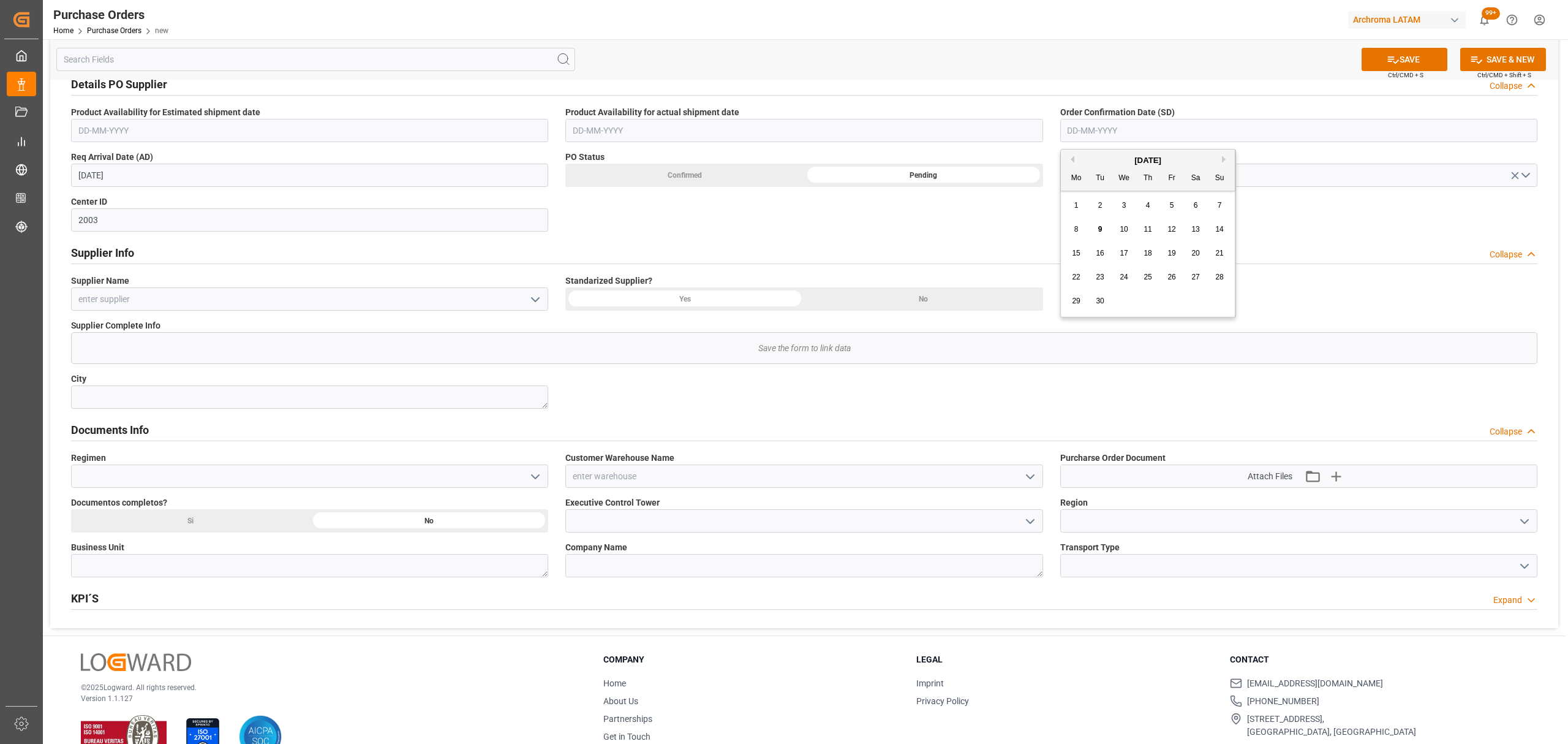
click at [1074, 216] on div "1 2 3 4 5 6 7" at bounding box center [1148, 206] width 167 height 24
click at [1220, 228] on span "14" at bounding box center [1219, 229] width 8 height 8
type input "14-09-2025"
click at [1039, 481] on input at bounding box center [804, 476] width 477 height 24
click at [1032, 478] on polyline "open menu" at bounding box center [1030, 477] width 7 height 4
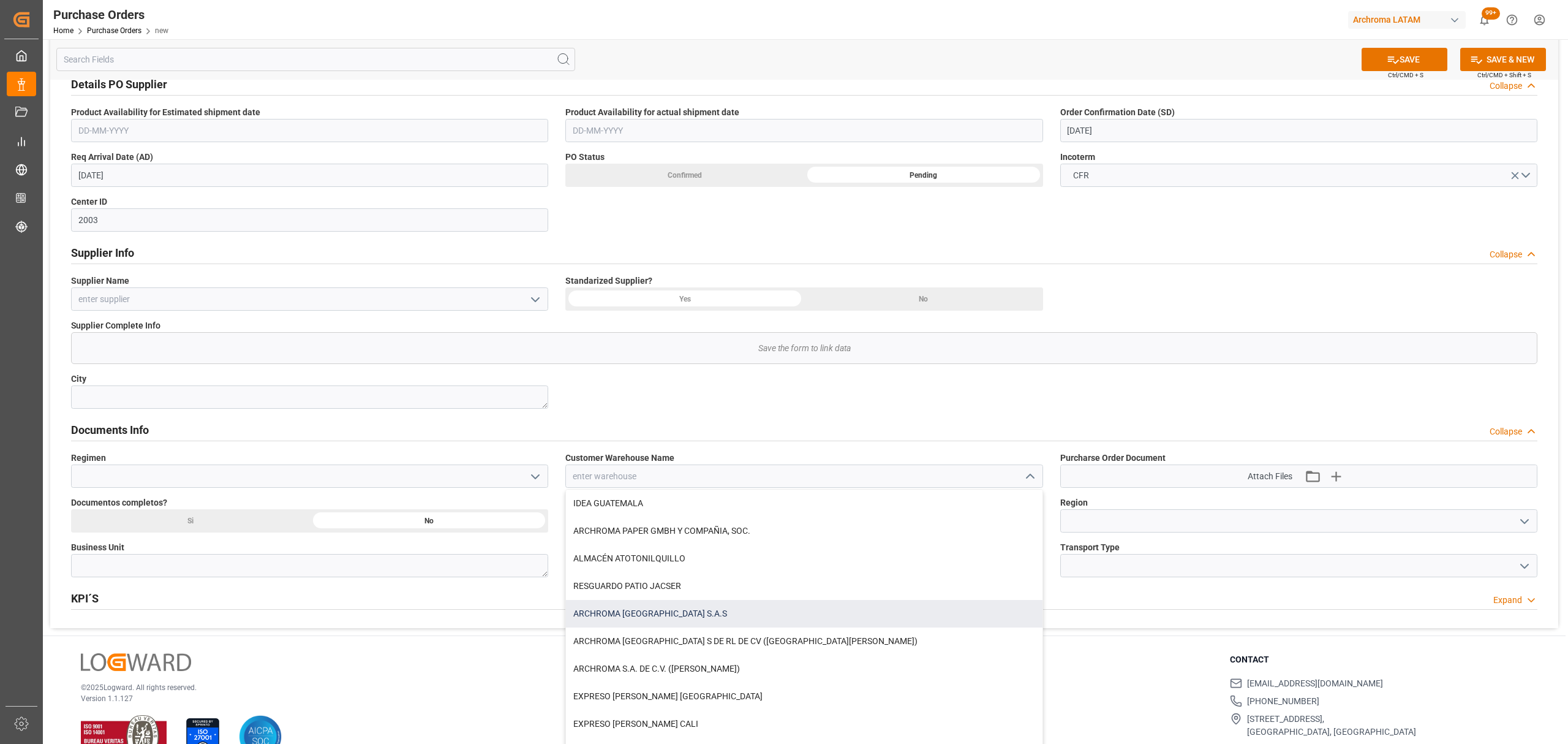
click at [674, 609] on div "ARCHROMA COLOMBIA S.A.S" at bounding box center [804, 614] width 476 height 27
type input "ARCHROMA COLOMBIA S.A.S"
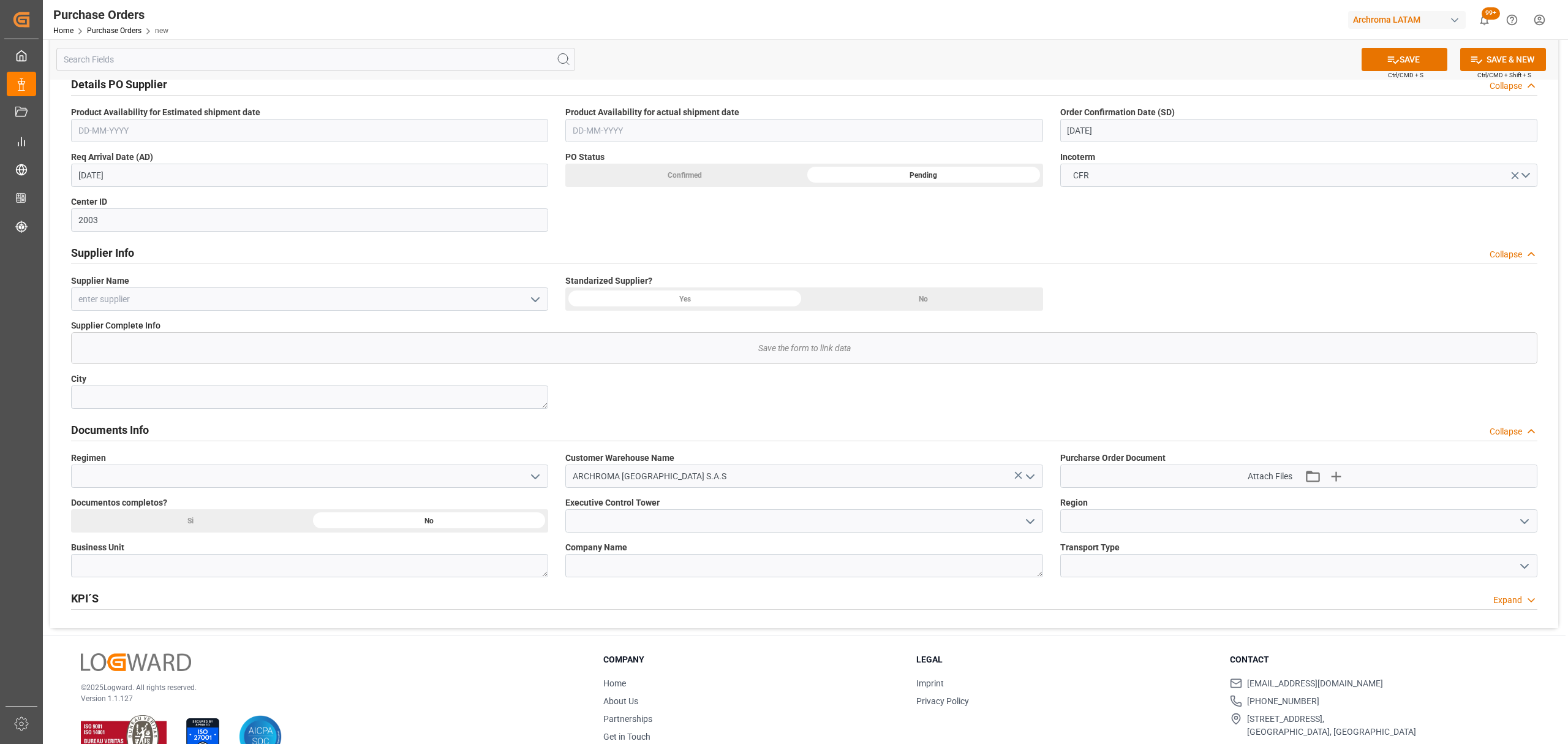
click at [538, 479] on icon "open menu" at bounding box center [535, 477] width 15 height 15
click at [218, 540] on div "Definitivo" at bounding box center [309, 531] width 476 height 27
type input "Definitivo"
click at [251, 521] on div "Si" at bounding box center [190, 521] width 239 height 24
click at [526, 297] on button "open menu" at bounding box center [535, 299] width 18 height 19
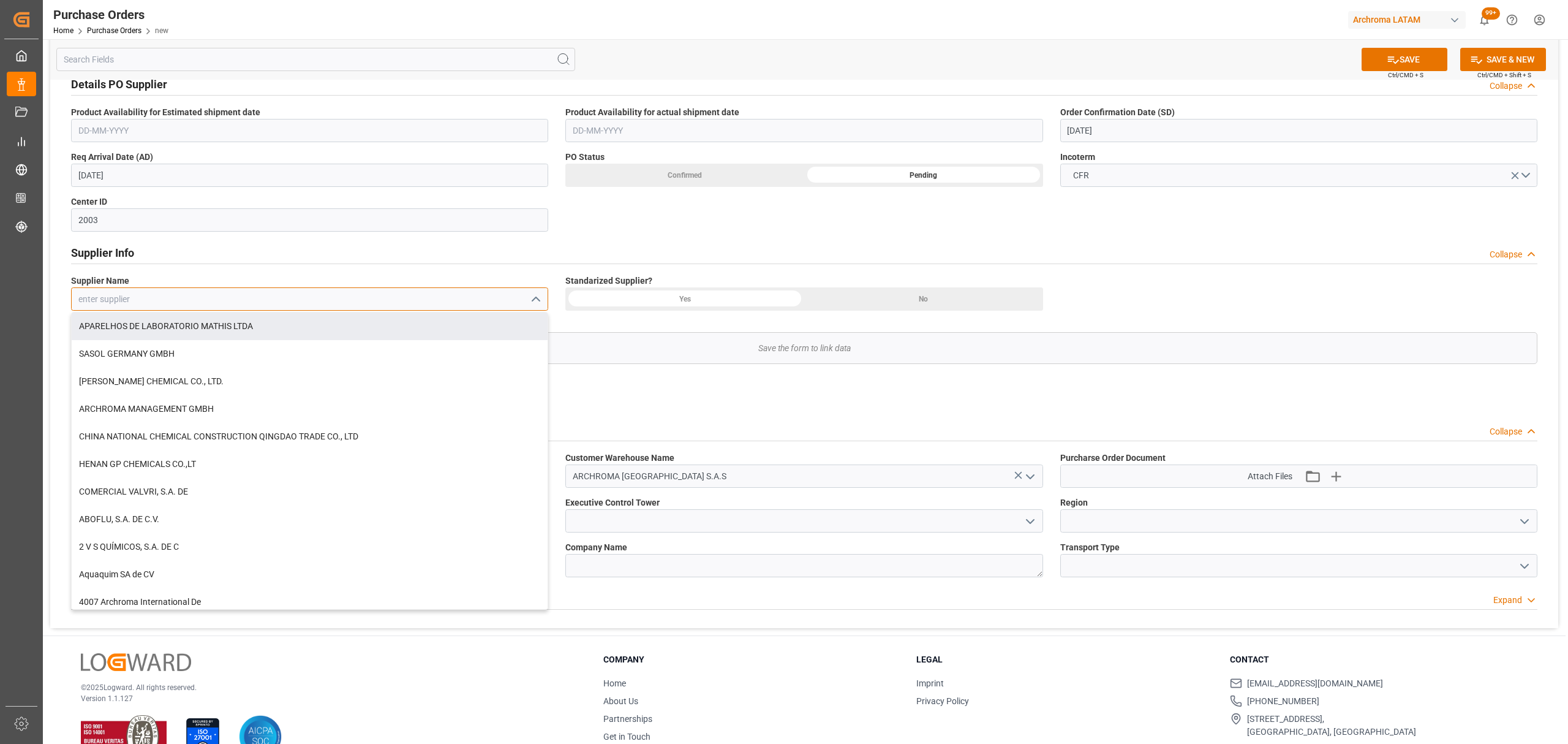
click at [364, 301] on input at bounding box center [309, 300] width 477 height 24
click at [228, 329] on div "7001 Colon Warehouse" at bounding box center [309, 326] width 476 height 27
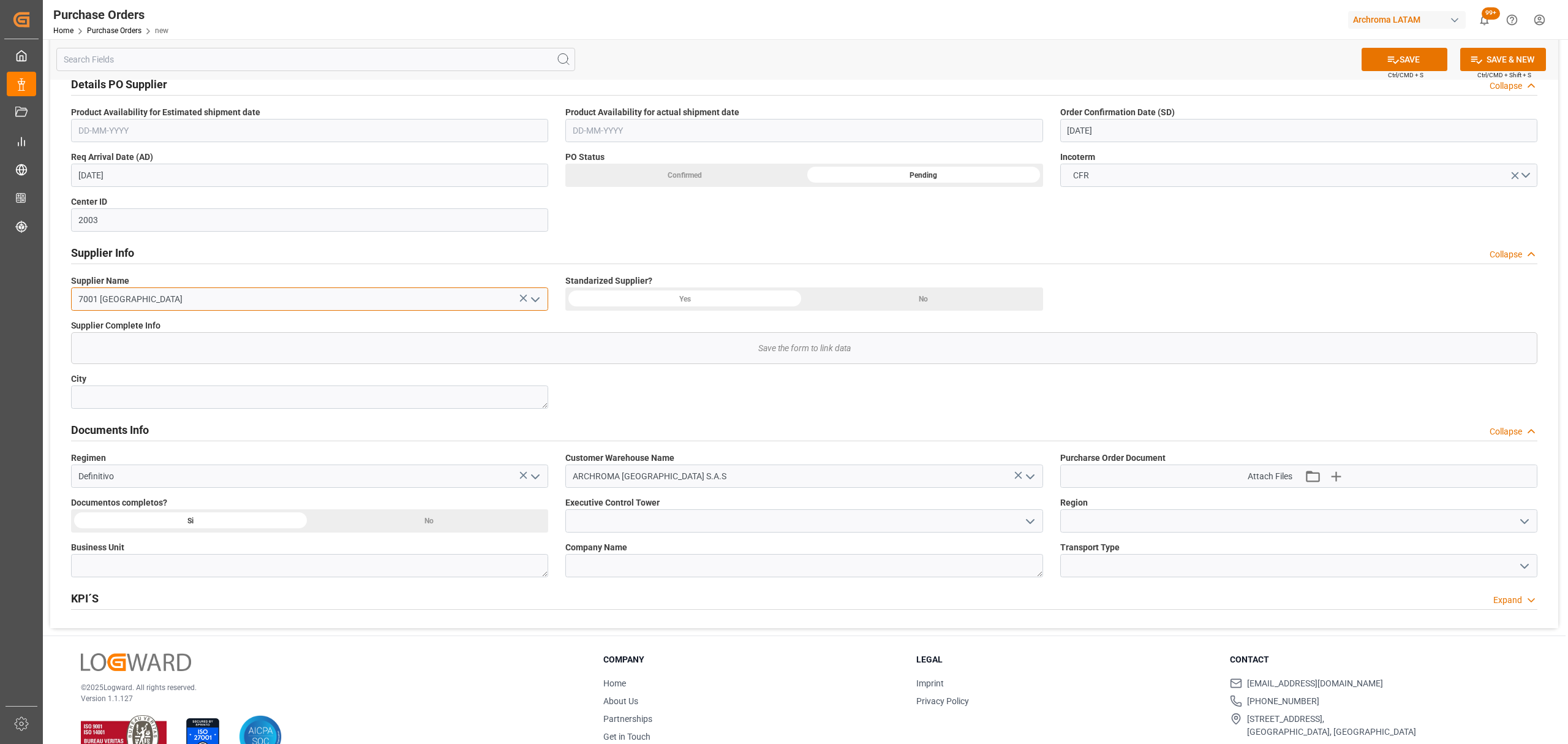
type input "7001 Colon Warehouse"
drag, startPoint x: 1022, startPoint y: 521, endPoint x: 1009, endPoint y: 518, distance: 13.3
click at [1023, 520] on icon "open menu" at bounding box center [1030, 522] width 15 height 15
click at [633, 585] on div "Maria Piranquive" at bounding box center [804, 576] width 476 height 27
type input "Maria Piranquive"
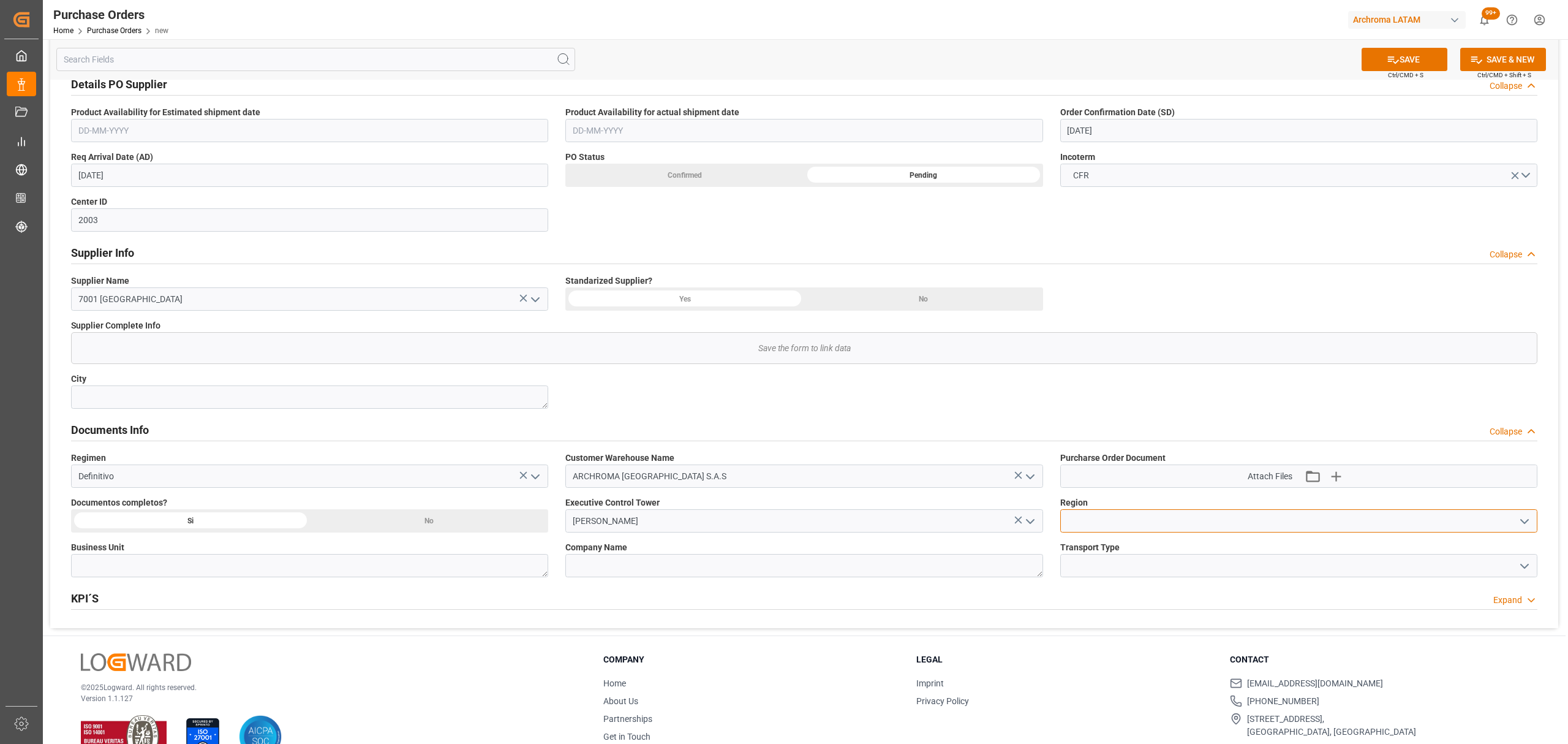
click at [1510, 523] on input at bounding box center [1299, 521] width 477 height 24
click at [1522, 521] on icon "open menu" at bounding box center [1524, 522] width 15 height 15
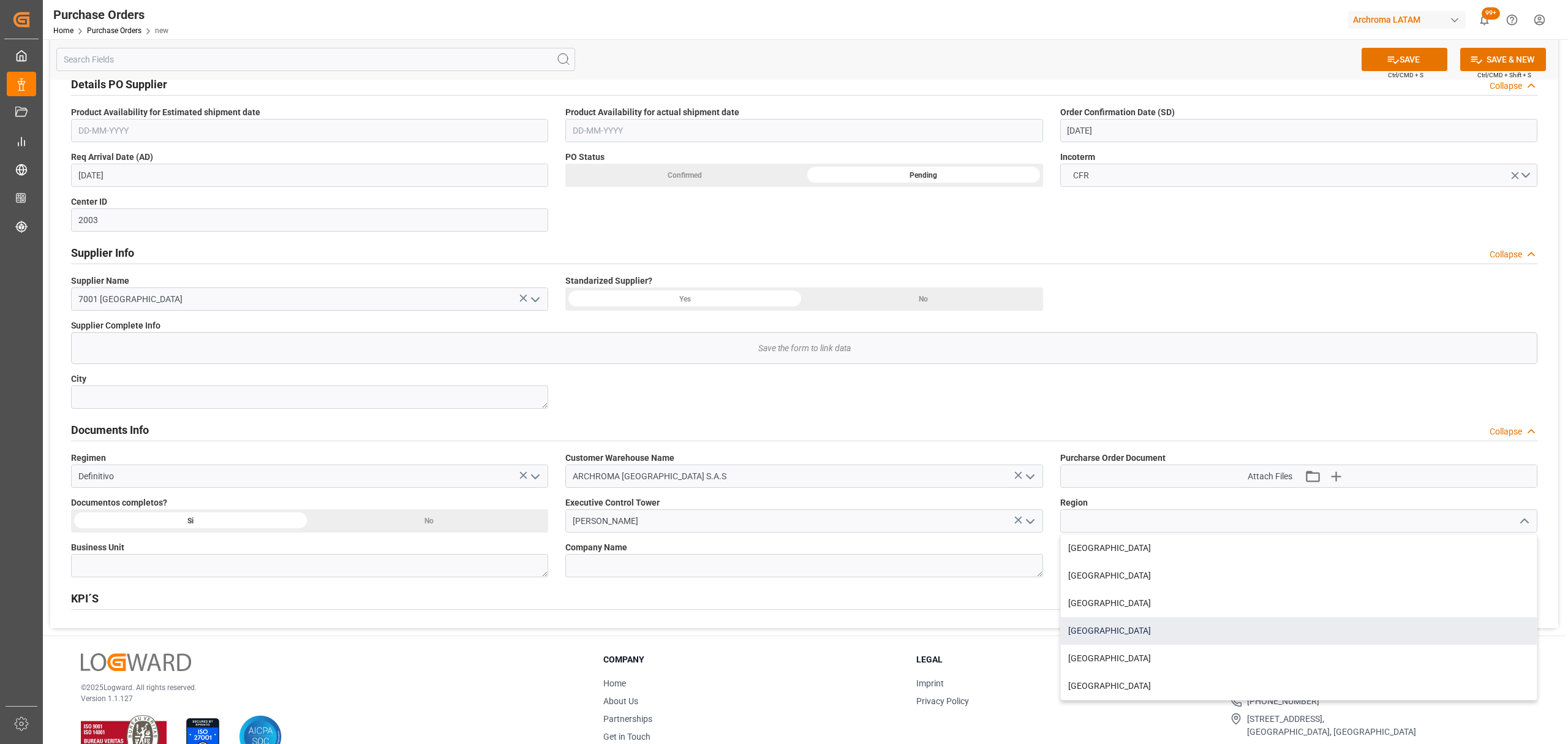
click at [1123, 631] on div "COLOMBIA" at bounding box center [1299, 631] width 476 height 27
type input "COLOMBIA"
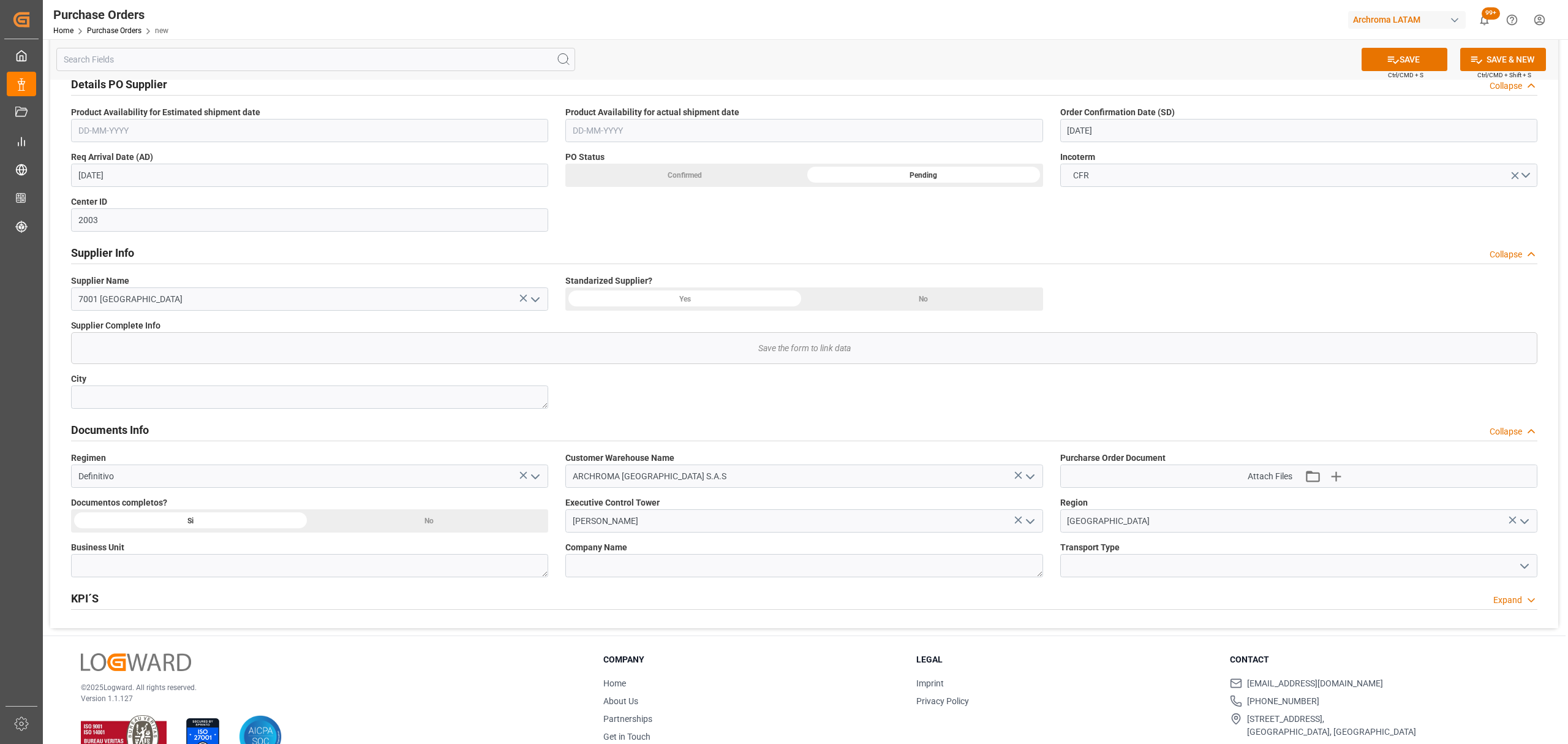
click at [1522, 572] on icon "open menu" at bounding box center [1524, 566] width 15 height 15
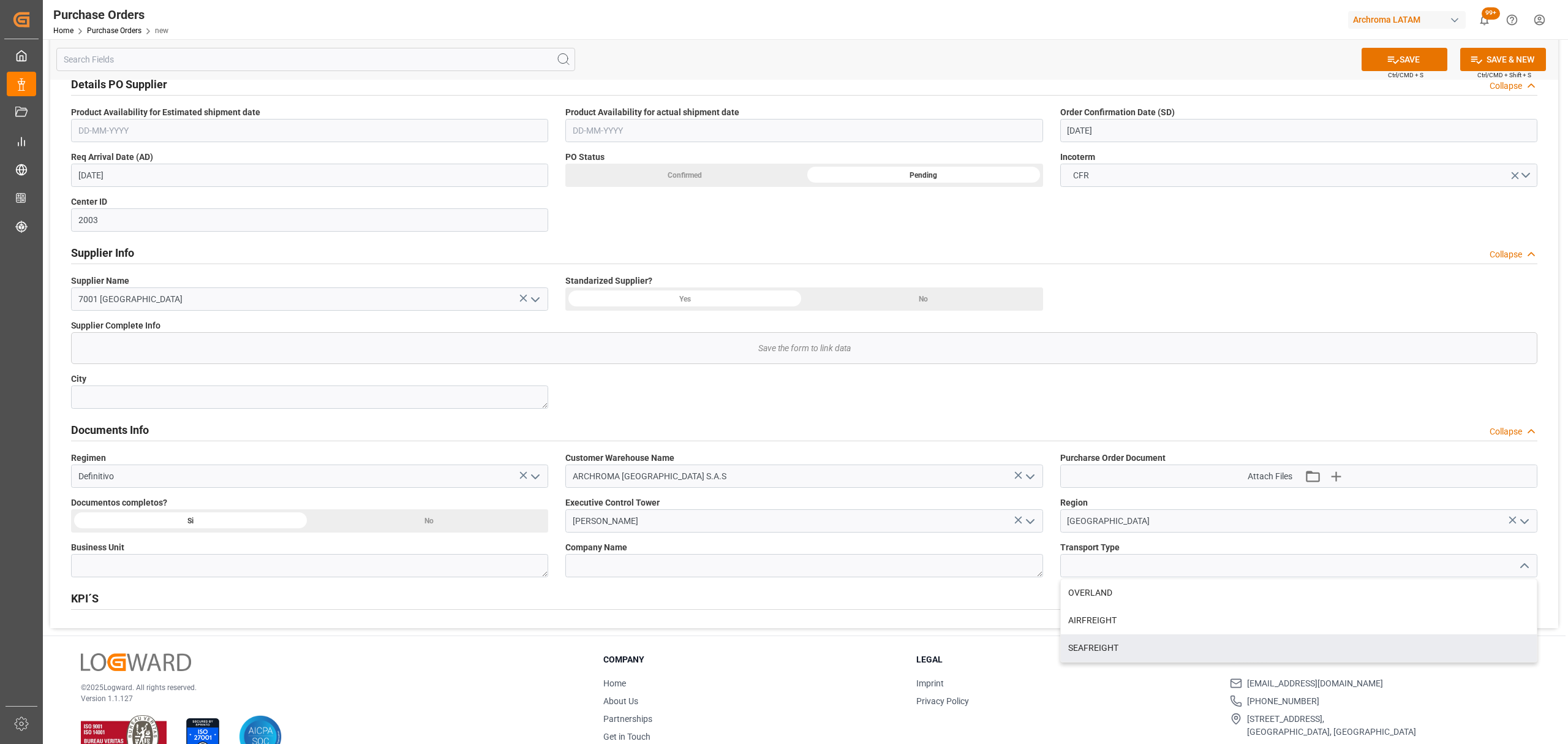
drag, startPoint x: 1147, startPoint y: 648, endPoint x: 1142, endPoint y: 642, distance: 7.8
click at [1147, 648] on div "SEAFREIGHT" at bounding box center [1299, 648] width 476 height 27
type input "SEAFREIGHT"
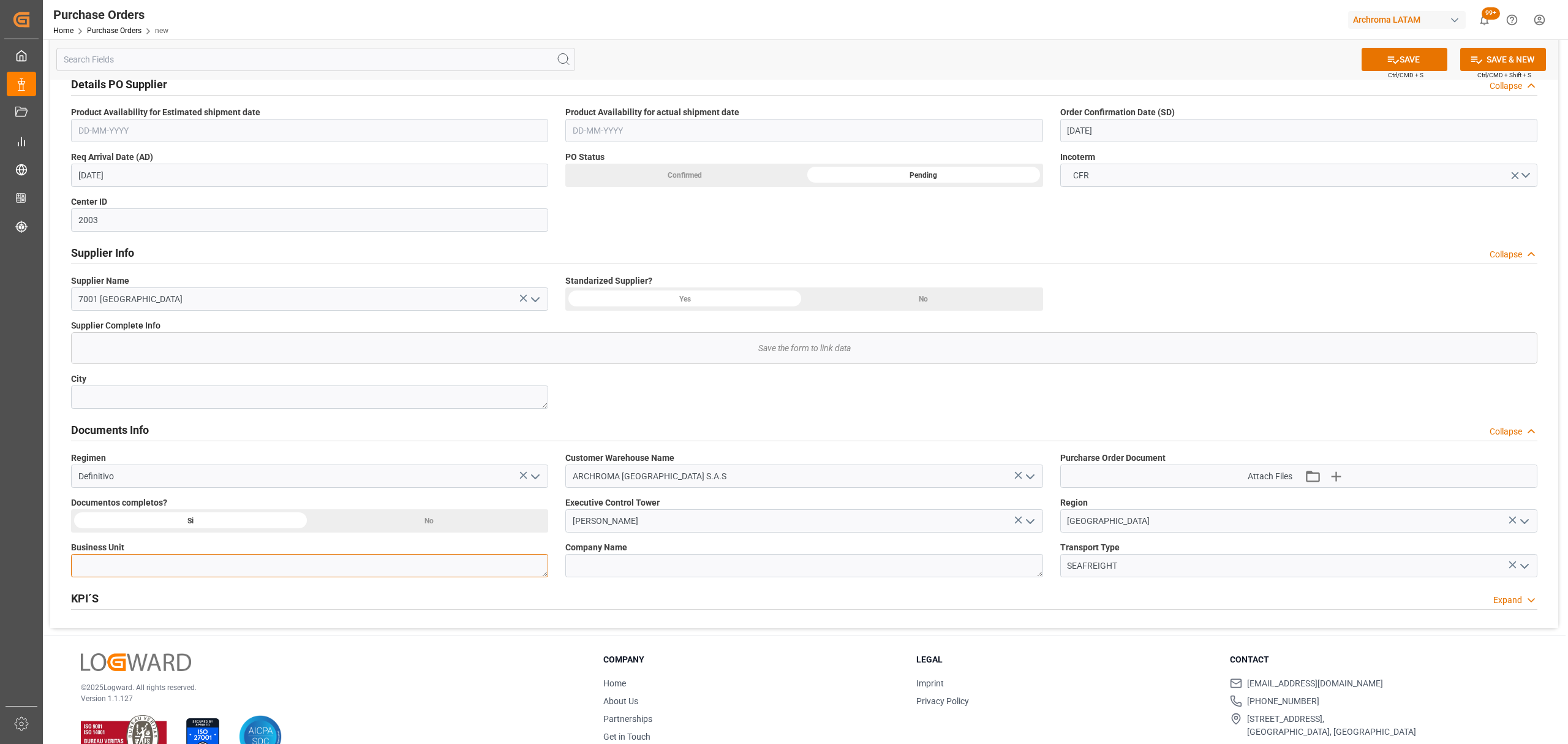
click at [441, 569] on textarea at bounding box center [309, 566] width 477 height 24
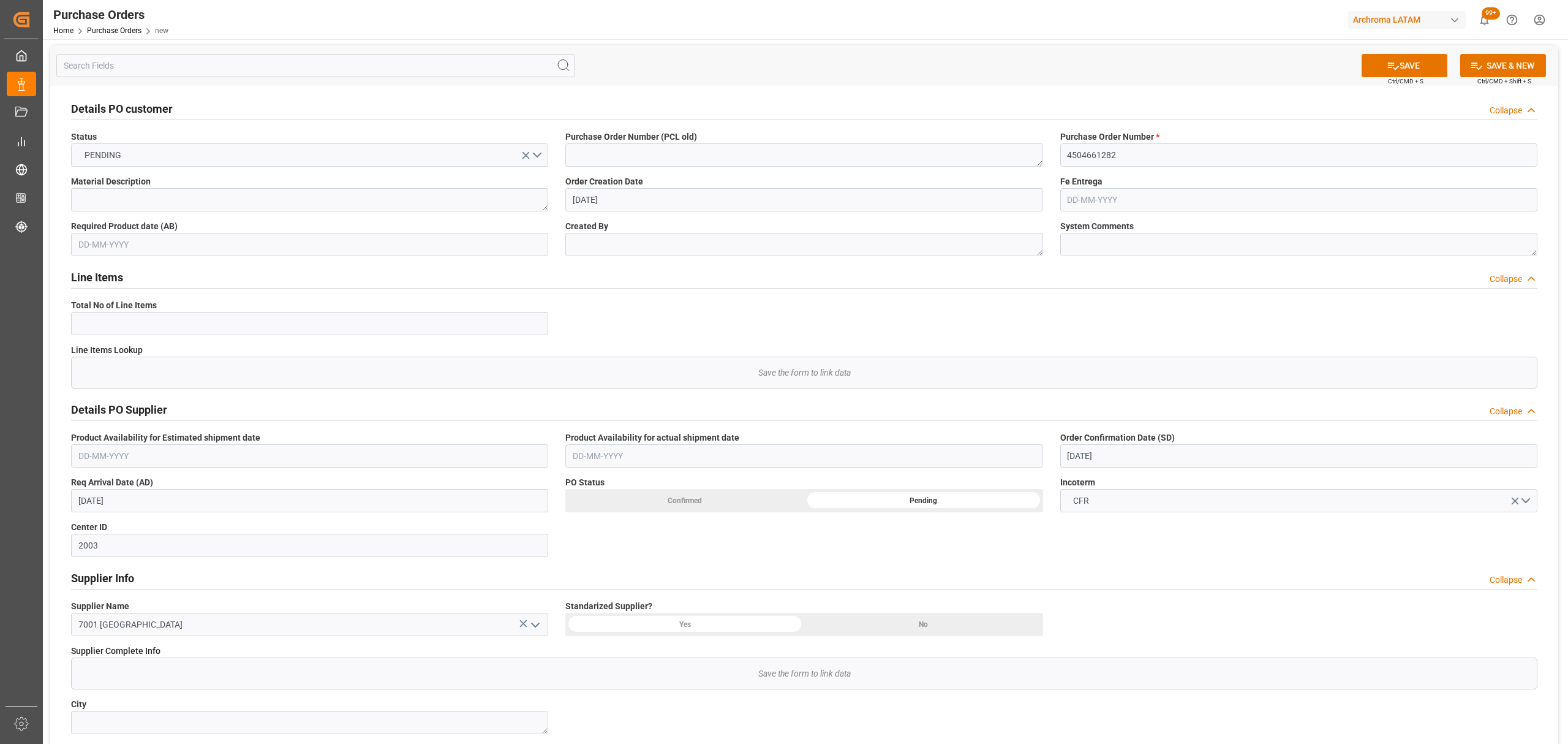
scroll to position [0, 0]
type textarea "TEXTIL"
click at [1411, 65] on button "SAVE" at bounding box center [1404, 67] width 86 height 24
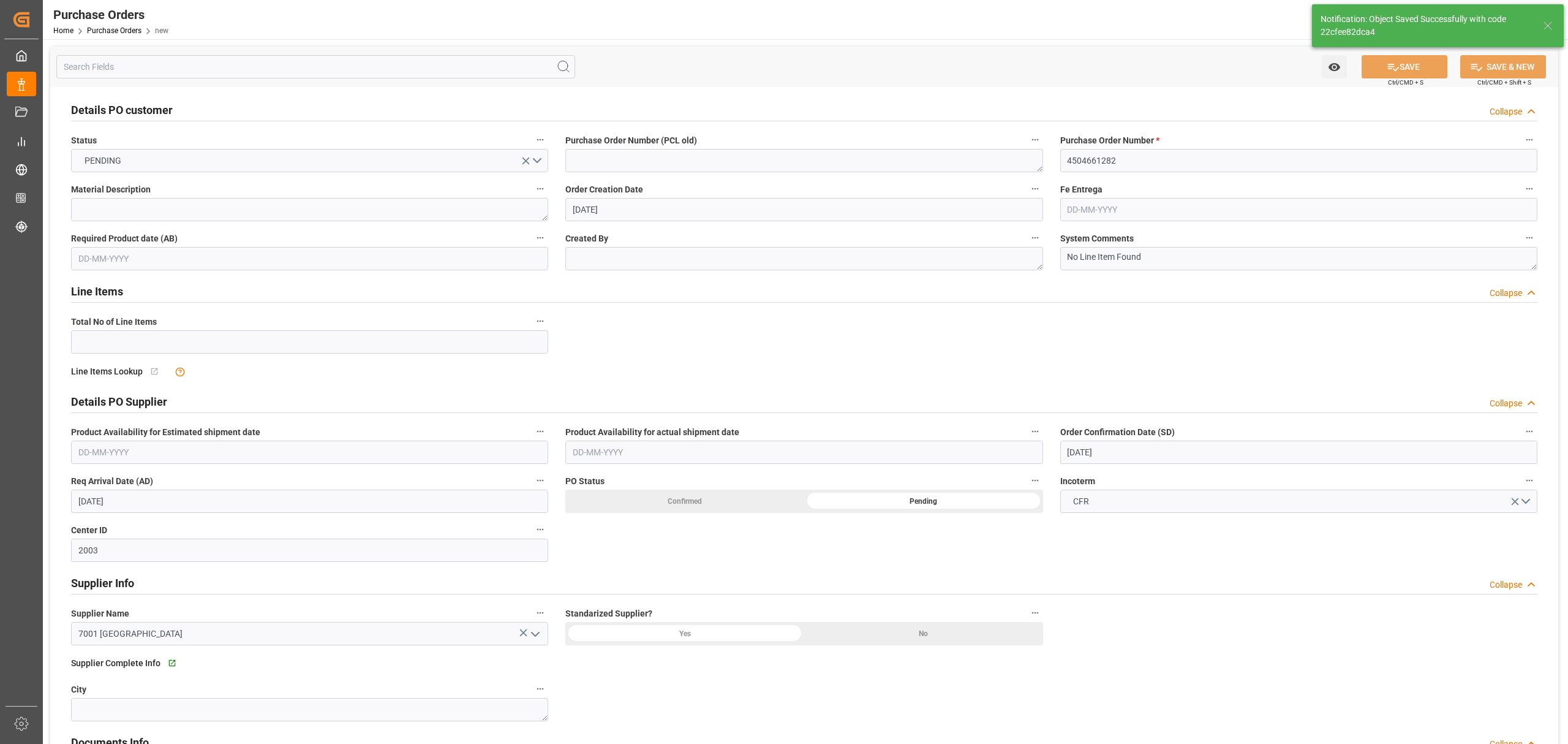
type textarea "No Line Item Found"
type input "0"
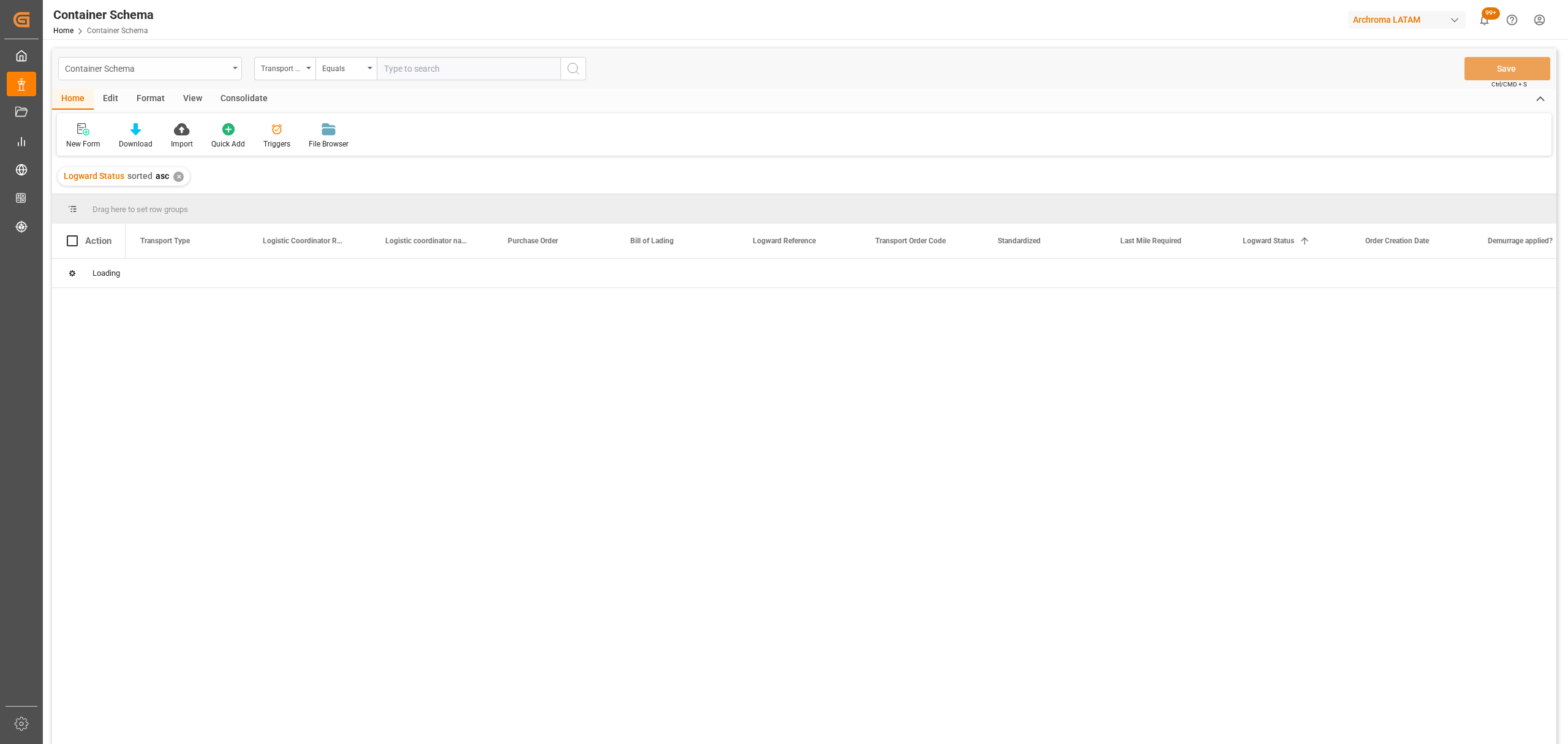
click at [147, 72] on div "Container Schema" at bounding box center [147, 67] width 164 height 15
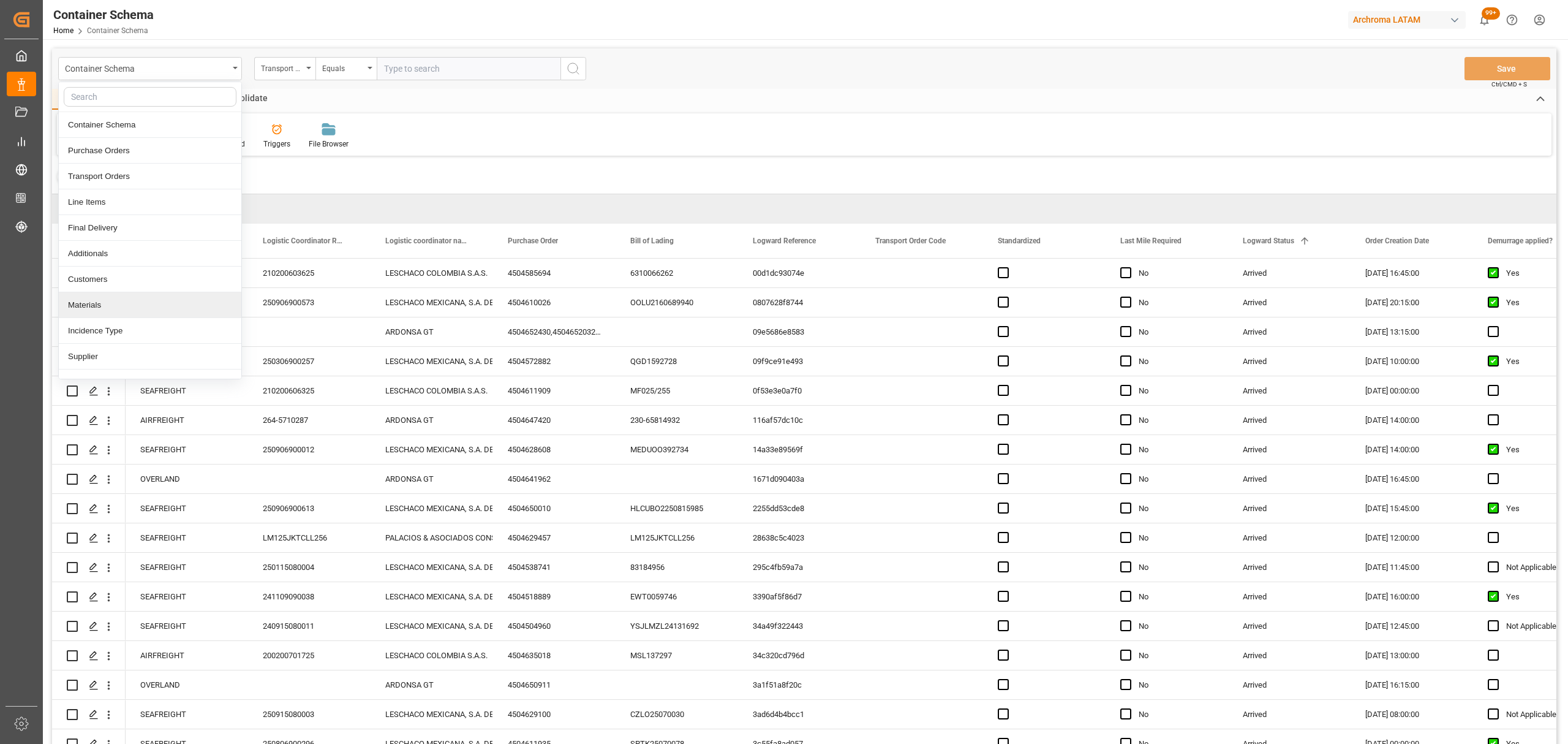
click at [99, 305] on div "Materials" at bounding box center [150, 305] width 183 height 25
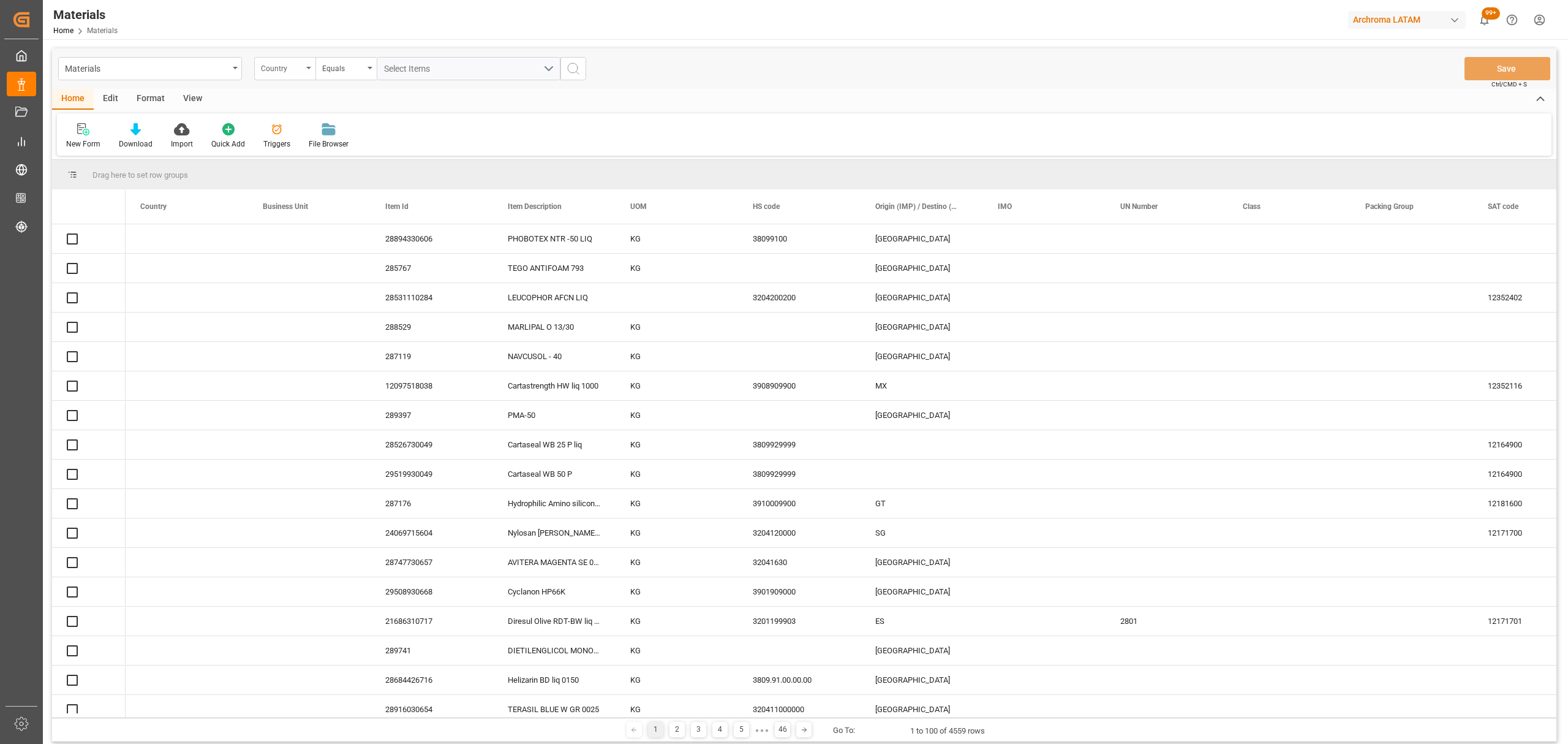
click at [293, 74] on div "Country" at bounding box center [284, 69] width 61 height 24
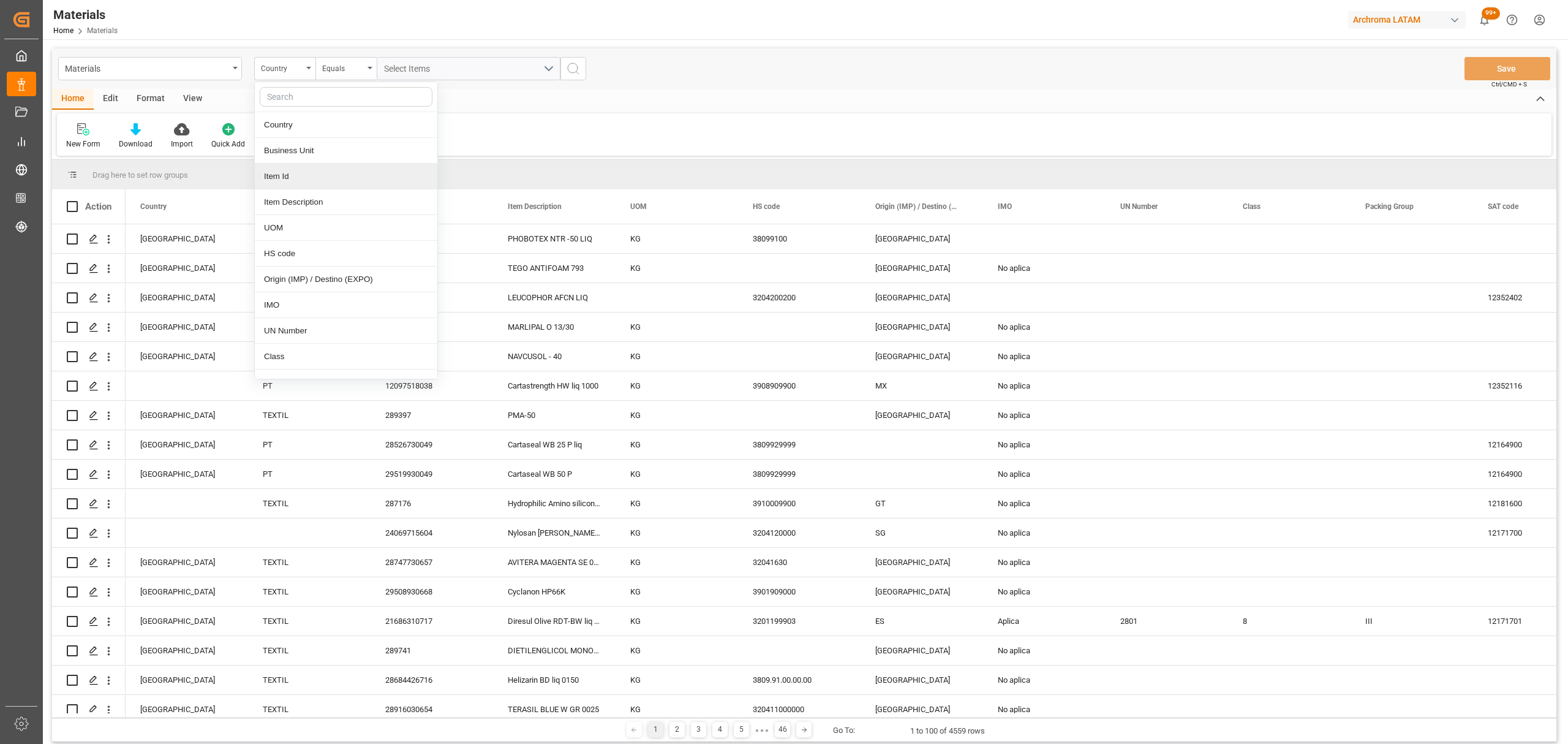
drag, startPoint x: 295, startPoint y: 175, endPoint x: 321, endPoint y: 109, distance: 70.9
click at [295, 176] on div "Item Id" at bounding box center [346, 177] width 183 height 25
click at [335, 64] on div "Equals" at bounding box center [343, 66] width 42 height 14
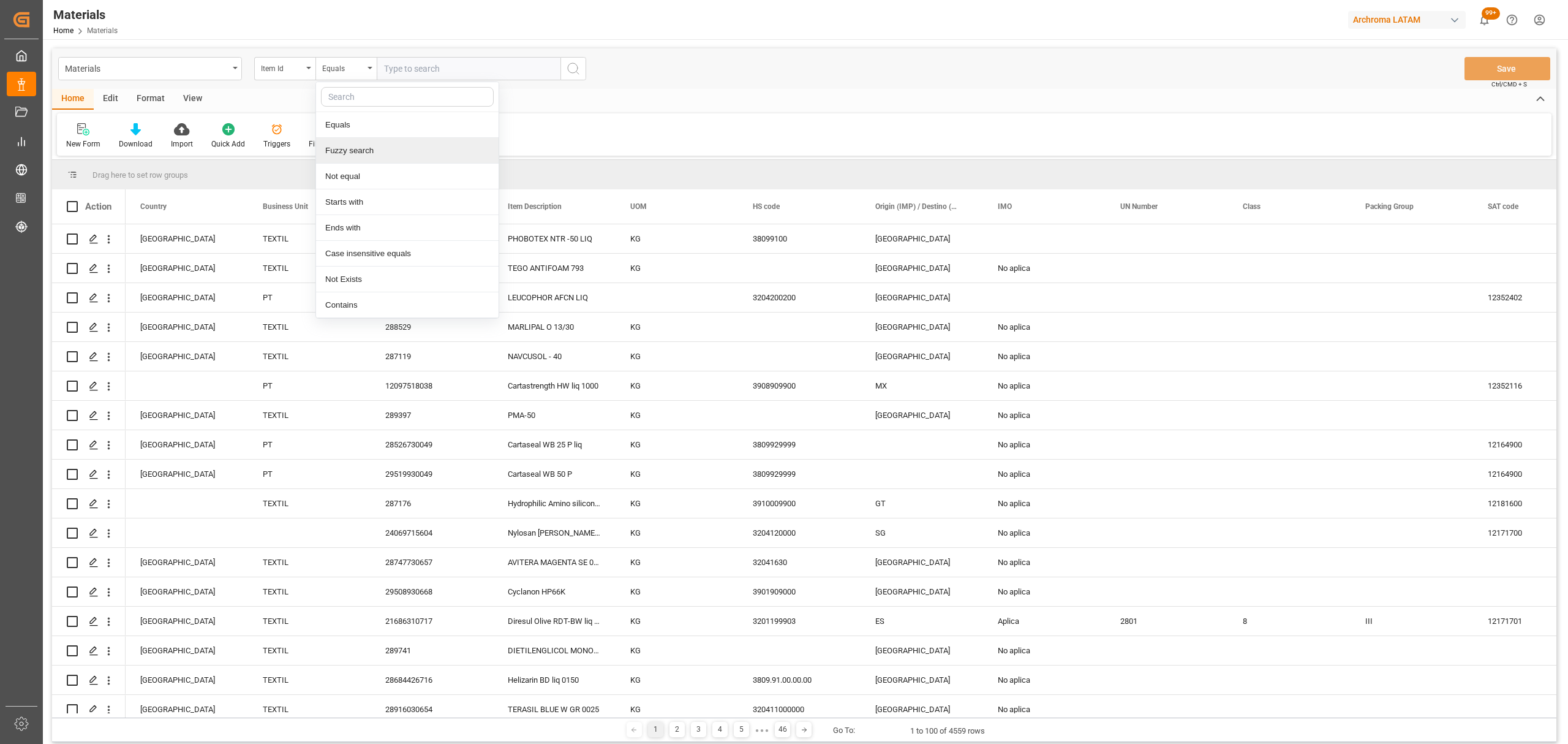
click at [369, 150] on div "Fuzzy search" at bounding box center [407, 150] width 183 height 25
click at [407, 70] on input "text" at bounding box center [469, 69] width 184 height 24
paste input "28769630675"
type input "28769630675"
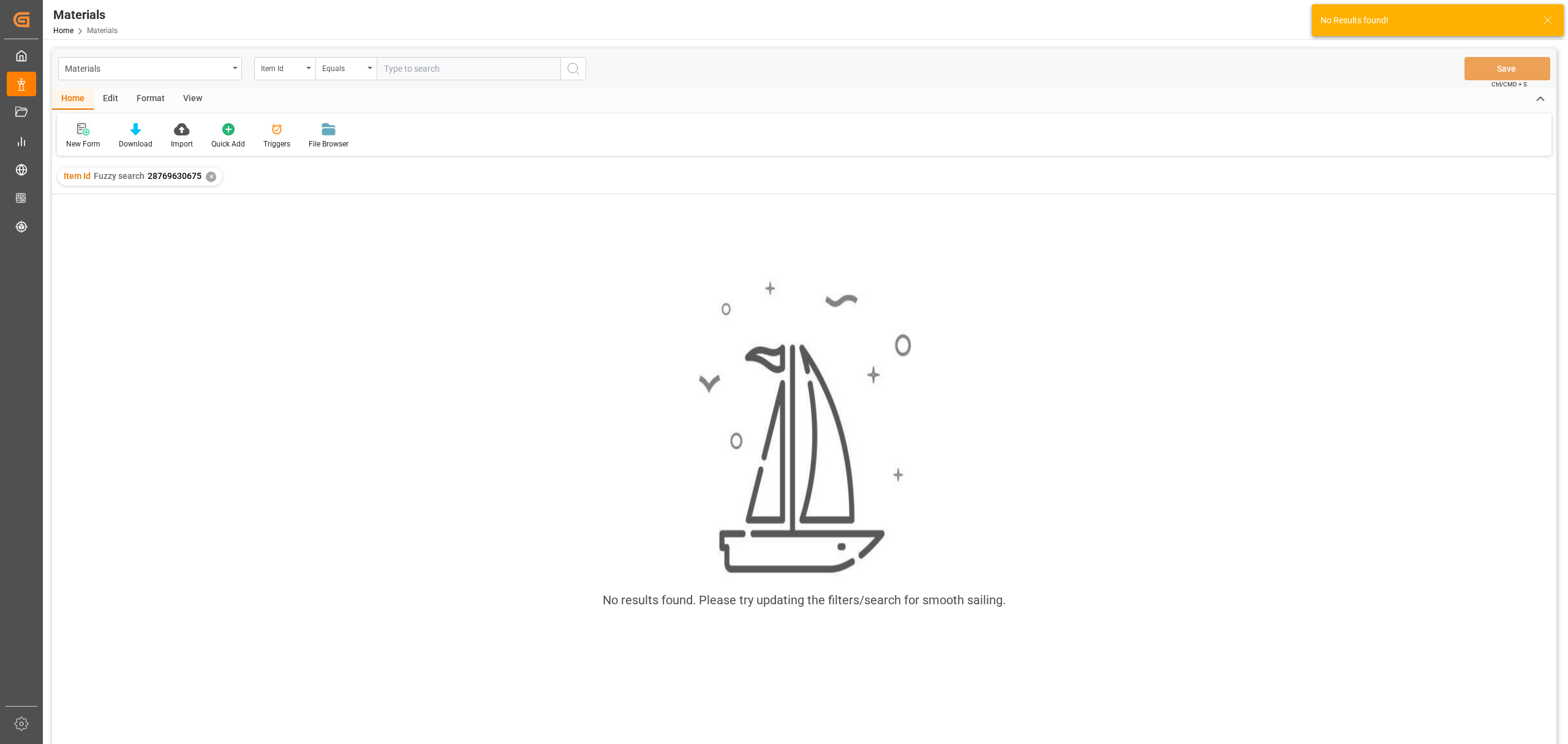
click at [84, 133] on icon at bounding box center [83, 128] width 12 height 12
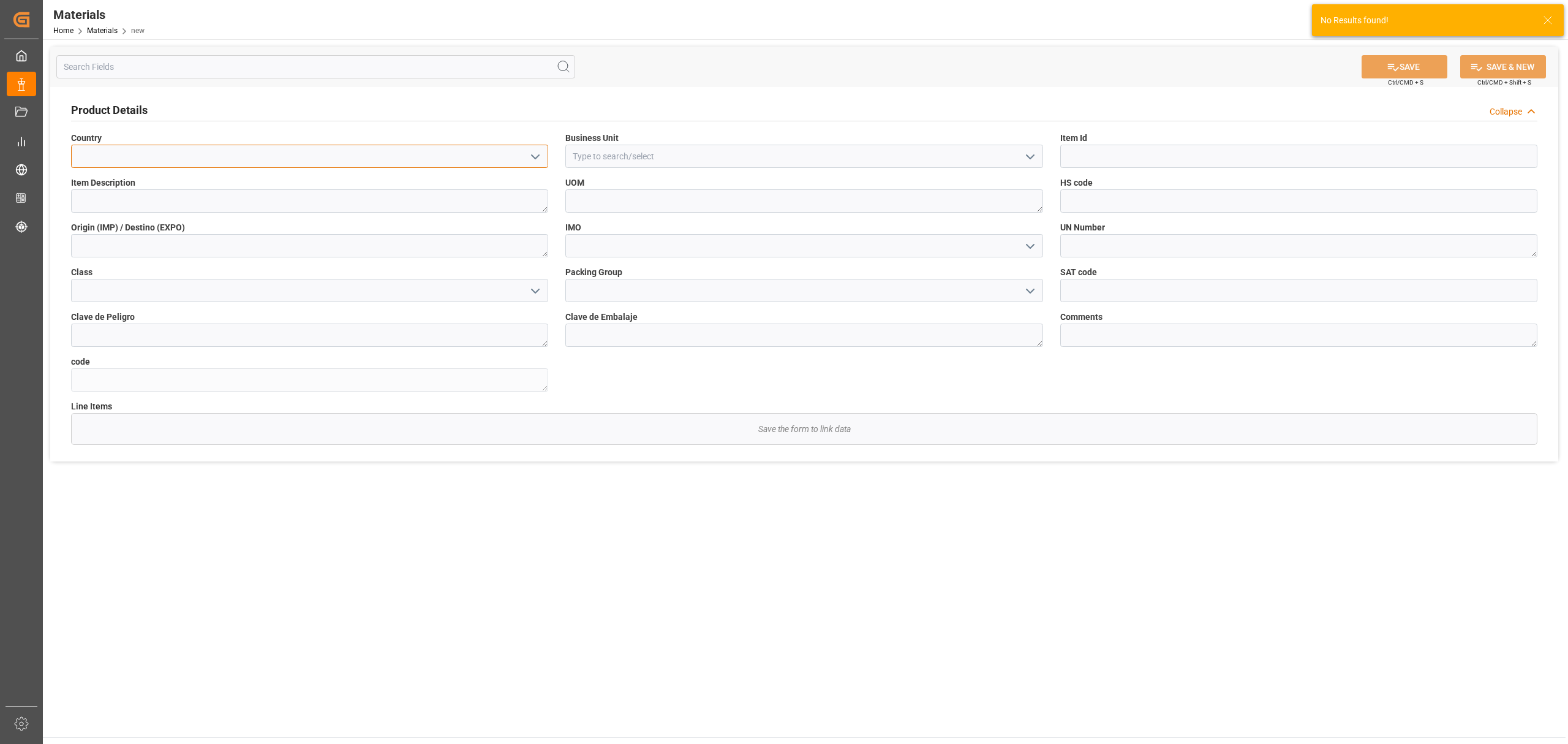
click at [300, 156] on input at bounding box center [309, 157] width 477 height 24
click at [541, 160] on icon "open menu" at bounding box center [535, 157] width 15 height 15
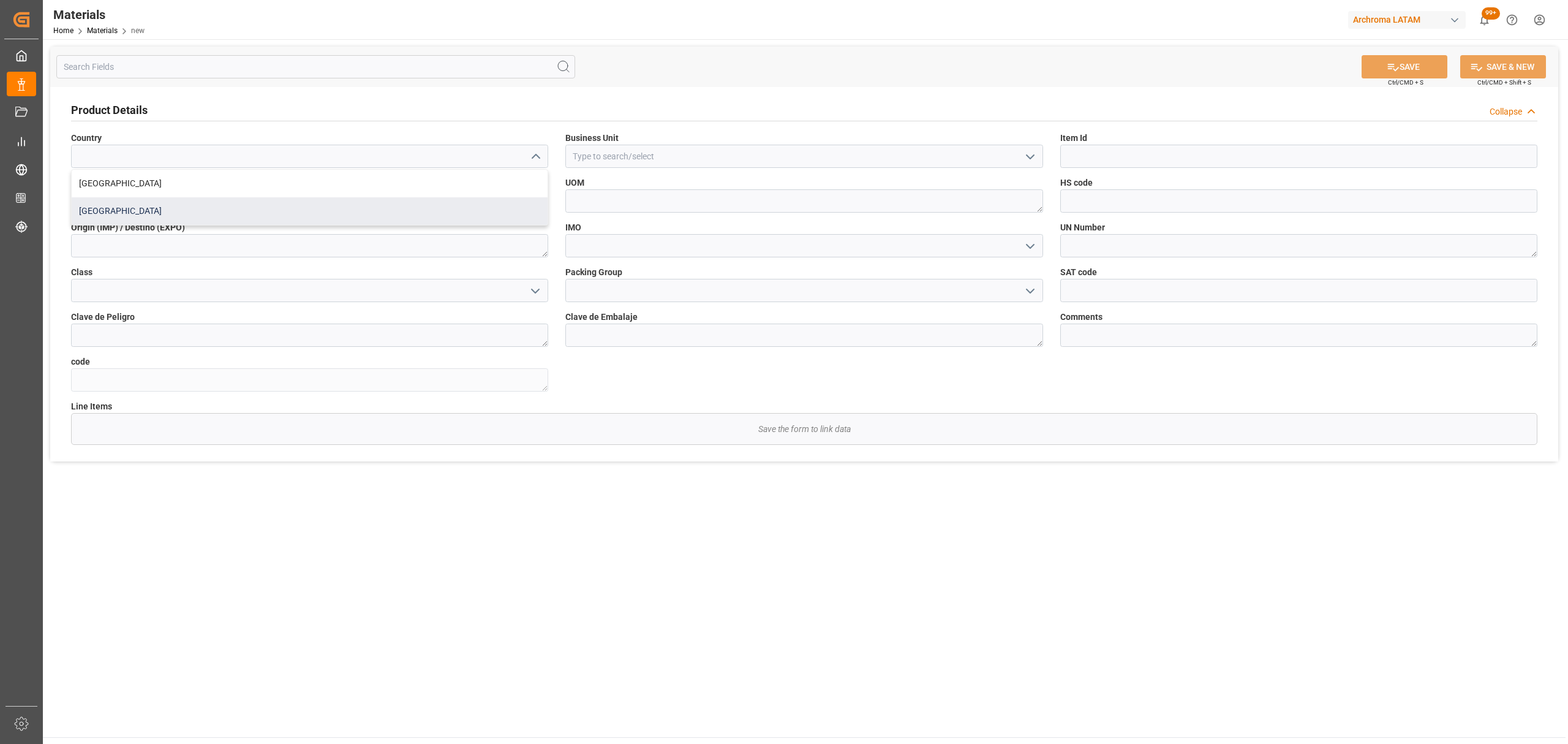
click at [375, 209] on div "[GEOGRAPHIC_DATA]" at bounding box center [309, 211] width 476 height 27
type input "[GEOGRAPHIC_DATA]"
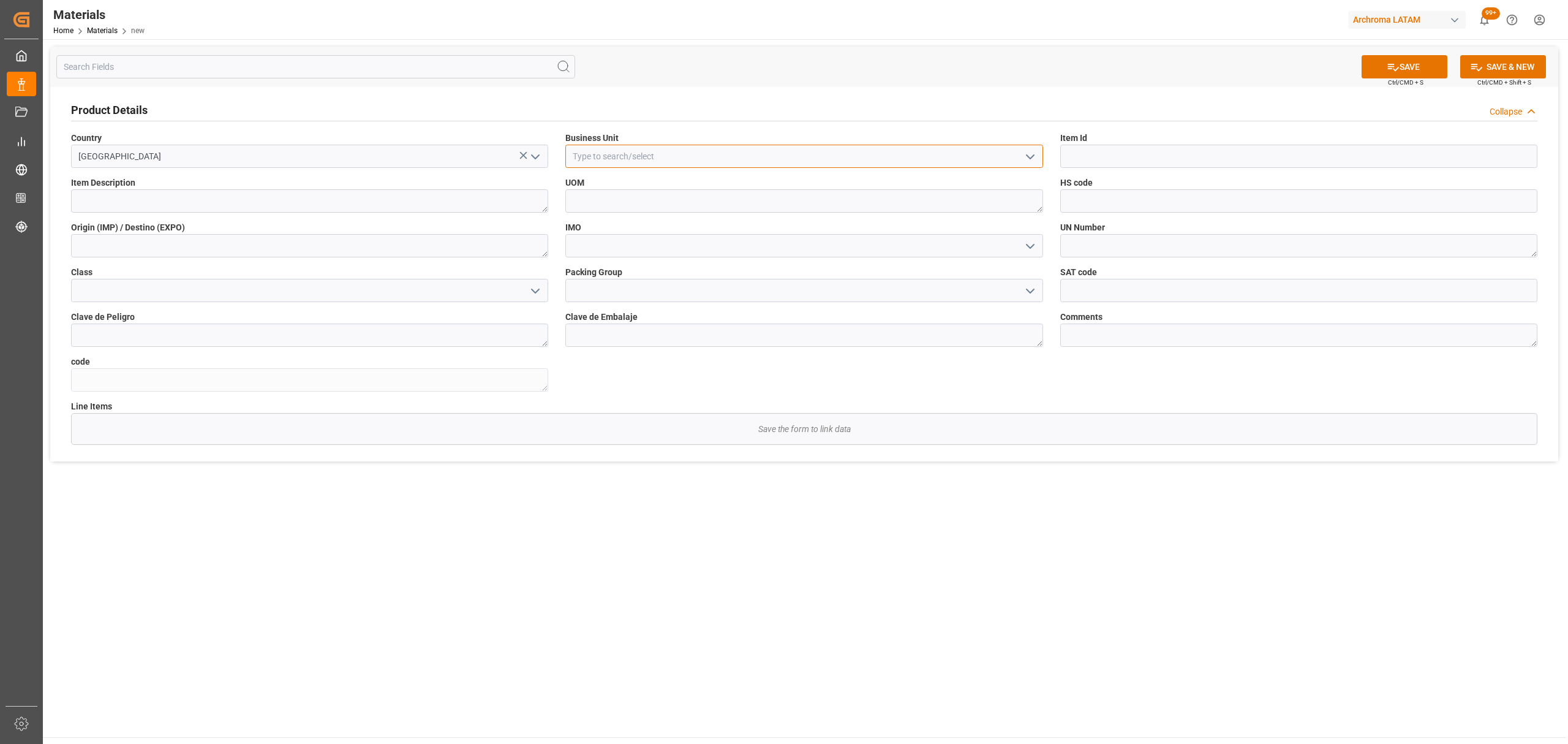
click at [618, 156] on input at bounding box center [804, 157] width 477 height 24
click at [1032, 156] on icon "open menu" at bounding box center [1030, 157] width 15 height 15
click at [795, 176] on div "TEXTIL" at bounding box center [804, 183] width 476 height 27
type input "TEXTIL"
click at [1177, 162] on input at bounding box center [1299, 157] width 477 height 24
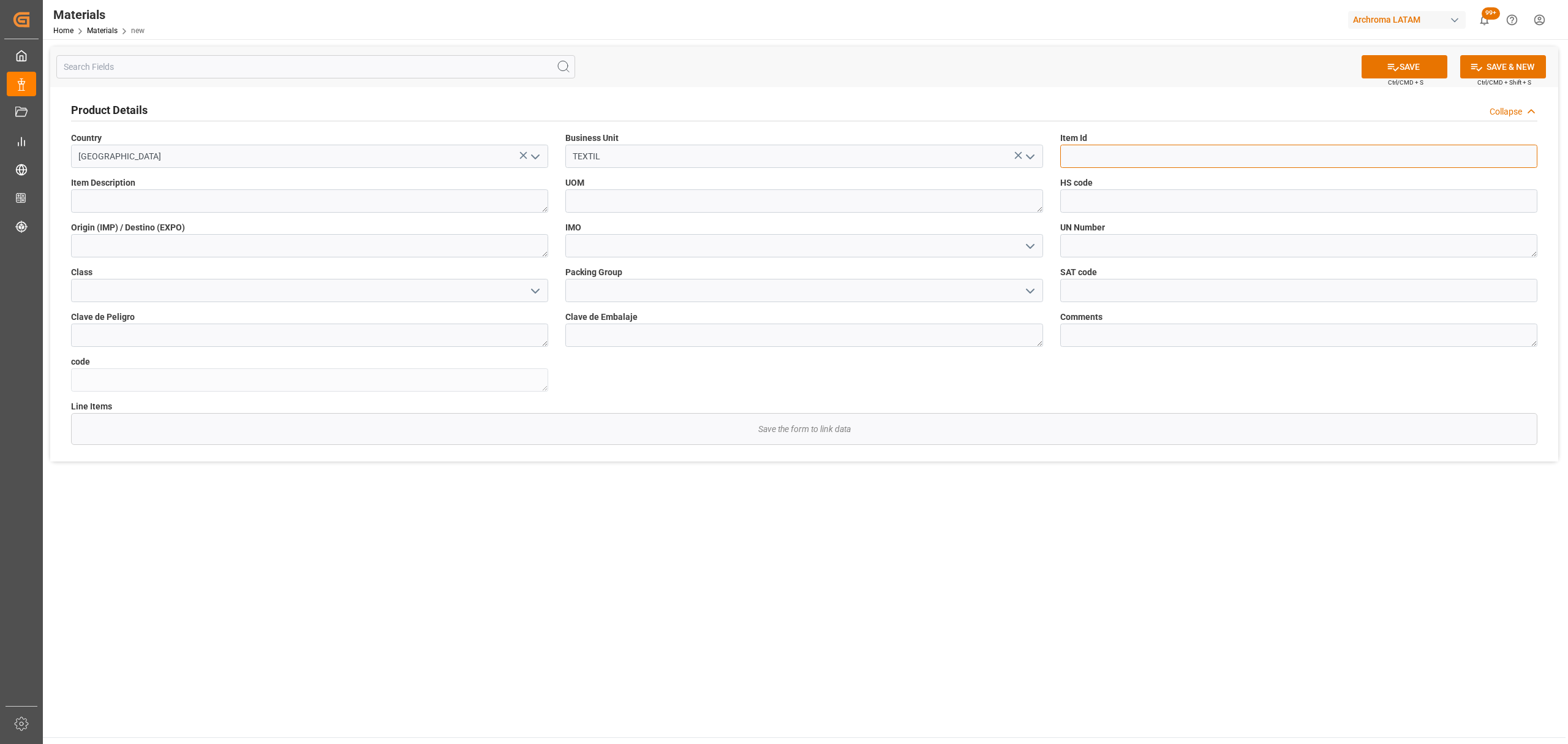
paste input "28769630675"
type input "28769630675"
click at [266, 190] on textarea at bounding box center [309, 201] width 477 height 24
click at [256, 214] on div "Item Description" at bounding box center [309, 194] width 494 height 45
click at [256, 198] on textarea at bounding box center [309, 201] width 477 height 24
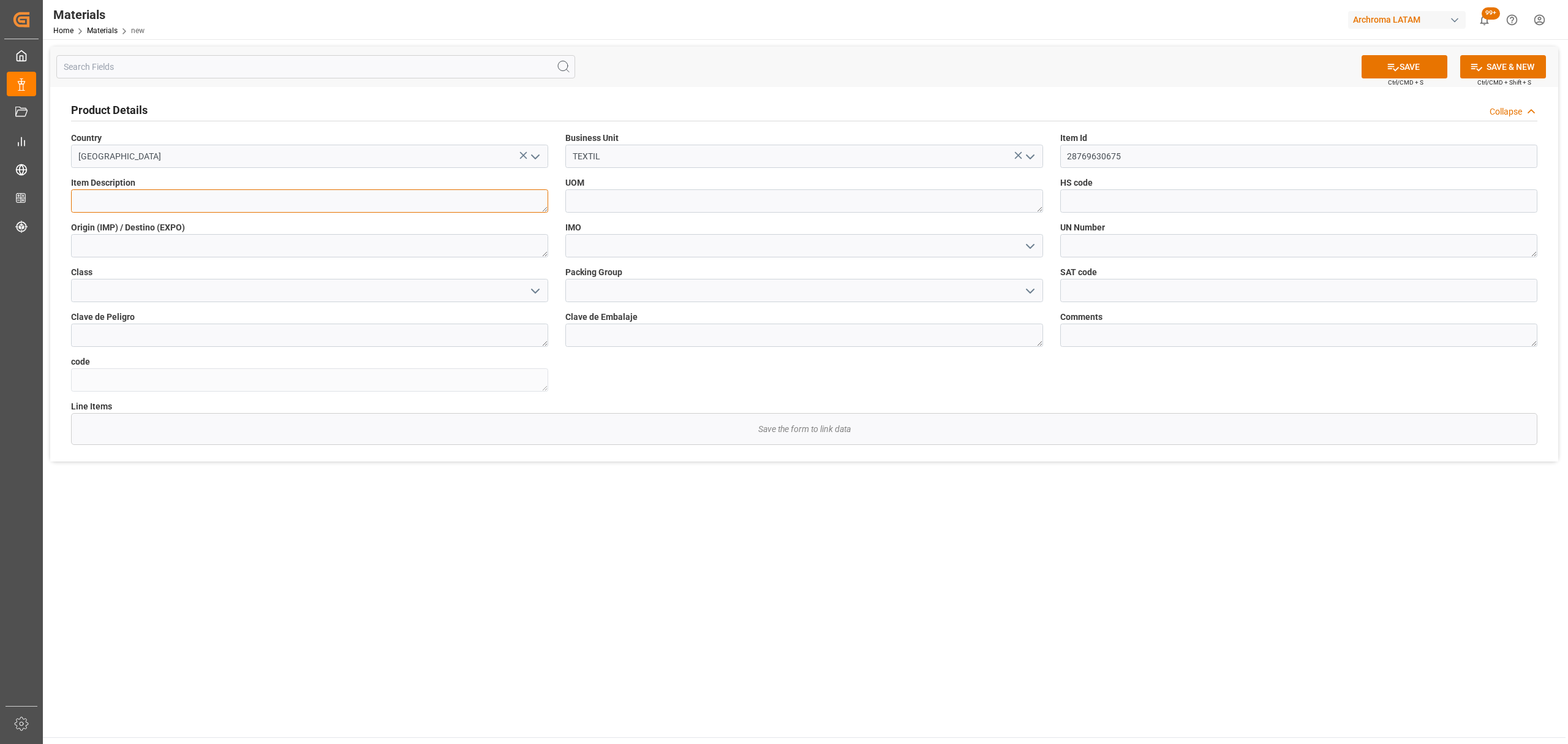
paste textarea "LANASET BORDEAUX B 0025"
click at [80, 198] on textarea "LANASET BORDEAUX B 0025" at bounding box center [309, 201] width 477 height 24
type textarea "LANASET BORDEAUX B 0025"
click at [969, 197] on textarea at bounding box center [804, 201] width 477 height 24
type textarea "k"
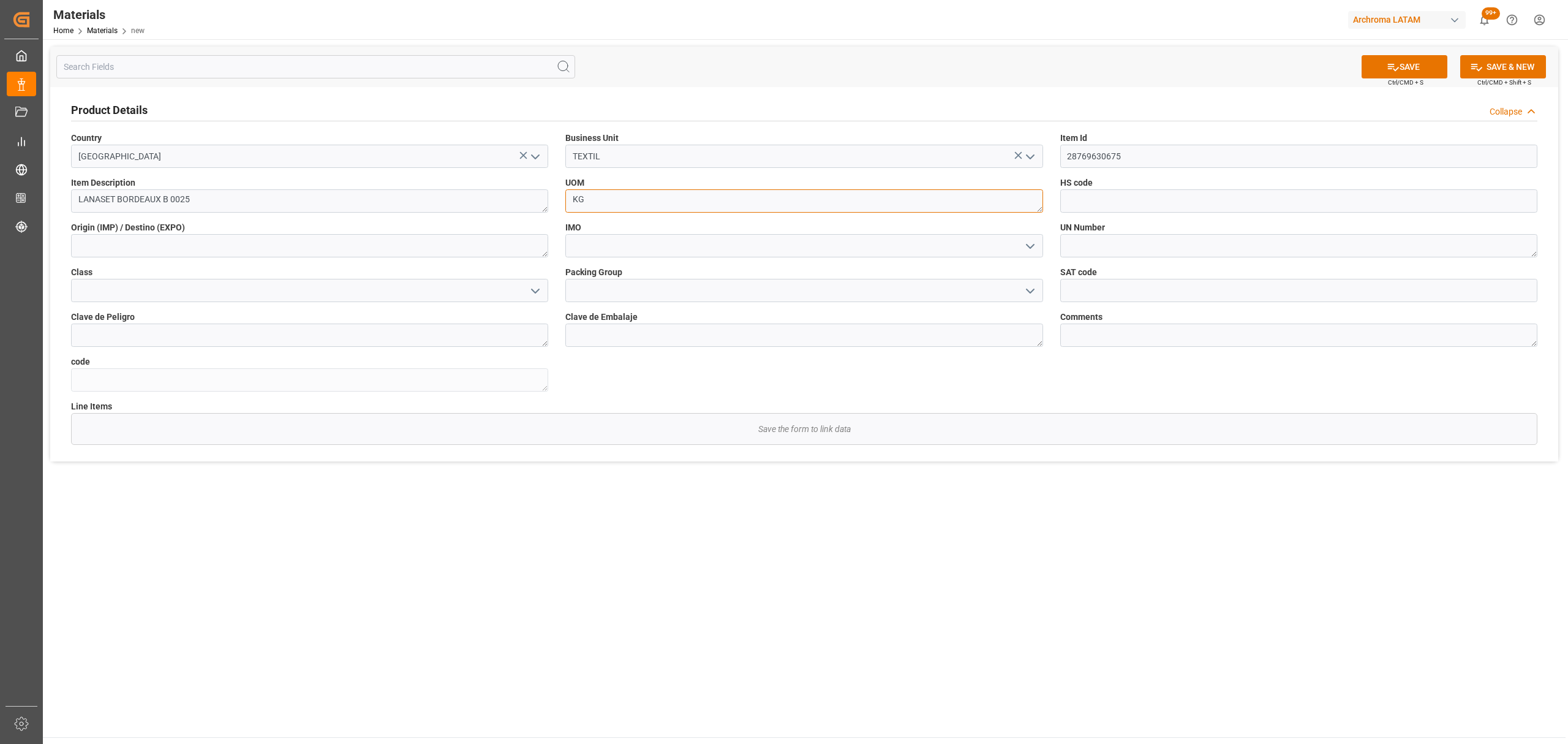
type textarea "KG"
click at [1148, 207] on input at bounding box center [1299, 201] width 477 height 24
click at [1181, 205] on input at bounding box center [1299, 201] width 477 height 24
paste input "320412900000"
click at [535, 249] on textarea at bounding box center [309, 246] width 477 height 24
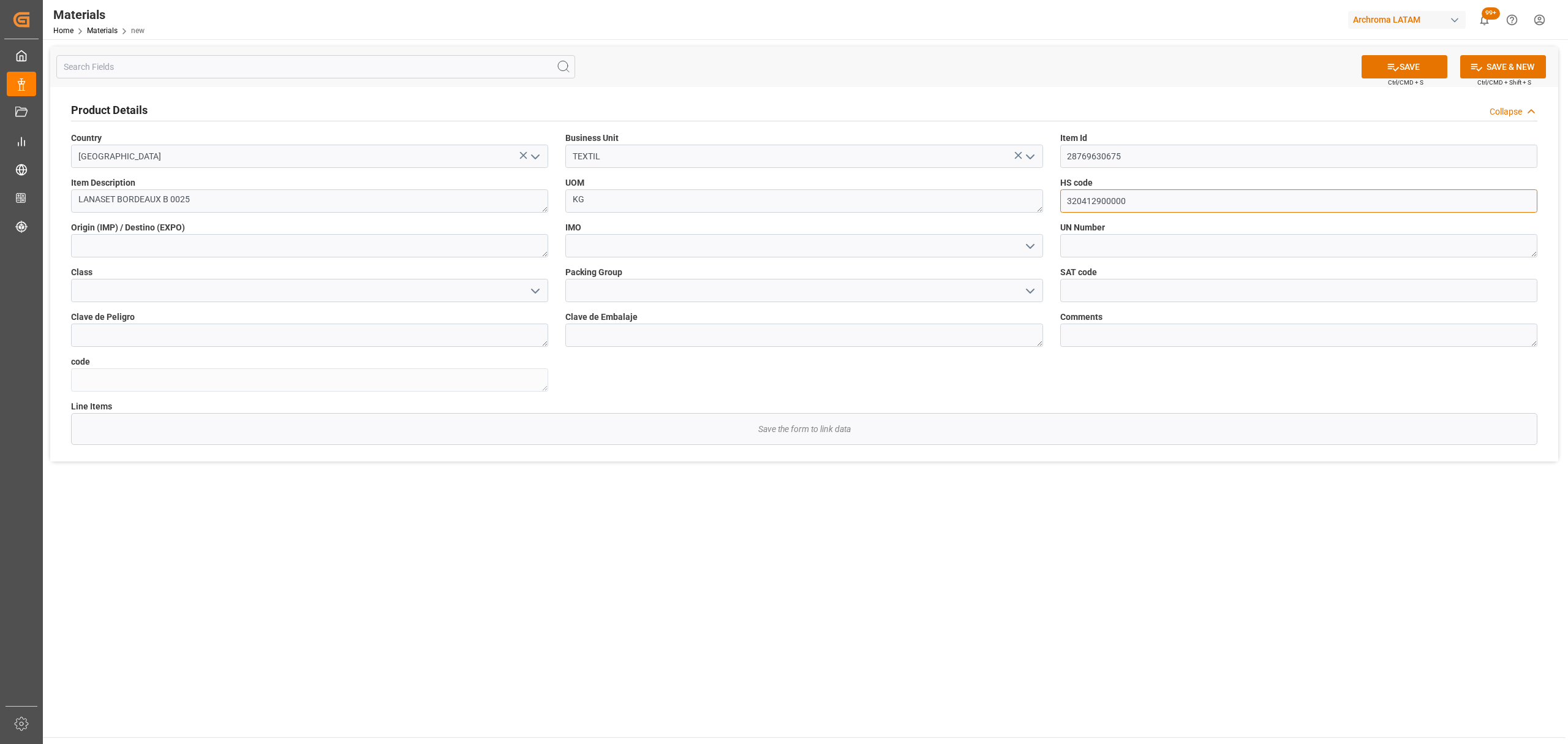
type input "320412900000"
click at [479, 241] on textarea at bounding box center [309, 246] width 477 height 24
type textarea "[GEOGRAPHIC_DATA]"
click at [1414, 66] on button "SAVE" at bounding box center [1404, 67] width 86 height 24
type textarea "f8c3b558a181"
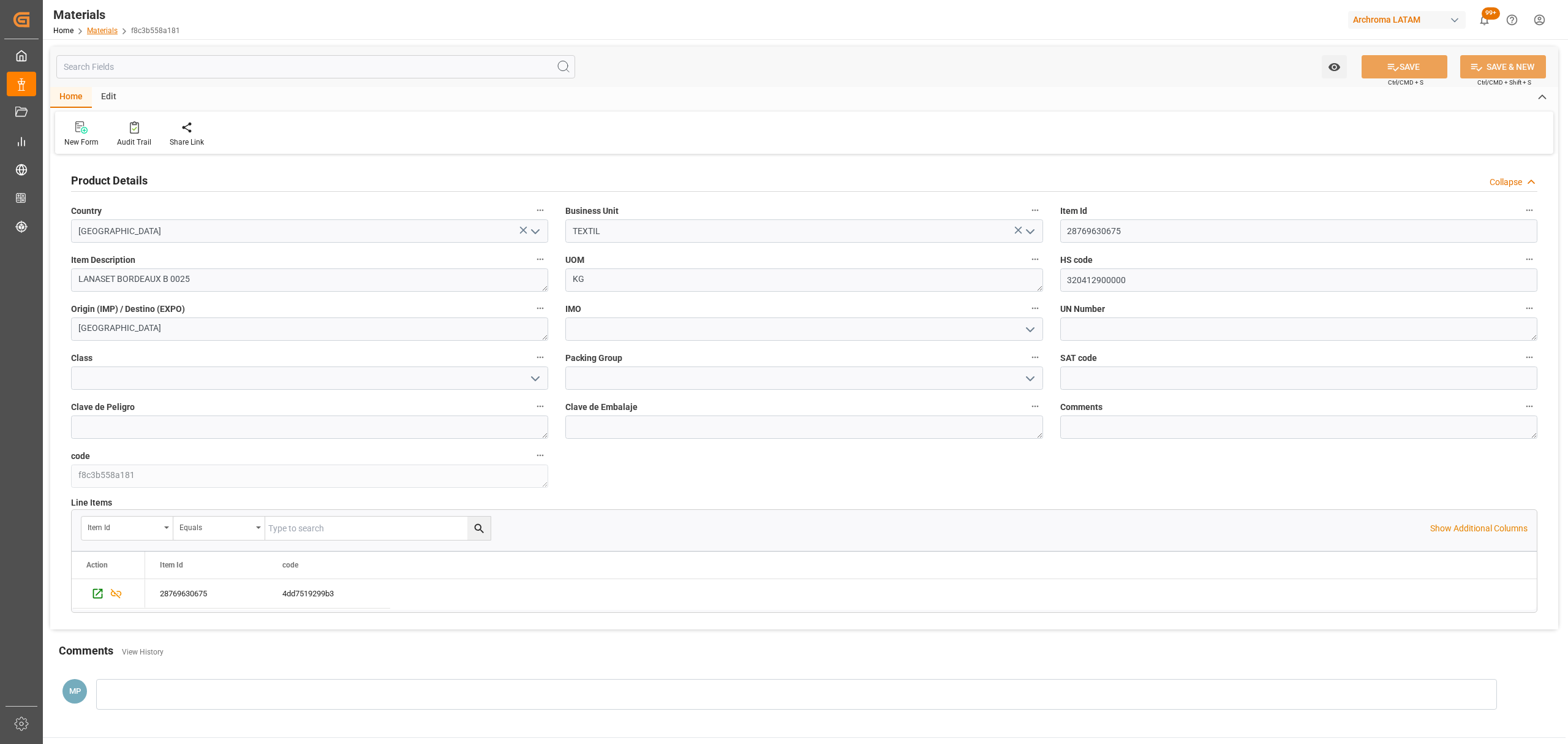
click at [106, 27] on link "Materials" at bounding box center [103, 30] width 31 height 8
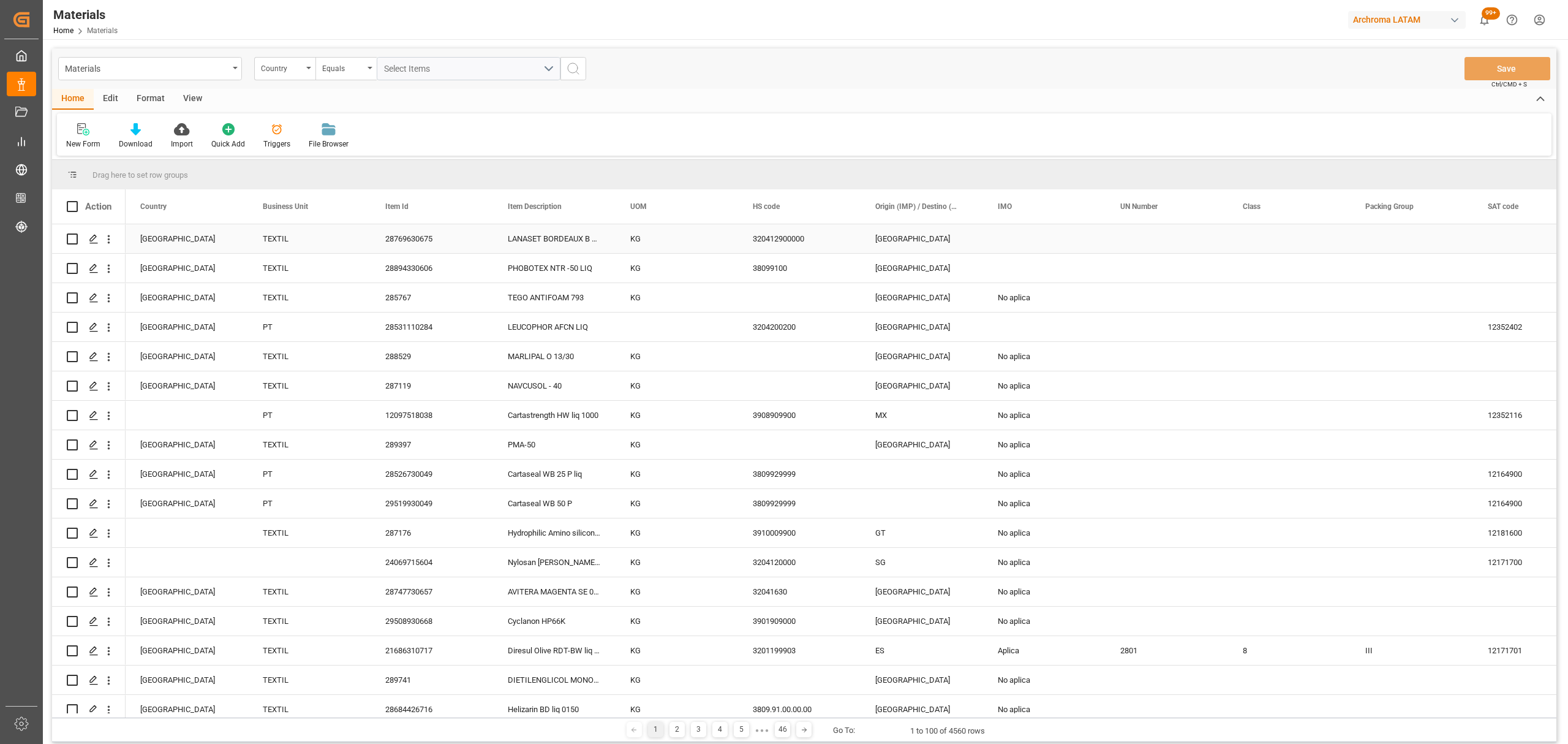
click at [1030, 240] on div "Press SPACE to select this row." at bounding box center [1044, 239] width 123 height 29
click at [1074, 246] on button "open menu" at bounding box center [1082, 246] width 18 height 19
click at [1054, 316] on div "No aplica" at bounding box center [1045, 323] width 102 height 43
type input "No aplica"
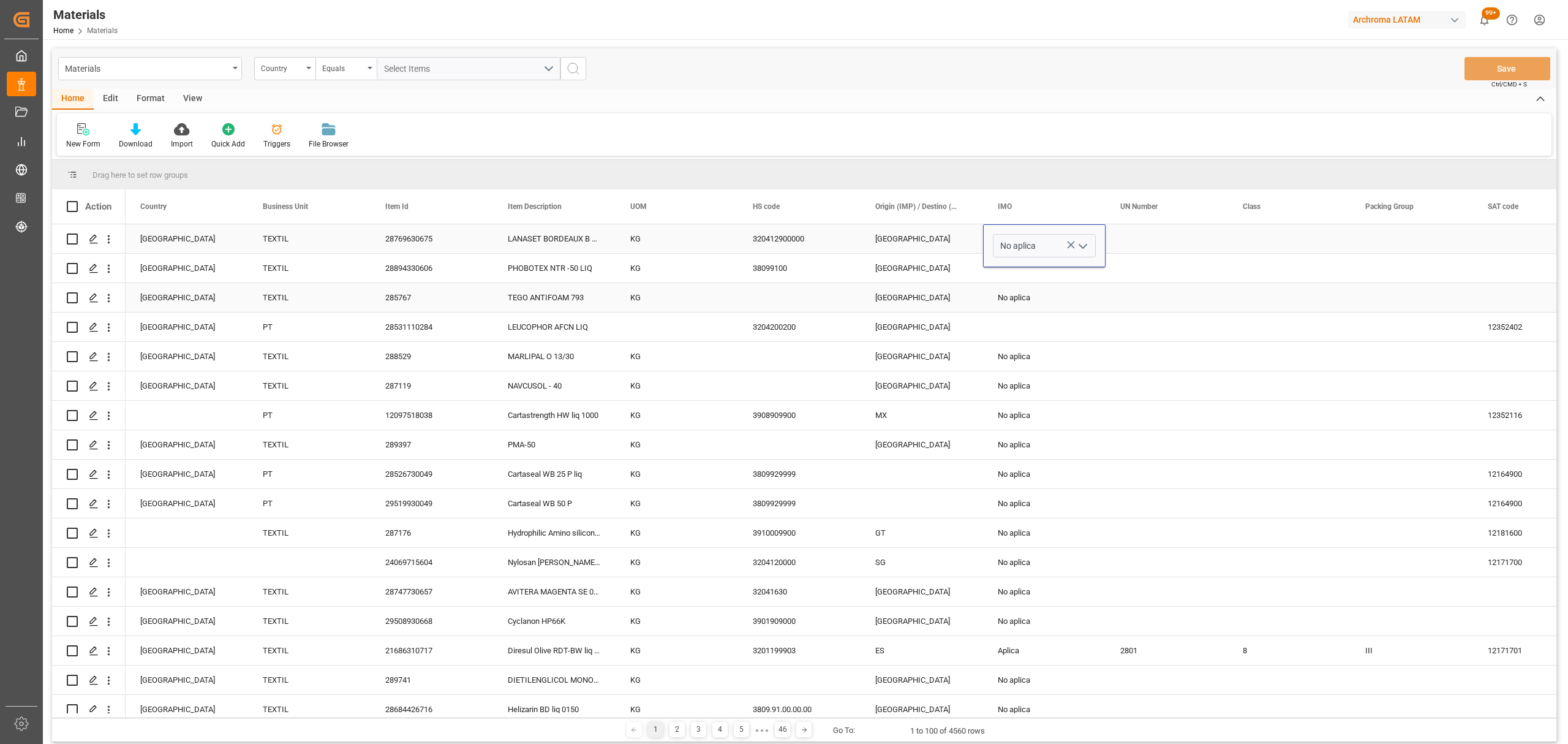
click at [1209, 288] on div "Press SPACE to select this row." at bounding box center [1167, 298] width 123 height 29
click at [1488, 59] on button "Save" at bounding box center [1508, 69] width 86 height 24
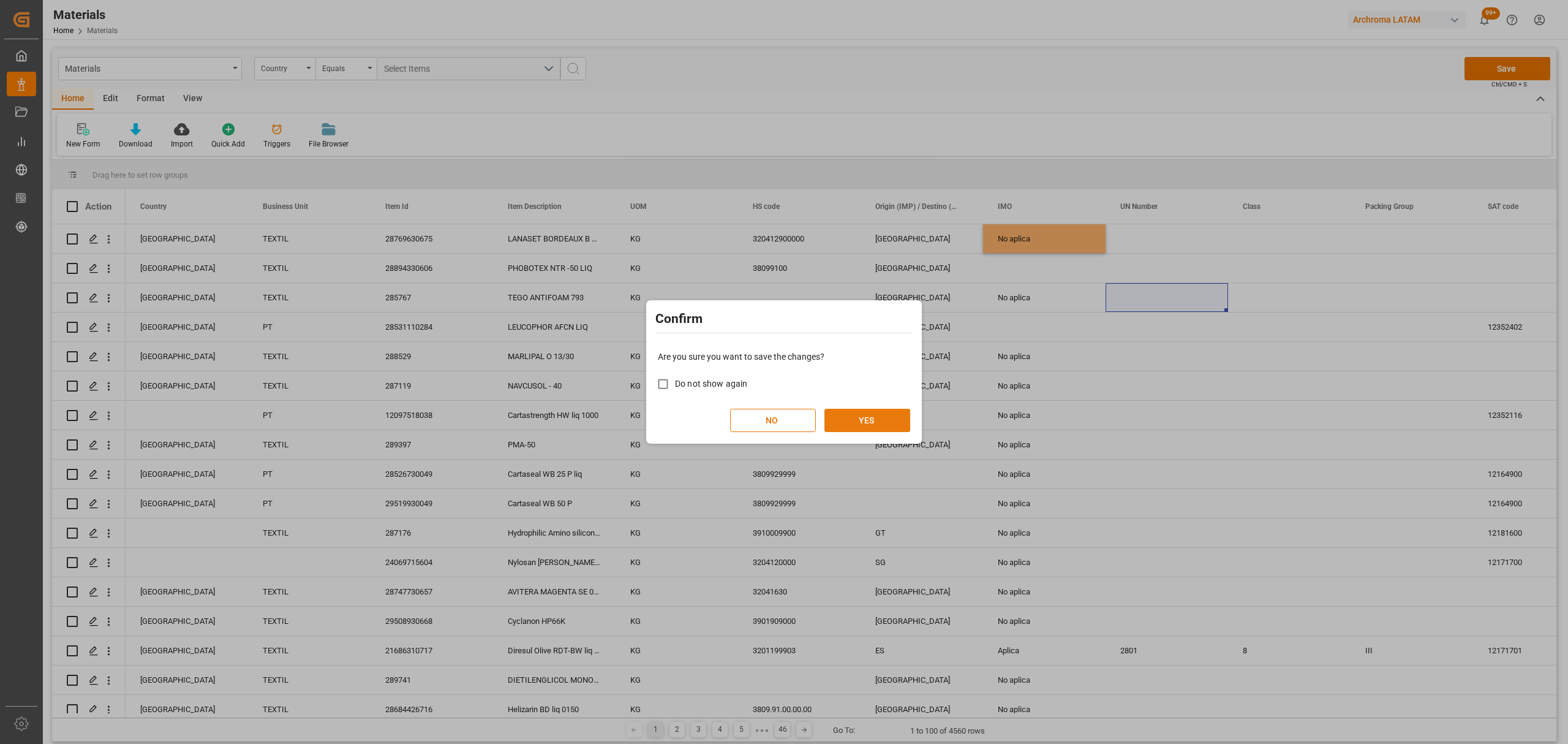
click at [885, 428] on button "YES" at bounding box center [867, 421] width 86 height 24
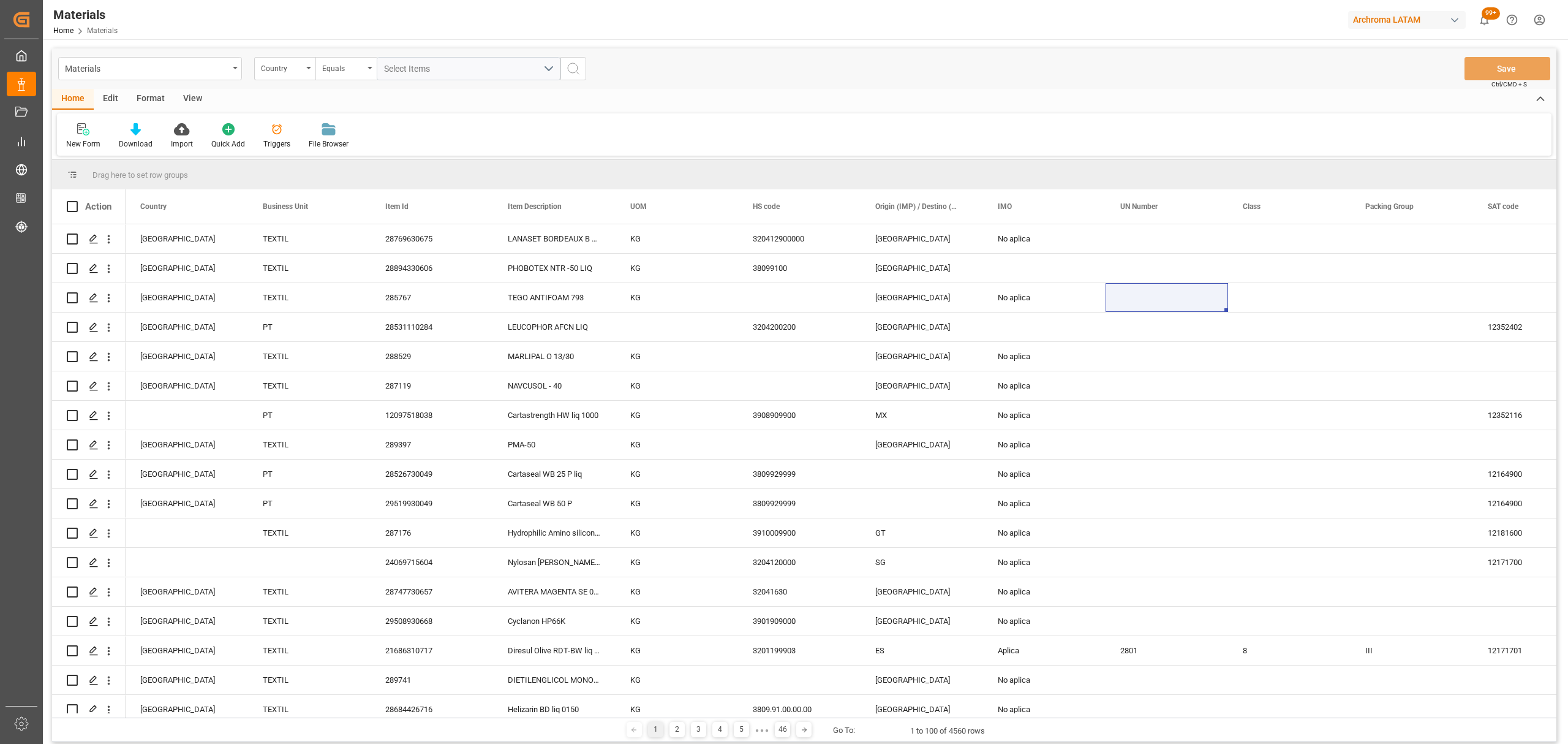
click at [247, 66] on div "Materials Country Equals Select Items" at bounding box center [322, 69] width 528 height 24
click at [285, 74] on div "Country" at bounding box center [284, 69] width 61 height 24
click at [299, 169] on div "Item Id" at bounding box center [346, 177] width 183 height 25
click at [339, 52] on div "Materials Item Id Equals Save Ctrl/CMD + S" at bounding box center [804, 68] width 1504 height 40
click at [339, 65] on div "Equals" at bounding box center [343, 66] width 42 height 14
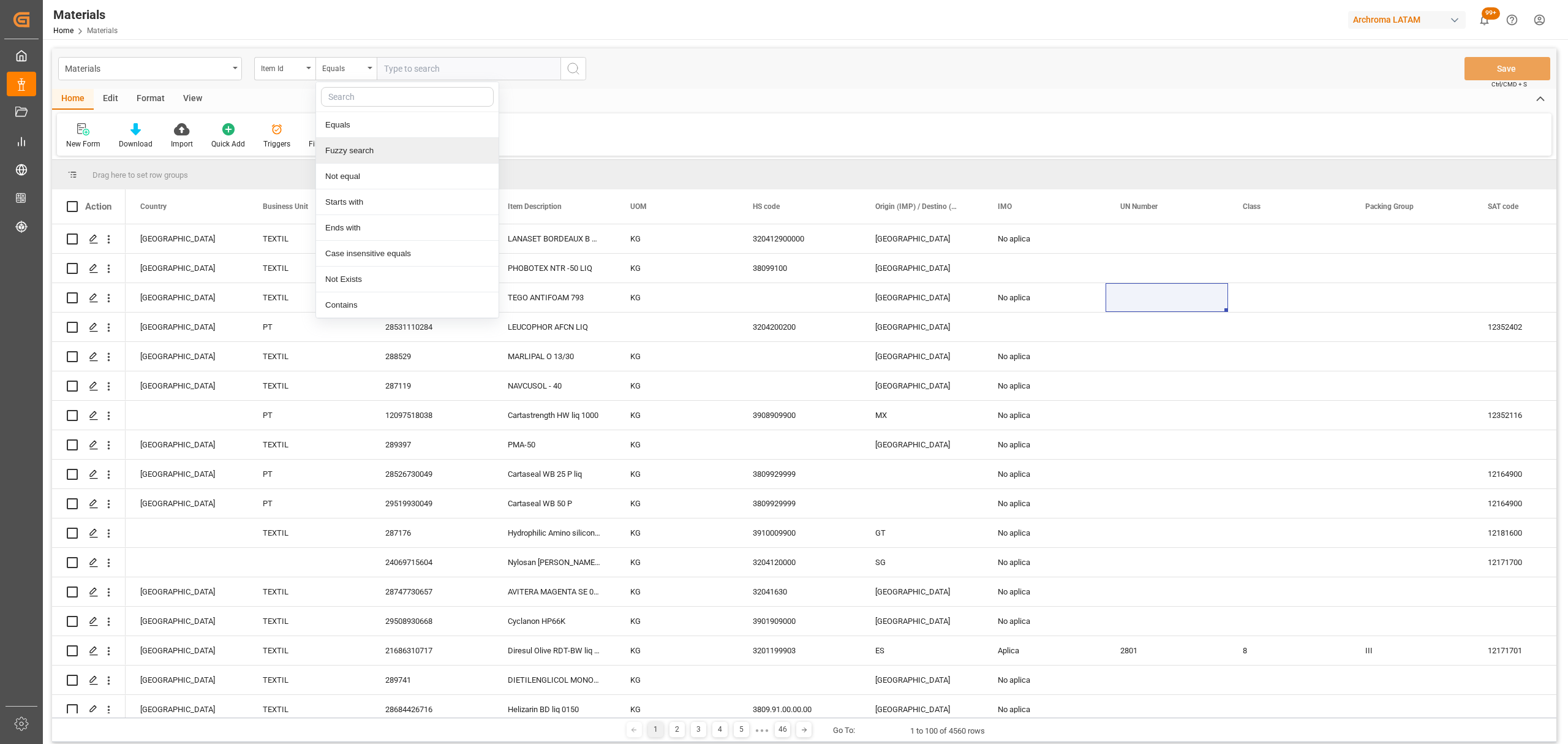
click at [371, 148] on div "Fuzzy search" at bounding box center [407, 150] width 183 height 25
click at [427, 74] on input "text" at bounding box center [469, 69] width 184 height 24
paste input "29009730785"
type input "29009730785"
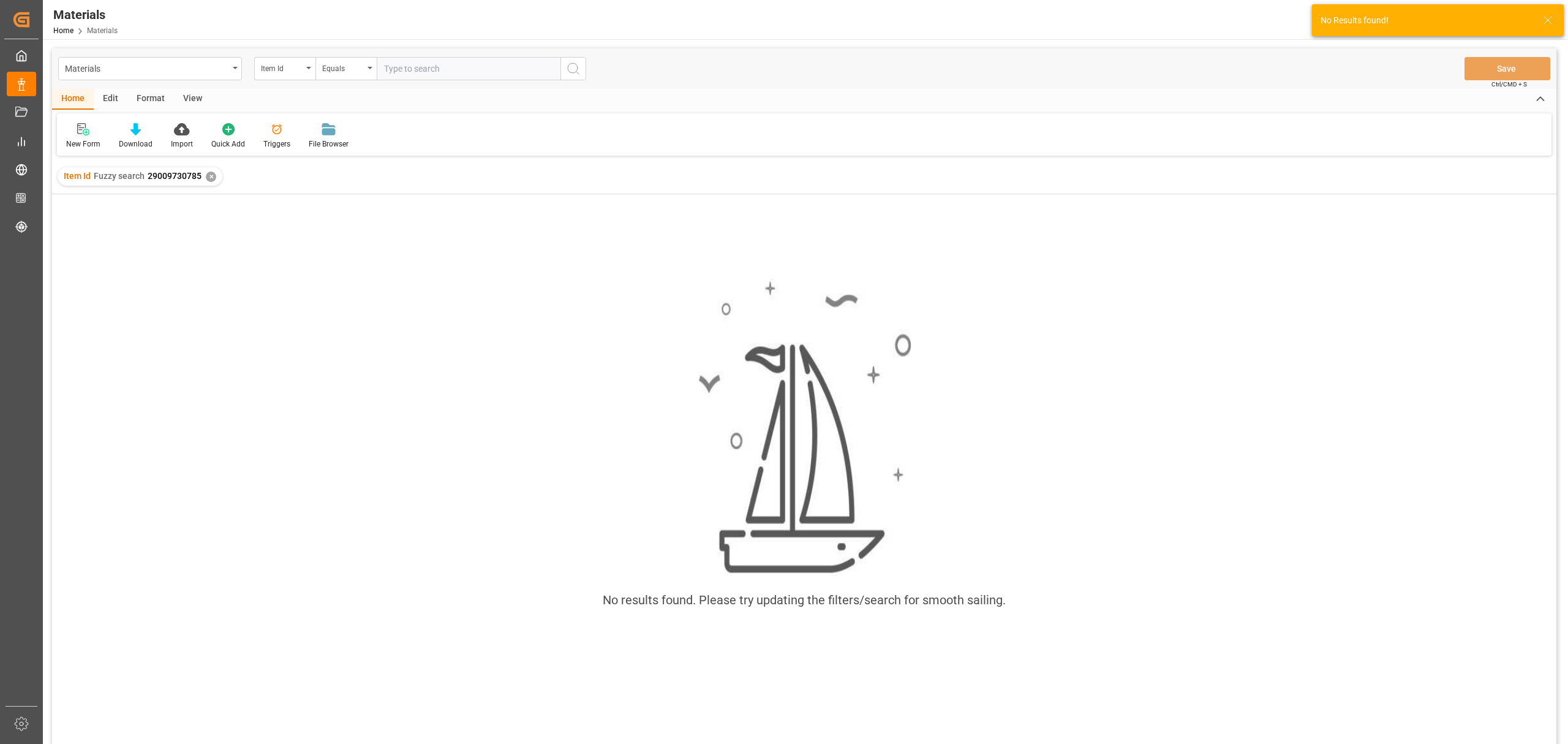
click at [96, 136] on div "New Form" at bounding box center [84, 137] width 53 height 27
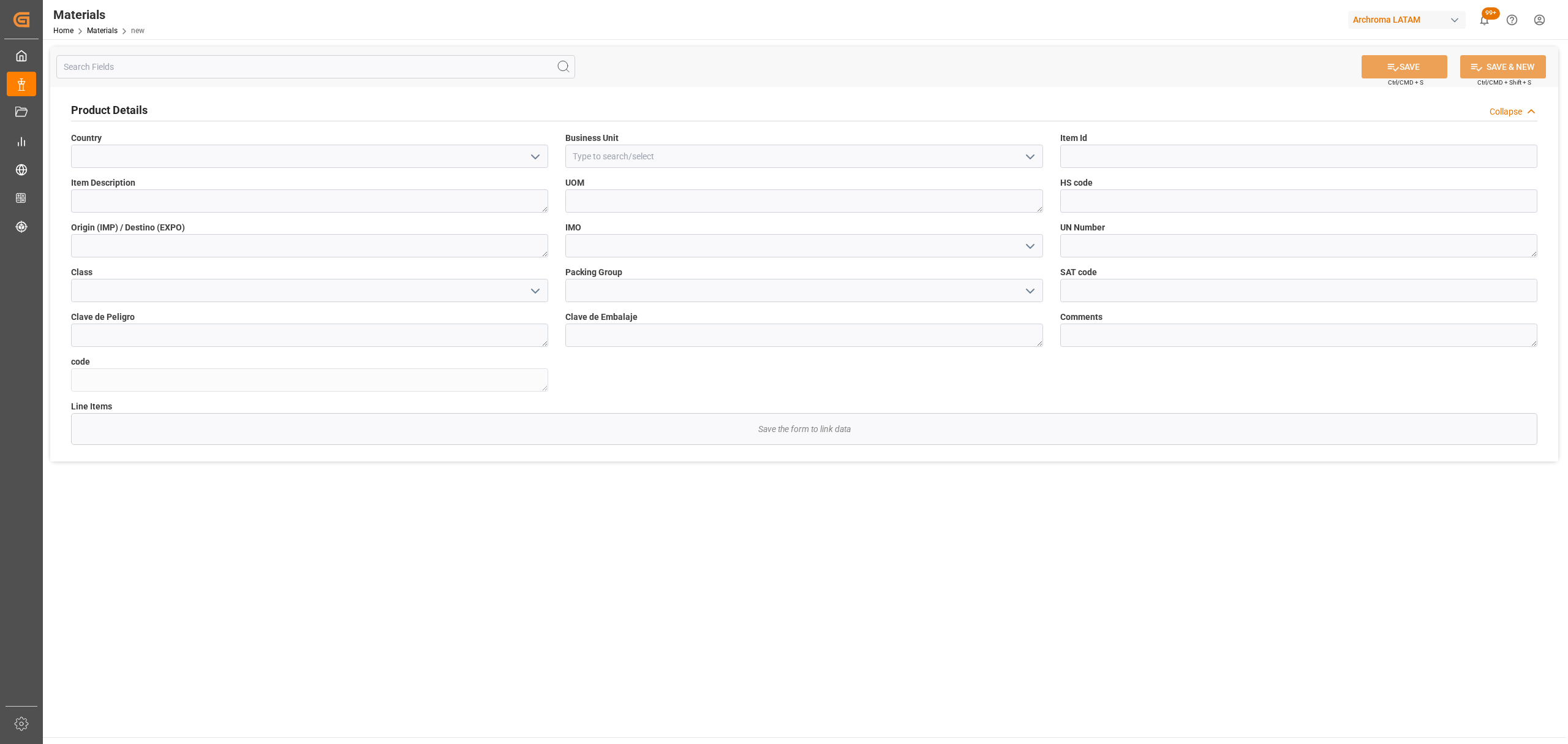
click at [530, 152] on button "open menu" at bounding box center [535, 157] width 18 height 19
click at [427, 201] on div "[GEOGRAPHIC_DATA]" at bounding box center [309, 211] width 476 height 27
type input "[GEOGRAPHIC_DATA]"
click at [746, 149] on input at bounding box center [804, 157] width 477 height 24
click at [1026, 151] on icon "open menu" at bounding box center [1030, 157] width 15 height 15
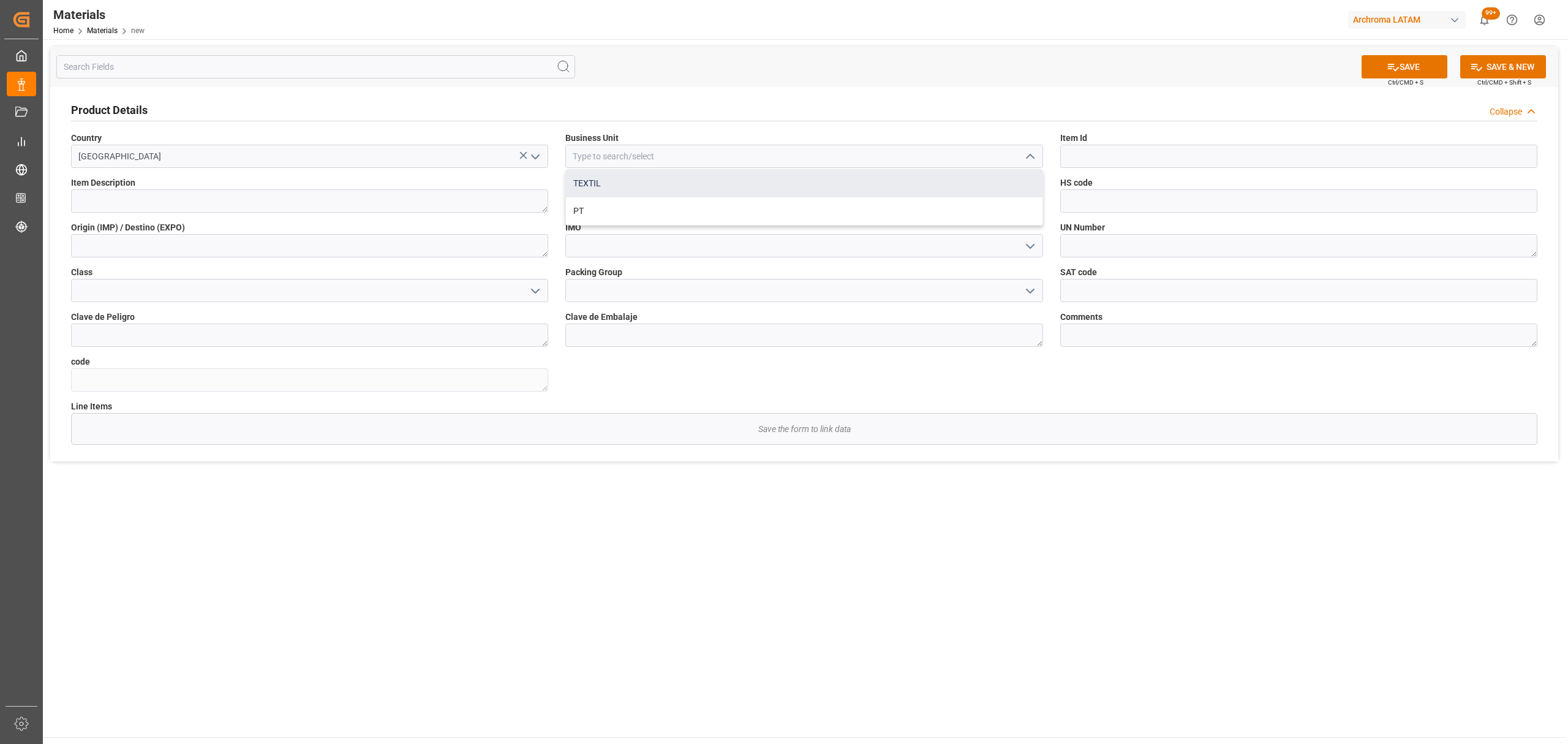
click at [809, 192] on div "TEXTIL" at bounding box center [804, 183] width 476 height 27
type input "TEXTIL"
click at [1100, 151] on input at bounding box center [1299, 157] width 477 height 24
paste input "29009730785"
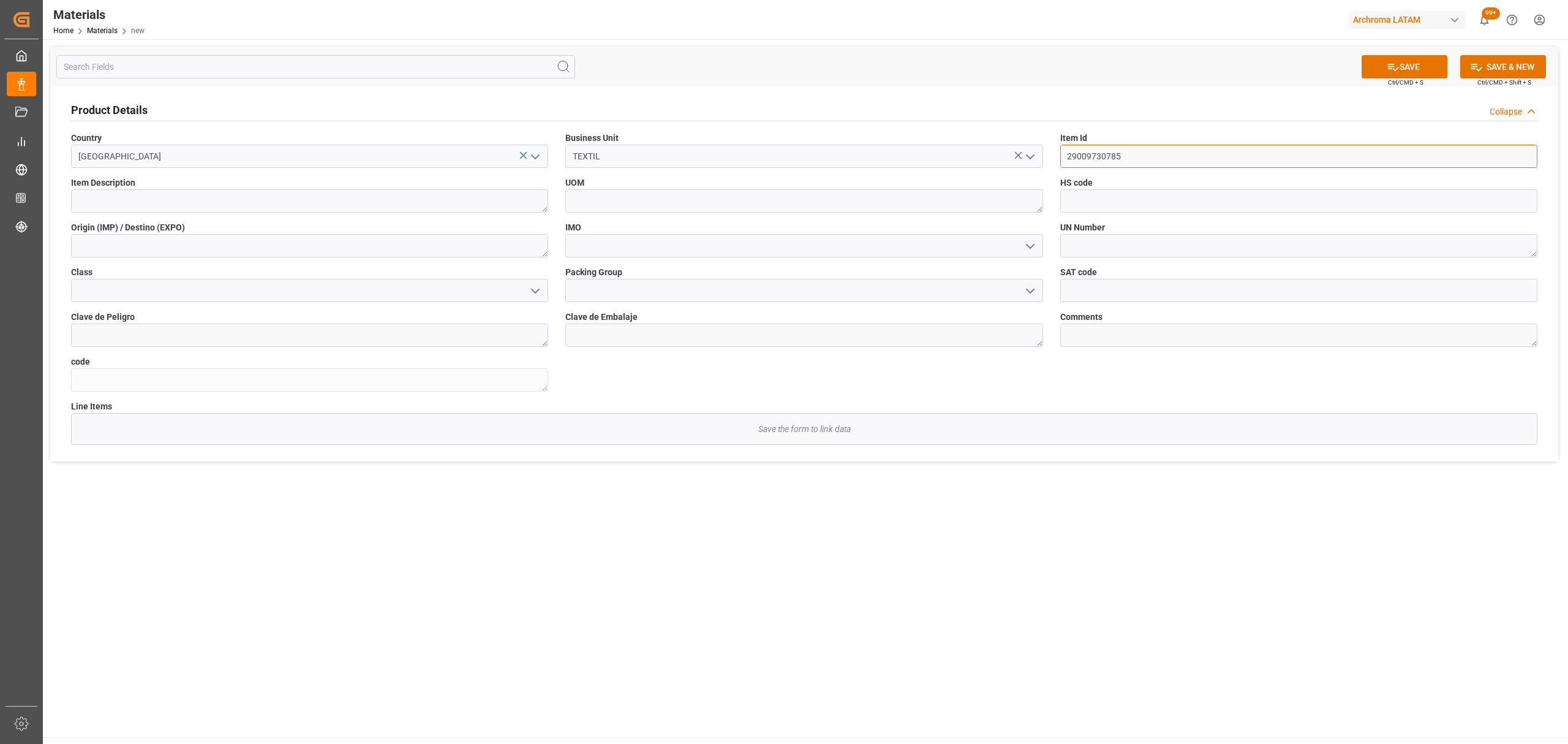
type input "29009730785"
click at [346, 198] on textarea at bounding box center [309, 201] width 477 height 24
click at [268, 215] on div "Item Description" at bounding box center [309, 194] width 494 height 45
click at [275, 206] on textarea at bounding box center [309, 201] width 477 height 24
paste textarea "ALBAFIX ECO PLUS"
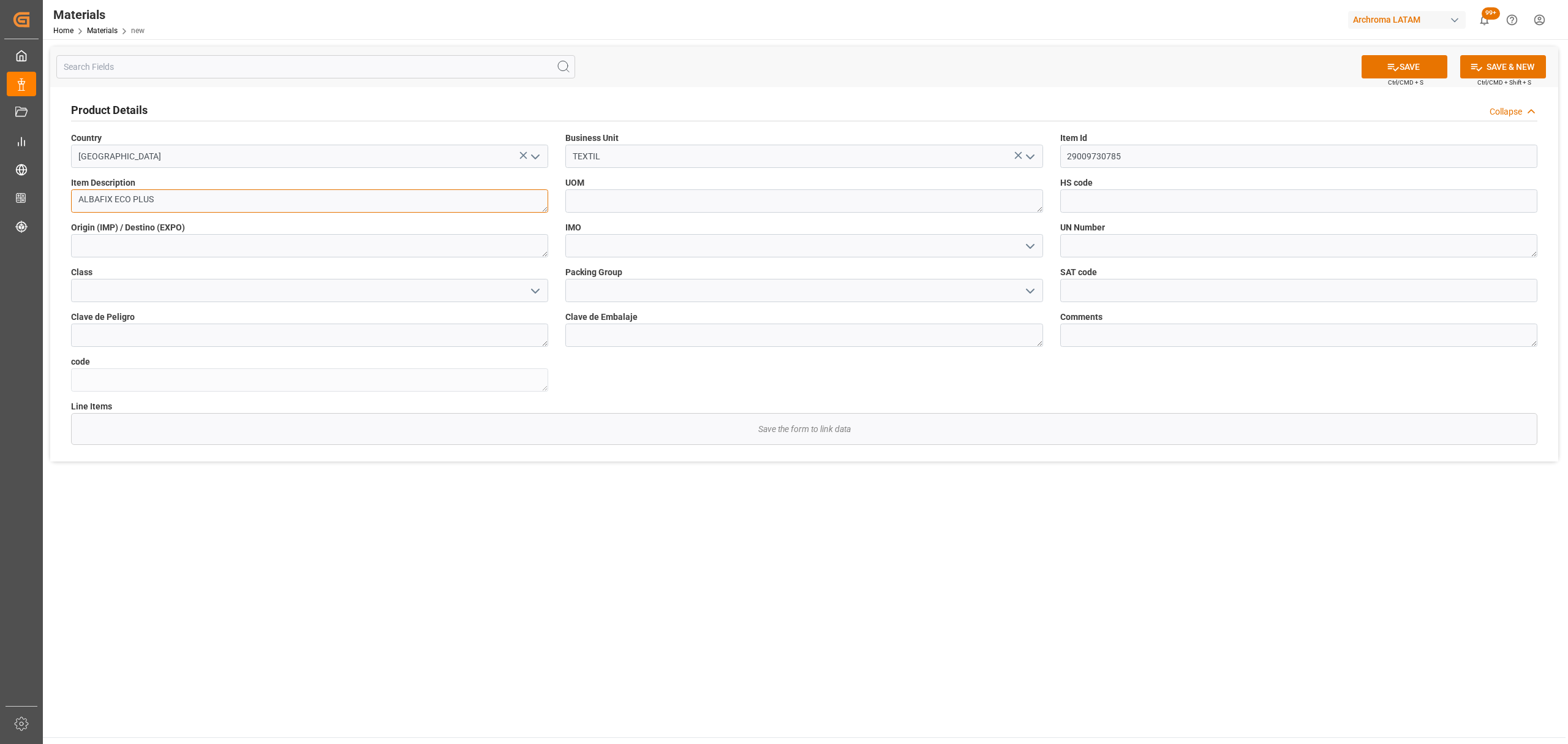
type textarea "ALBAFIX ECO PLUS"
click at [742, 209] on textarea at bounding box center [804, 201] width 477 height 24
type textarea "KG"
click at [1150, 209] on input at bounding box center [1299, 201] width 477 height 24
click at [1118, 211] on input at bounding box center [1299, 201] width 477 height 24
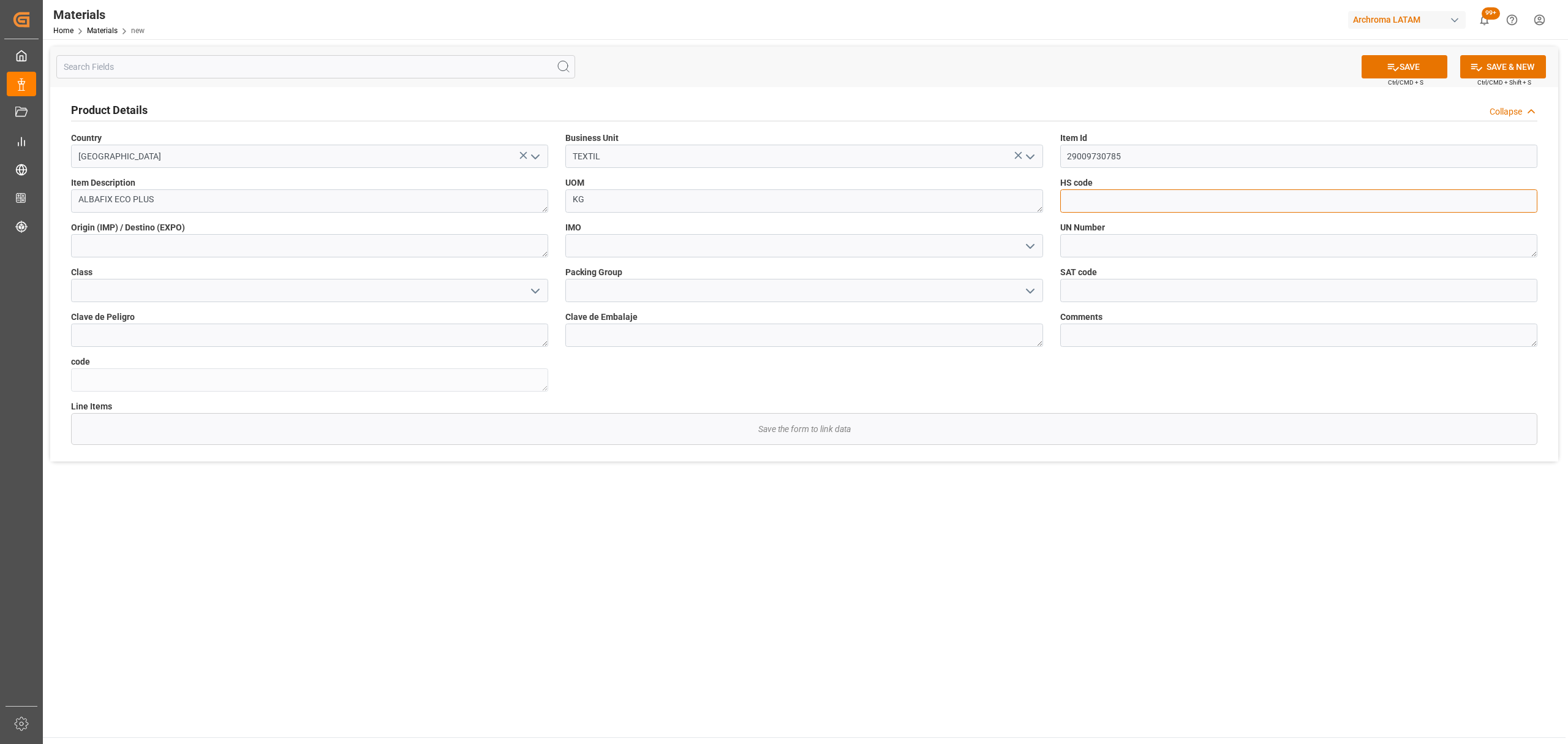
paste input "3911900000"
type input "3911900000"
click at [483, 243] on textarea at bounding box center [309, 246] width 477 height 24
type textarea "[GEOGRAPHIC_DATA]"
click at [1026, 246] on icon "open menu" at bounding box center [1030, 247] width 15 height 15
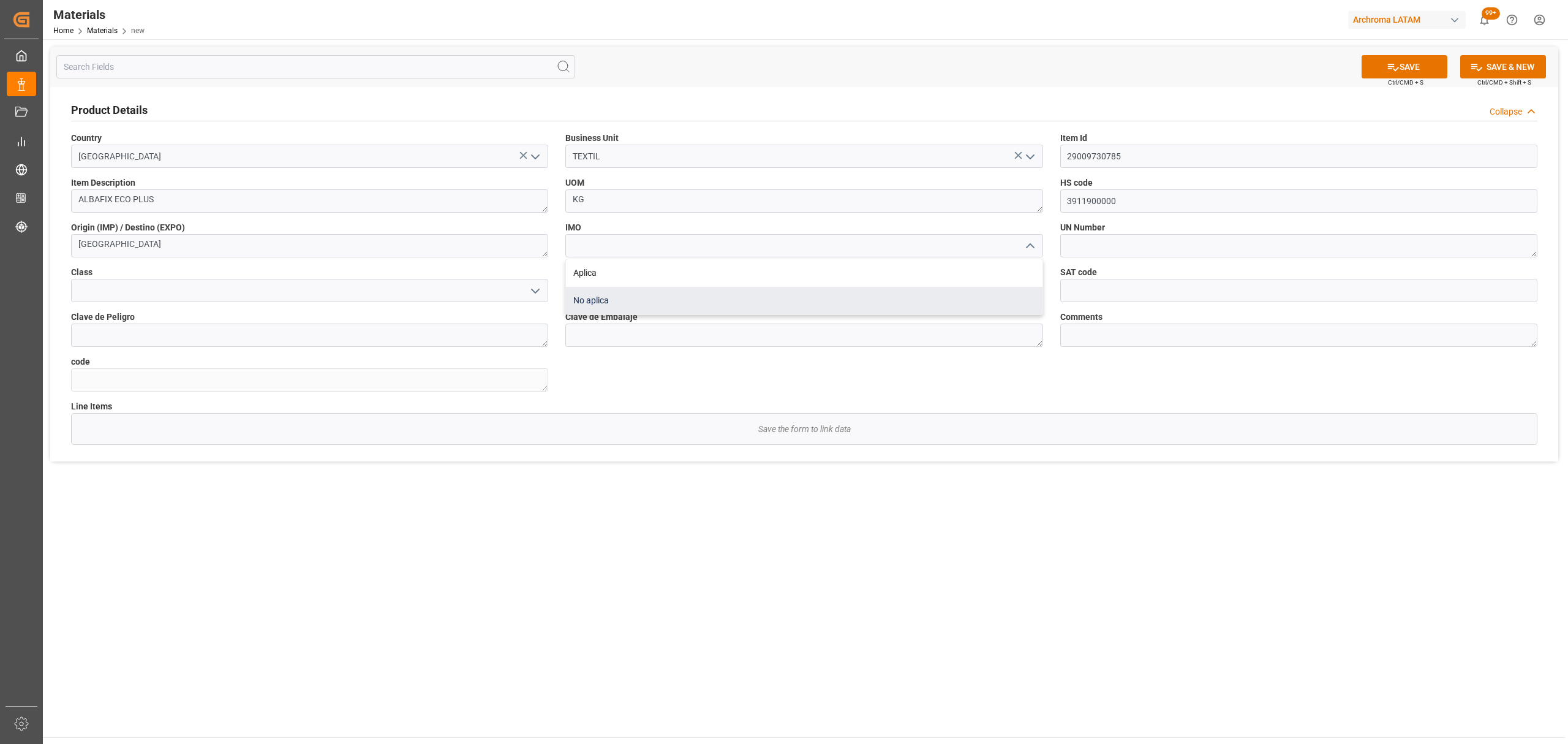
click at [848, 291] on div "No aplica" at bounding box center [804, 301] width 476 height 27
type input "No aplica"
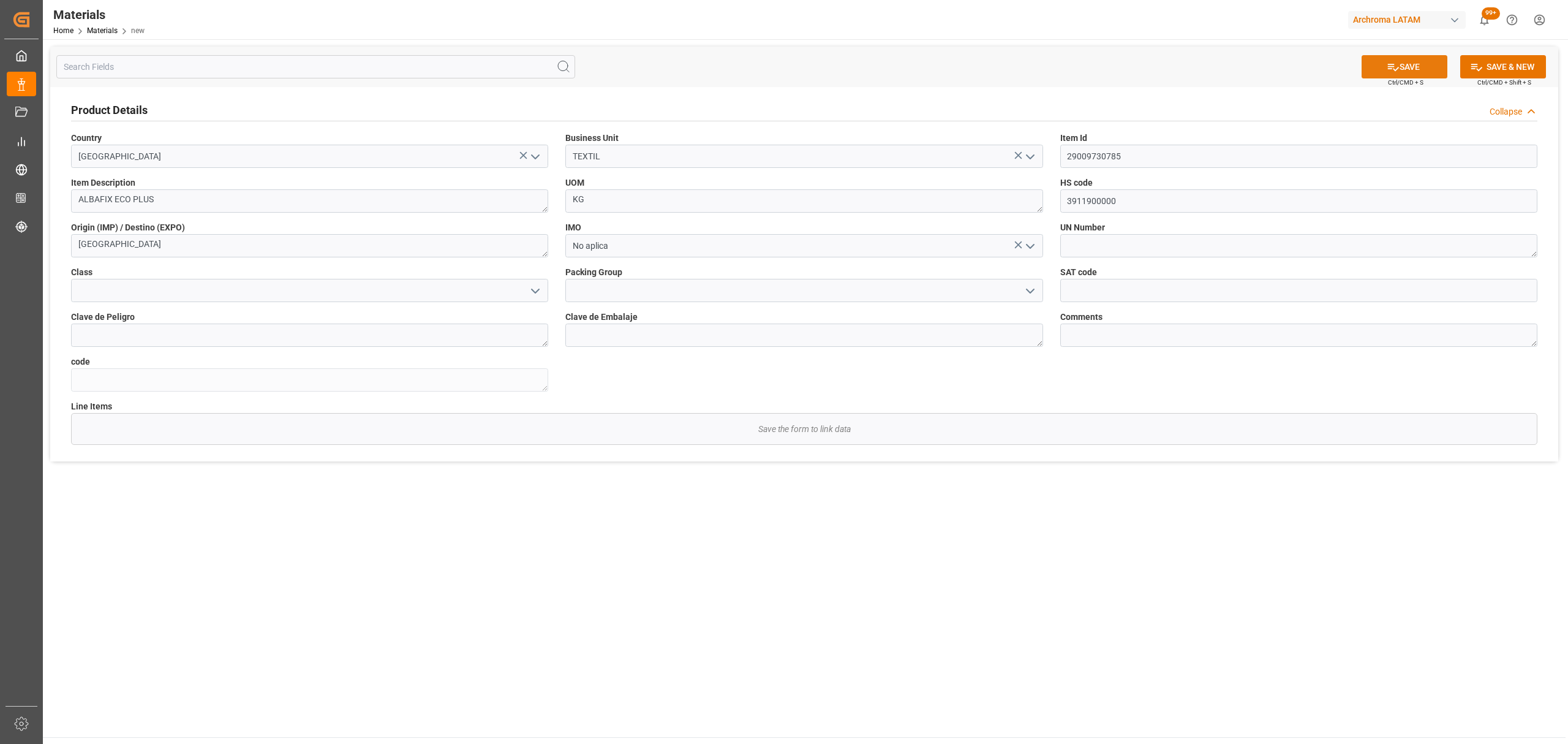
click at [1414, 70] on button "SAVE" at bounding box center [1404, 67] width 86 height 24
type textarea "deff17d352c1"
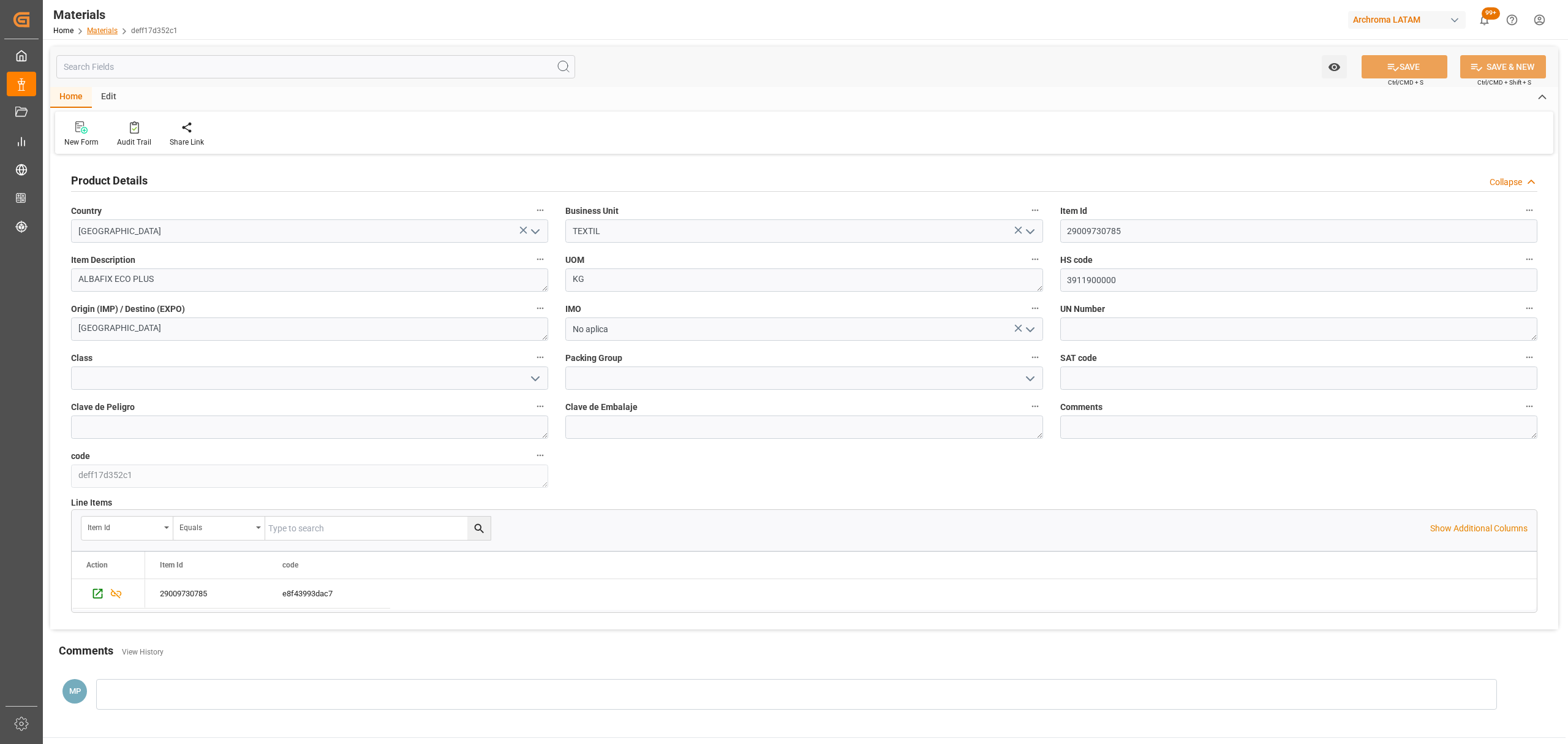
click at [110, 31] on link "Materials" at bounding box center [103, 30] width 31 height 8
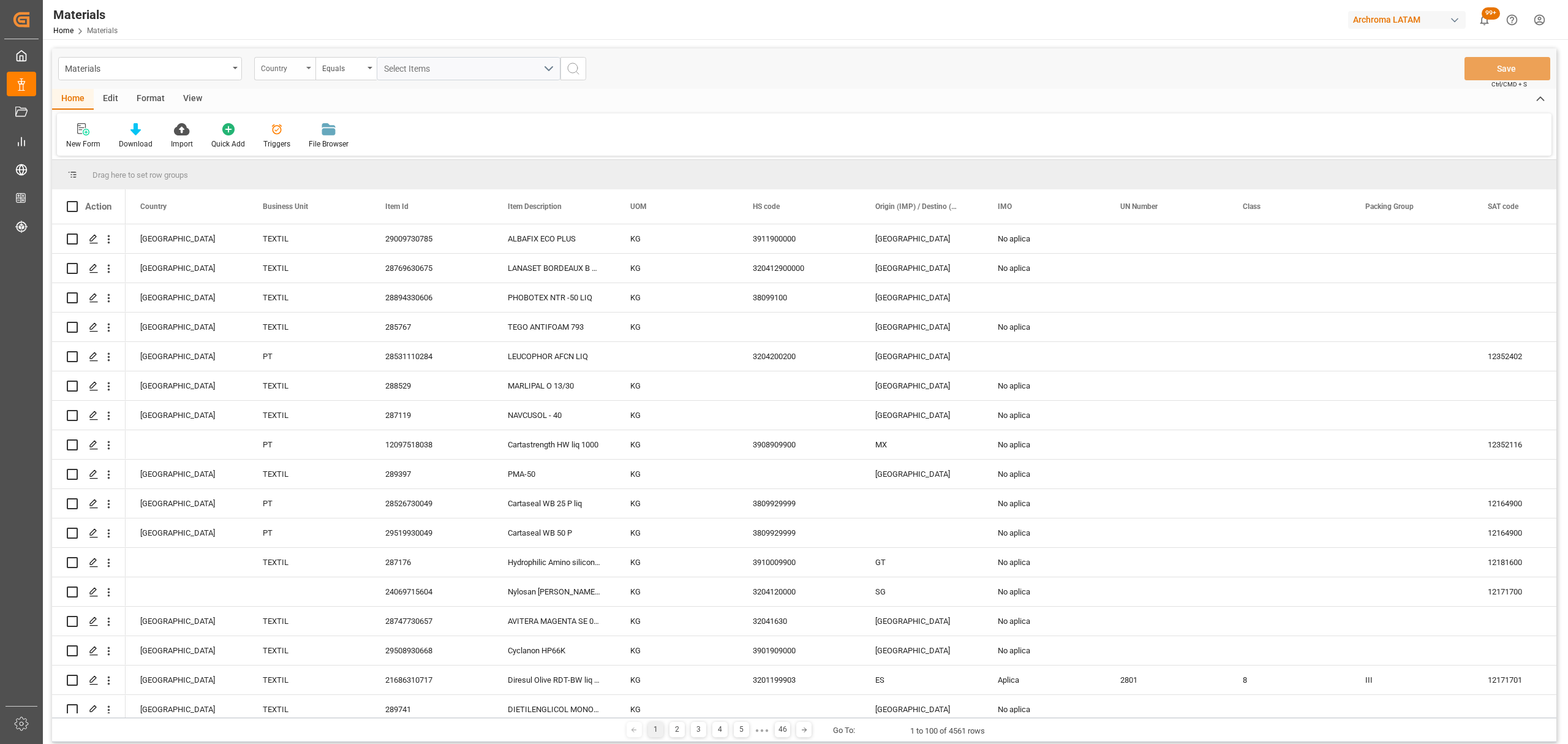
click at [265, 68] on div "Country" at bounding box center [282, 66] width 42 height 14
click at [85, 136] on div "New Form" at bounding box center [84, 137] width 53 height 27
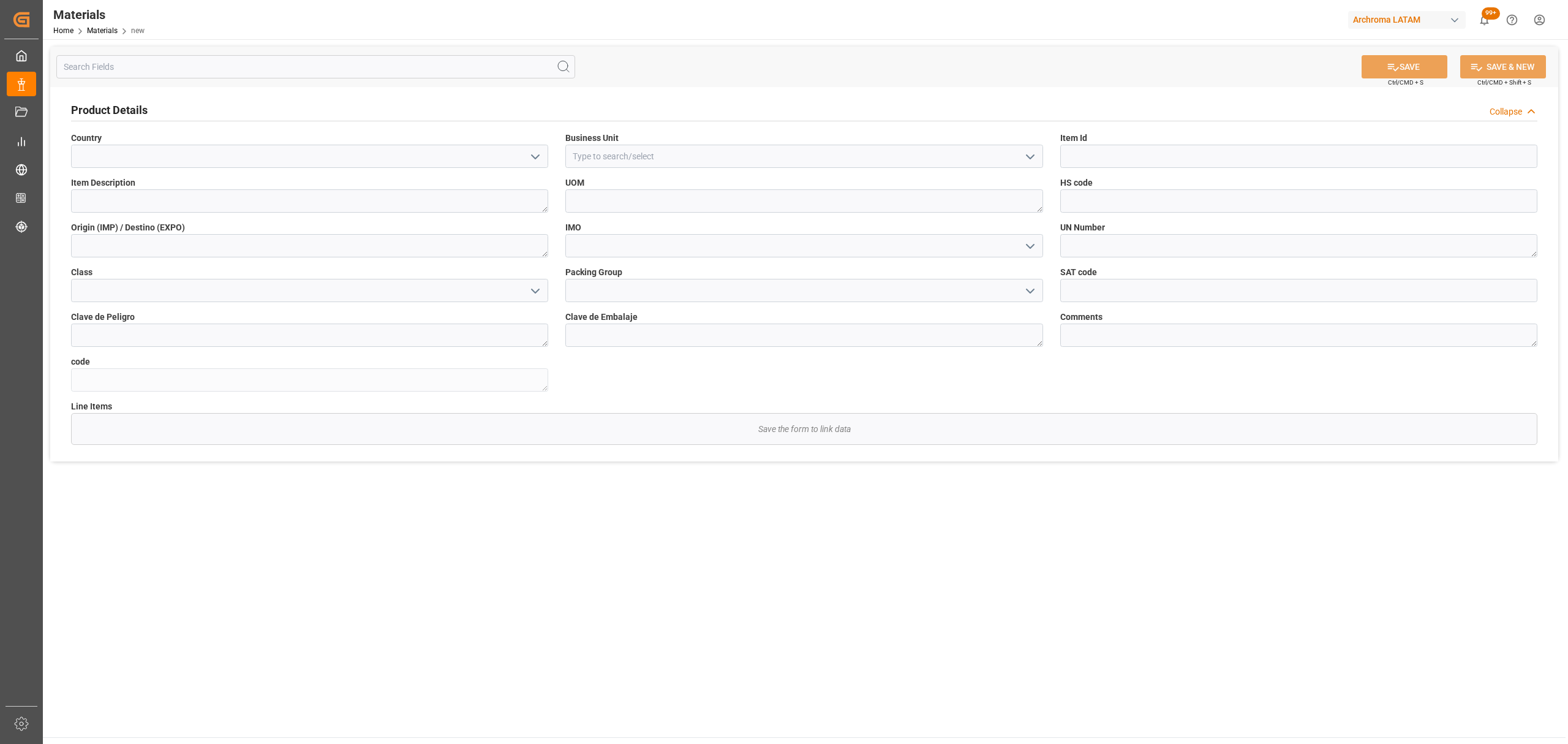
click at [103, 35] on div "Home Materials new" at bounding box center [99, 30] width 91 height 13
click at [106, 30] on link "Materials" at bounding box center [103, 30] width 31 height 8
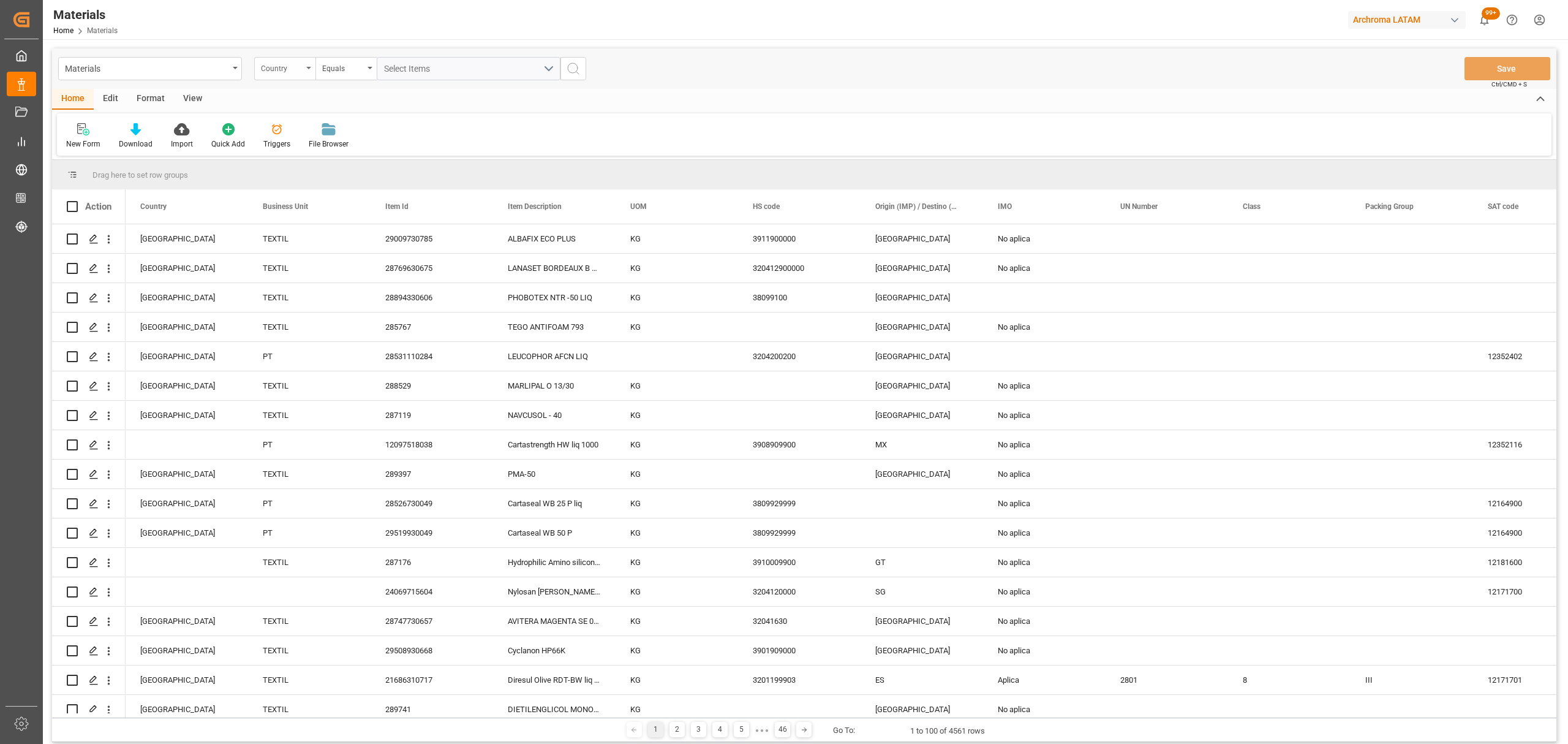
click at [287, 67] on div "Country" at bounding box center [282, 66] width 42 height 14
click at [310, 204] on div "Item Description" at bounding box center [346, 202] width 183 height 25
click at [275, 63] on div "Item Description" at bounding box center [282, 66] width 42 height 14
click at [290, 177] on div "Item Id" at bounding box center [346, 177] width 183 height 25
click at [348, 68] on div "Equals" at bounding box center [343, 66] width 42 height 14
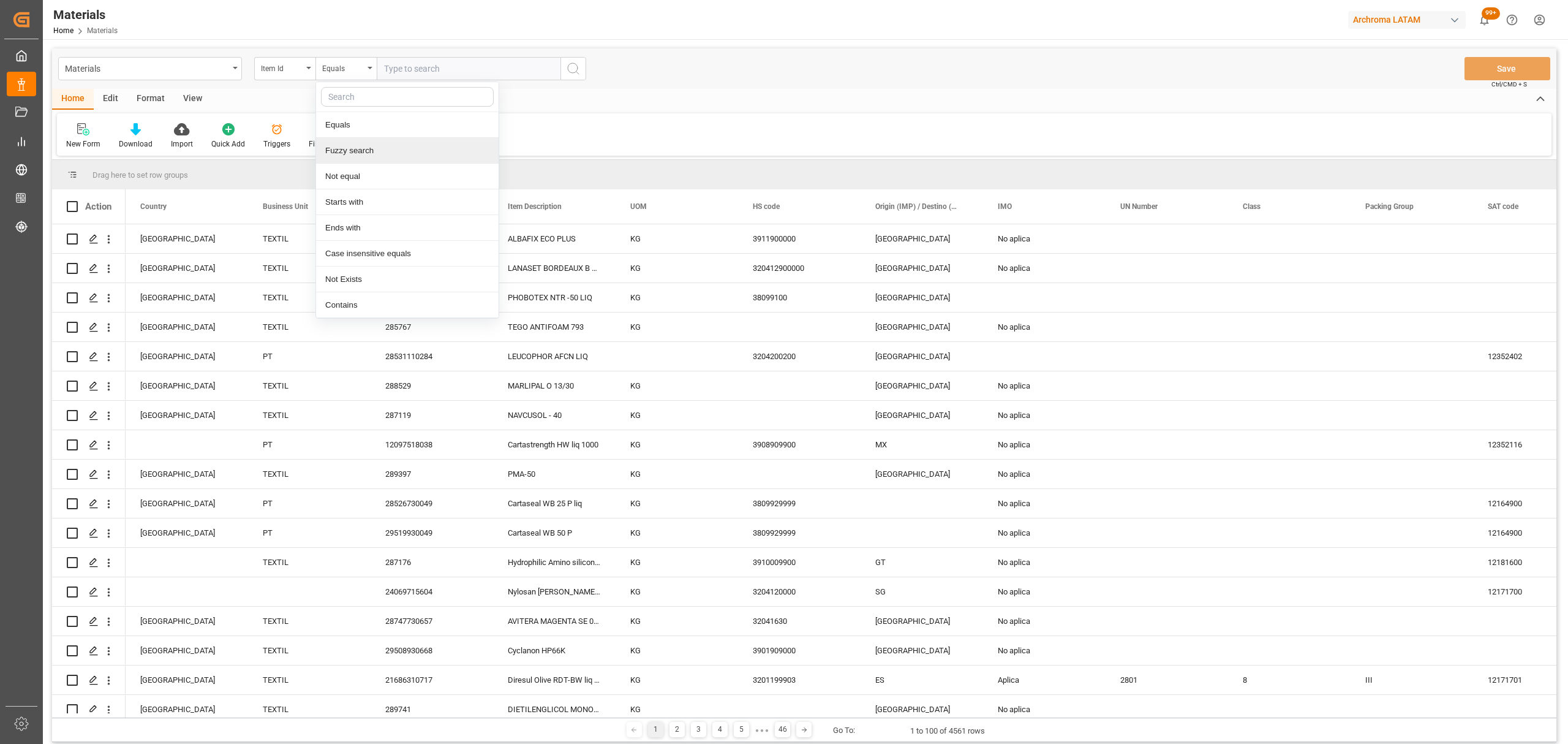
click at [395, 146] on div "Fuzzy search" at bounding box center [407, 150] width 183 height 25
click at [457, 70] on input "text" at bounding box center [469, 69] width 184 height 24
paste input "28809830807"
type input "28809830807"
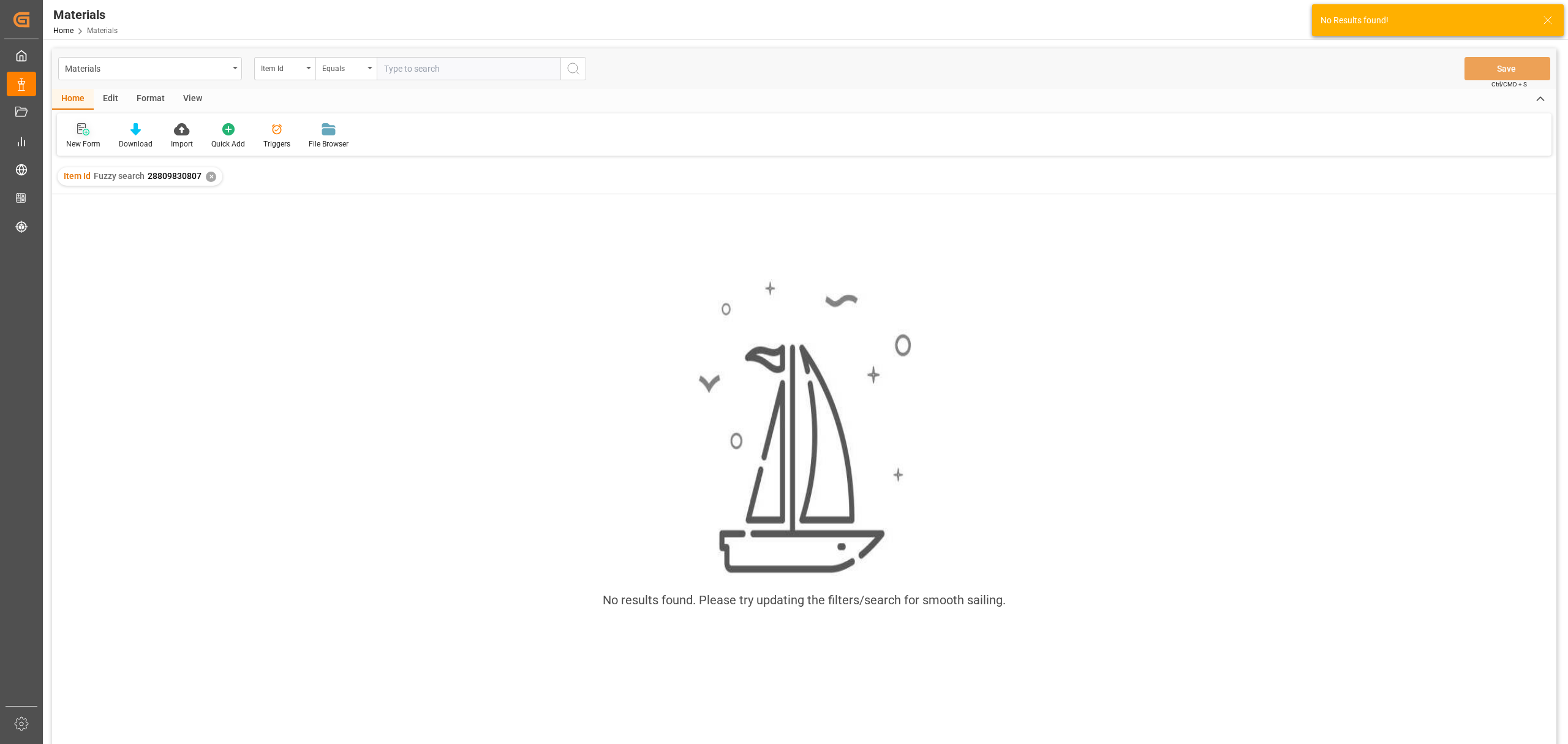
click at [86, 131] on icon at bounding box center [86, 131] width 6 height 6
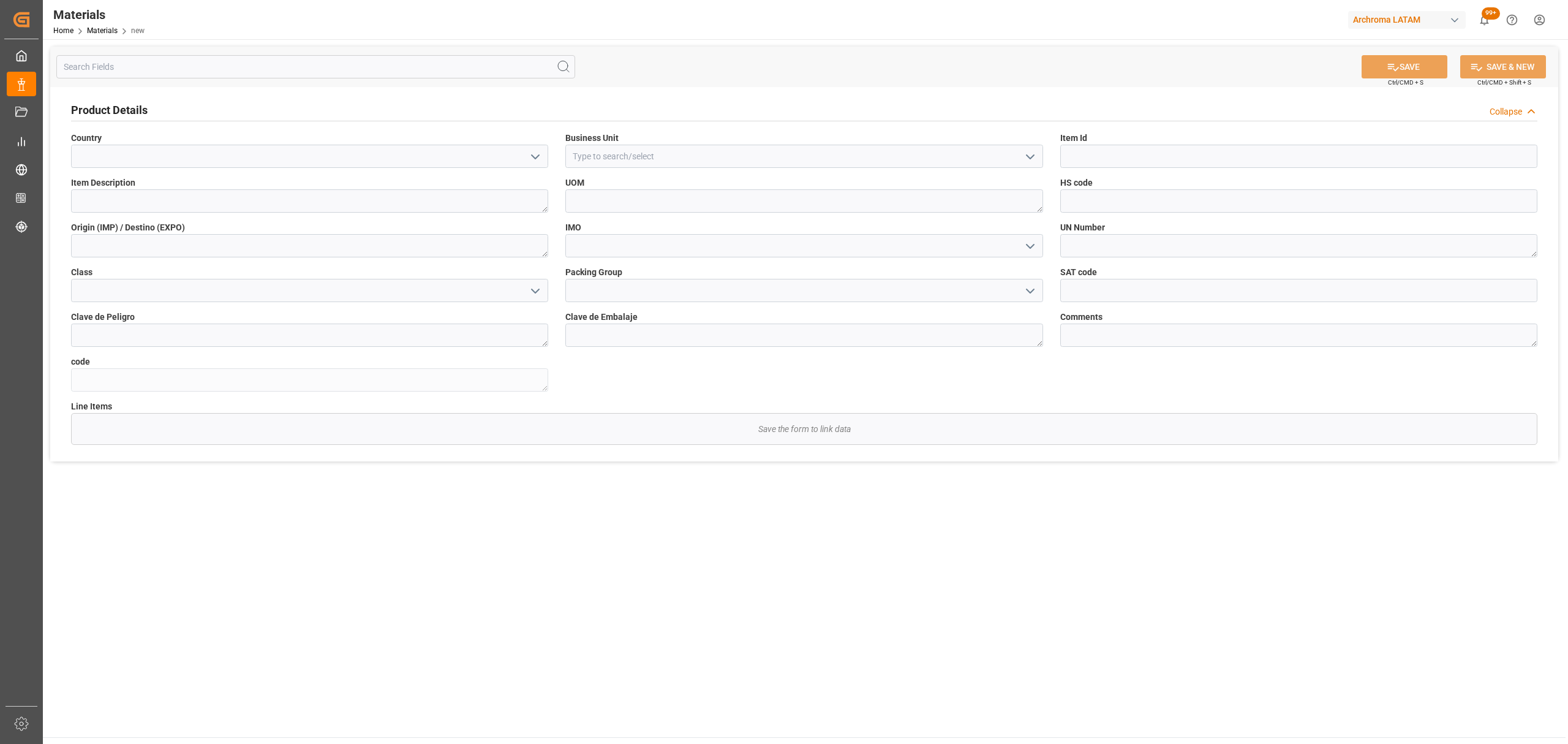
click at [535, 159] on icon "open menu" at bounding box center [535, 157] width 15 height 15
click at [337, 204] on div "[GEOGRAPHIC_DATA]" at bounding box center [309, 211] width 476 height 27
type input "[GEOGRAPHIC_DATA]"
click at [1021, 155] on button "open menu" at bounding box center [1029, 157] width 18 height 19
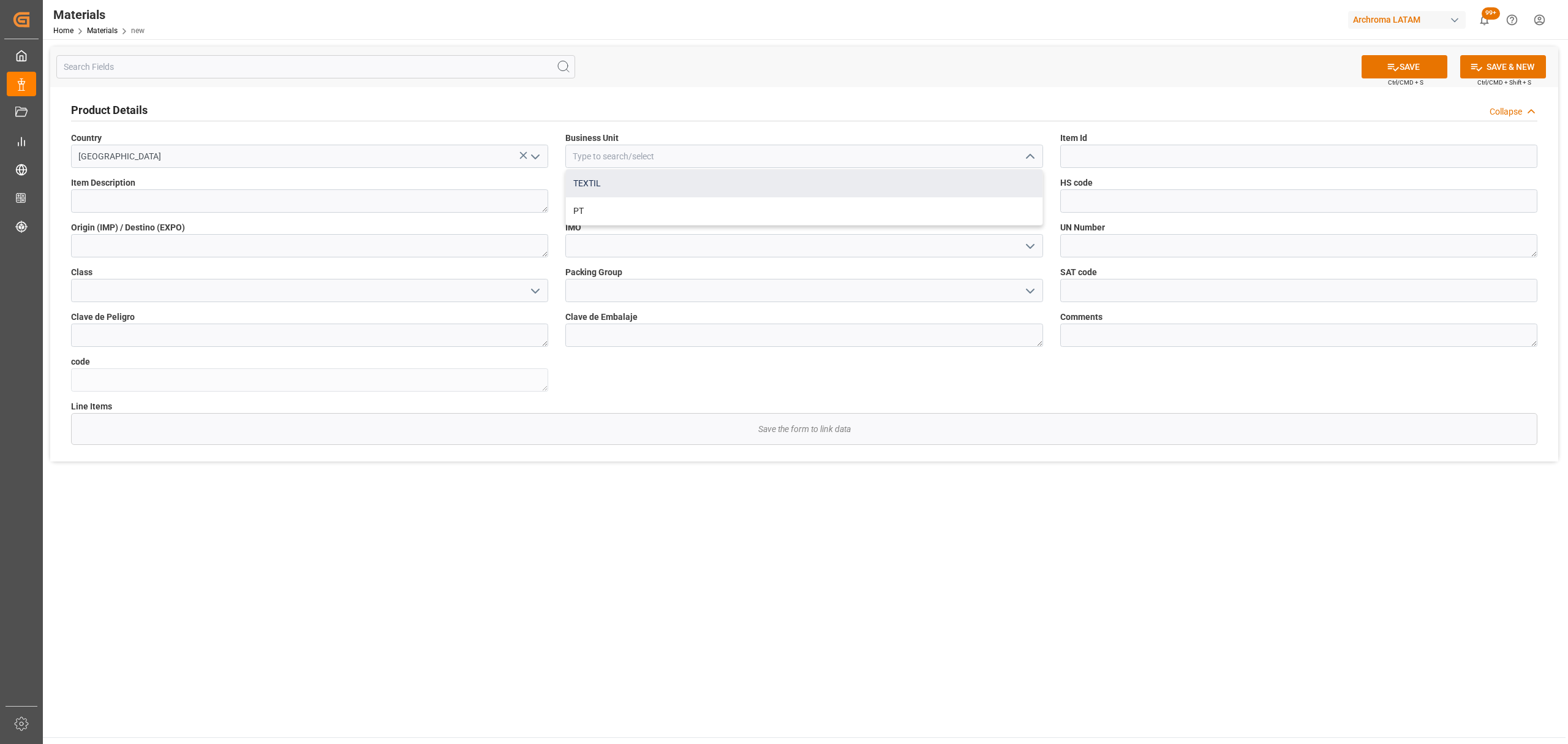
click at [751, 185] on div "TEXTIL" at bounding box center [804, 183] width 476 height 27
type input "TEXTIL"
click at [1192, 157] on input at bounding box center [1299, 157] width 477 height 24
paste input "28809830807"
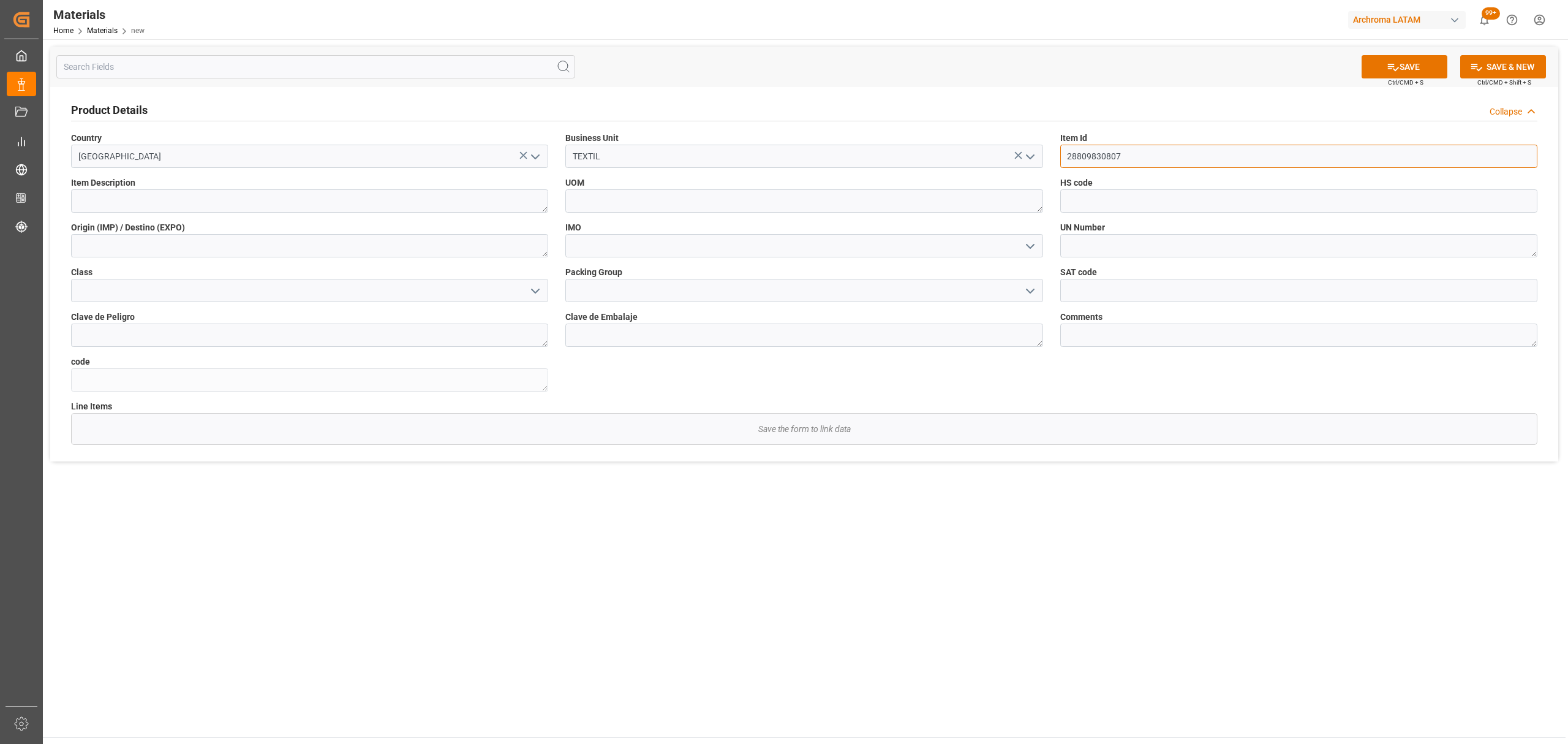
type input "28809830807"
click at [201, 205] on textarea at bounding box center [309, 201] width 477 height 24
click at [218, 206] on textarea at bounding box center [309, 201] width 477 height 24
paste textarea "SOLOPHENYL ORANGE TGL 182% 0030"
type textarea "SOLOPHENYL ORANGE TGL 182% 0030"
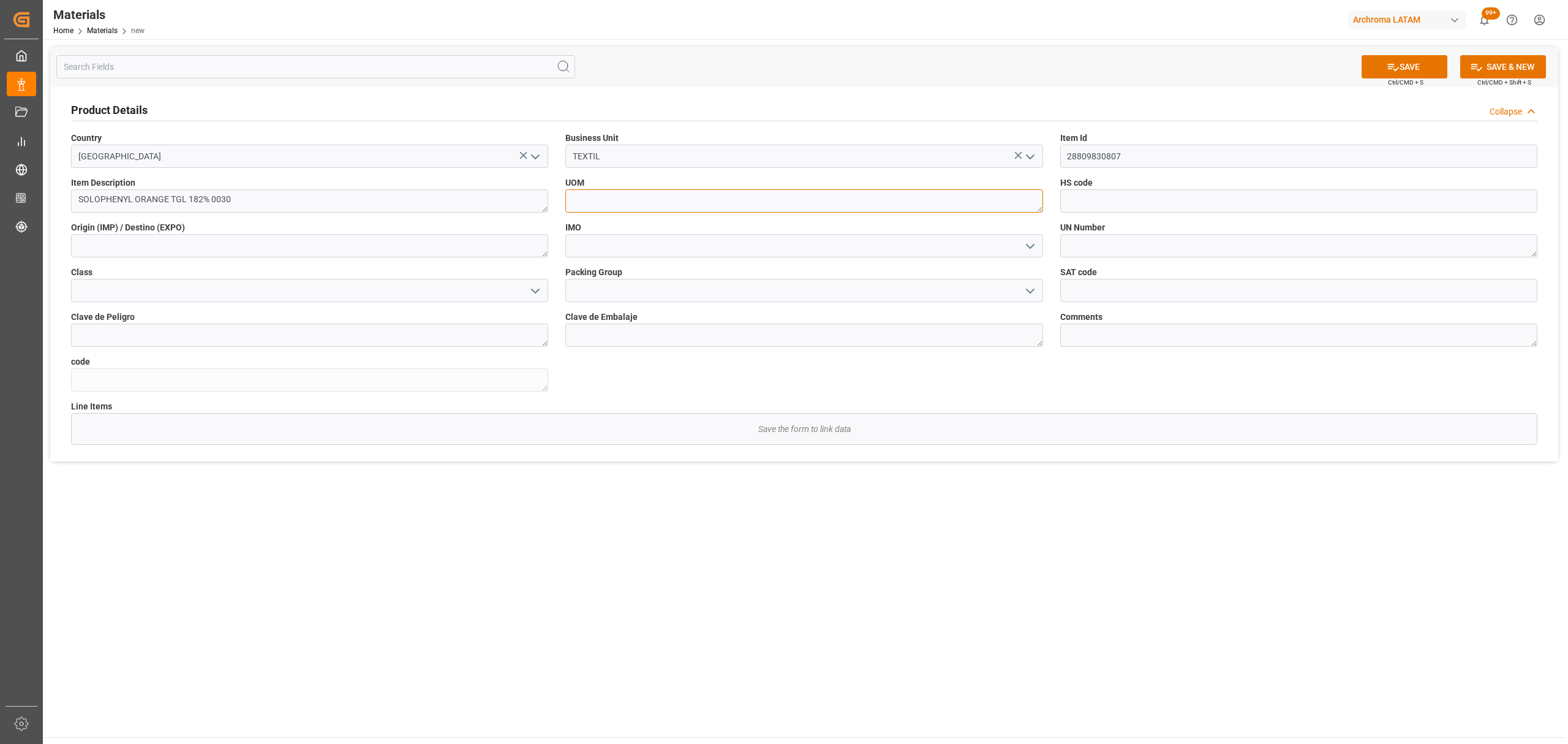
click at [627, 199] on textarea at bounding box center [804, 201] width 477 height 24
type textarea "KG"
click at [1139, 209] on input at bounding box center [1299, 201] width 477 height 24
click at [1136, 201] on input at bounding box center [1299, 201] width 477 height 24
paste input "320414900000"
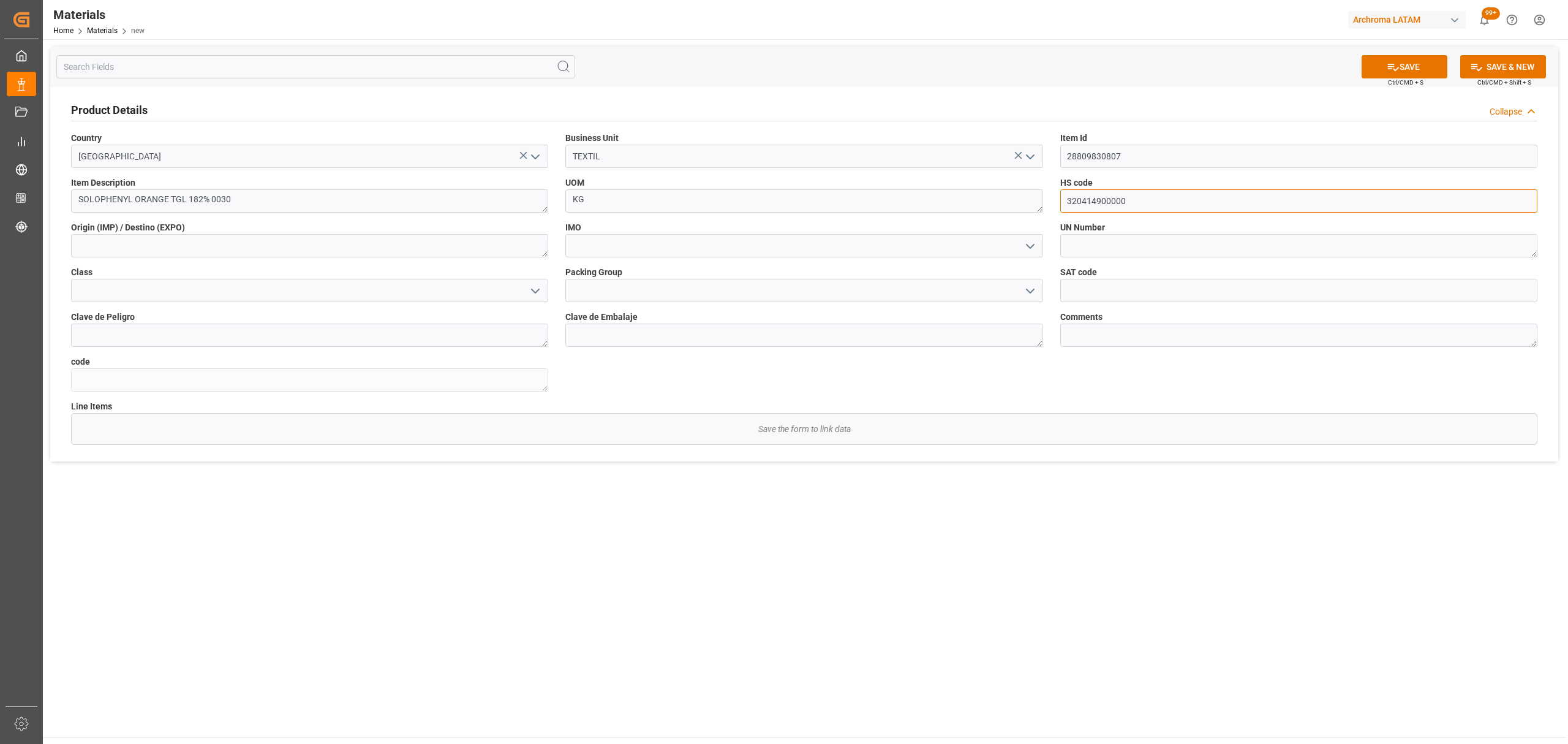
type input "320414900000"
click at [205, 247] on textarea at bounding box center [309, 246] width 477 height 24
type textarea "[GEOGRAPHIC_DATA]"
click at [631, 246] on input at bounding box center [804, 246] width 477 height 24
type input "KG"
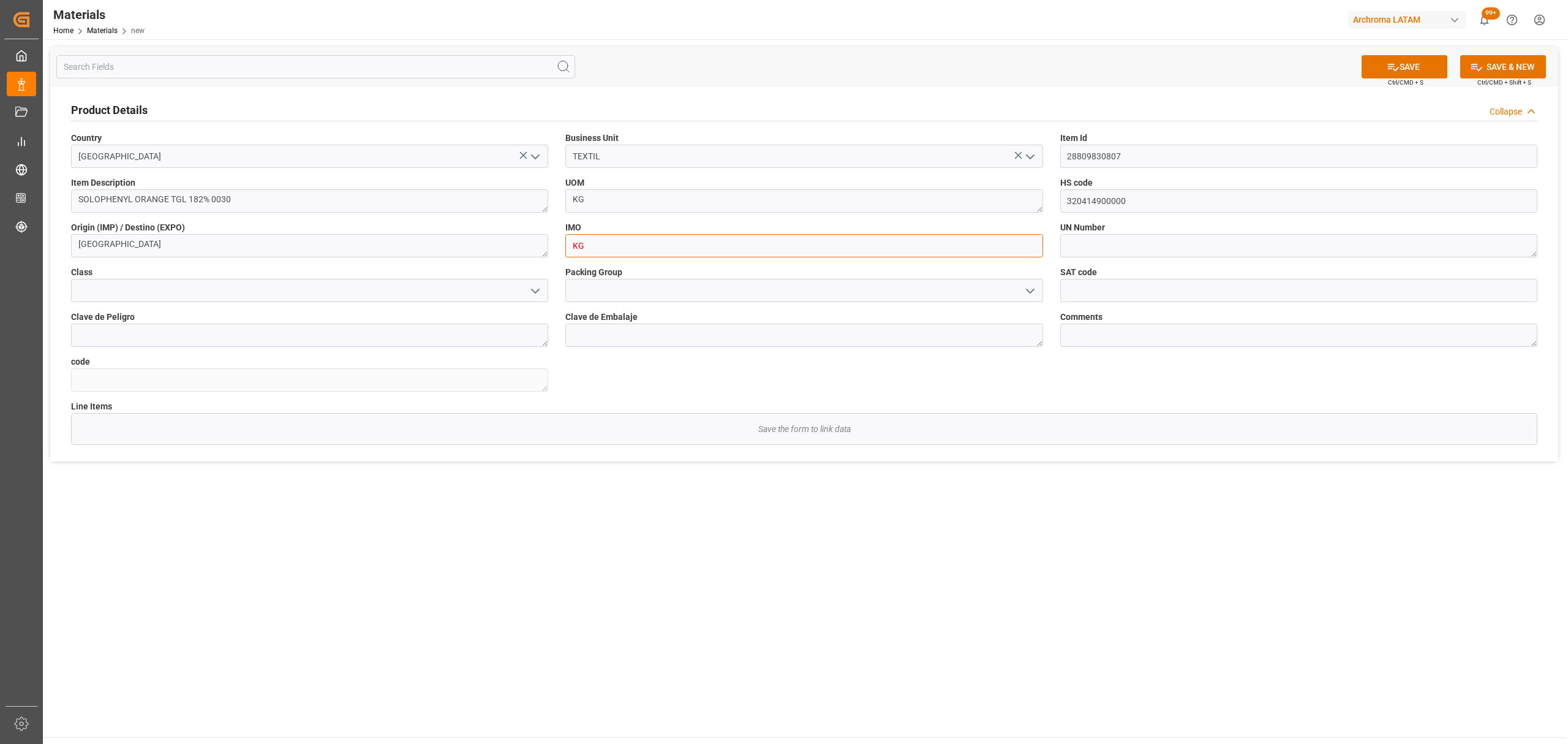
drag, startPoint x: 965, startPoint y: 248, endPoint x: 531, endPoint y: 245, distance: 434.0
click at [532, 245] on div "Product Details Collapse Country Colombia Business Unit TEXTIL Item Id 28809830…" at bounding box center [804, 274] width 1508 height 374
click at [1033, 246] on icon "close menu" at bounding box center [1030, 247] width 15 height 15
click at [1026, 243] on icon "open menu" at bounding box center [1030, 247] width 15 height 15
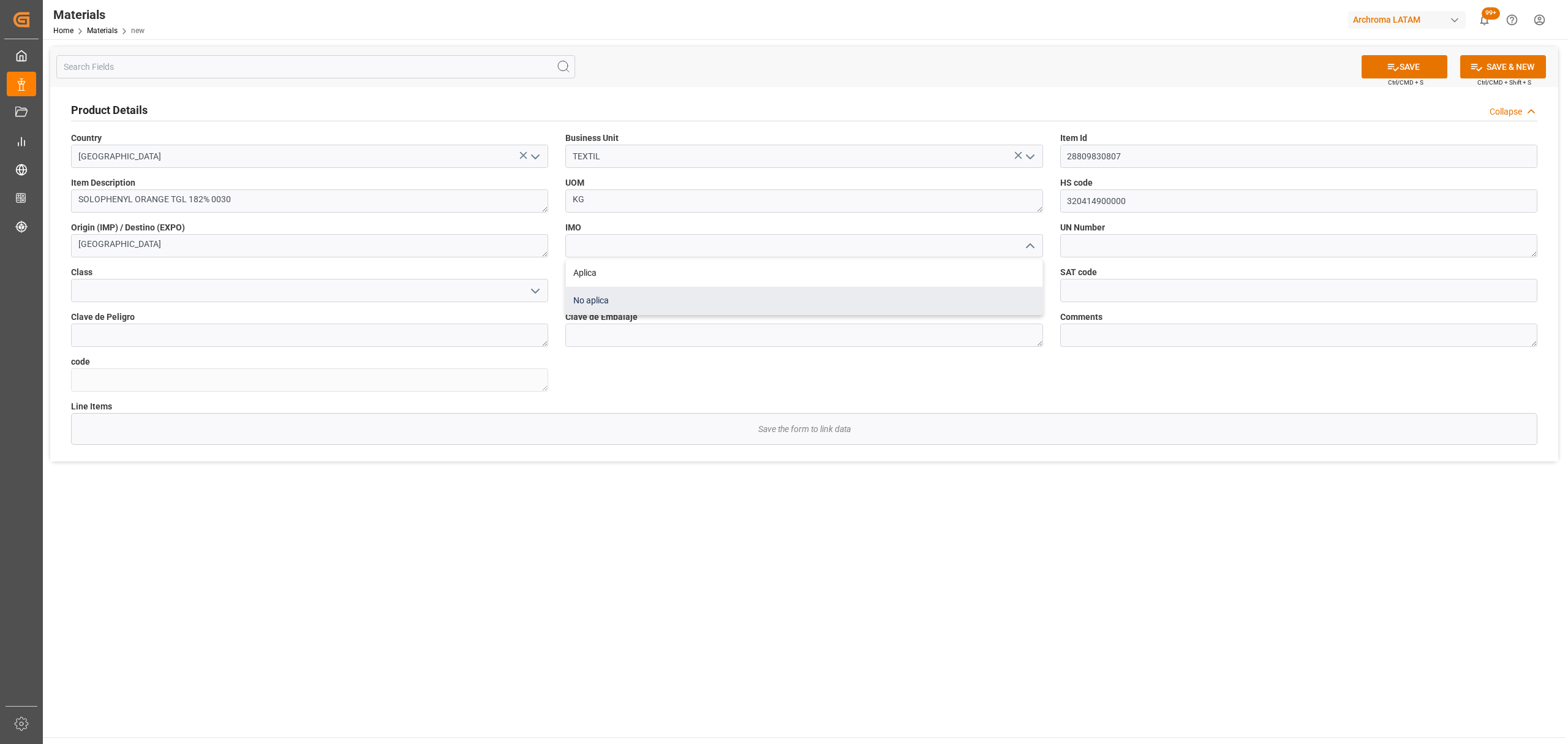
click at [814, 290] on div "No aplica" at bounding box center [804, 301] width 476 height 27
type input "No aplica"
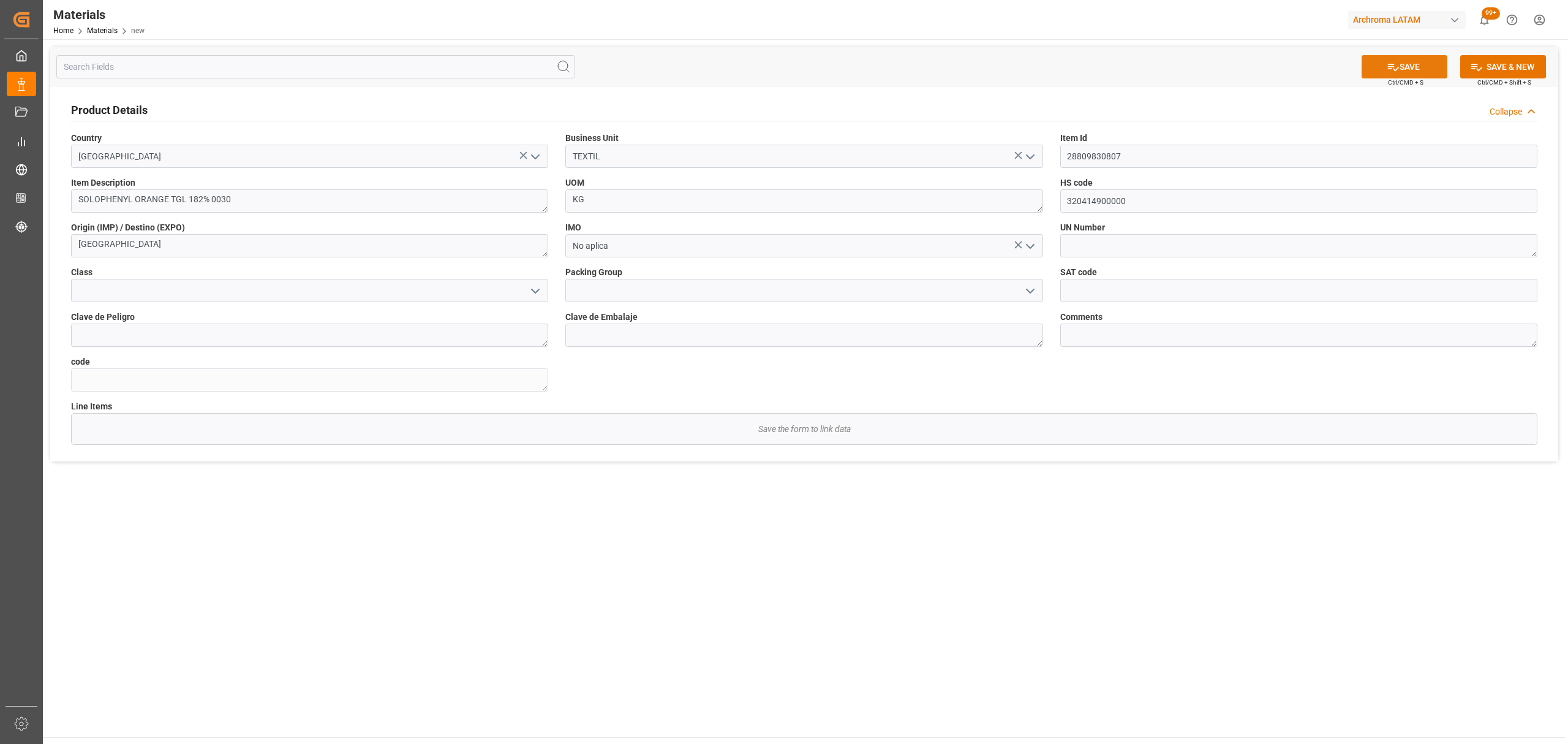
click at [1405, 61] on button "SAVE" at bounding box center [1404, 67] width 86 height 24
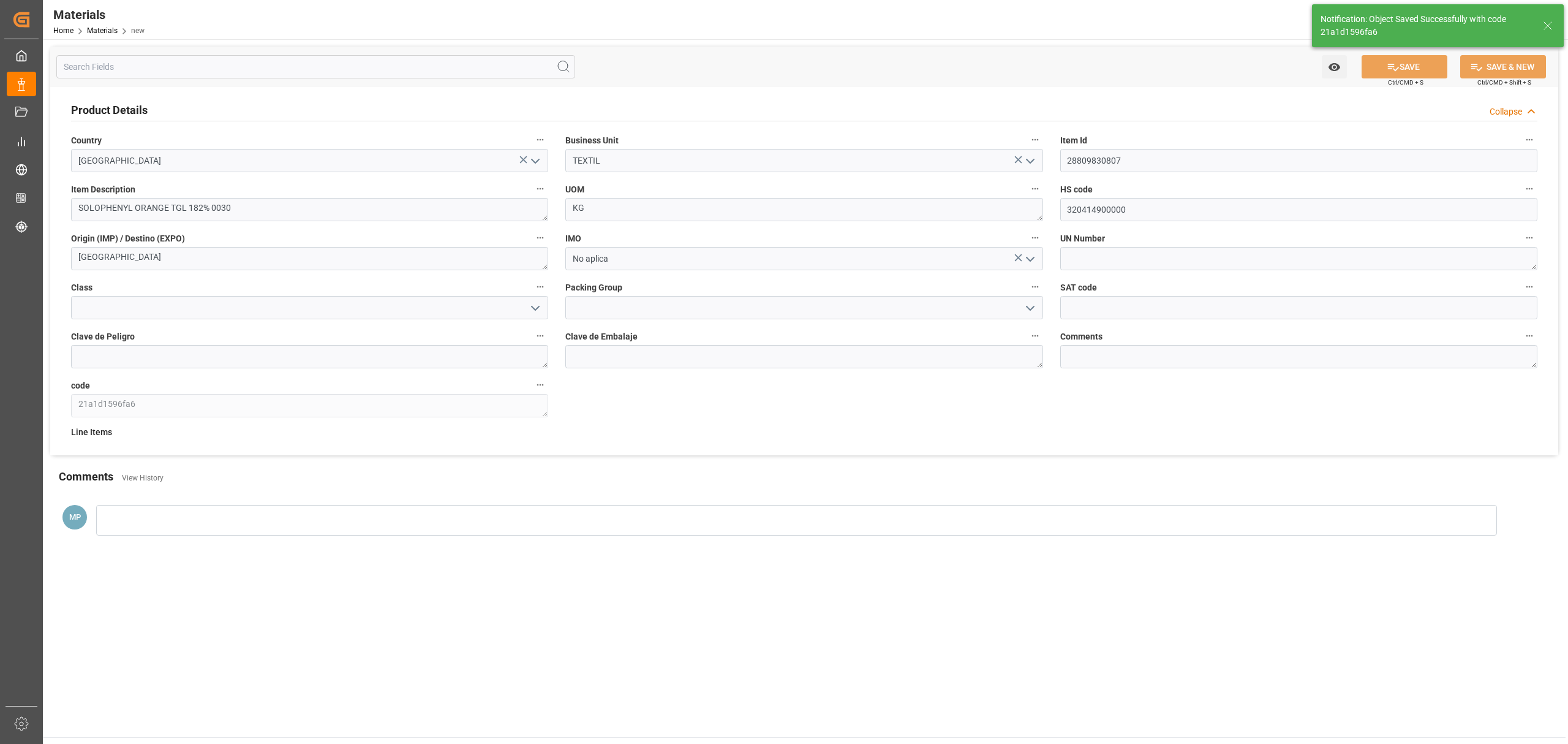
type textarea "21a1d1596fa6"
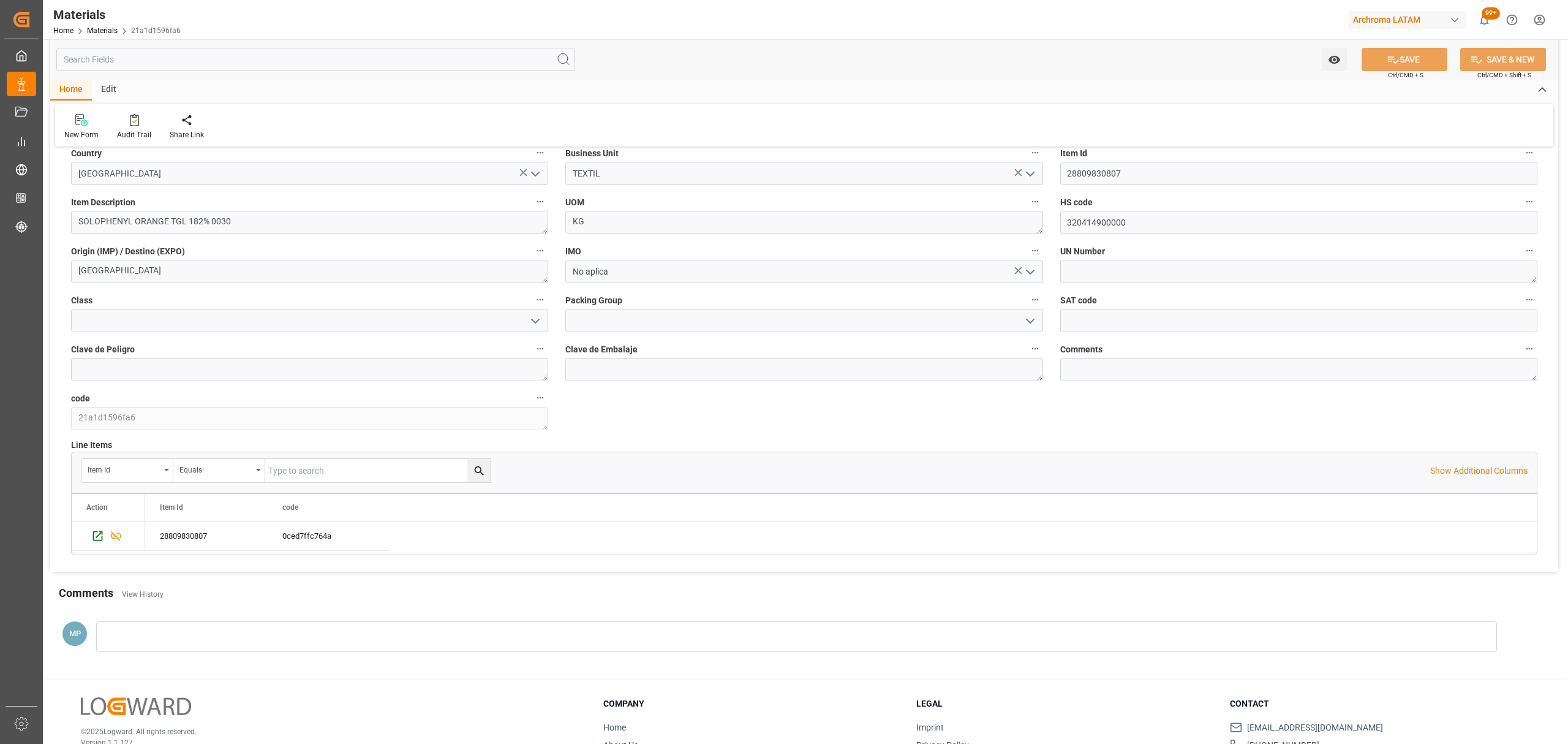
scroll to position [82, 0]
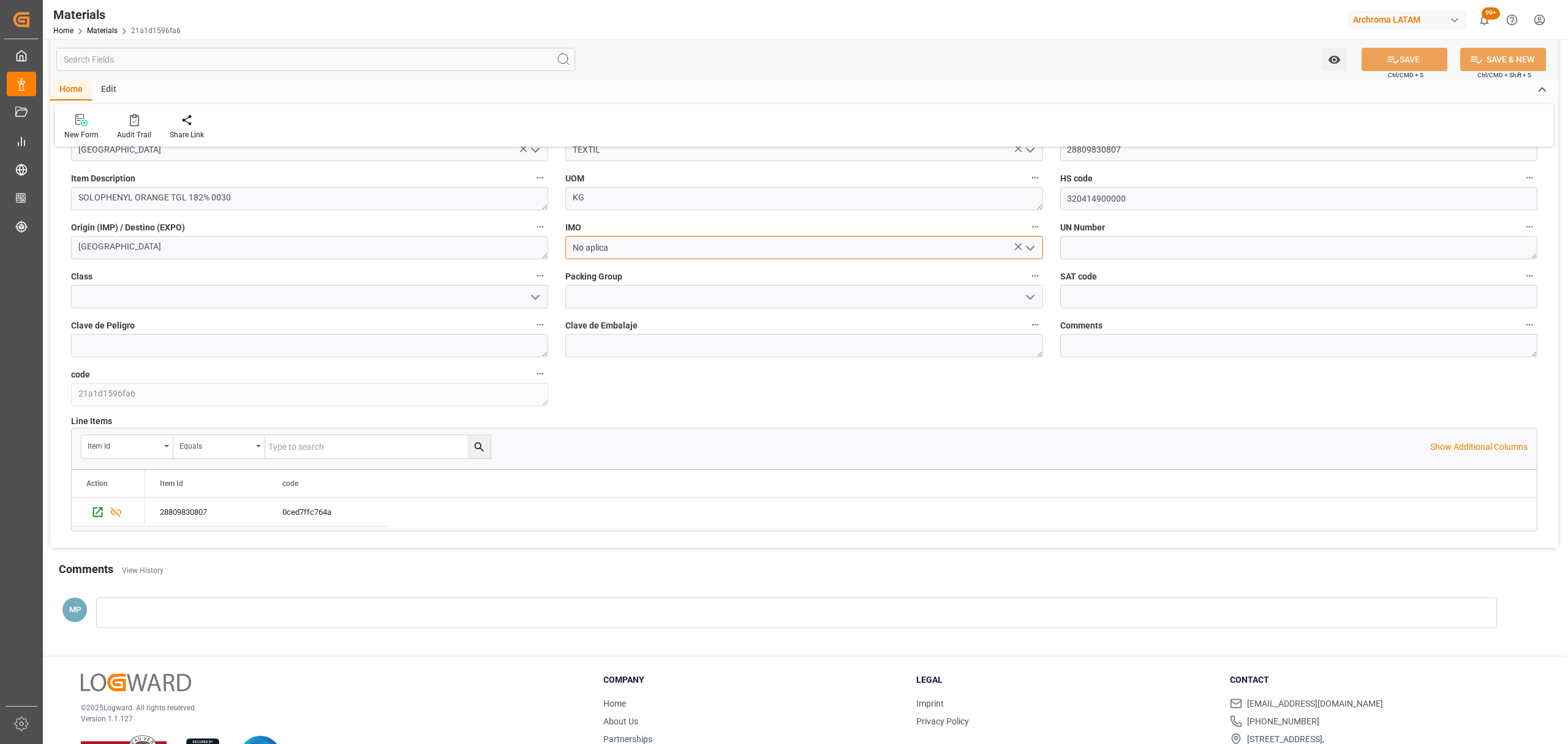
click at [1037, 245] on input "No aplica" at bounding box center [804, 248] width 477 height 24
click at [1033, 247] on polyline "open menu" at bounding box center [1030, 249] width 7 height 4
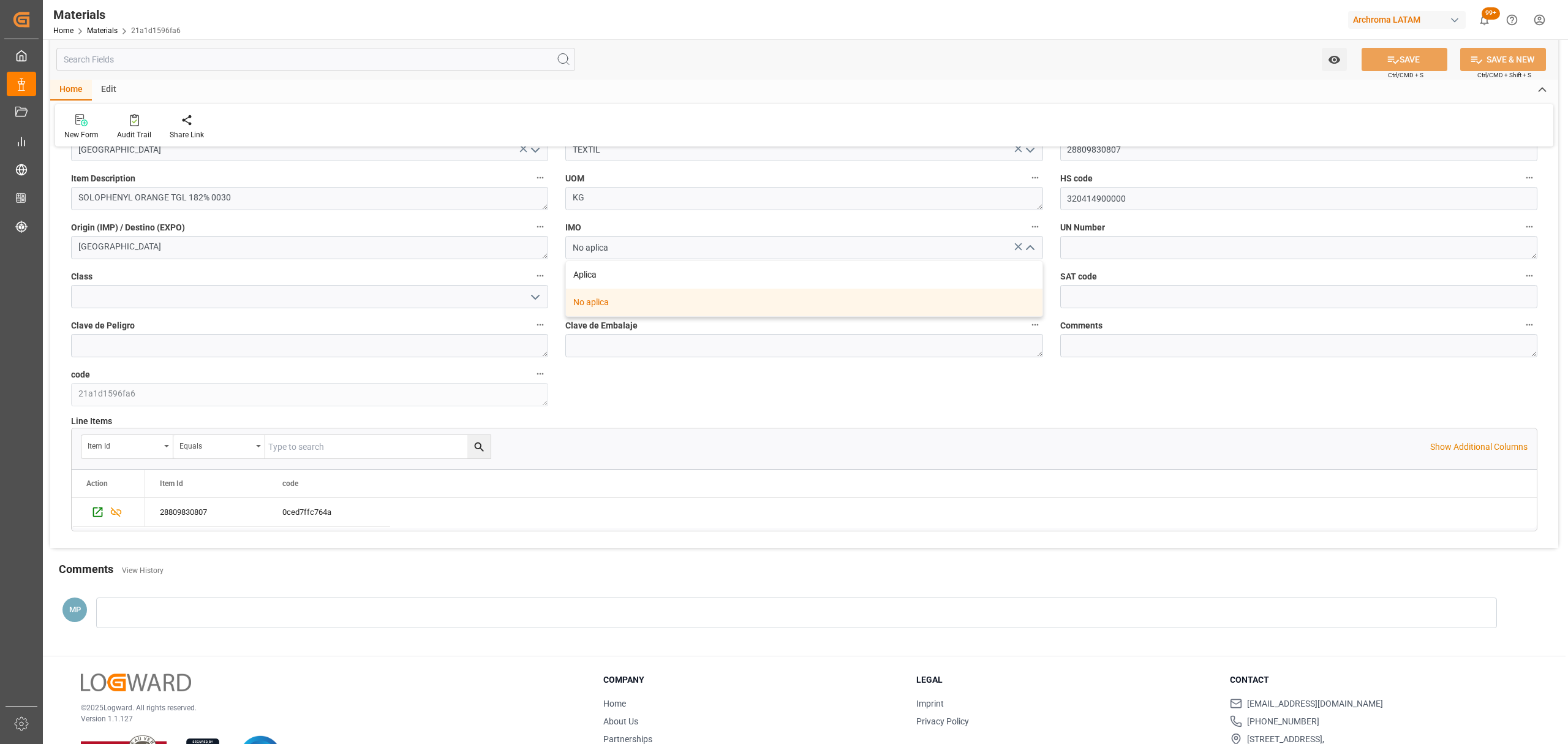
click at [848, 304] on div "No aplica" at bounding box center [804, 302] width 476 height 27
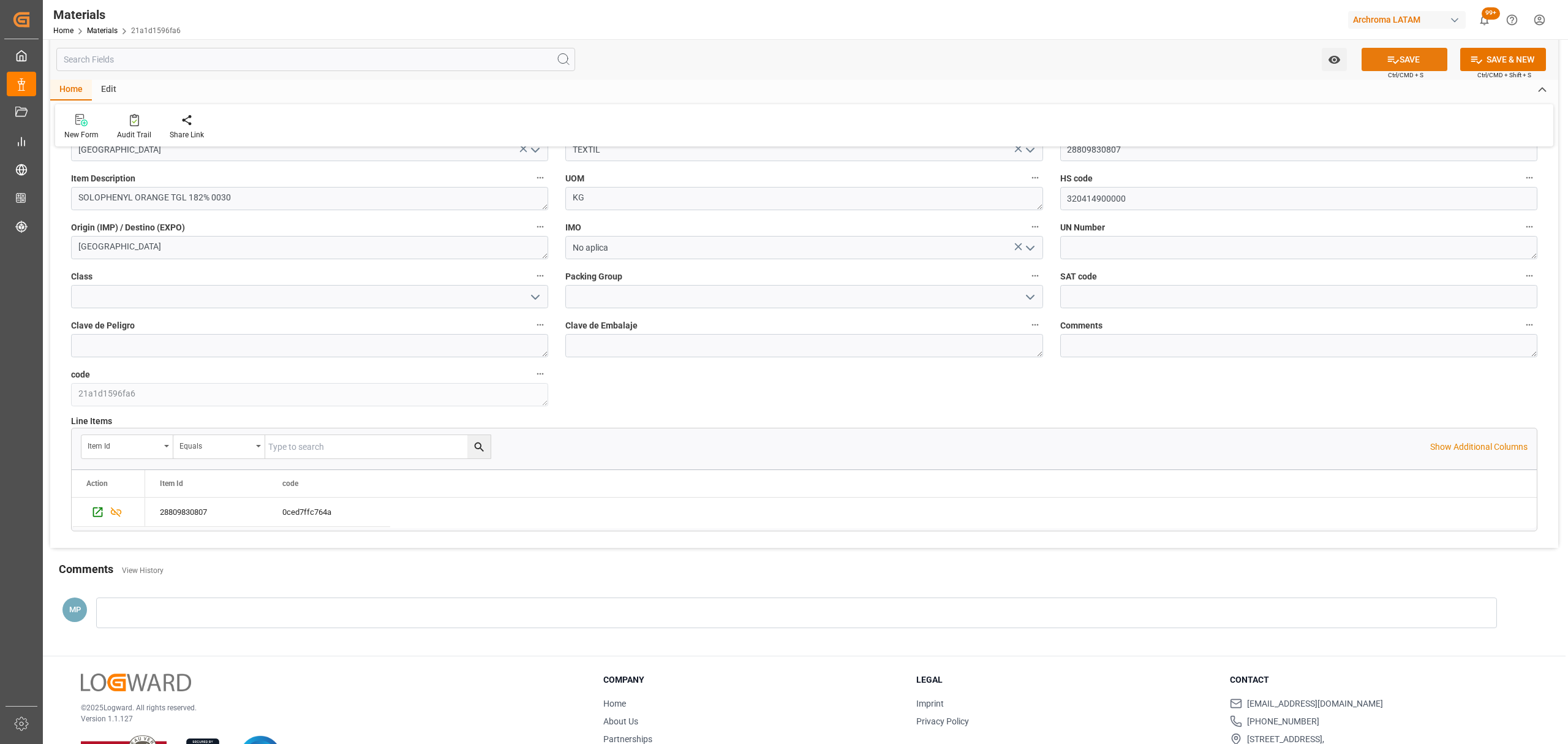
click at [1412, 48] on button "SAVE" at bounding box center [1404, 60] width 86 height 24
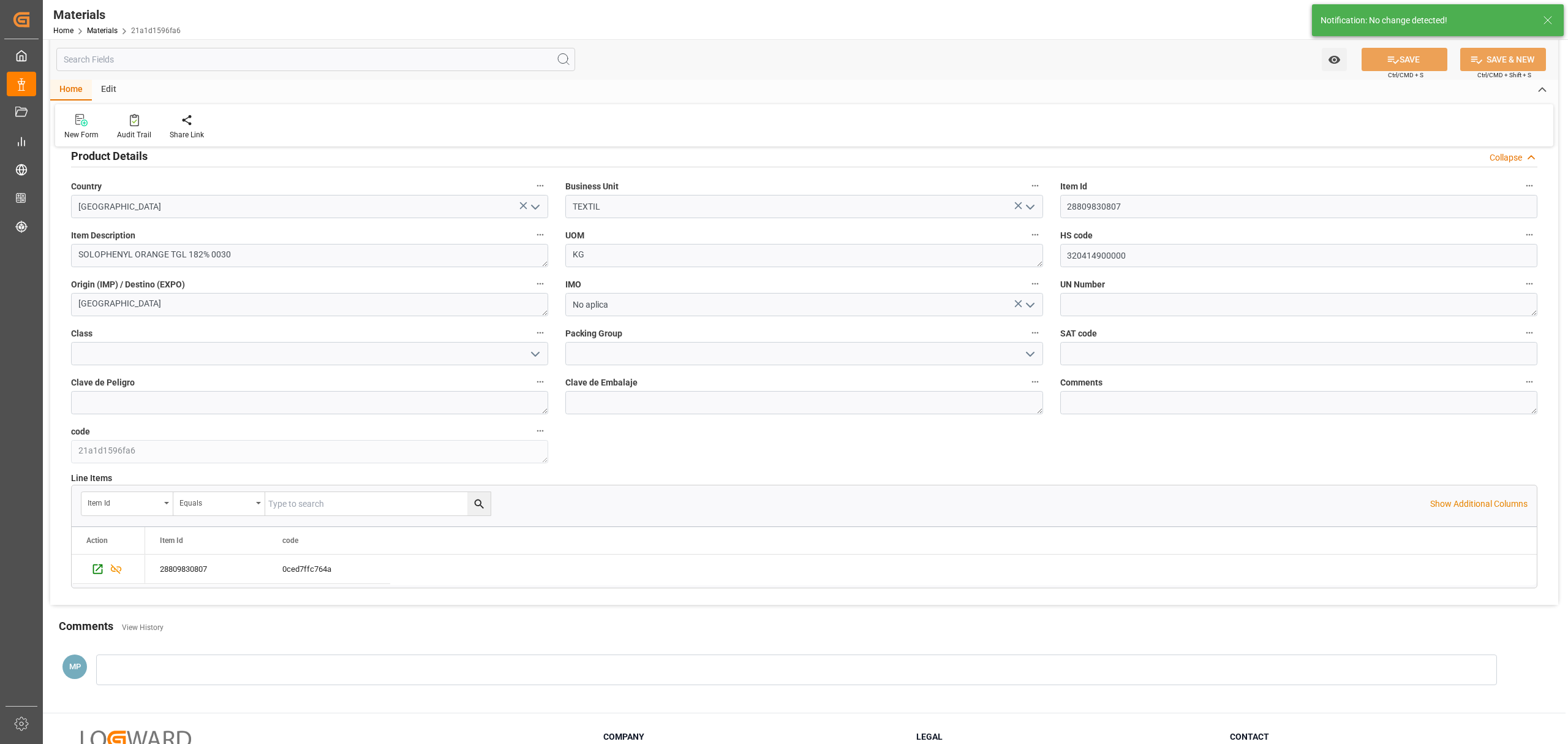
scroll to position [0, 0]
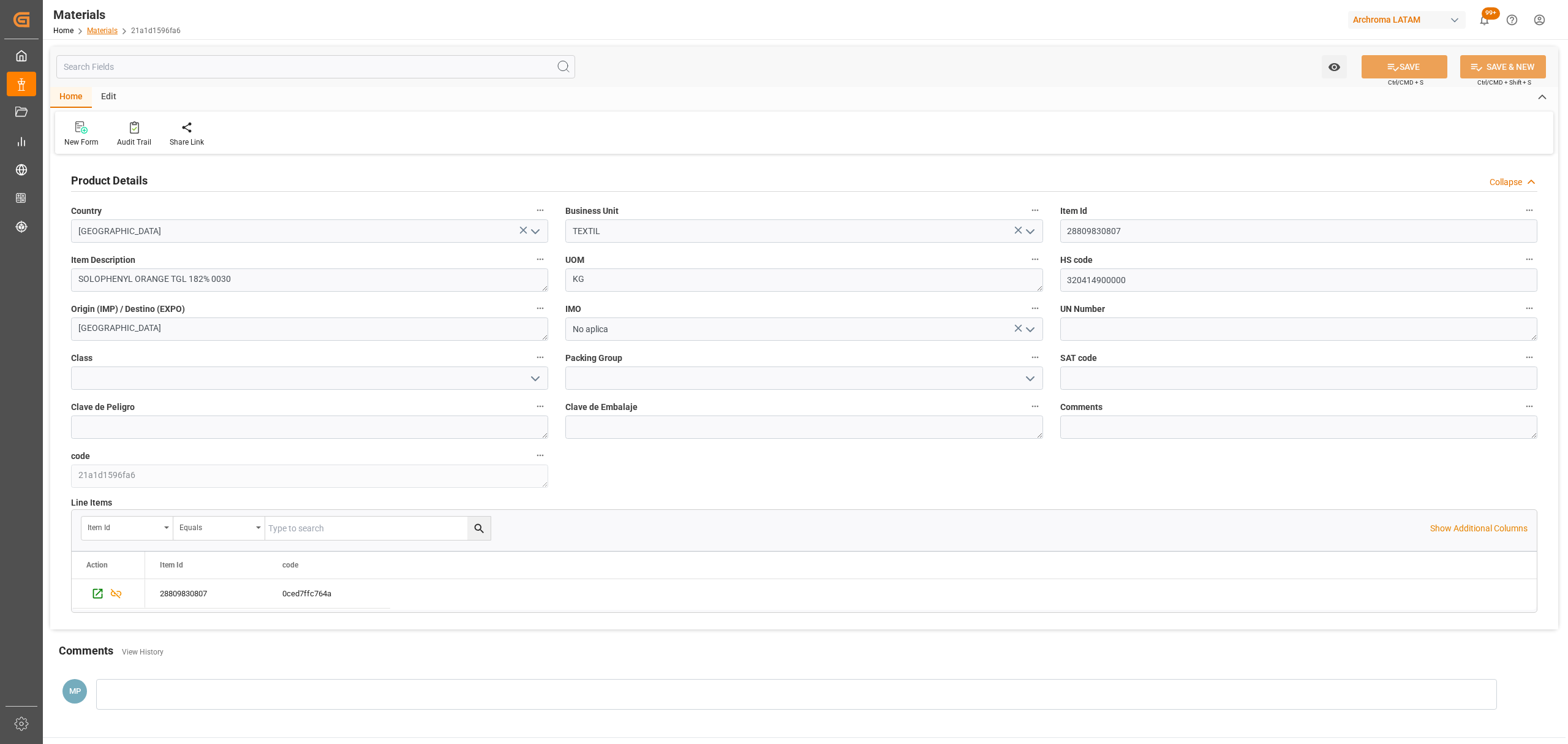
click at [95, 33] on link "Materials" at bounding box center [103, 30] width 31 height 8
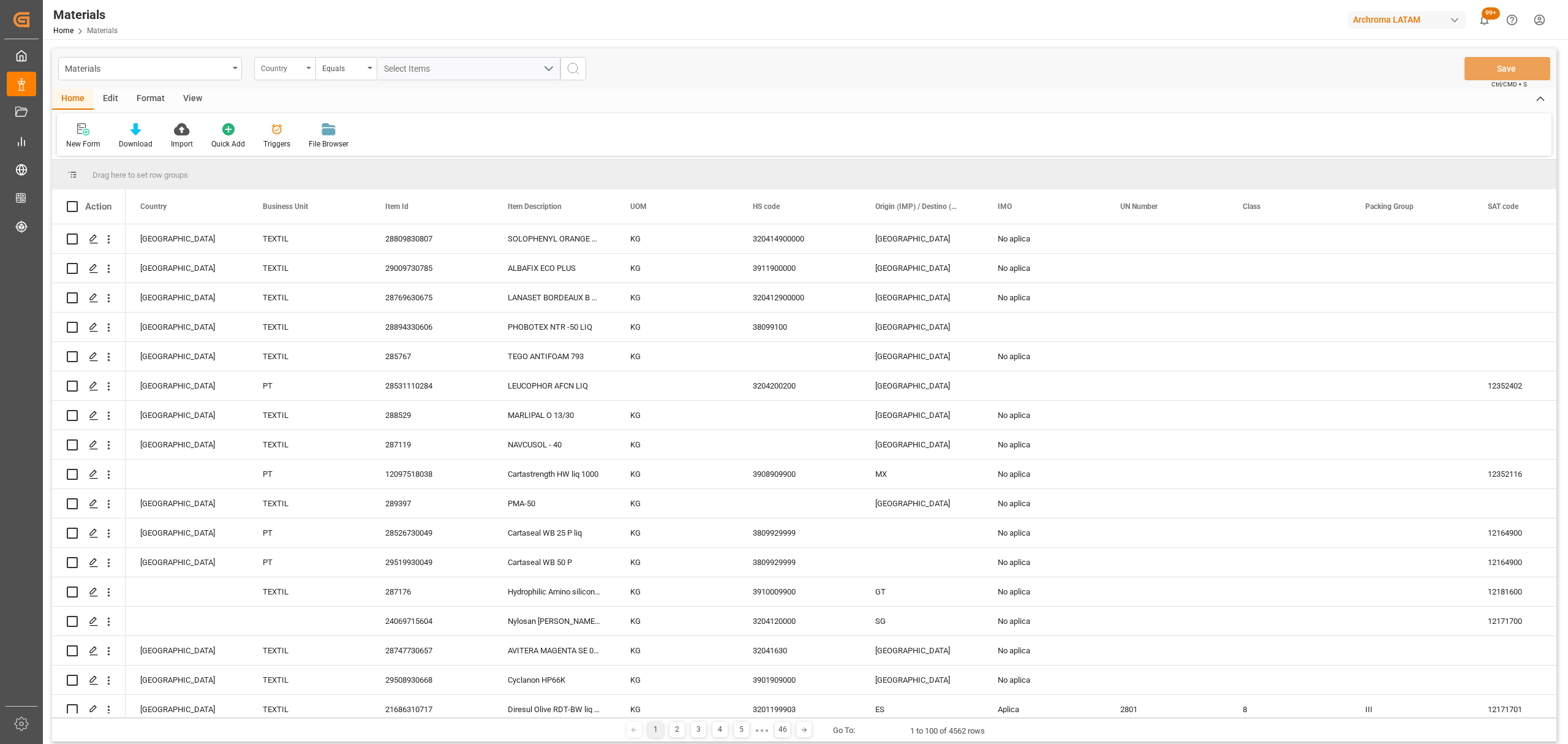
click at [298, 66] on div "Country" at bounding box center [282, 66] width 42 height 14
click at [307, 172] on div "Item Id" at bounding box center [346, 177] width 183 height 25
click at [327, 62] on div "Equals" at bounding box center [343, 66] width 42 height 14
click at [365, 148] on div "Fuzzy search" at bounding box center [407, 150] width 183 height 25
click at [425, 71] on input "text" at bounding box center [469, 69] width 184 height 24
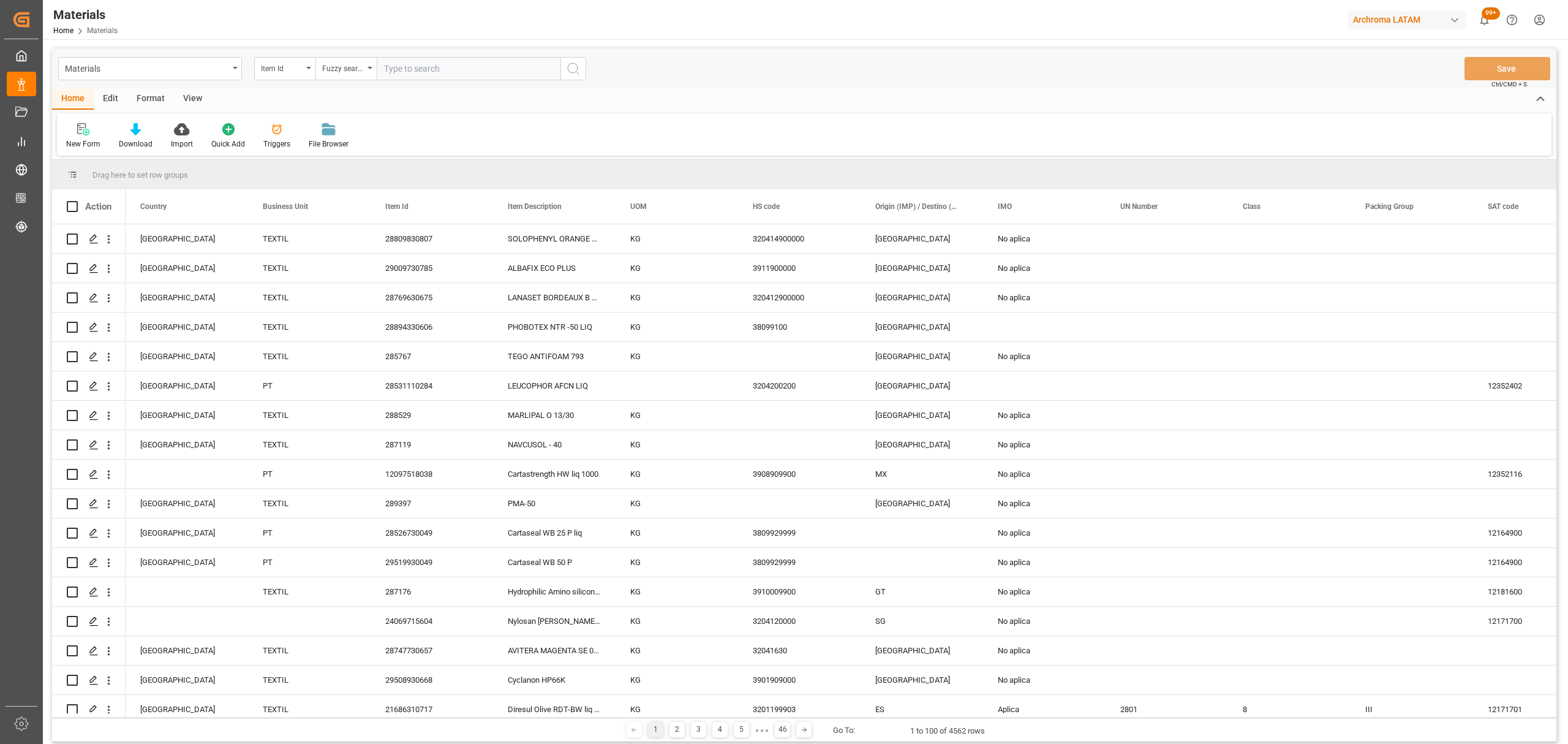
click at [451, 61] on input "text" at bounding box center [469, 69] width 184 height 24
paste input "28810130807"
type input "28810130807"
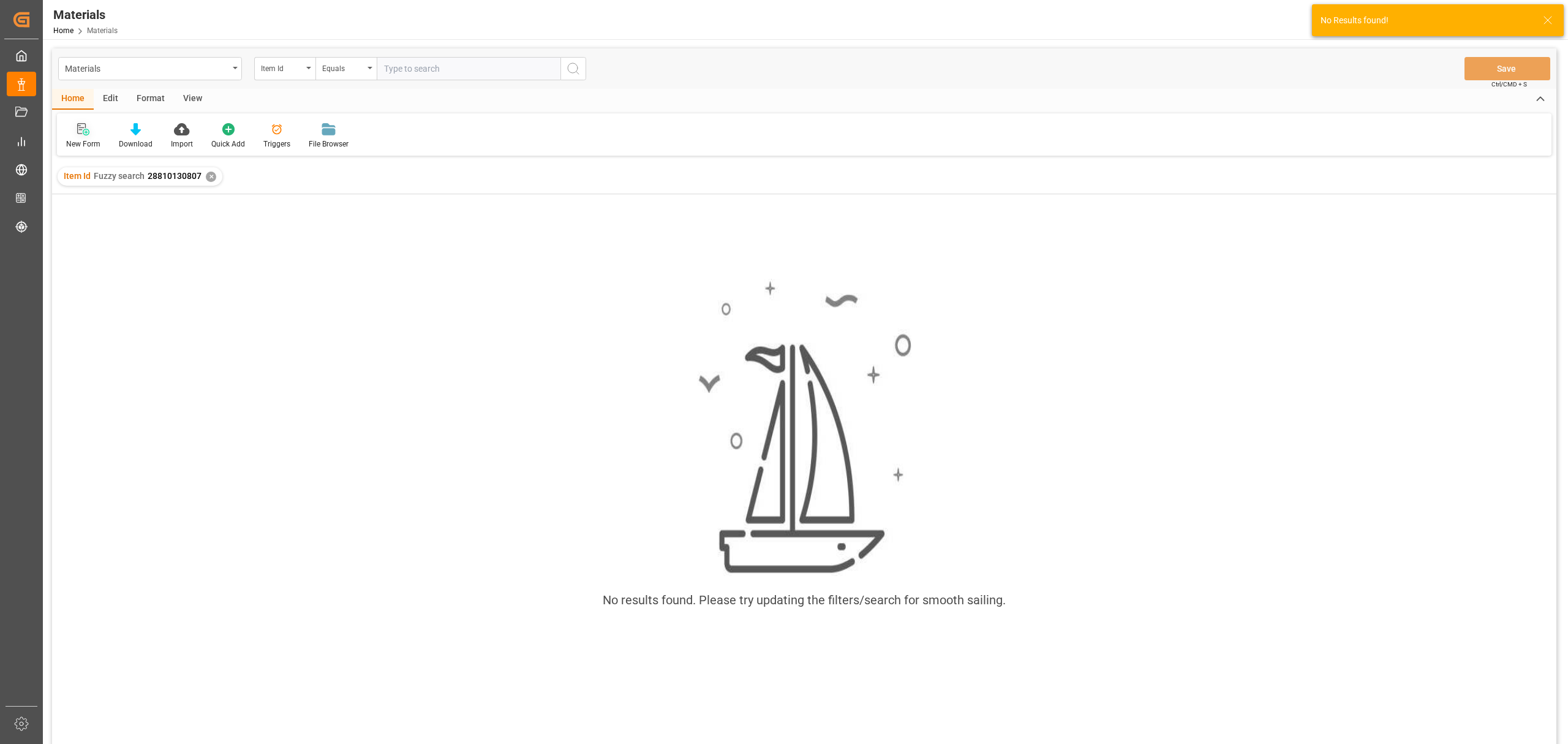
click at [79, 138] on div "New Form" at bounding box center [84, 137] width 53 height 27
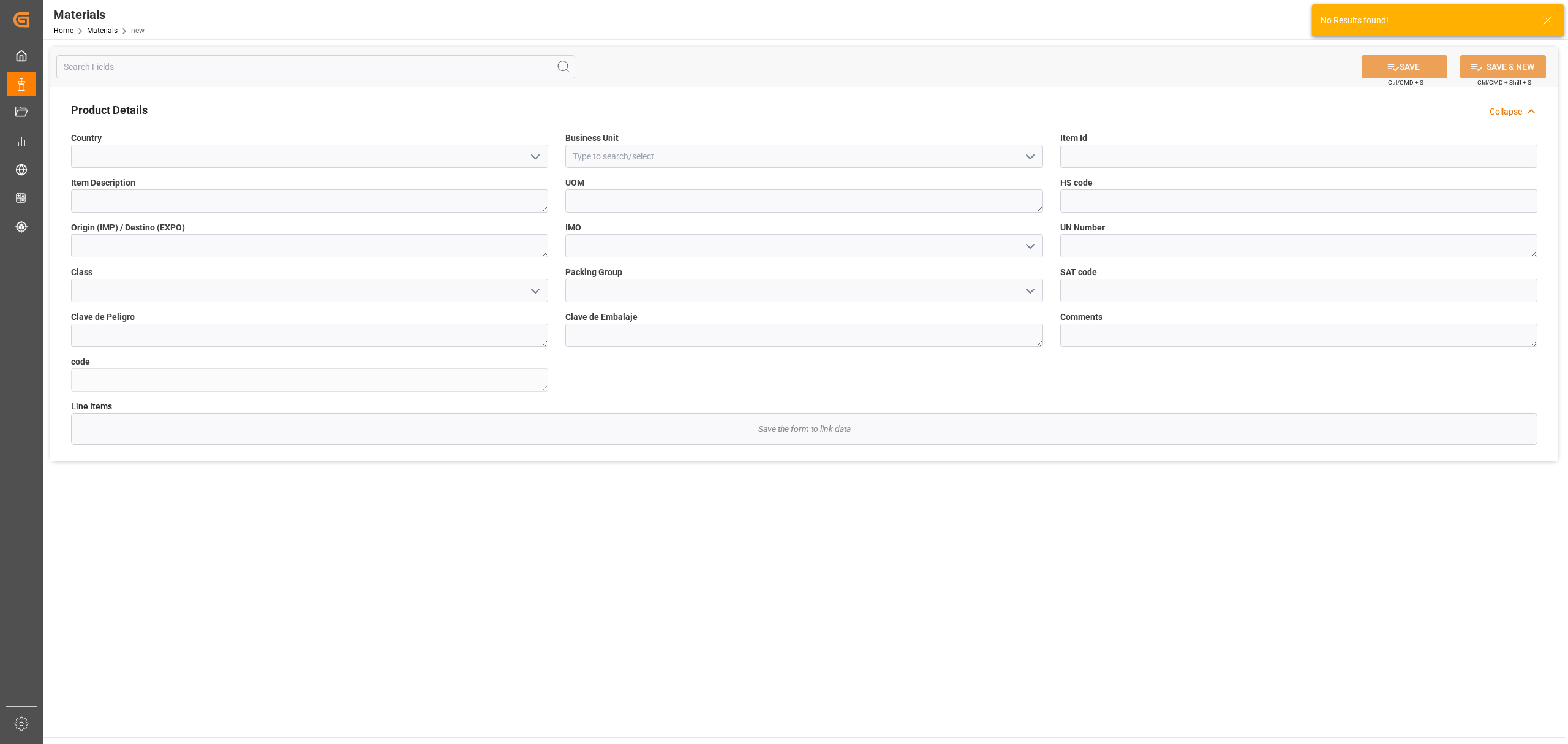
click at [535, 157] on icon "open menu" at bounding box center [535, 157] width 15 height 15
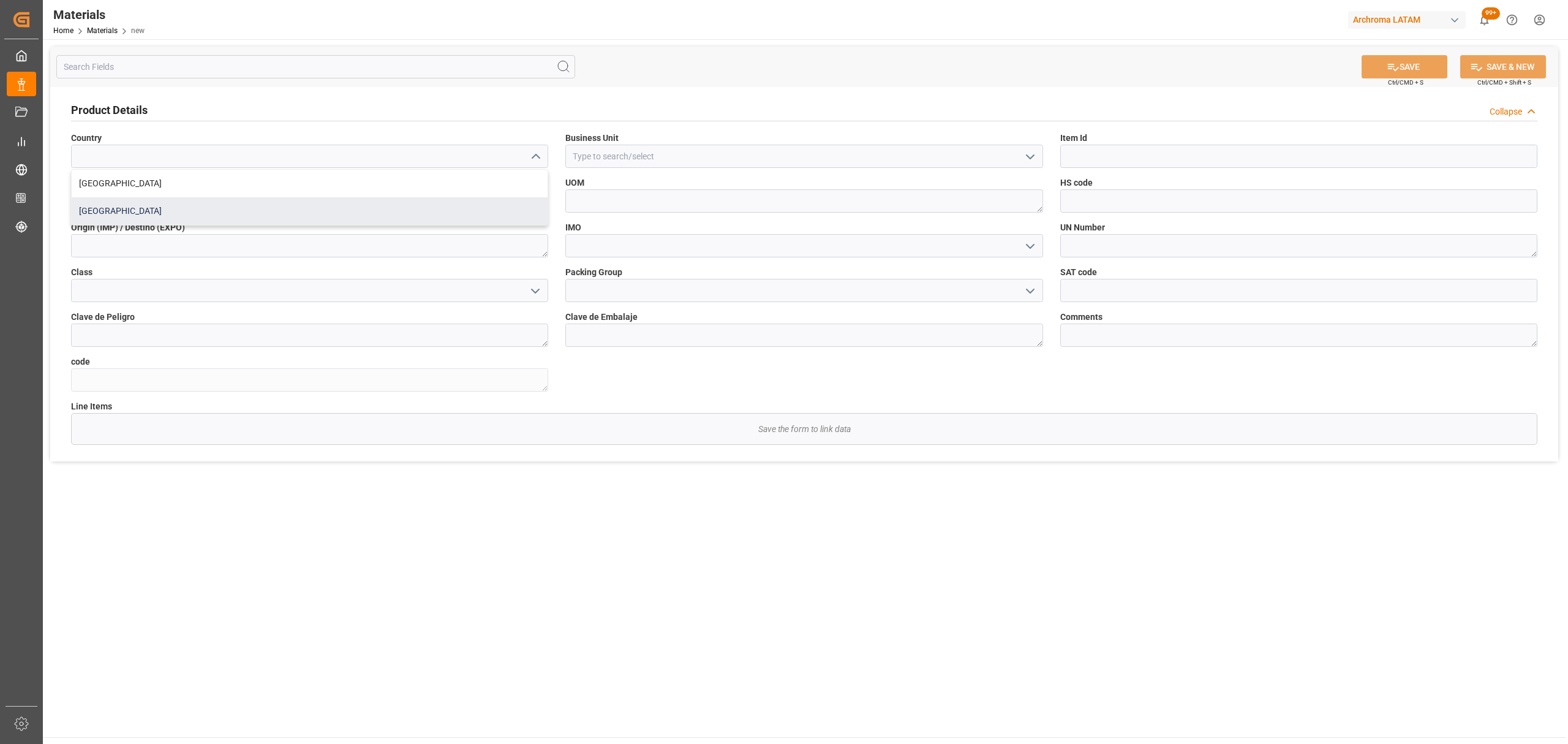
click at [307, 211] on div "Colombia" at bounding box center [309, 211] width 476 height 27
type input "Colombia"
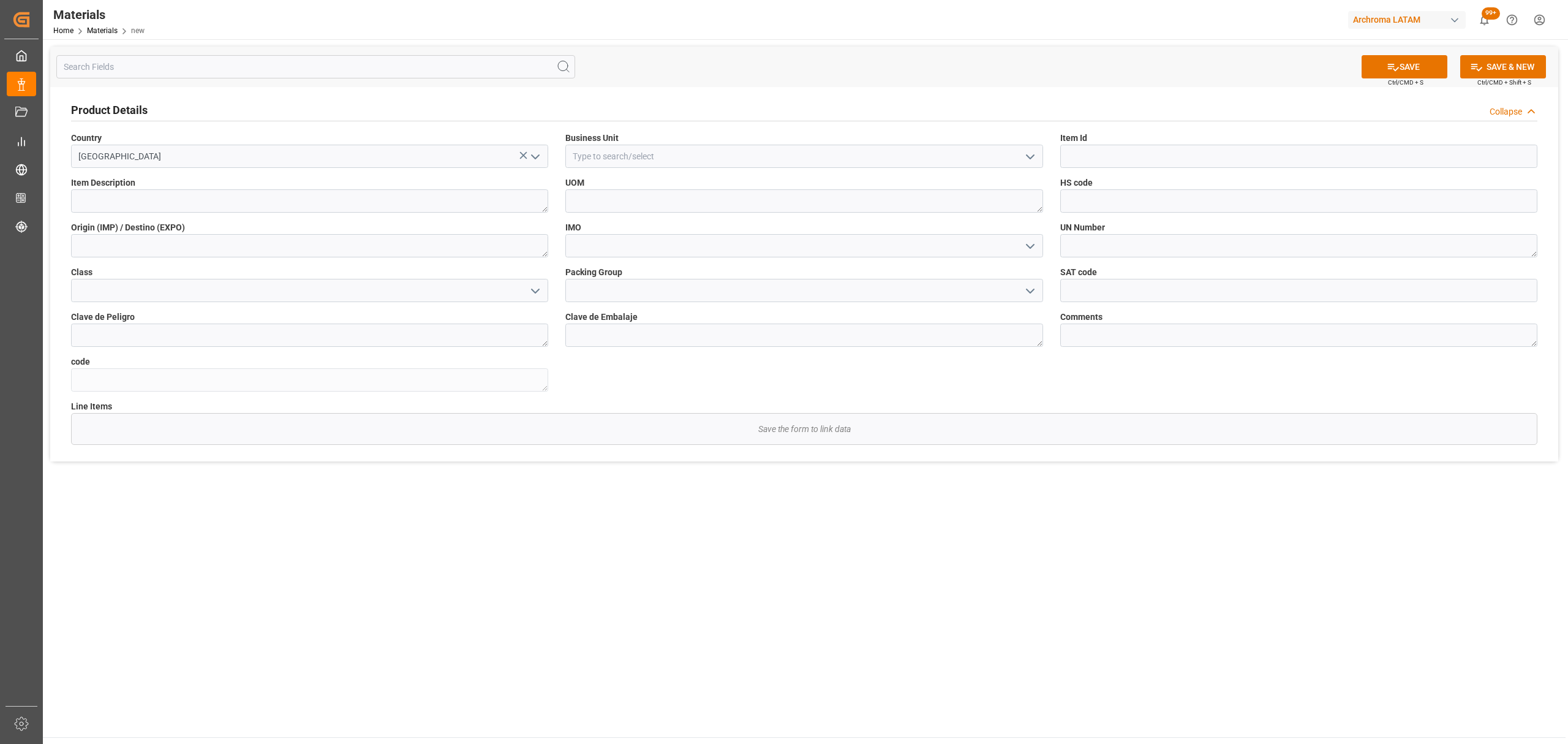
click at [1028, 155] on icon "open menu" at bounding box center [1030, 157] width 15 height 15
click at [693, 187] on div "TEXTIL" at bounding box center [804, 183] width 476 height 27
type input "TEXTIL"
click at [1098, 155] on input at bounding box center [1299, 157] width 477 height 24
paste input "28810130807"
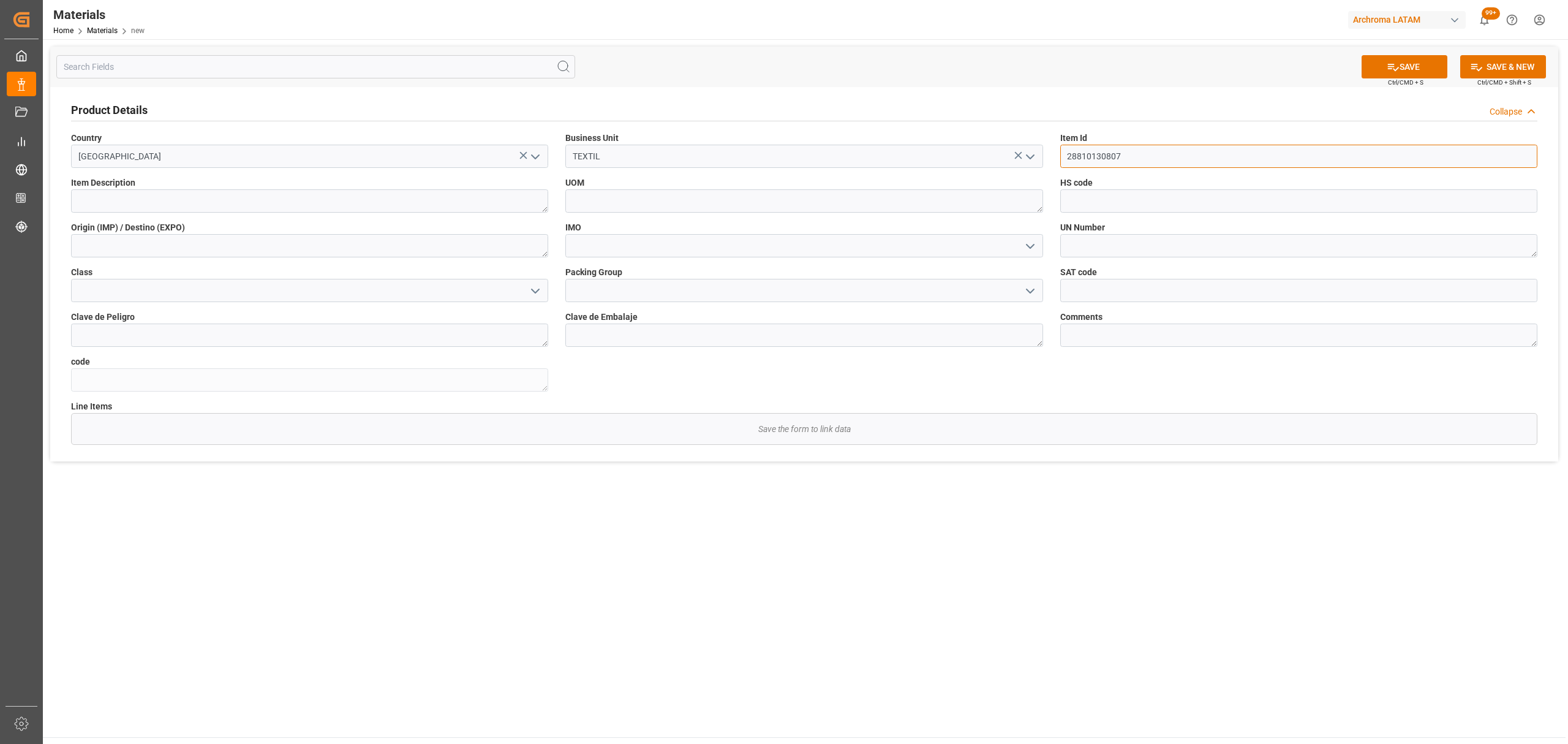
type input "28810130807"
click at [400, 203] on textarea at bounding box center [309, 201] width 477 height 24
click at [197, 198] on textarea at bounding box center [309, 201] width 477 height 24
paste textarea "SOLOPHENYL SCARLET BNLE 200% 0030"
type textarea "SOLOPHENYL SCARLET BNLE 200% 0030"
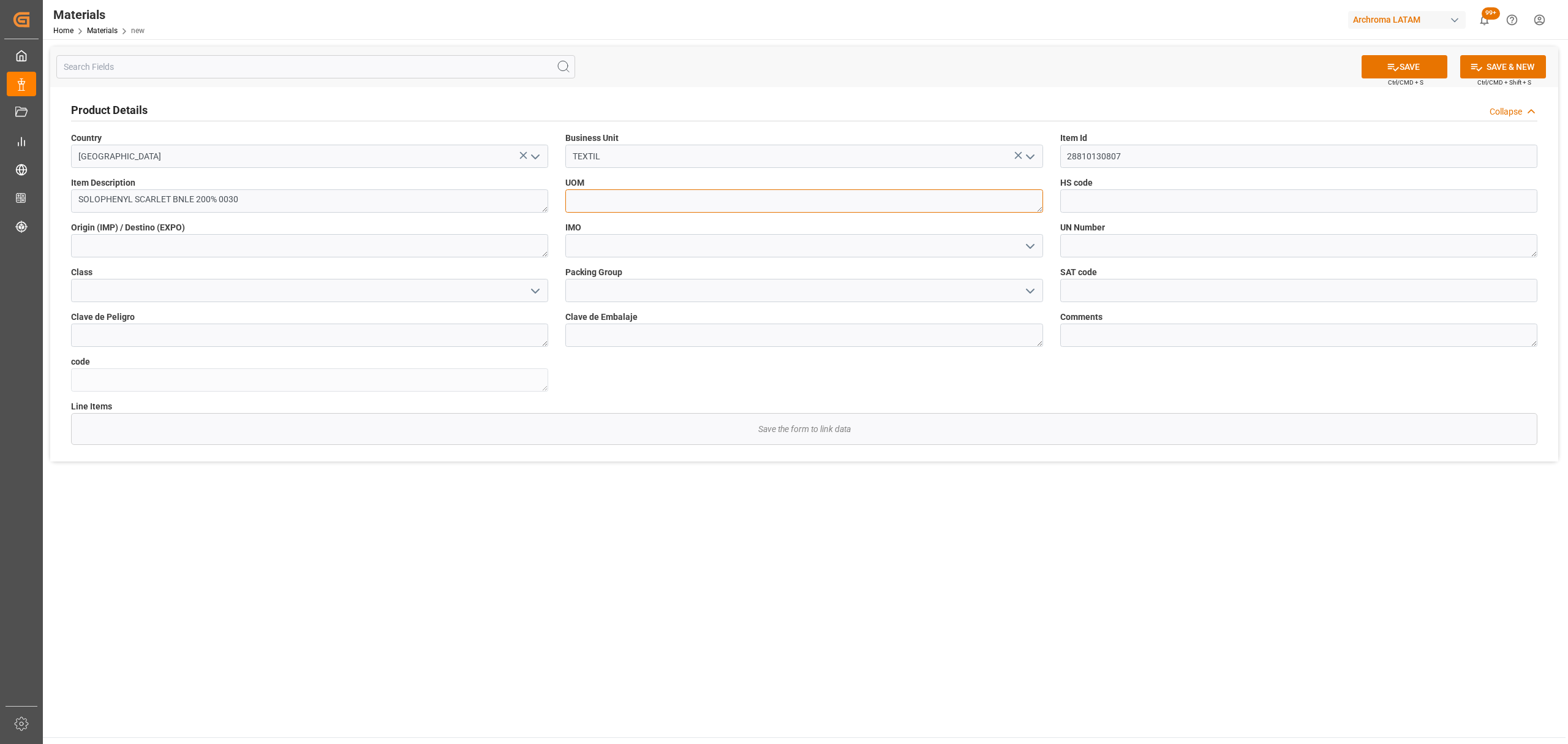
click at [629, 201] on textarea at bounding box center [804, 201] width 477 height 24
type textarea "KG"
drag, startPoint x: 1139, startPoint y: 199, endPoint x: 1161, endPoint y: 209, distance: 24.2
click at [1139, 199] on input at bounding box center [1299, 201] width 477 height 24
click at [1234, 201] on input at bounding box center [1299, 201] width 477 height 24
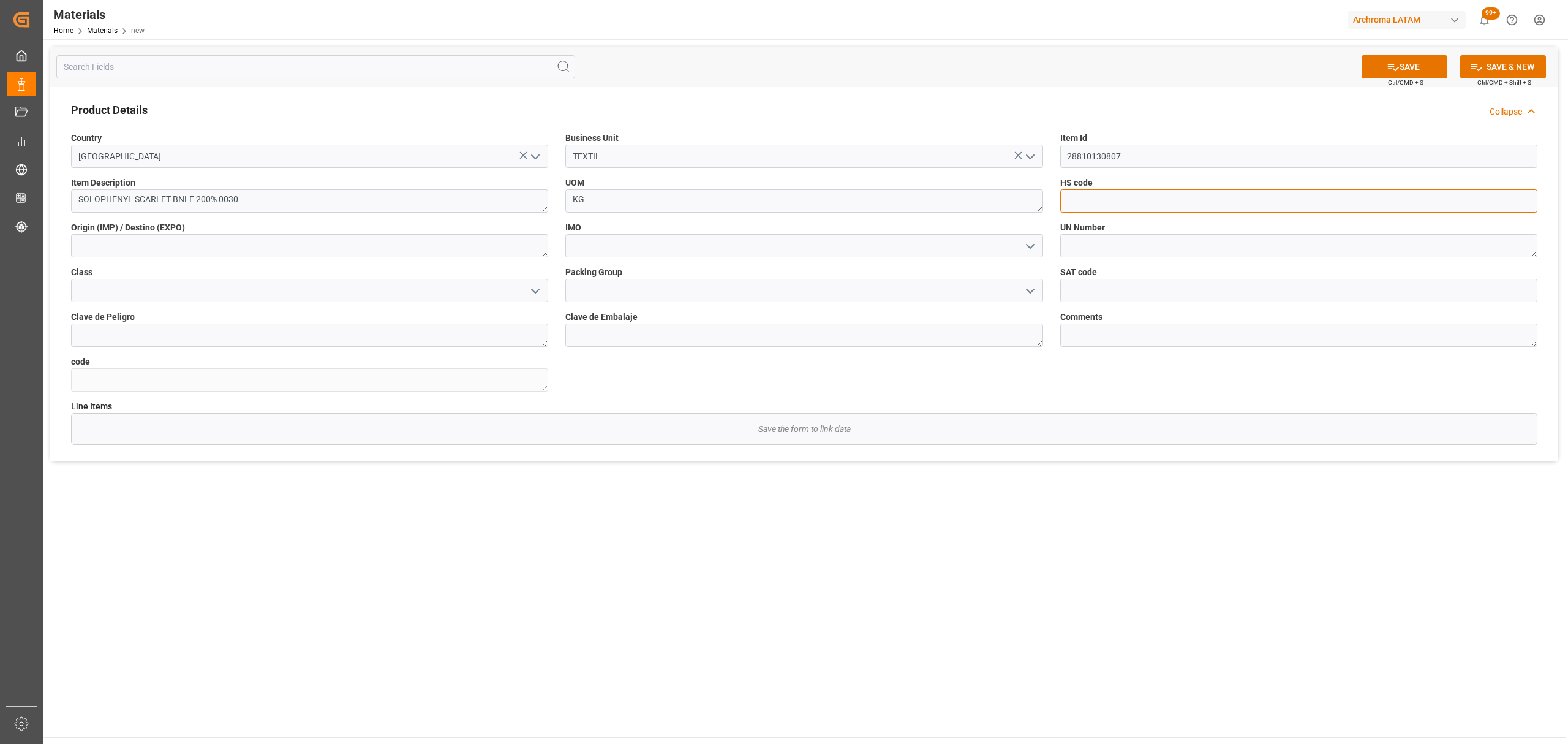
paste input "320414900000"
type input "320414900000"
click at [1026, 247] on icon "open menu" at bounding box center [1030, 247] width 15 height 15
click at [658, 303] on div "No aplica" at bounding box center [804, 301] width 476 height 27
type input "No aplica"
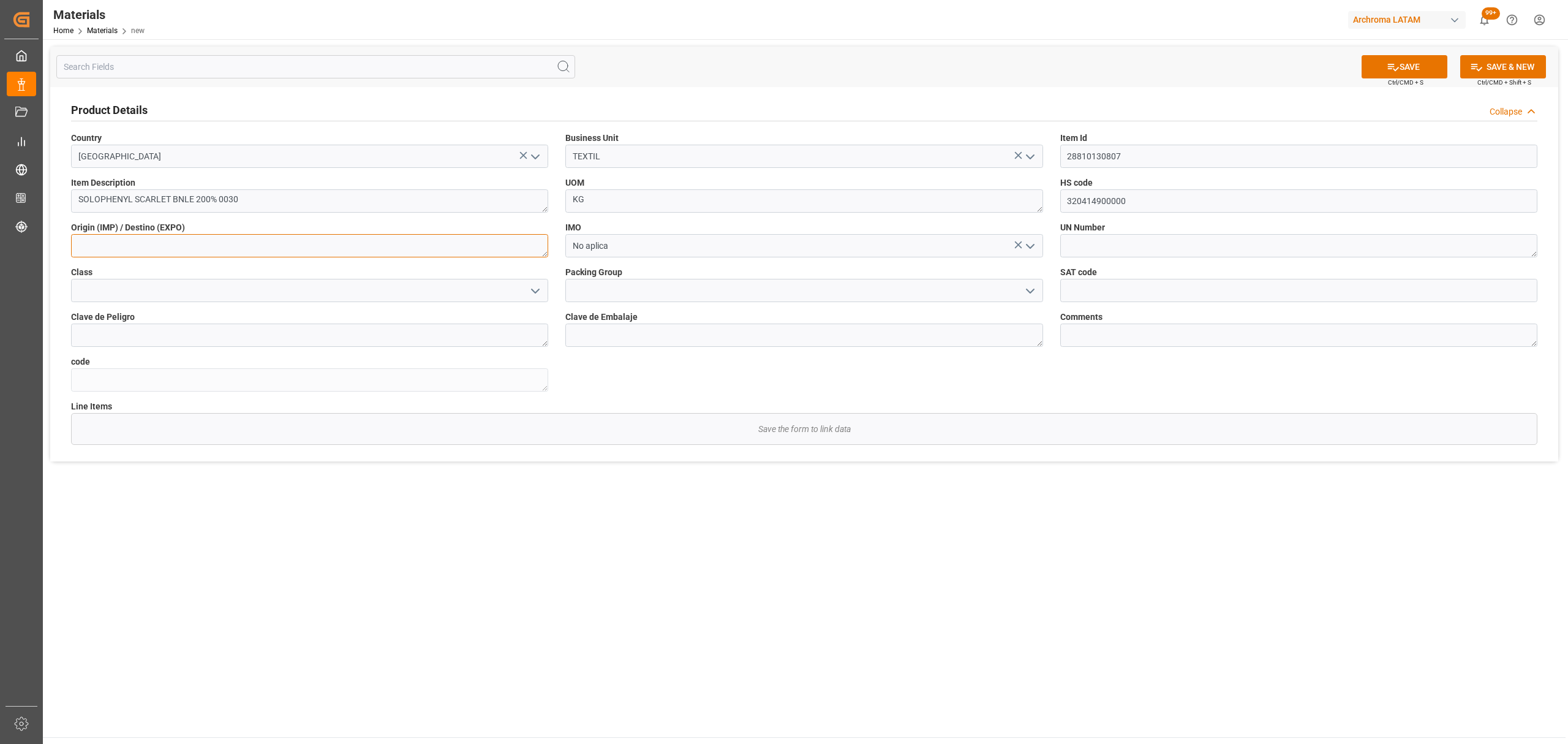
click at [508, 238] on textarea at bounding box center [309, 246] width 477 height 24
type textarea "[GEOGRAPHIC_DATA]"
click at [1398, 62] on button "SAVE" at bounding box center [1404, 67] width 86 height 24
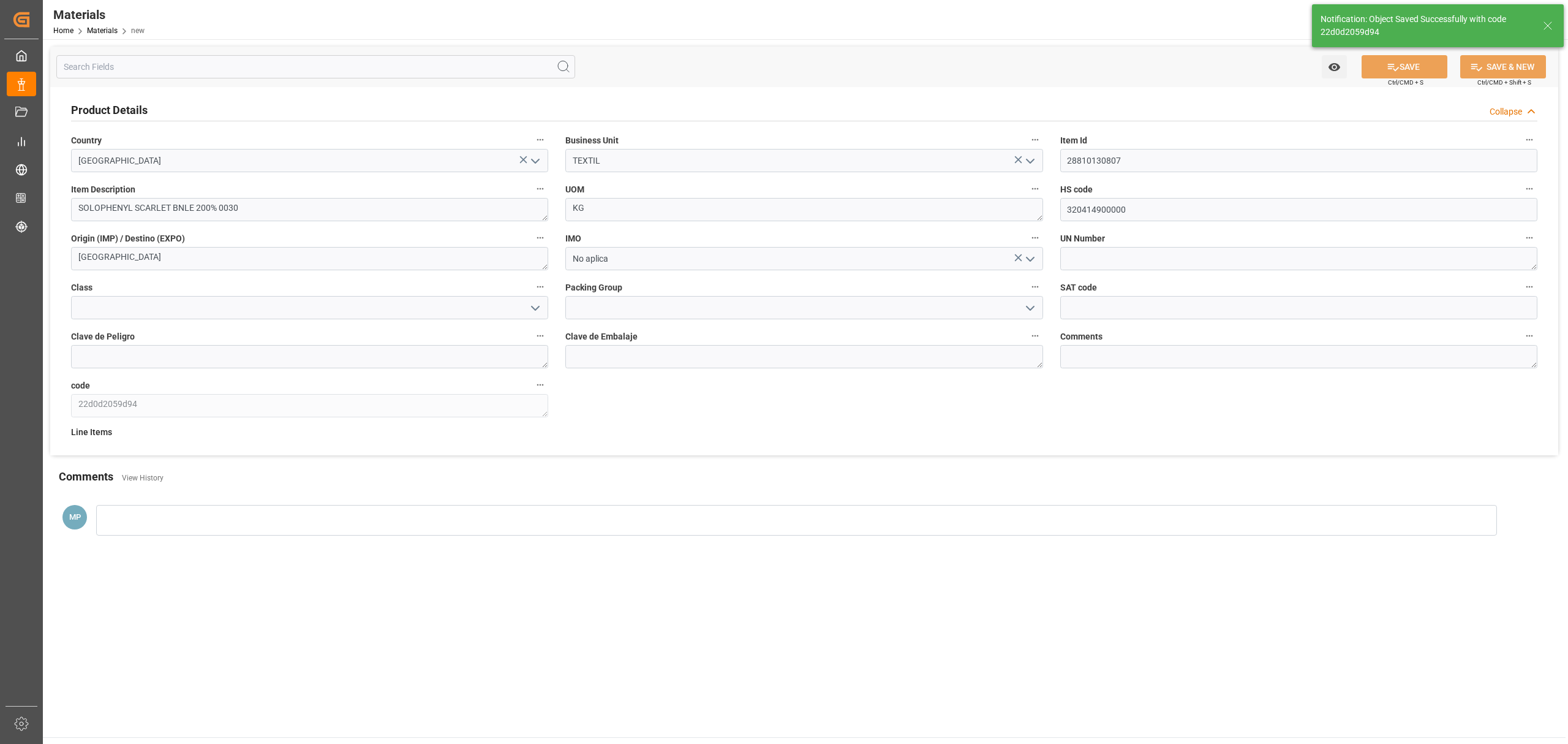
type textarea "22d0d2059d94"
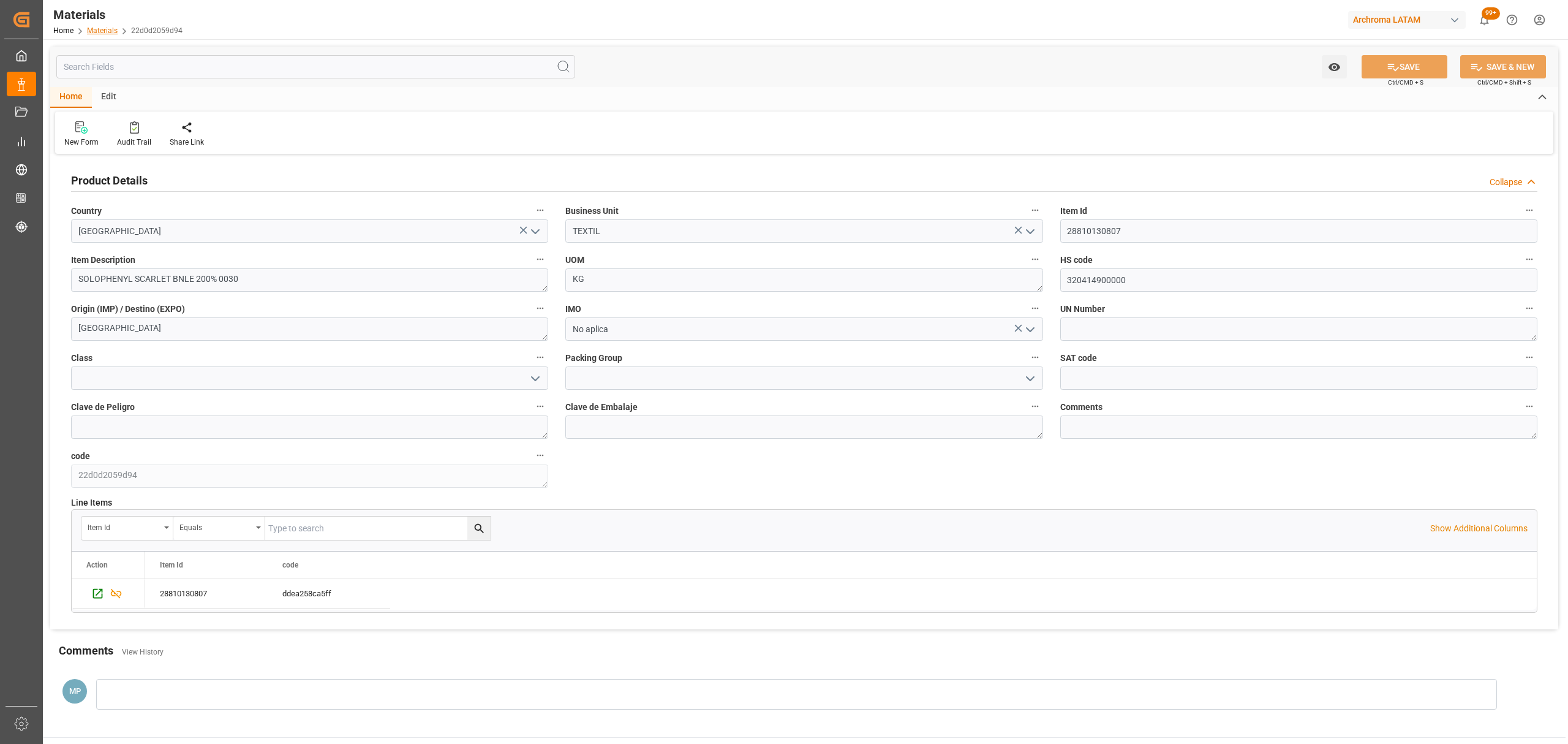
click at [106, 27] on link "Materials" at bounding box center [103, 30] width 31 height 8
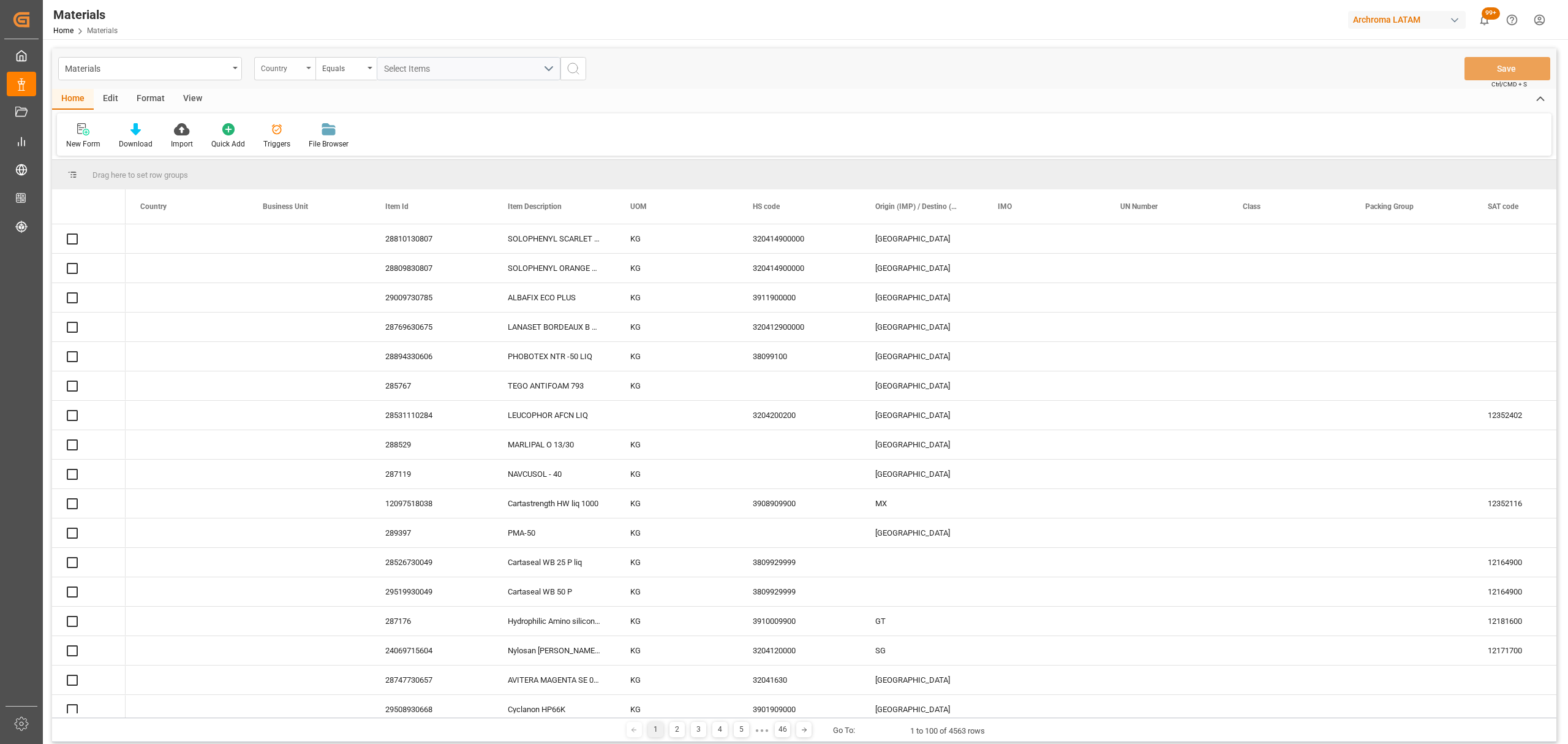
click at [293, 72] on div "Country" at bounding box center [282, 66] width 42 height 14
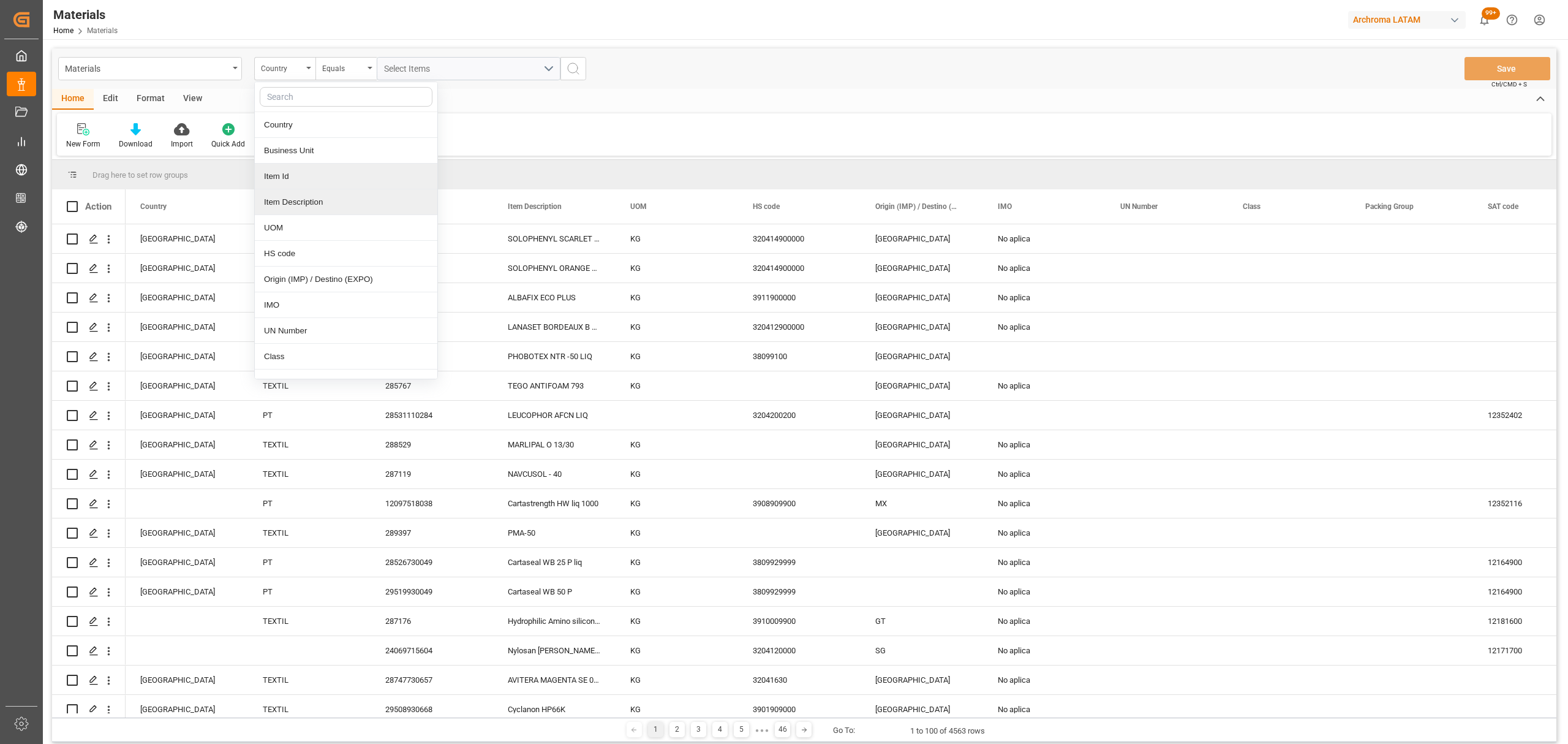
click at [301, 177] on div "Item Id" at bounding box center [346, 177] width 183 height 25
click at [390, 59] on input "text" at bounding box center [469, 69] width 184 height 24
type input "28755130765"
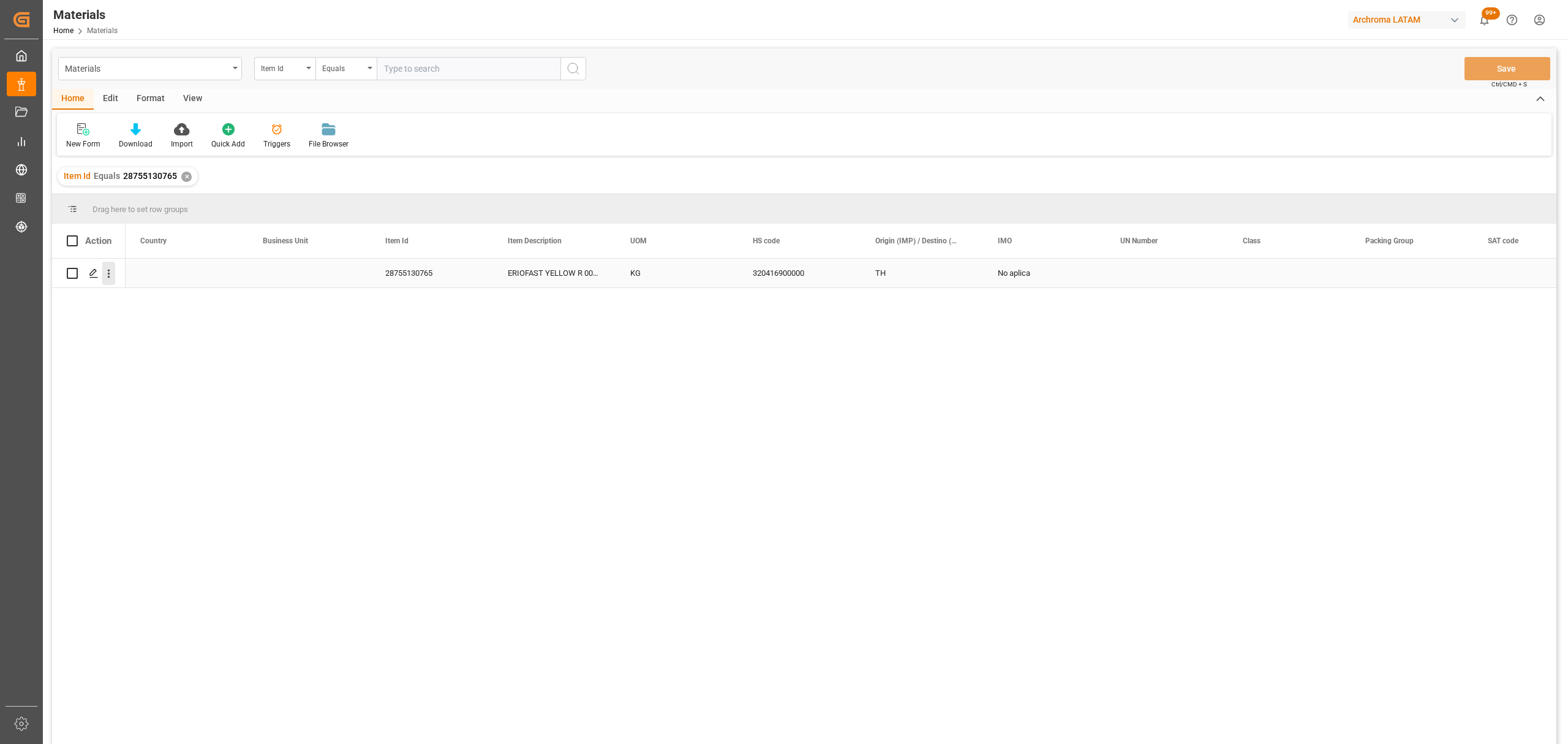
click at [106, 279] on icon "open menu" at bounding box center [108, 274] width 13 height 13
click at [95, 277] on icon "Press SPACE to select this row." at bounding box center [94, 273] width 10 height 10
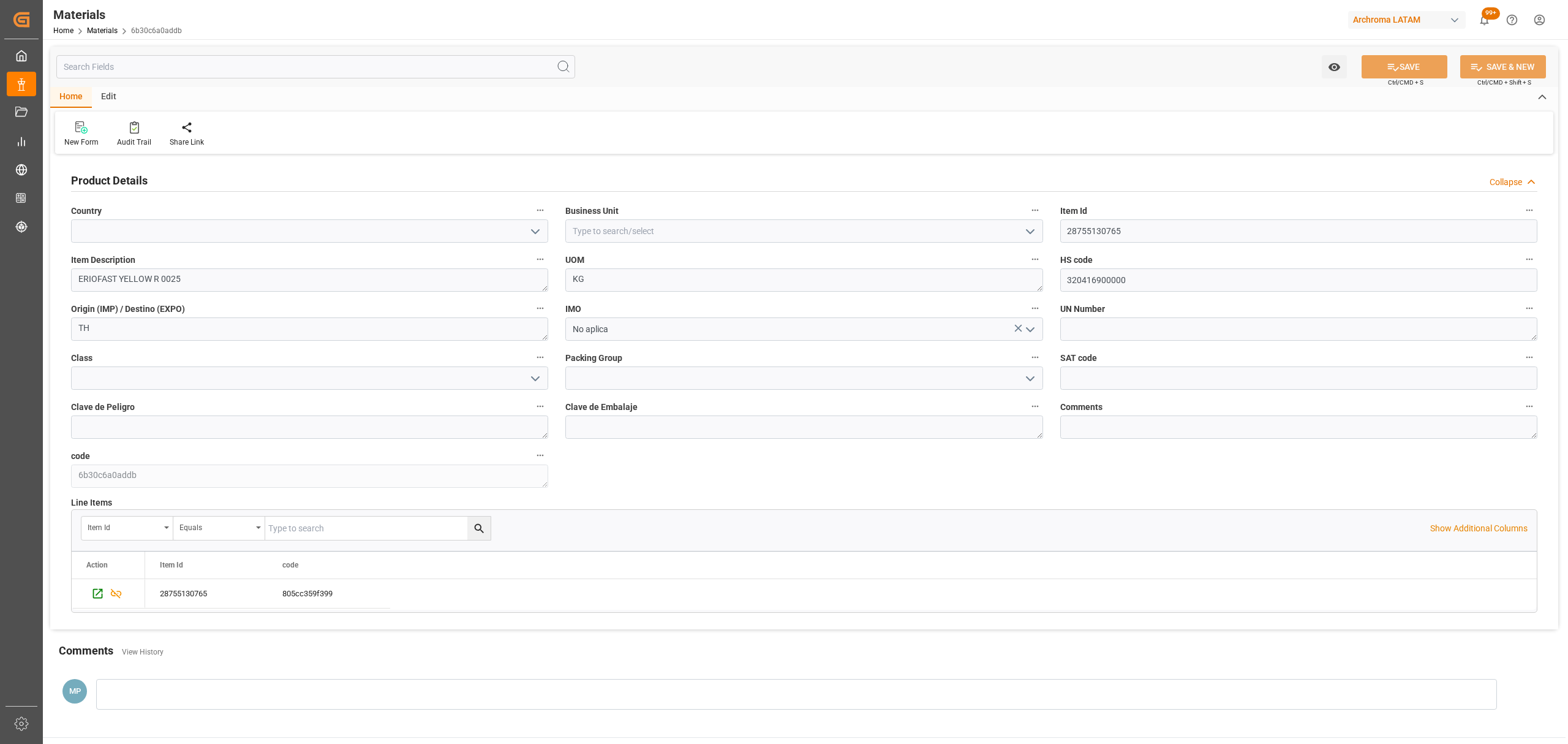
click at [531, 226] on icon "open menu" at bounding box center [535, 231] width 15 height 15
click at [360, 277] on div "Colombia" at bounding box center [309, 286] width 476 height 27
type input "Colombia"
click at [1025, 229] on icon "open menu" at bounding box center [1030, 231] width 15 height 15
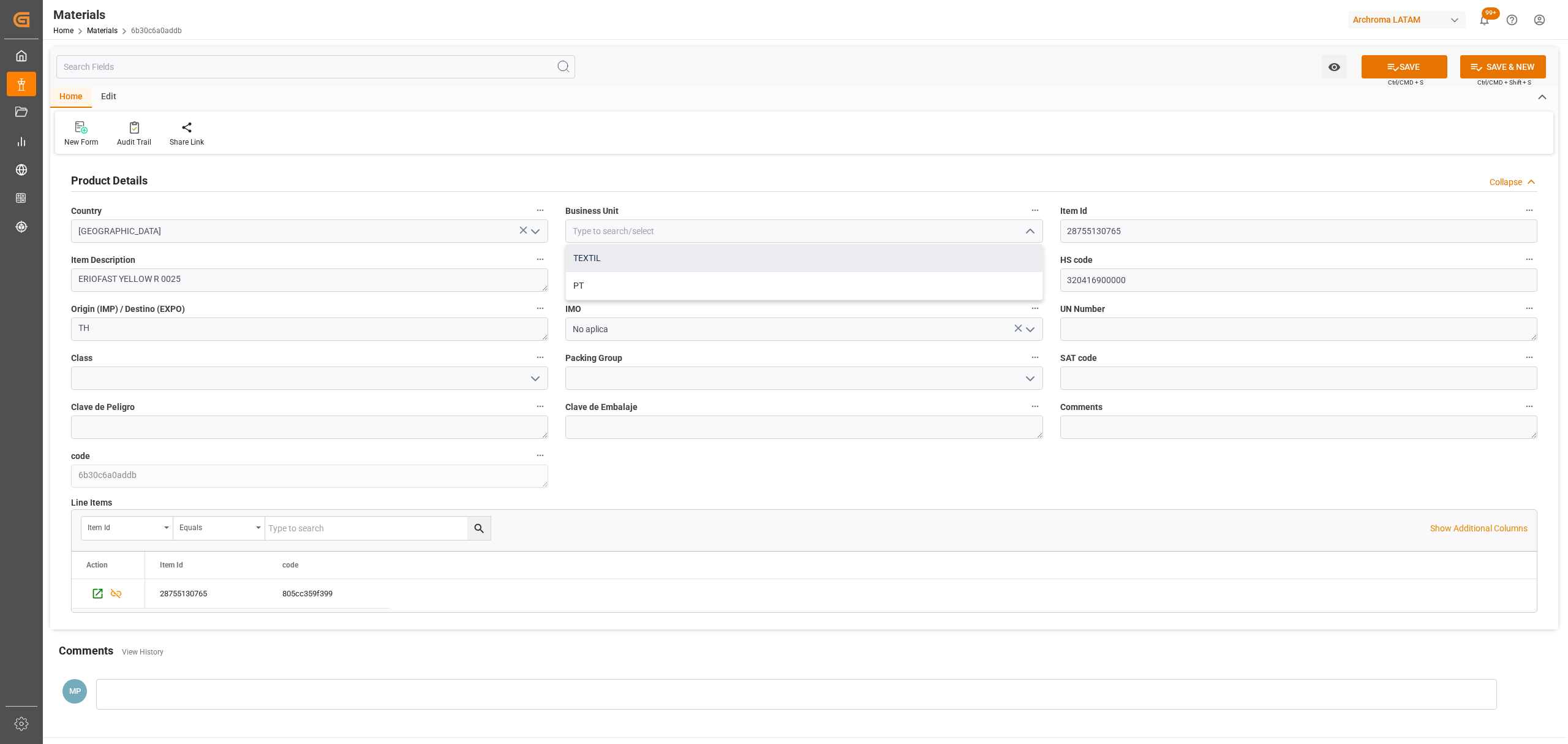
click at [680, 260] on div "TEXTIL" at bounding box center [804, 259] width 476 height 27
type input "TEXTIL"
click at [1391, 65] on icon at bounding box center [1393, 67] width 13 height 13
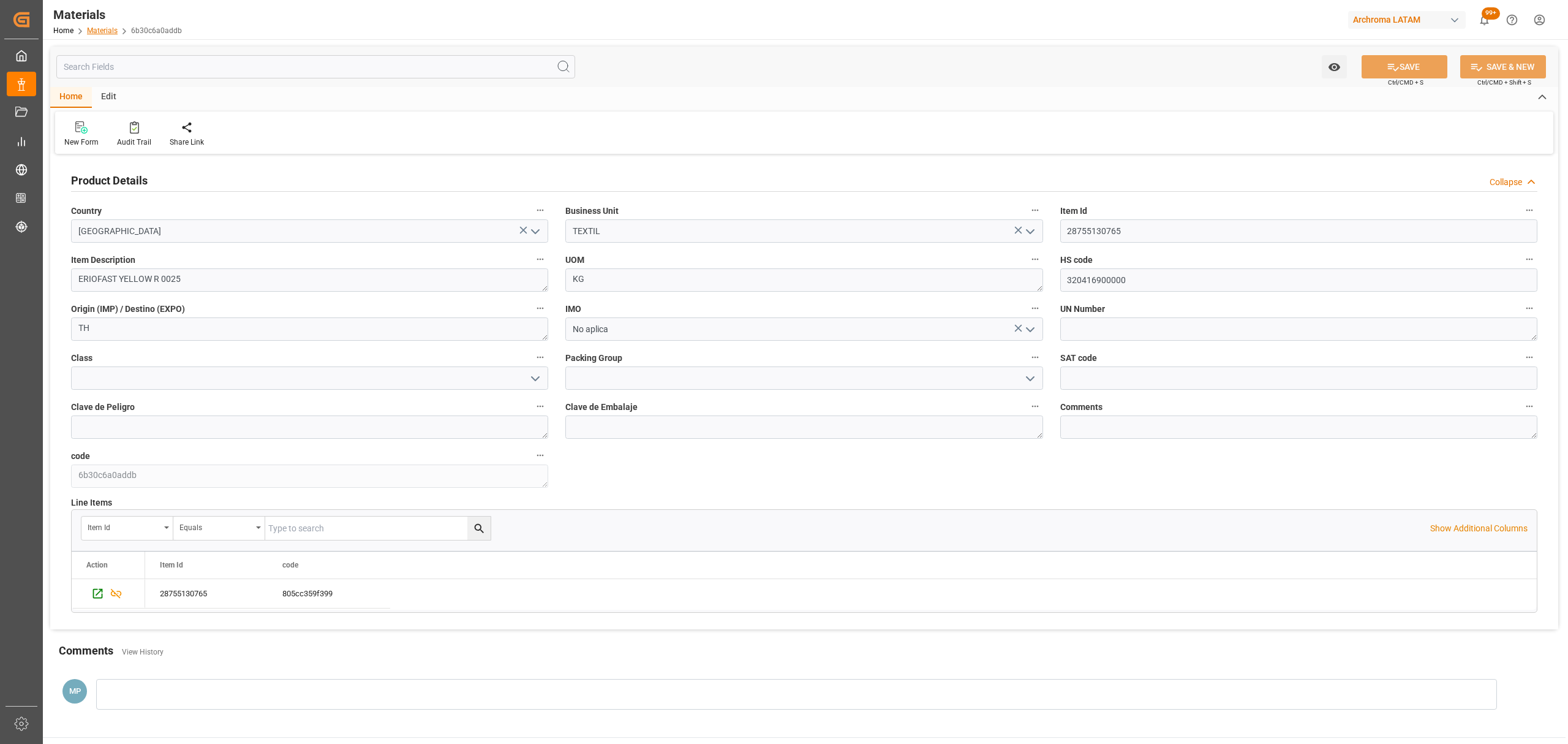
click at [101, 30] on link "Materials" at bounding box center [103, 30] width 31 height 8
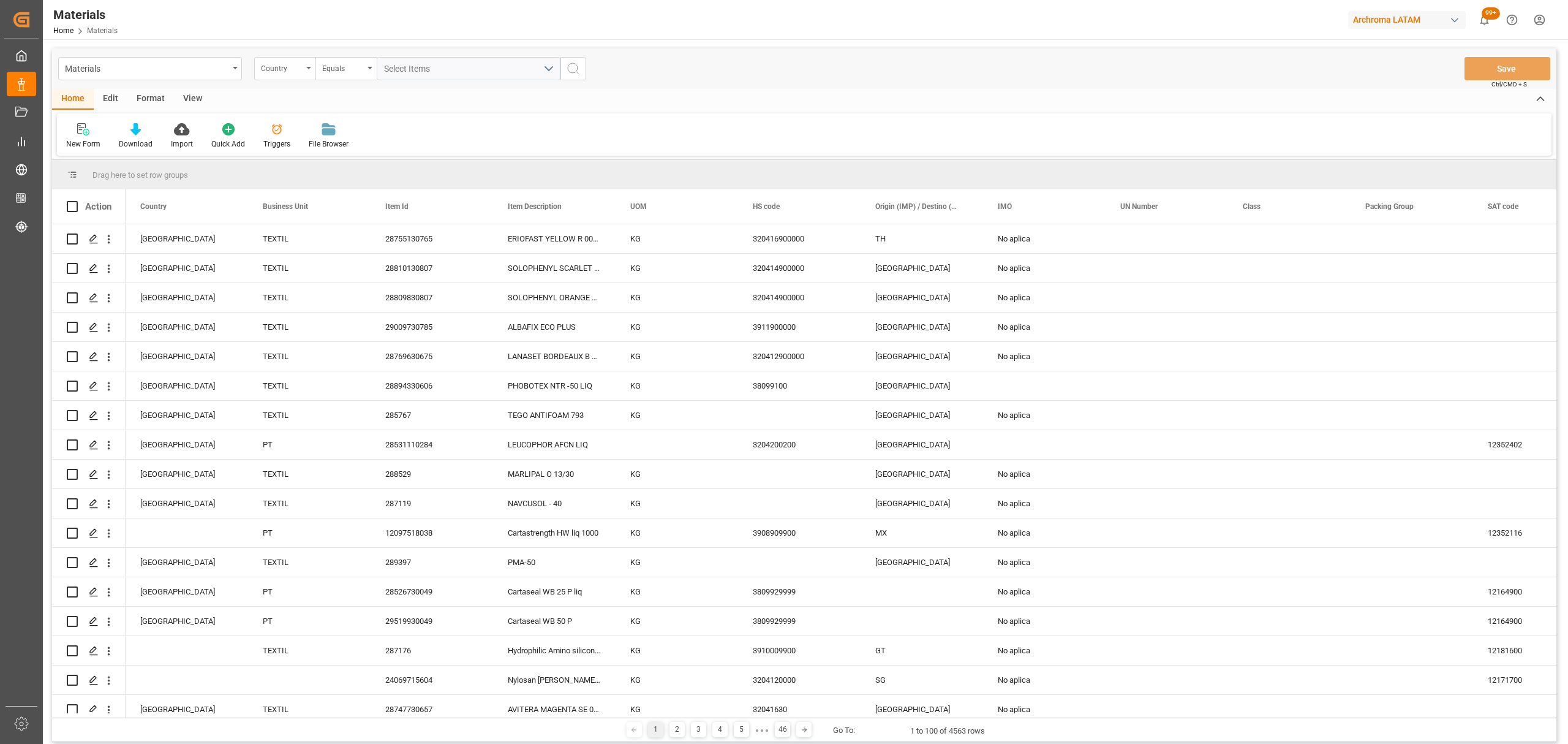
click at [268, 71] on div "Country" at bounding box center [282, 66] width 42 height 14
click at [291, 181] on div "Item Id" at bounding box center [346, 177] width 183 height 25
click at [335, 69] on div "Equals" at bounding box center [343, 66] width 42 height 14
drag, startPoint x: 371, startPoint y: 148, endPoint x: 407, endPoint y: 112, distance: 50.9
click at [372, 148] on div "Fuzzy search" at bounding box center [407, 150] width 183 height 25
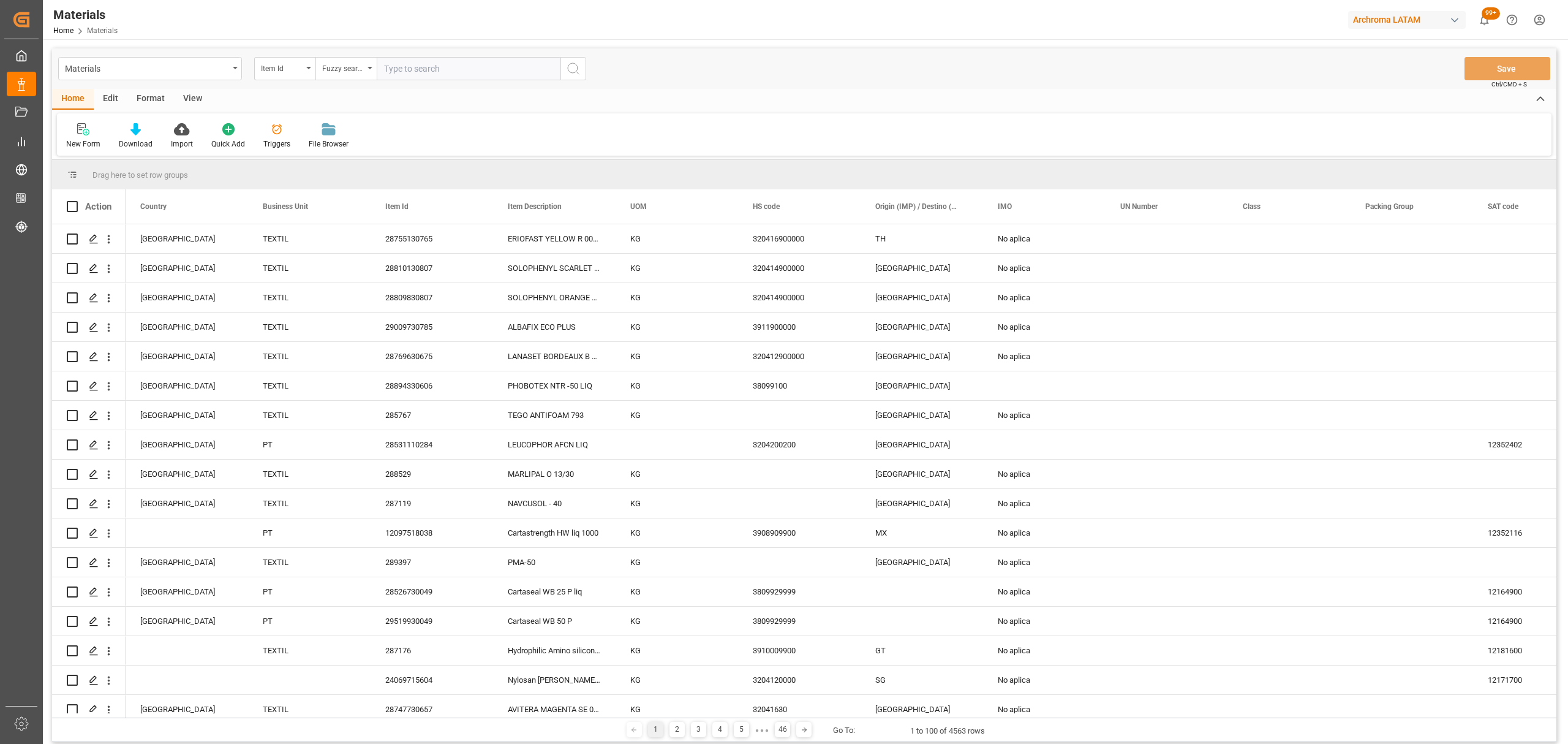
click at [452, 66] on input "text" at bounding box center [469, 69] width 184 height 24
paste input "28753730765"
type input "28753730765"
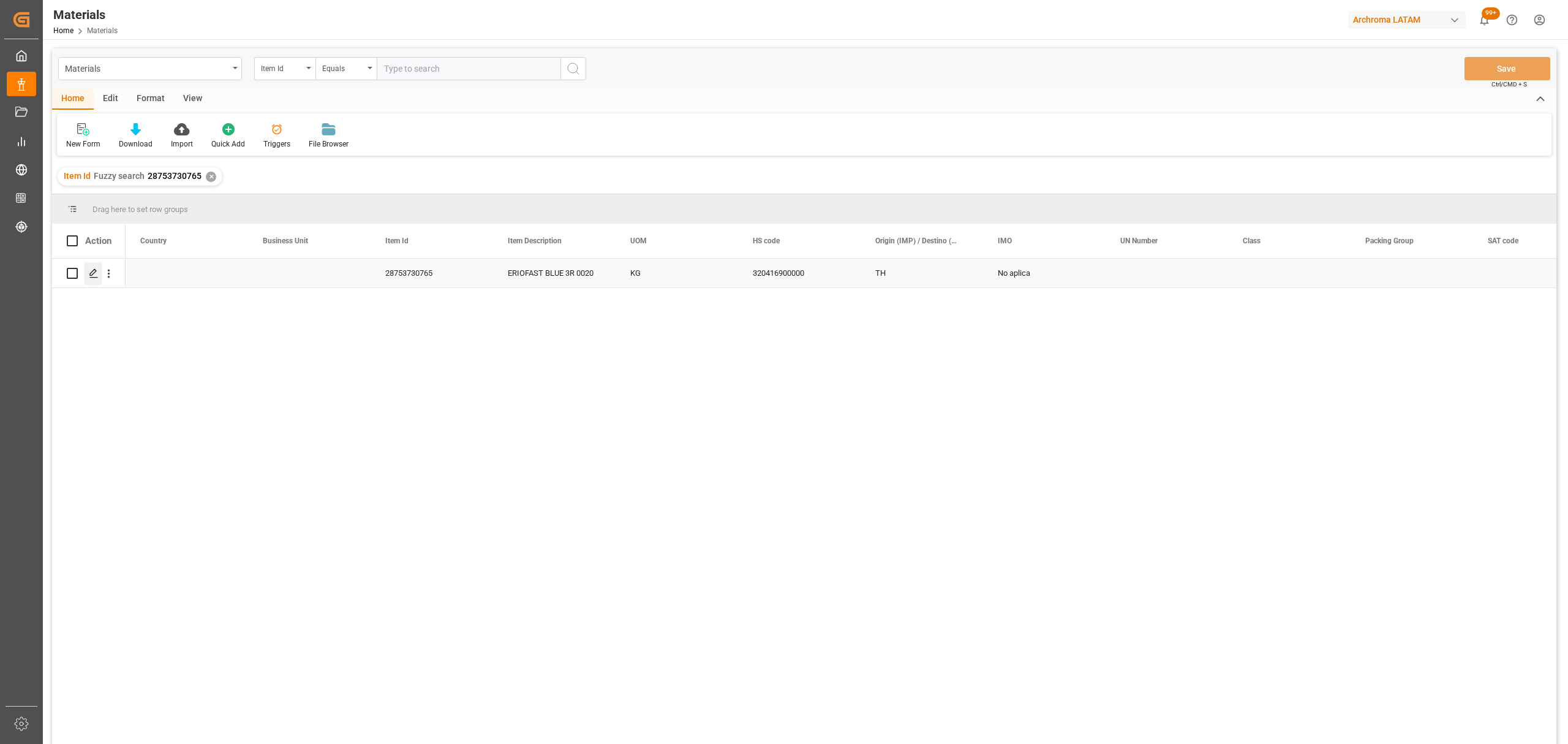
click at [92, 275] on polygon "Press SPACE to select this row." at bounding box center [93, 272] width 6 height 6
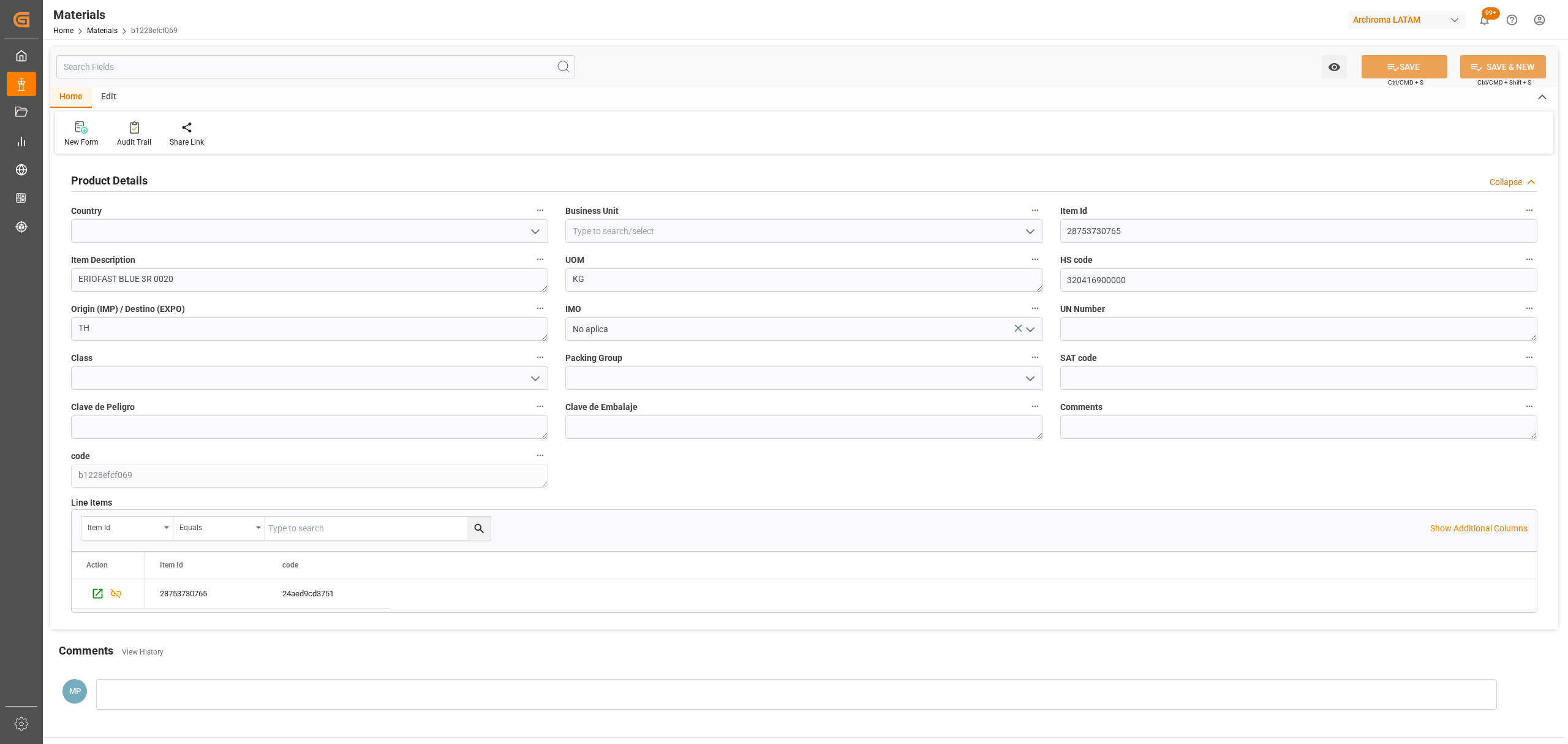
click at [535, 228] on icon "open menu" at bounding box center [535, 231] width 15 height 15
click at [337, 273] on div "Colombia" at bounding box center [309, 286] width 476 height 27
type input "Colombia"
click at [1030, 231] on icon "open menu" at bounding box center [1030, 231] width 15 height 15
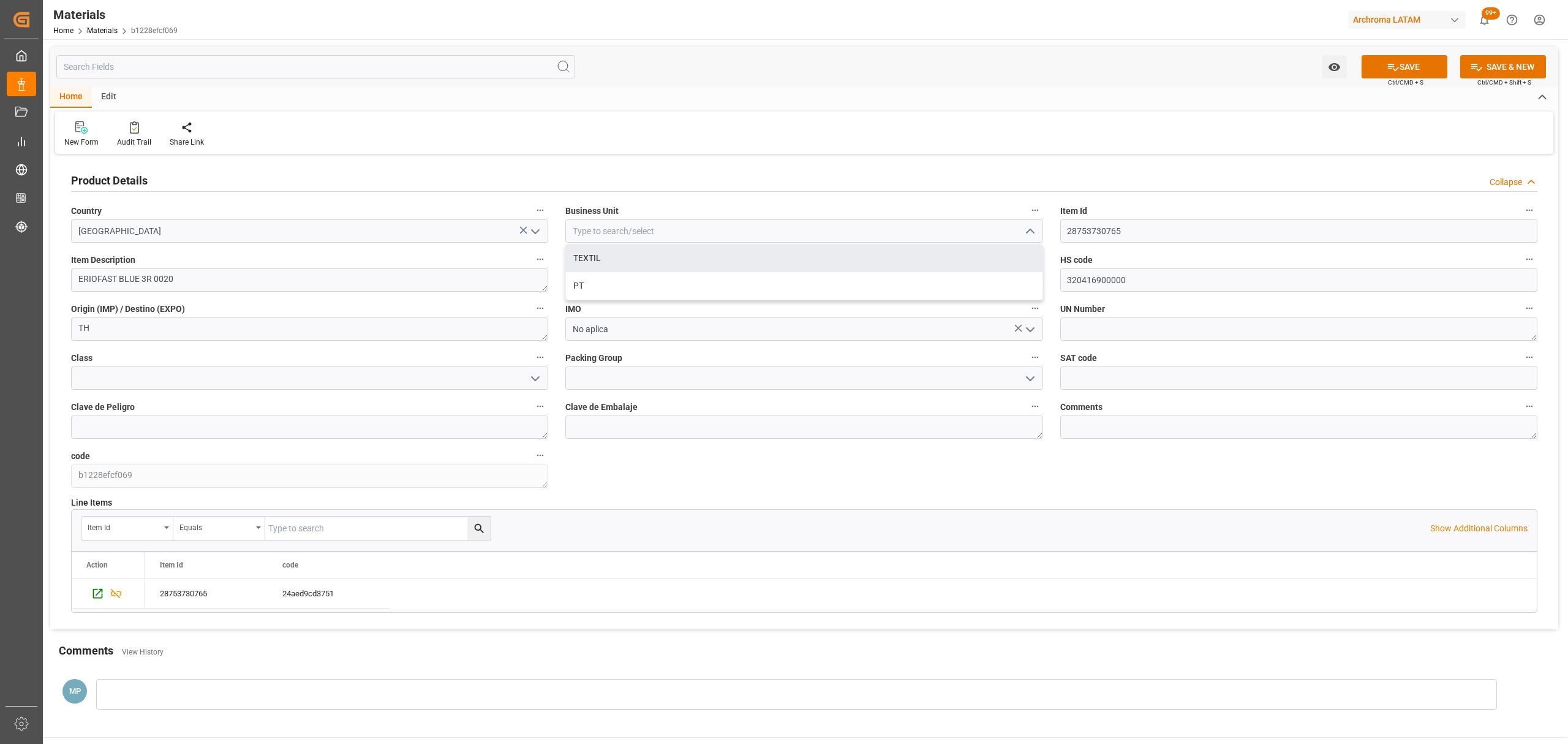
click at [728, 260] on div "TEXTIL" at bounding box center [804, 259] width 476 height 27
type input "TEXTIL"
click at [1383, 65] on button "SAVE" at bounding box center [1404, 67] width 86 height 24
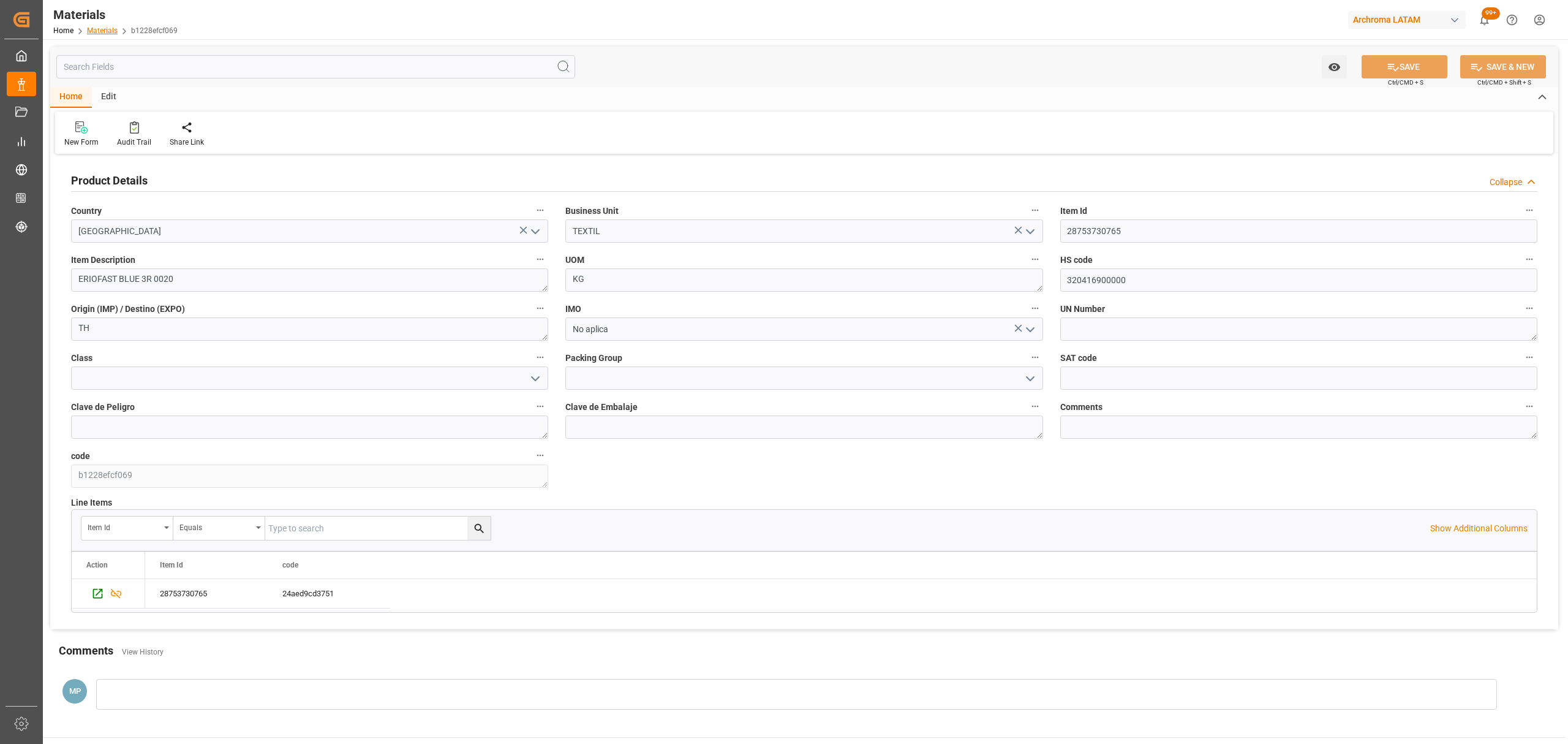
click at [100, 27] on link "Materials" at bounding box center [103, 30] width 31 height 8
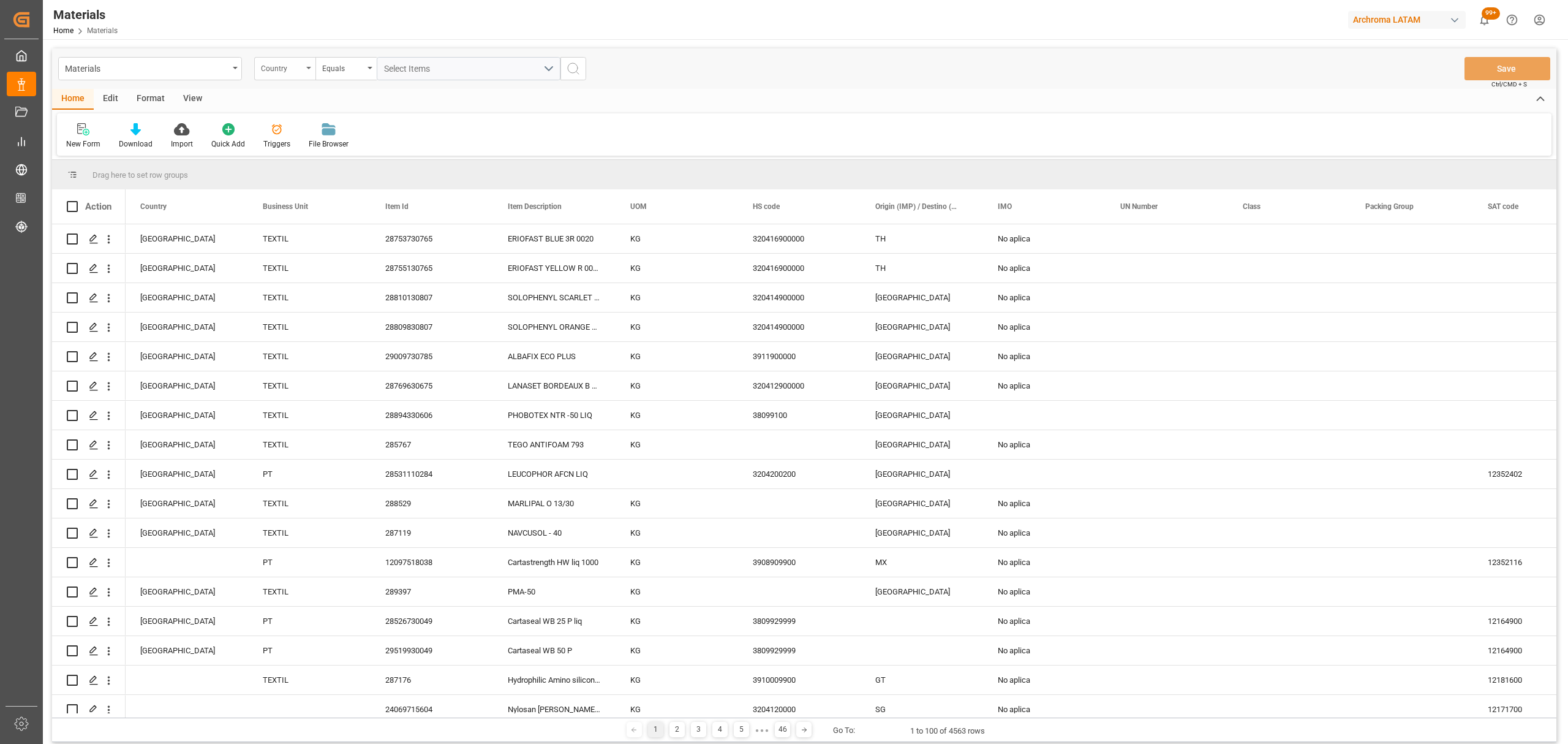
click at [284, 69] on div "Country" at bounding box center [282, 66] width 42 height 14
drag, startPoint x: 309, startPoint y: 178, endPoint x: 324, endPoint y: 130, distance: 50.3
click at [309, 178] on div "Item Id" at bounding box center [346, 177] width 183 height 25
click at [344, 66] on div "Equals" at bounding box center [343, 66] width 42 height 14
drag, startPoint x: 367, startPoint y: 148, endPoint x: 388, endPoint y: 117, distance: 37.4
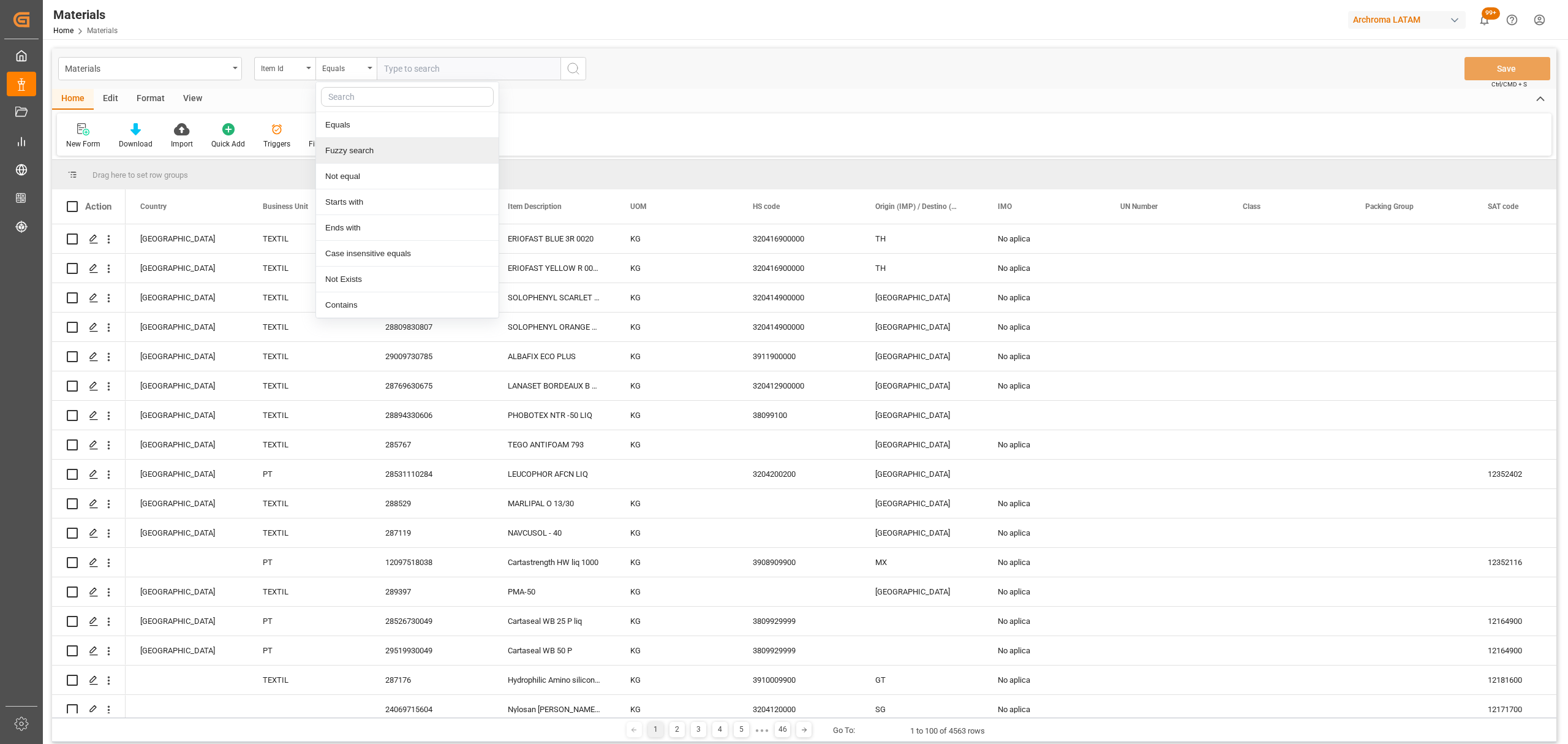
click at [368, 148] on div "Fuzzy search" at bounding box center [407, 150] width 183 height 25
click at [429, 57] on input "text" at bounding box center [469, 69] width 184 height 24
paste input "28786530765"
type input "28786530765"
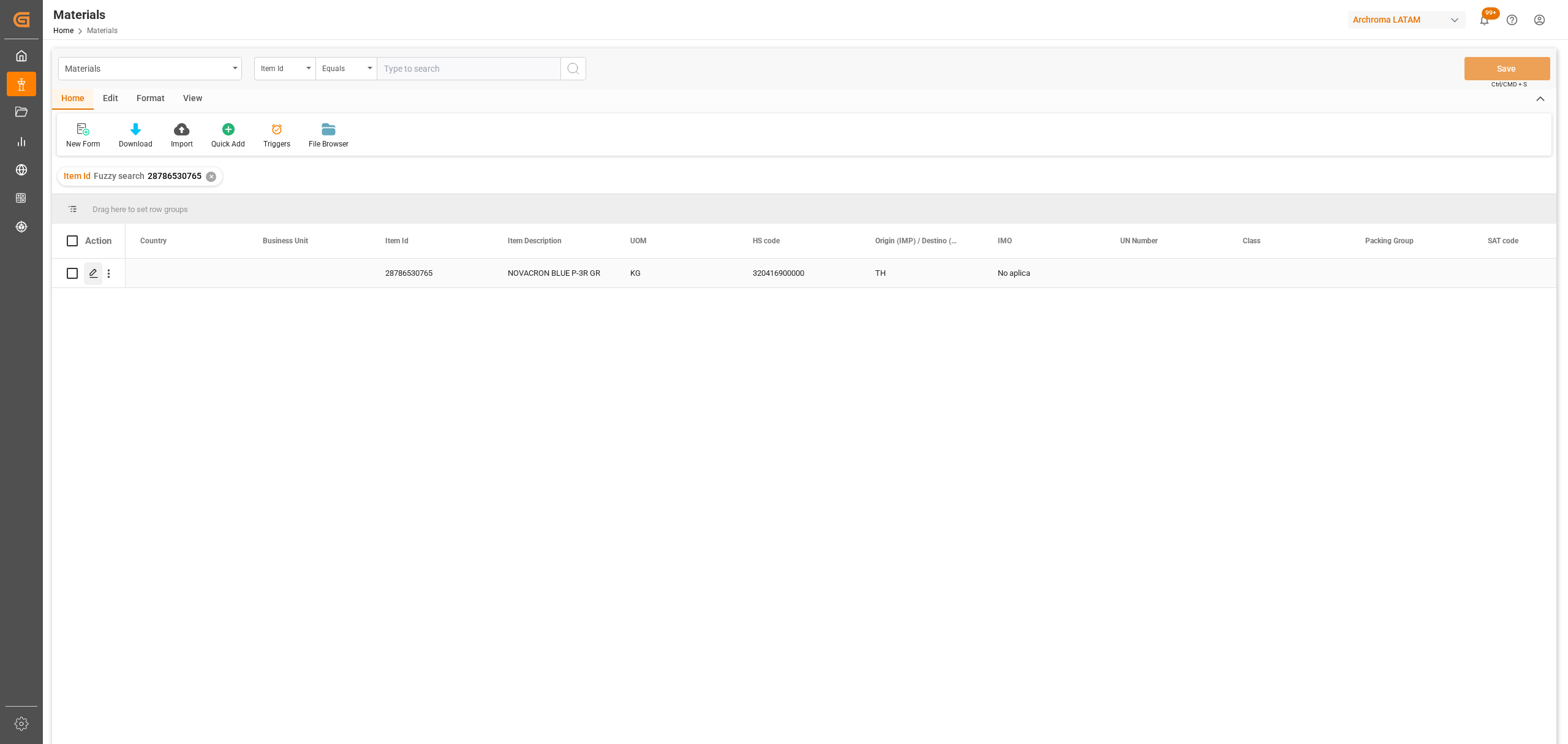
click at [92, 273] on icon "Press SPACE to select this row." at bounding box center [94, 273] width 10 height 10
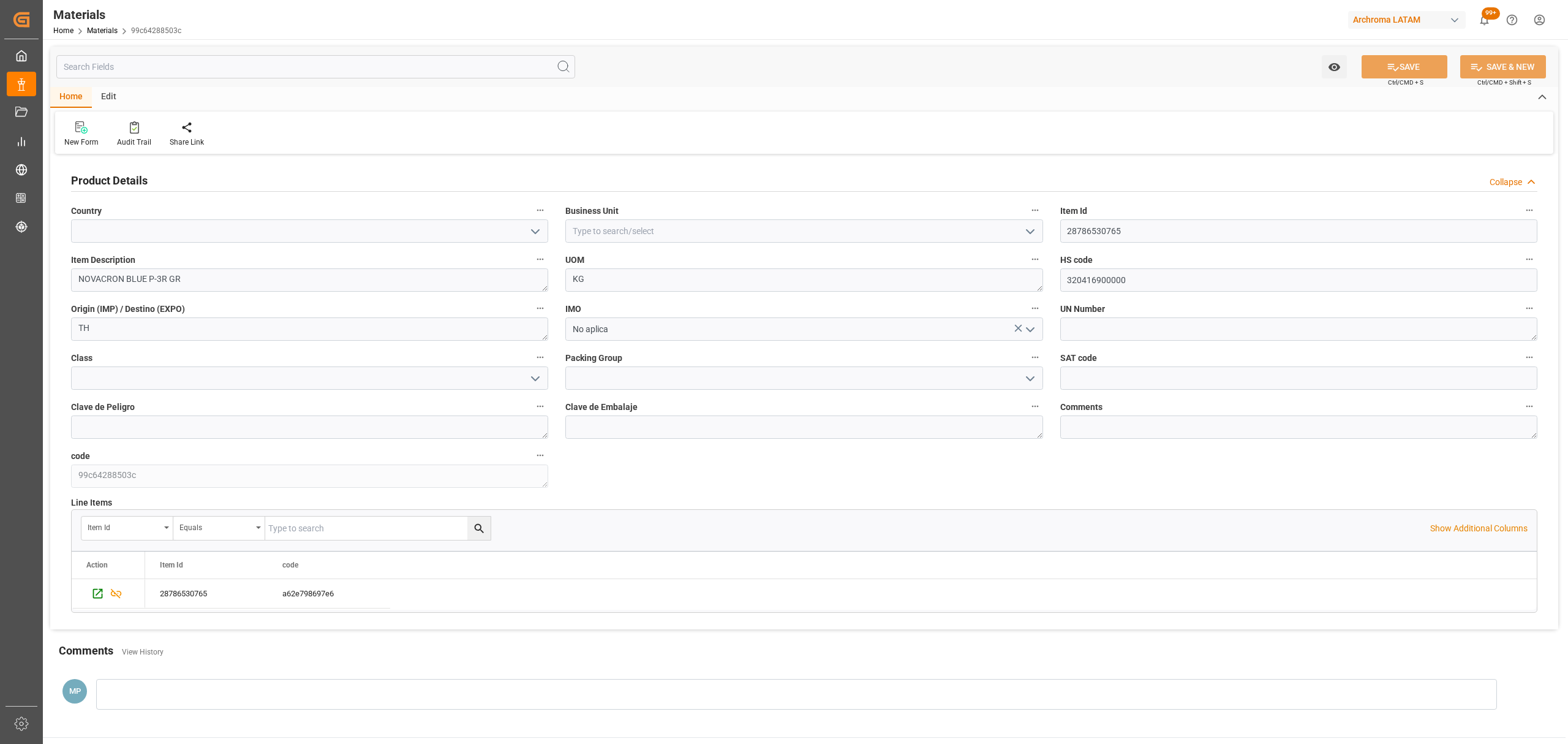
click at [537, 229] on icon "open menu" at bounding box center [535, 231] width 15 height 15
drag, startPoint x: 321, startPoint y: 284, endPoint x: 508, endPoint y: 265, distance: 188.0
click at [324, 282] on div "Colombia" at bounding box center [309, 286] width 476 height 27
type input "Colombia"
click at [1033, 223] on button "open menu" at bounding box center [1029, 231] width 18 height 19
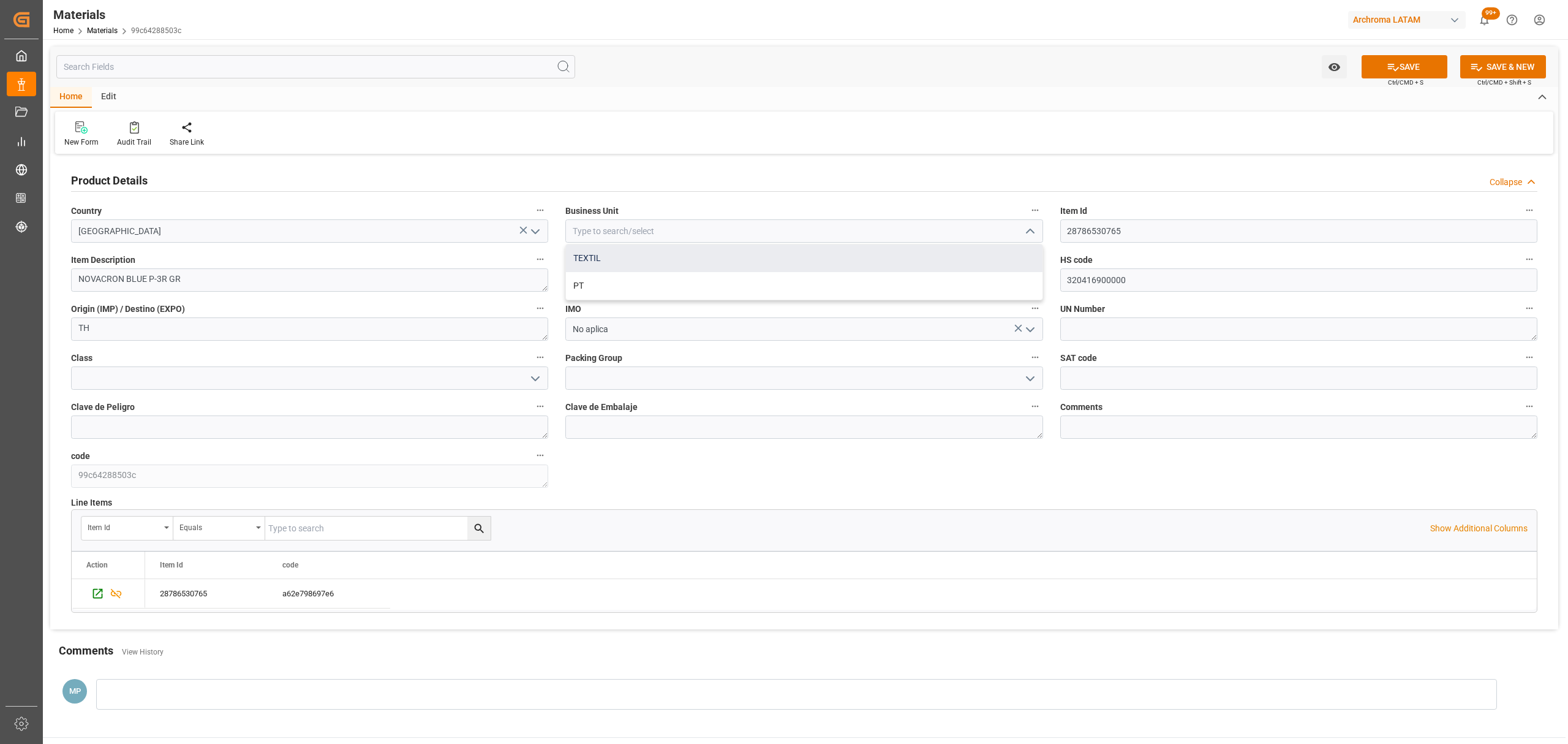
click at [742, 260] on div "TEXTIL" at bounding box center [804, 259] width 476 height 27
type input "TEXTIL"
click at [1388, 62] on icon at bounding box center [1393, 67] width 13 height 13
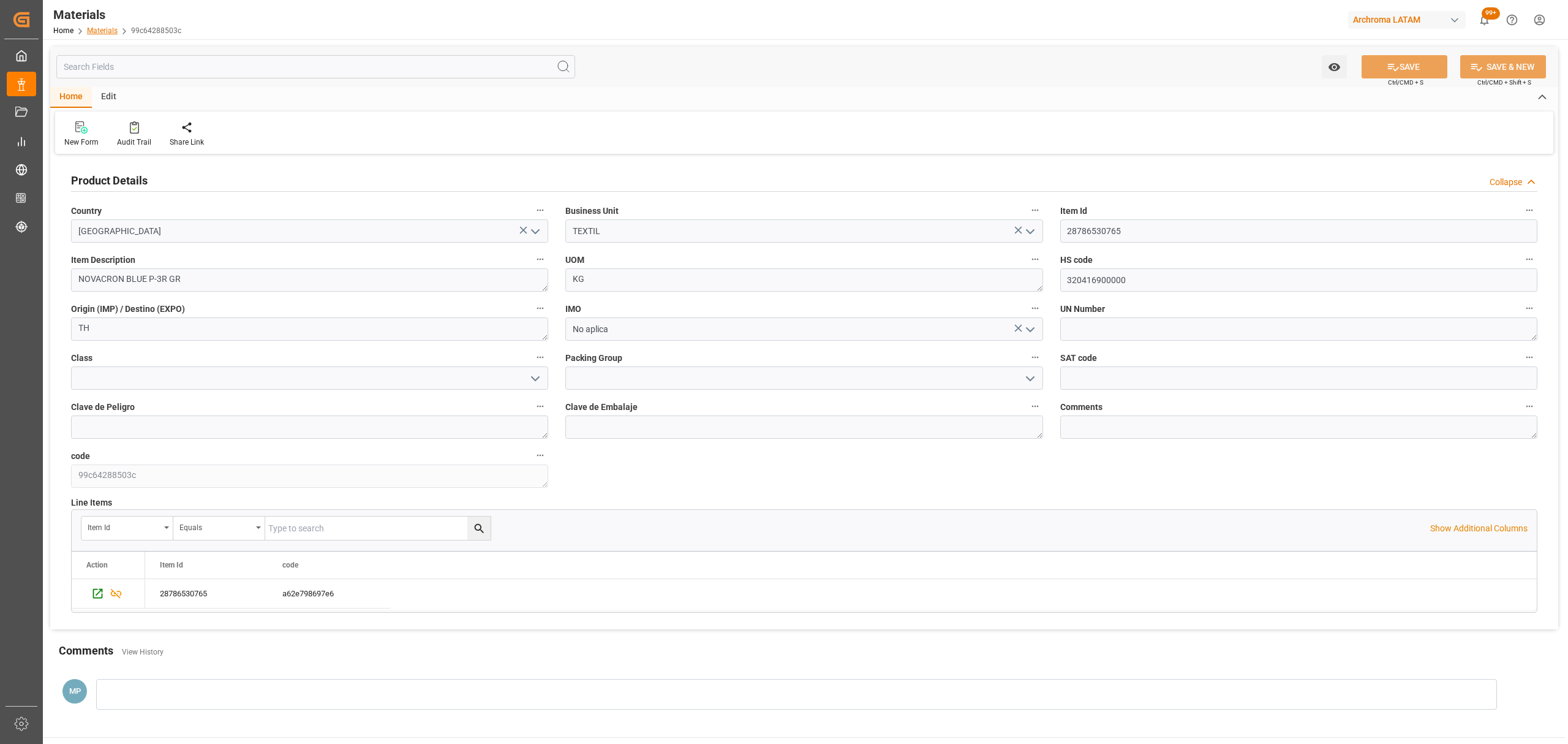
click at [116, 25] on div "Home Materials 99c64288503c" at bounding box center [117, 30] width 128 height 13
click at [106, 29] on link "Materials" at bounding box center [103, 30] width 31 height 8
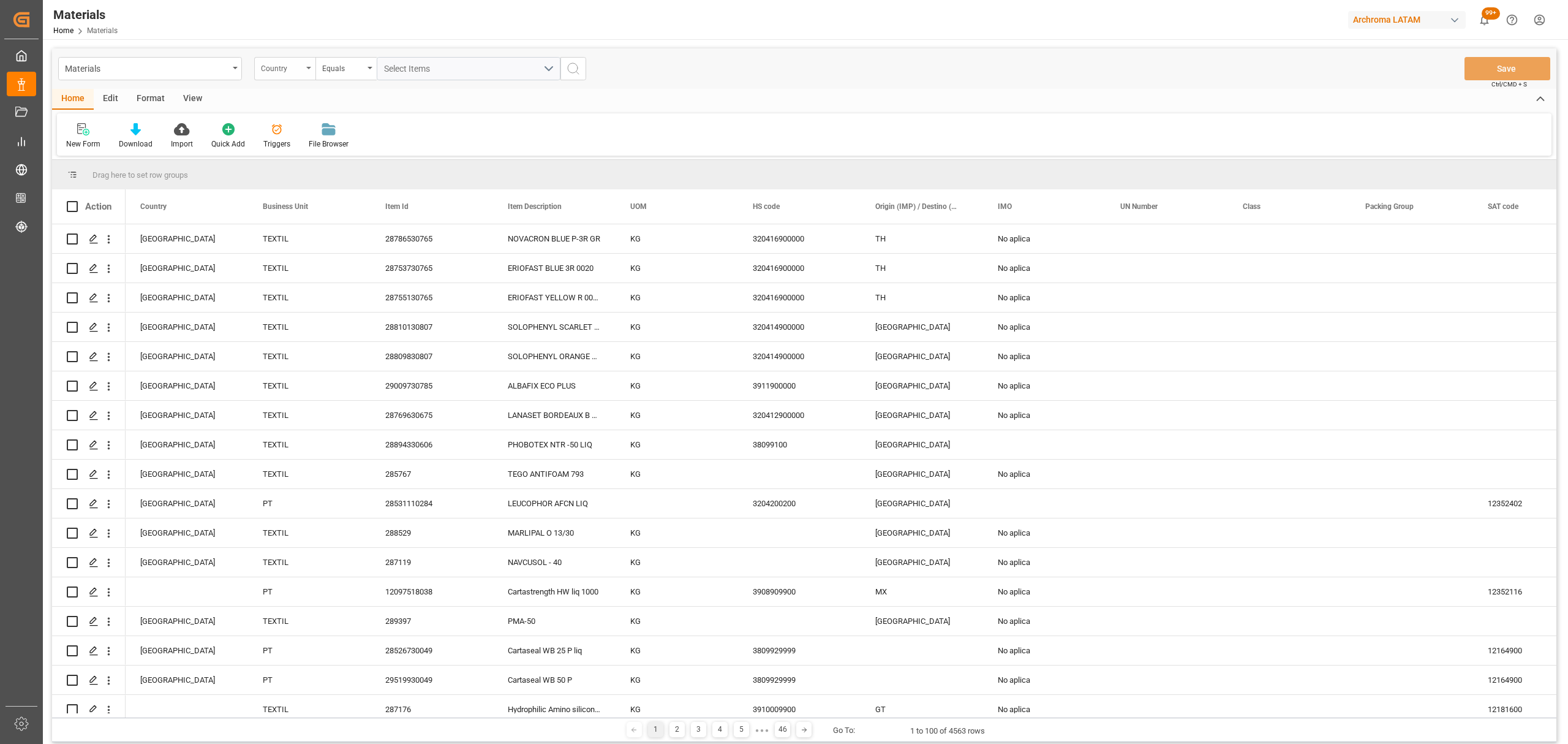
click at [305, 64] on div "Country" at bounding box center [284, 69] width 61 height 24
click at [319, 179] on div "Item Id" at bounding box center [346, 177] width 183 height 25
click at [350, 44] on div "Materials Item Id Equals Save Ctrl/CMD + S Home Edit Format View New Form Downl…" at bounding box center [804, 463] width 1523 height 847
click at [344, 72] on div "Equals" at bounding box center [346, 69] width 61 height 24
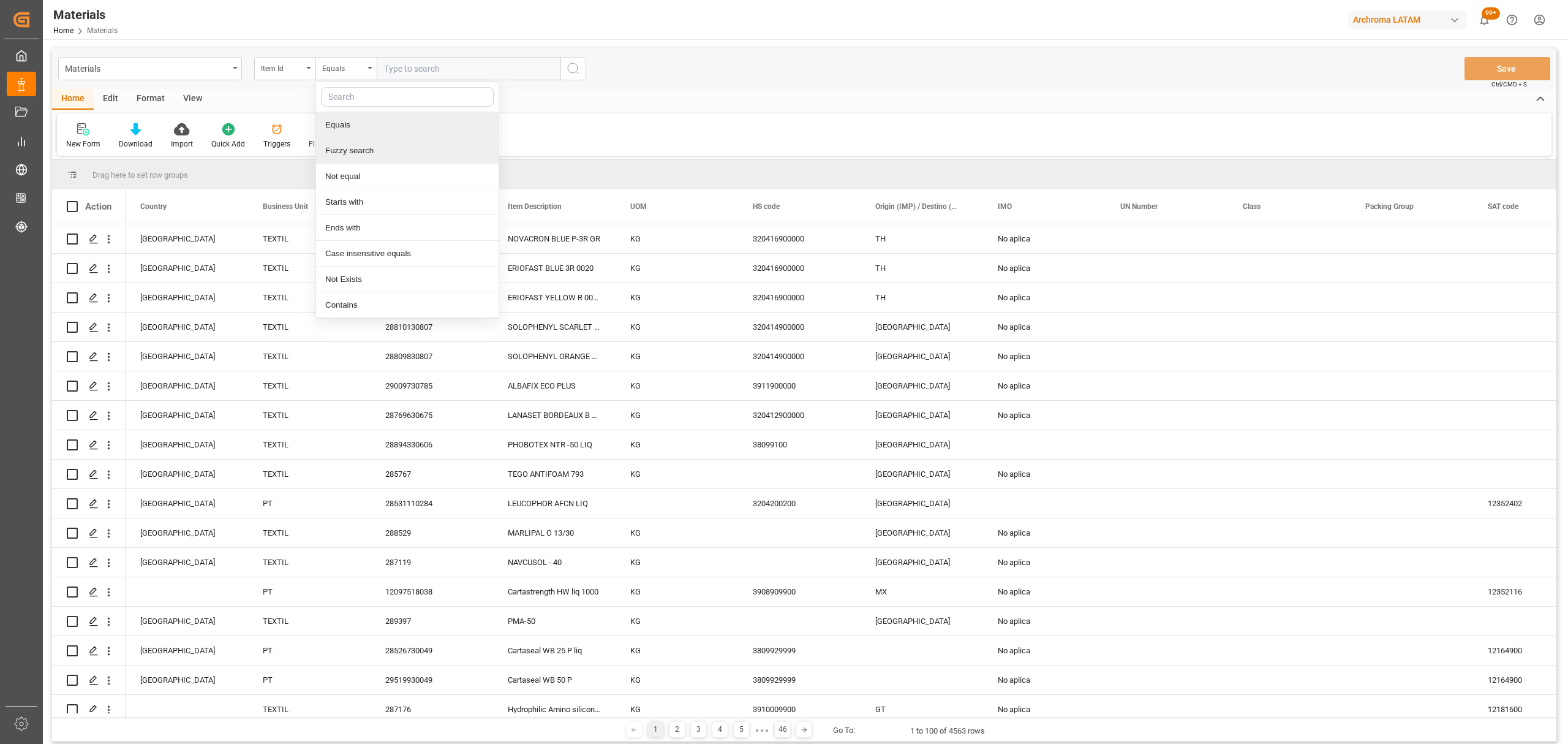
click at [387, 151] on div "Fuzzy search" at bounding box center [407, 150] width 183 height 25
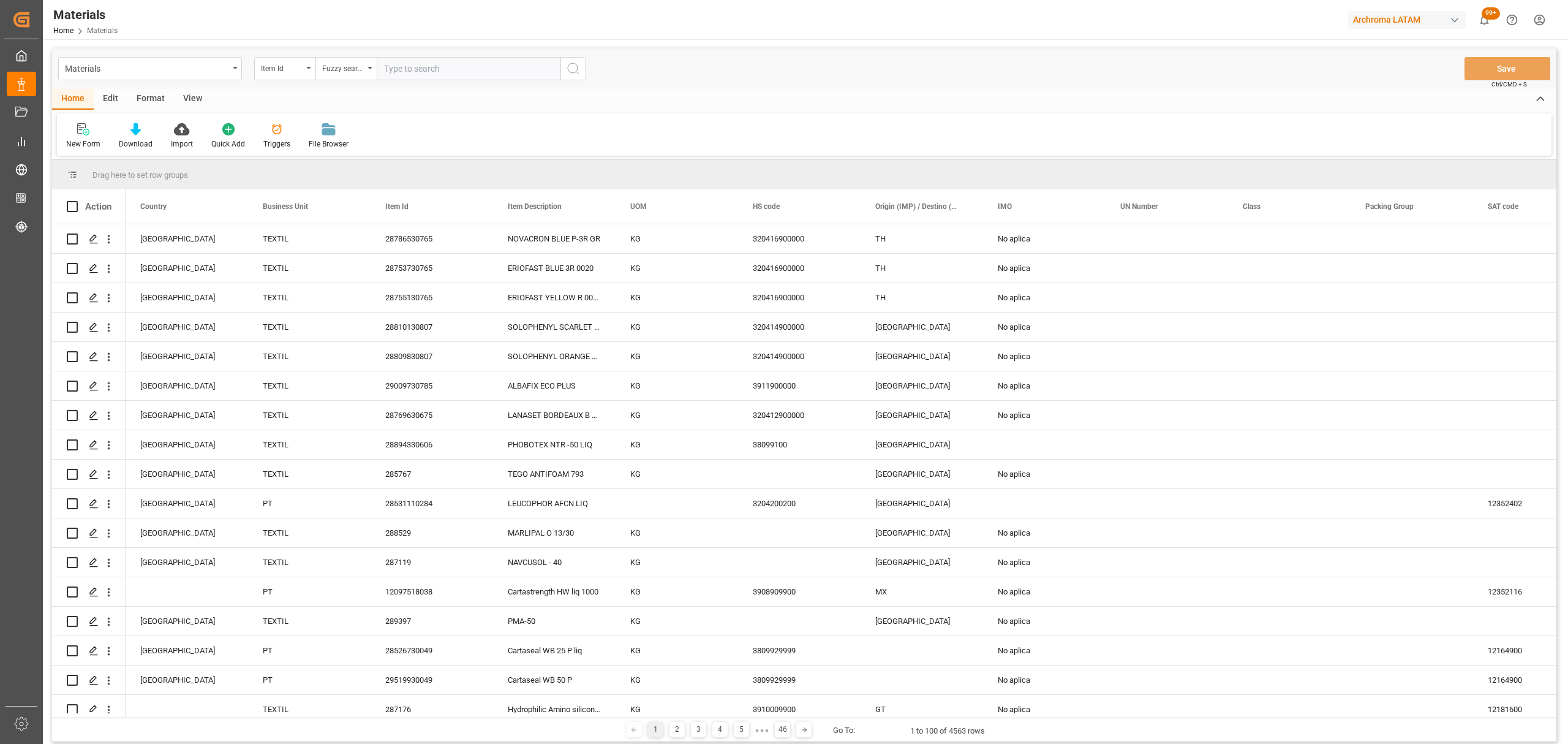
click at [441, 57] on input "text" at bounding box center [469, 69] width 184 height 24
paste input "28757530823"
type input "28757530823"
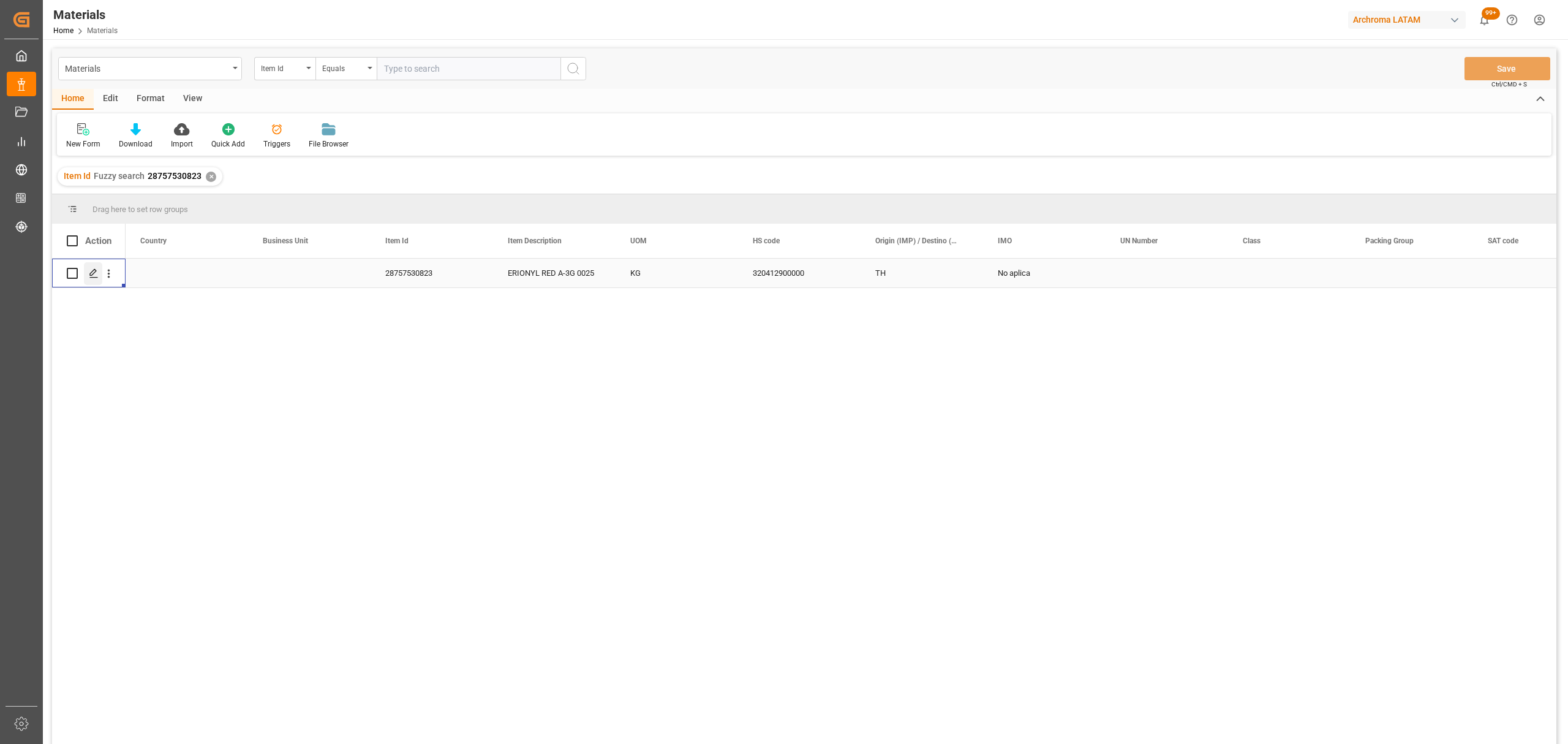
click at [96, 273] on icon "Press SPACE to select this row." at bounding box center [94, 273] width 10 height 10
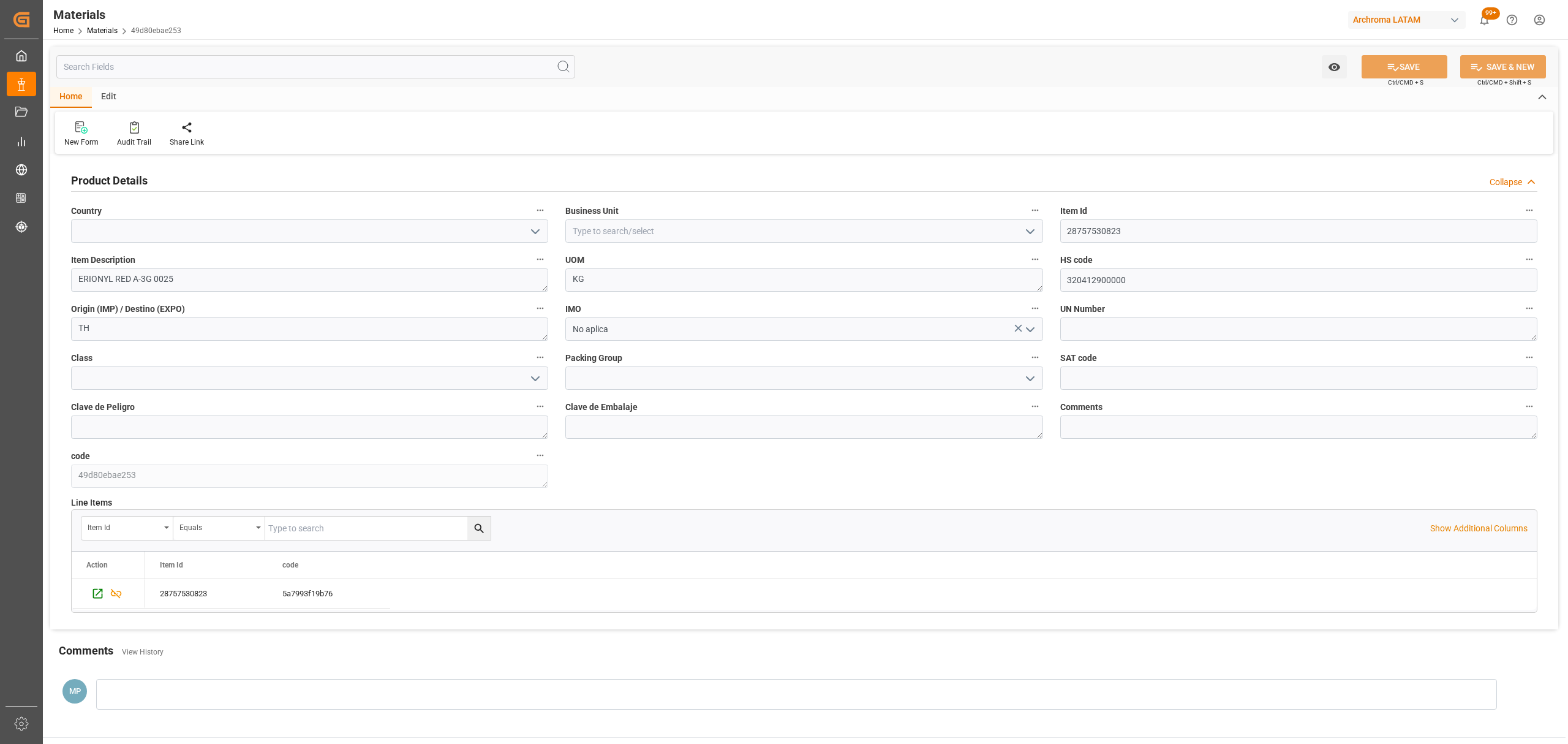
click at [531, 238] on icon "open menu" at bounding box center [535, 231] width 15 height 15
click at [318, 279] on div "Colombia" at bounding box center [309, 286] width 476 height 27
type input "Colombia"
click at [1021, 231] on button "open menu" at bounding box center [1029, 231] width 18 height 19
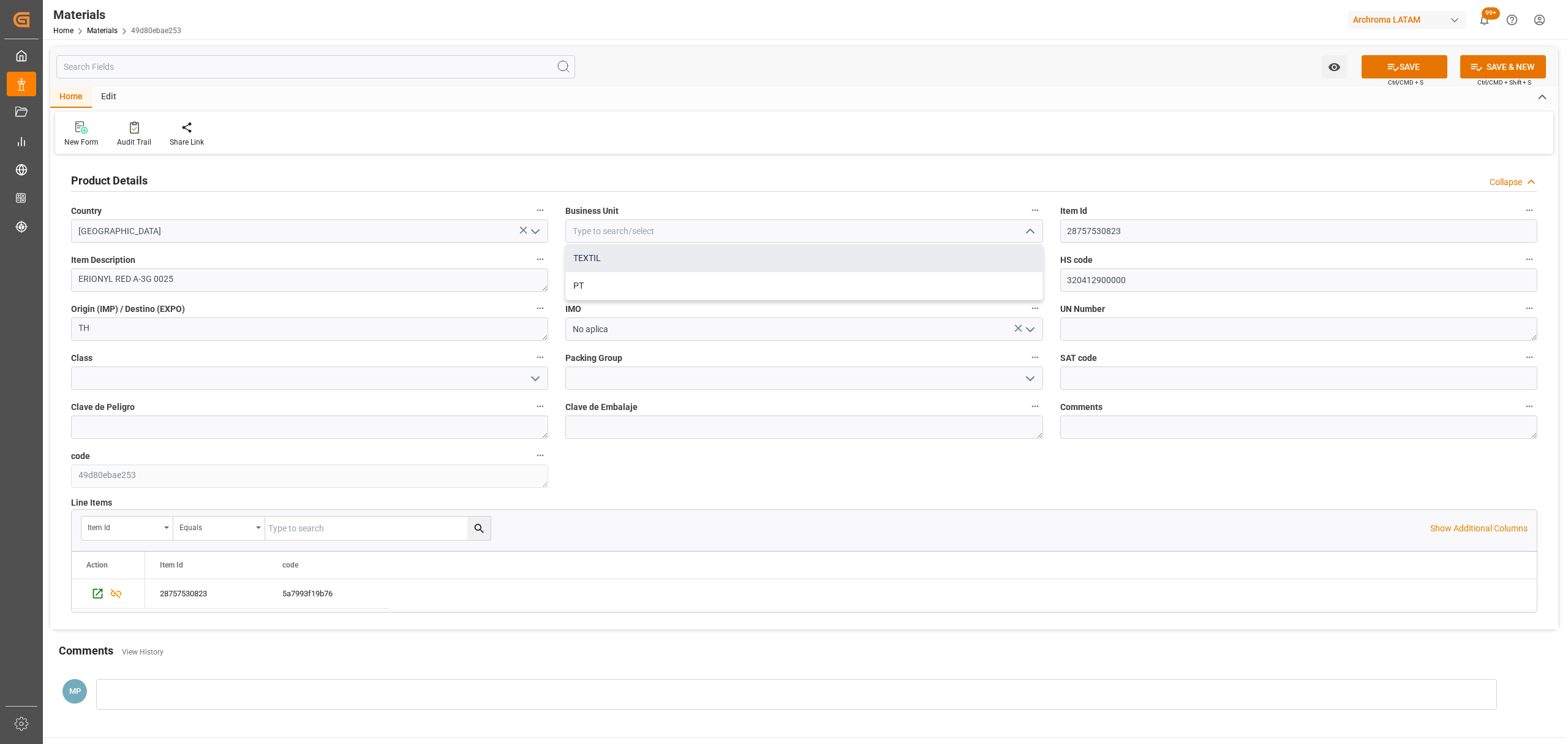
click at [726, 256] on div "TEXTIL" at bounding box center [804, 259] width 476 height 27
type input "TEXTIL"
click at [1391, 65] on icon at bounding box center [1393, 67] width 13 height 13
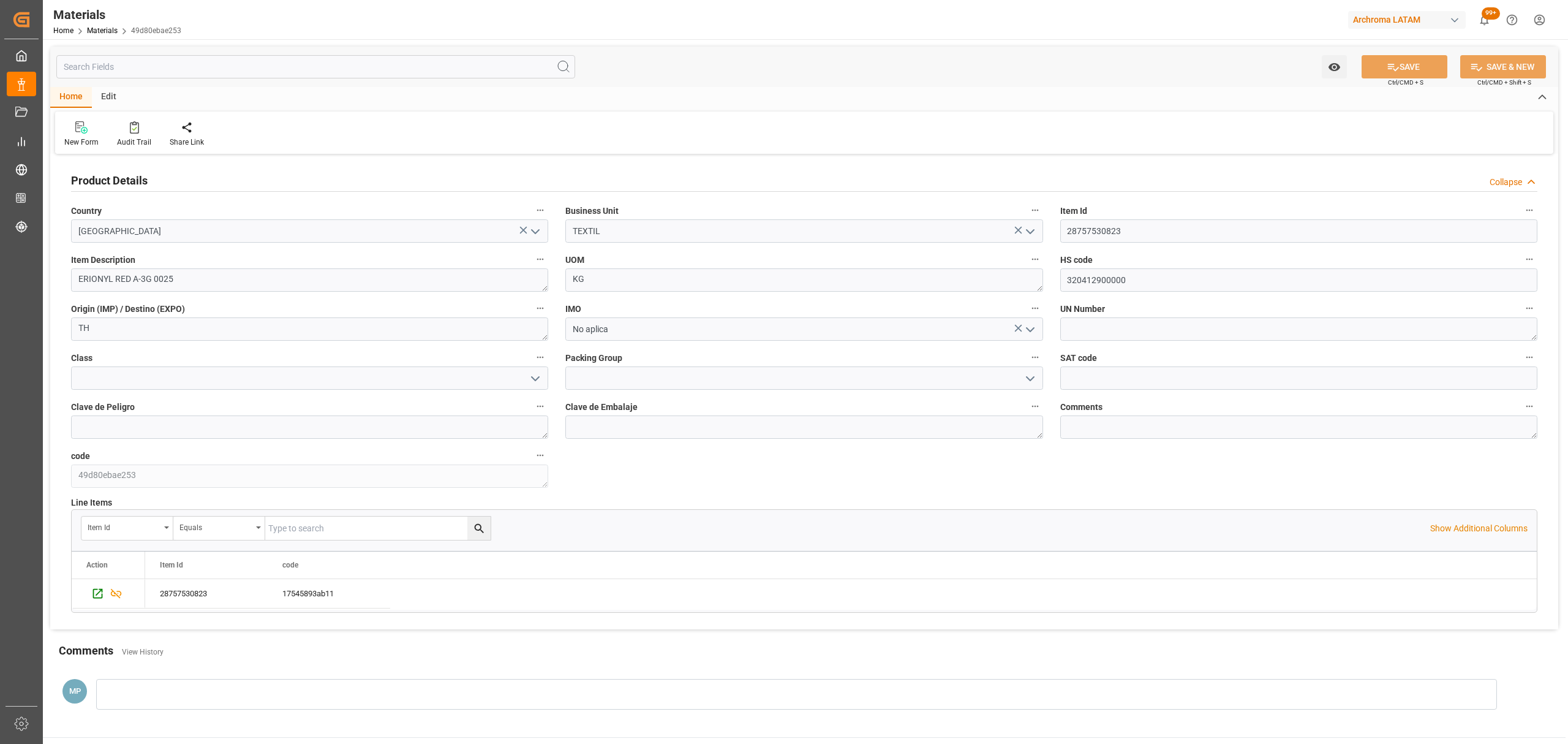
click at [110, 39] on header "Materials Home Materials 49d80ebae253 Archroma LATAM 99+ Notifications Only sho…" at bounding box center [802, 20] width 1534 height 40
click at [110, 30] on link "Materials" at bounding box center [103, 30] width 31 height 8
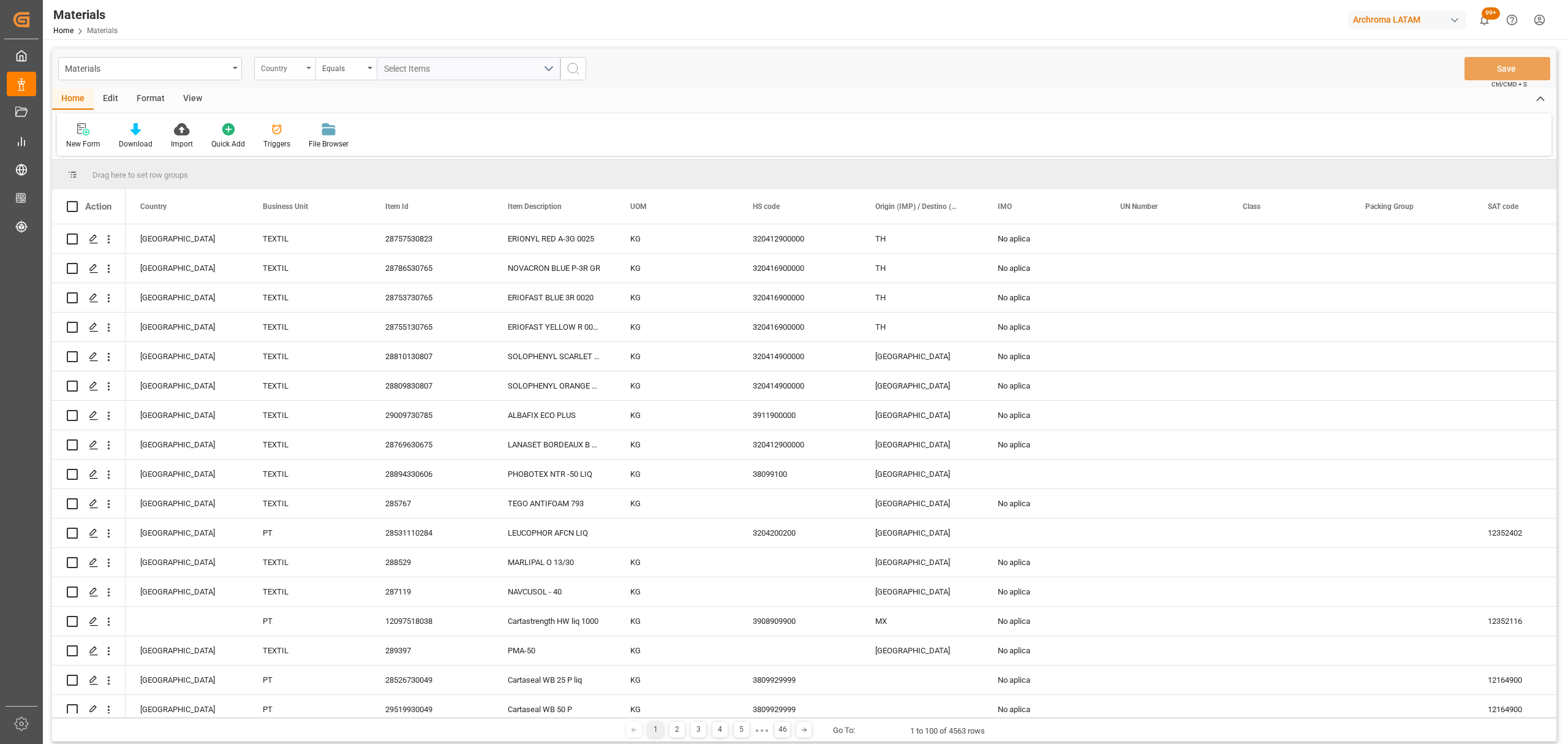
click at [283, 65] on div "Country" at bounding box center [282, 66] width 42 height 14
click at [324, 178] on div "Item Id" at bounding box center [346, 177] width 183 height 25
click at [332, 72] on div "Equals" at bounding box center [343, 66] width 42 height 14
click at [378, 151] on div "Fuzzy search" at bounding box center [407, 150] width 183 height 25
click at [526, 79] on input "text" at bounding box center [469, 69] width 184 height 24
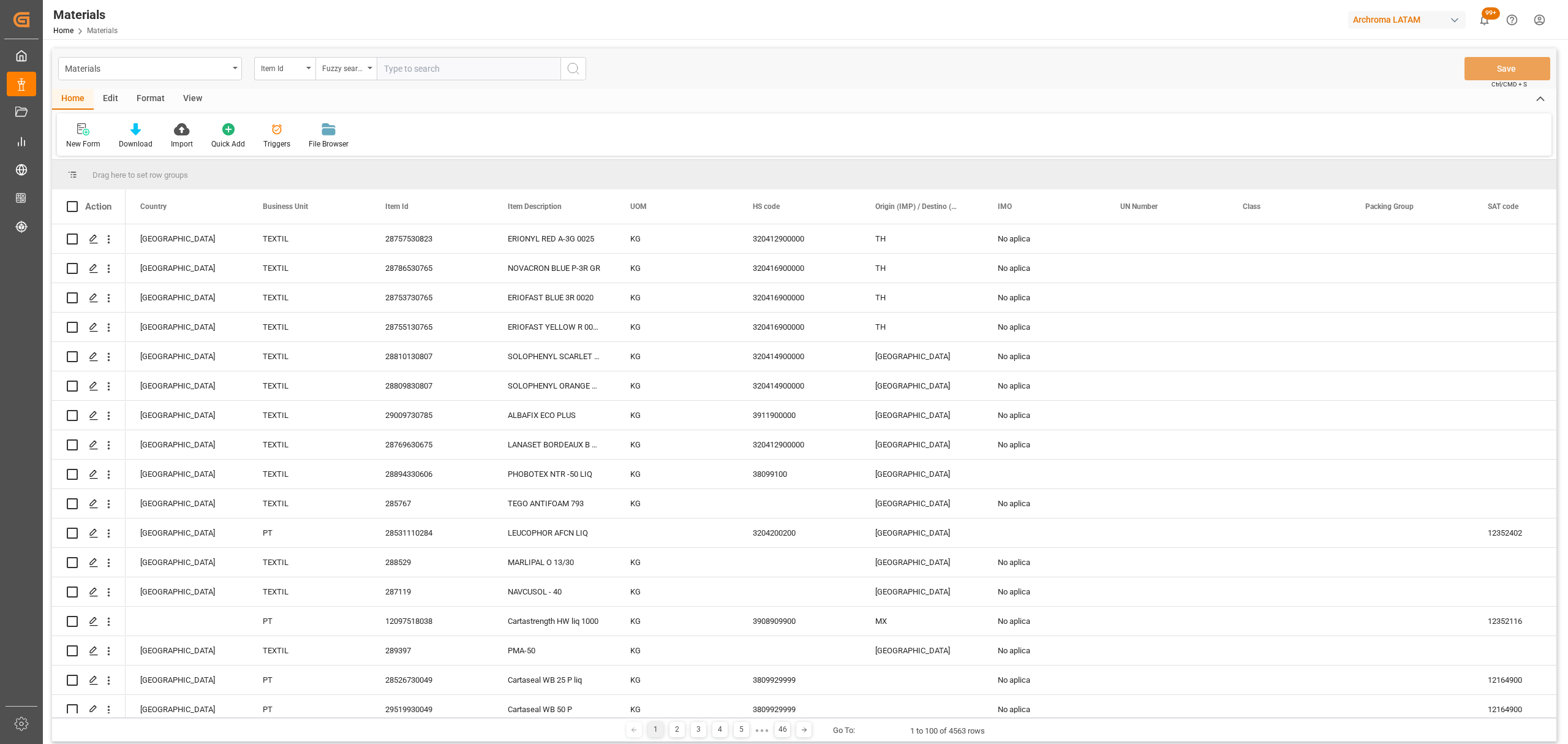
paste input "28753730765"
type input "28753730765"
click at [581, 71] on button "search button" at bounding box center [573, 69] width 25 height 24
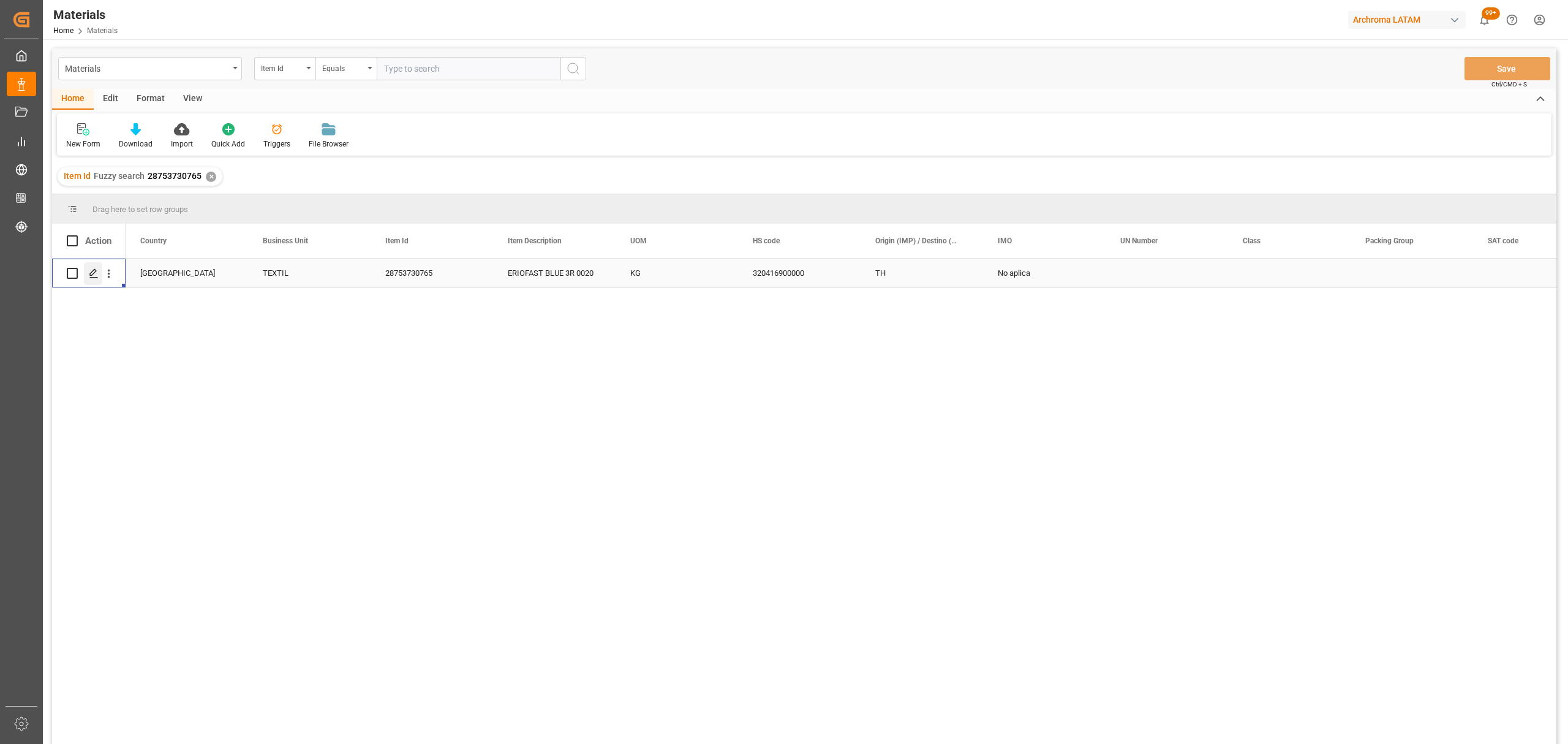
click at [96, 271] on icon "Press SPACE to select this row." at bounding box center [94, 273] width 10 height 10
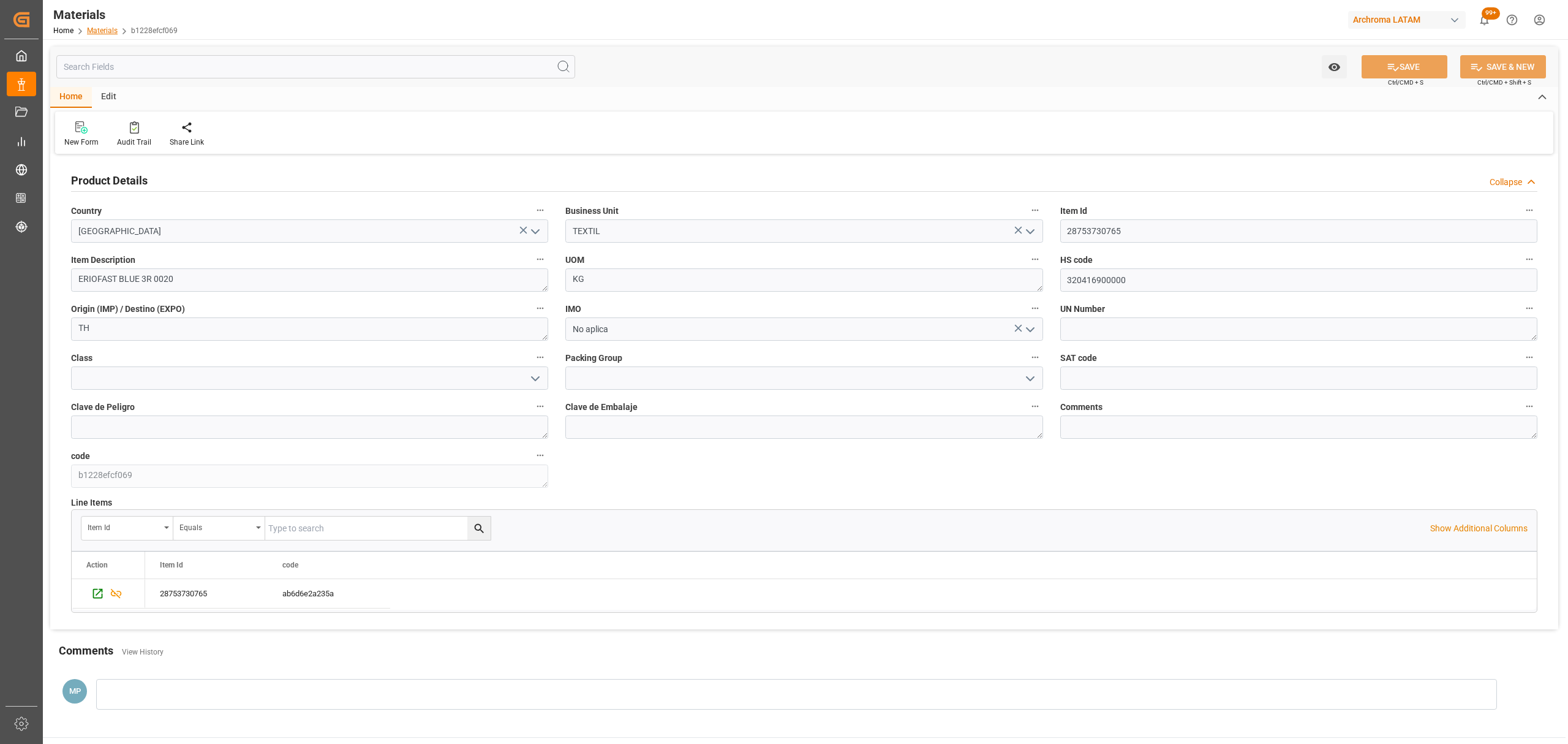
click at [102, 35] on link "Materials" at bounding box center [103, 30] width 31 height 8
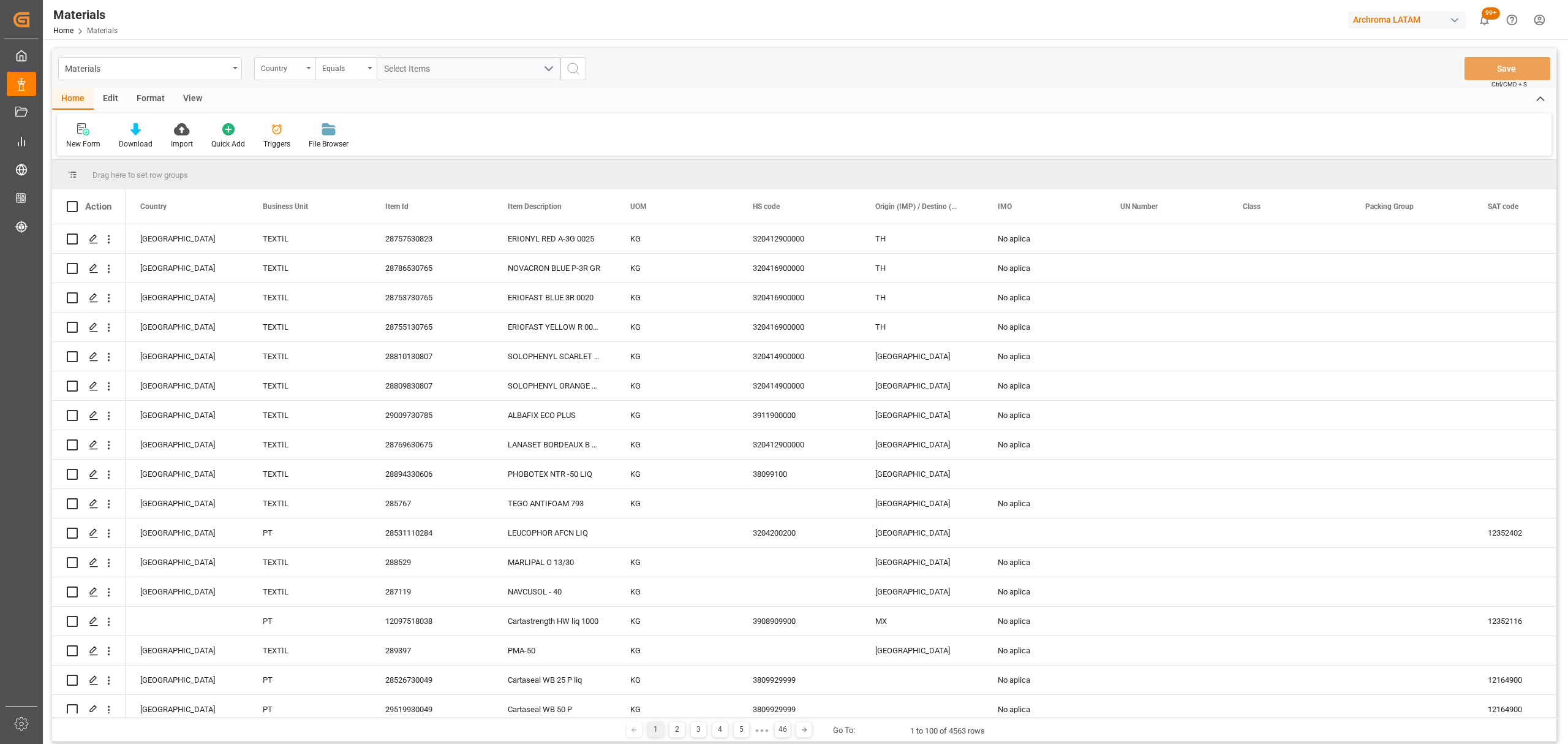
drag, startPoint x: 324, startPoint y: 67, endPoint x: 305, endPoint y: 72, distance: 19.6
click at [314, 71] on div "Country Equals Select Items" at bounding box center [420, 69] width 332 height 24
click at [305, 72] on div "Country" at bounding box center [284, 69] width 61 height 24
click at [303, 175] on div "Item Id" at bounding box center [346, 177] width 183 height 25
click at [334, 66] on div "Equals" at bounding box center [343, 66] width 42 height 14
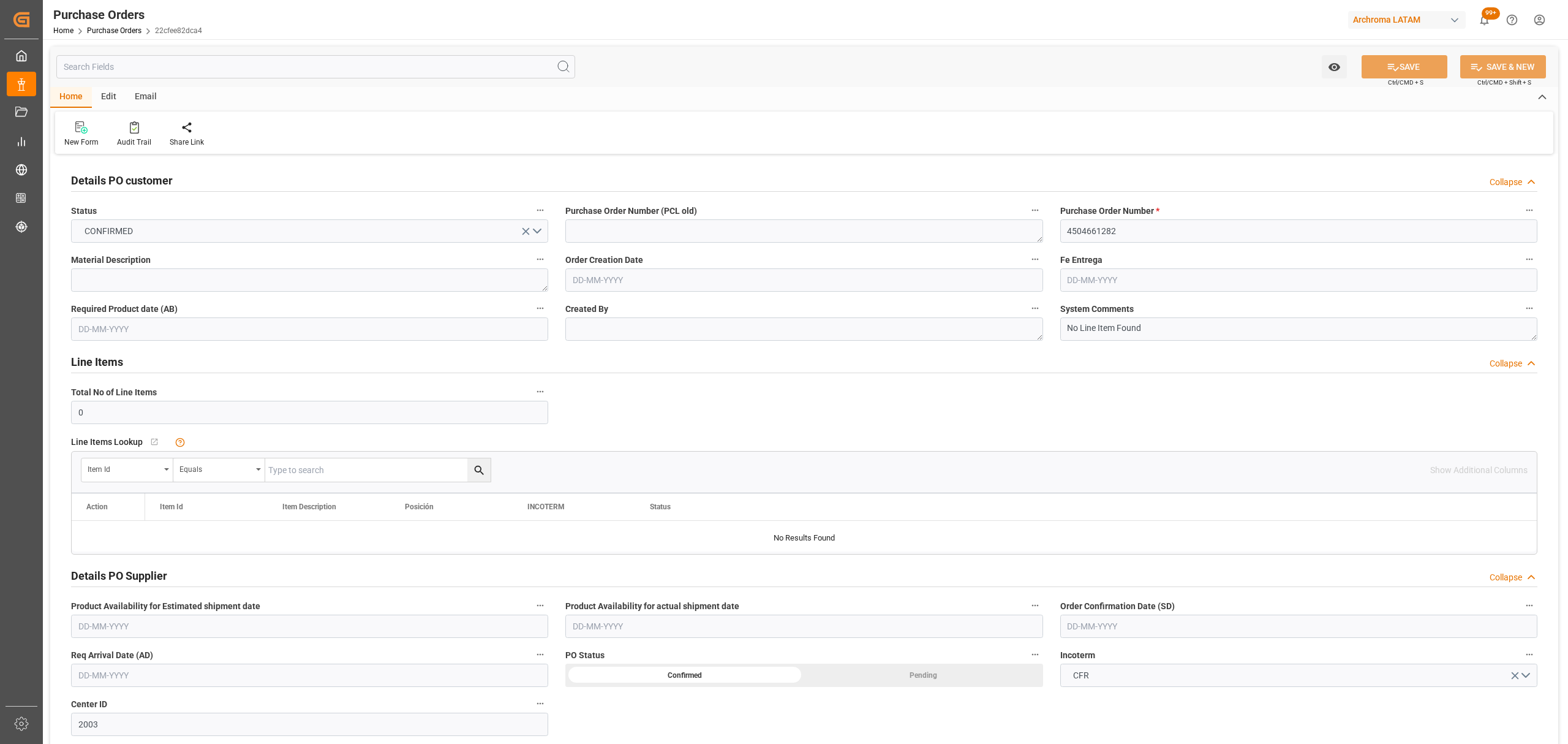
type input "[DATE]"
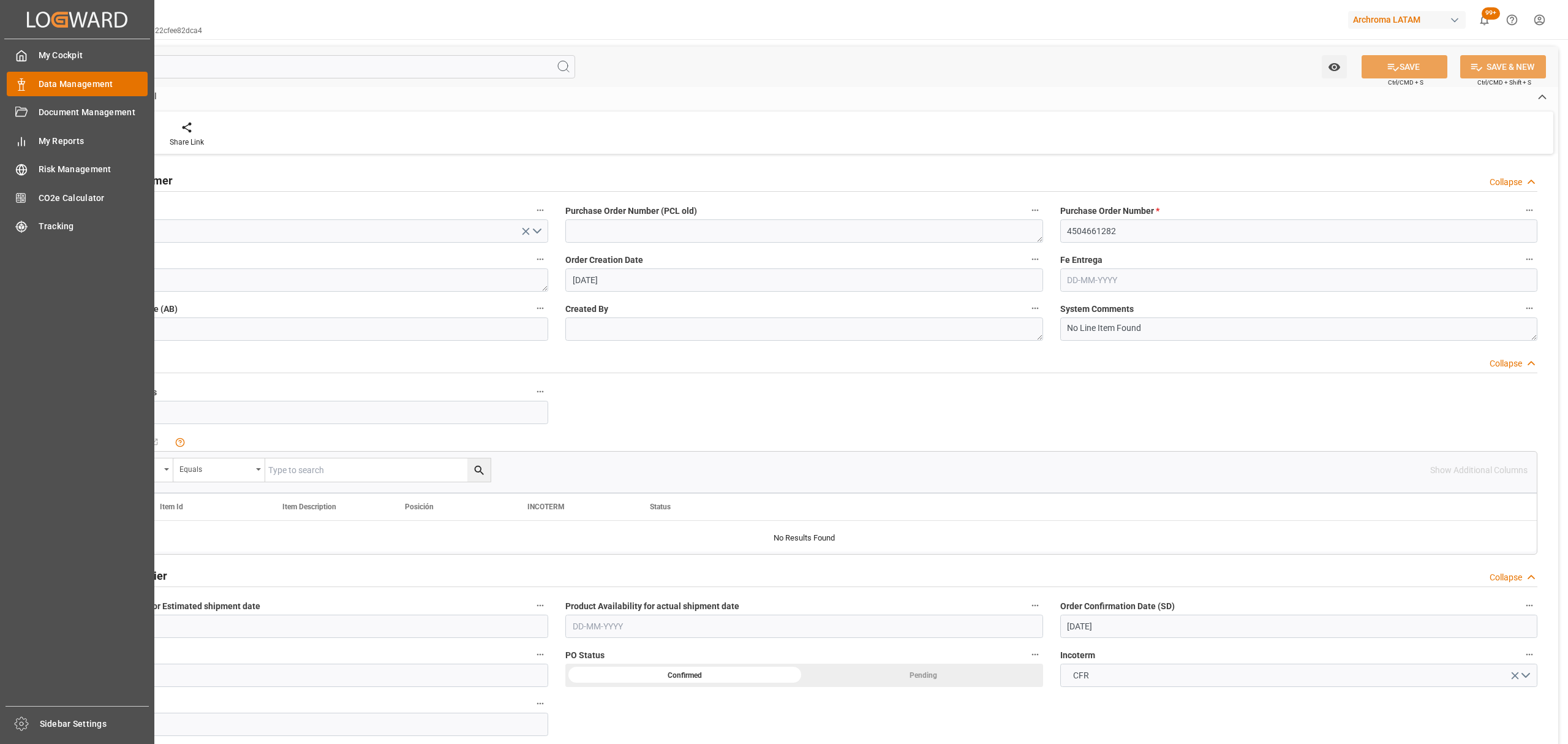
click at [92, 84] on span "Data Management" at bounding box center [93, 84] width 109 height 13
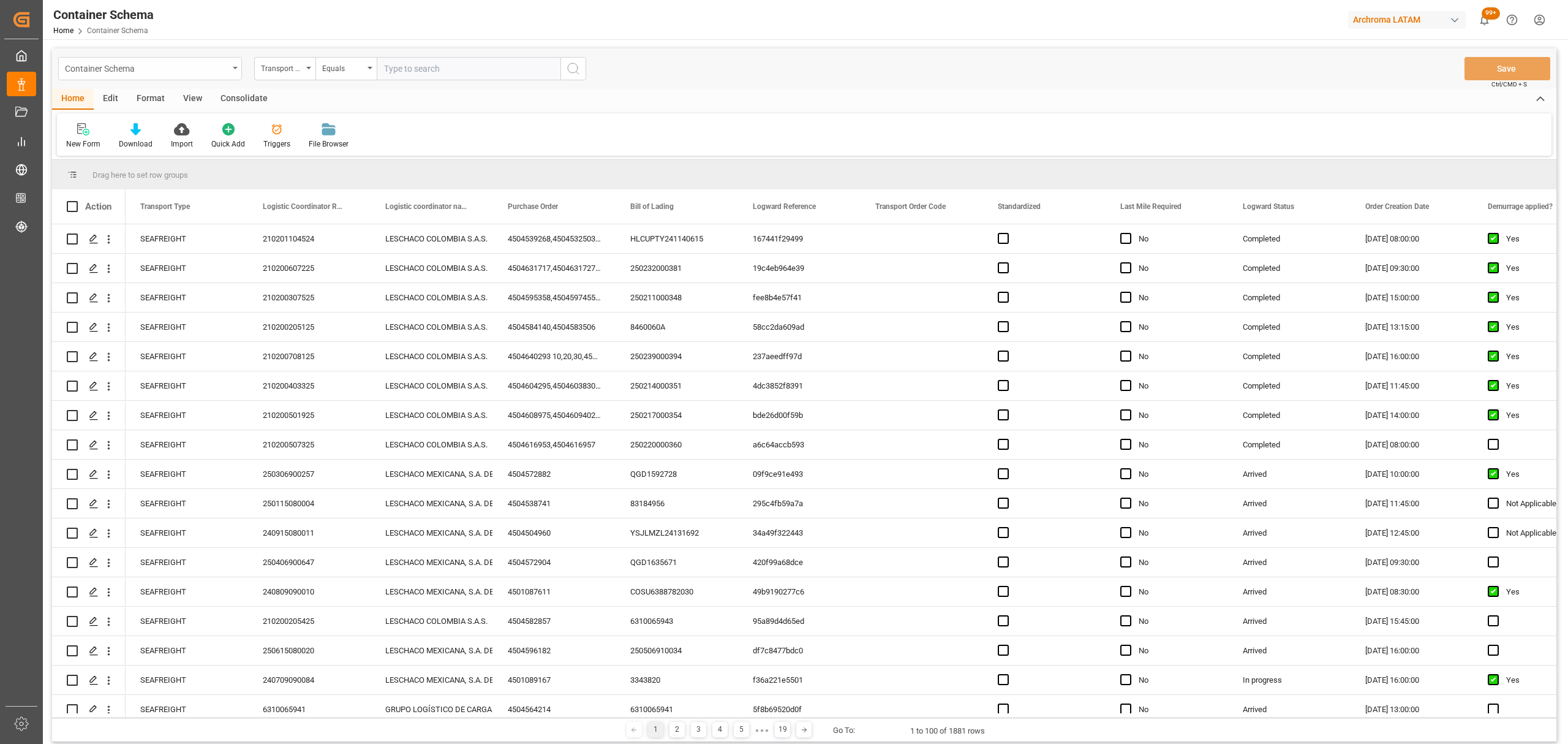
click at [187, 69] on div "Container Schema" at bounding box center [147, 67] width 164 height 15
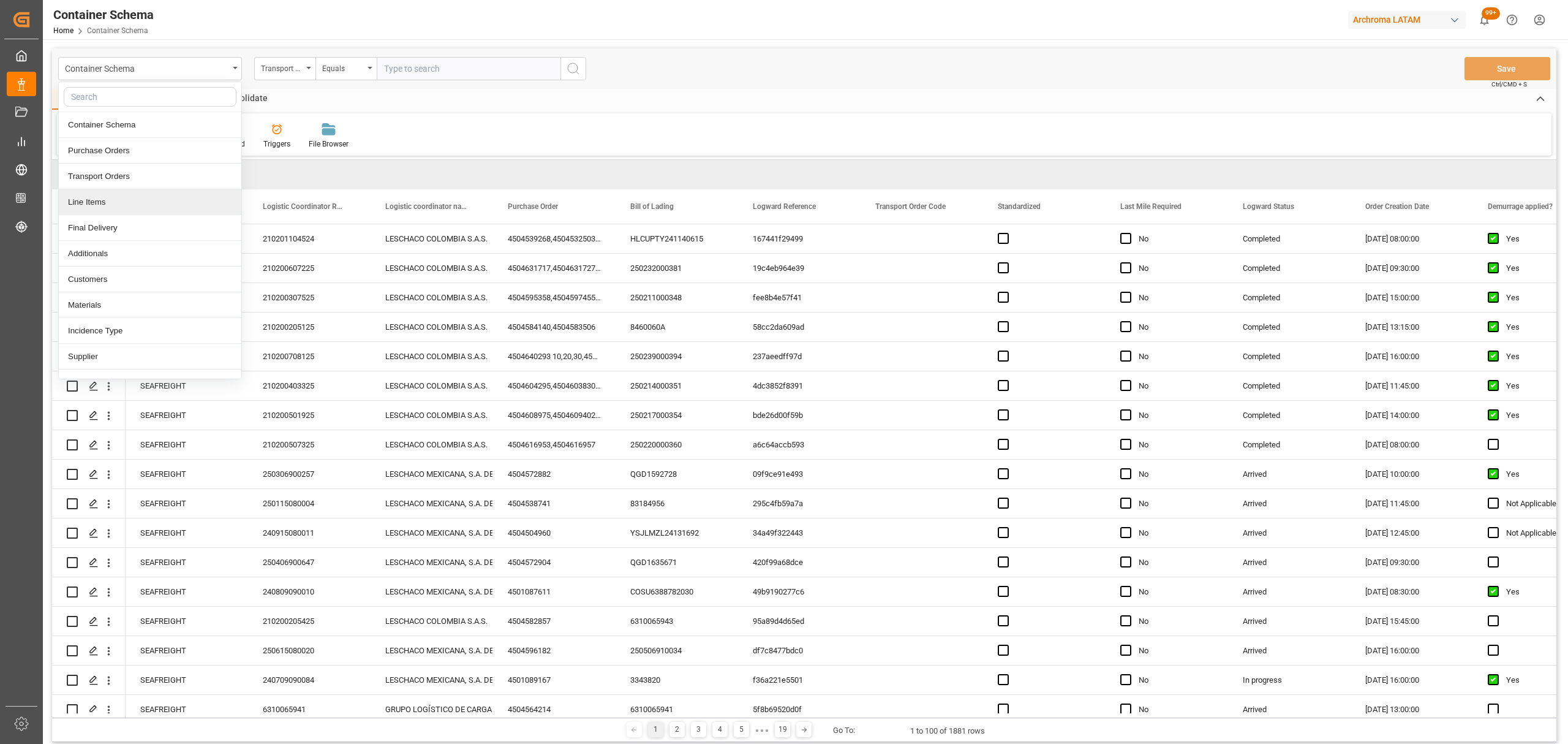
drag, startPoint x: 127, startPoint y: 206, endPoint x: 177, endPoint y: 138, distance: 84.4
click at [127, 207] on div "Line Items" at bounding box center [150, 202] width 183 height 25
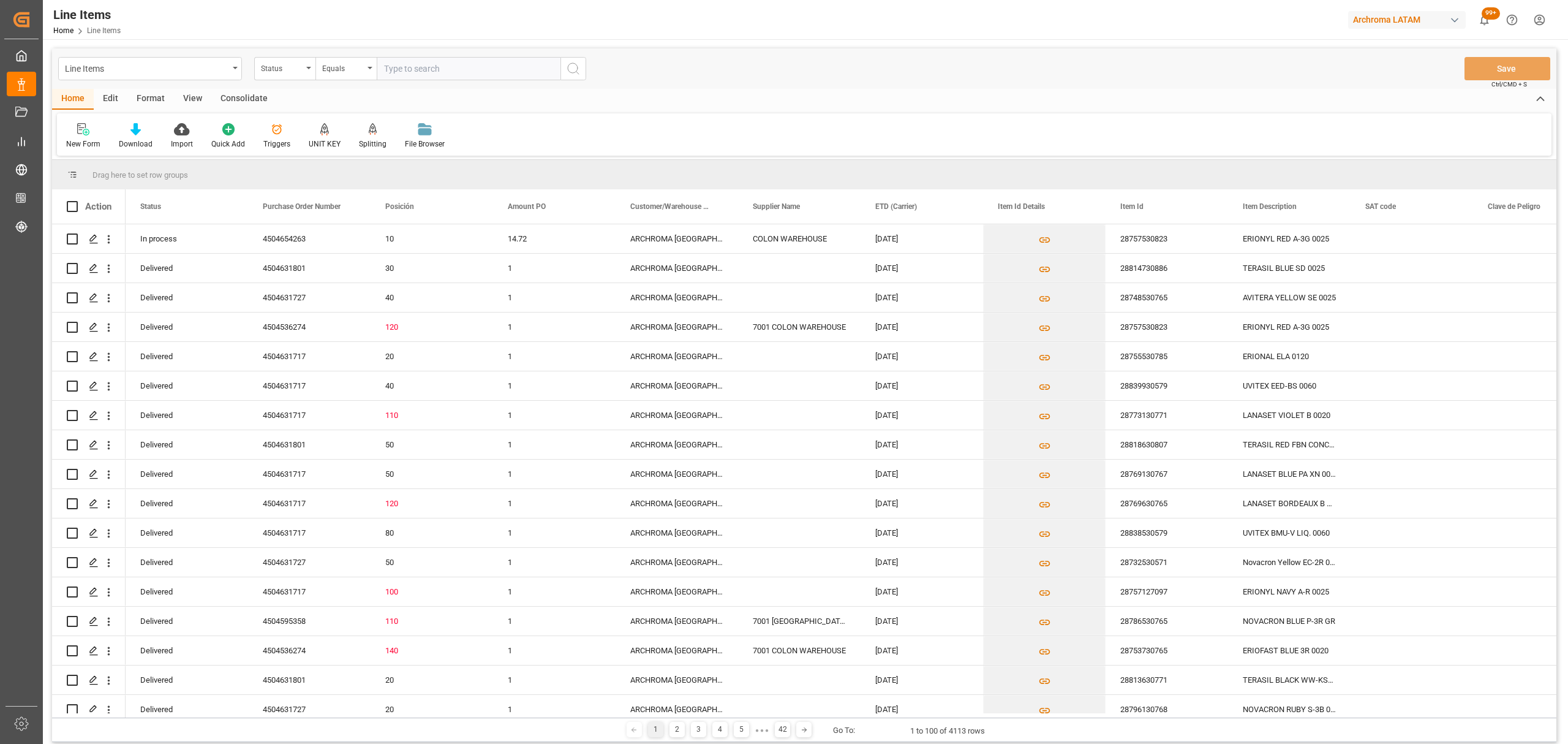
click at [288, 72] on div "Status" at bounding box center [282, 66] width 42 height 14
click at [321, 149] on div "Purchase Order Number" at bounding box center [346, 150] width 183 height 25
click at [339, 76] on div "Equals" at bounding box center [346, 69] width 61 height 24
click at [371, 145] on div "Fuzzy search" at bounding box center [407, 150] width 183 height 25
click at [425, 62] on input "text" at bounding box center [469, 69] width 184 height 24
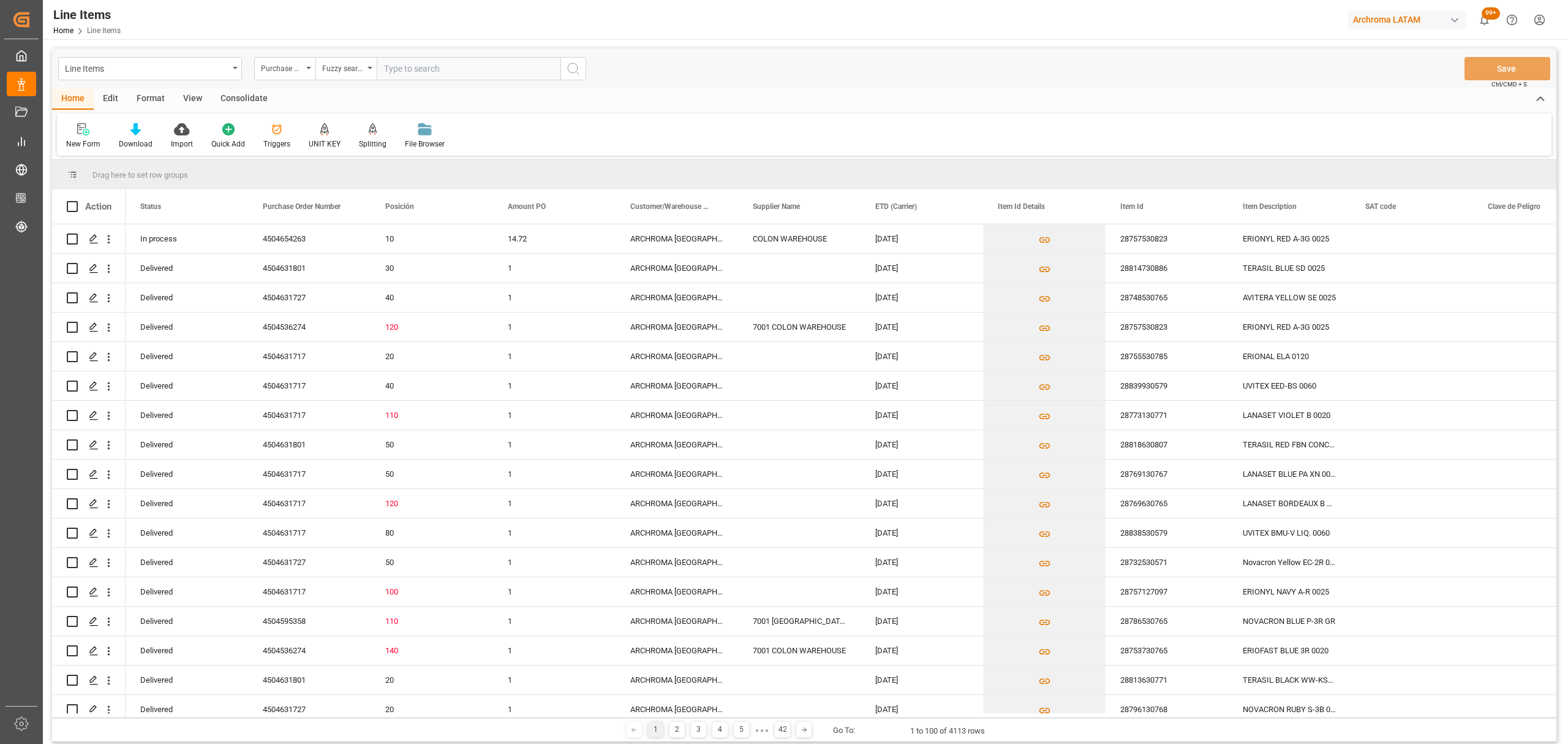
paste input "4504661282"
type input "4504661282"
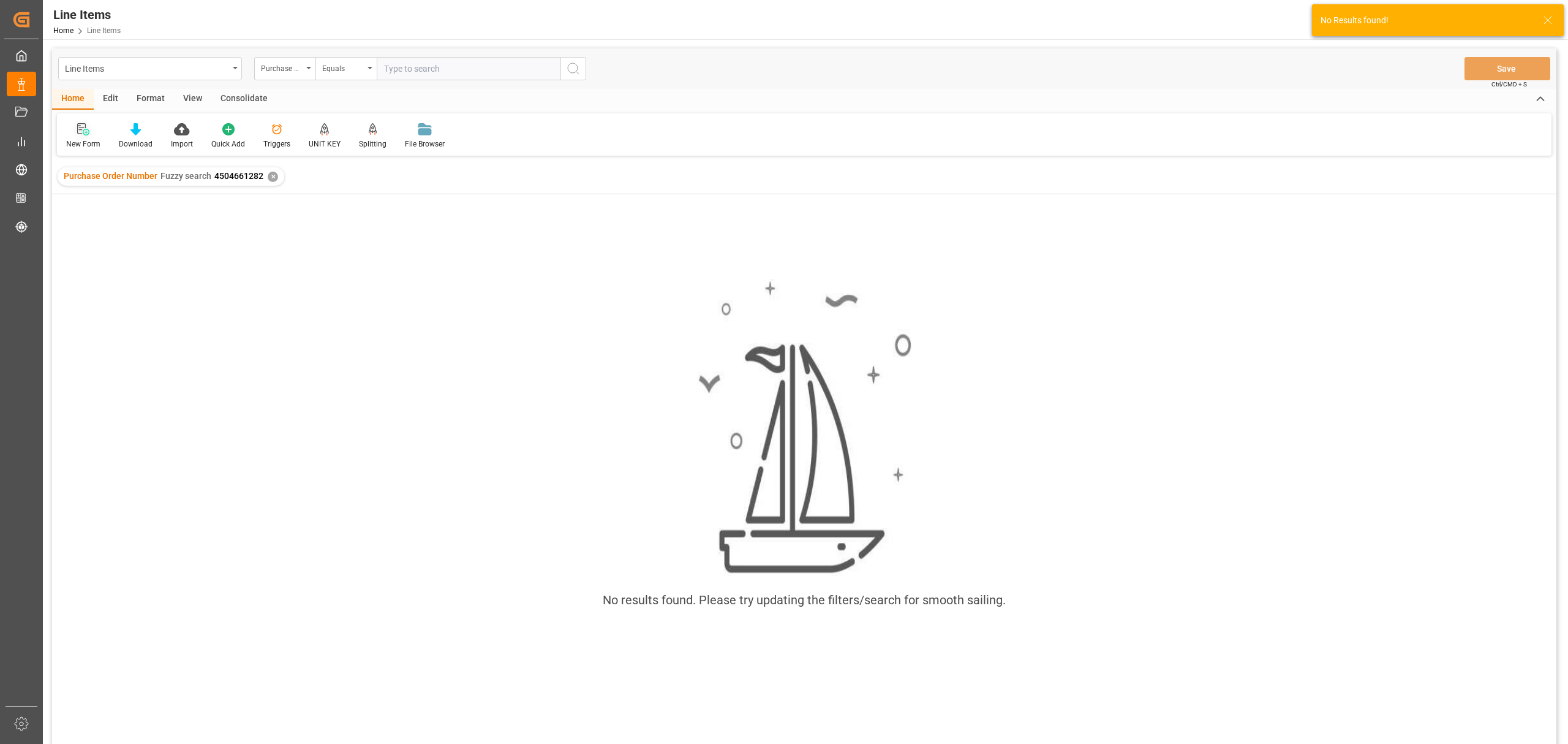
click at [75, 132] on div at bounding box center [84, 129] width 35 height 13
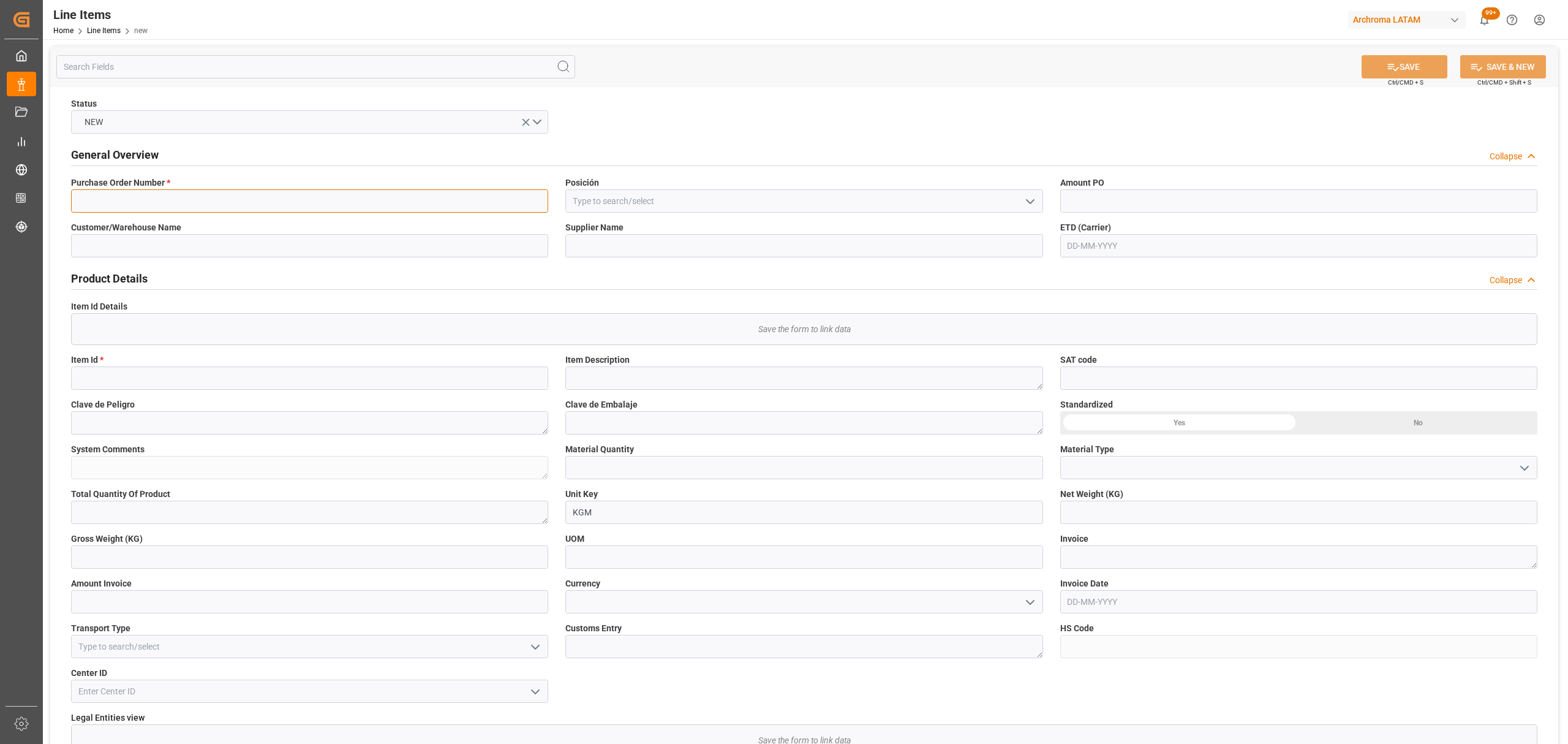
click at [329, 201] on input at bounding box center [309, 201] width 477 height 24
paste input "4504661282"
type input "4504661282"
click at [1043, 201] on div at bounding box center [804, 201] width 496 height 24
click at [1030, 201] on icon "open menu" at bounding box center [1030, 201] width 15 height 15
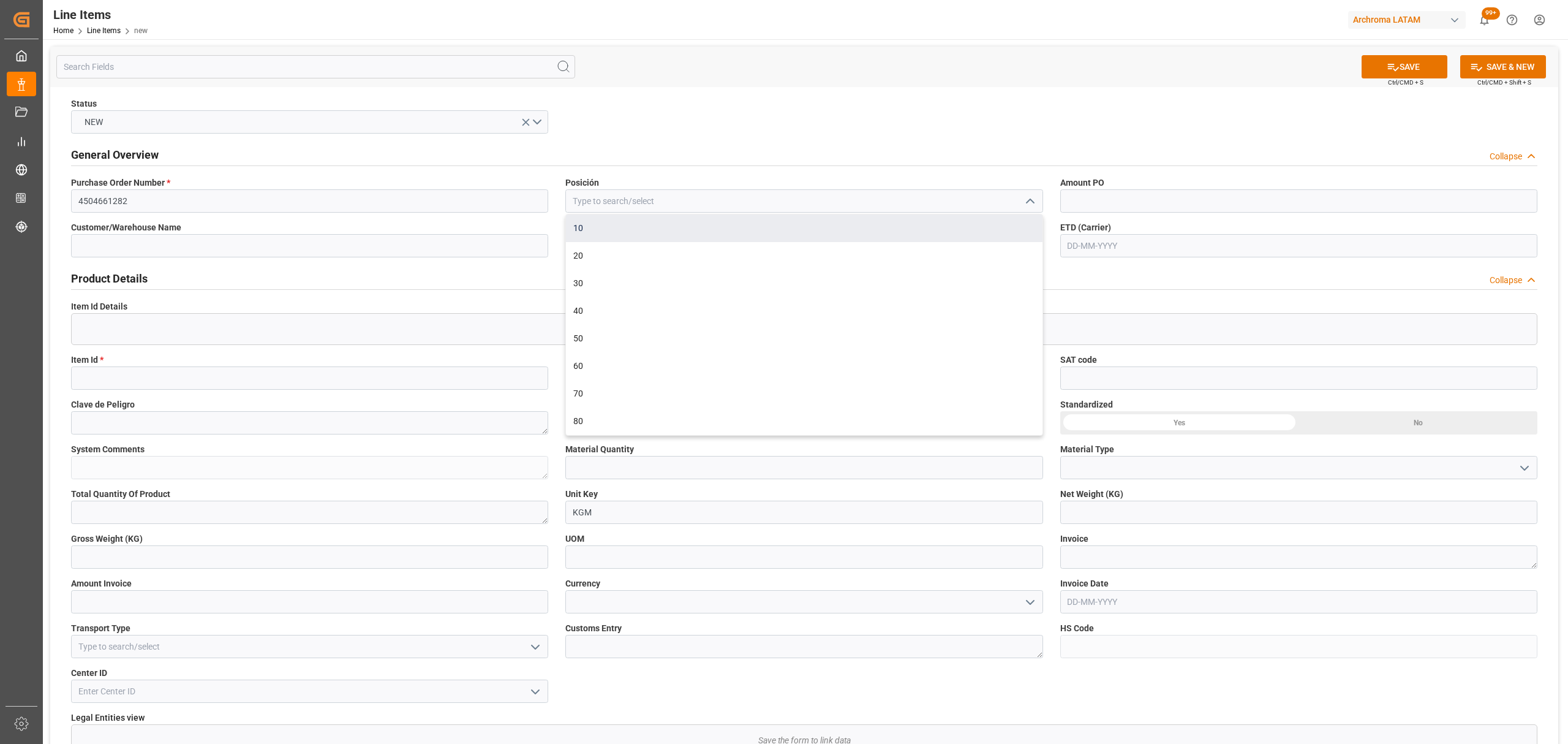
click at [632, 227] on div "10" at bounding box center [804, 229] width 476 height 27
type input "10"
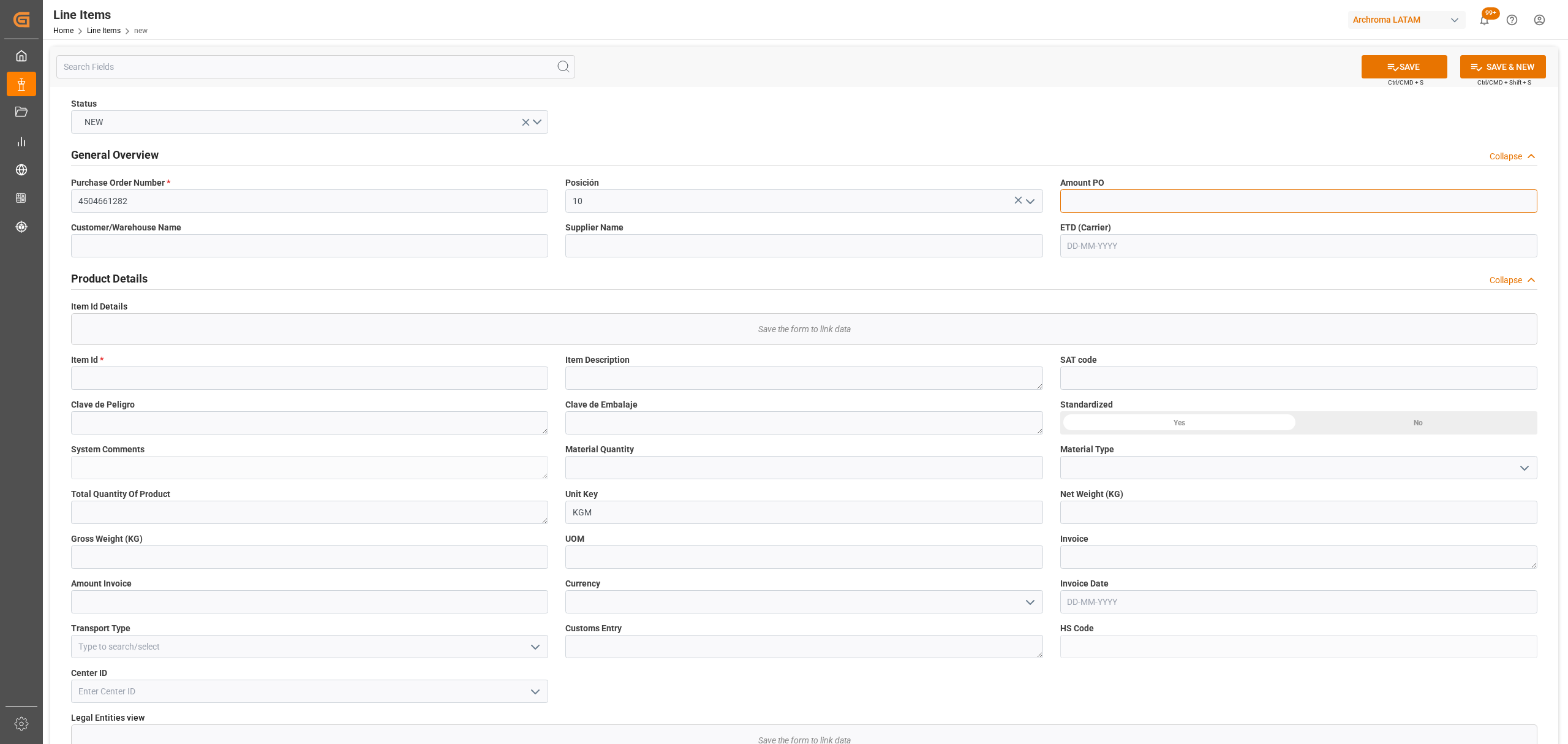
click at [1170, 201] on input "text" at bounding box center [1299, 201] width 477 height 24
type input "25.22"
click at [1096, 243] on input "text" at bounding box center [1299, 246] width 477 height 24
click at [1065, 321] on div "1 2 3 4 5 6 7" at bounding box center [1148, 321] width 167 height 24
click at [1223, 346] on span "14" at bounding box center [1219, 343] width 8 height 8
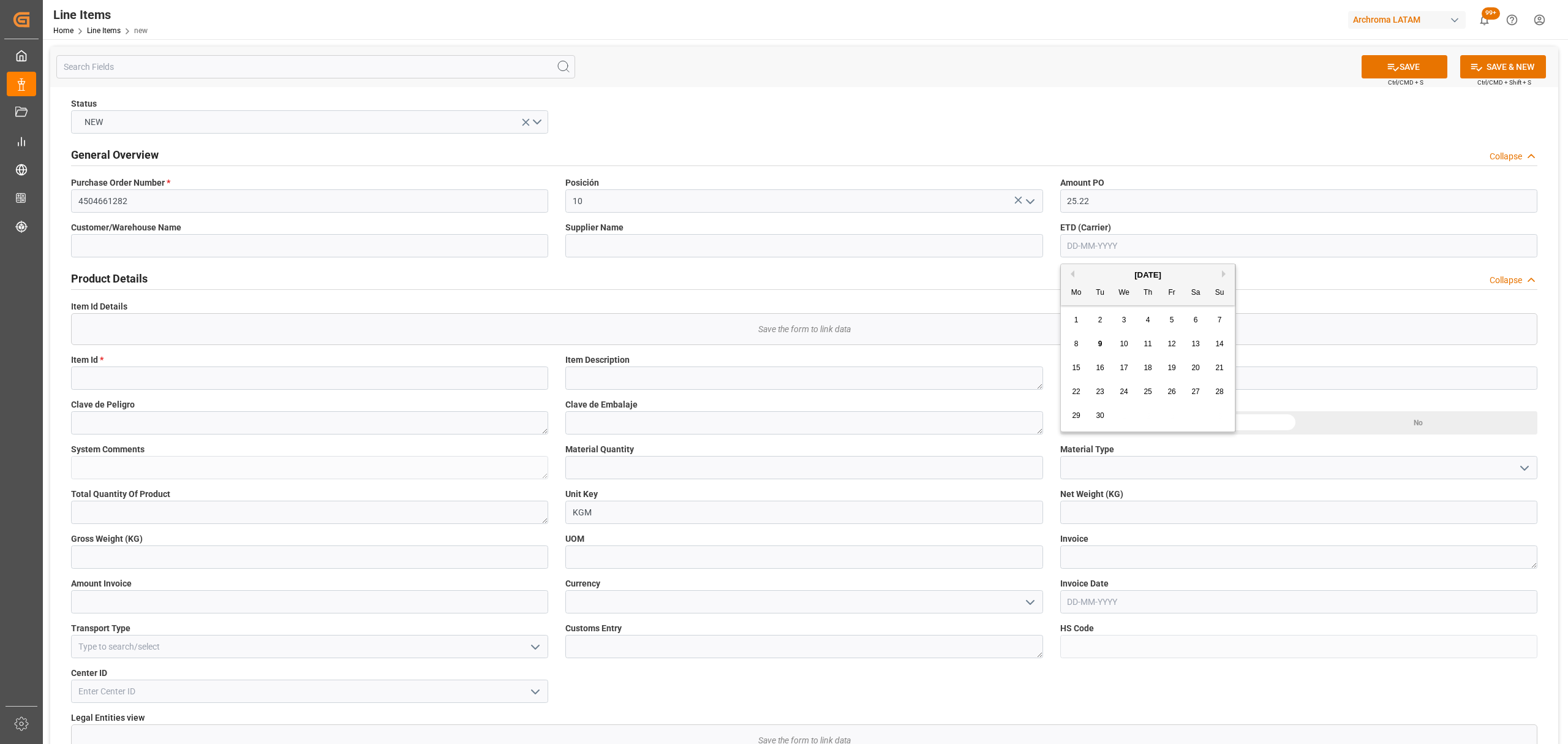
type input "[DATE]"
click at [370, 391] on div "Item Id *" at bounding box center [309, 372] width 494 height 45
click at [370, 376] on input at bounding box center [309, 379] width 477 height 24
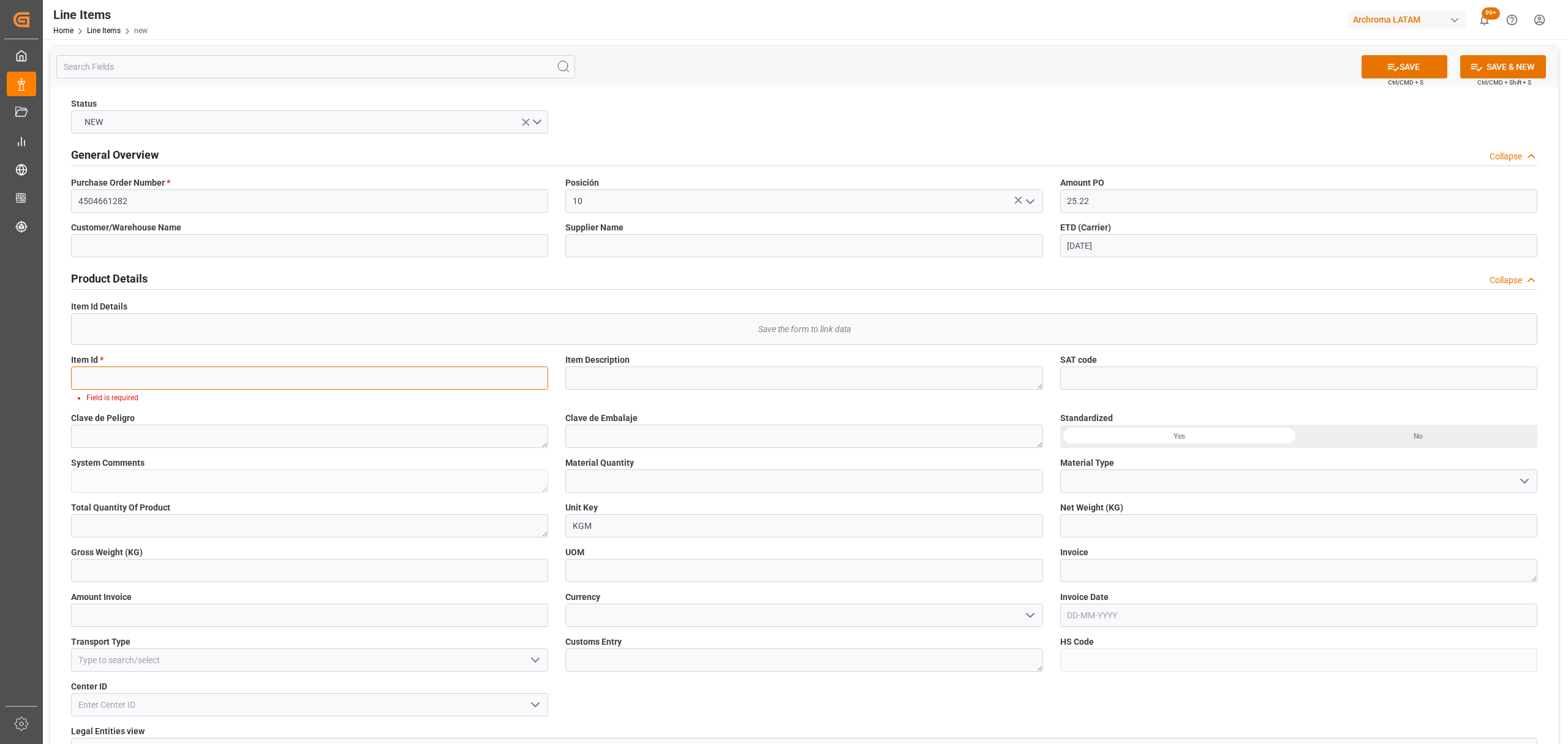
click at [233, 389] on input at bounding box center [309, 379] width 477 height 24
paste input "28753730765"
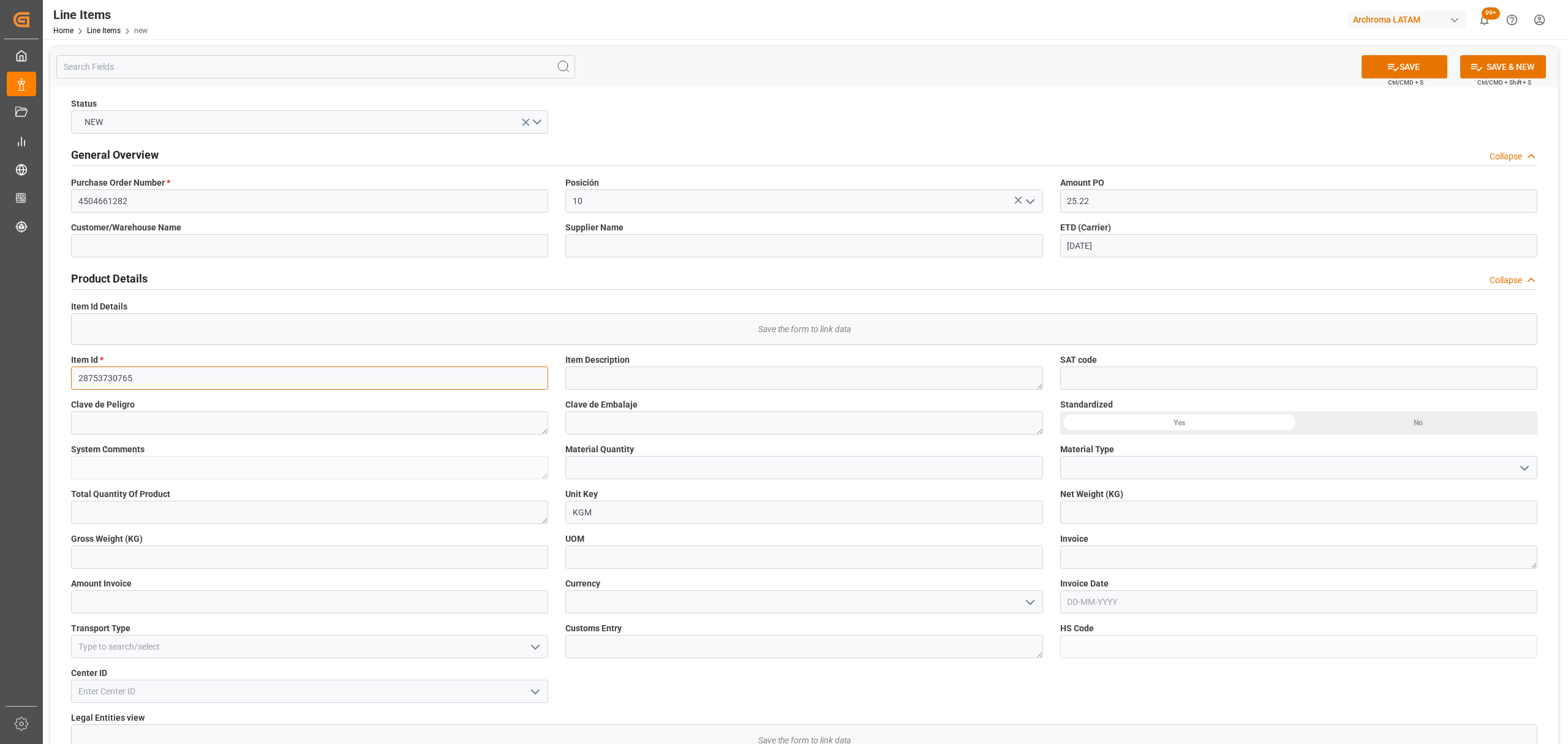
type input "28753730765"
click at [901, 379] on textarea at bounding box center [804, 379] width 477 height 24
click at [723, 374] on textarea at bounding box center [804, 379] width 477 height 24
paste textarea "ERIOFAST BLUE 3R 0020"
click at [574, 381] on textarea "ERIOFAST BLUE 3R 0020" at bounding box center [804, 379] width 477 height 24
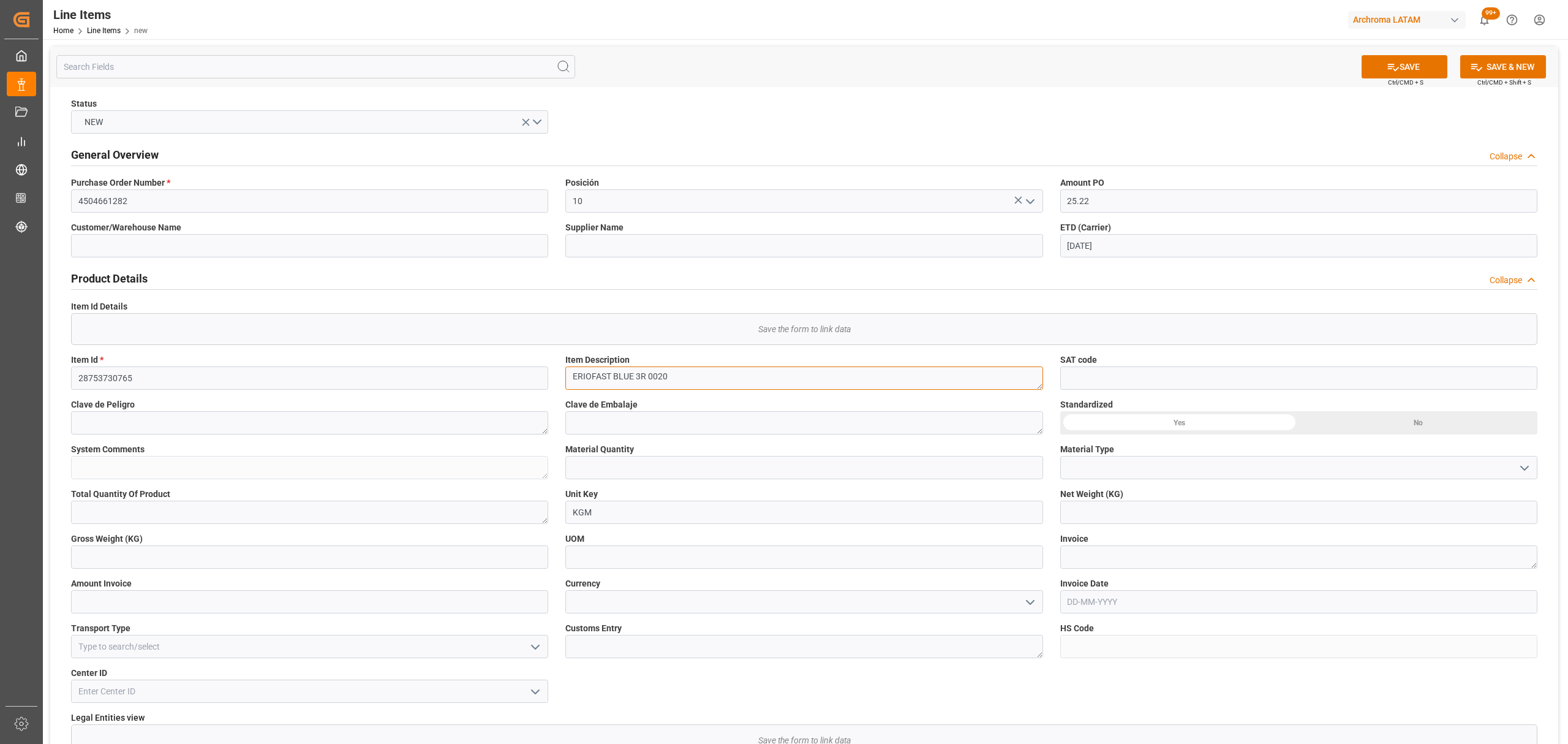
type textarea "ERIOFAST BLUE 3R 0020"
click at [631, 471] on input "text" at bounding box center [804, 468] width 477 height 24
type input "7"
click at [1524, 467] on icon "open menu" at bounding box center [1524, 468] width 15 height 15
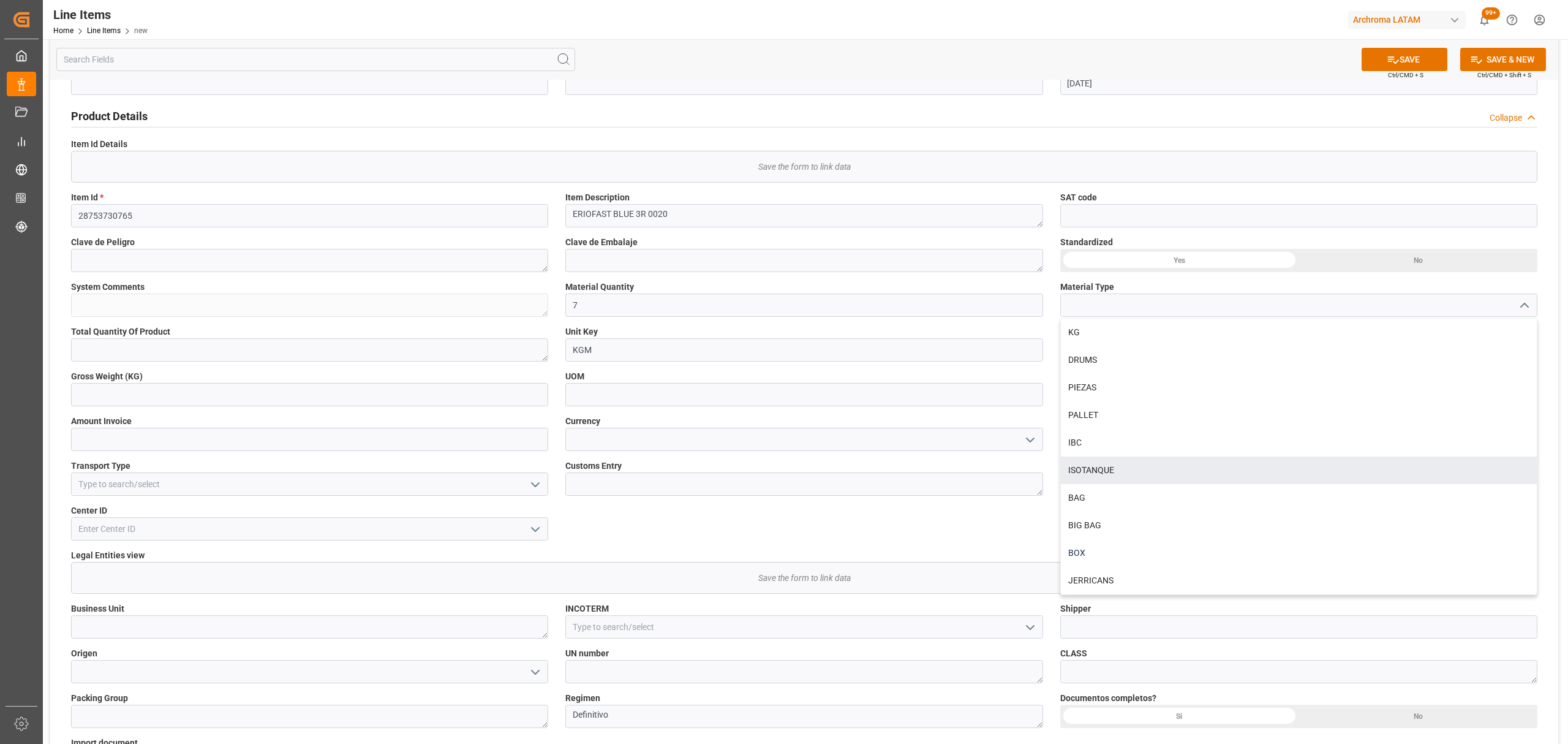
scroll to position [163, 0]
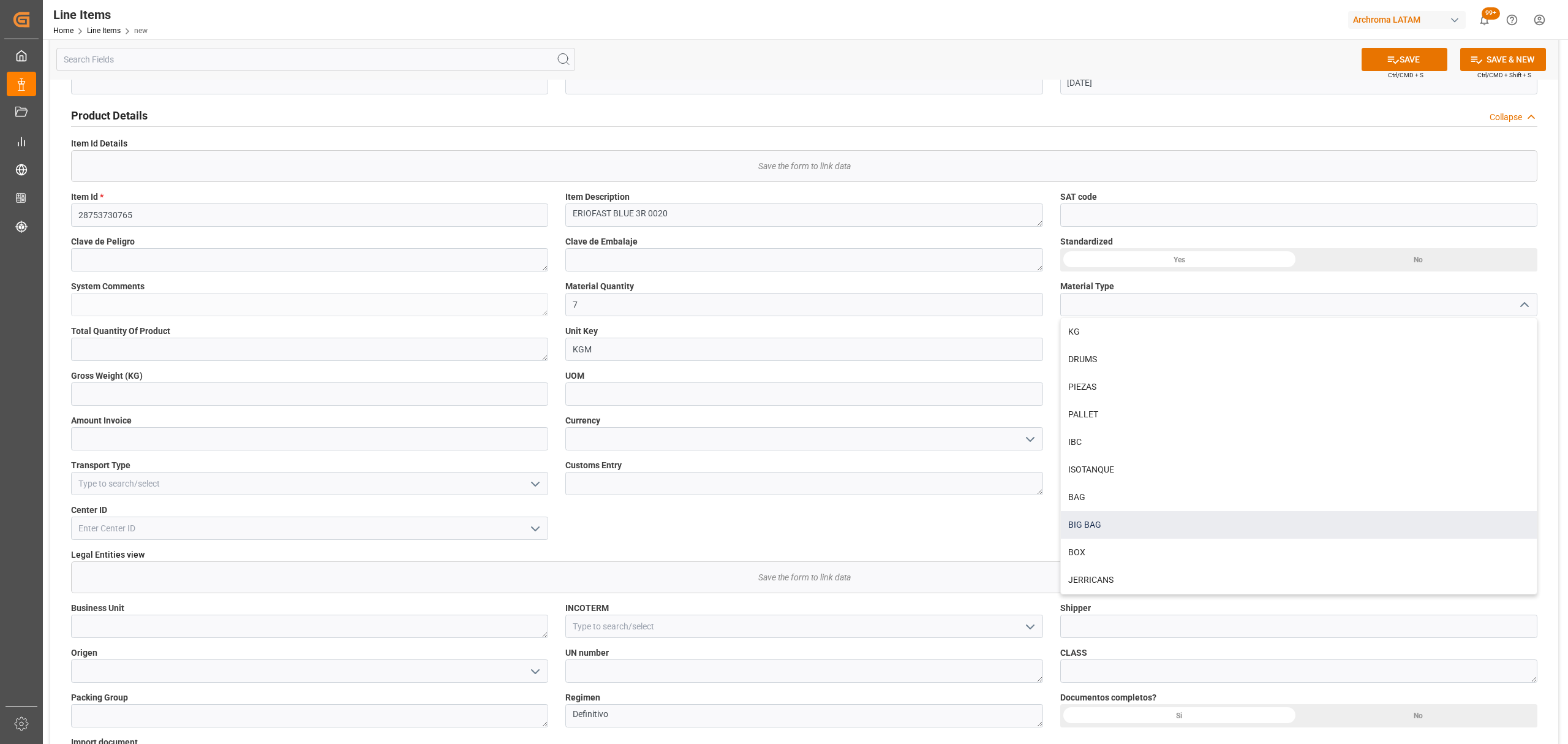
click at [1116, 519] on div "BIG BAG" at bounding box center [1299, 525] width 476 height 27
type input "BIG BAG"
click at [218, 393] on input "text" at bounding box center [309, 394] width 477 height 24
type input "152.040"
click at [1027, 439] on polyline "open menu" at bounding box center [1030, 440] width 7 height 4
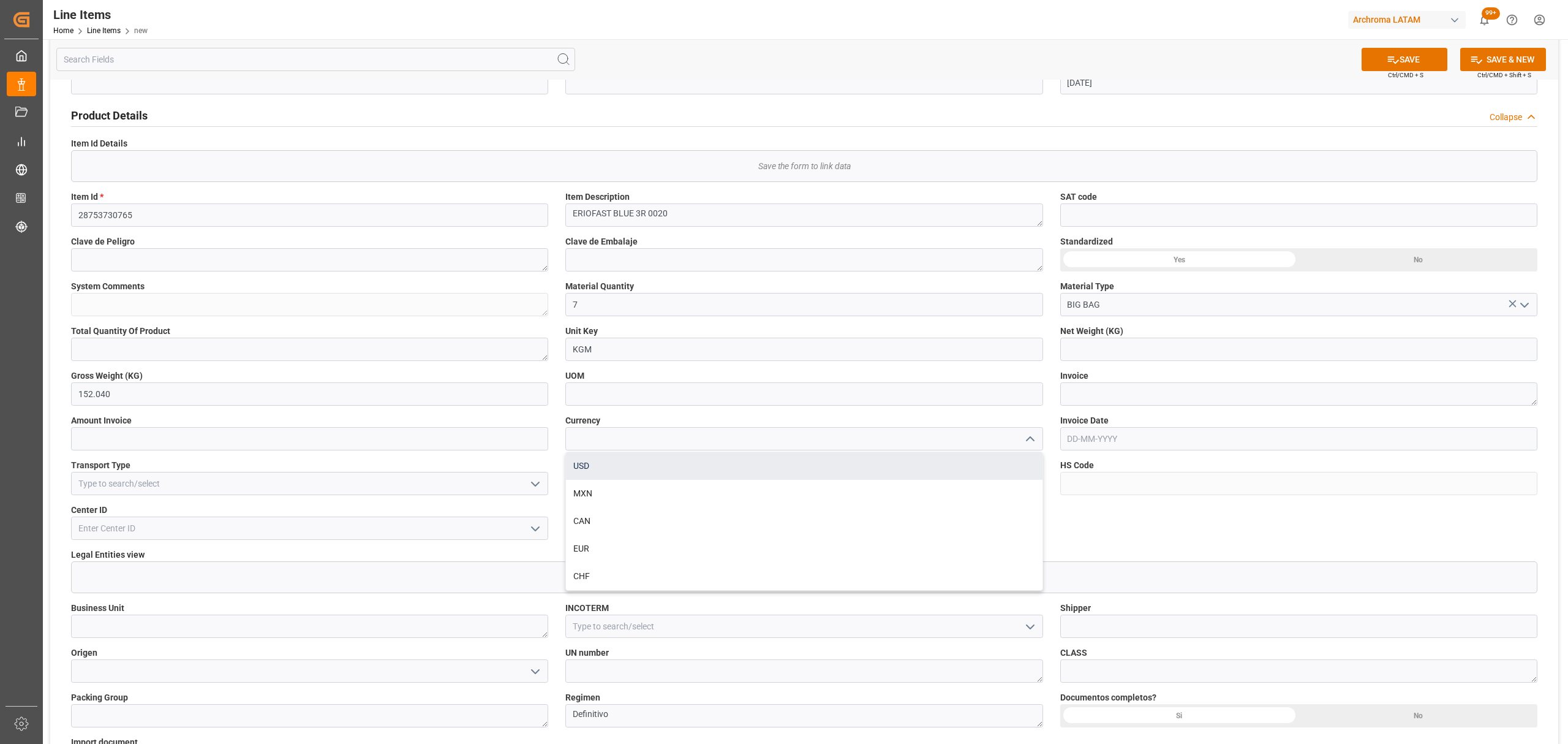
click at [760, 466] on div "USD" at bounding box center [804, 466] width 476 height 27
type input "USD"
click at [1267, 442] on input "text" at bounding box center [1299, 439] width 477 height 24
click at [1069, 525] on div "1 2 3 4 5 6 7" at bounding box center [1148, 514] width 167 height 24
click at [1172, 515] on span "5" at bounding box center [1172, 513] width 5 height 8
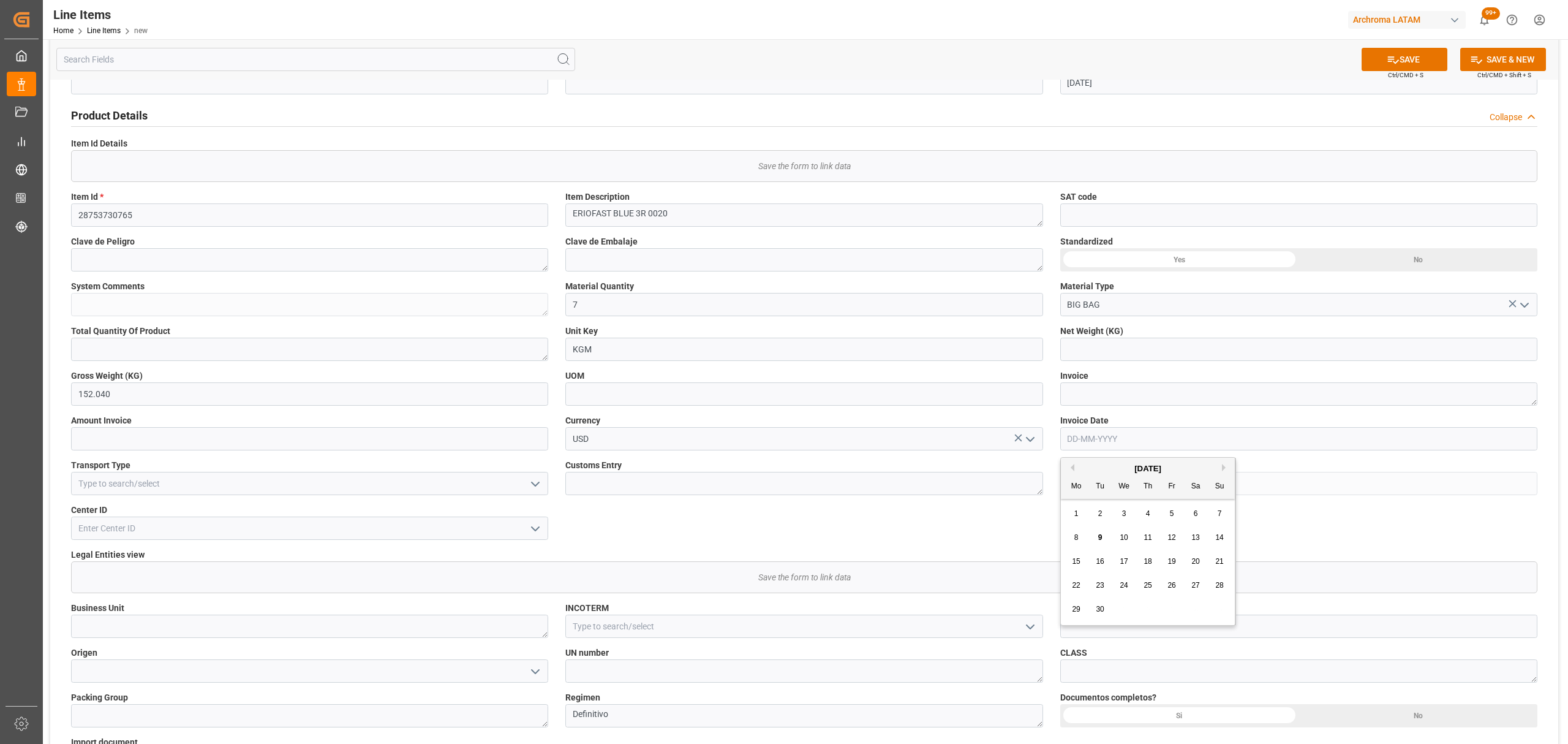
type input "[DATE]"
click at [538, 487] on icon "open menu" at bounding box center [535, 484] width 15 height 15
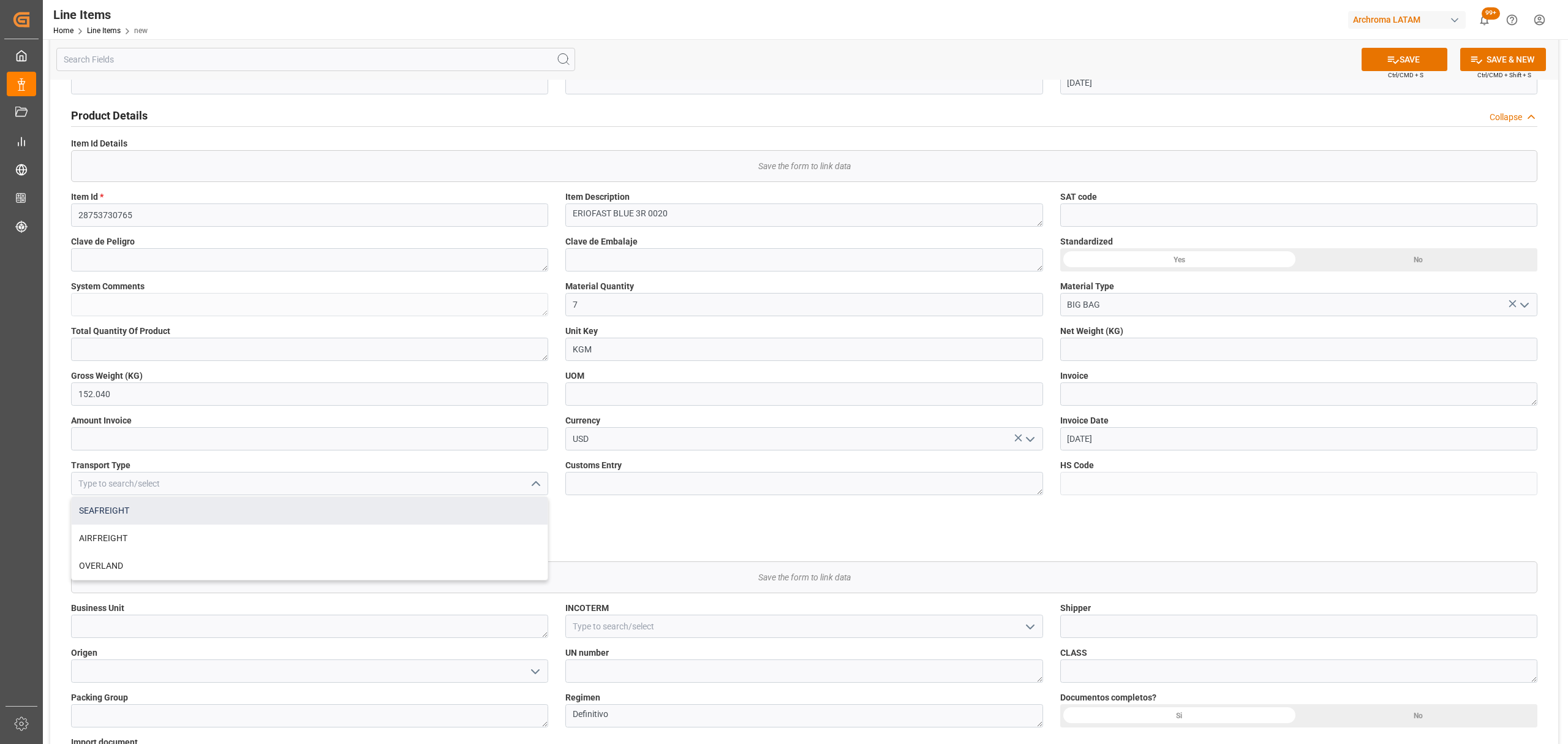
click at [262, 508] on div "SEAFREIGHT" at bounding box center [309, 511] width 476 height 27
type input "SEAFREIGHT"
click at [535, 530] on icon "open menu" at bounding box center [535, 529] width 15 height 15
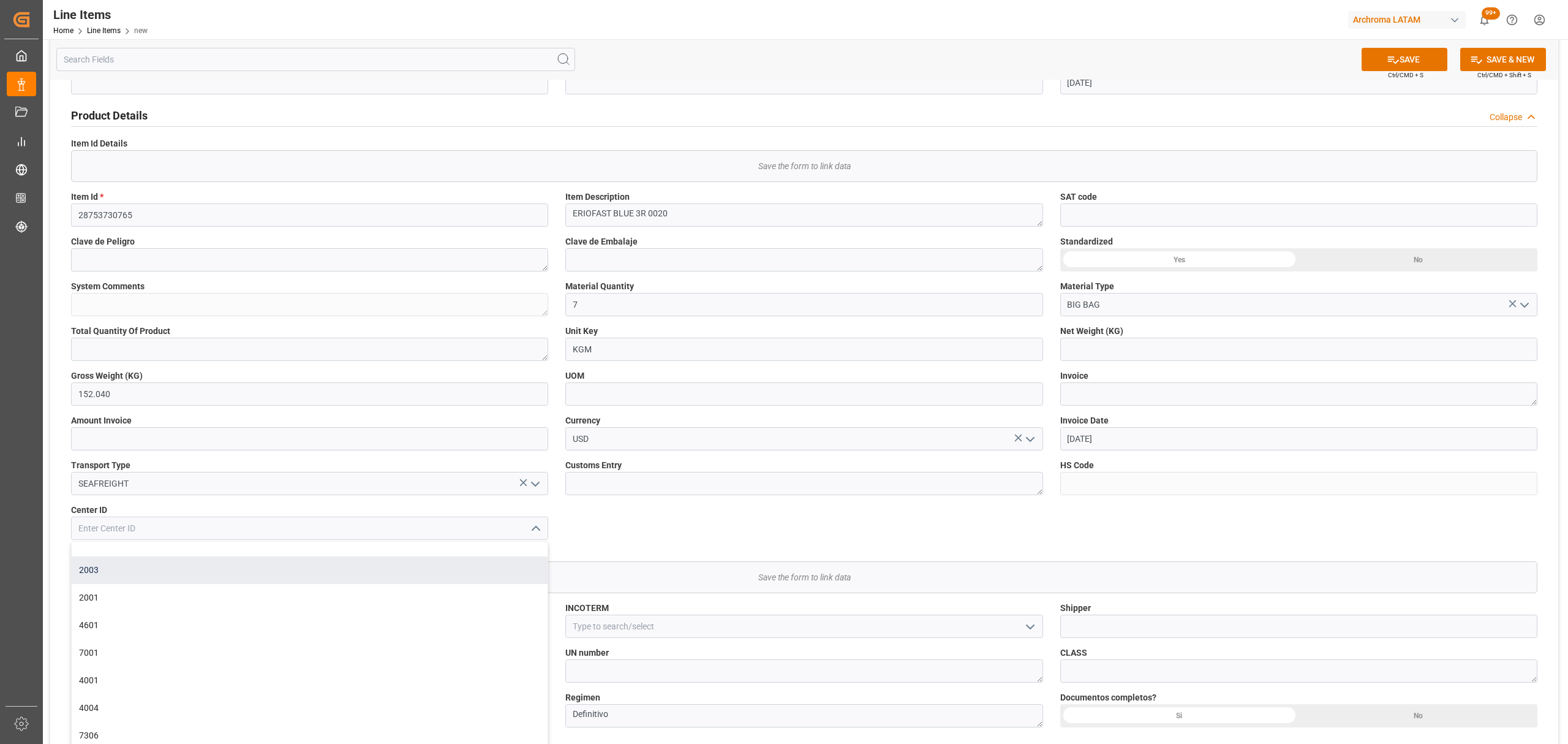
click at [167, 565] on div "2003" at bounding box center [309, 570] width 476 height 27
type input "2003"
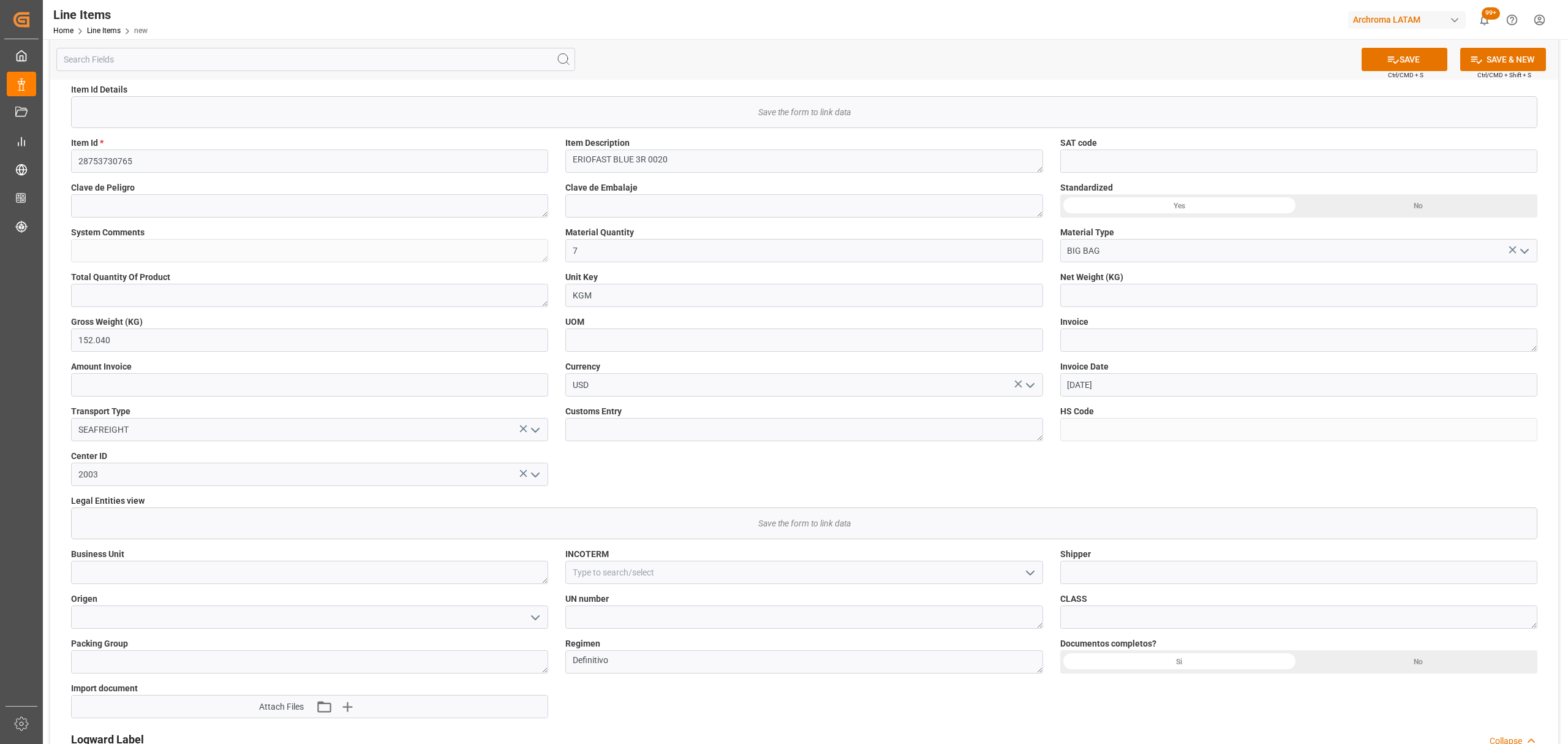
scroll to position [327, 0]
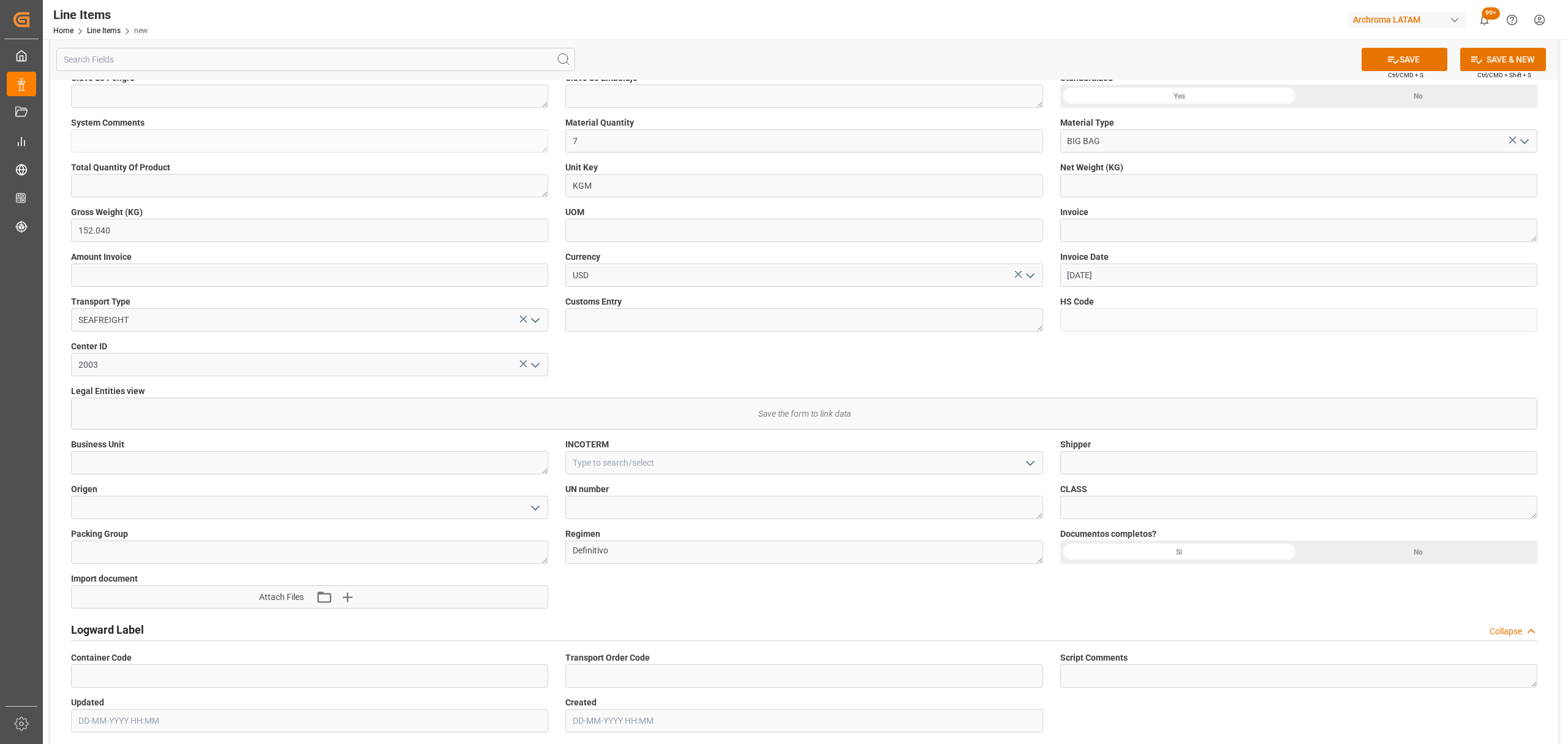
click at [1030, 464] on polyline "open menu" at bounding box center [1030, 464] width 7 height 4
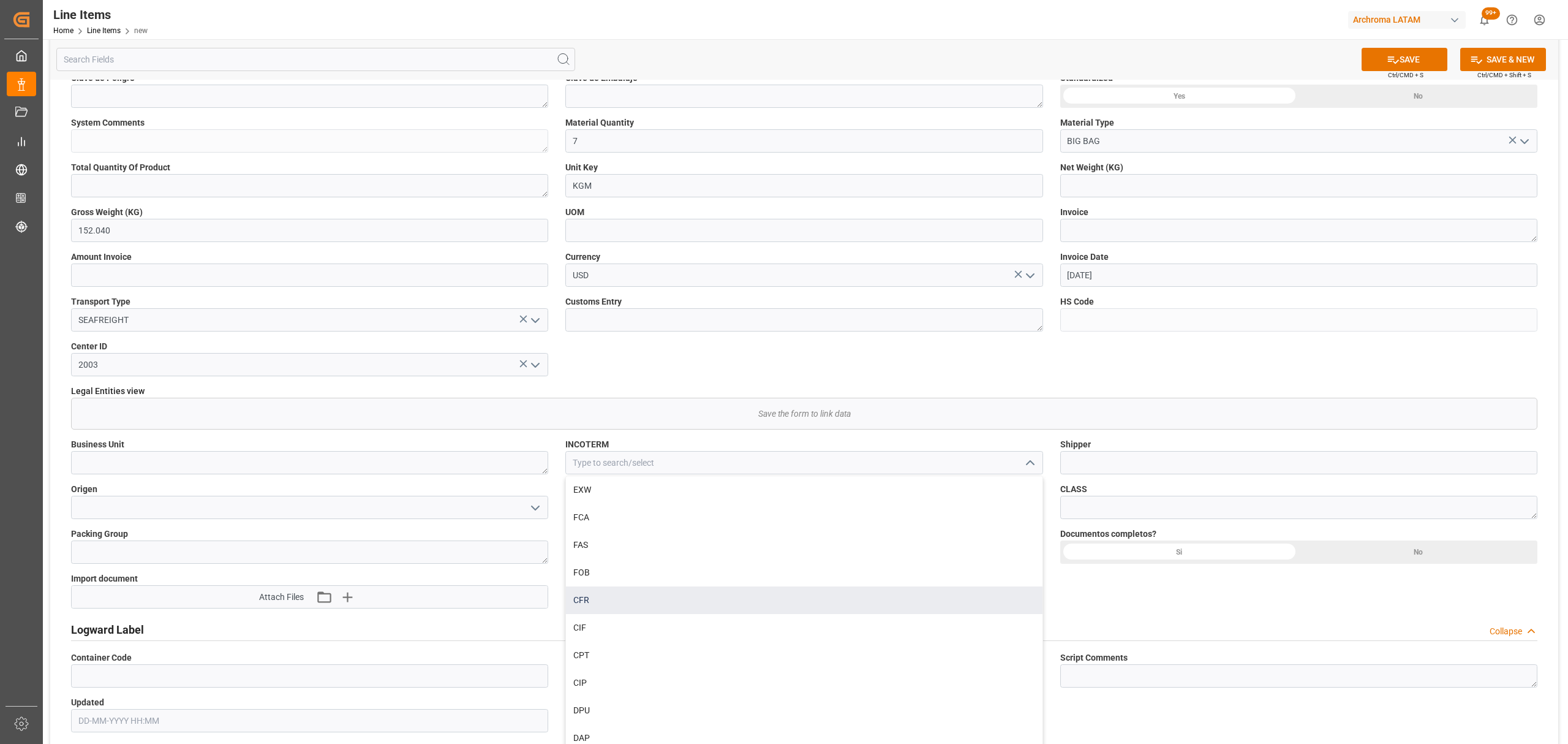
click at [619, 595] on div "CFR" at bounding box center [804, 600] width 476 height 27
type input "CFR"
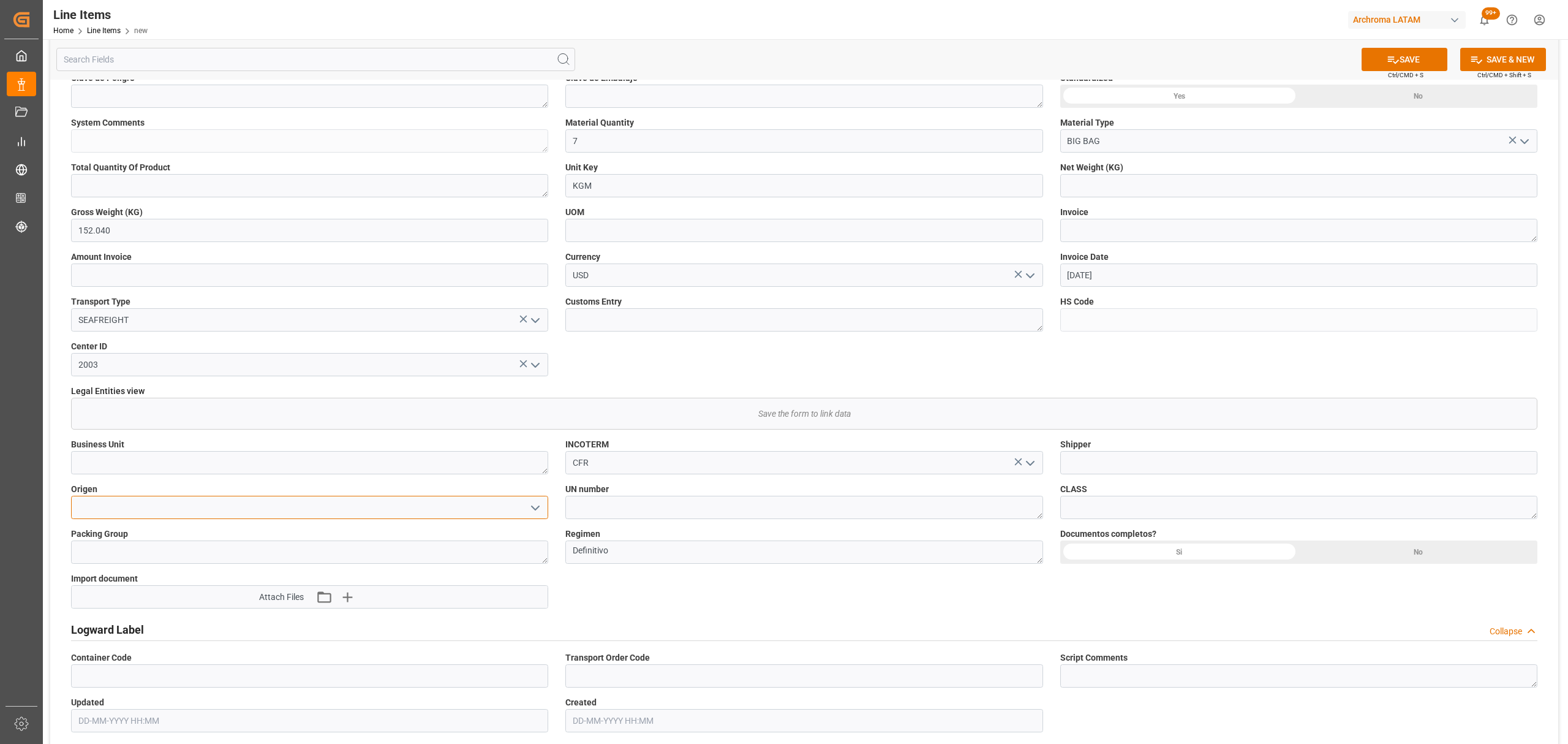
click at [522, 514] on input at bounding box center [309, 508] width 477 height 24
click at [538, 508] on polyline "open menu" at bounding box center [535, 508] width 7 height 4
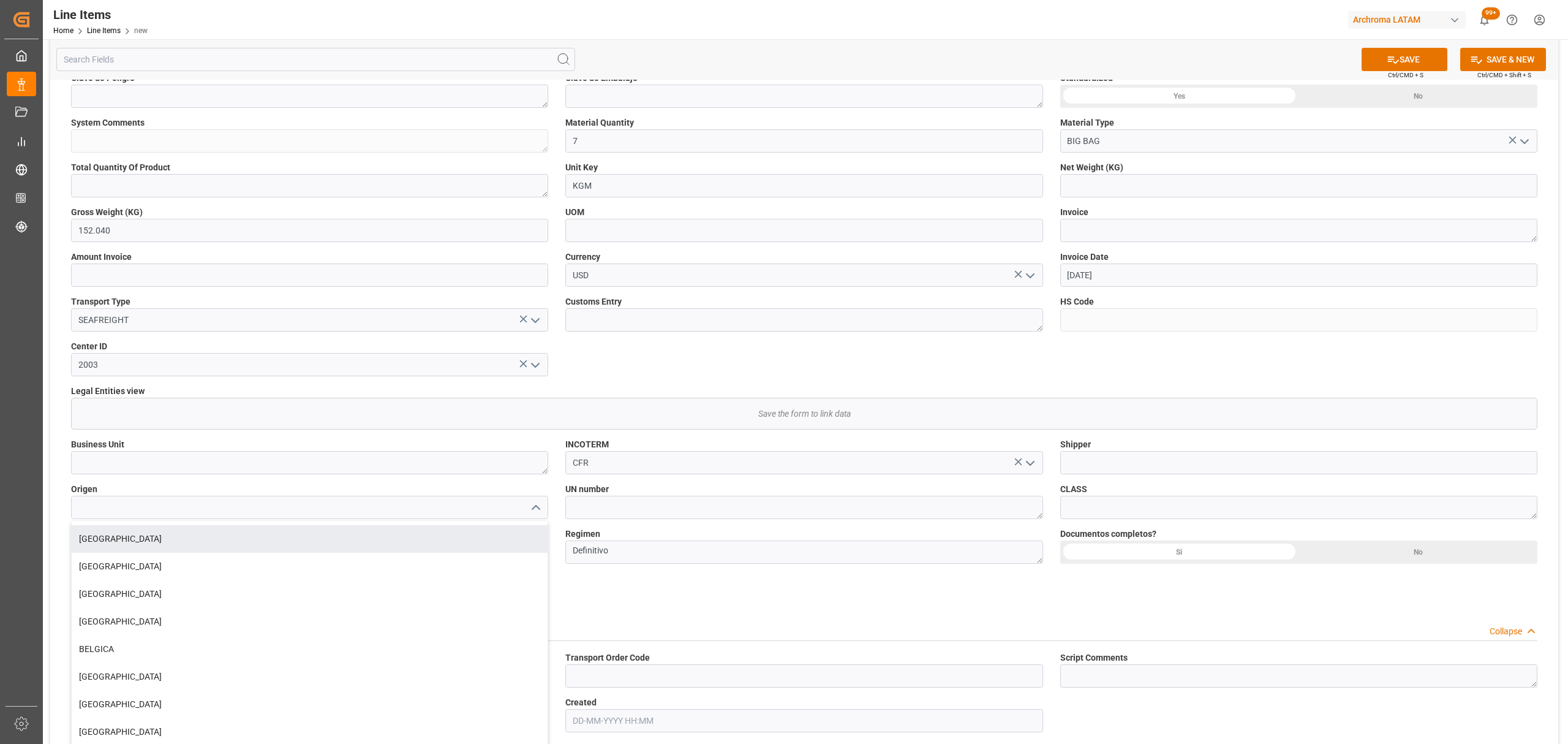
click at [167, 543] on div "TAILANDIA" at bounding box center [309, 539] width 476 height 27
type input "TAILANDIA"
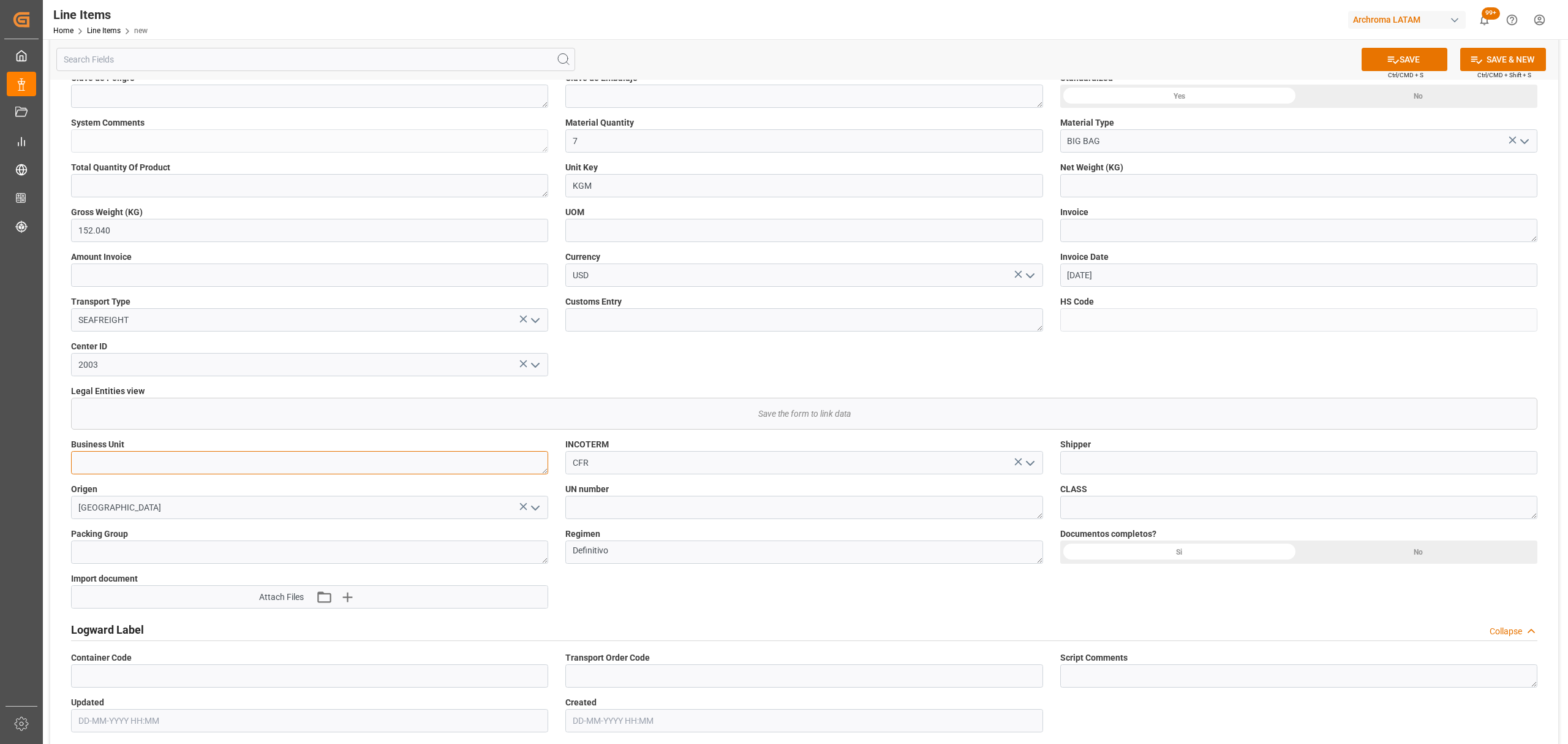
click at [278, 459] on textarea at bounding box center [309, 463] width 477 height 24
type textarea "TEXTIL"
click at [1407, 57] on button "SAVE" at bounding box center [1404, 60] width 86 height 24
click at [1121, 184] on input "text" at bounding box center [1299, 186] width 477 height 24
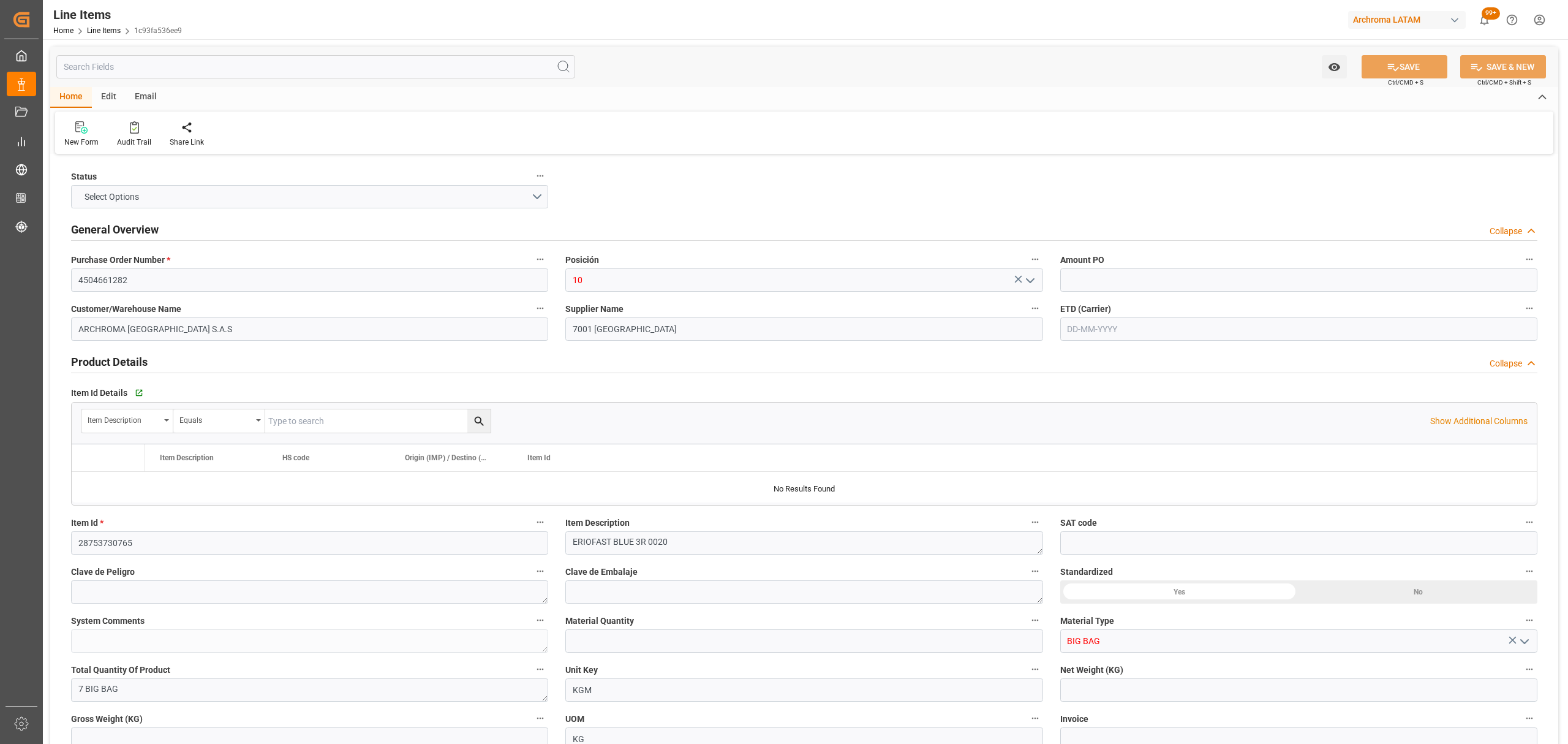
type input "25.22"
type input "7"
type input "152.04"
type input "320416900000"
type input "[DATE]"
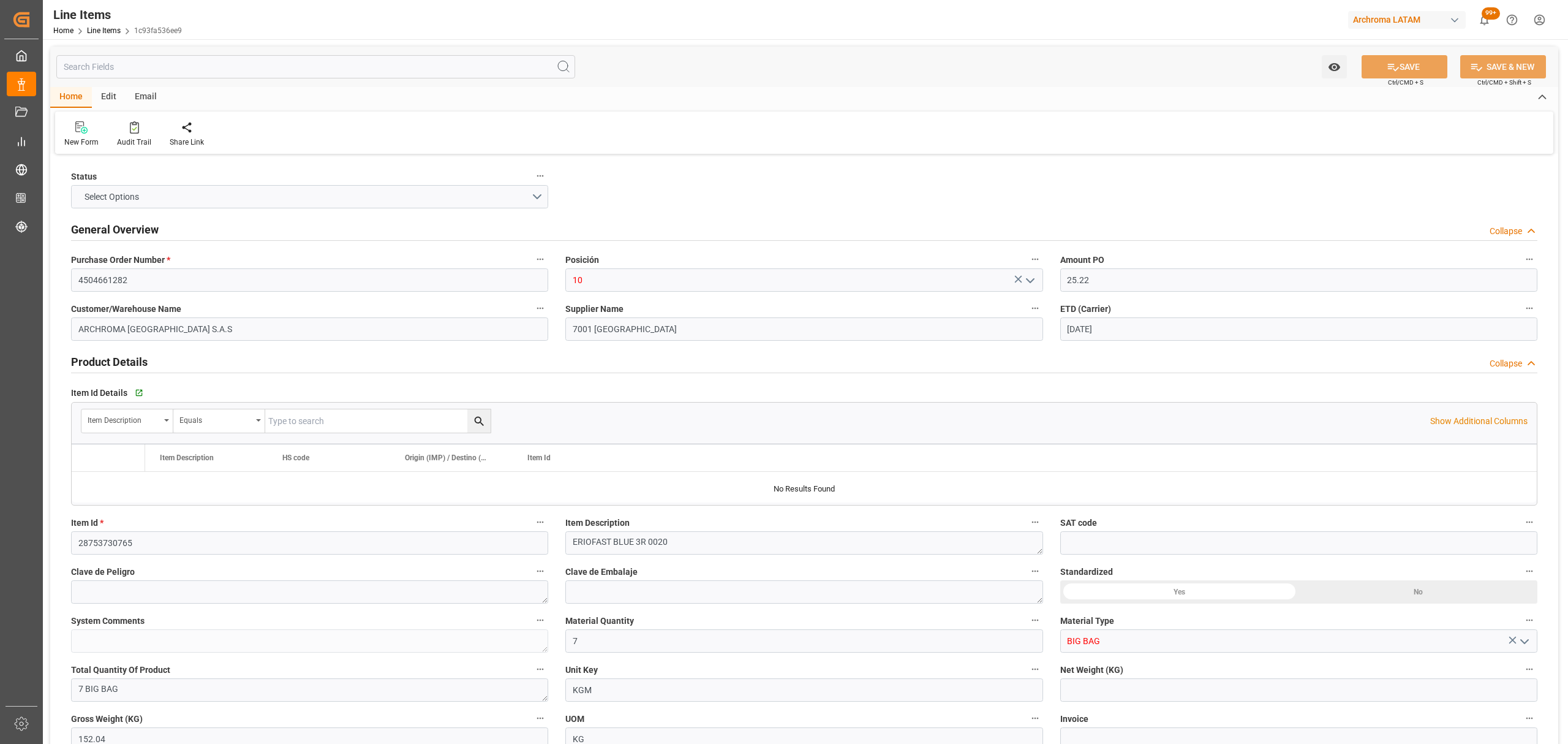
type input "[DATE]"
type input "[DATE] 13:21"
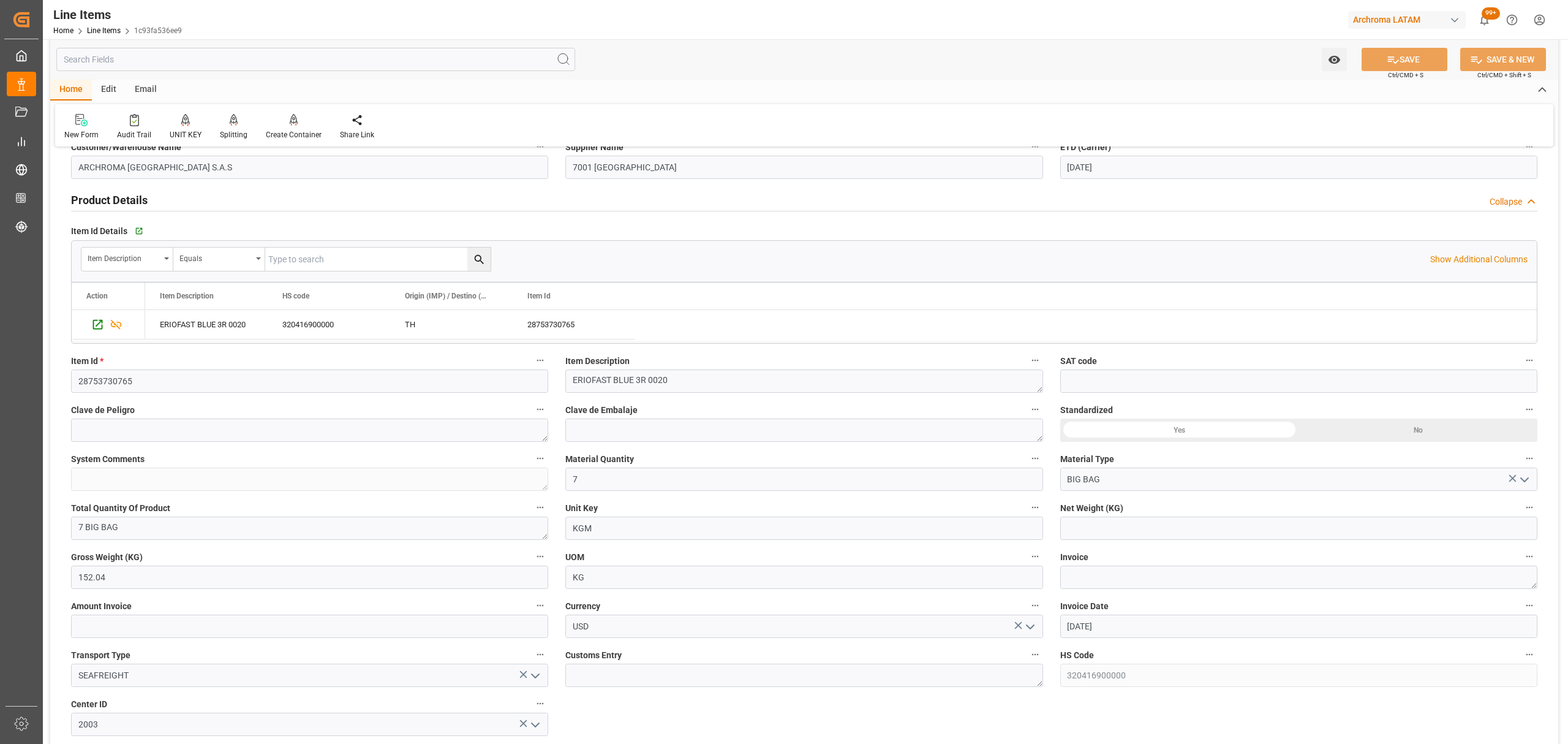
scroll to position [163, 0]
click at [1091, 530] on input "text" at bounding box center [1299, 527] width 477 height 24
type input "140.000"
click at [1098, 569] on div "Invoice" at bounding box center [1299, 567] width 494 height 49
click at [1104, 575] on textarea at bounding box center [1299, 576] width 477 height 24
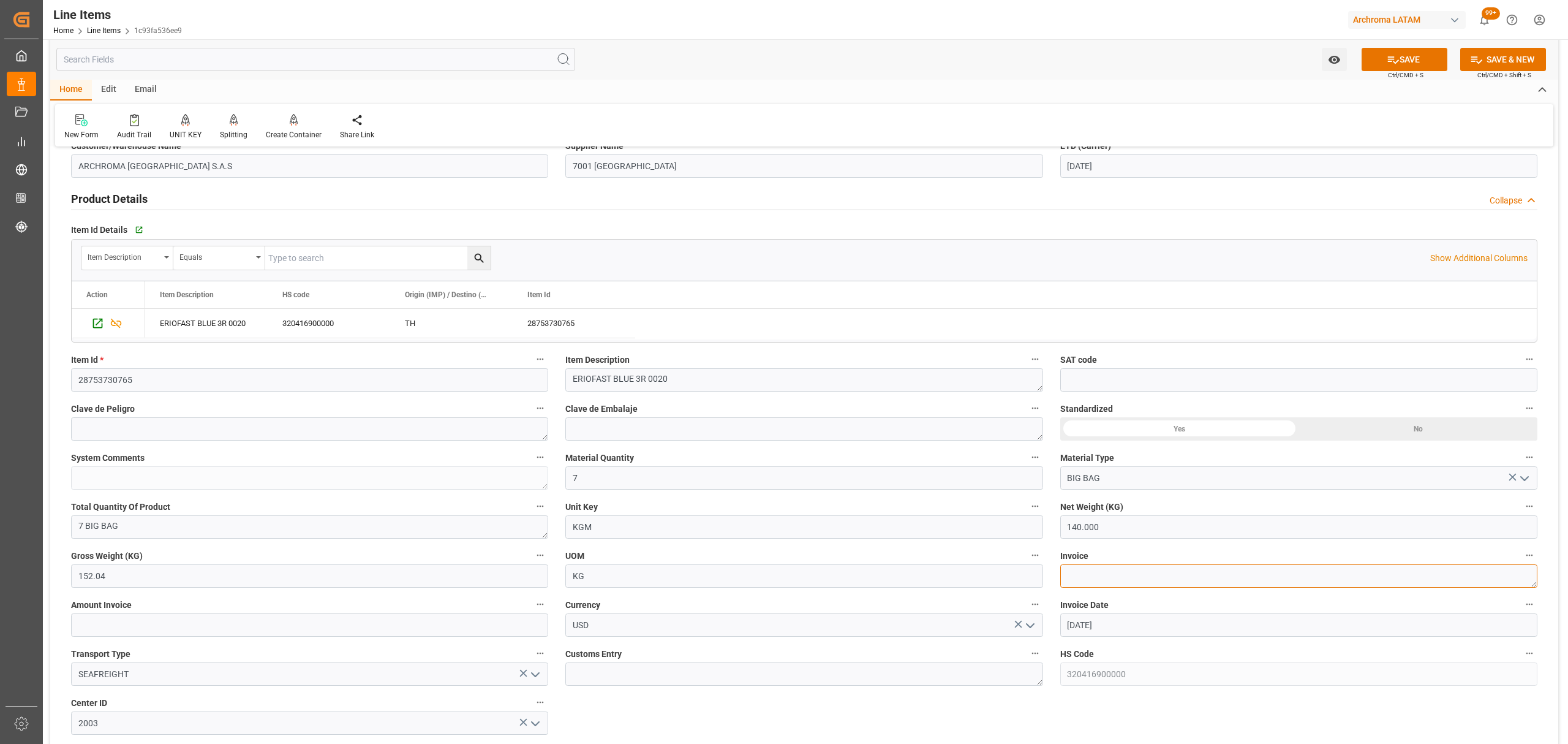
click at [1126, 566] on textarea at bounding box center [1299, 576] width 477 height 24
paste textarea "7060003499"
type textarea "7060003499"
click at [1398, 53] on button "SAVE" at bounding box center [1404, 60] width 86 height 24
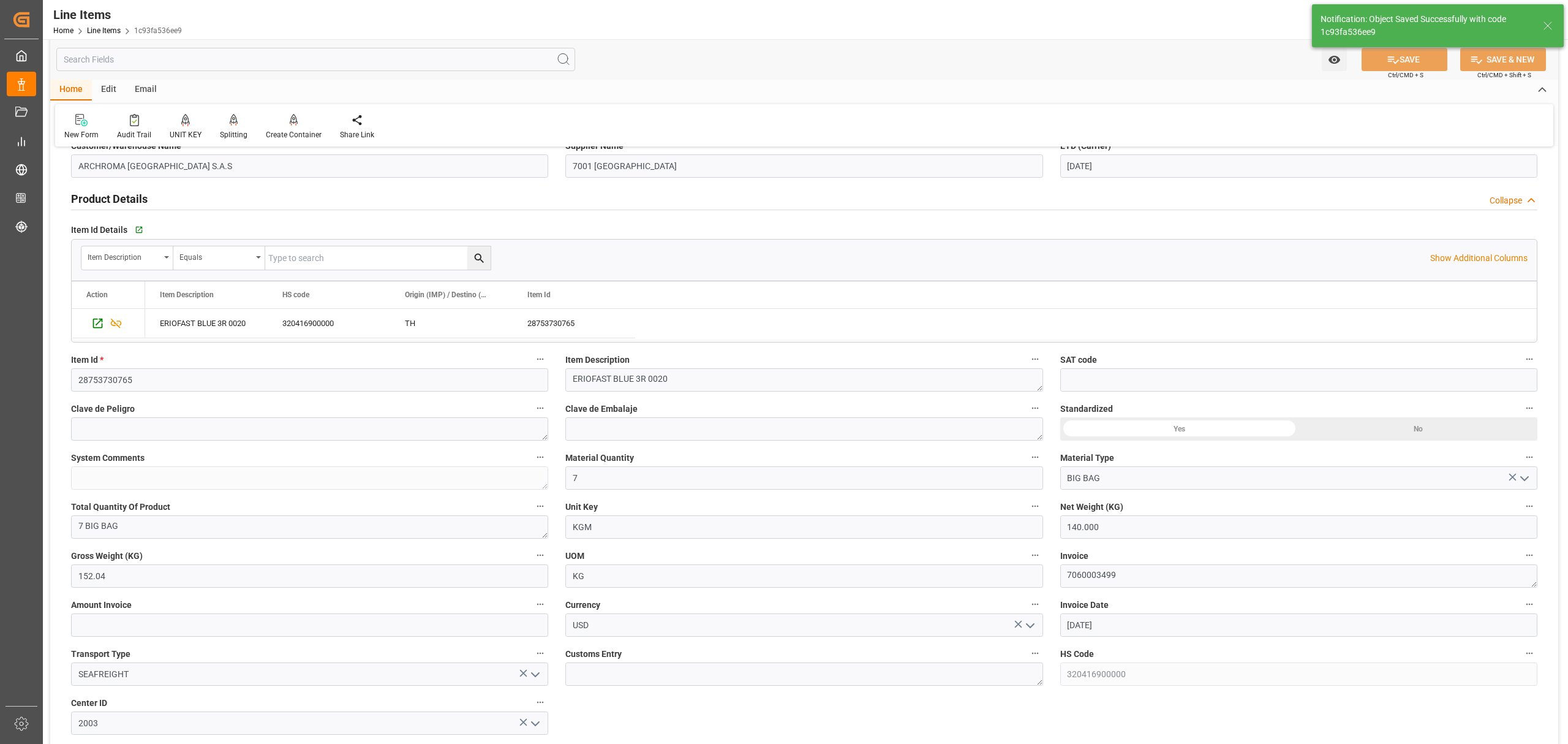
type input "[DATE] 13:22"
click at [116, 383] on input "28753730765" at bounding box center [309, 381] width 477 height 24
click at [116, 383] on input "28753730765" at bounding box center [309, 381] width 477 height 24
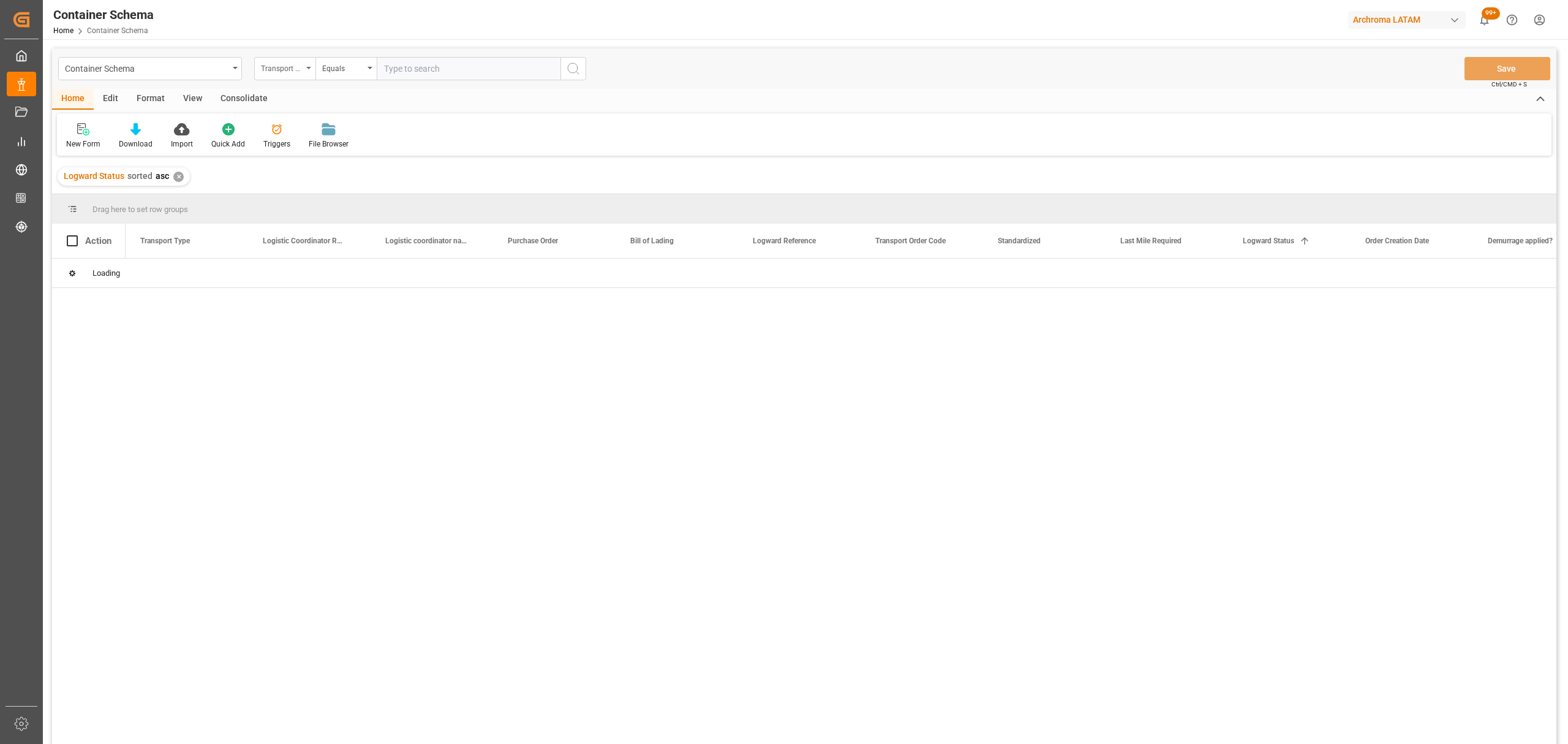
click at [288, 71] on div "Transport Type" at bounding box center [282, 66] width 42 height 14
click at [319, 208] on div "Purchase Order" at bounding box center [346, 202] width 183 height 25
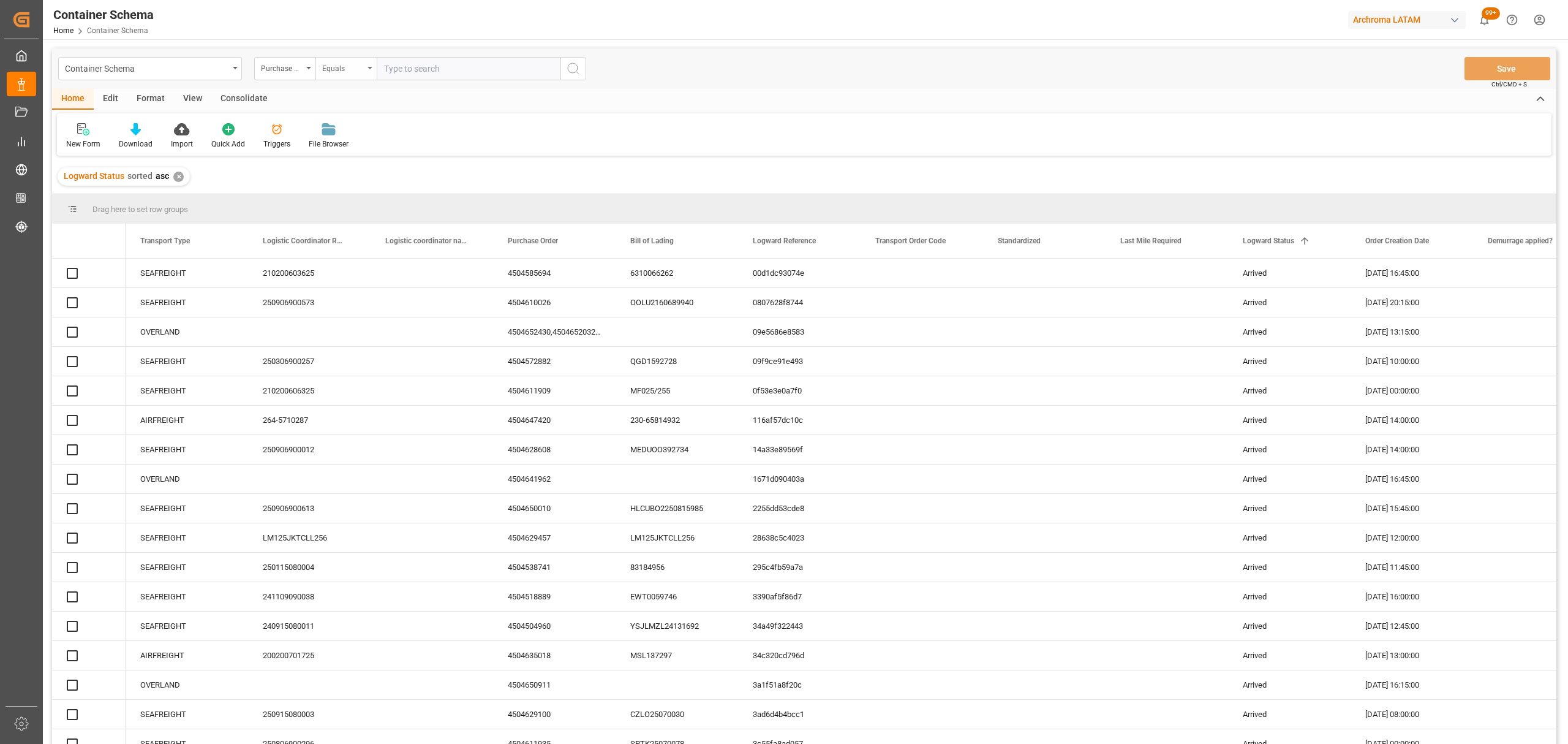
click at [344, 57] on div "Equals" at bounding box center [346, 69] width 61 height 24
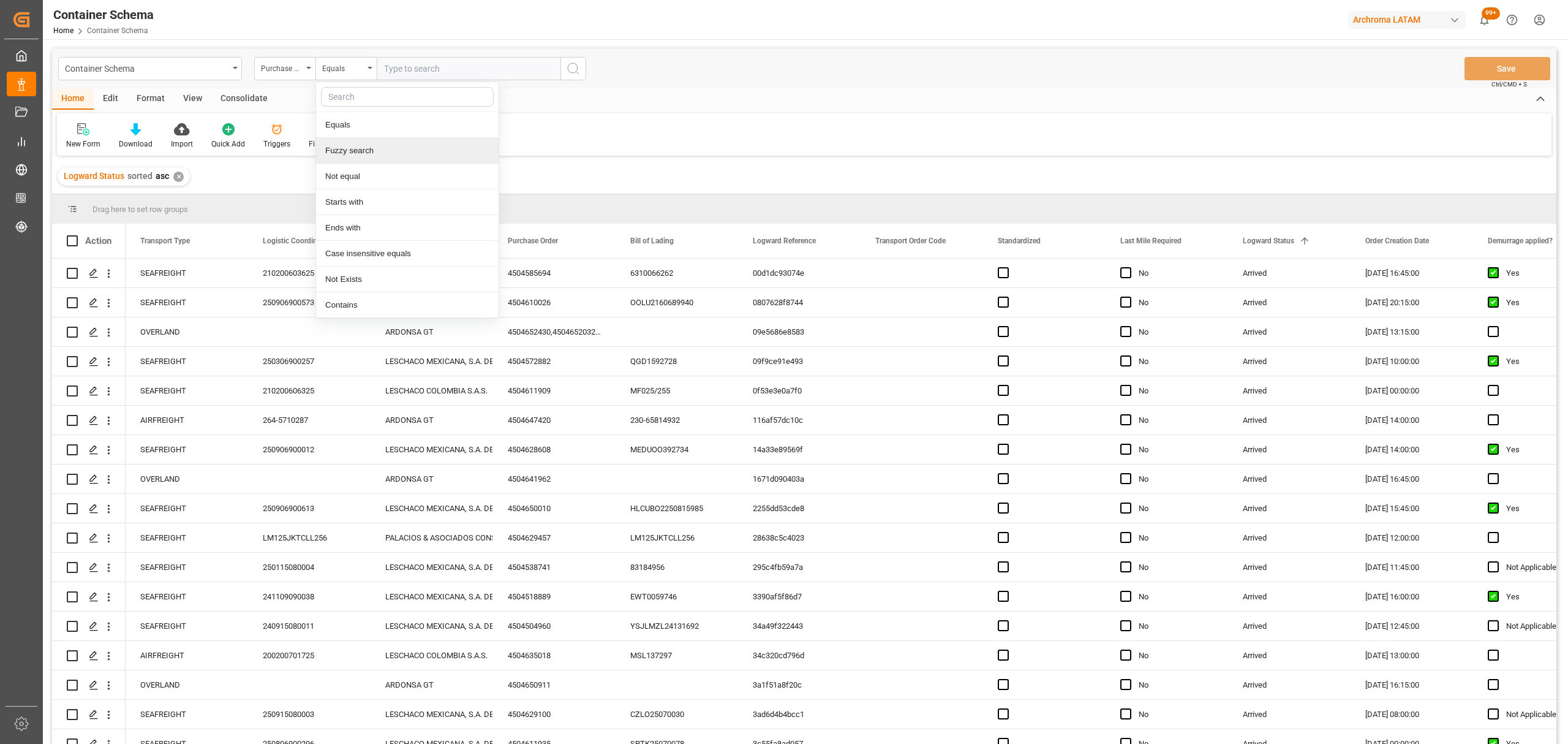
click at [374, 149] on div "Fuzzy search" at bounding box center [407, 150] width 183 height 25
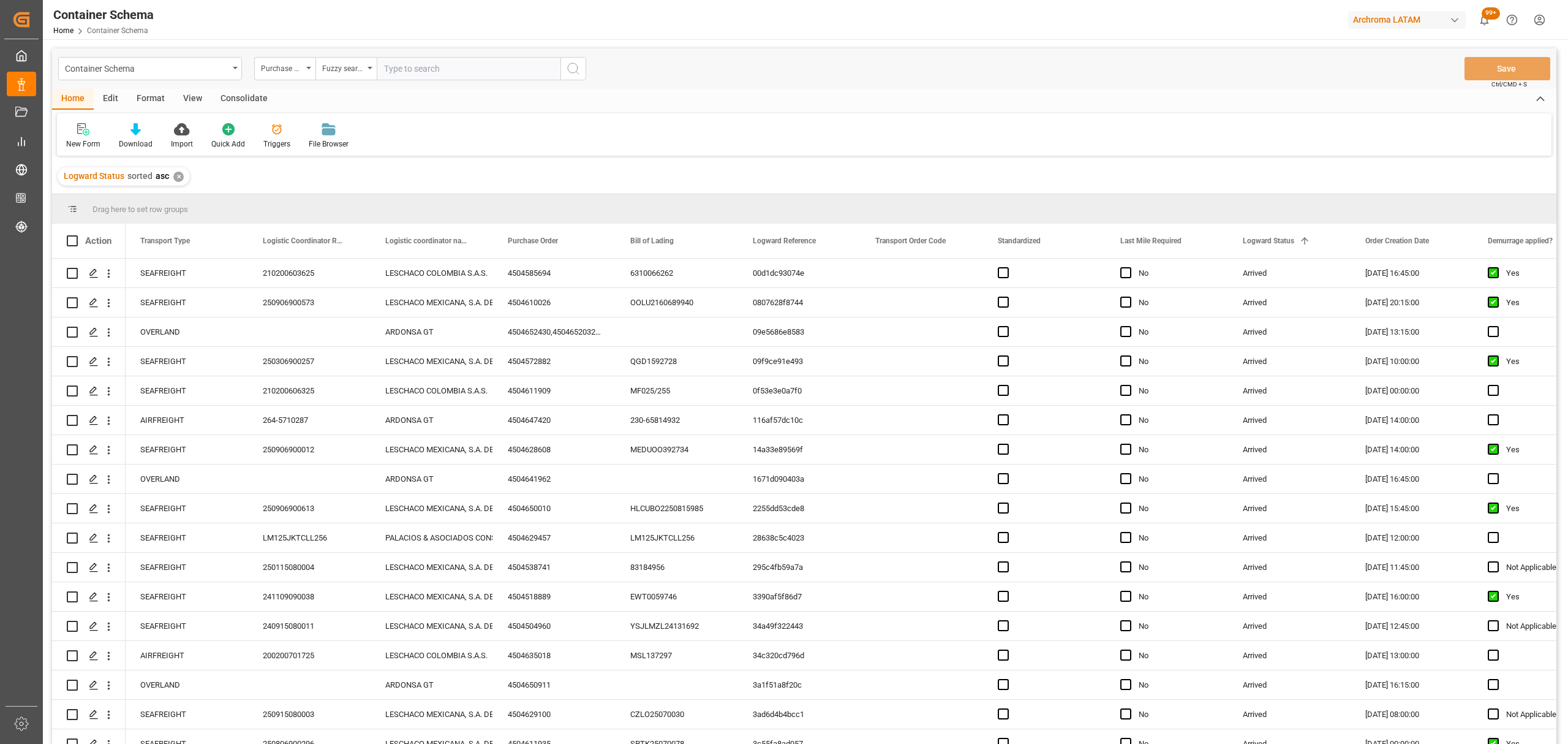
click at [413, 54] on div "Container Schema Purchase Order Fuzzy search Save Ctrl/CMD + S" at bounding box center [804, 68] width 1504 height 40
click at [420, 67] on input "text" at bounding box center [469, 69] width 184 height 24
paste input "4504629457"
type input "4504629457"
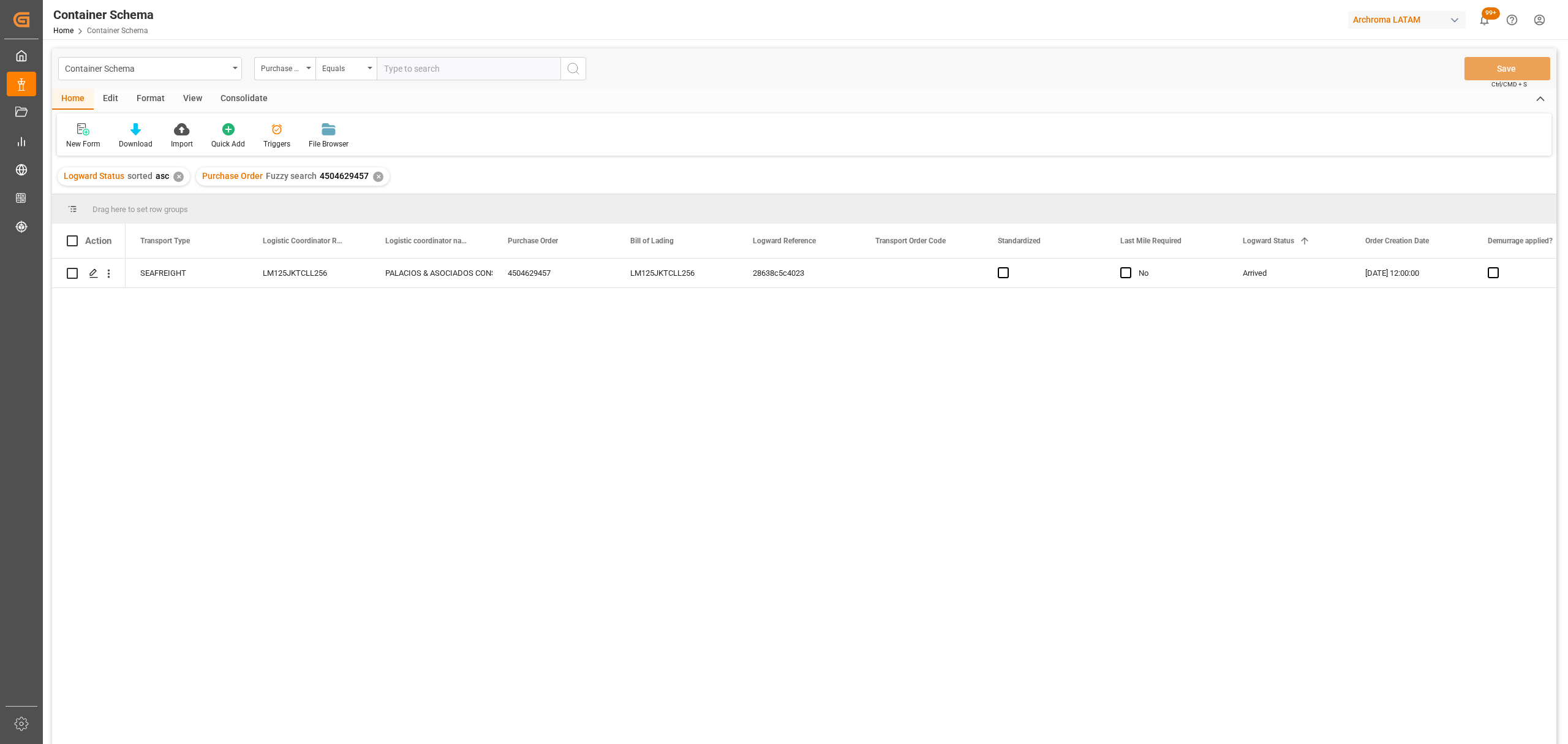
click at [175, 178] on div "✕" at bounding box center [178, 176] width 10 height 10
click at [93, 275] on icon "Press SPACE to select this row." at bounding box center [94, 273] width 10 height 10
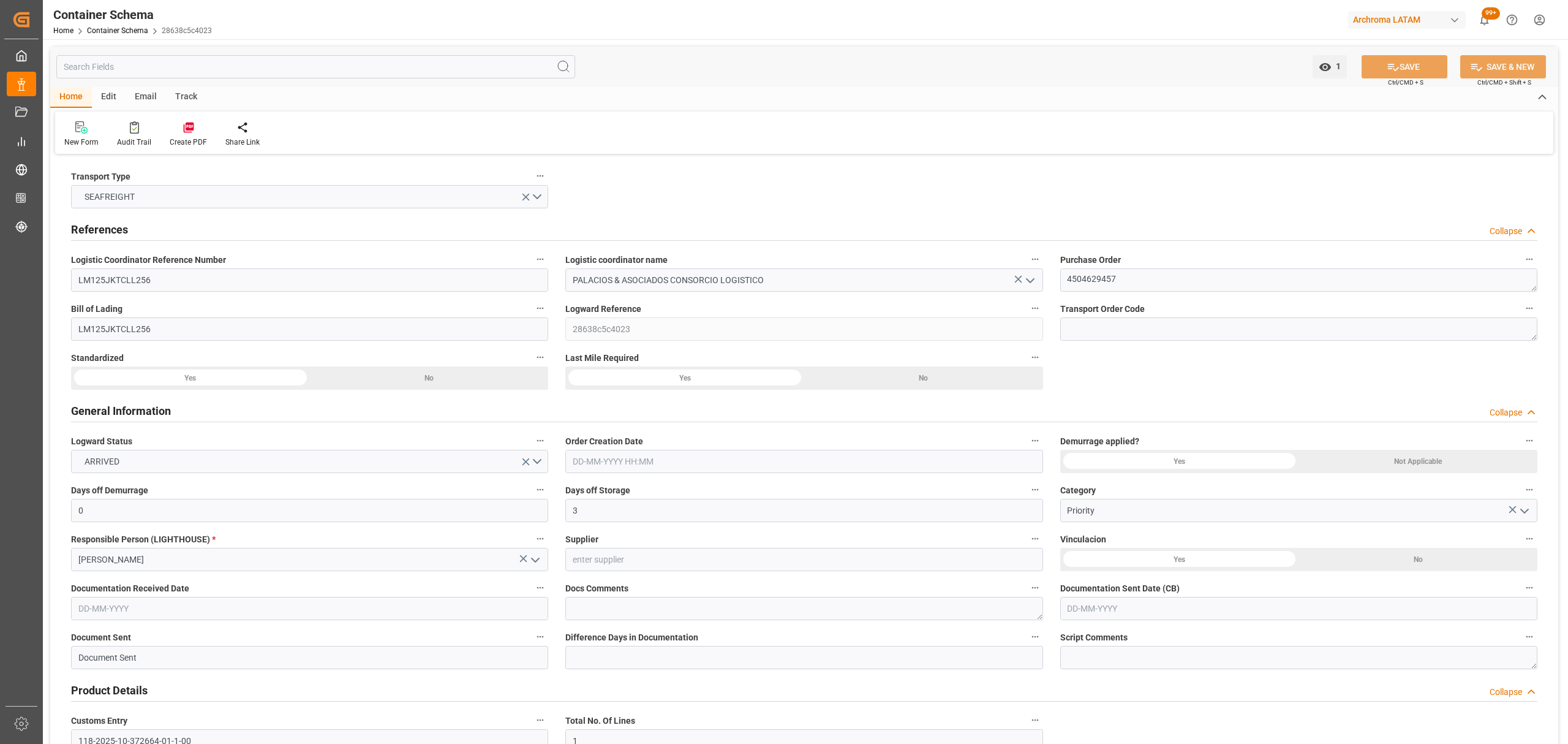
type input "0"
type input "3"
type input "1"
type input "5"
type input "4000"
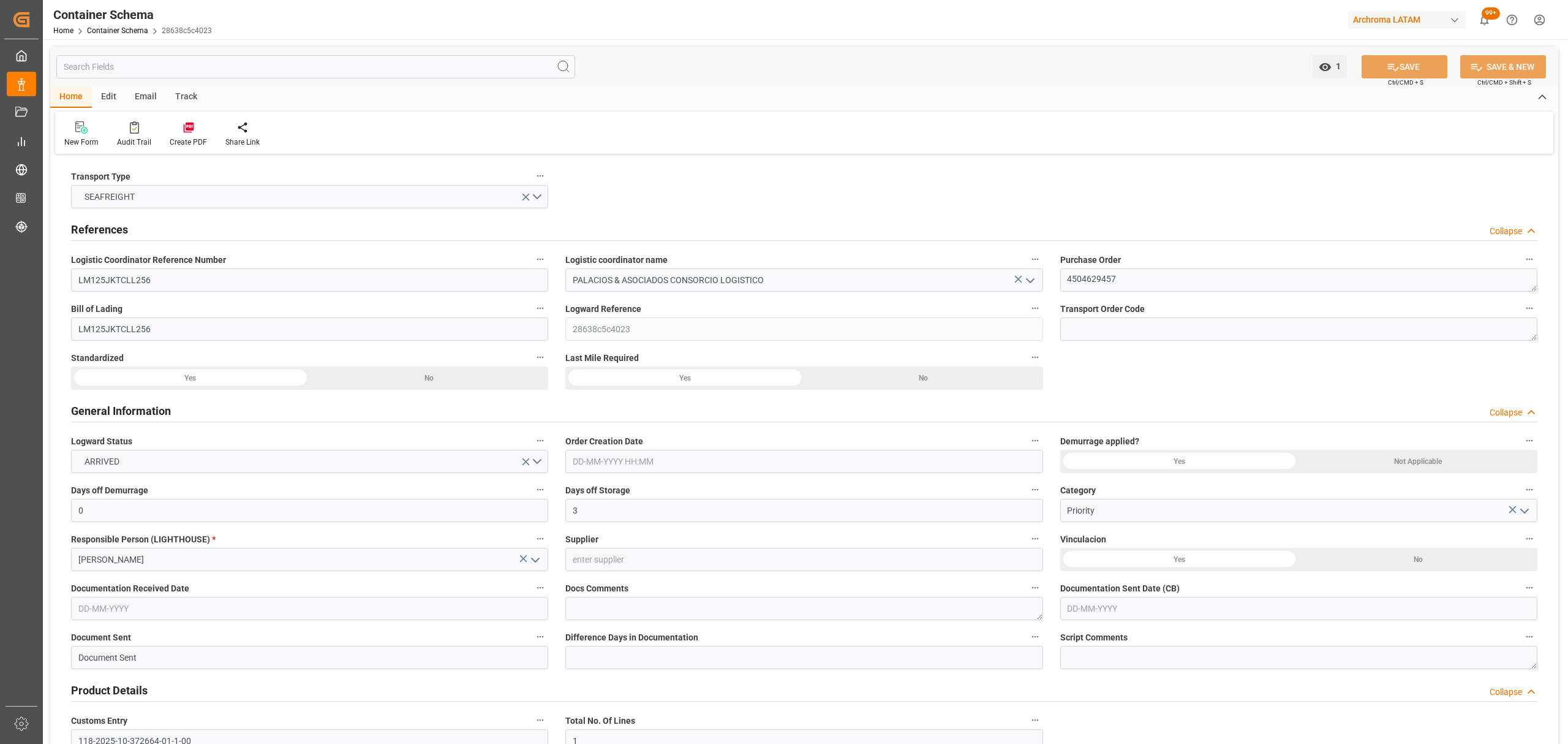
type input "4200"
type input "ONE"
type input "Ocean Network Express"
type input "IDJKT"
type input "PECLL"
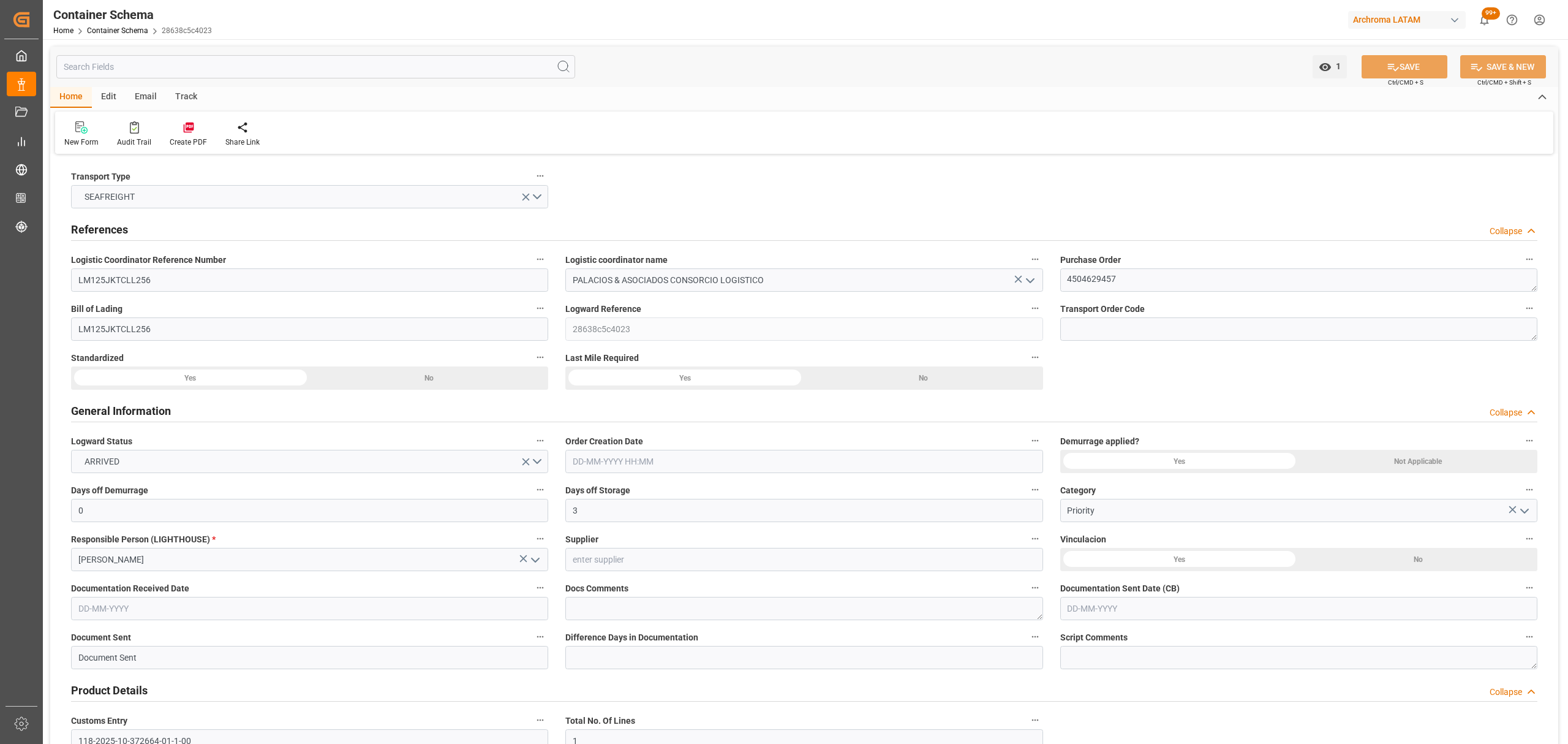
type input "PECLL"
type input "9971367"
type input "[DATE] 12:00"
type input "[DATE]"
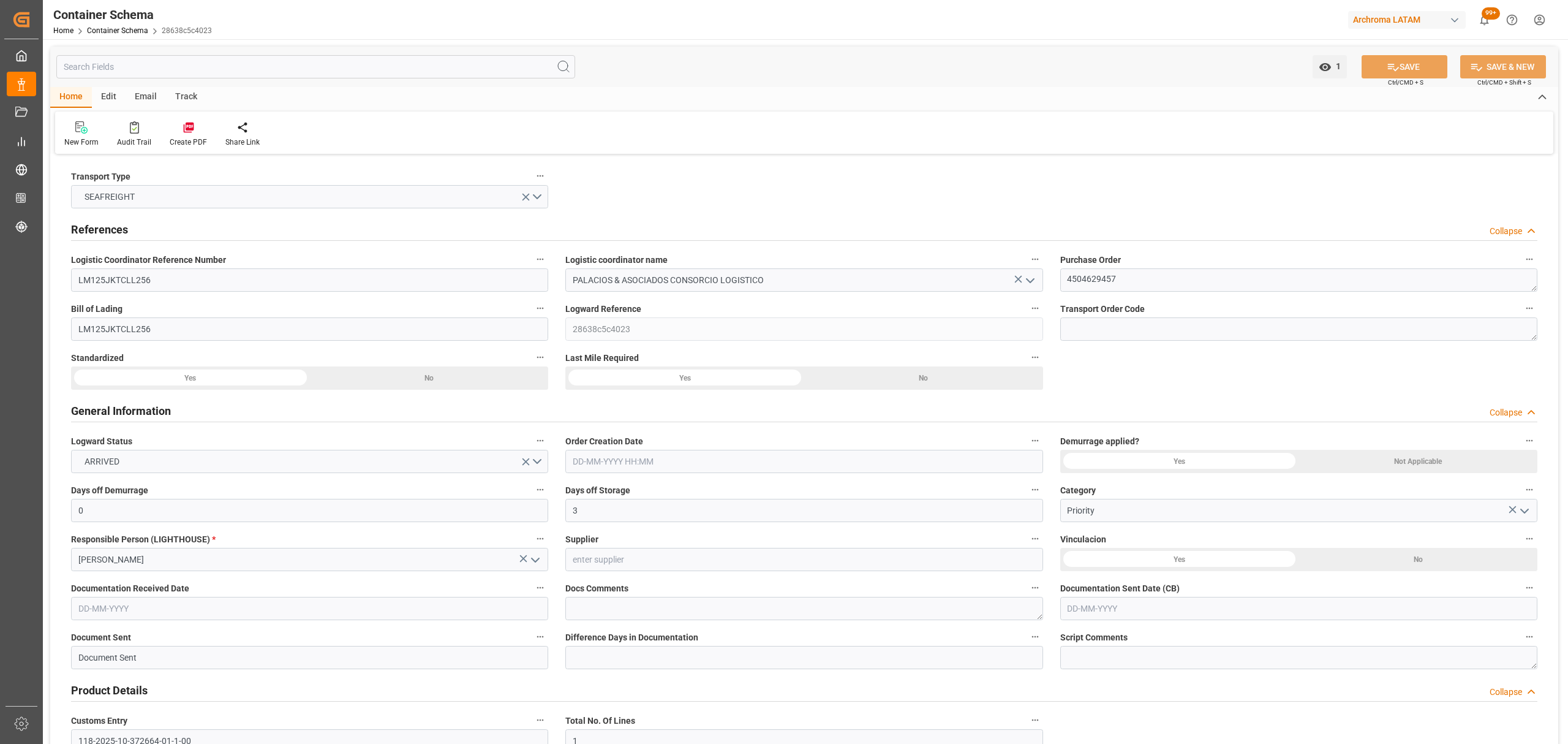
type input "[DATE]"
type input "[DATE] 00:00"
type input "[DATE] 12:00"
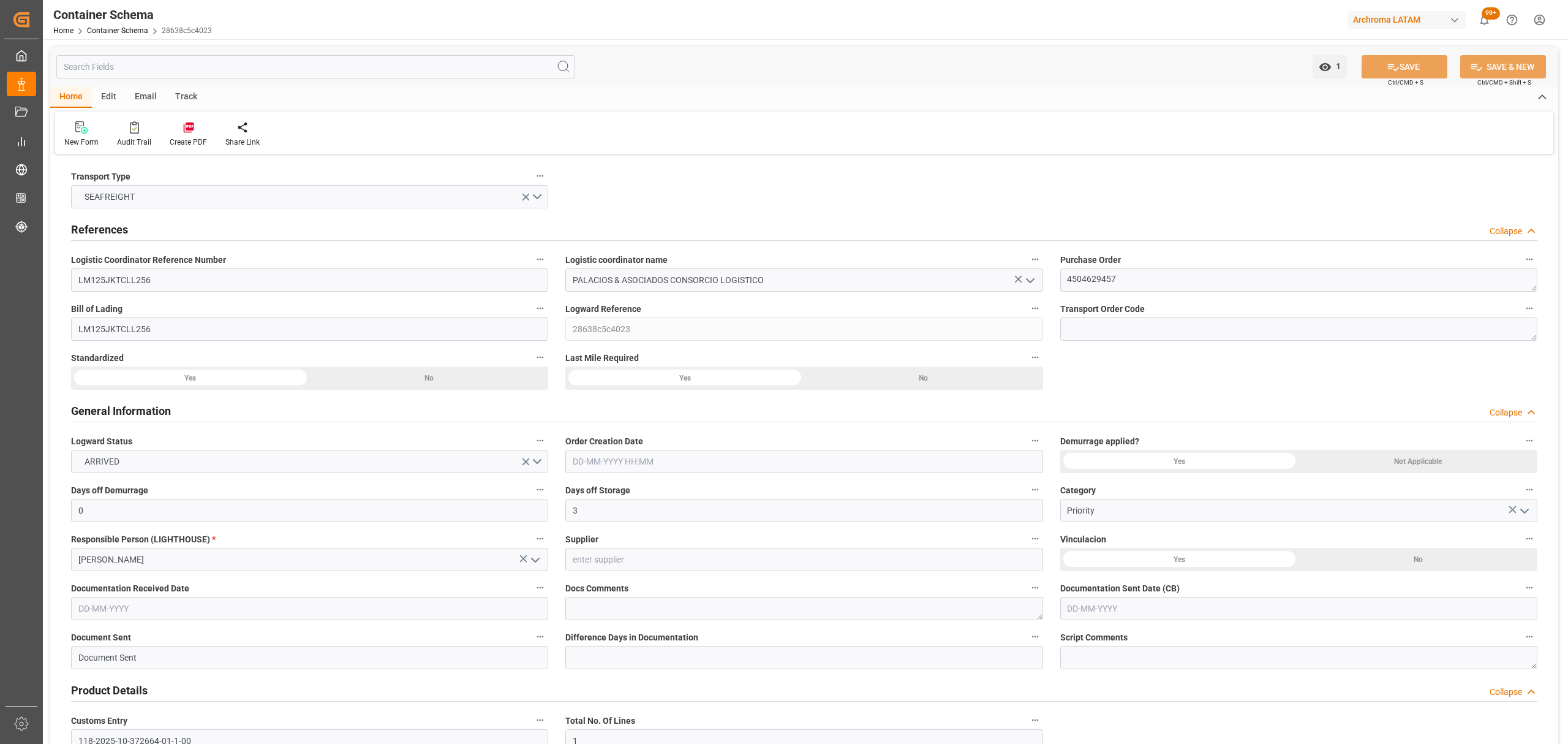
type input "[DATE] 00:00"
type input "[DATE] 12:15"
type input "[DATE] 00:00"
type input "[DATE] 12:15"
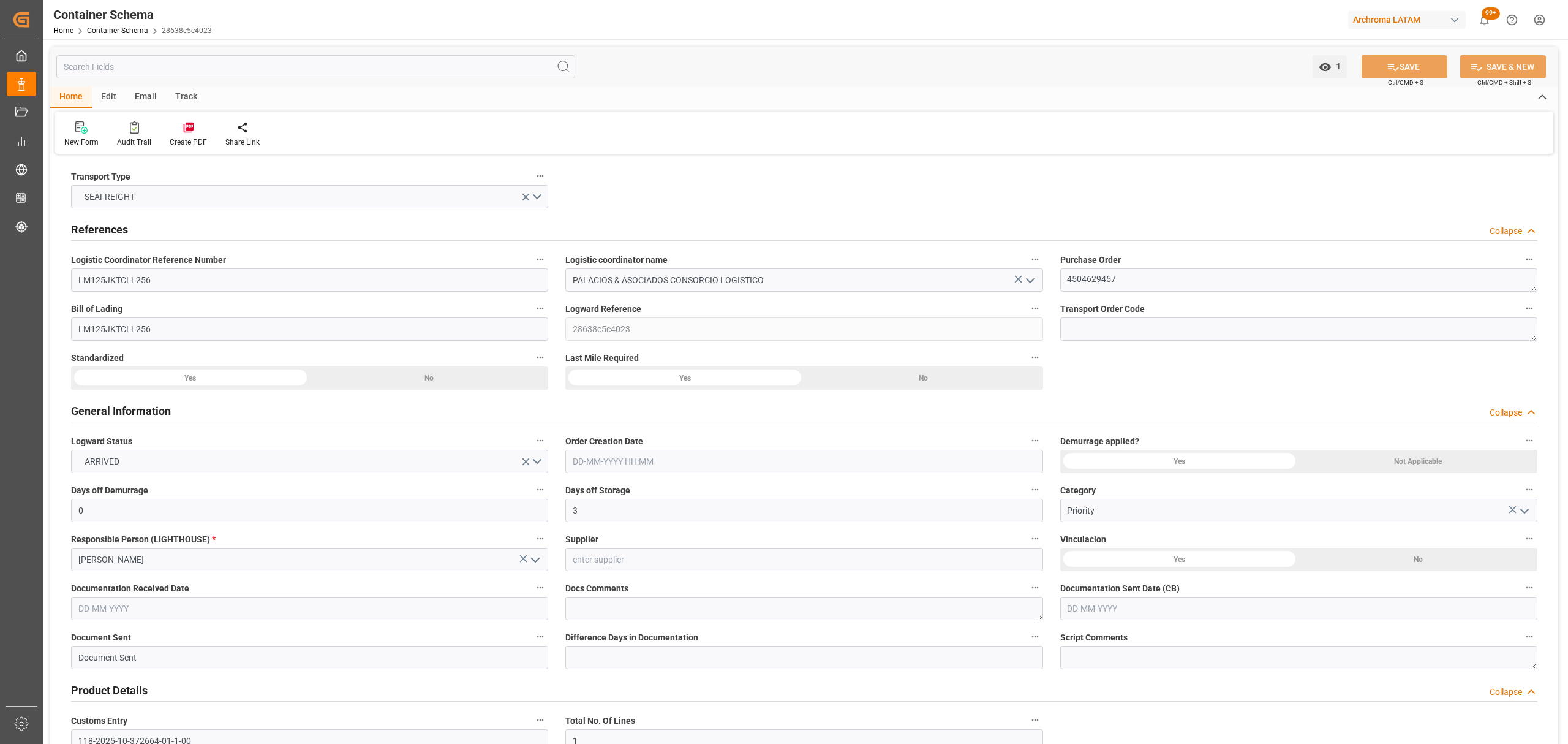
type input "[DATE] 00:00"
click at [106, 33] on link "Container Schema" at bounding box center [117, 30] width 61 height 8
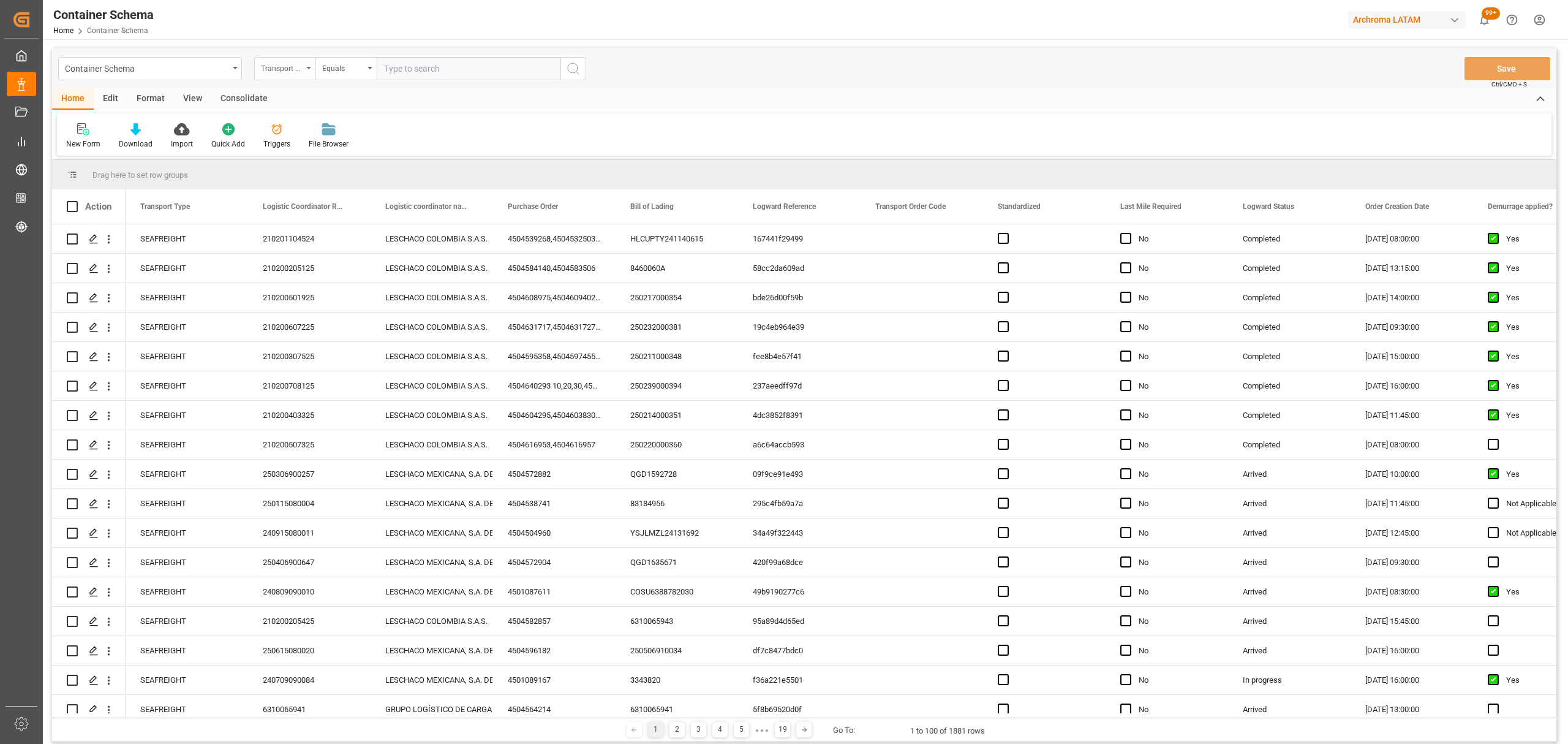
click at [295, 72] on div "Transport Type" at bounding box center [282, 66] width 42 height 14
click at [317, 199] on div "Purchase Order" at bounding box center [346, 202] width 183 height 25
click at [334, 70] on div "Equals" at bounding box center [343, 66] width 42 height 14
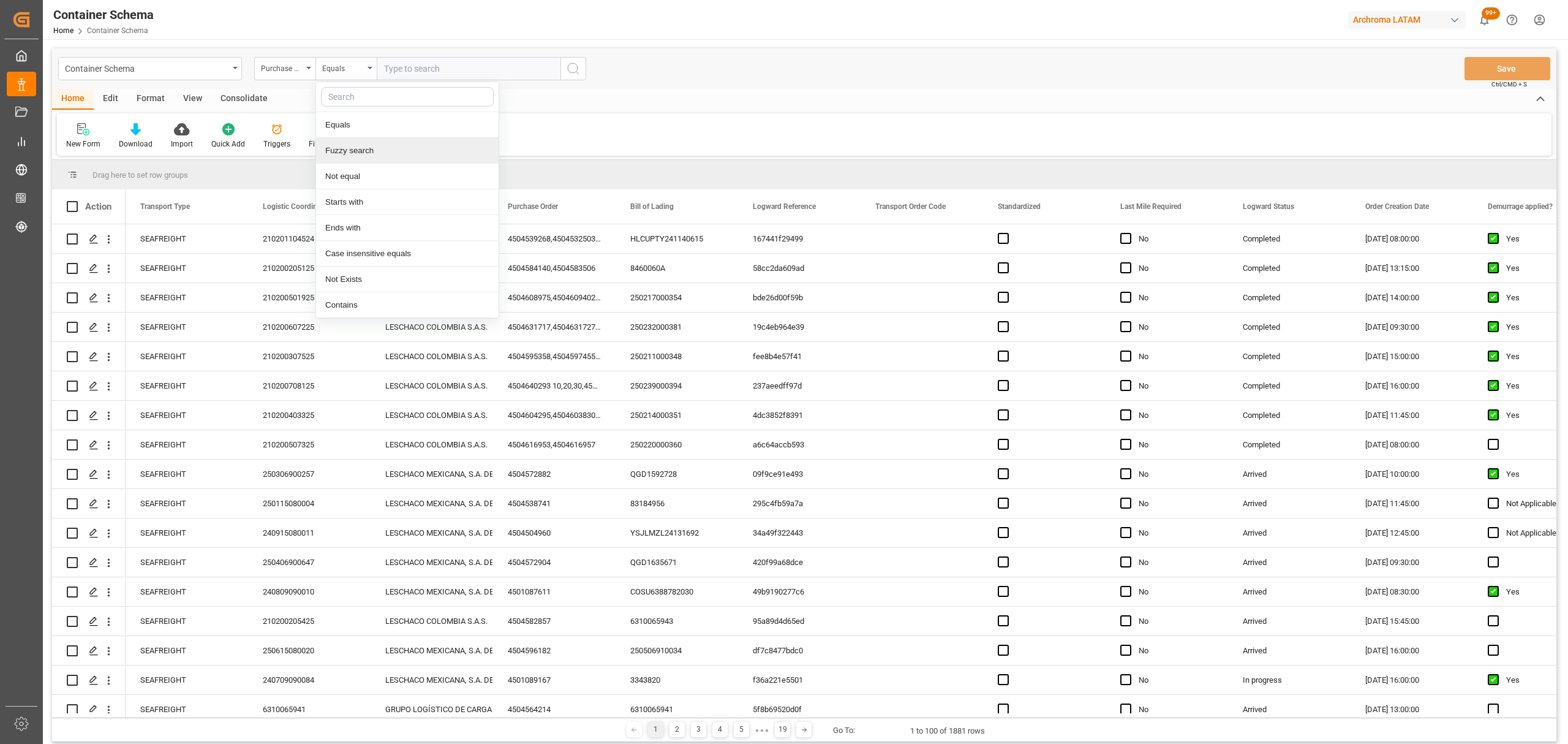
drag, startPoint x: 369, startPoint y: 153, endPoint x: 402, endPoint y: 104, distance: 59.1
click at [369, 153] on div "Fuzzy search" at bounding box center [407, 150] width 183 height 25
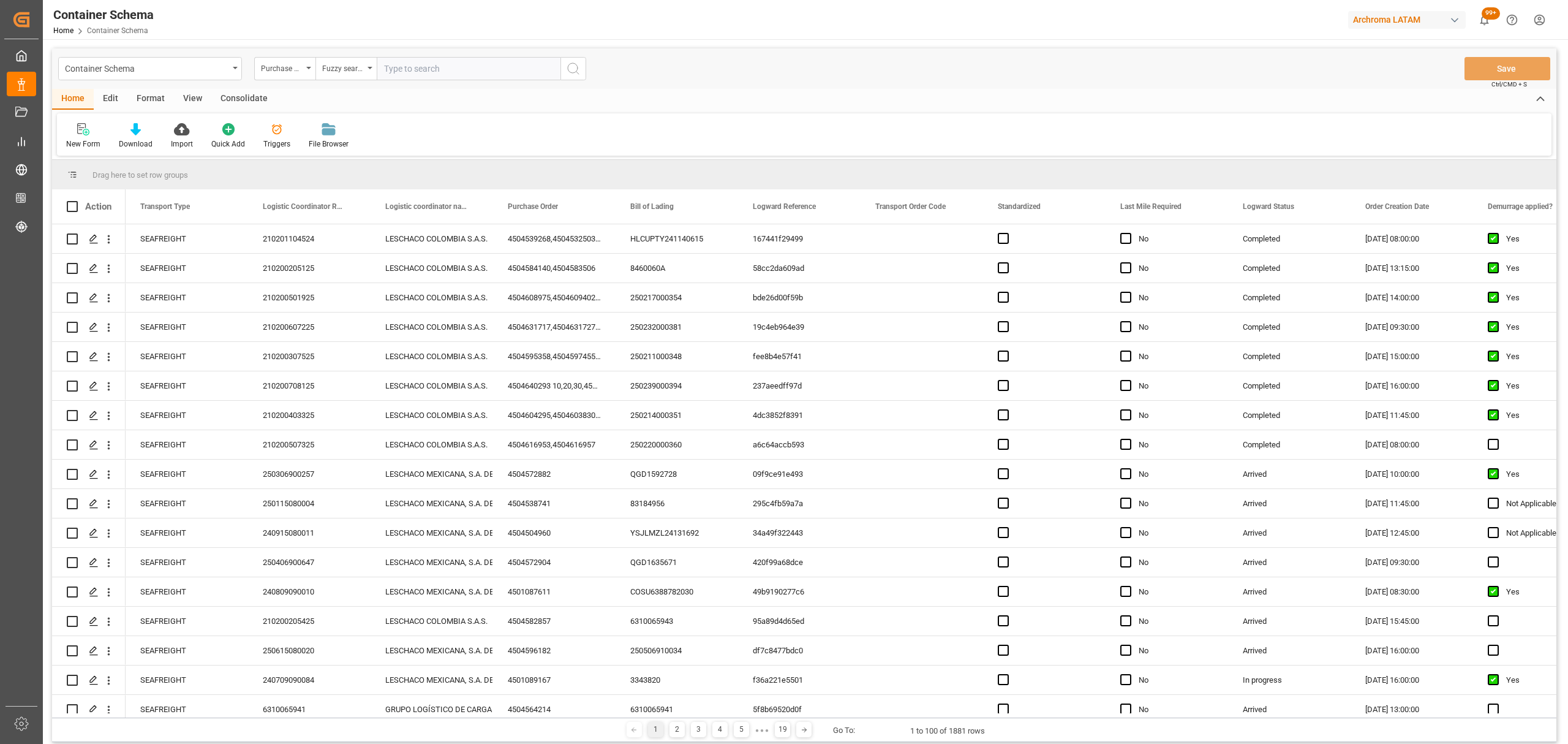
click at [418, 69] on input "text" at bounding box center [469, 69] width 184 height 24
type input "4504613645"
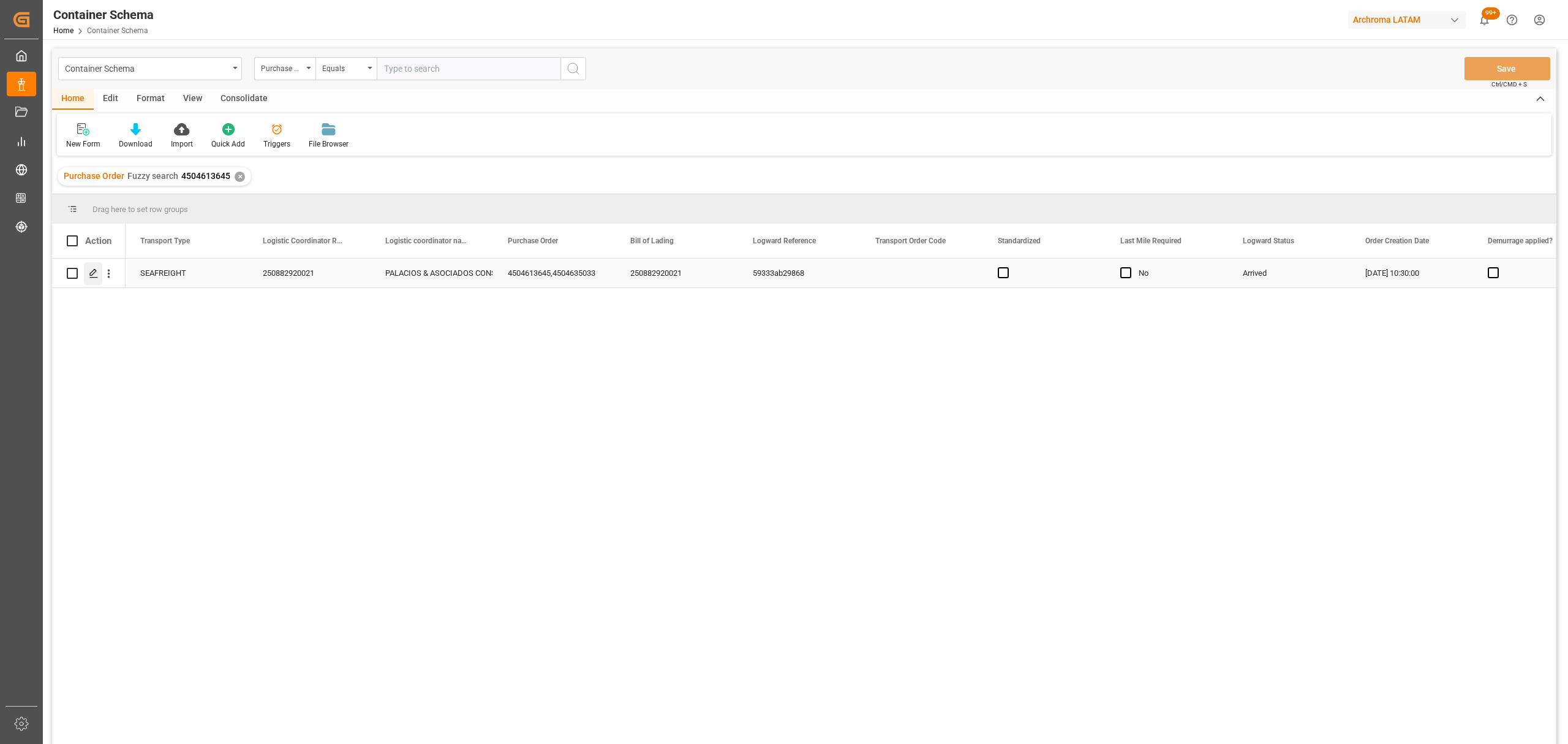
click at [86, 273] on div "Press SPACE to select this row." at bounding box center [93, 273] width 18 height 23
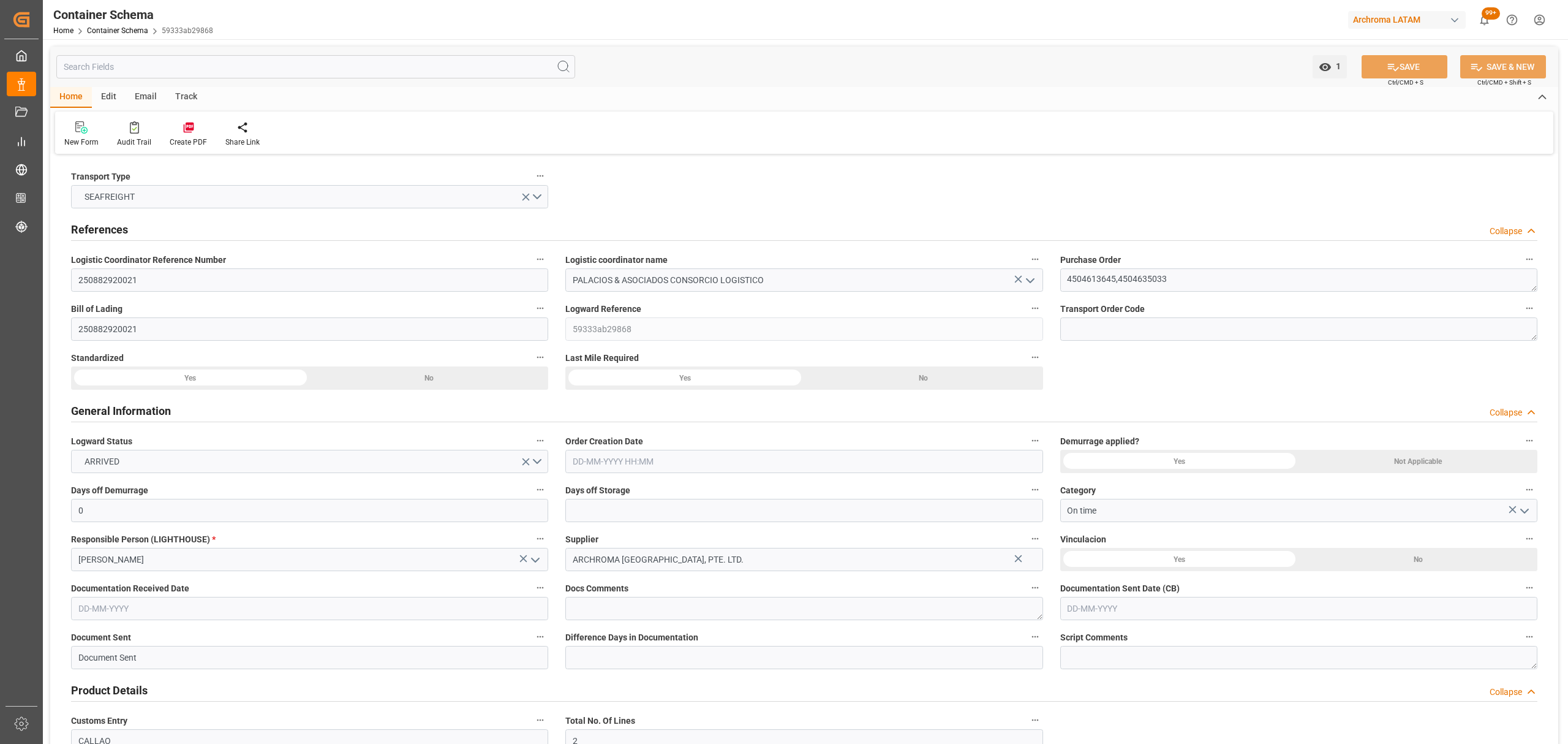
type input "0"
type input "2"
type input "48"
type input "1200"
type input "1273.2"
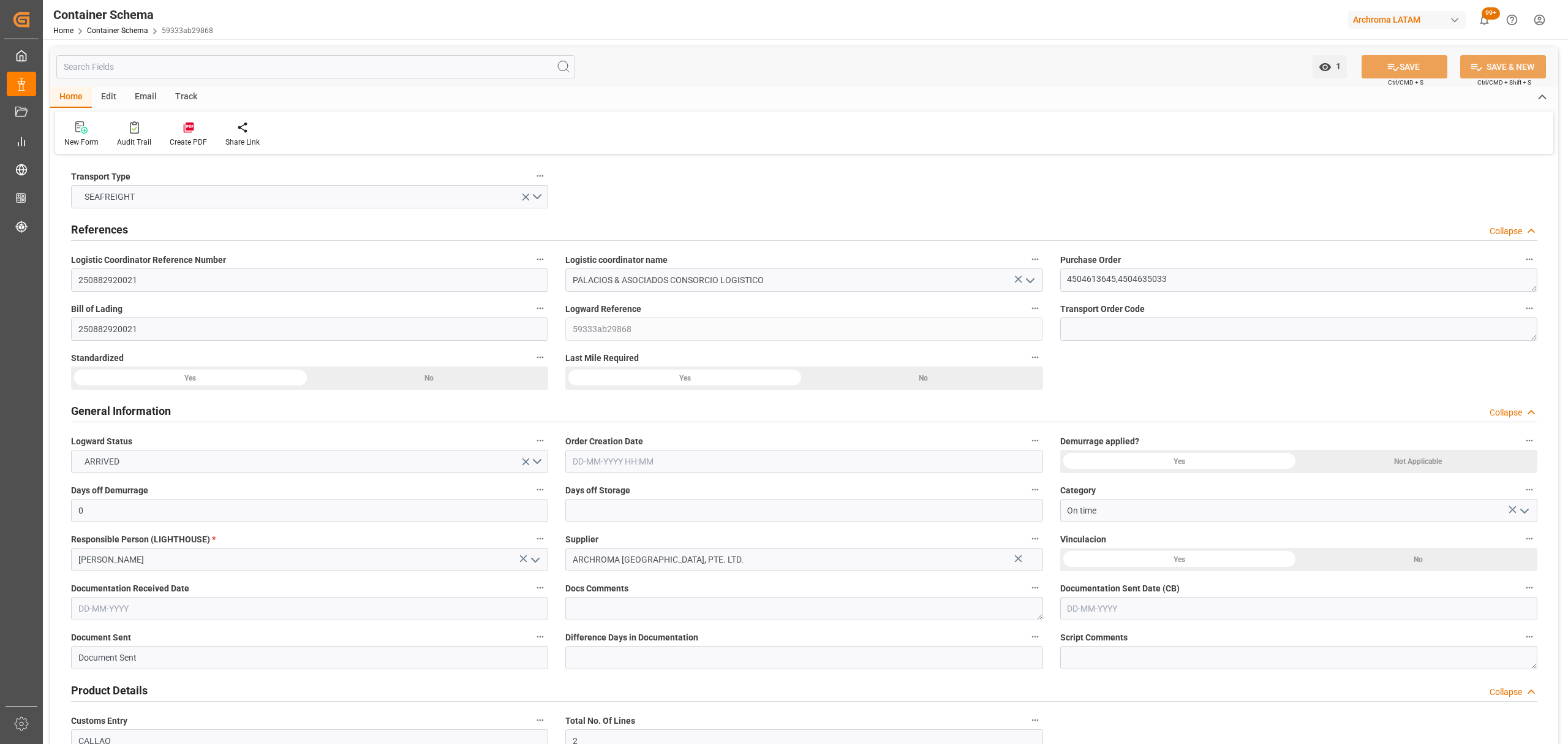
type input "Maersk"
type input "Maersk Line AS"
type input "CNSGH"
type input "CNSHA"
type input "PECLL"
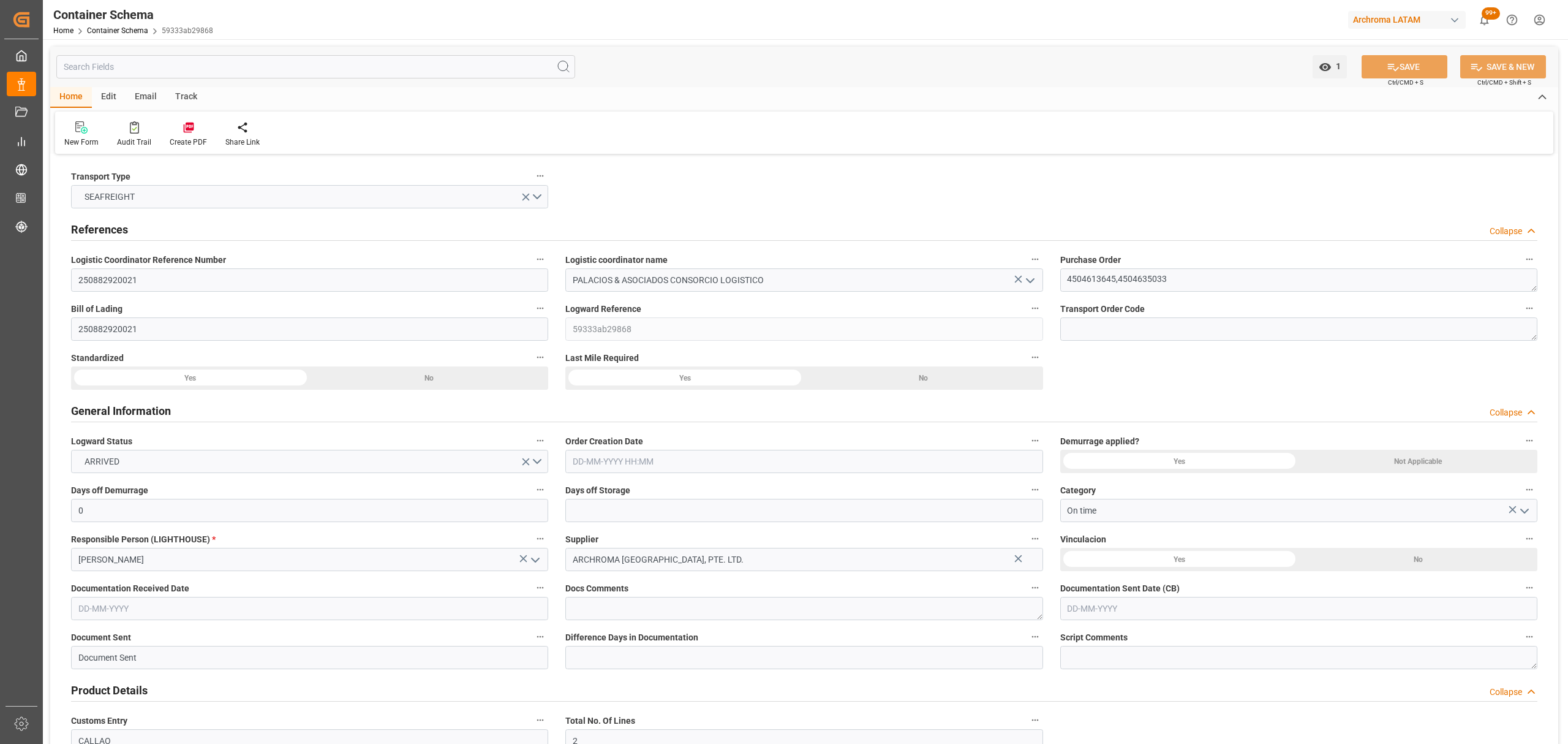
type input "PECLL"
type input "9198575"
type input "[DATE] 10:30"
type input "[DATE]"
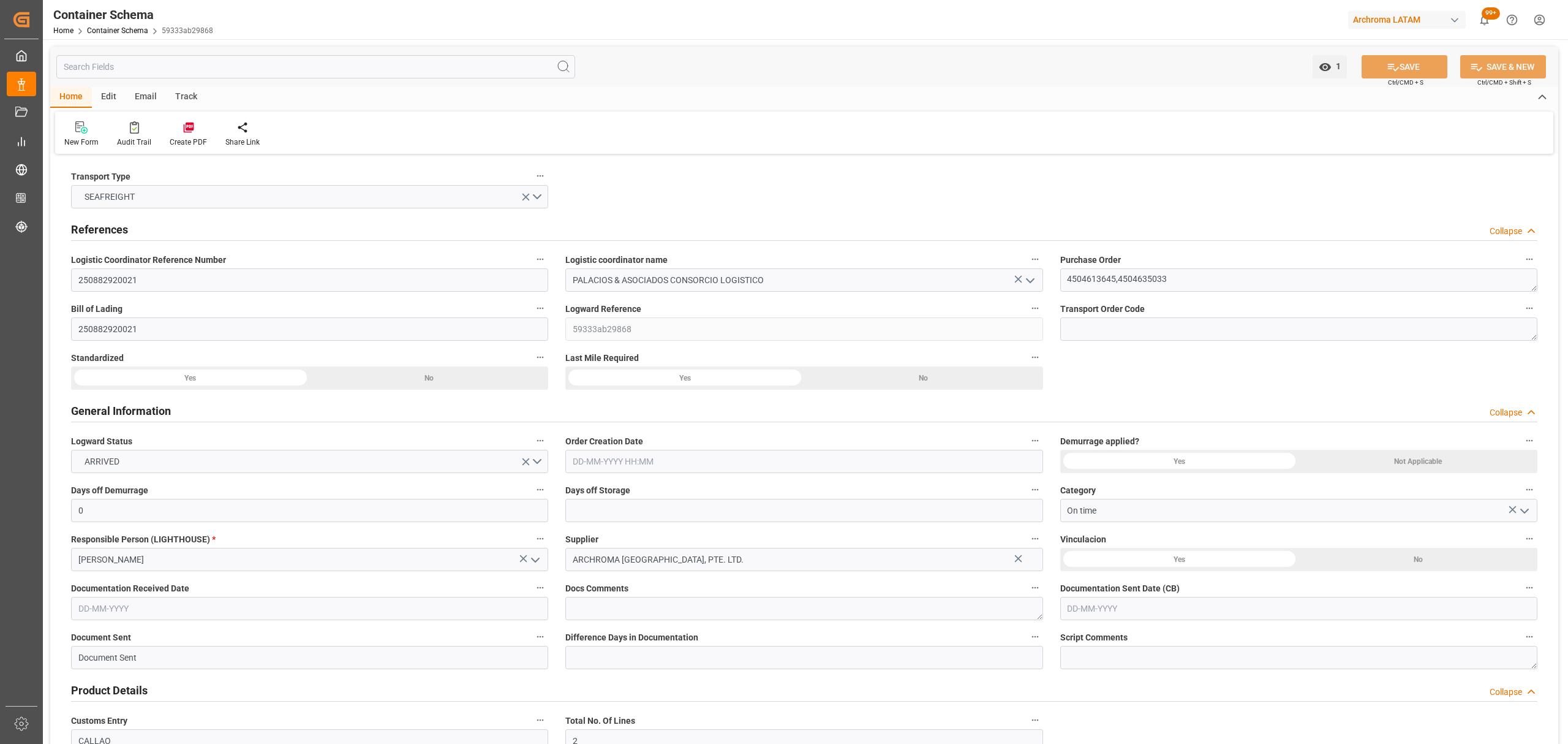
type input "[DATE]"
type input "[DATE] 00:00"
type input "[DATE] 10:15"
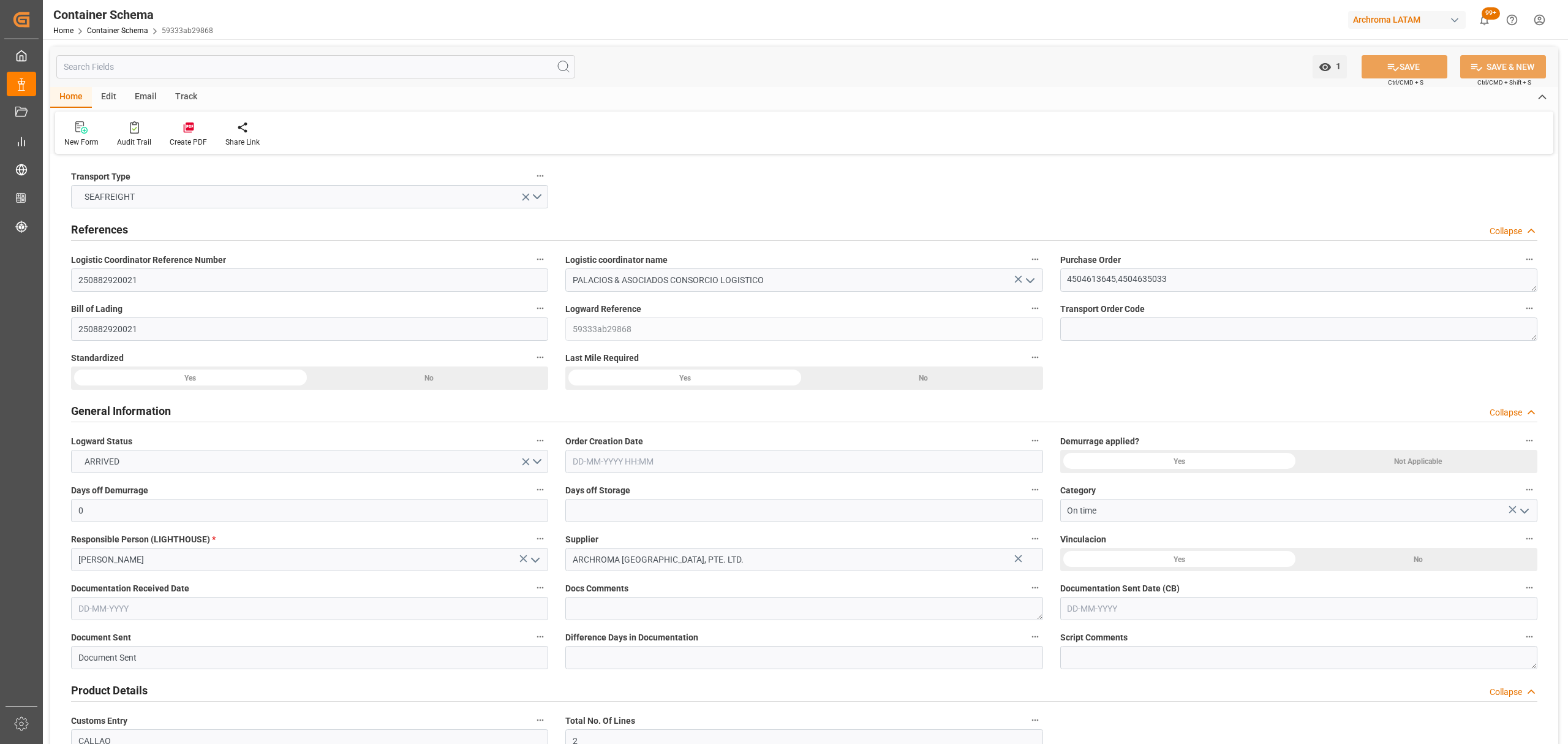
type input "[DATE] 10:15"
type input "[DATE] 00:00"
type input "[DATE] 10:30"
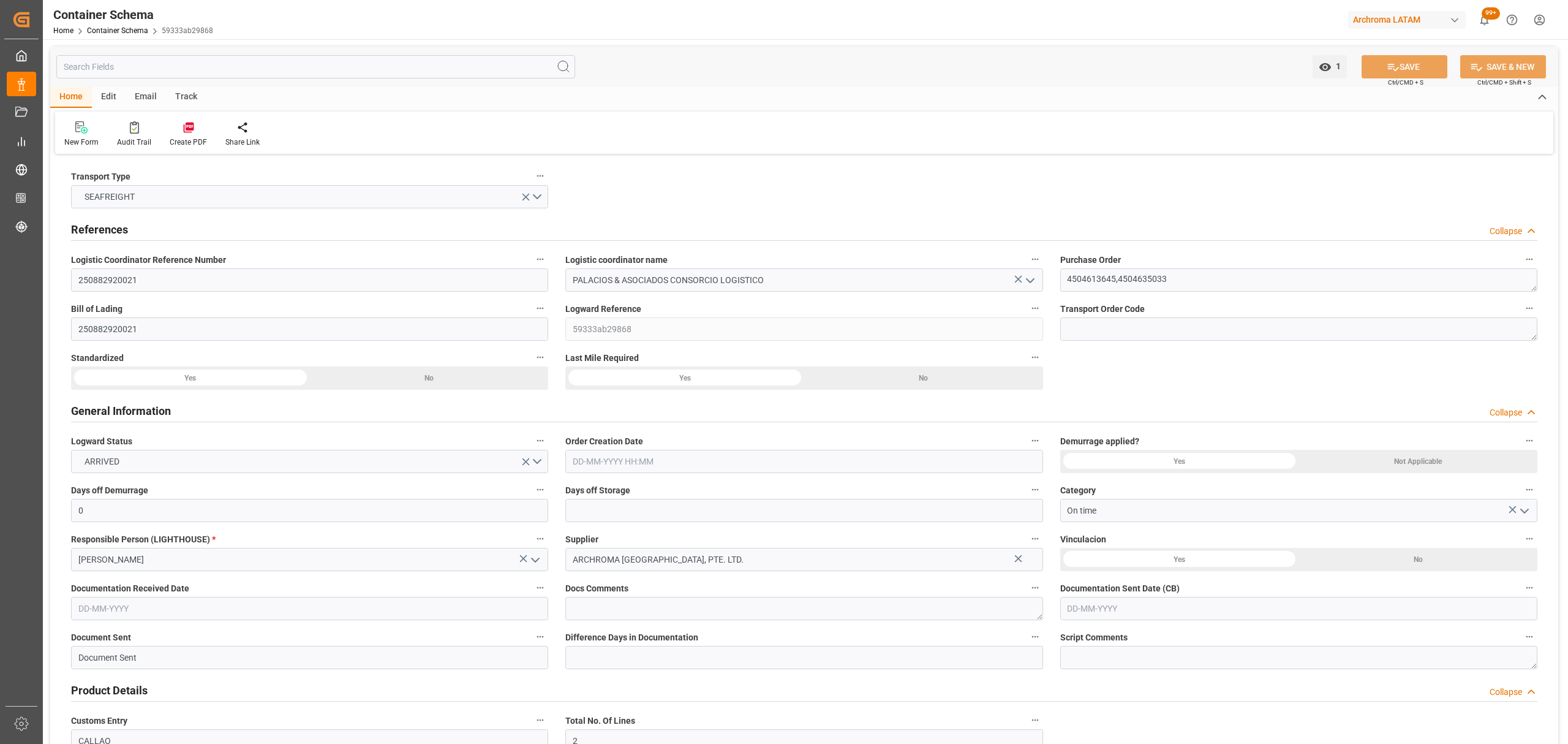
type input "[DATE] 00:00"
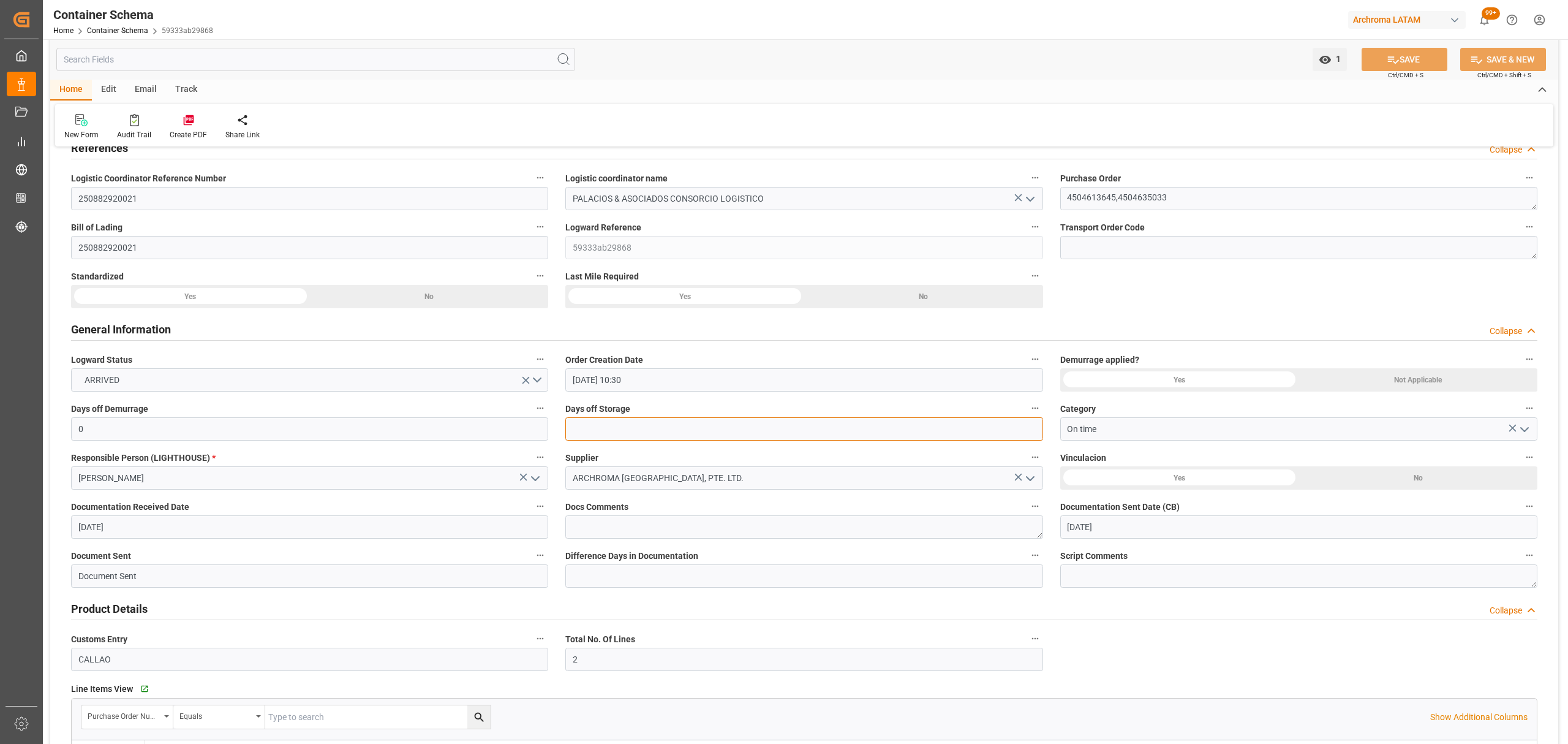
click at [645, 440] on input "text" at bounding box center [804, 429] width 477 height 24
type input "3"
click at [1376, 57] on button "SAVE" at bounding box center [1404, 60] width 86 height 24
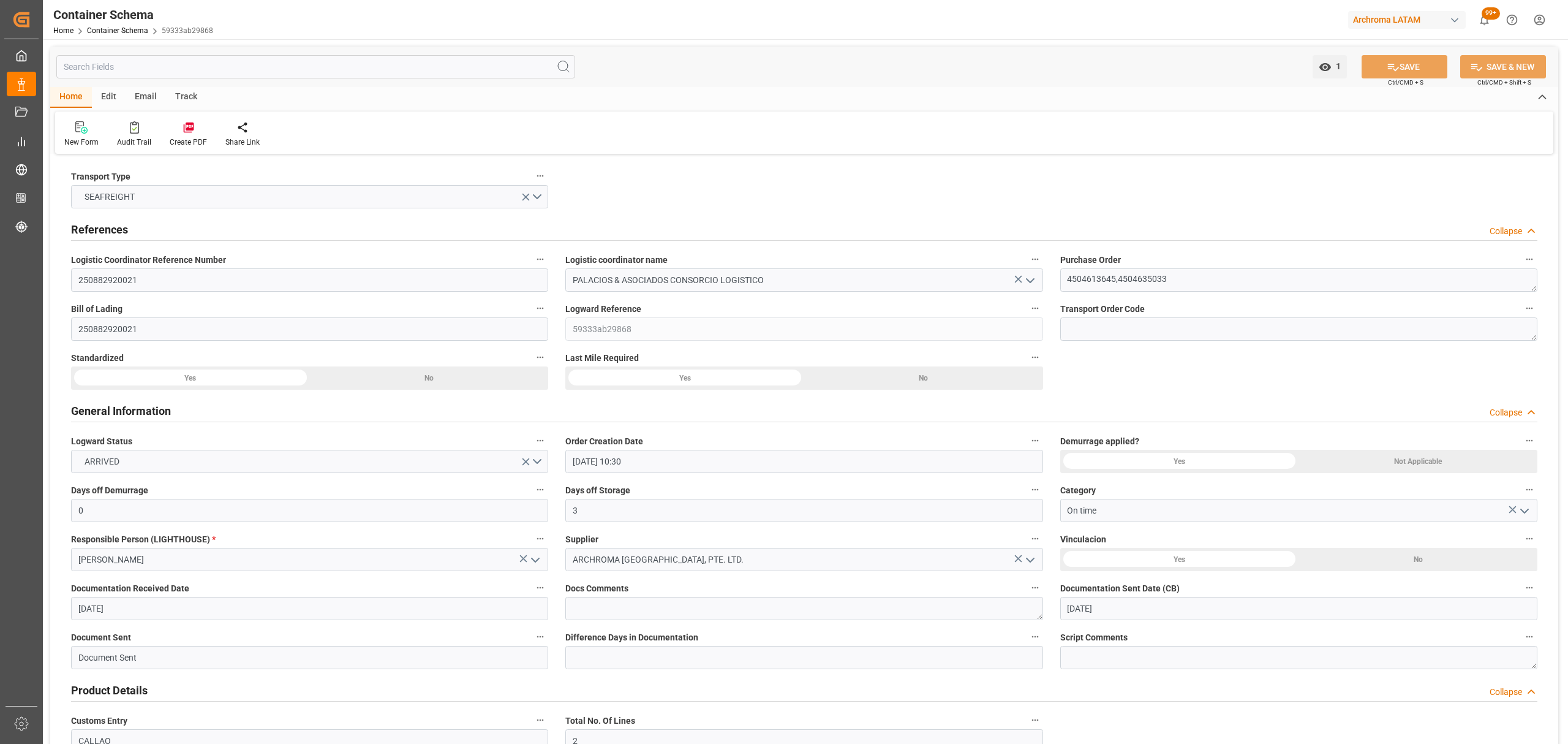
click at [190, 93] on div "Track" at bounding box center [186, 97] width 40 height 21
click at [76, 132] on icon at bounding box center [77, 129] width 12 height 8
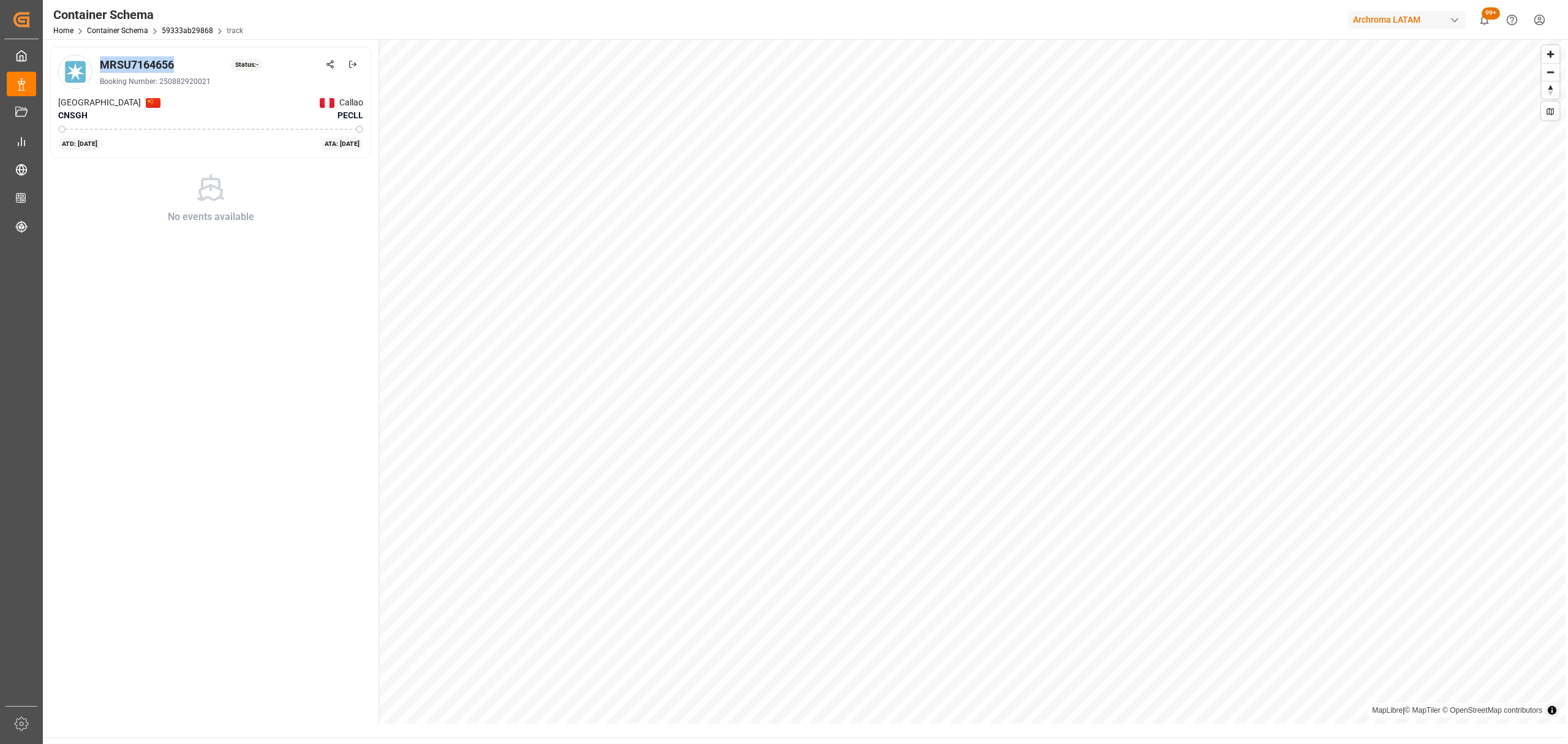
drag, startPoint x: 179, startPoint y: 67, endPoint x: 103, endPoint y: 67, distance: 76.0
click at [103, 67] on div "MRSU7164656 Status: -" at bounding box center [231, 65] width 263 height 16
copy div "MRSU7164656"
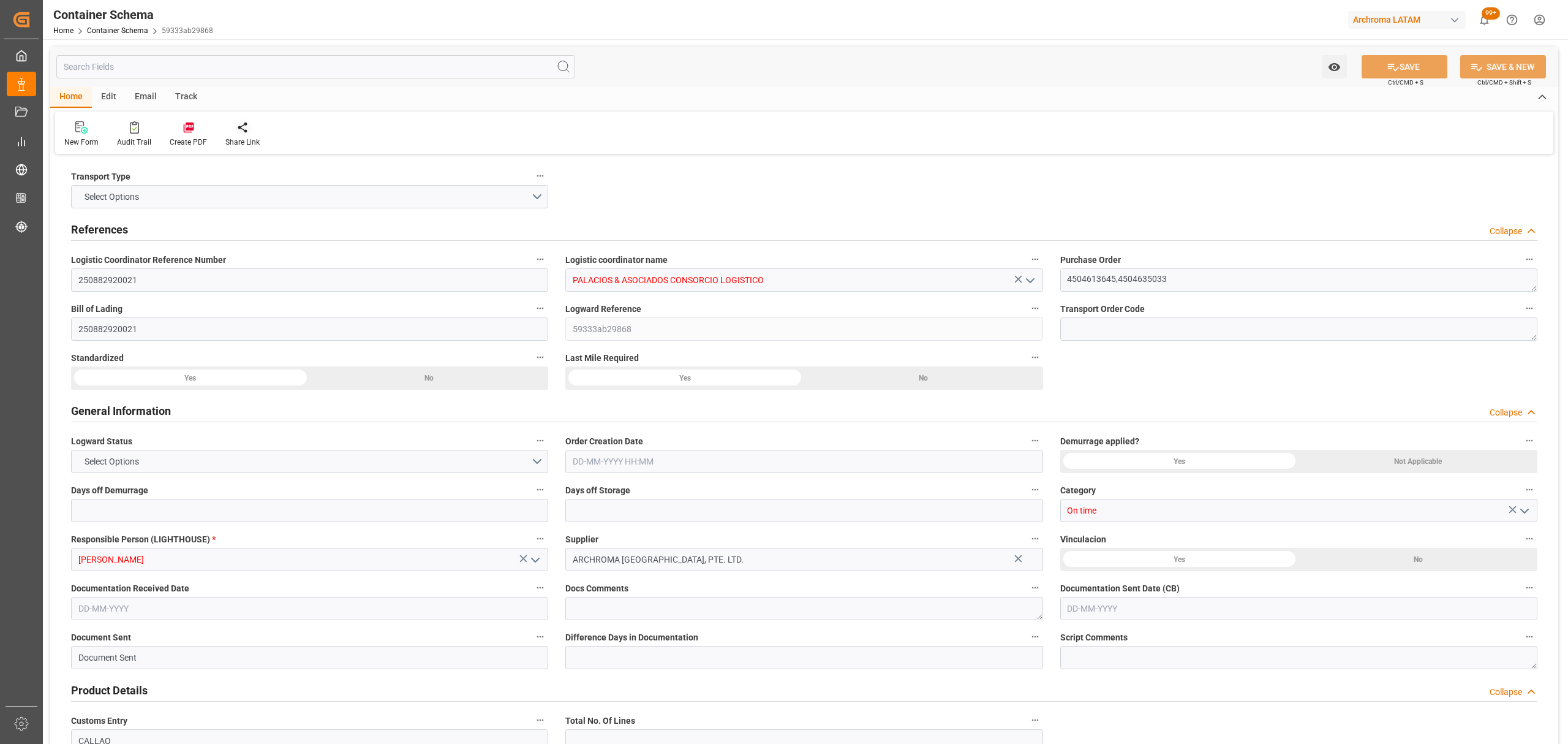
type input "0"
type input "3"
type input "2"
type input "48"
type input "1200"
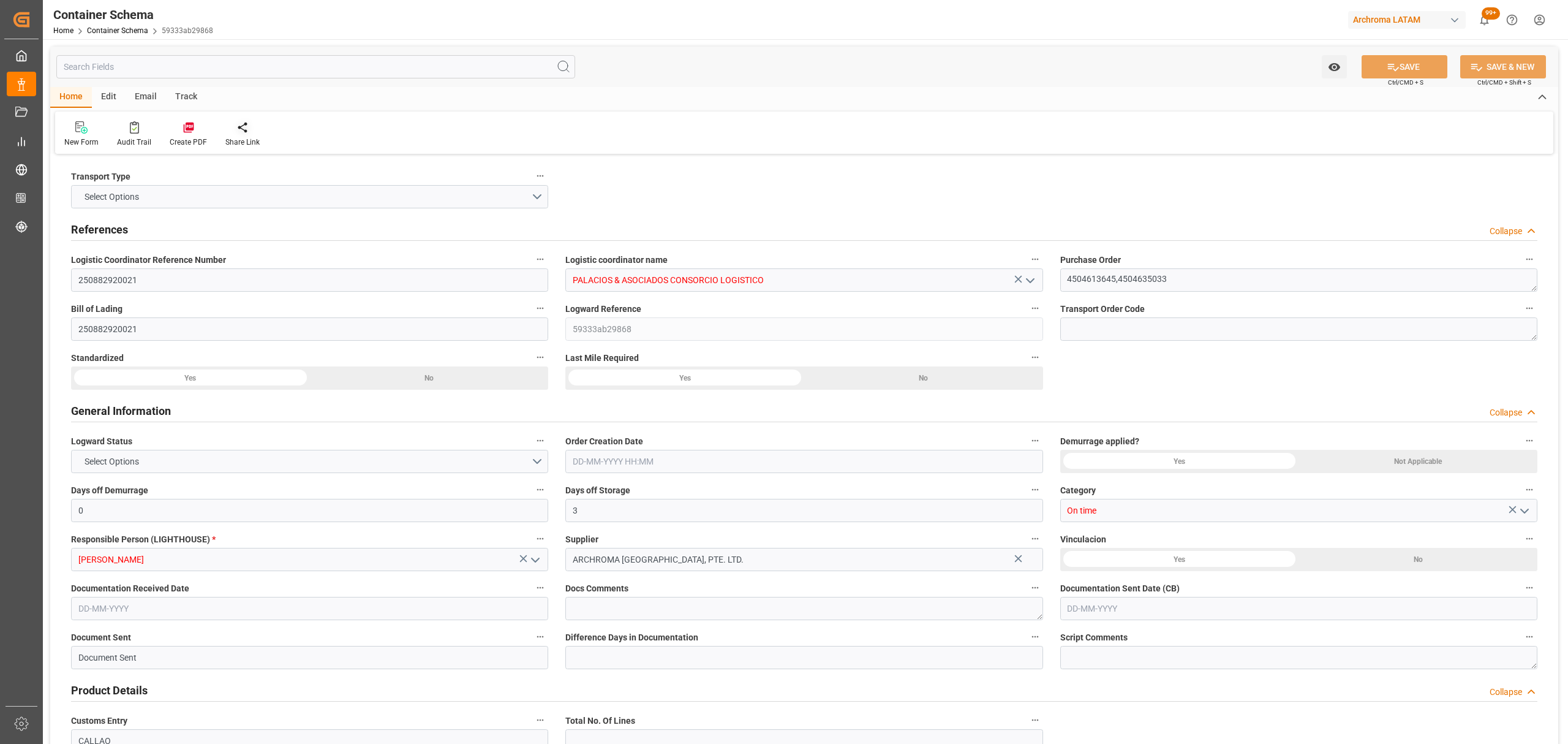
type input "1273.2"
type input "Maersk"
type input "Maersk Line AS"
type input "CNSGH"
type input "CNSHA"
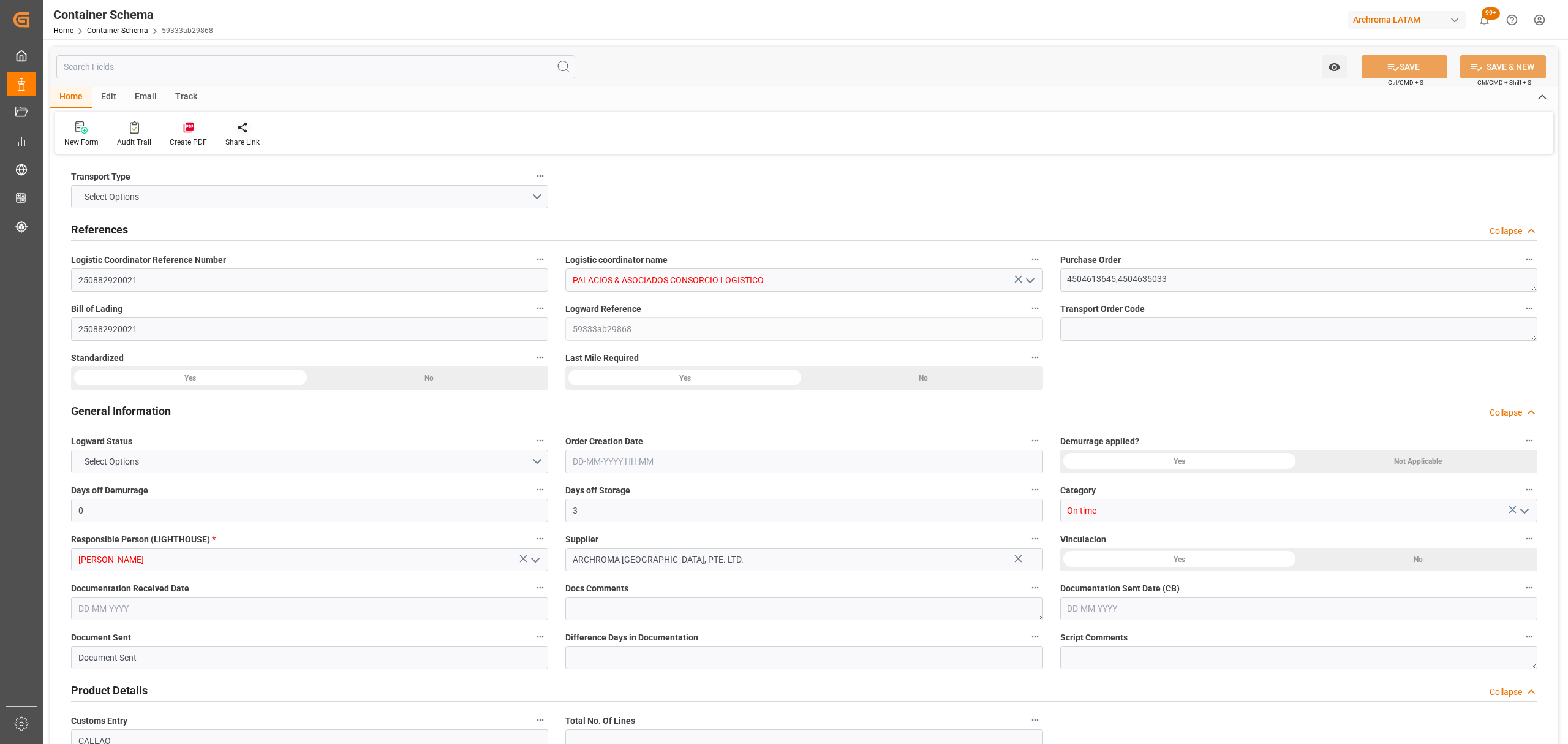
type input "PECLL"
type input "9198575"
type input "[DATE] 10:30"
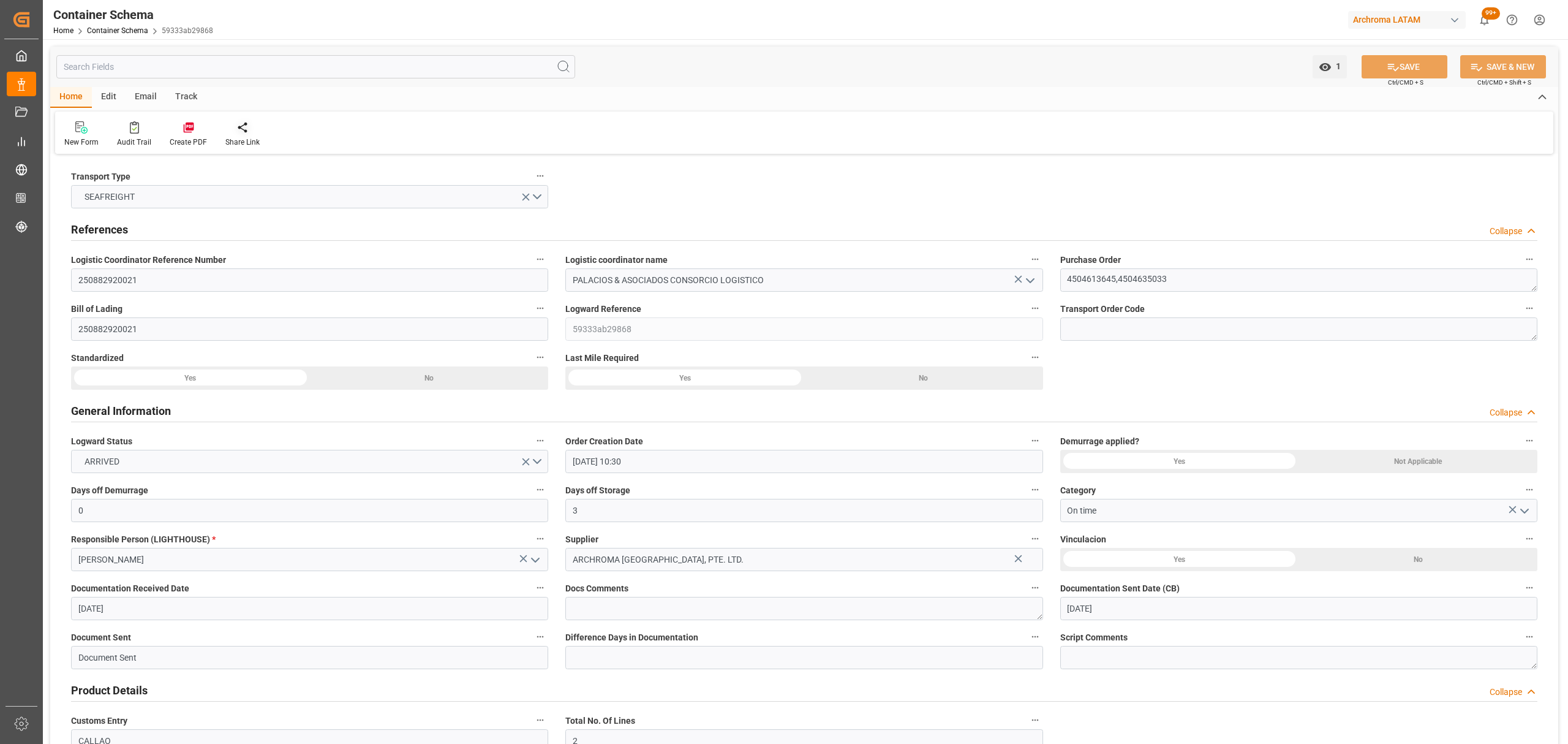
type input "[DATE]"
type input "[DATE] 00:00"
type input "[DATE] 10:15"
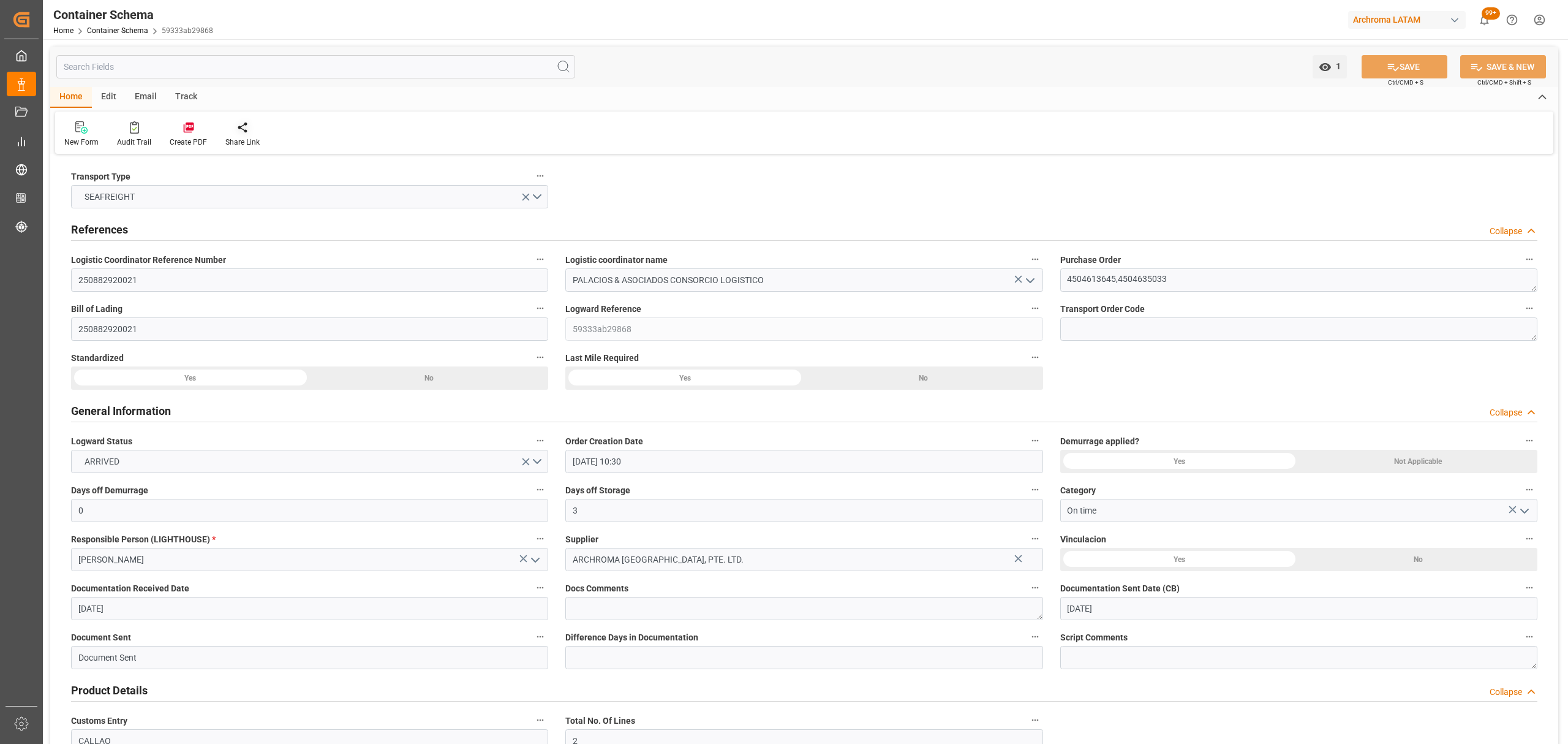
type input "[DATE] 10:15"
type input "[DATE] 00:00"
type input "[DATE] 10:30"
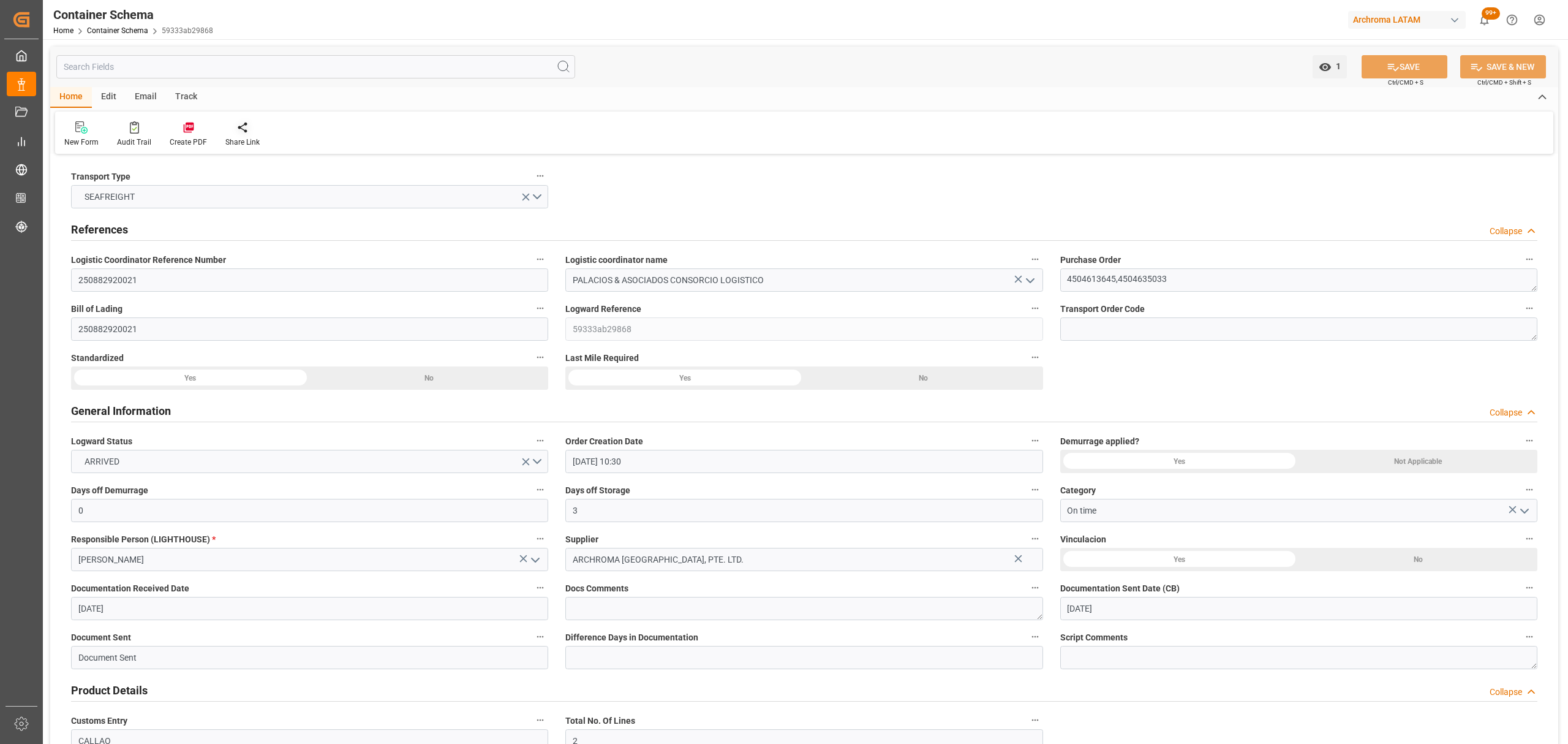
type input "[DATE] 10:30"
type input "[DATE] 00:00"
click at [142, 98] on div "Email" at bounding box center [146, 97] width 40 height 21
click at [82, 144] on div "Send Email" at bounding box center [83, 142] width 37 height 11
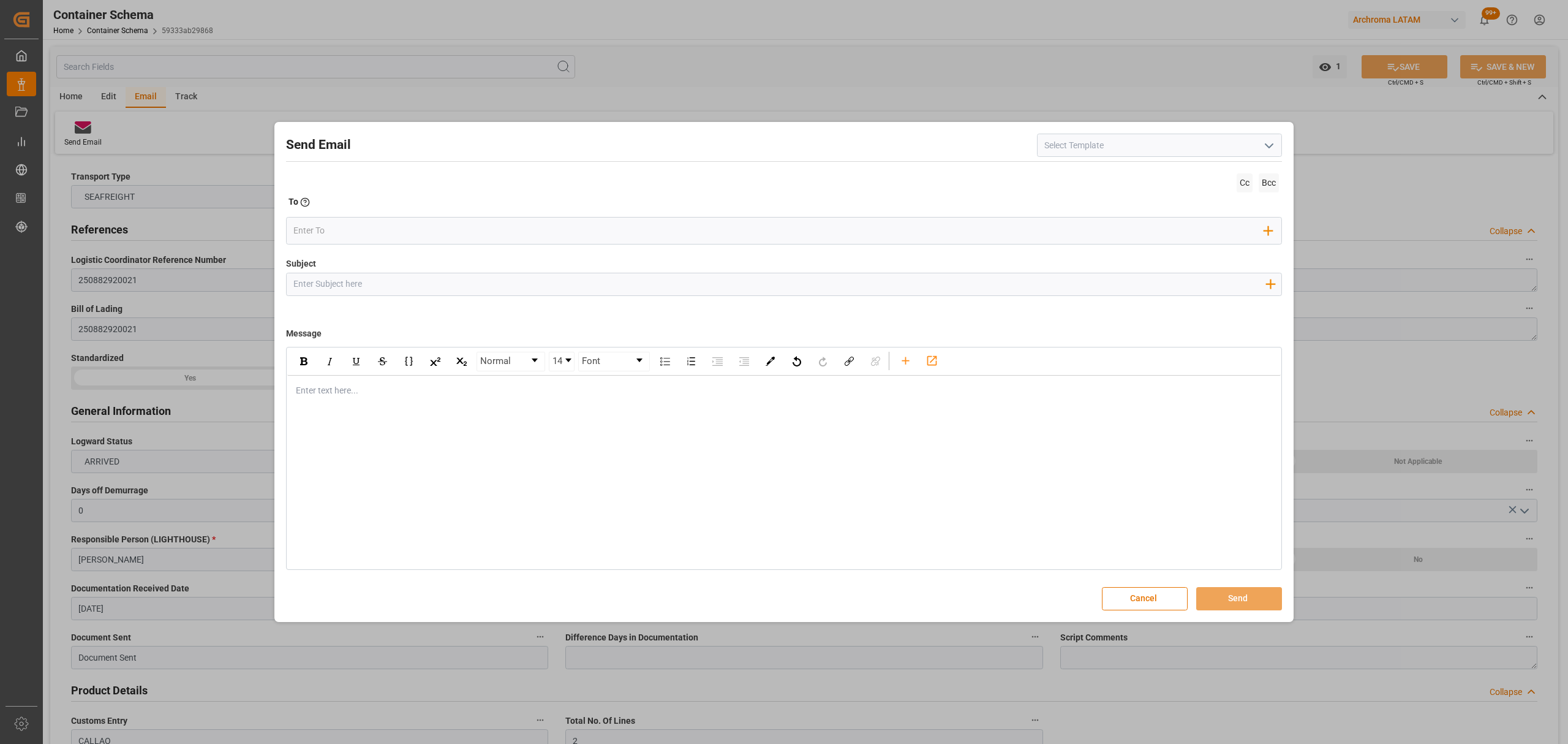
click at [1260, 148] on button "open menu" at bounding box center [1269, 145] width 18 height 19
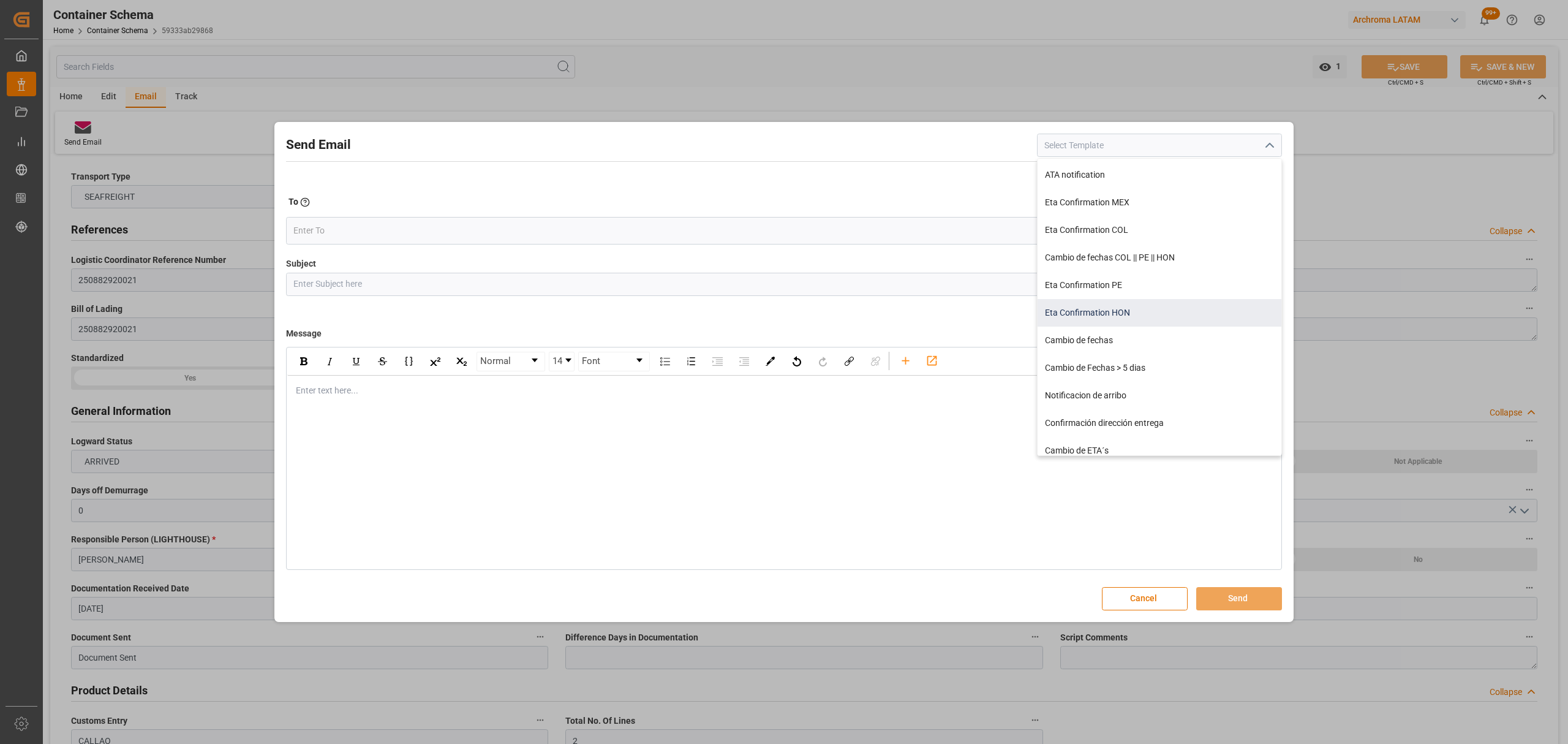
scroll to position [245, 0]
click at [1138, 315] on div "Notificacion de arribo" at bounding box center [1159, 313] width 244 height 27
type input "Notificacion de arribo"
type input "Aviso de llegada || PO {{orderReference}} | BL {{bookingNumber}} || CONTENEDOR …"
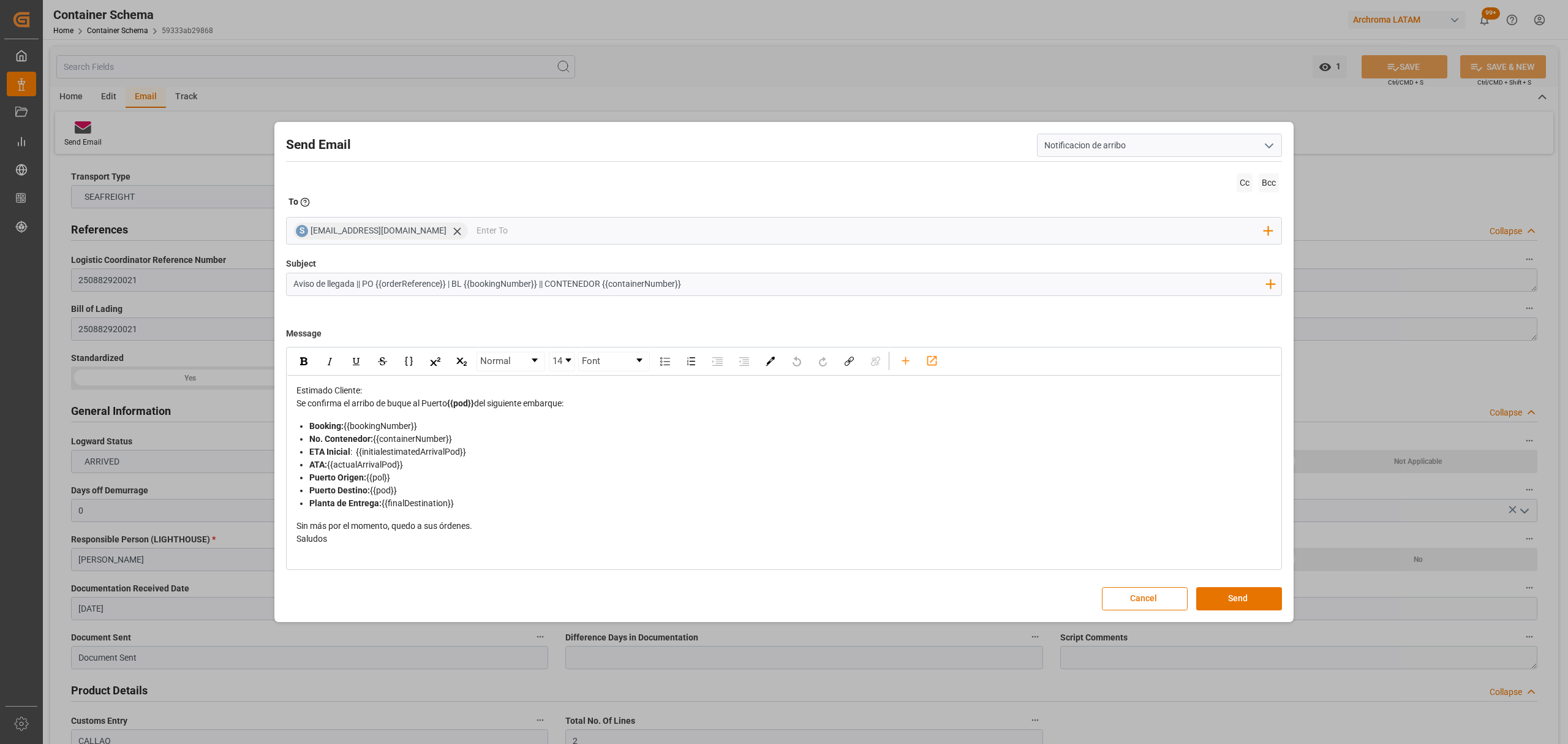
click at [405, 392] on div "Estimado Cliente:" at bounding box center [784, 391] width 976 height 13
click at [450, 233] on icon at bounding box center [457, 231] width 13 height 13
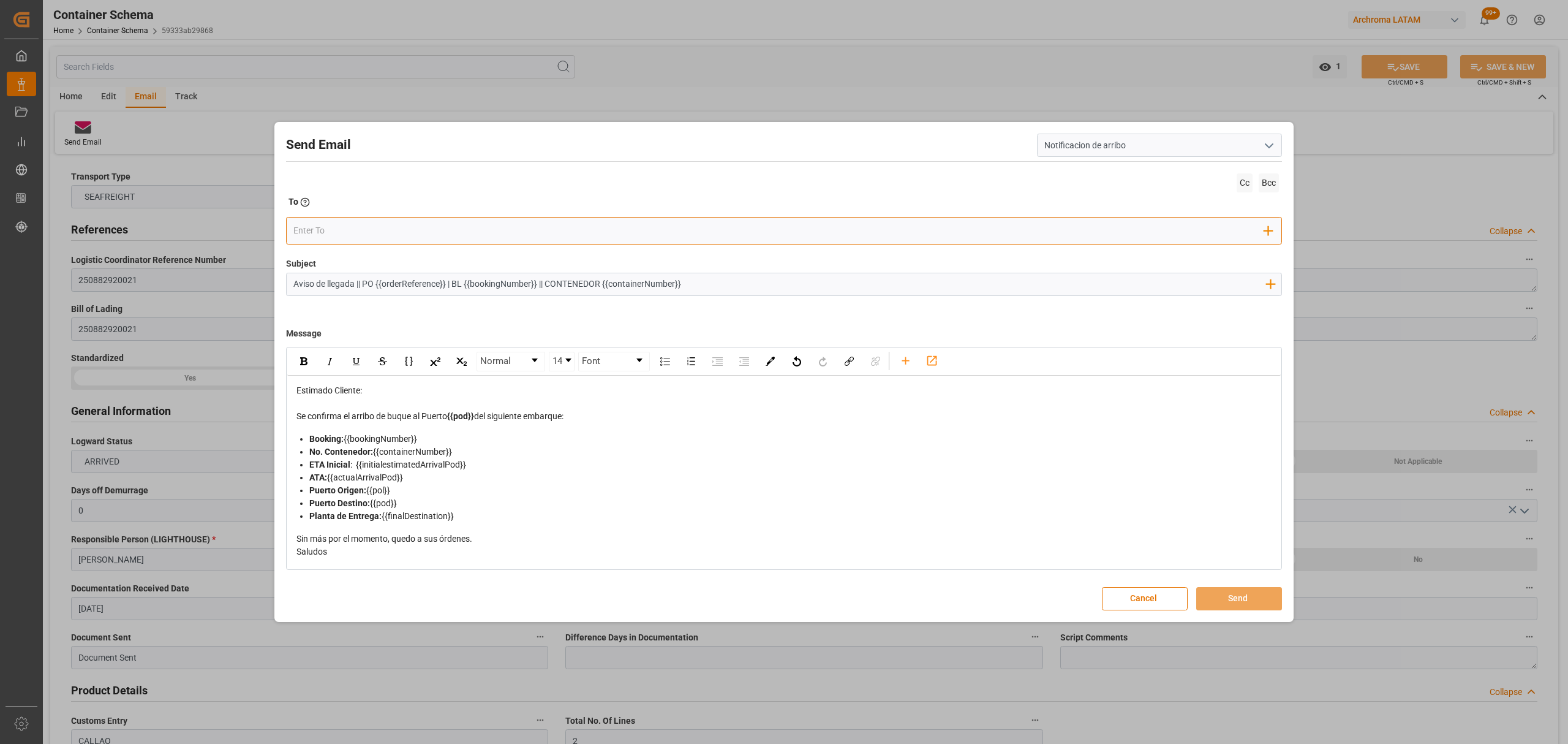
click at [461, 230] on input "email" at bounding box center [779, 231] width 972 height 18
type input "angie"
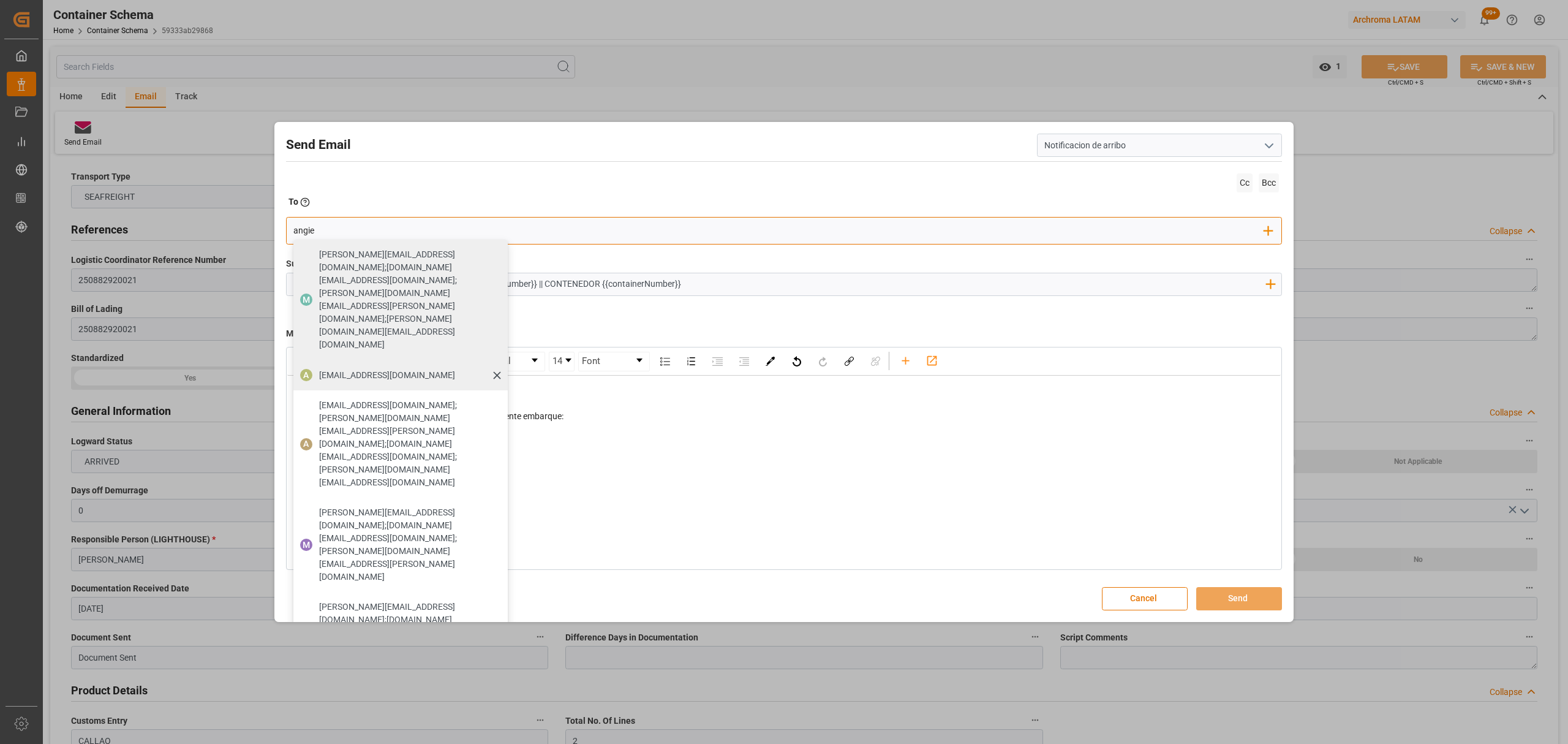
click at [396, 369] on span "[EMAIL_ADDRESS][DOMAIN_NAME]" at bounding box center [387, 375] width 136 height 13
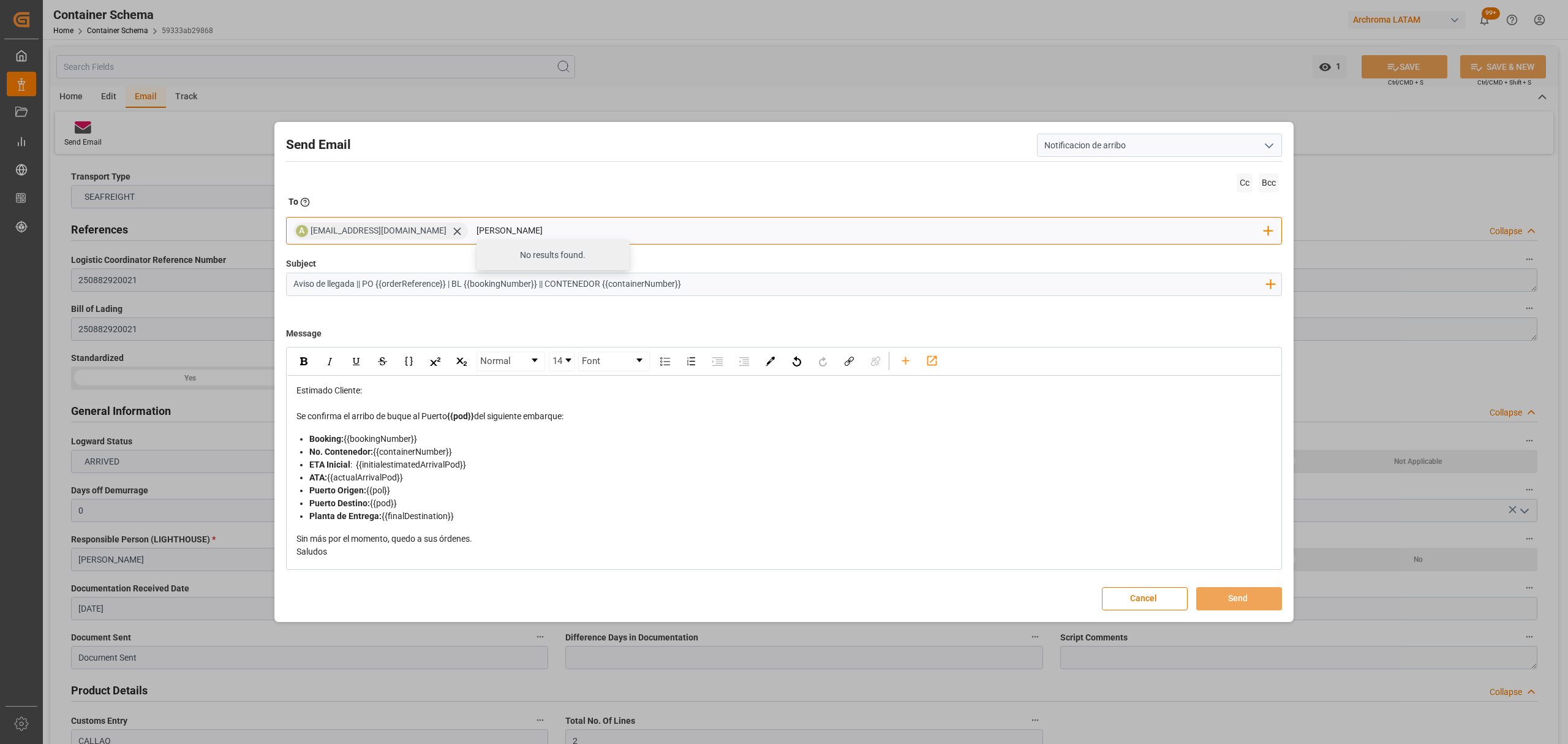
type input "maria"
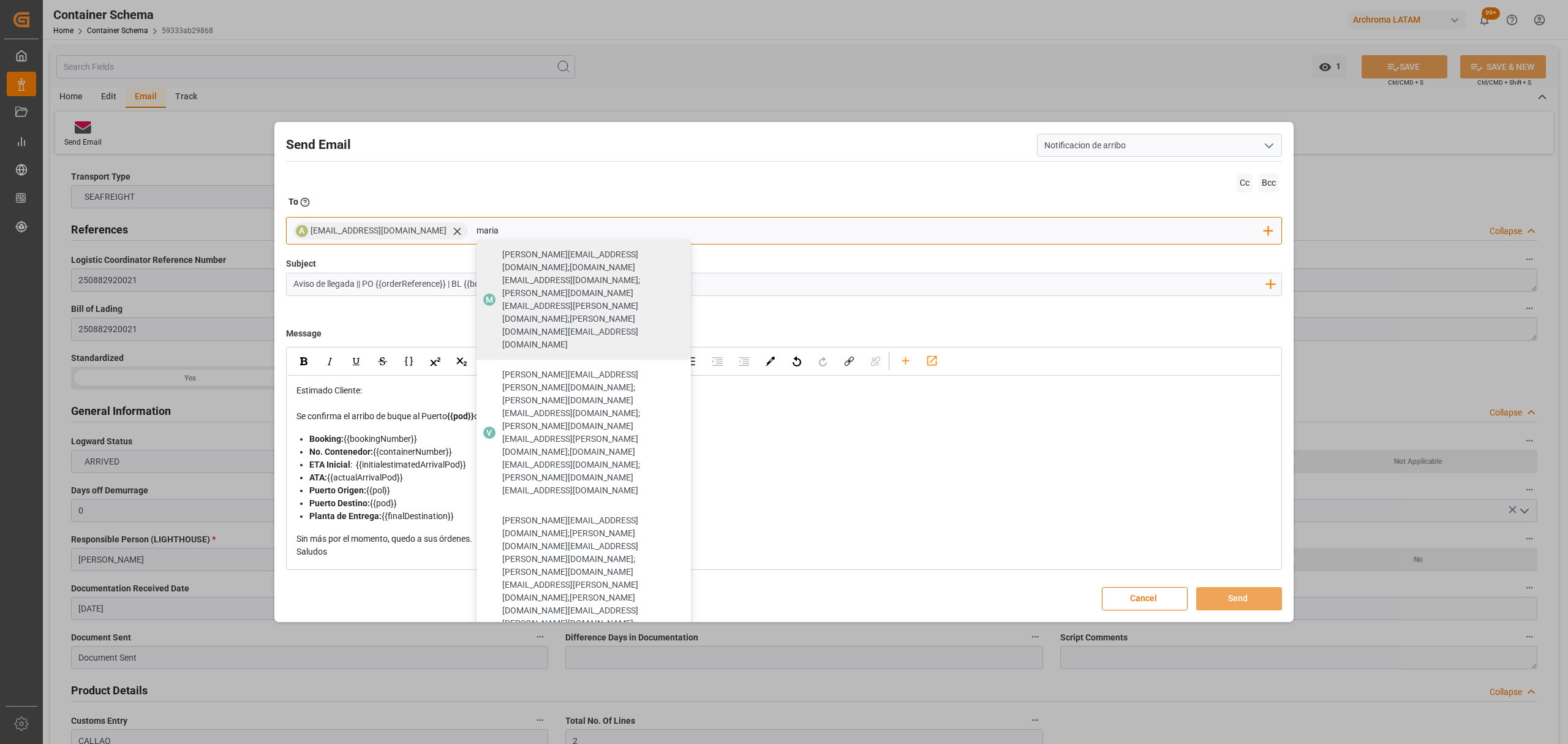
drag, startPoint x: 530, startPoint y: 382, endPoint x: 537, endPoint y: 362, distance: 21.2
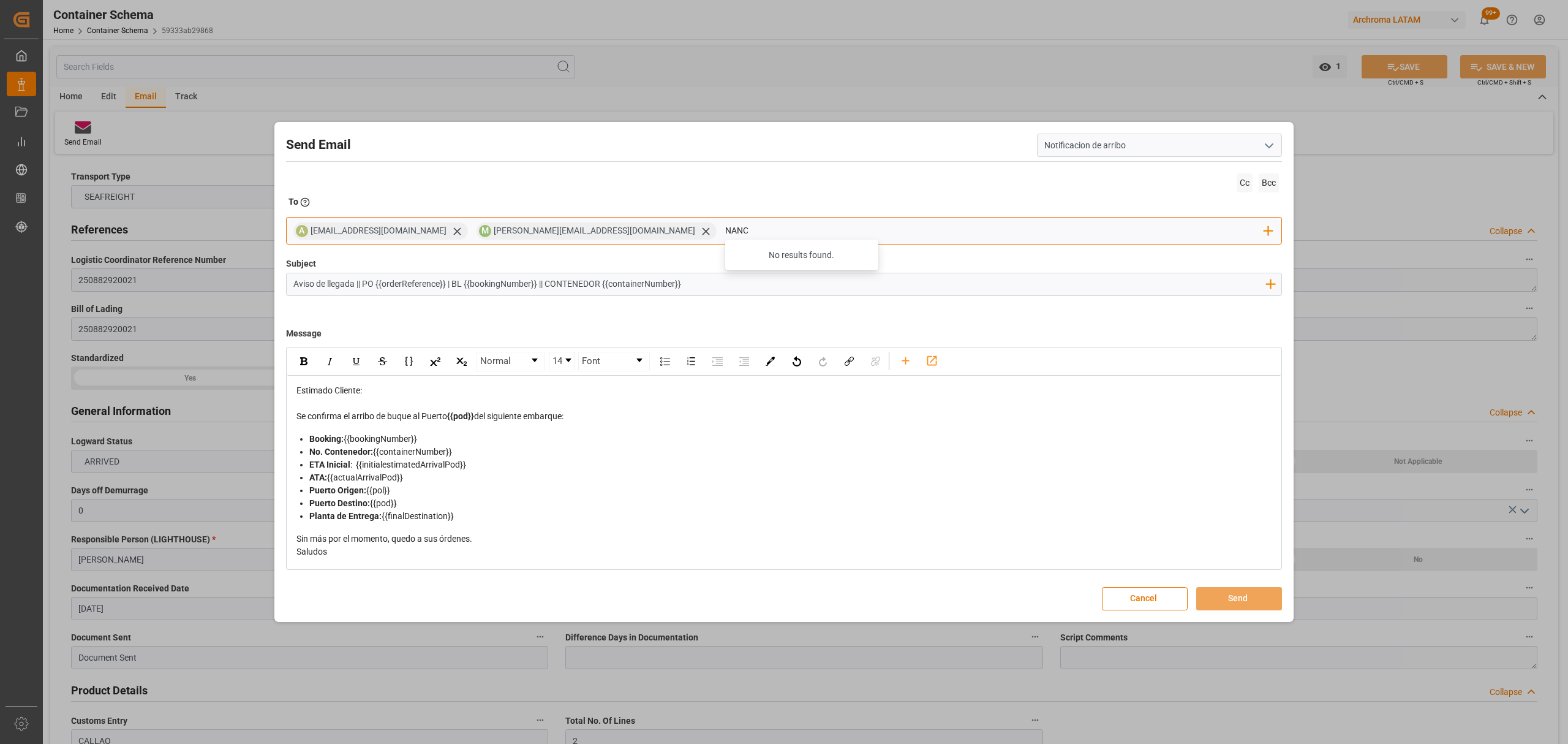
type input "nancy"
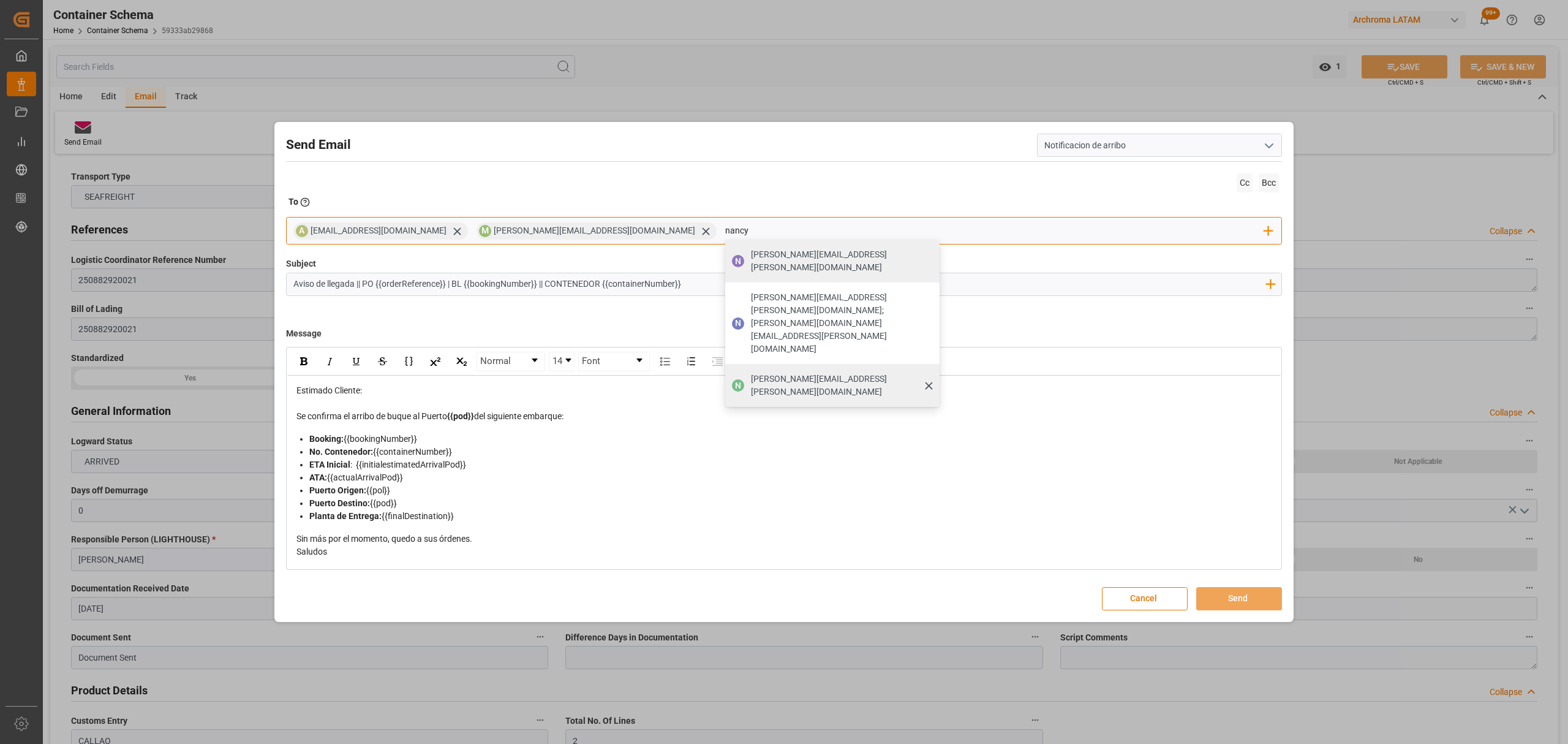
click at [751, 372] on span "[PERSON_NAME][EMAIL_ADDRESS][PERSON_NAME][DOMAIN_NAME]" at bounding box center [841, 385] width 180 height 25
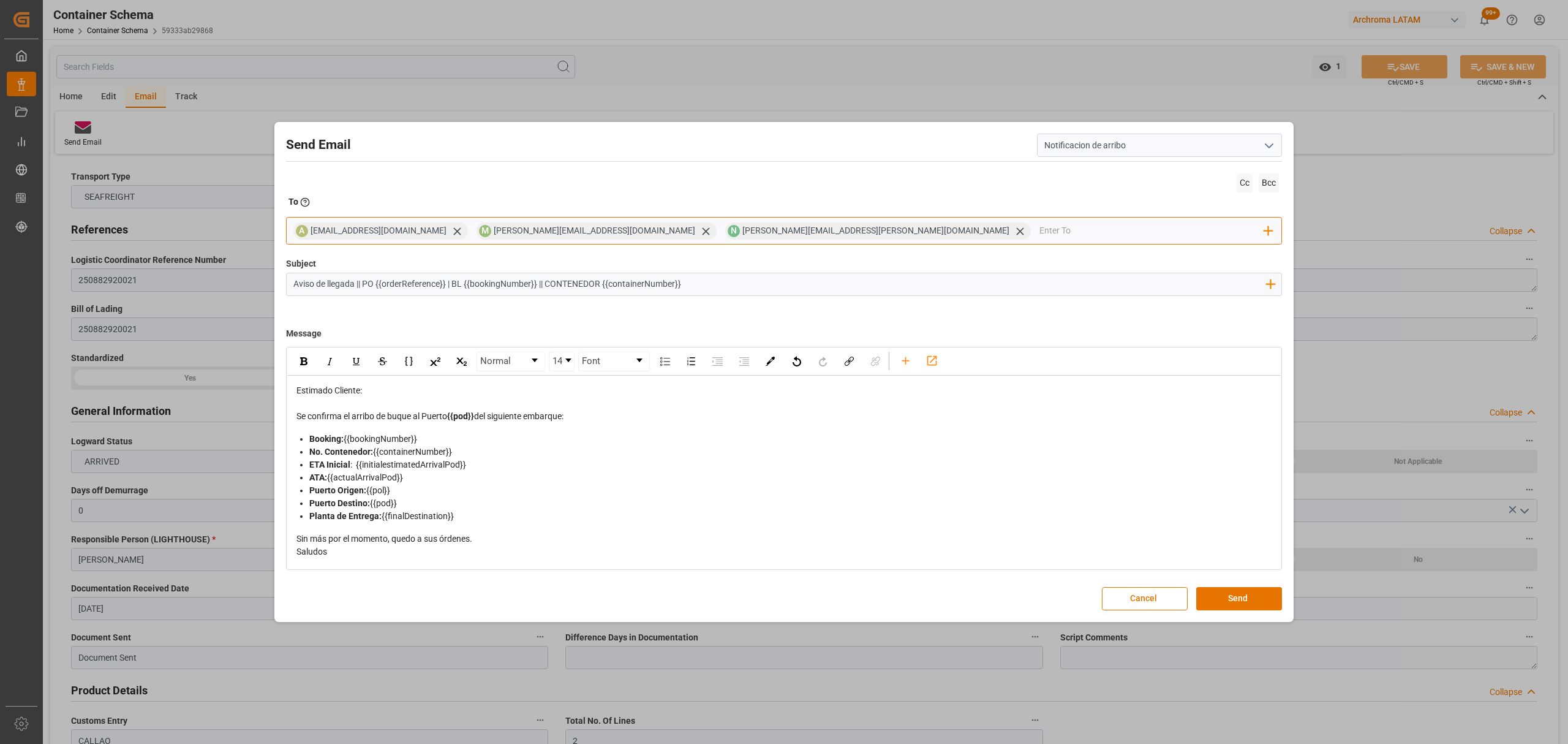
click at [1039, 227] on input "email" at bounding box center [1152, 231] width 226 height 18
type input "jt"
click at [1066, 258] on span "[EMAIL_ADDRESS][DOMAIN_NAME]" at bounding box center [1133, 255] width 136 height 13
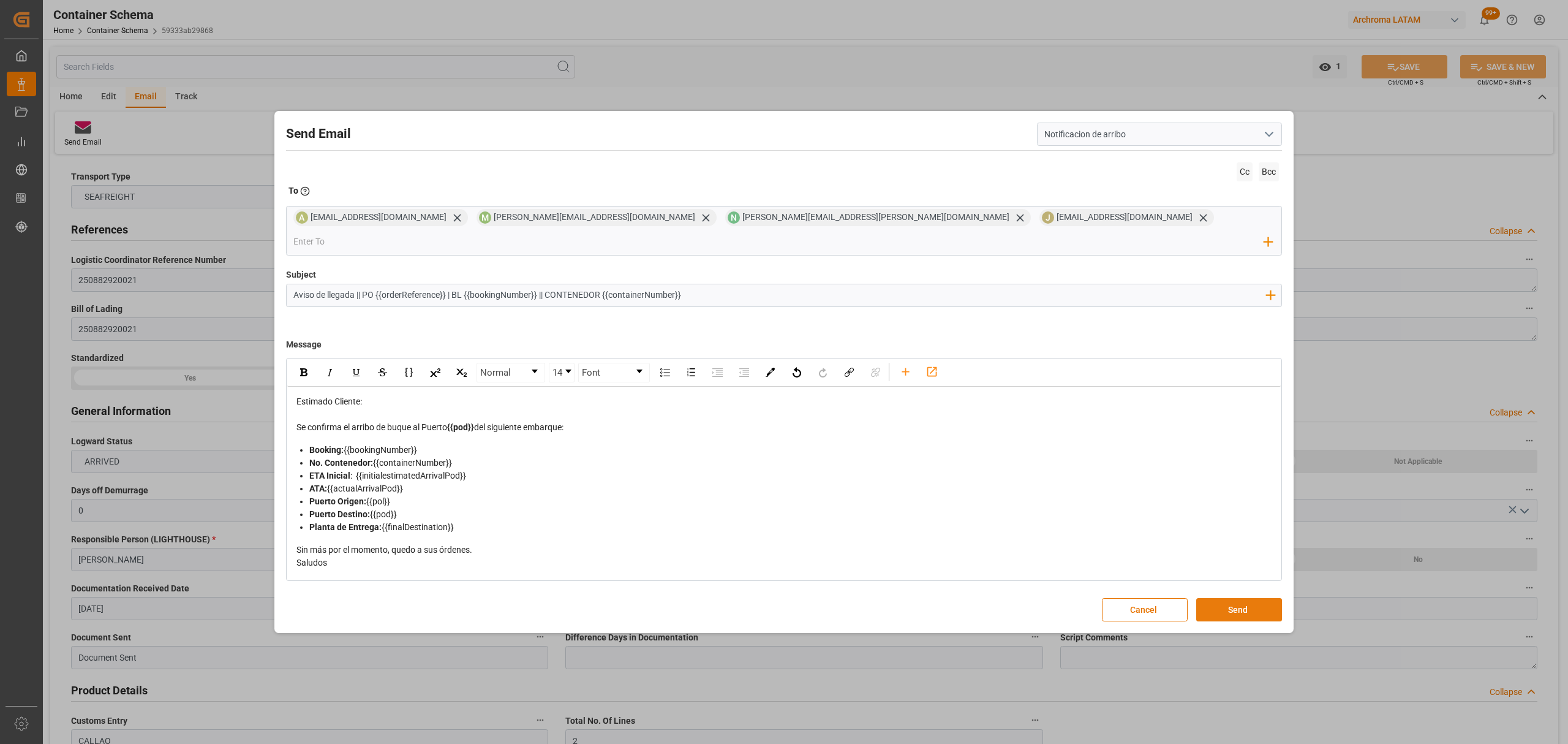
click at [1248, 598] on button "Send" at bounding box center [1239, 610] width 86 height 24
